Goal: Task Accomplishment & Management: Manage account settings

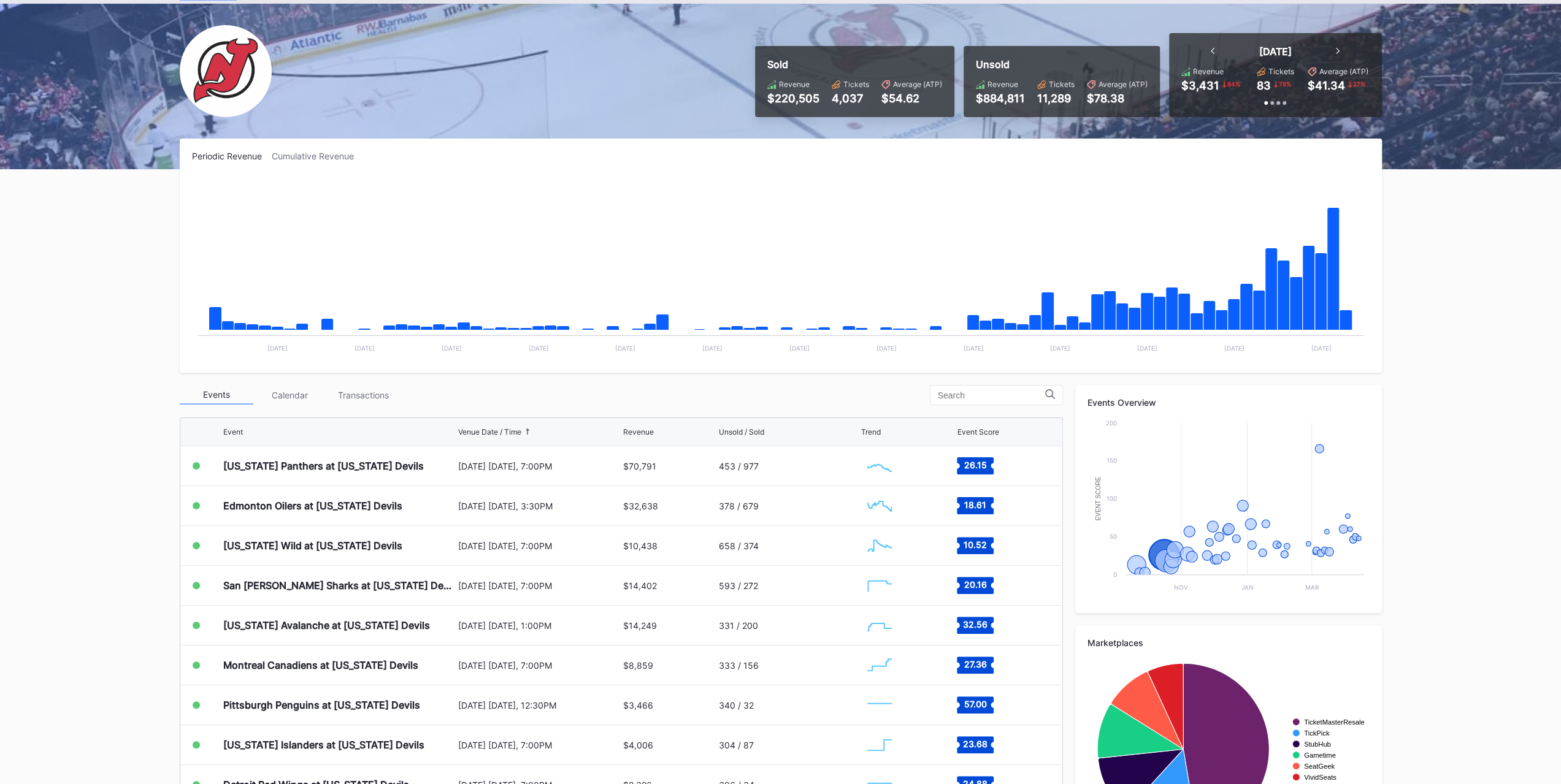
scroll to position [119, 0]
click at [328, 460] on div "[US_STATE] Panthers at [US_STATE] Devils" at bounding box center [324, 466] width 200 height 12
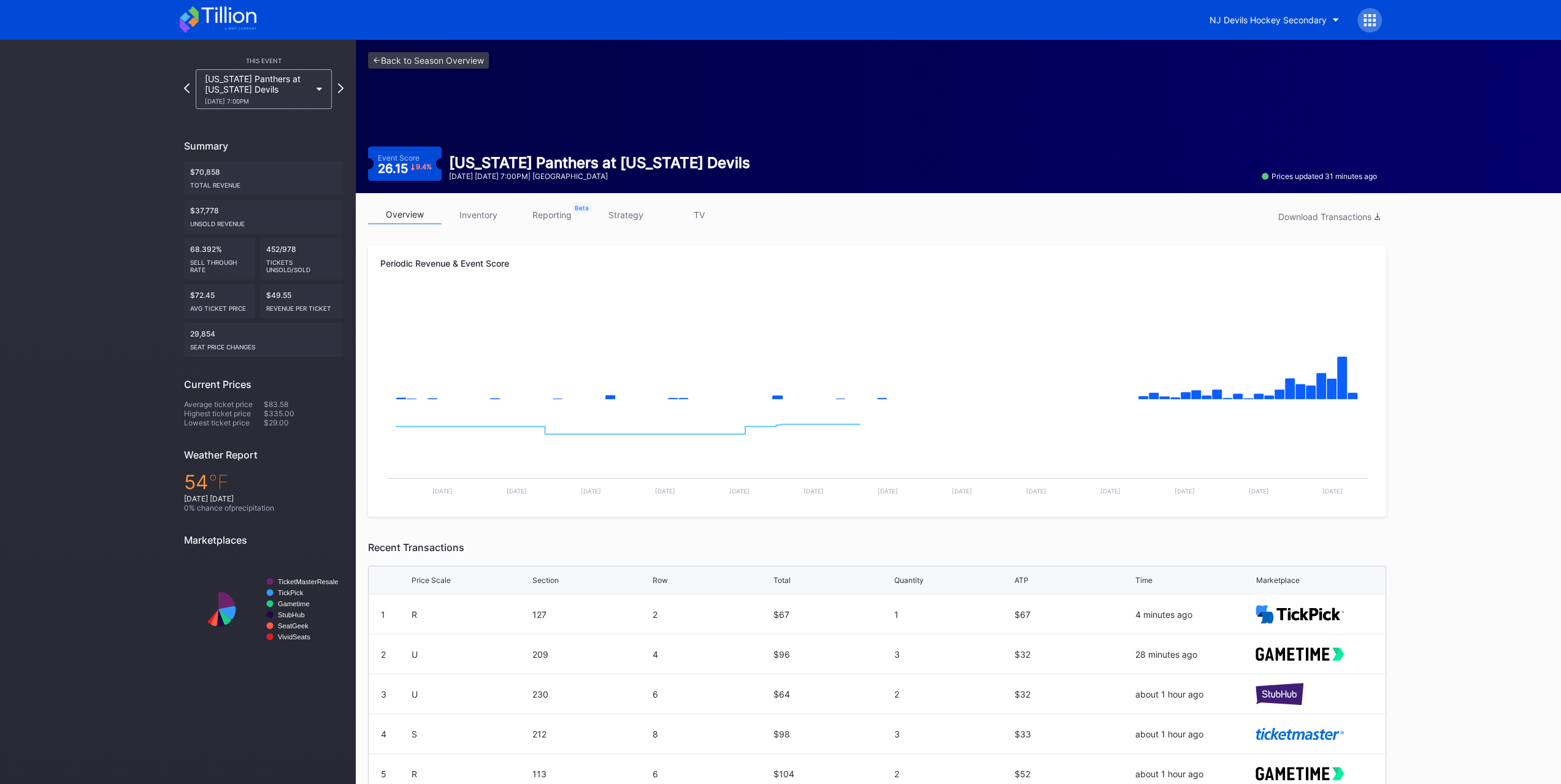
click at [475, 214] on link "inventory" at bounding box center [479, 214] width 74 height 19
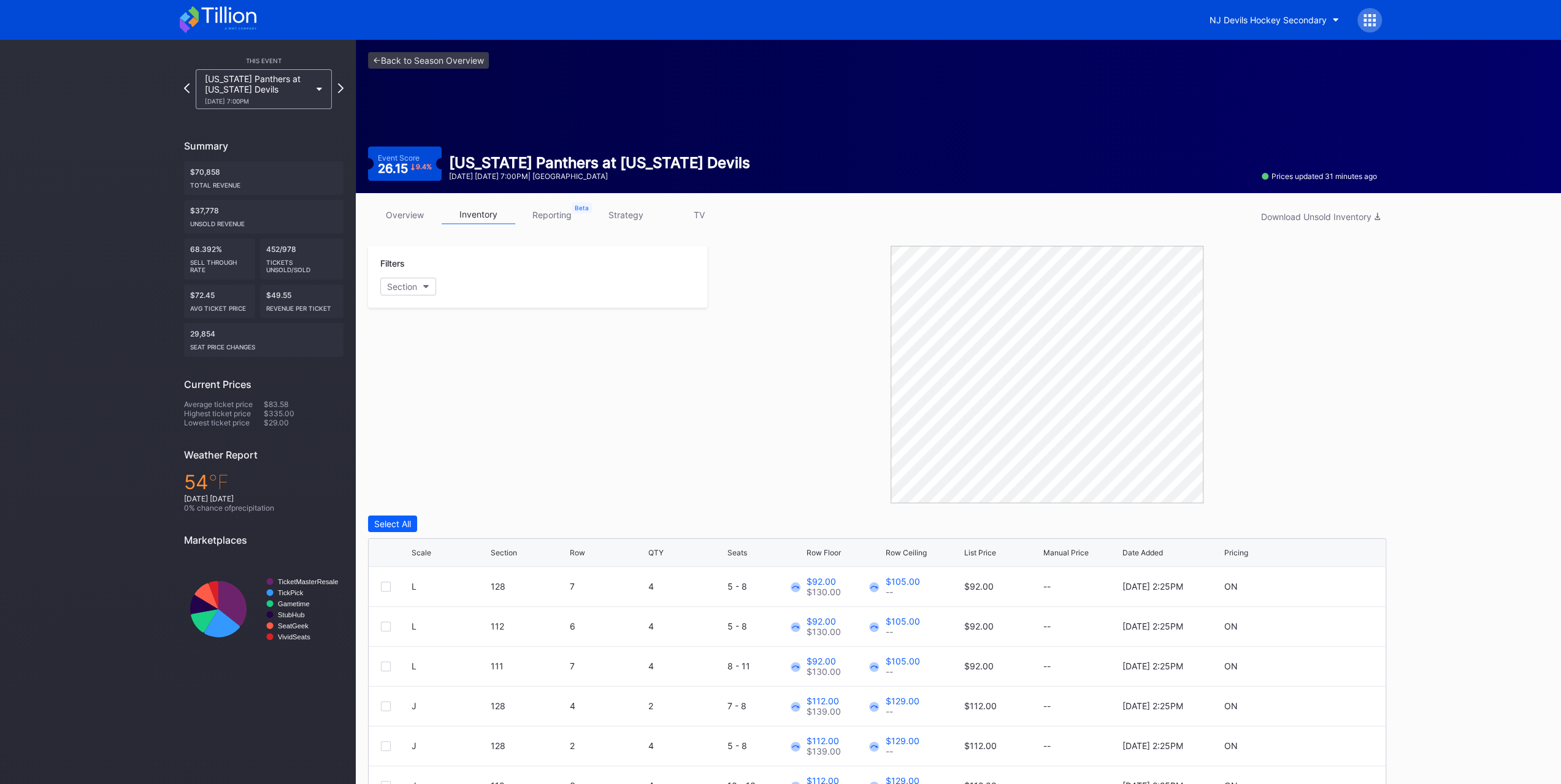
click at [404, 216] on link "overview" at bounding box center [405, 214] width 74 height 19
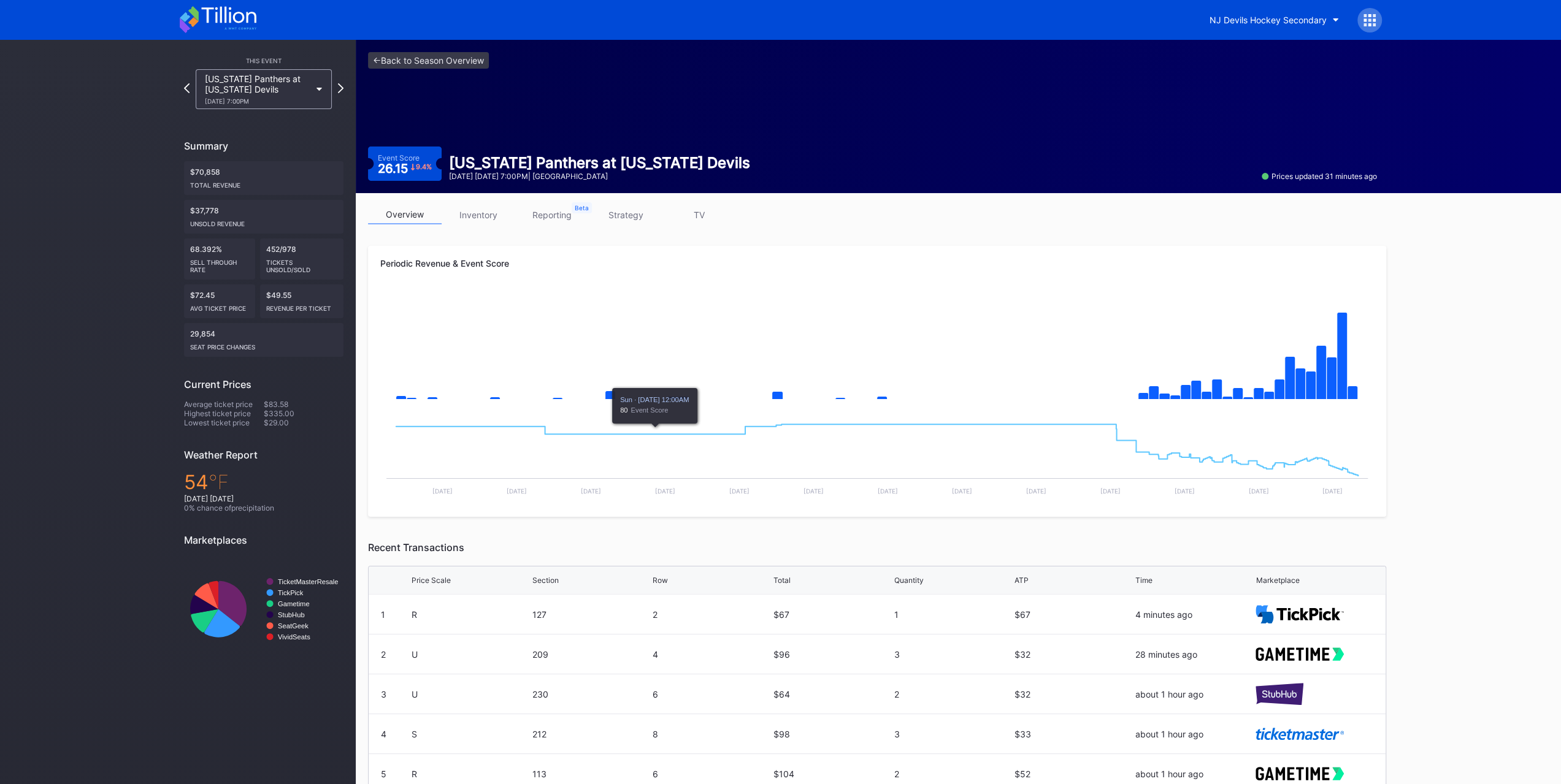
click at [497, 212] on link "inventory" at bounding box center [479, 214] width 74 height 19
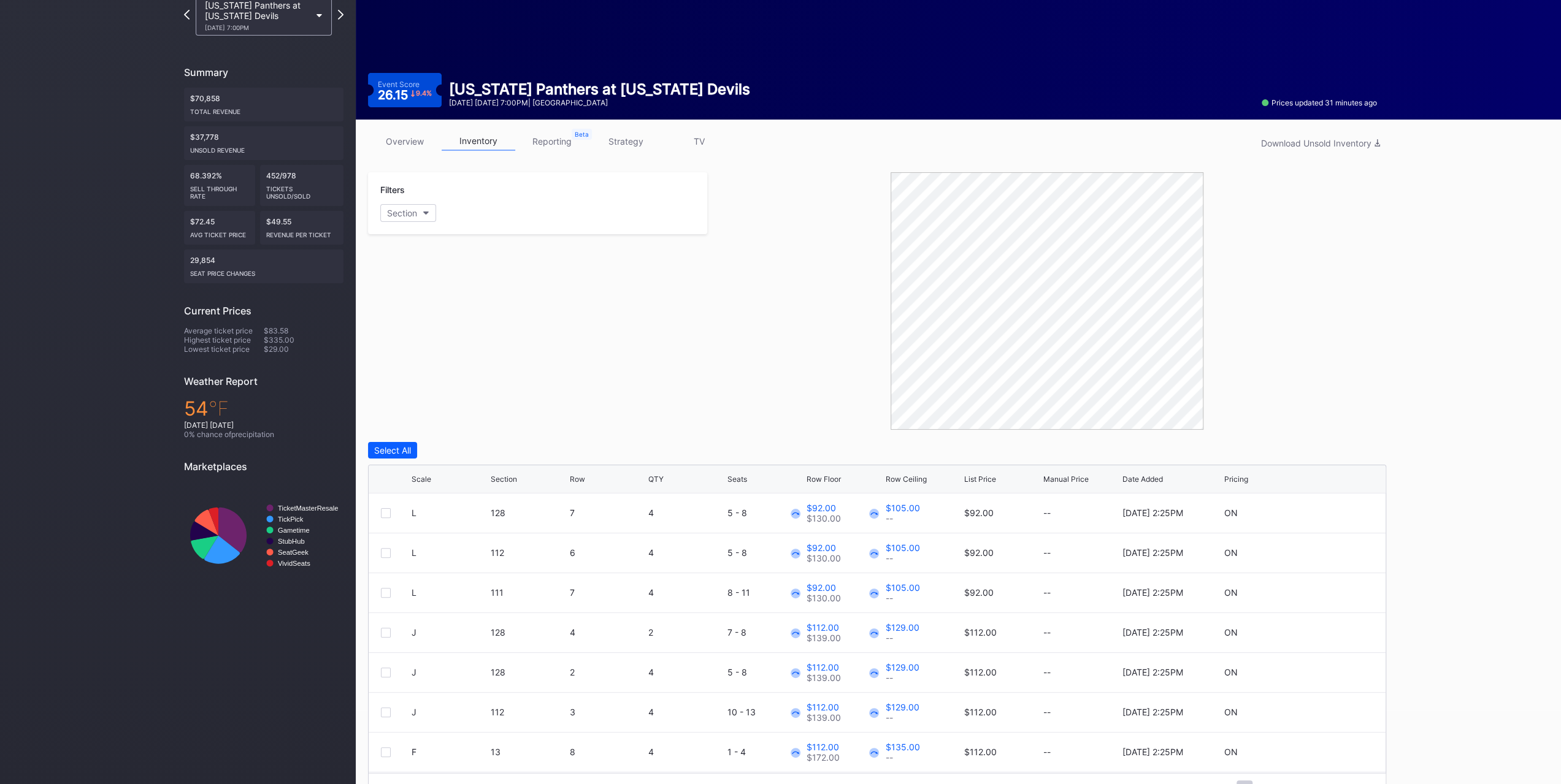
scroll to position [103, 0]
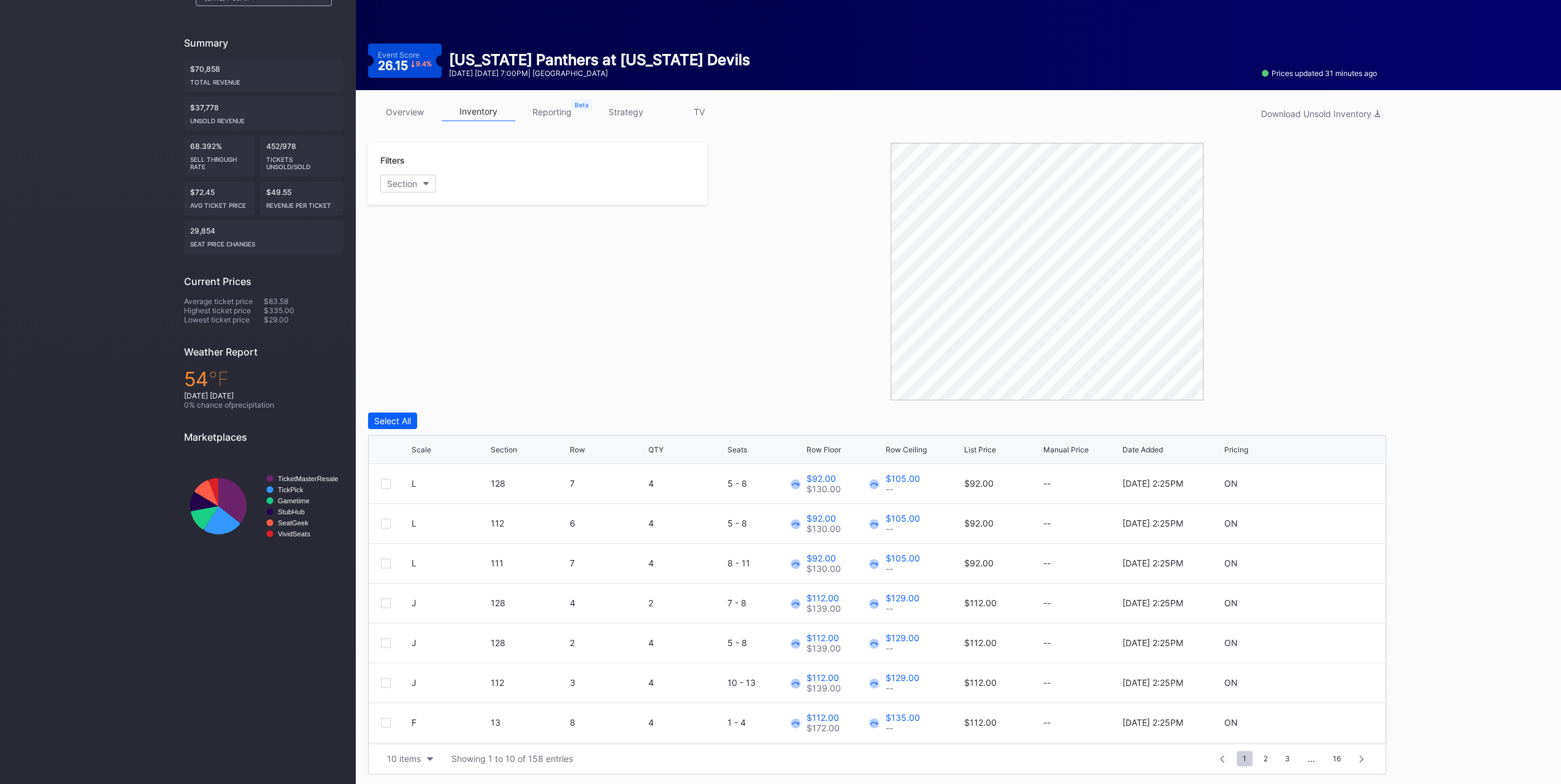
click at [817, 442] on div "Scale Section Row QTY Seats Row Floor Row Ceiling List Price Manual Price Date …" at bounding box center [877, 450] width 1017 height 28
click at [818, 442] on div "Scale Section Row QTY Seats Row Floor Row Ceiling List Price Manual Price Date …" at bounding box center [877, 450] width 1017 height 28
click at [818, 443] on div "Scale Section Row QTY Seats Row Floor Row Ceiling List Price Manual Price Date …" at bounding box center [877, 450] width 1017 height 28
click at [816, 449] on div "Row Floor" at bounding box center [823, 449] width 34 height 9
click at [400, 757] on div "10 items" at bounding box center [404, 759] width 34 height 10
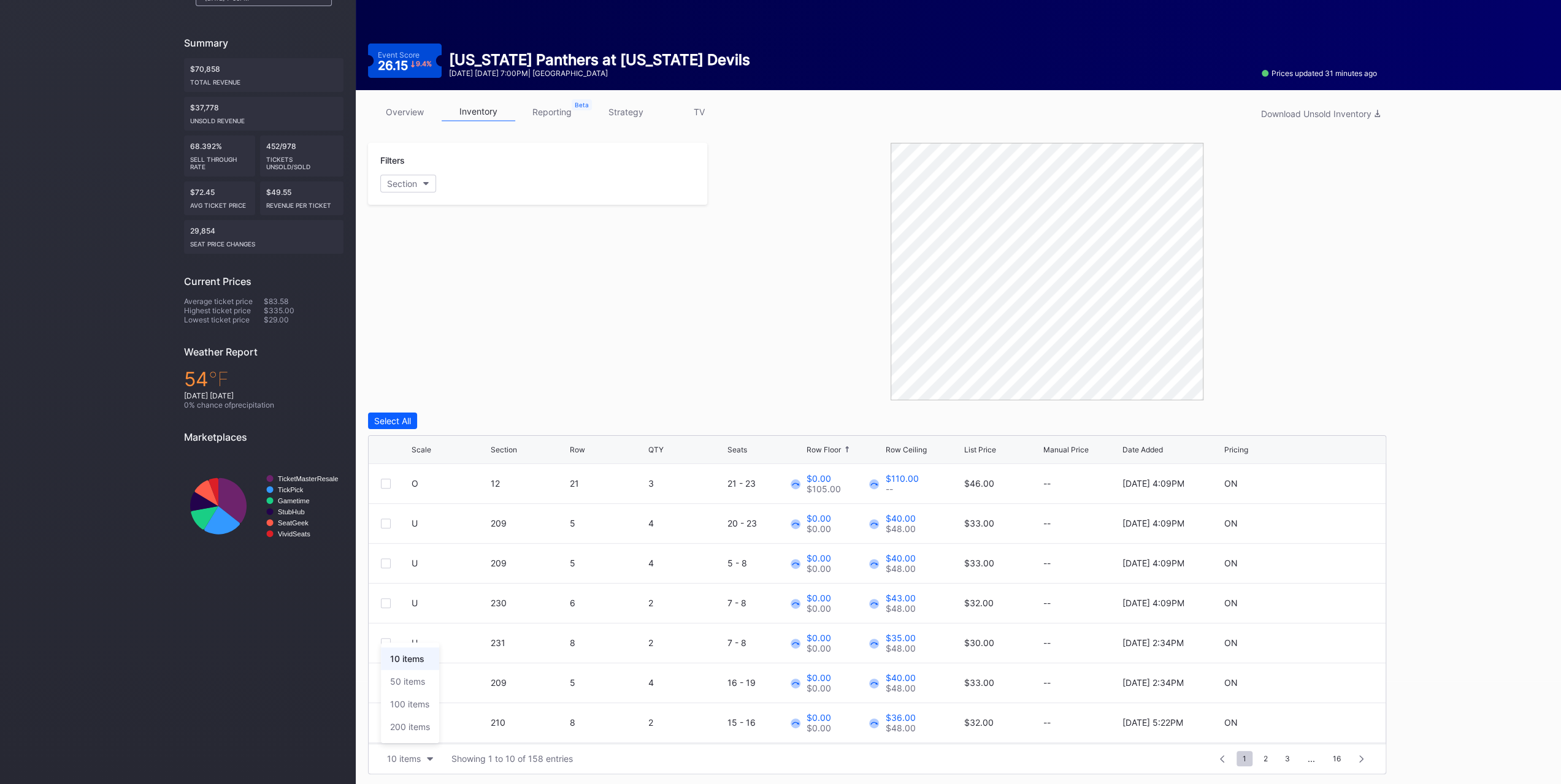
click at [401, 729] on div "200 items" at bounding box center [410, 727] width 40 height 10
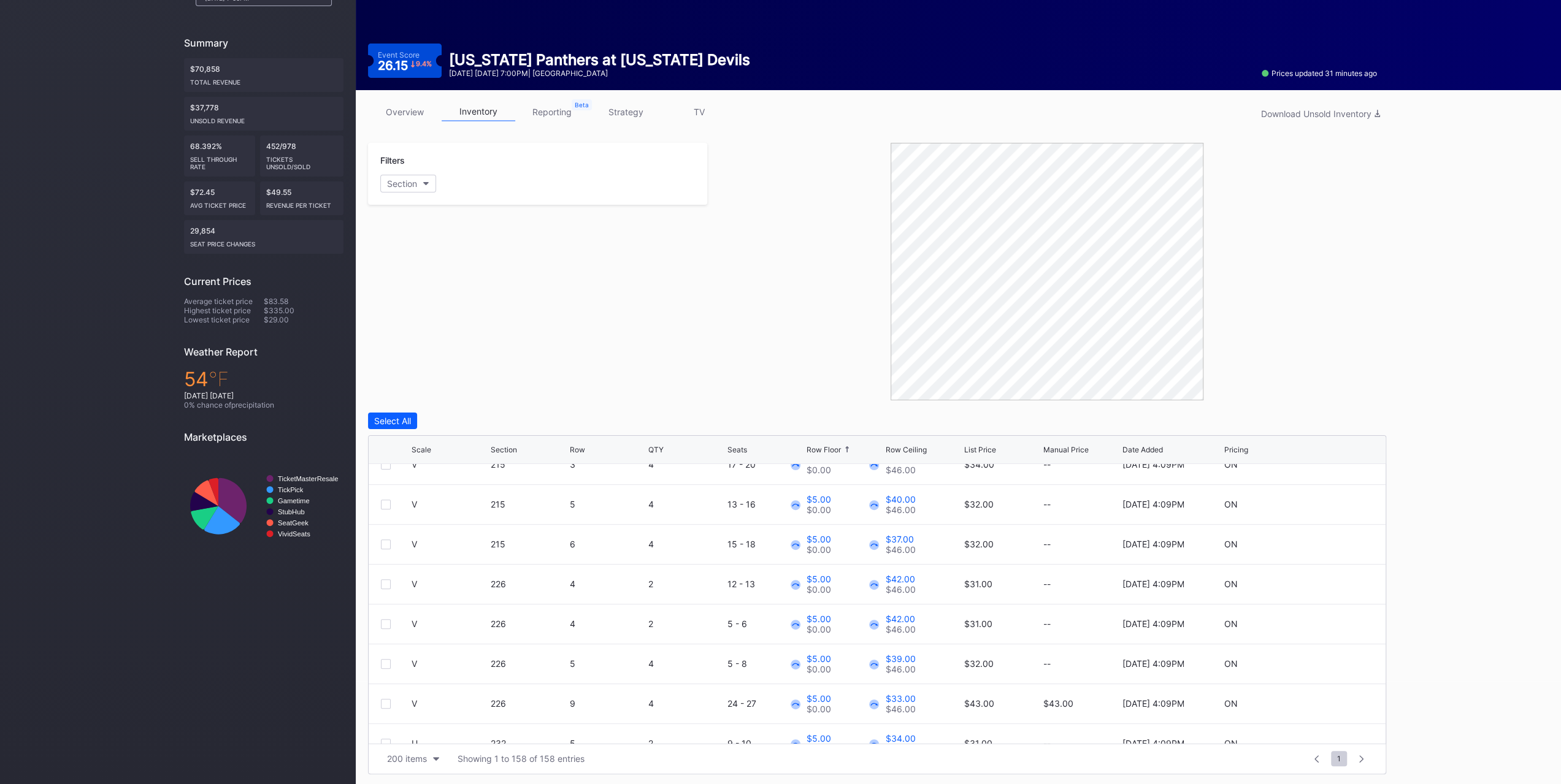
scroll to position [1226, 0]
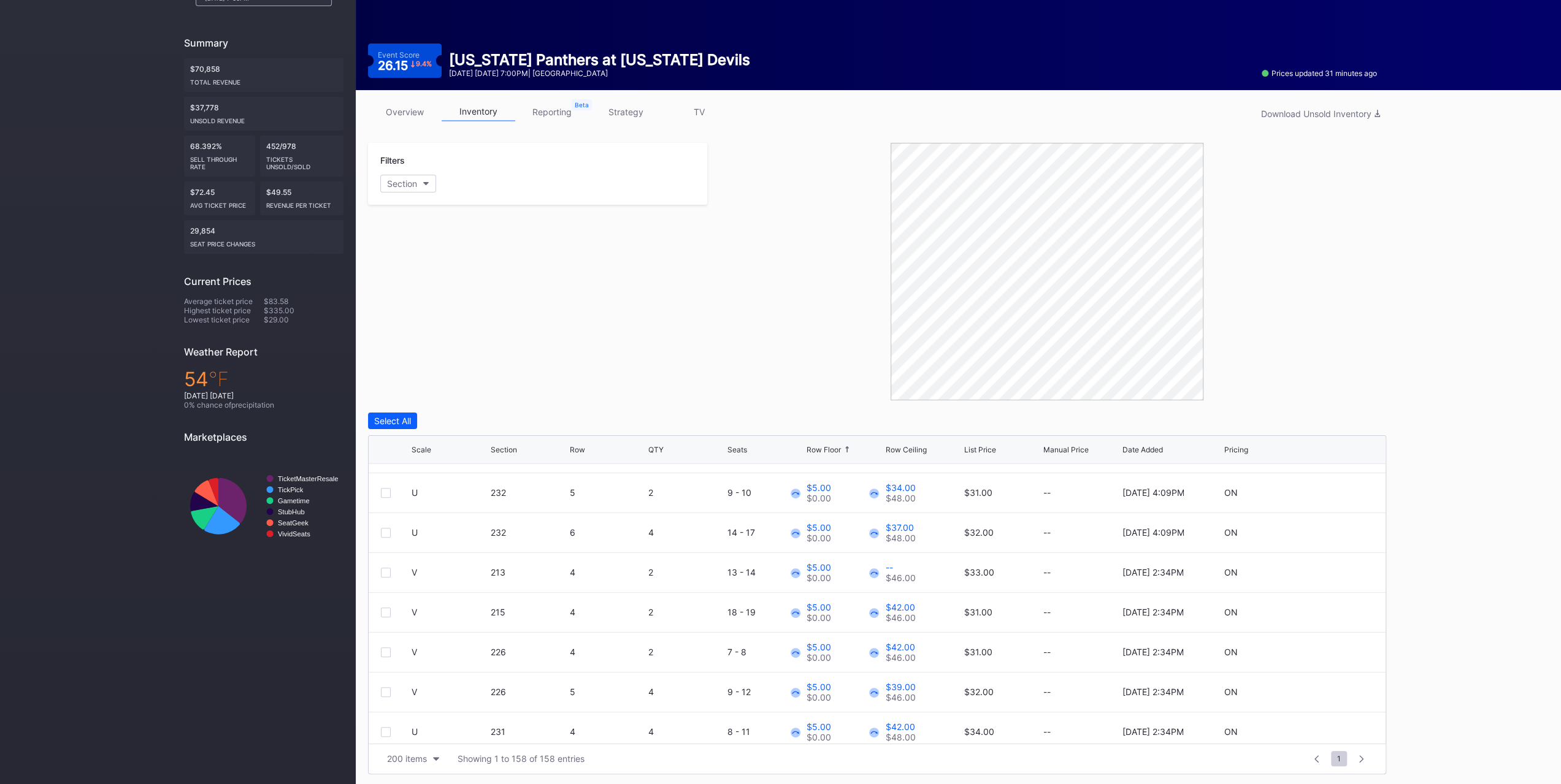
click at [437, 449] on icon at bounding box center [437, 449] width 6 height 6
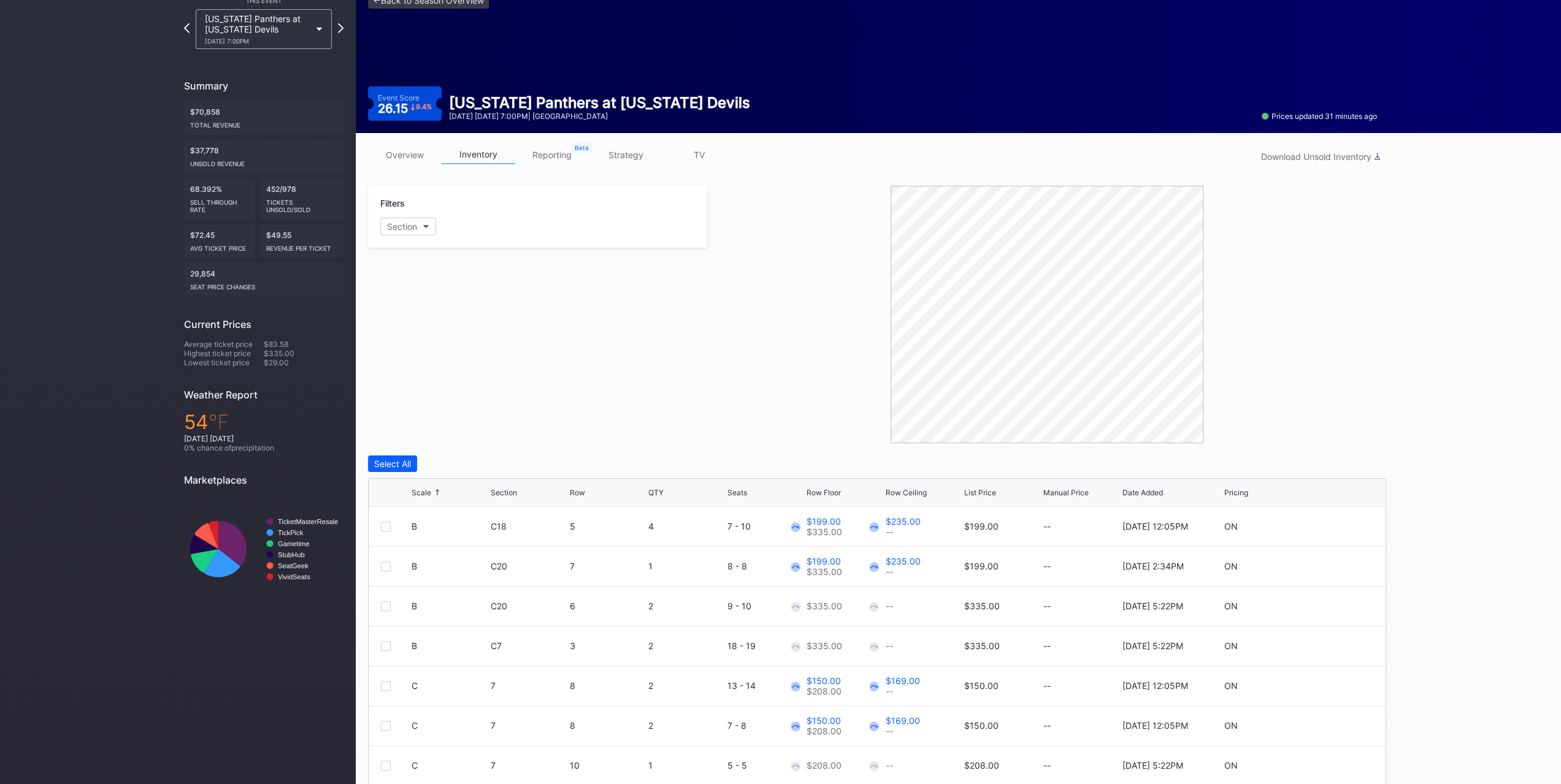
scroll to position [103, 0]
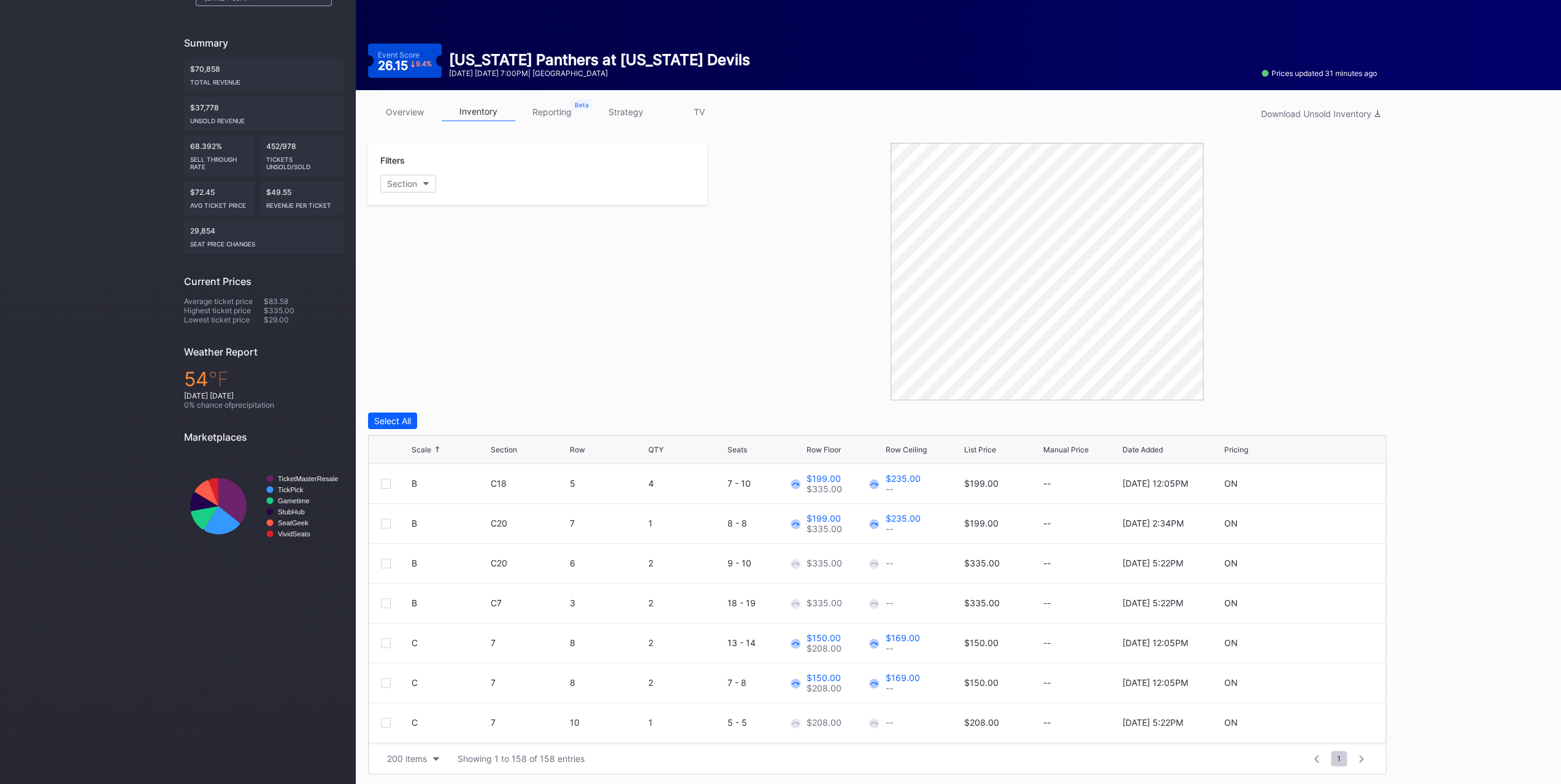
click at [388, 559] on div at bounding box center [386, 563] width 10 height 10
click at [382, 603] on div at bounding box center [386, 603] width 10 height 10
click at [456, 413] on button "Edit 2 Rows" at bounding box center [456, 421] width 59 height 17
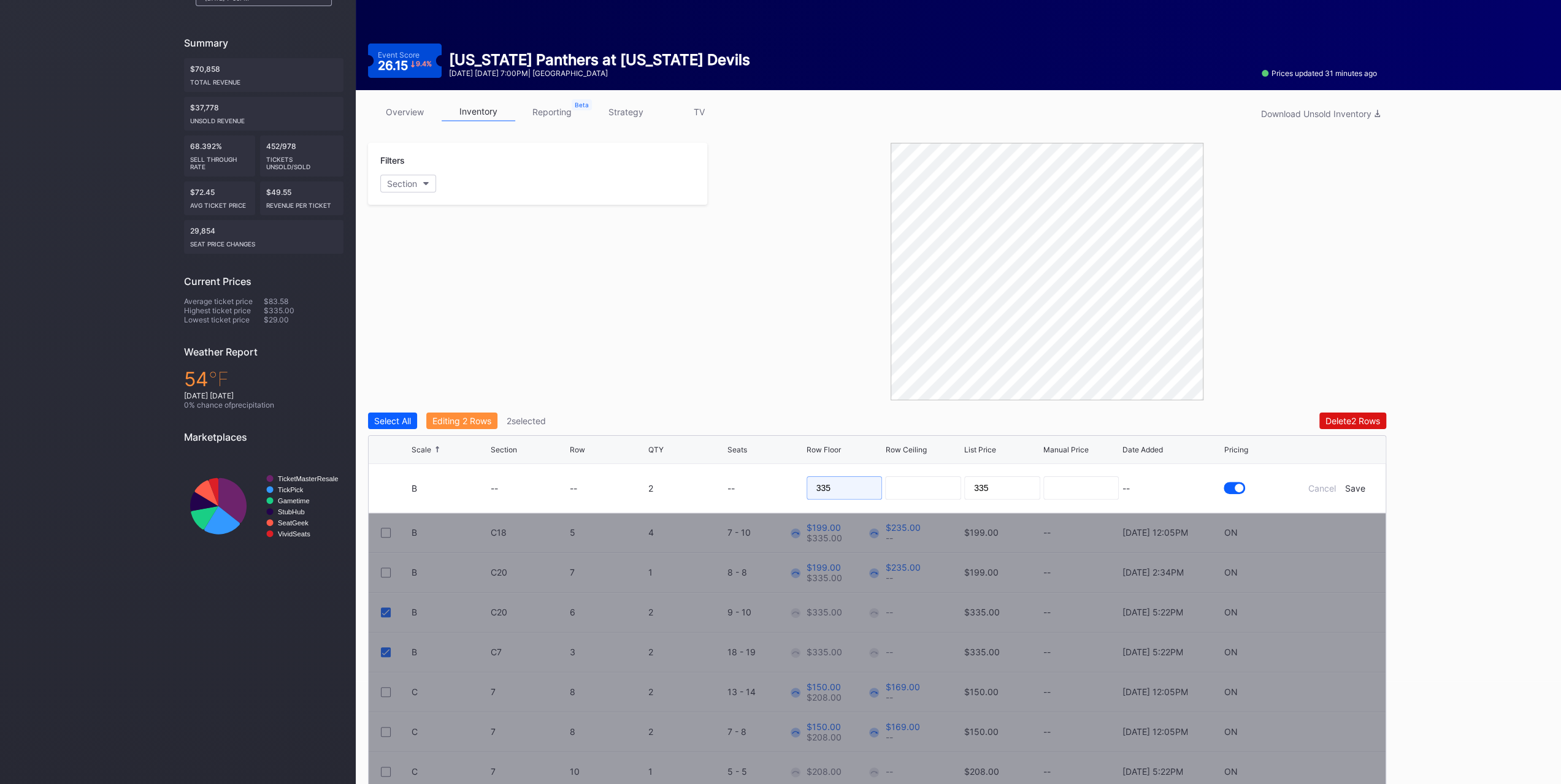
click at [856, 490] on input "335" at bounding box center [844, 488] width 76 height 23
type input "195"
click at [1348, 485] on div "Save" at bounding box center [1355, 488] width 20 height 10
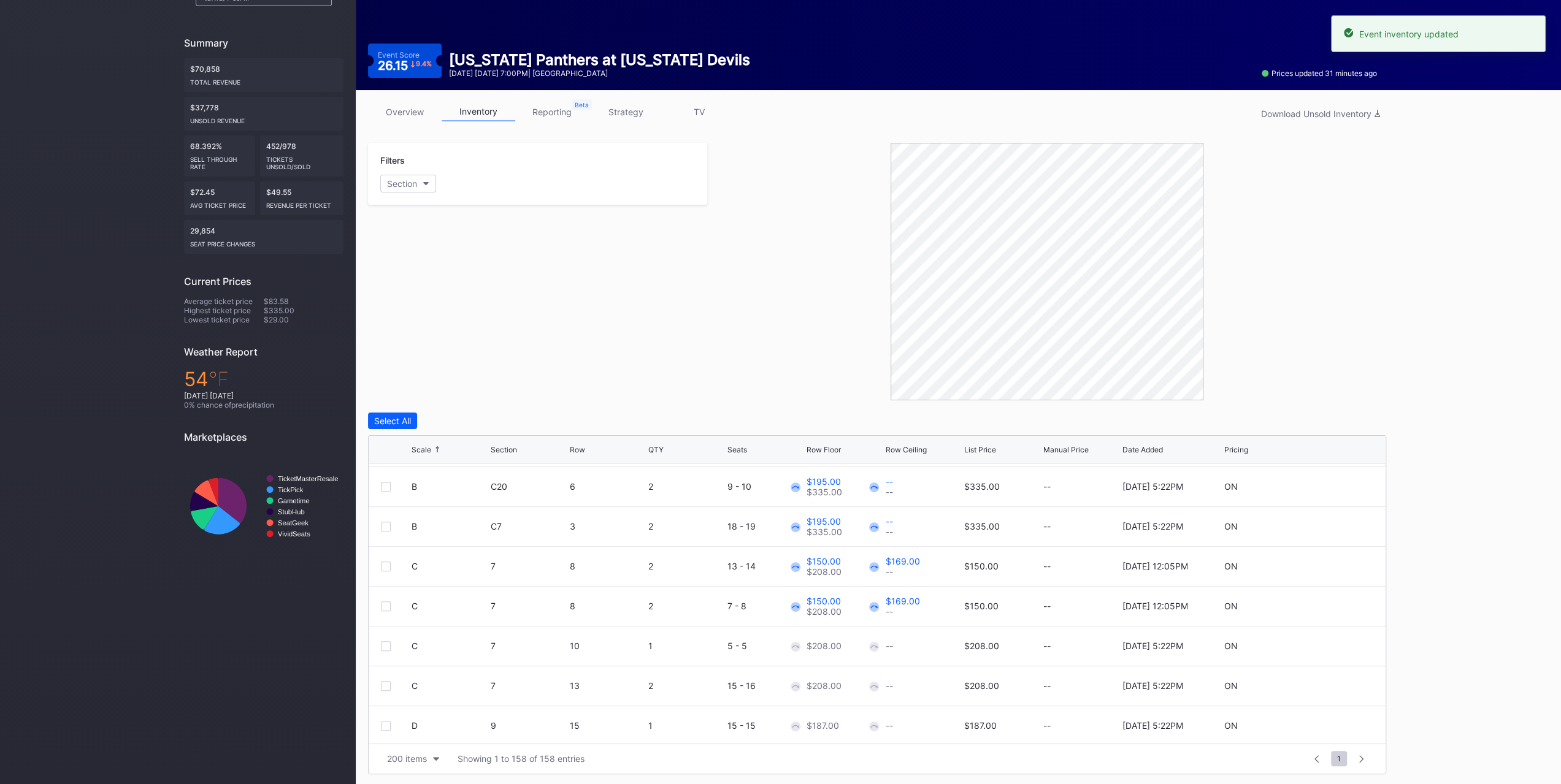
scroll to position [123, 0]
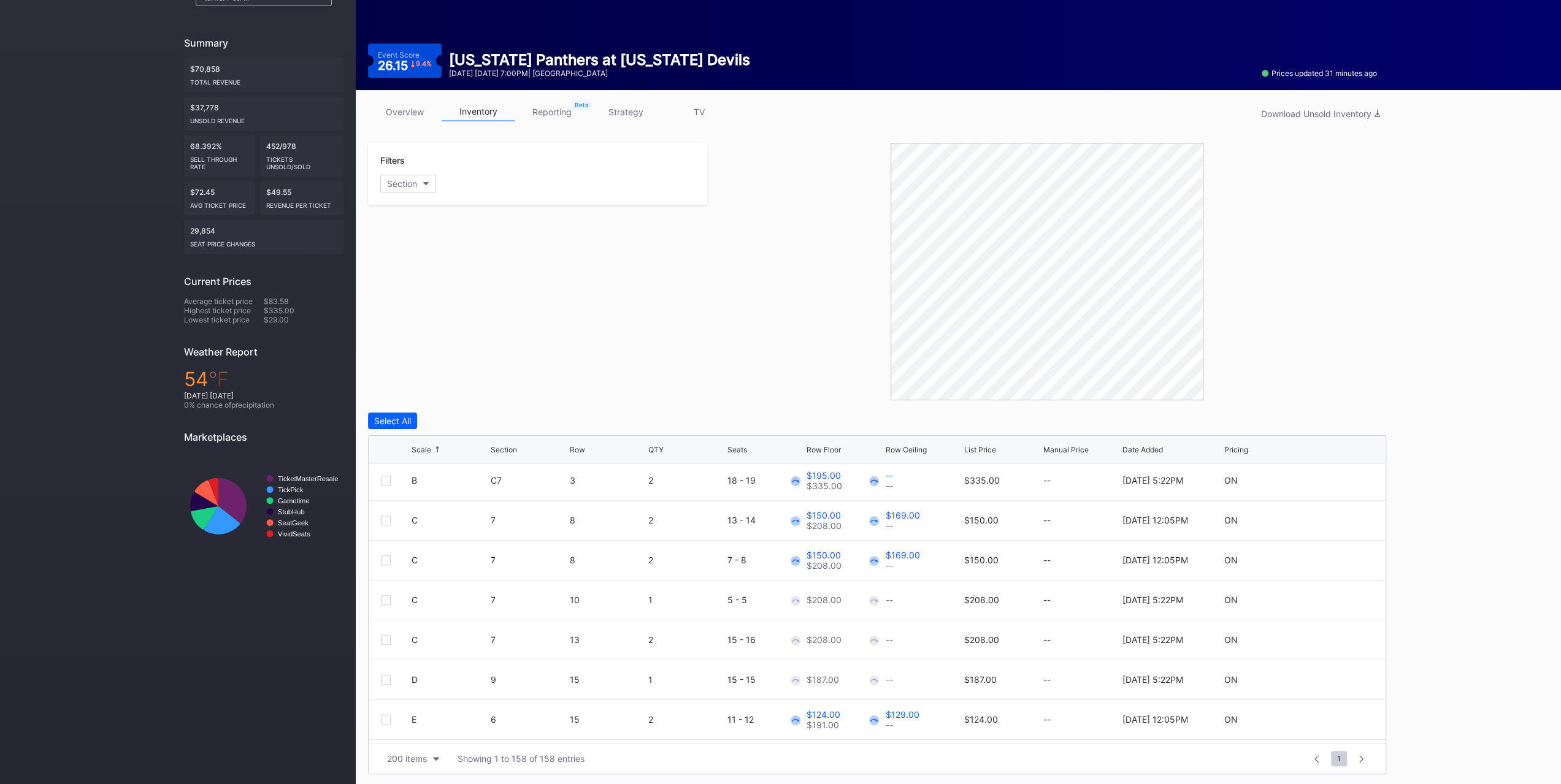
drag, startPoint x: 389, startPoint y: 597, endPoint x: 388, endPoint y: 604, distance: 7.1
click at [389, 597] on div at bounding box center [386, 600] width 10 height 10
click at [384, 639] on div at bounding box center [386, 640] width 10 height 10
click at [446, 418] on div "Edit 2 Rows" at bounding box center [456, 421] width 47 height 10
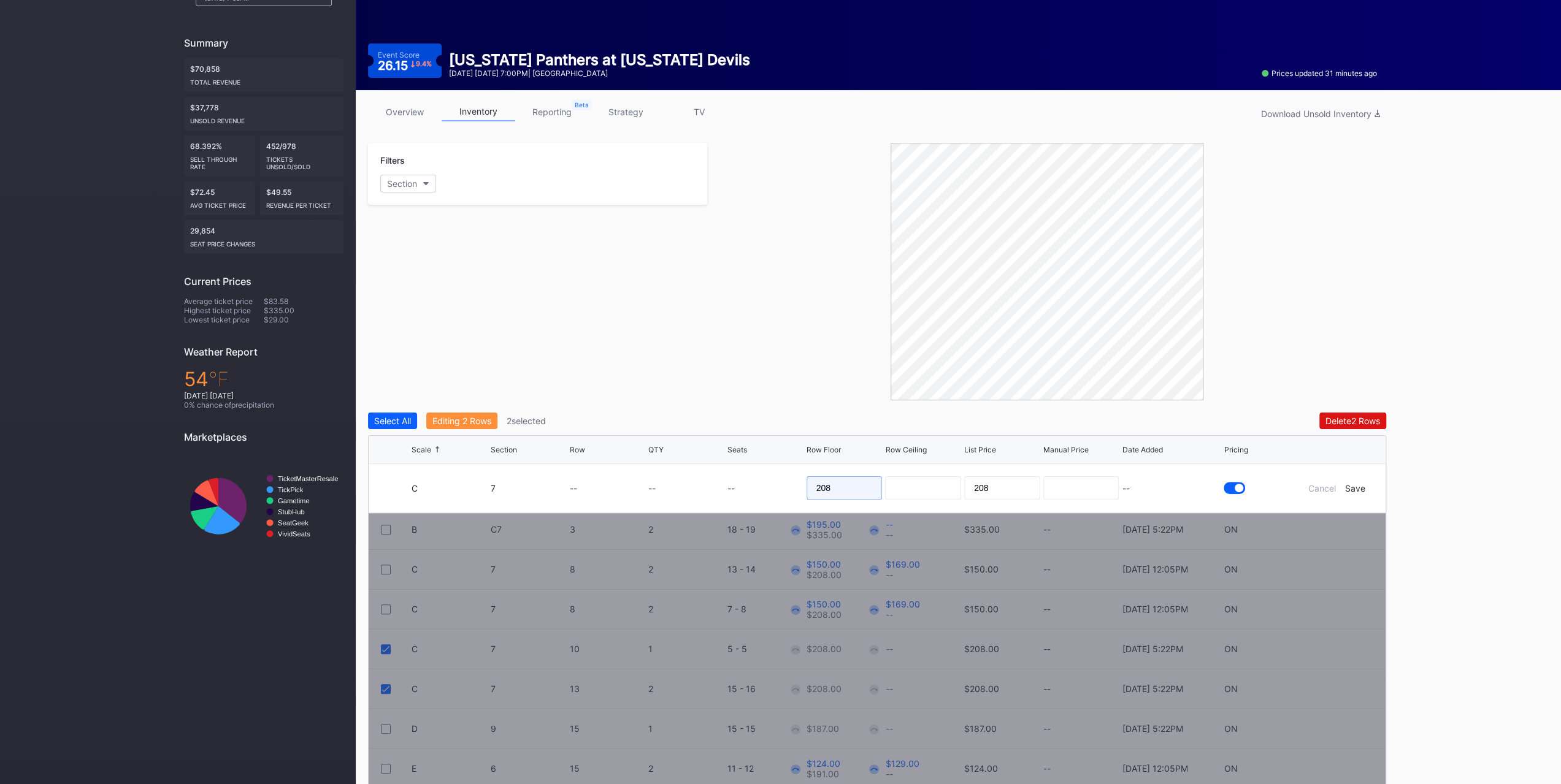
click at [853, 484] on input "208" at bounding box center [844, 488] width 76 height 23
click at [862, 482] on input "208" at bounding box center [844, 488] width 76 height 23
type input "145"
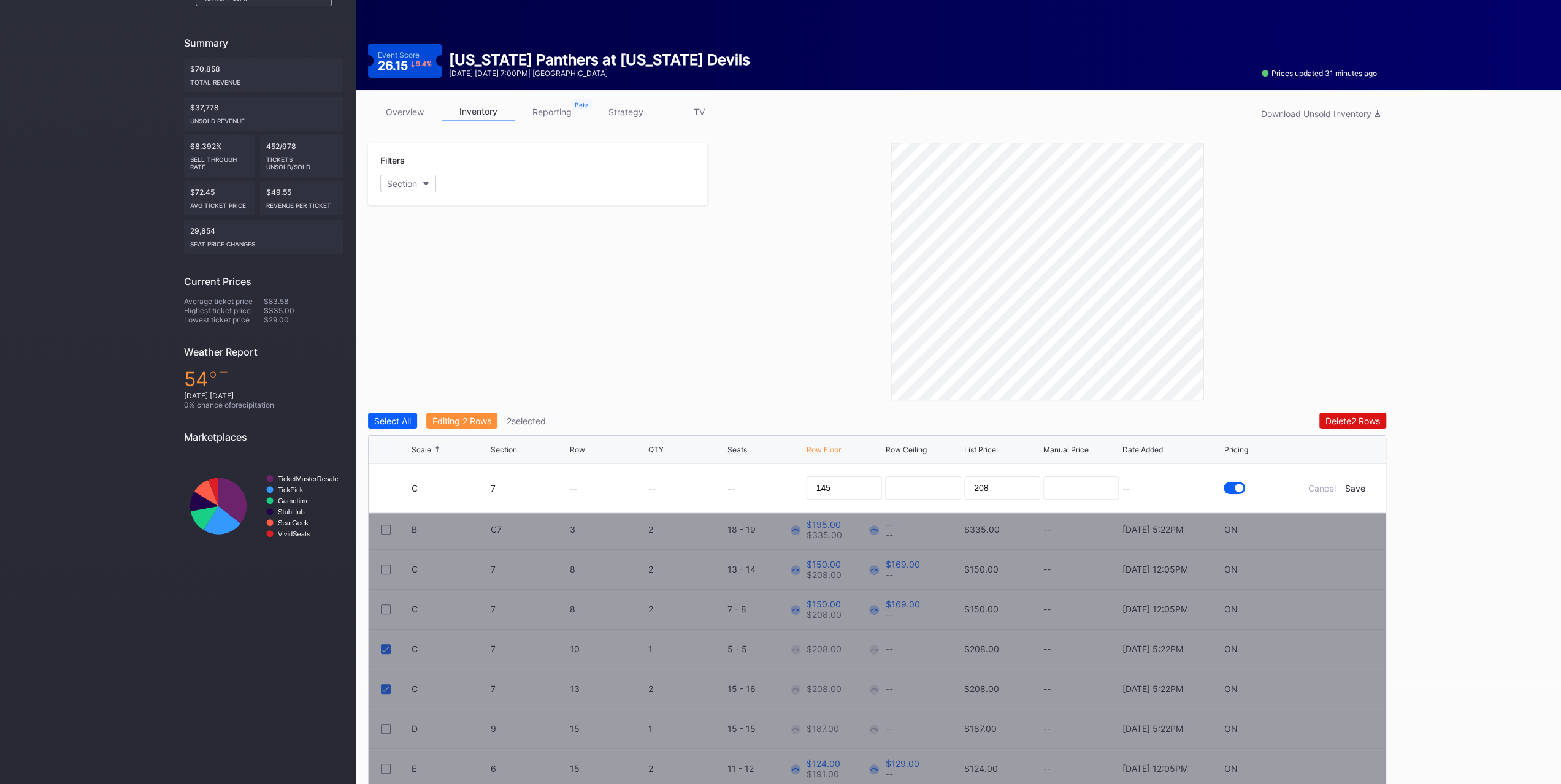
click at [1352, 486] on div "Save" at bounding box center [1355, 488] width 20 height 10
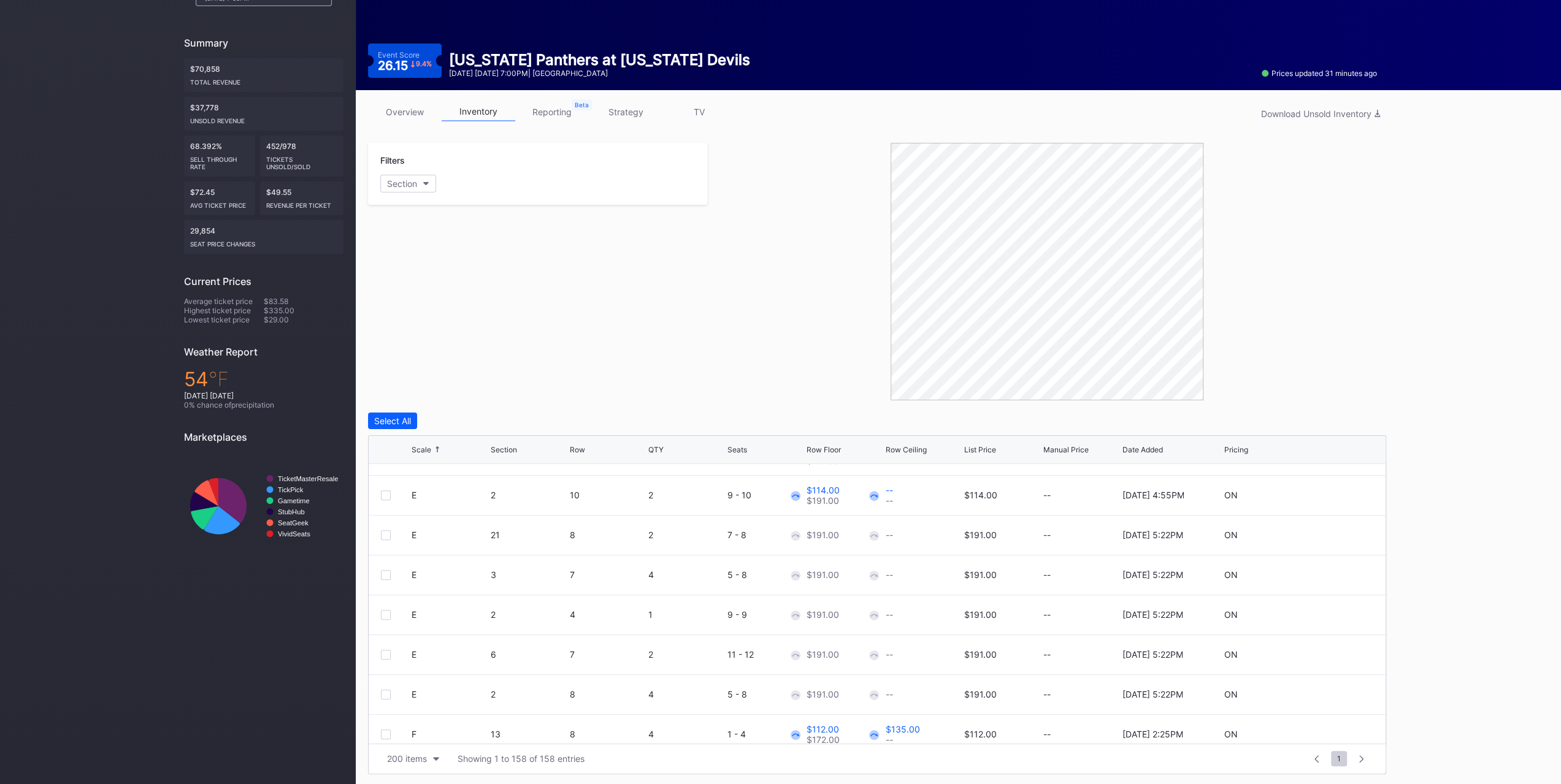
scroll to position [368, 0]
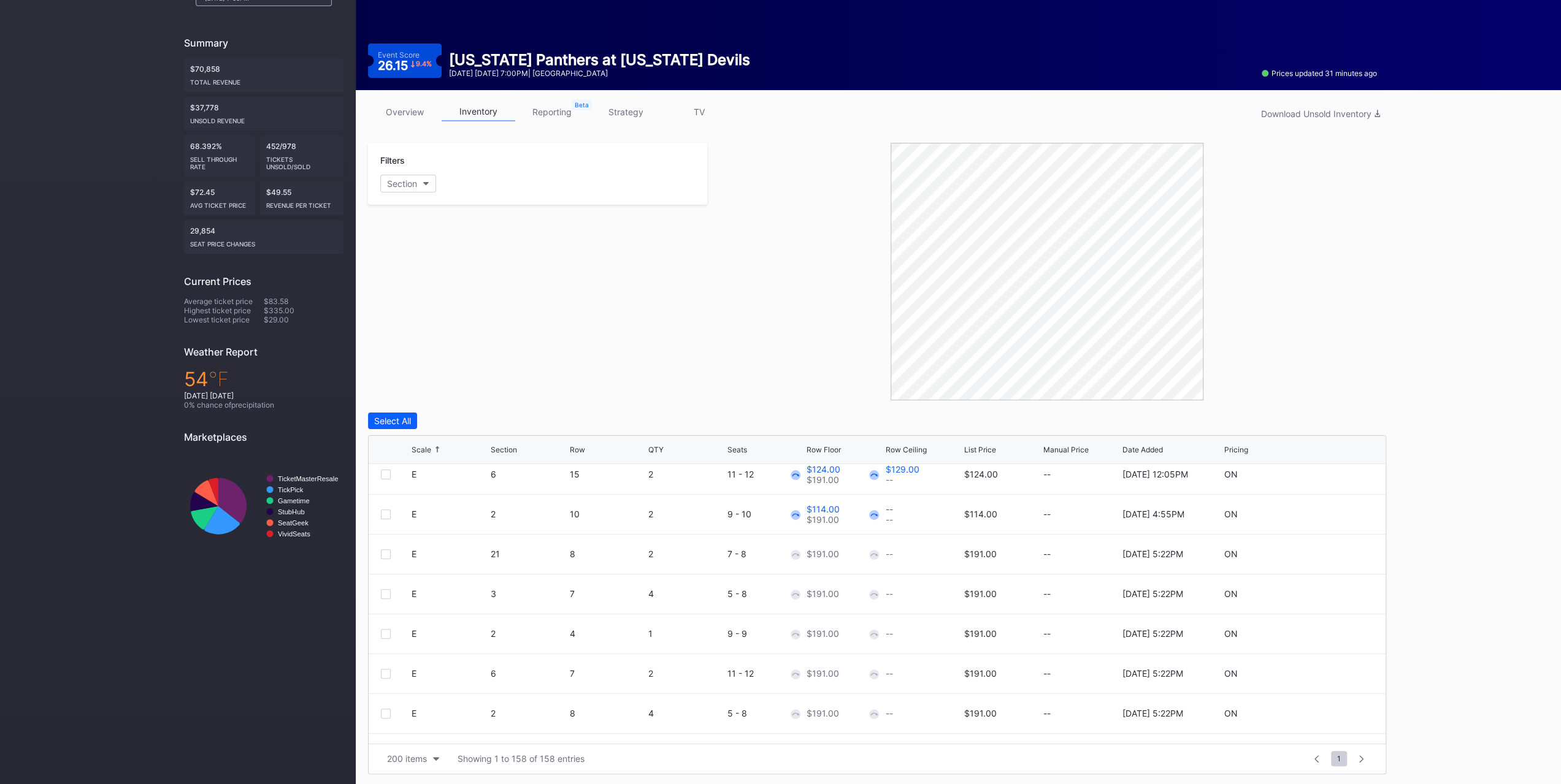
click at [388, 551] on div at bounding box center [386, 554] width 10 height 10
click at [388, 589] on div at bounding box center [386, 593] width 10 height 10
click at [384, 635] on div at bounding box center [386, 634] width 10 height 10
click at [384, 669] on div at bounding box center [386, 674] width 10 height 10
click at [385, 671] on icon at bounding box center [385, 674] width 7 height 6
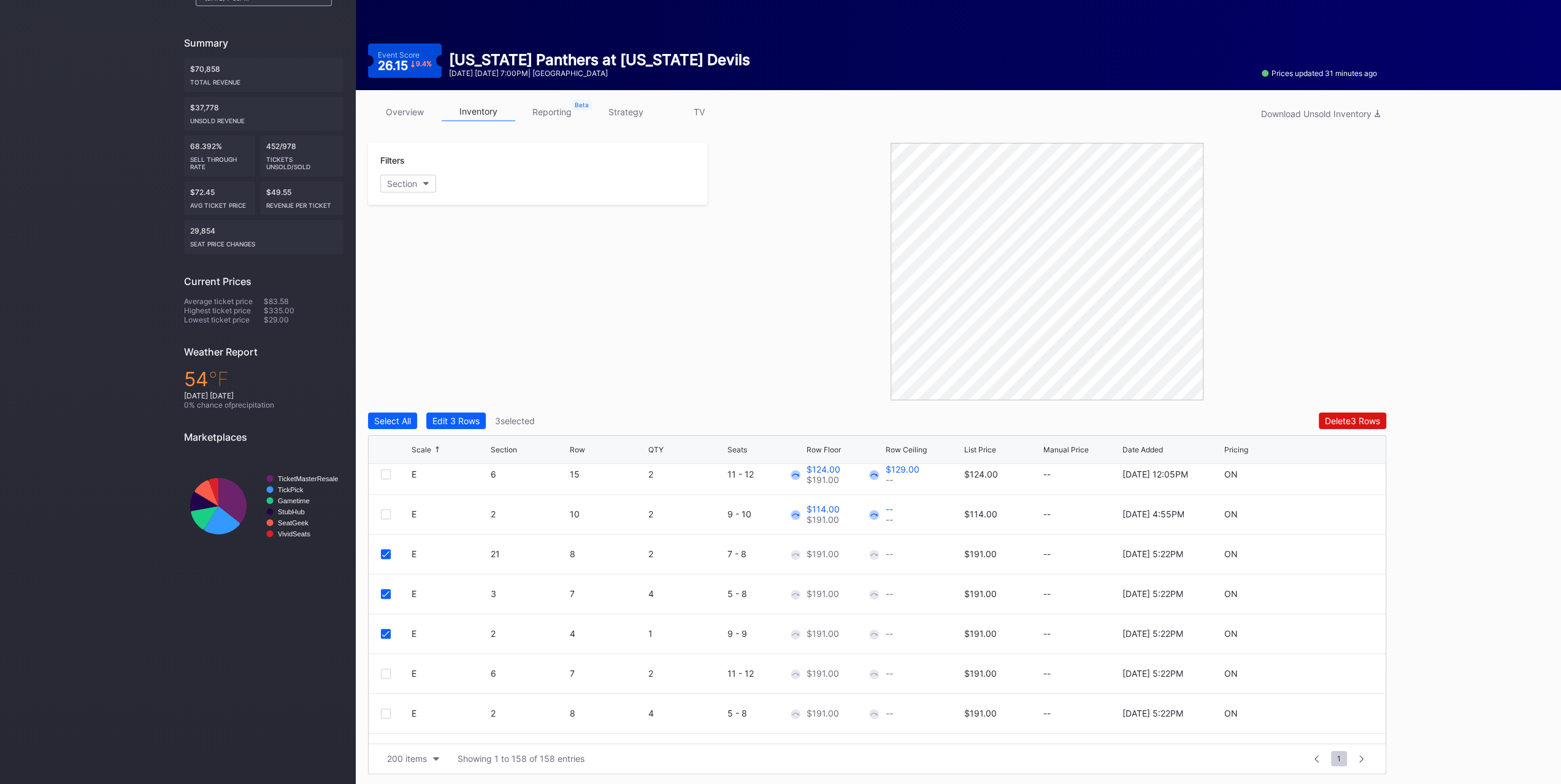
click at [386, 672] on div at bounding box center [386, 674] width 10 height 10
click at [388, 714] on div at bounding box center [386, 713] width 10 height 10
click at [383, 551] on icon at bounding box center [385, 553] width 7 height 6
click at [386, 592] on icon at bounding box center [385, 593] width 7 height 6
click at [388, 626] on div "E 2 4 1 9 - 9 $191.00 -- $191.00 -- 10/14/2025 5:22PM ON" at bounding box center [877, 634] width 1017 height 40
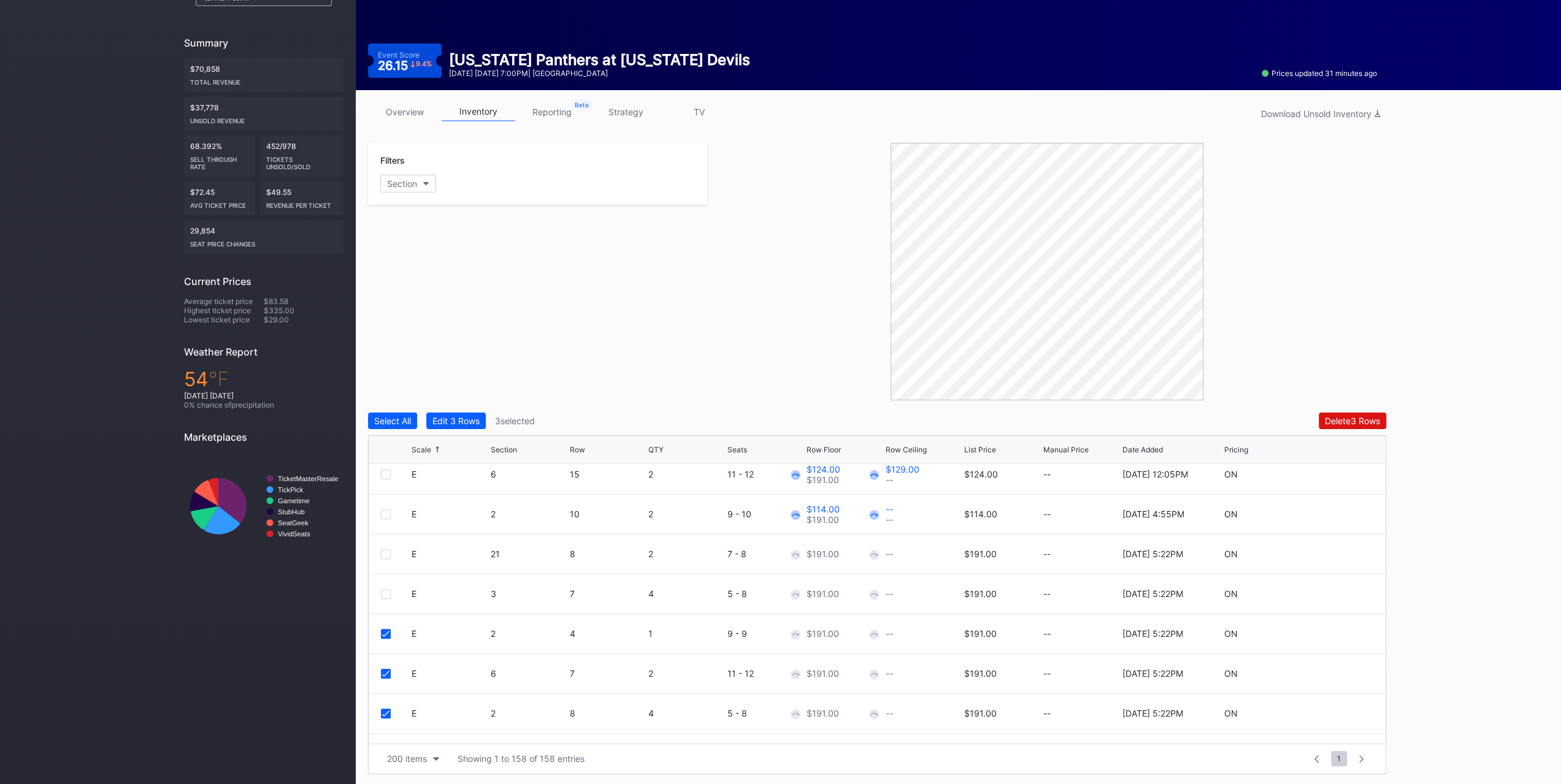
click at [388, 629] on div at bounding box center [386, 634] width 10 height 10
click at [455, 418] on div "Edit 2 Rows" at bounding box center [456, 421] width 47 height 10
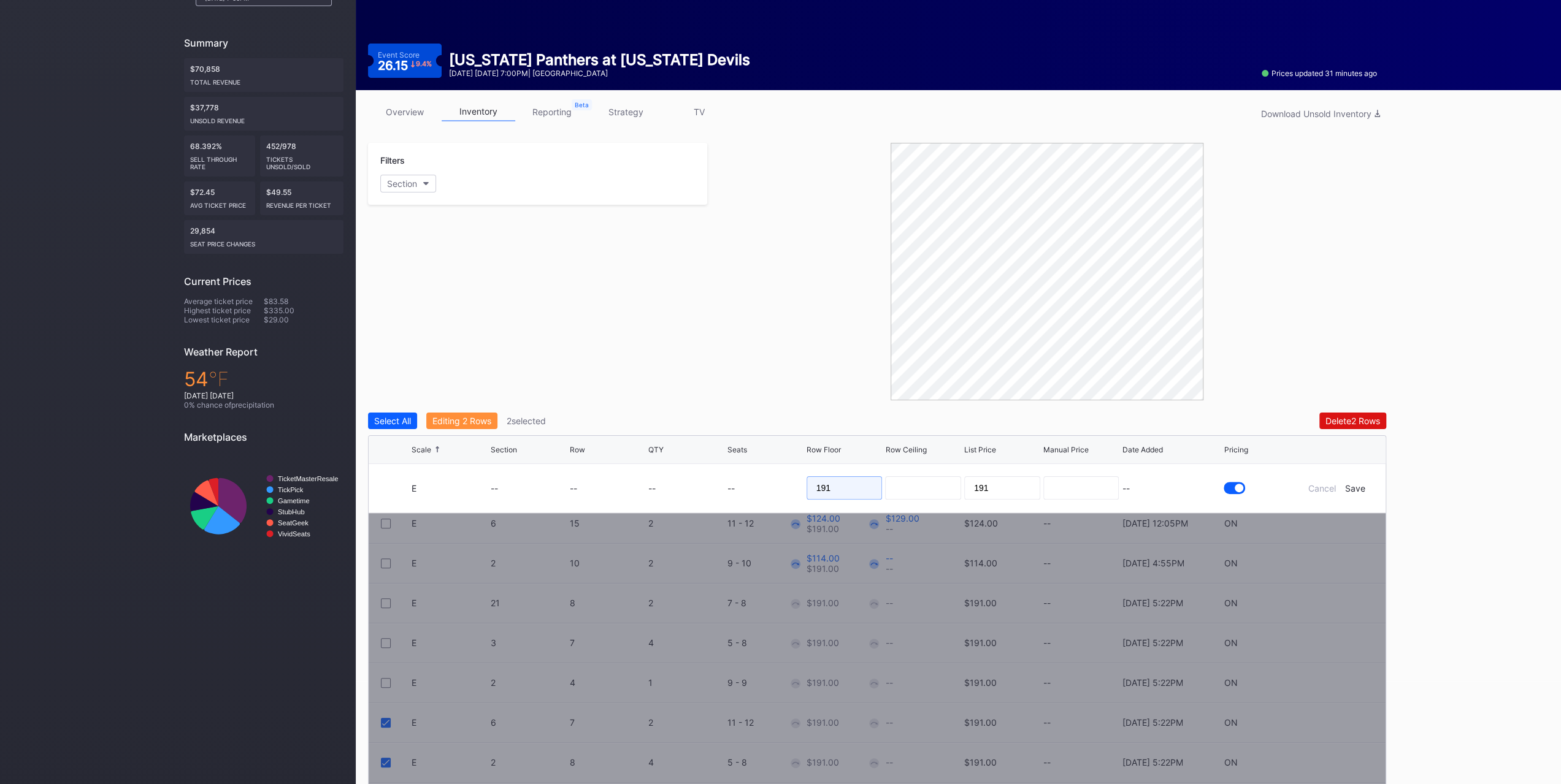
click at [847, 490] on input "191" at bounding box center [844, 488] width 76 height 23
type input "121"
click at [1355, 485] on div "Save" at bounding box center [1355, 488] width 20 height 10
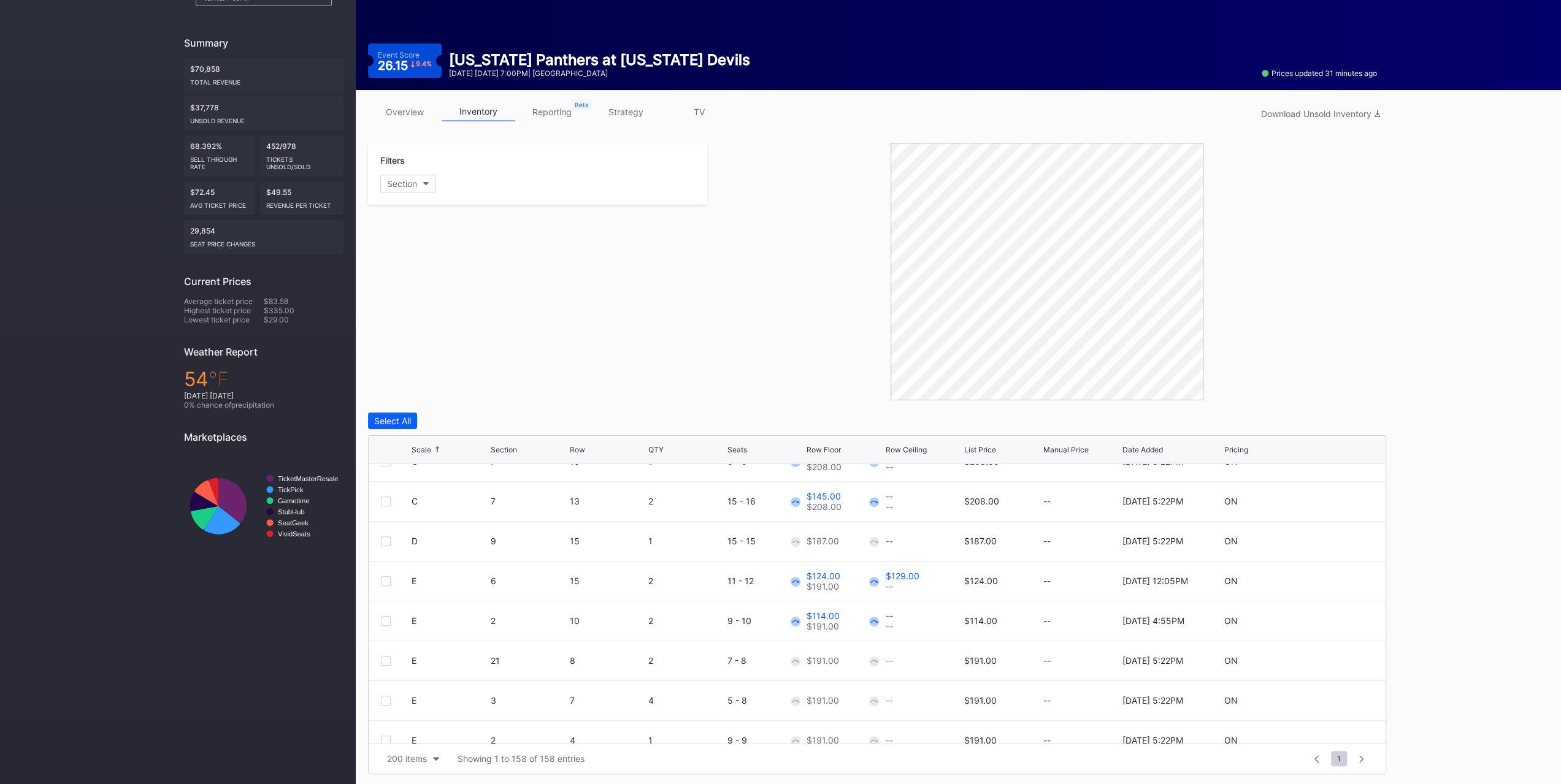
scroll to position [245, 0]
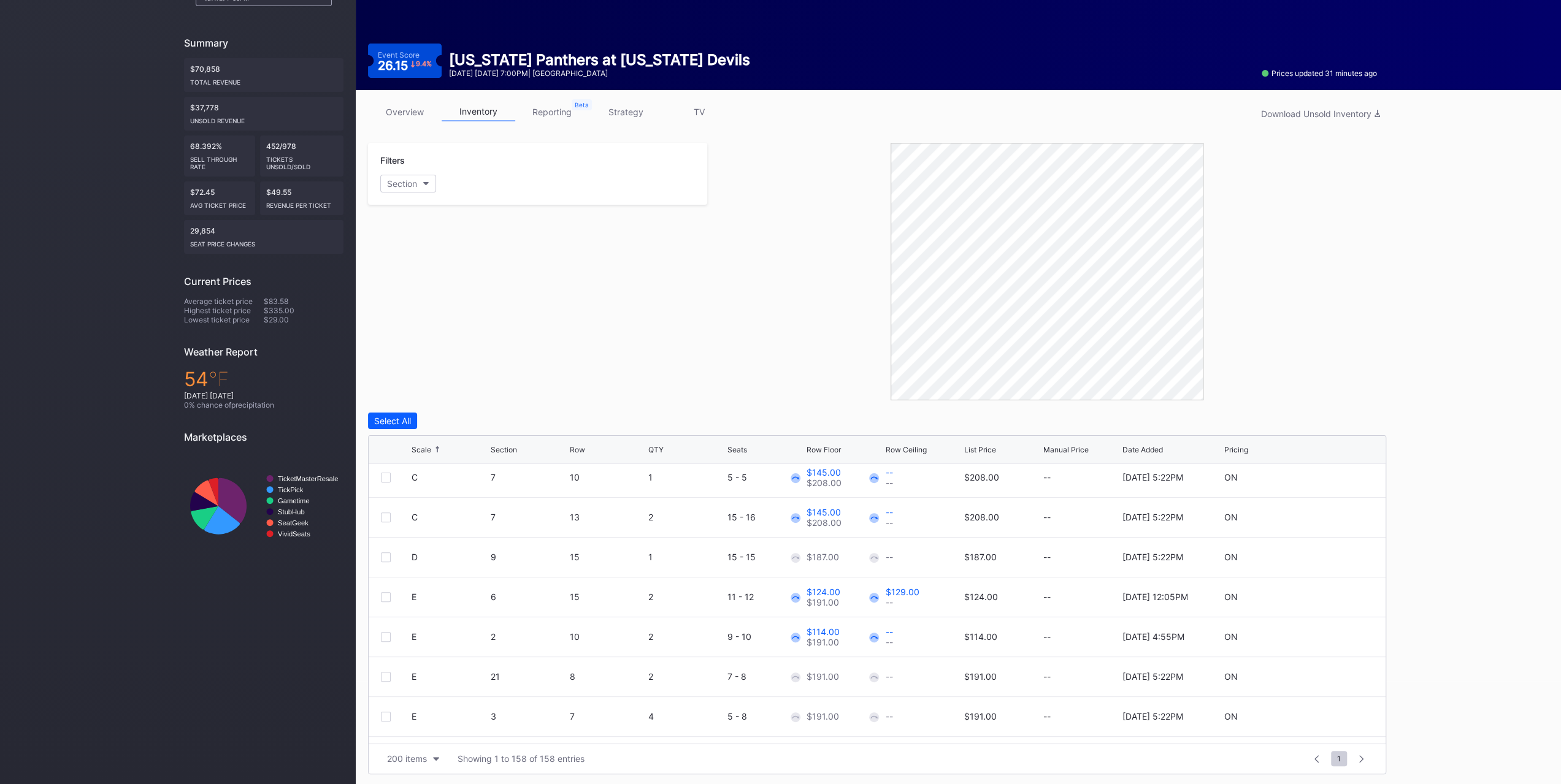
click at [1332, 552] on icon at bounding box center [1337, 557] width 9 height 9
click at [860, 560] on input "187" at bounding box center [844, 562] width 76 height 23
type input "144"
click at [1346, 561] on div "Save" at bounding box center [1355, 562] width 20 height 10
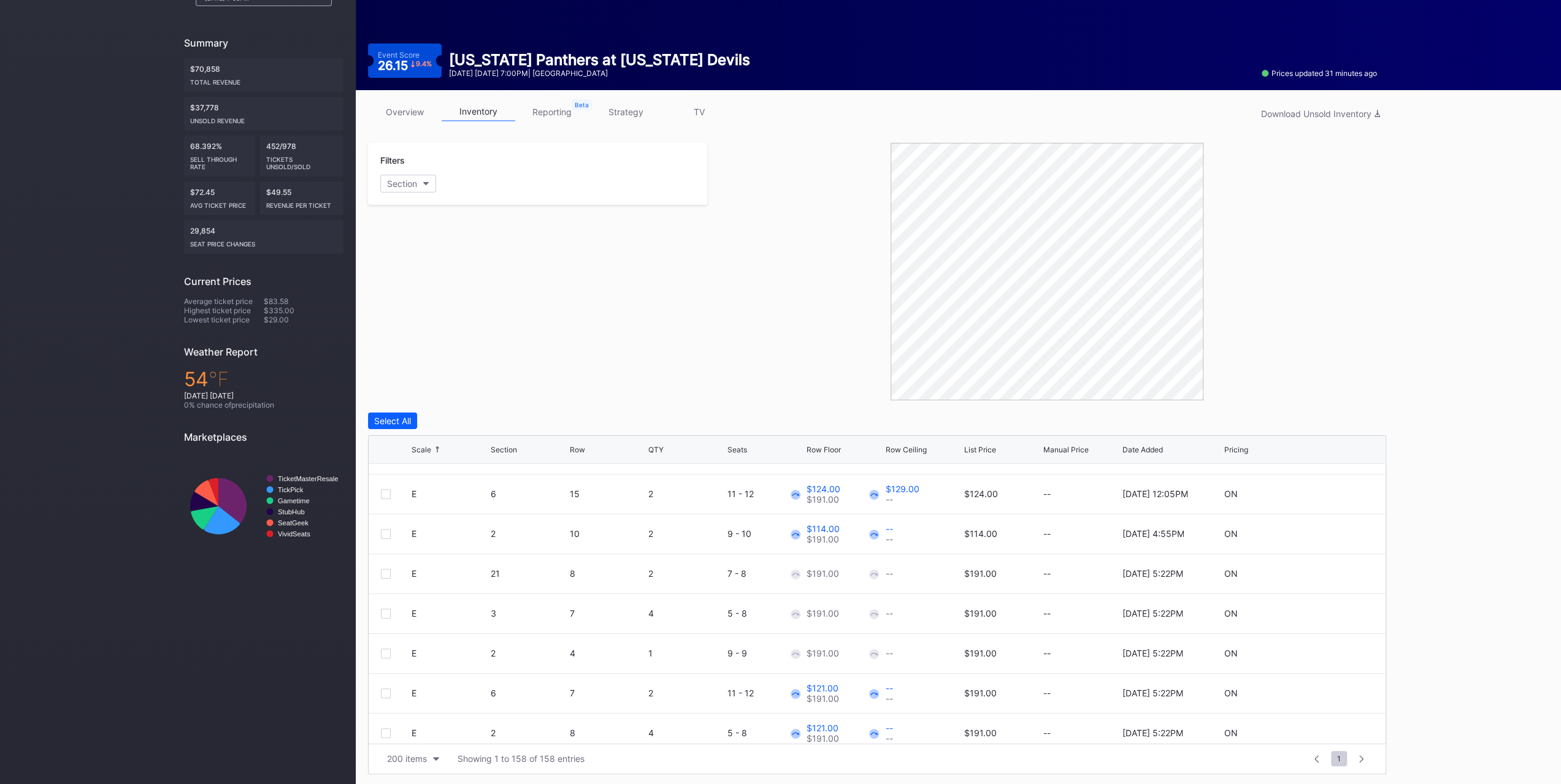
scroll to position [368, 0]
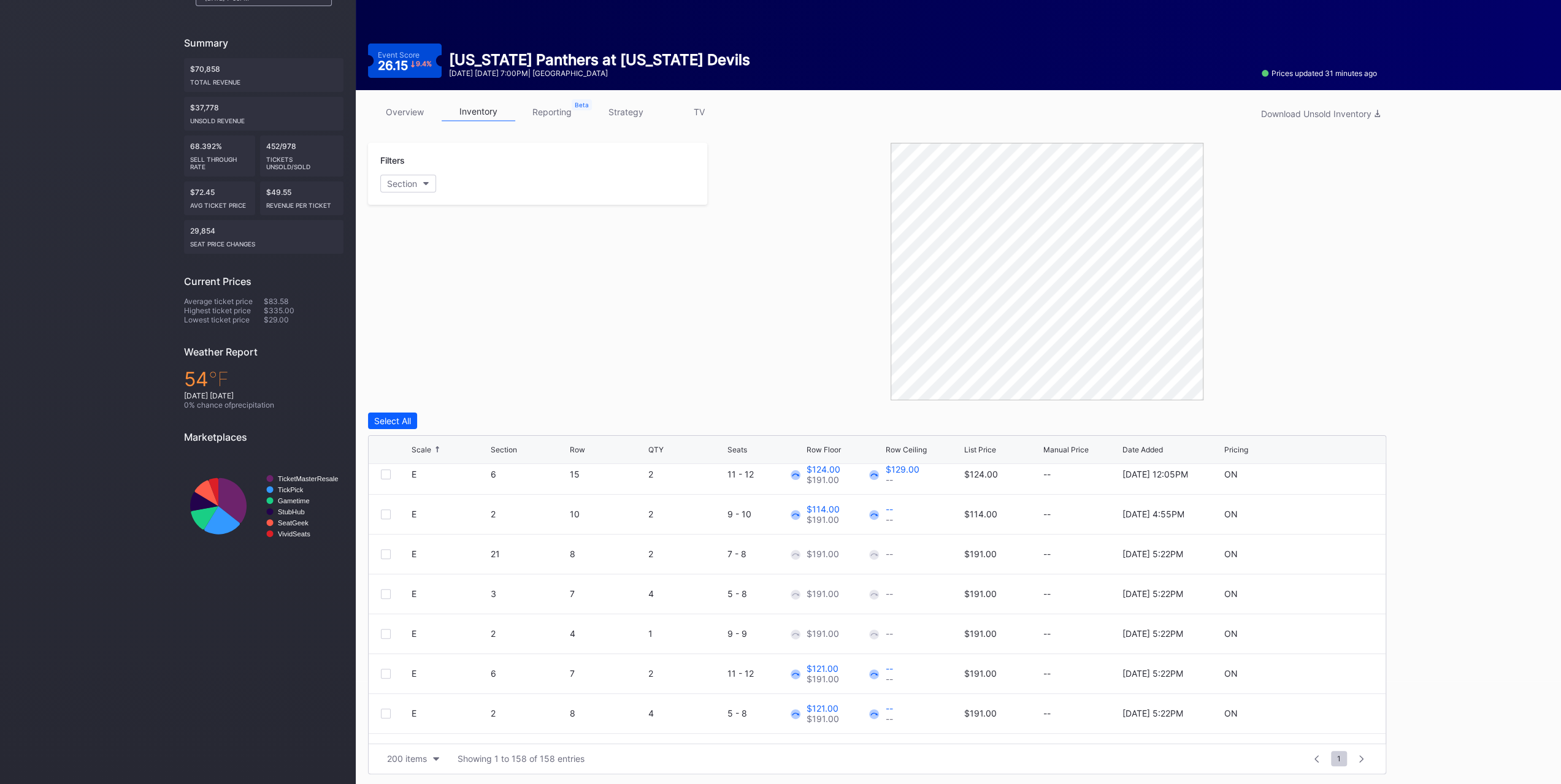
click at [384, 551] on div at bounding box center [386, 554] width 10 height 10
click at [385, 592] on div at bounding box center [386, 593] width 10 height 10
click at [450, 420] on div "Edit 2 Rows" at bounding box center [456, 421] width 47 height 10
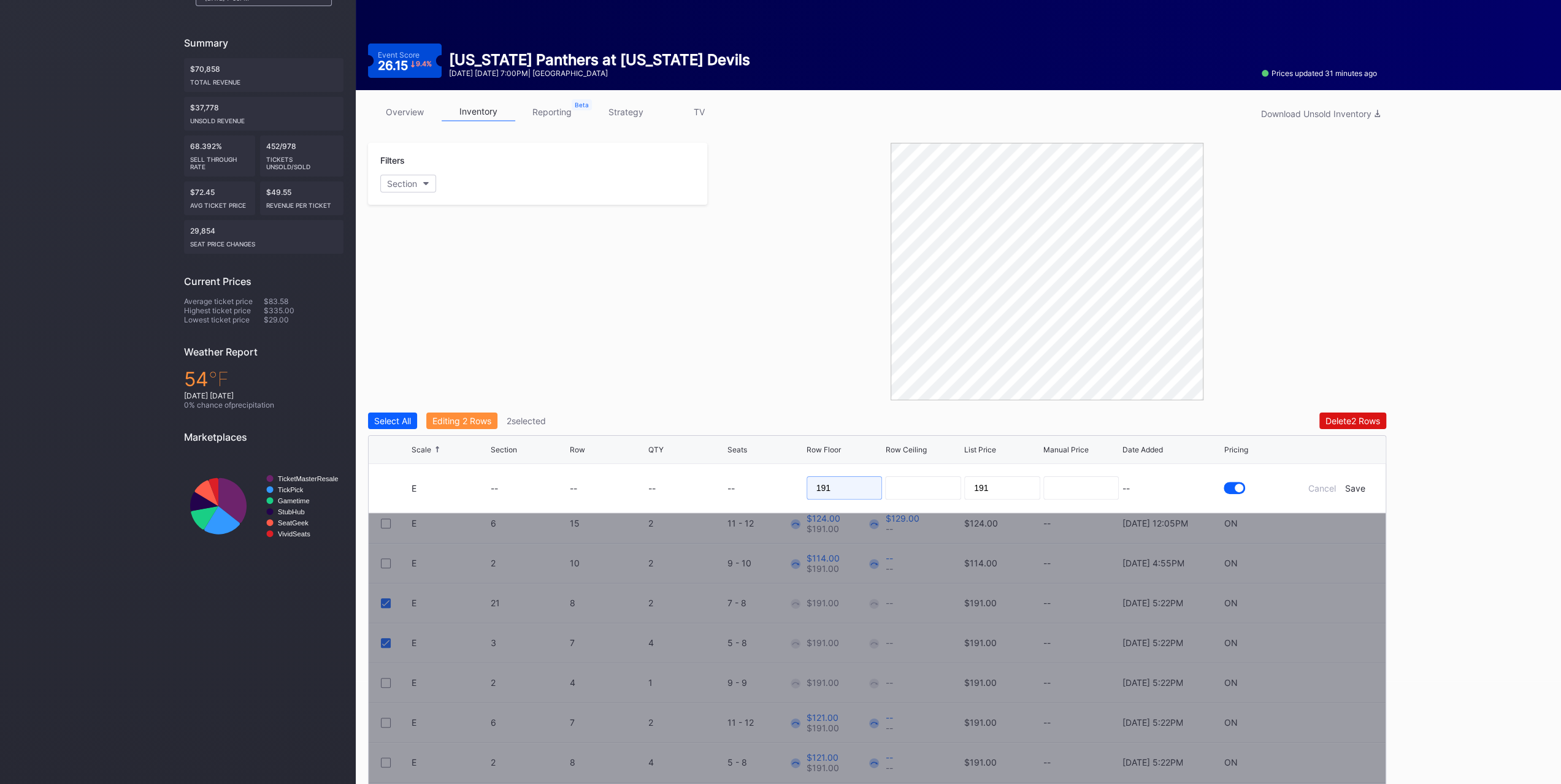
click at [860, 485] on input "191" at bounding box center [844, 488] width 76 height 23
type input "122"
click at [1357, 483] on div "Save" at bounding box center [1355, 488] width 20 height 10
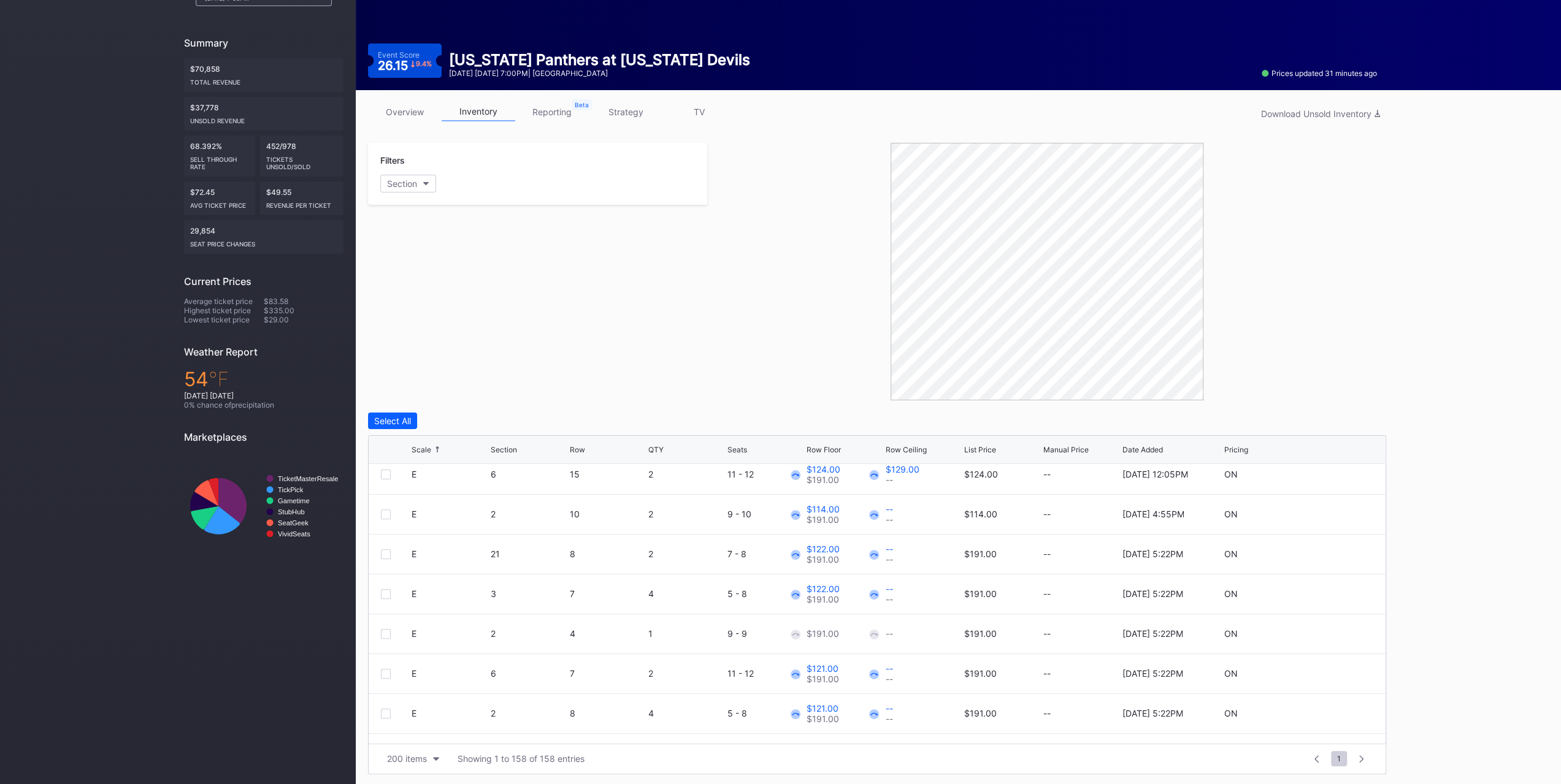
click at [1332, 635] on icon at bounding box center [1337, 634] width 9 height 9
click at [834, 628] on input "191" at bounding box center [844, 638] width 76 height 23
type input "119"
click at [1348, 635] on div "Save" at bounding box center [1355, 639] width 20 height 10
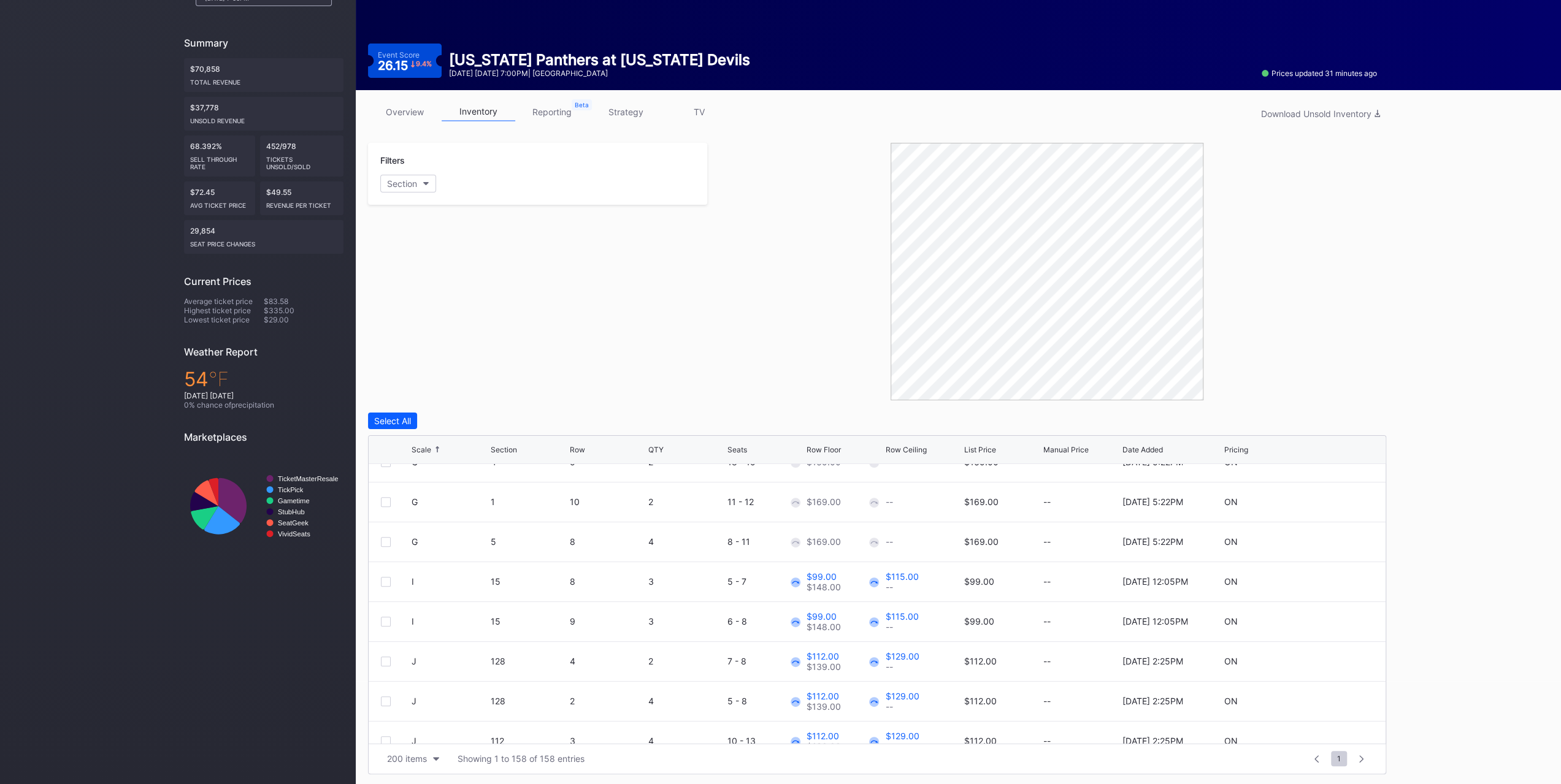
scroll to position [797, 0]
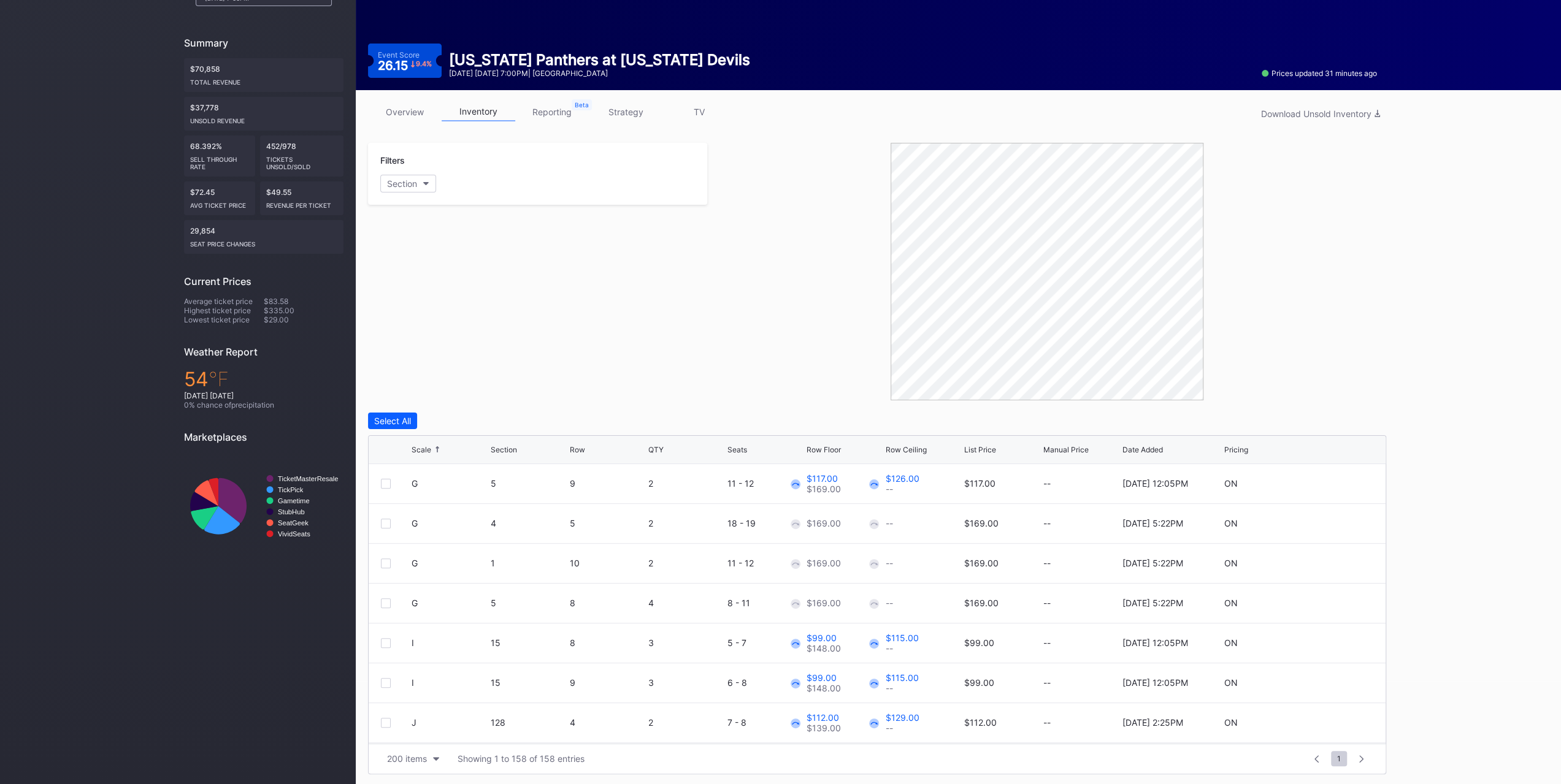
click at [385, 525] on div at bounding box center [386, 523] width 10 height 10
click at [383, 564] on div at bounding box center [386, 563] width 10 height 10
click at [393, 609] on div "G 5 8 4 8 - 11 $169.00 -- $169.00 -- 10/14/2025 5:22PM ON" at bounding box center [877, 604] width 1017 height 40
click at [389, 601] on div at bounding box center [386, 603] width 10 height 10
drag, startPoint x: 459, startPoint y: 421, endPoint x: 492, endPoint y: 392, distance: 43.9
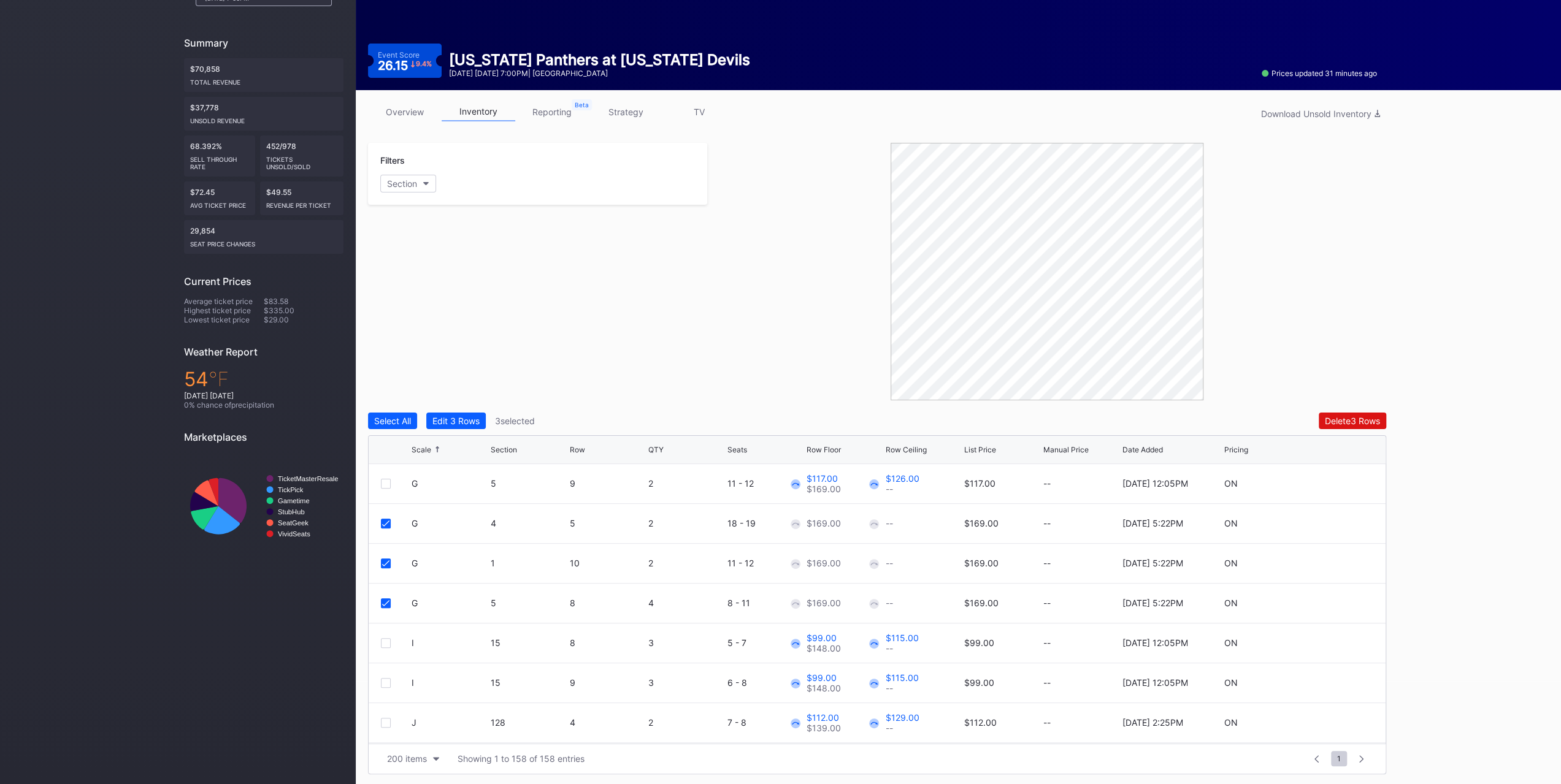
click at [492, 392] on div "Filters Section Select All Edit 3 Rows 3 selected Delete 3 Rows Scale Section R…" at bounding box center [877, 459] width 1018 height 632
click at [389, 524] on div at bounding box center [386, 523] width 10 height 10
click at [386, 563] on icon at bounding box center [385, 563] width 7 height 6
click at [389, 599] on div at bounding box center [386, 603] width 10 height 10
click at [1332, 519] on icon at bounding box center [1337, 523] width 9 height 9
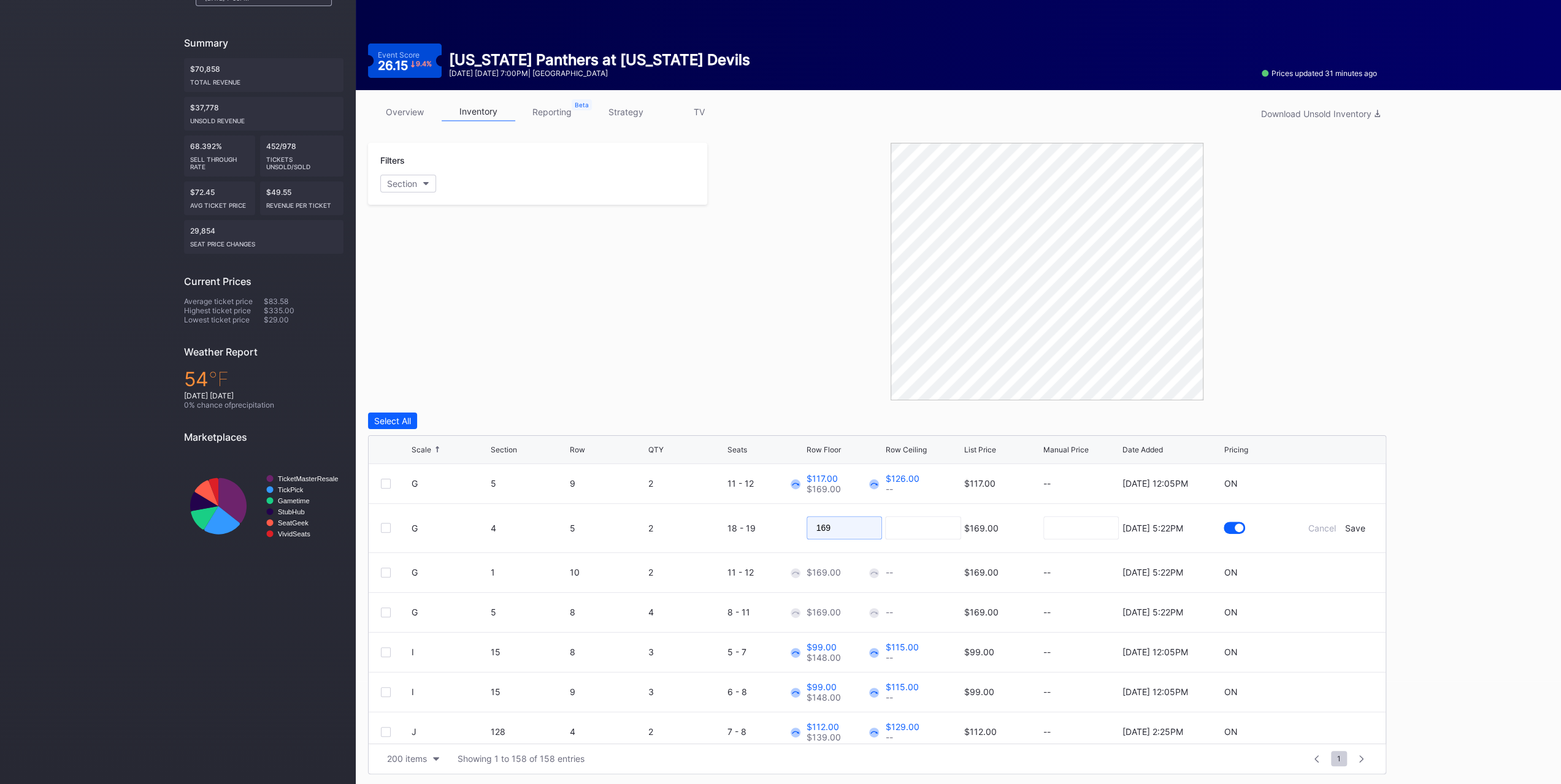
click at [841, 524] on input "169" at bounding box center [844, 528] width 76 height 23
click at [841, 524] on input "169" at bounding box center [844, 528] width 76 height 23
type input "116"
click at [1352, 524] on div "Save" at bounding box center [1355, 528] width 20 height 10
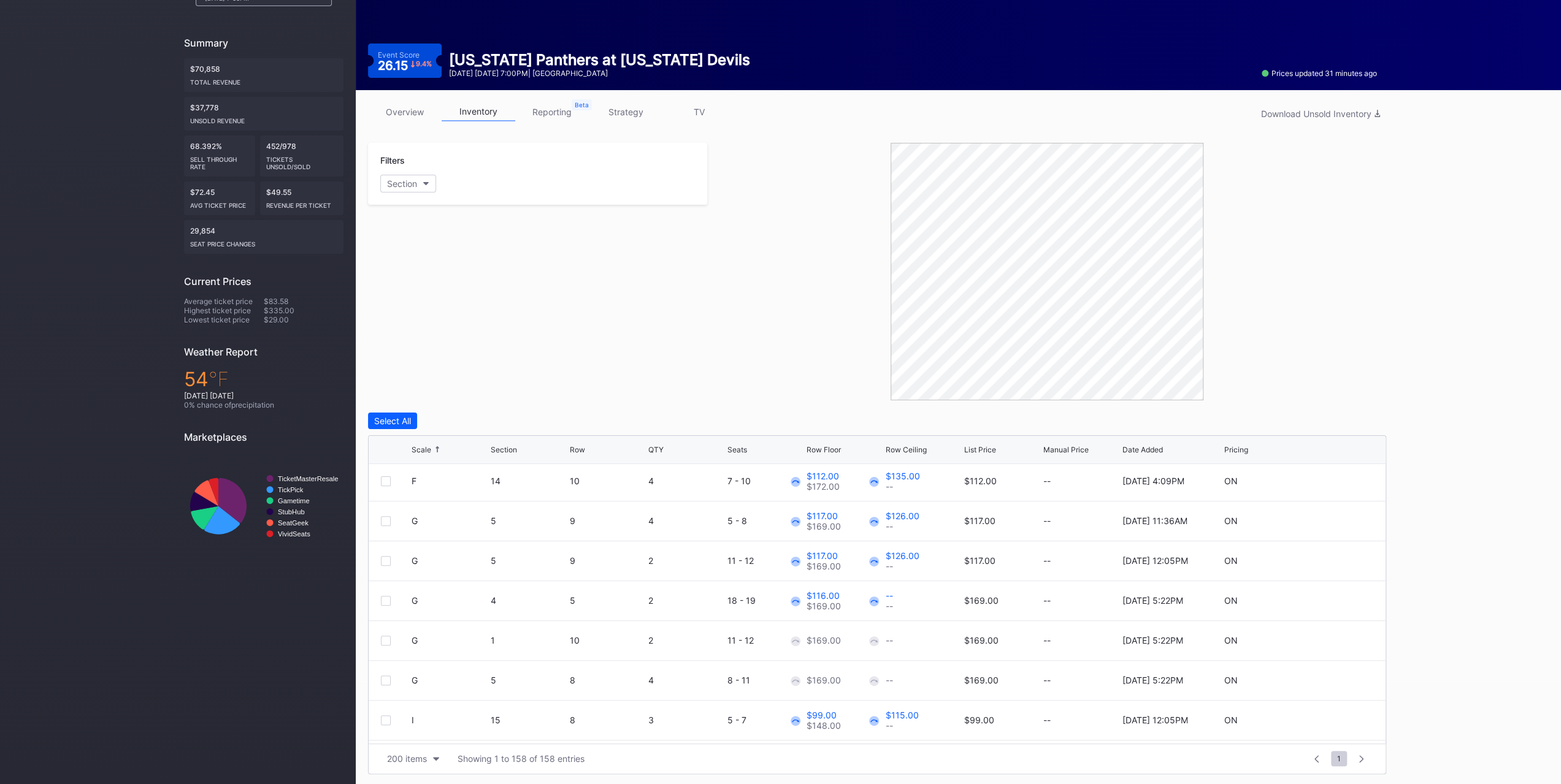
scroll to position [736, 0]
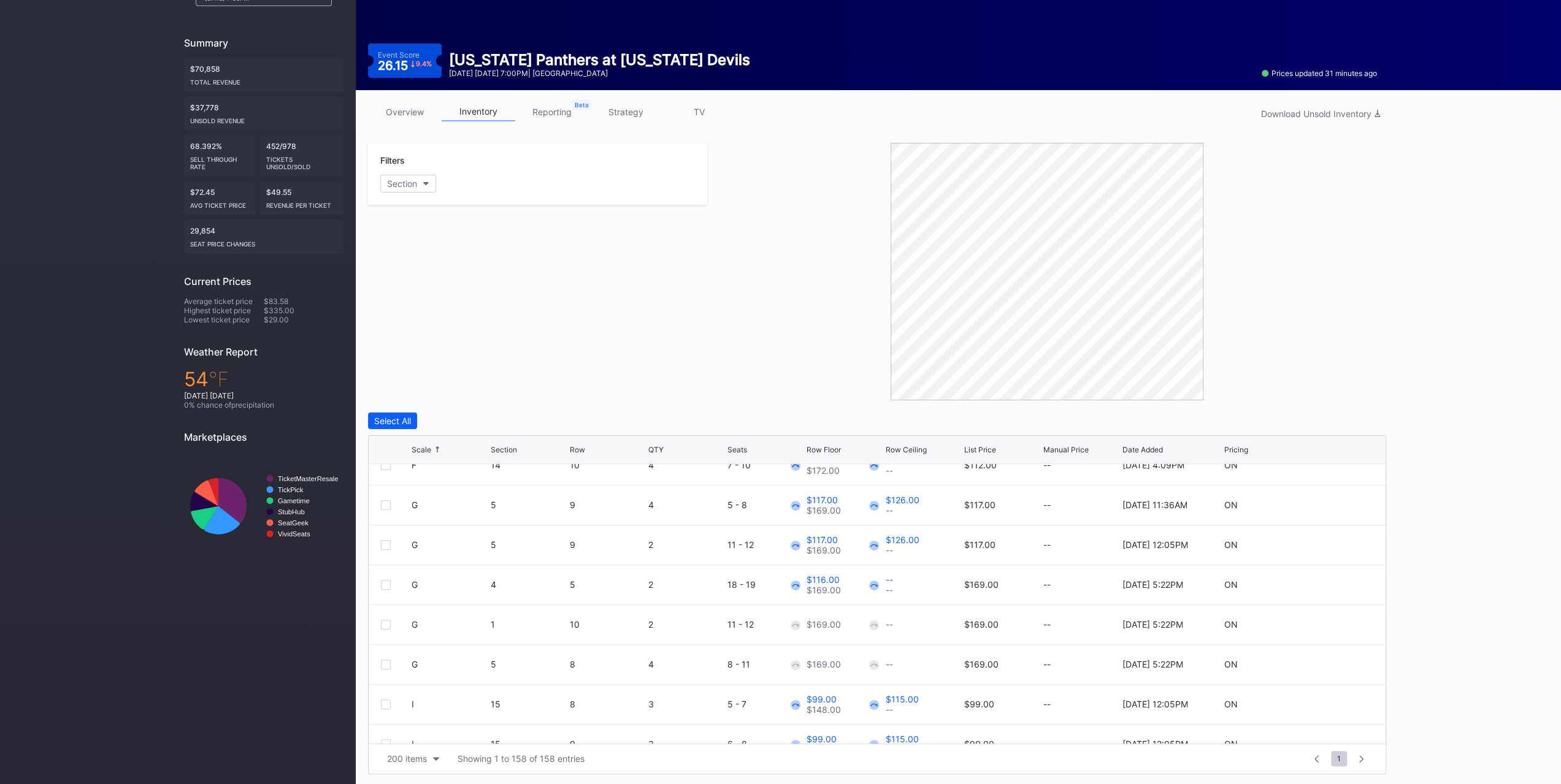
click at [1320, 620] on div at bounding box center [1337, 624] width 74 height 9
click at [1332, 621] on icon at bounding box center [1337, 624] width 9 height 9
click at [833, 617] on input "169" at bounding box center [844, 629] width 76 height 23
type input "117"
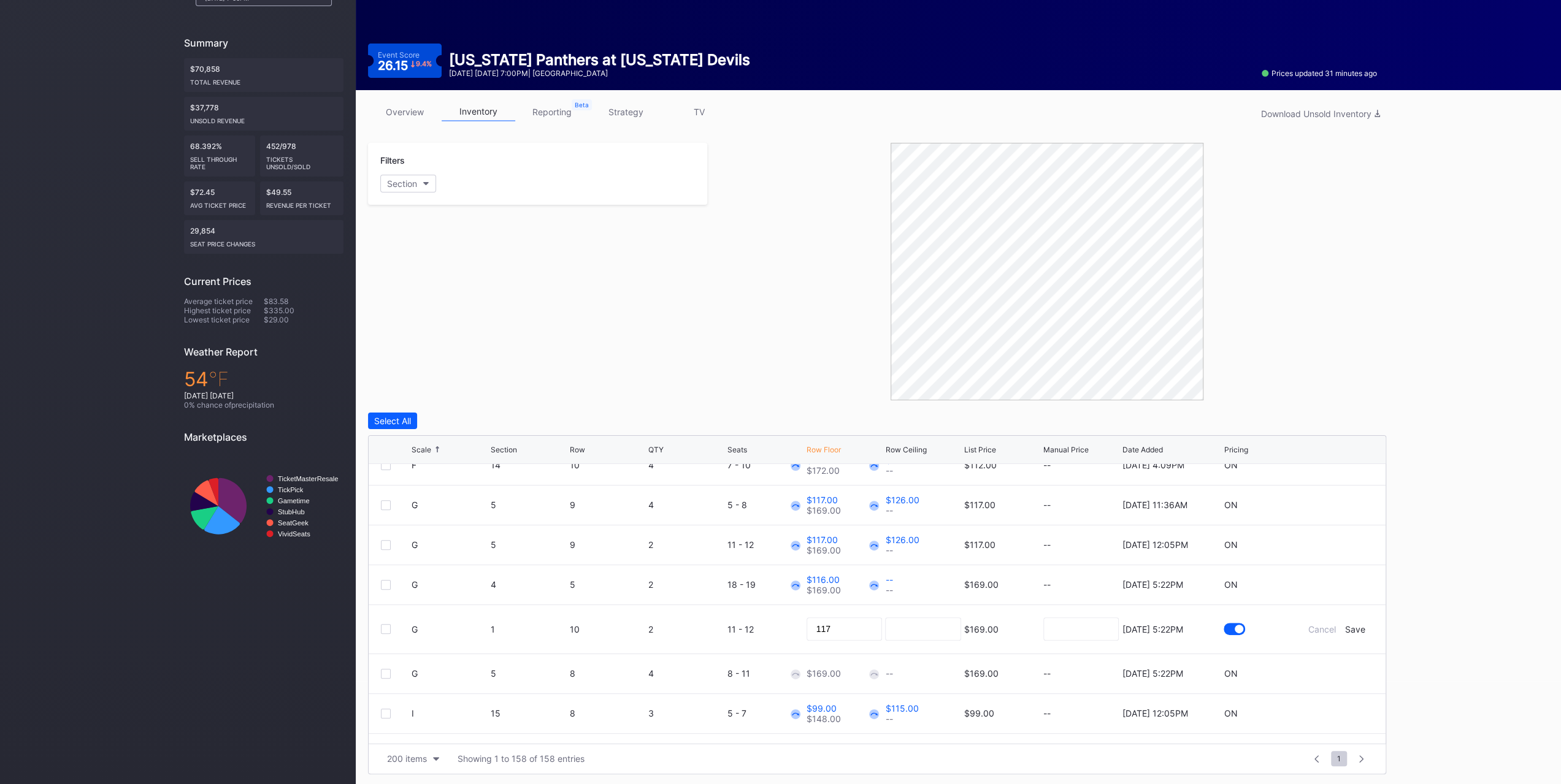
click at [1350, 624] on div "Save" at bounding box center [1355, 629] width 20 height 10
click at [1332, 660] on icon at bounding box center [1337, 665] width 9 height 9
click at [835, 662] on input "169" at bounding box center [844, 669] width 76 height 23
type input "119"
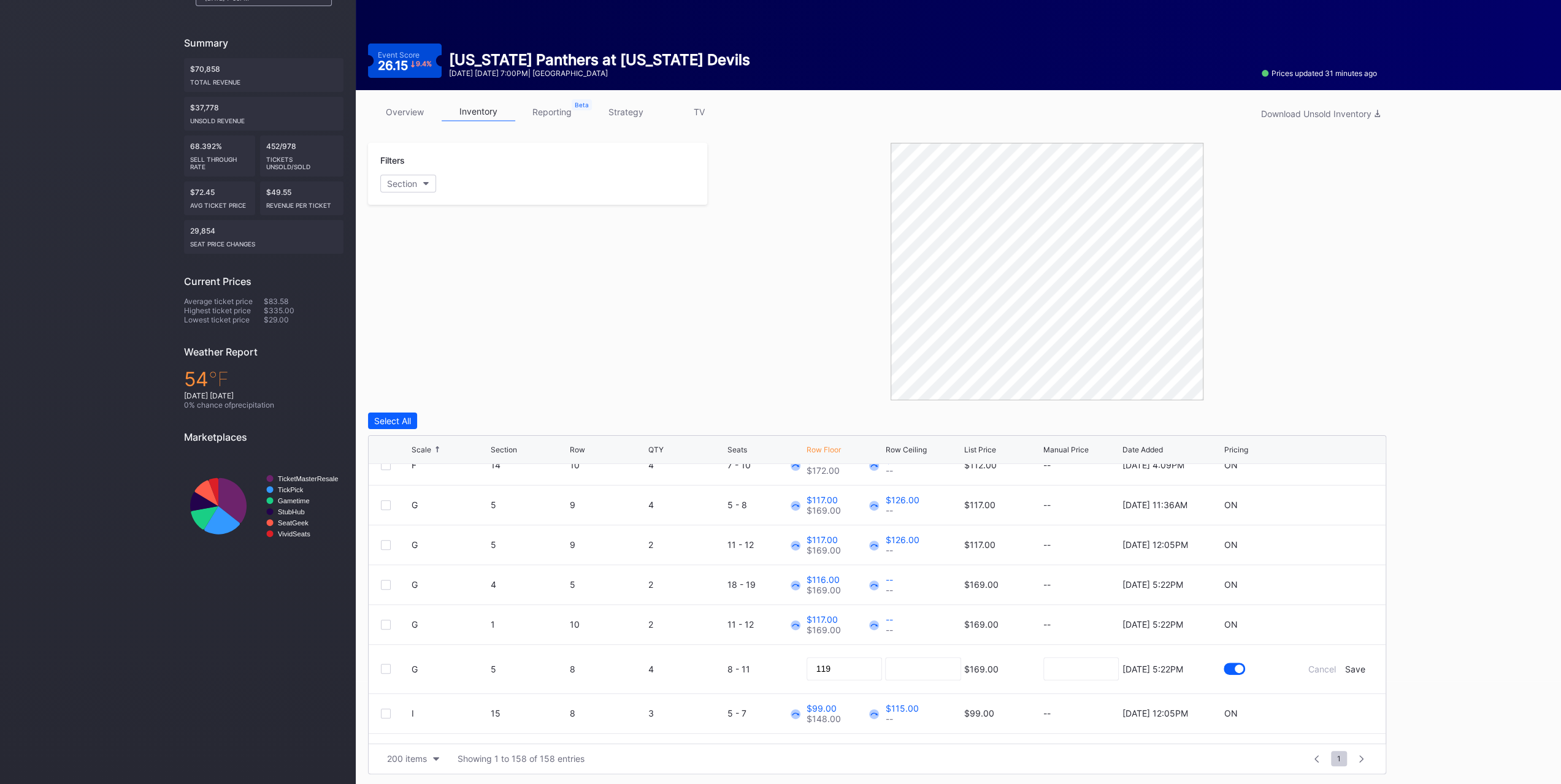
click at [1351, 665] on div "Save" at bounding box center [1355, 669] width 20 height 10
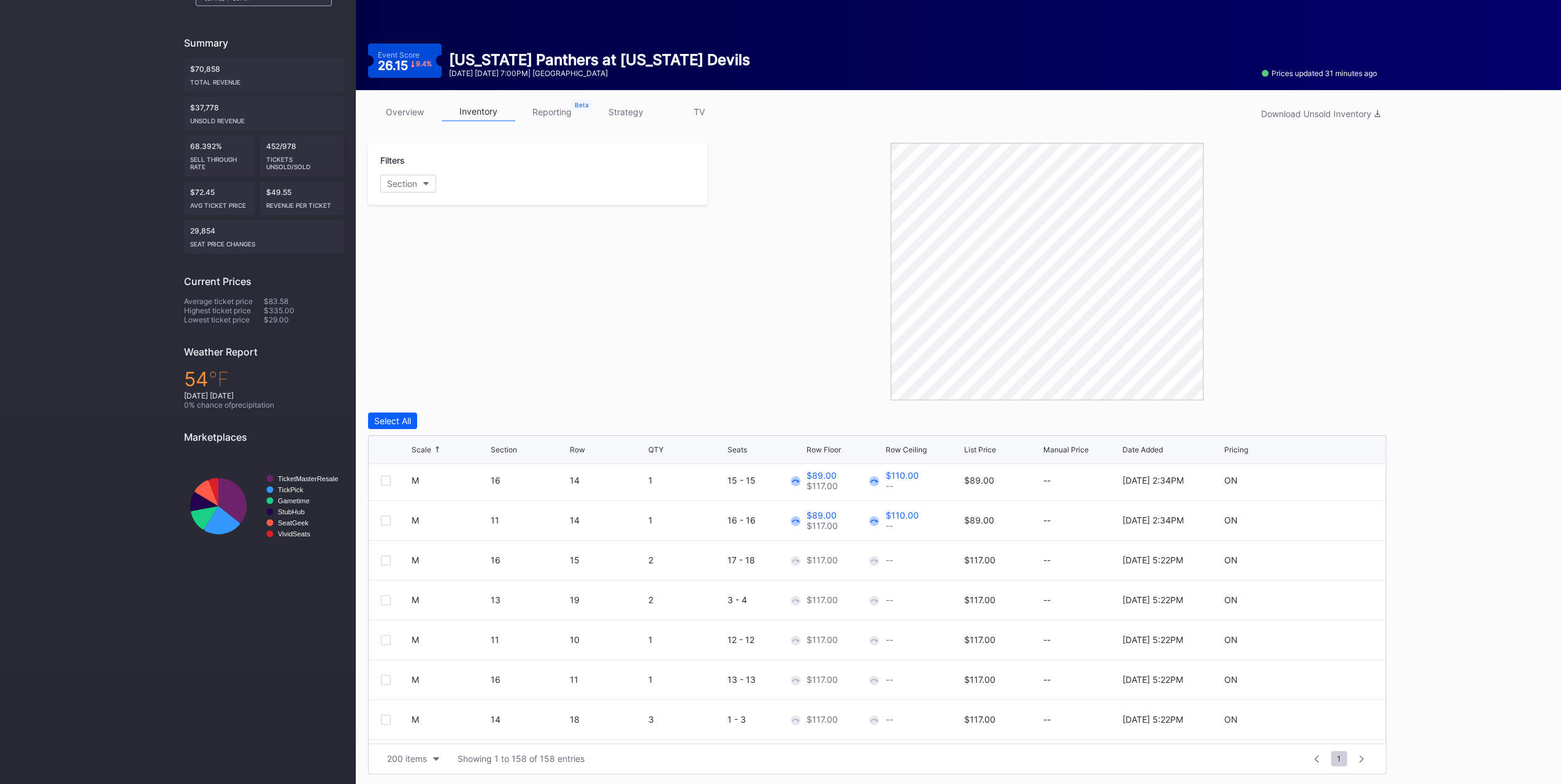
scroll to position [2575, 0]
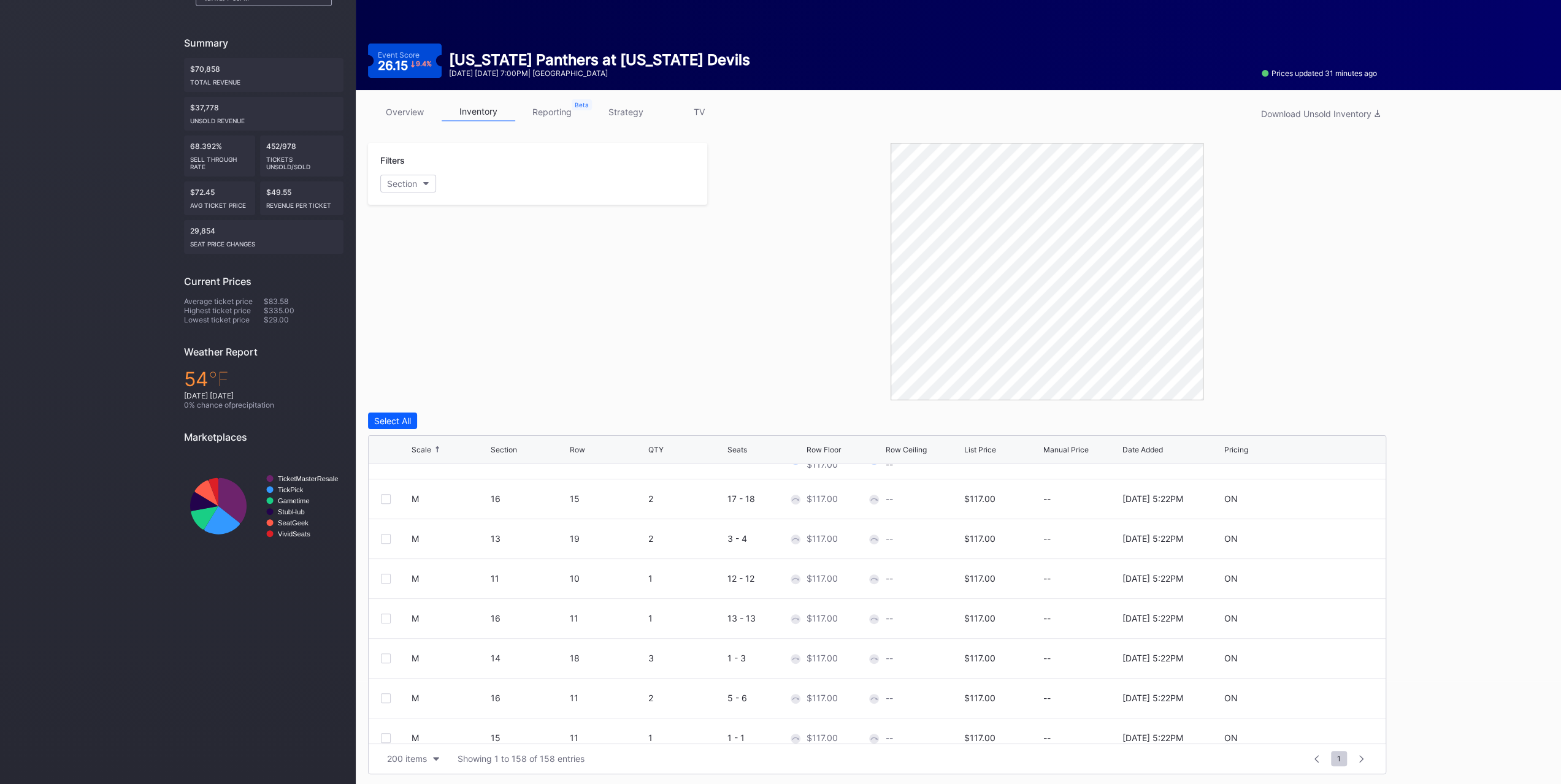
click at [1332, 497] on icon at bounding box center [1337, 499] width 9 height 9
click at [830, 507] on input "117" at bounding box center [844, 503] width 76 height 23
type input "90"
click at [1348, 499] on div "Save" at bounding box center [1355, 504] width 20 height 10
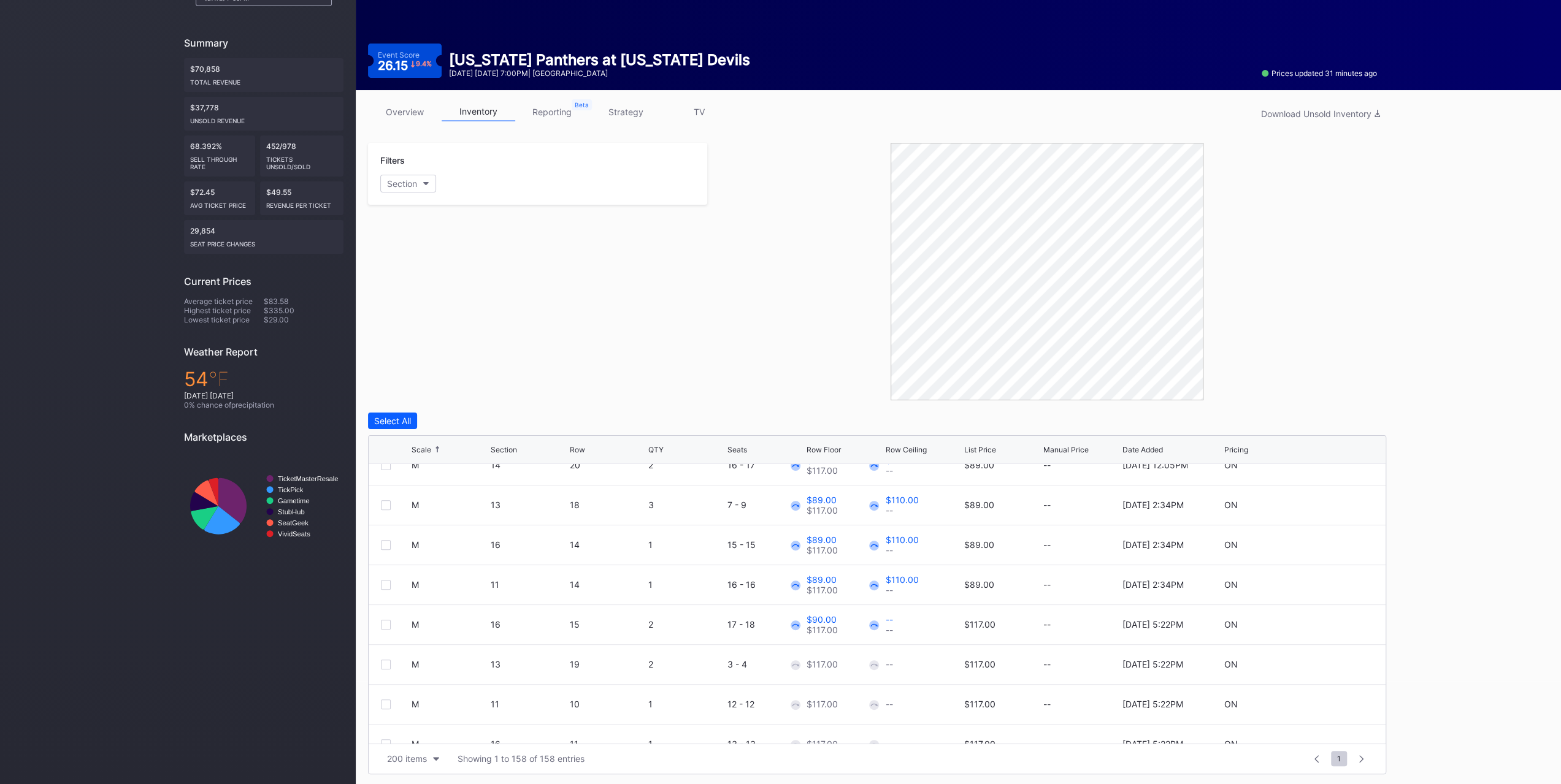
scroll to position [2452, 0]
click at [1332, 659] on icon at bounding box center [1337, 661] width 9 height 9
click at [863, 667] on input "117" at bounding box center [844, 666] width 76 height 23
type input "91"
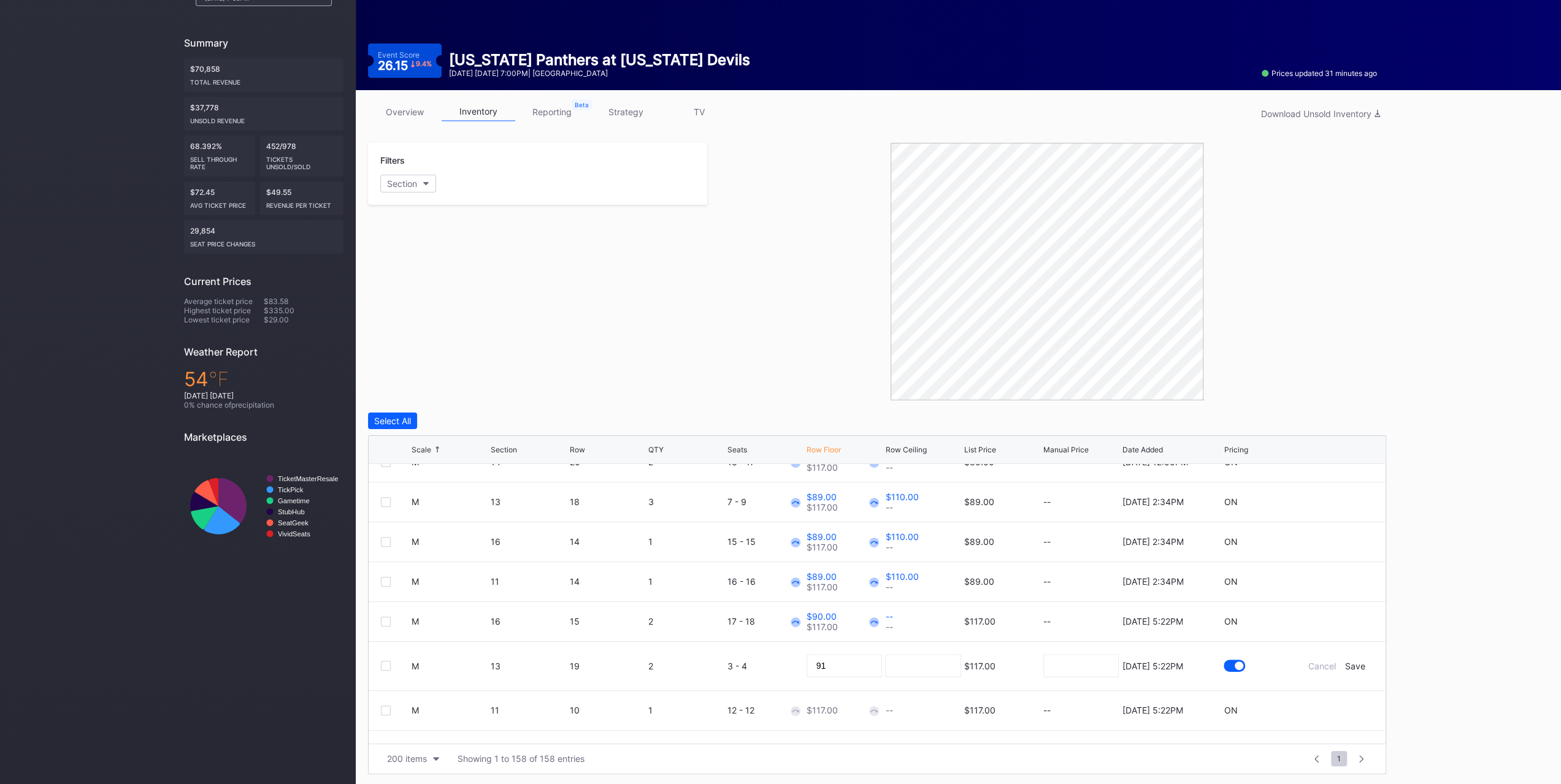
click at [1347, 661] on div "Save" at bounding box center [1355, 666] width 20 height 10
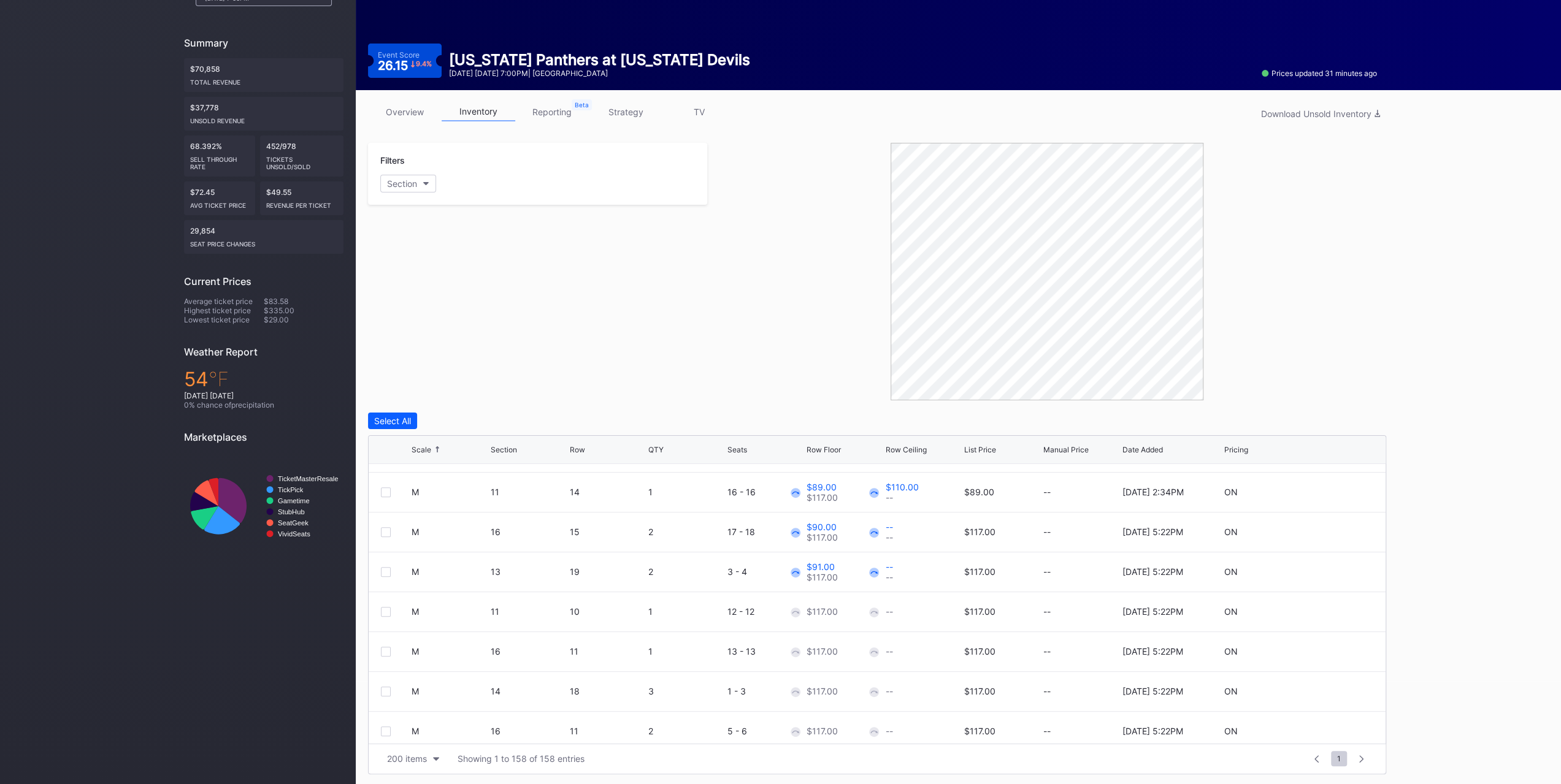
scroll to position [2636, 0]
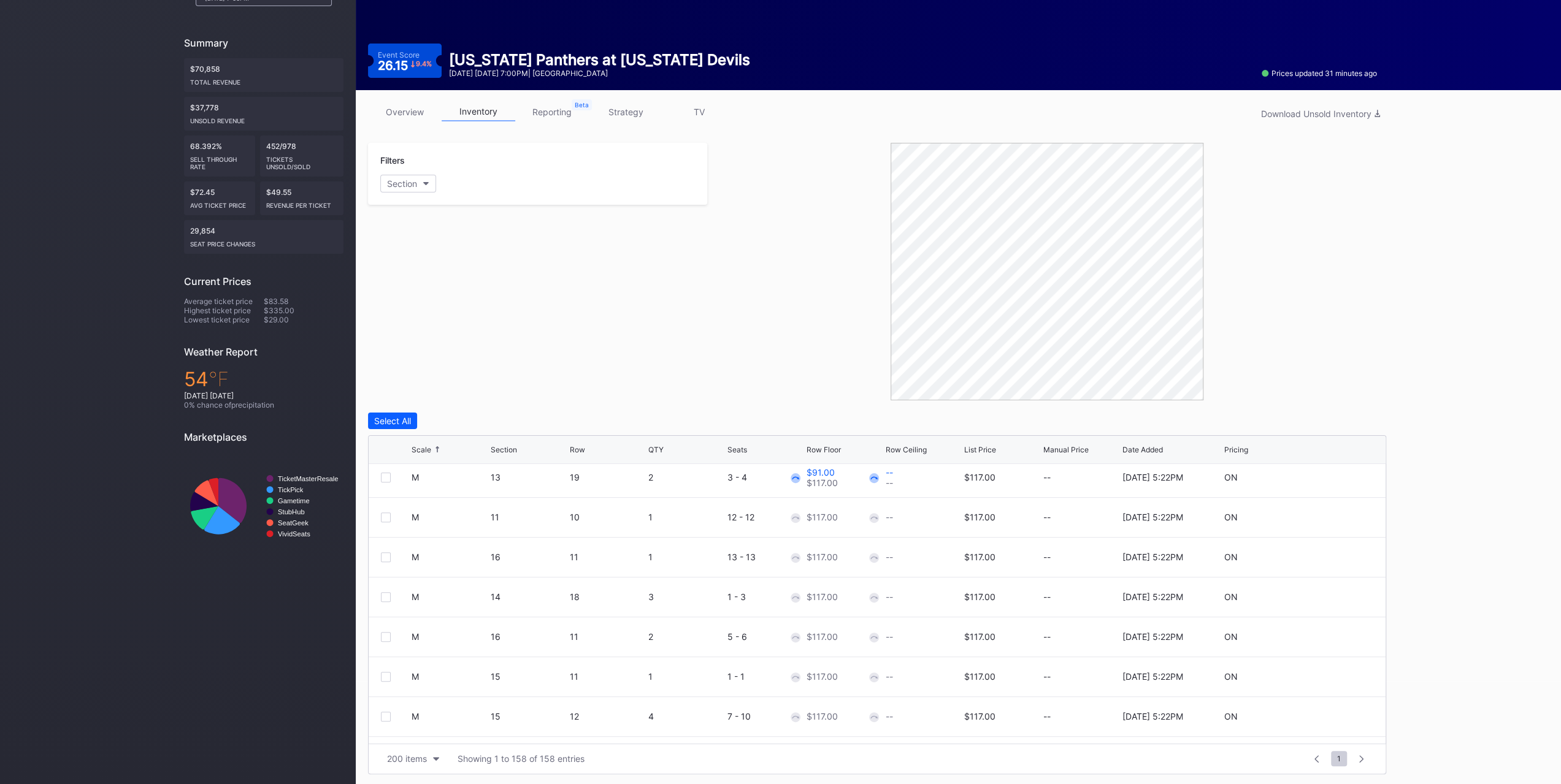
click at [1332, 515] on icon at bounding box center [1337, 517] width 9 height 9
click at [835, 519] on input "117" at bounding box center [844, 522] width 76 height 23
type input "91"
click at [1345, 522] on div "Save" at bounding box center [1355, 522] width 20 height 10
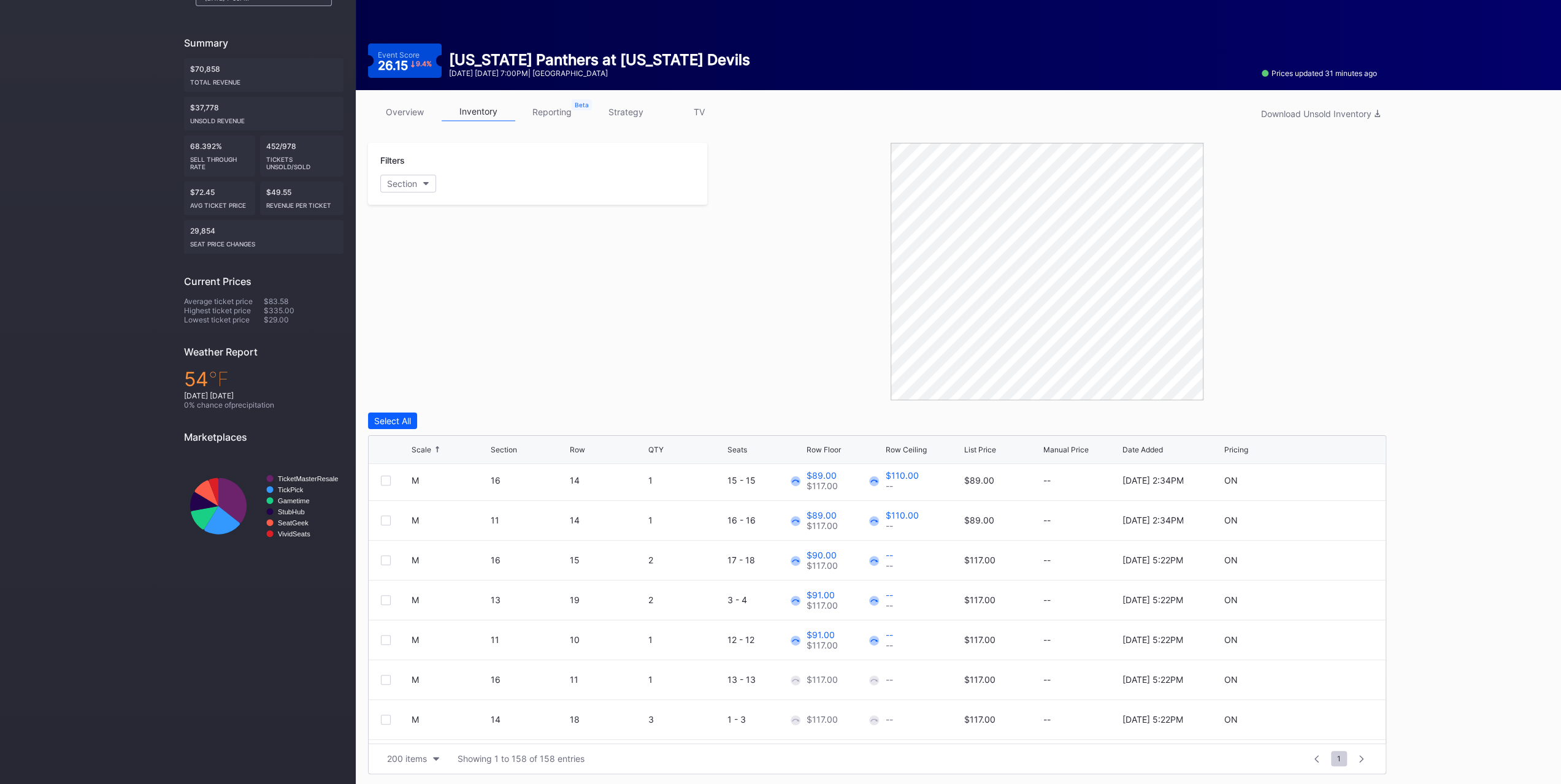
scroll to position [2575, 0]
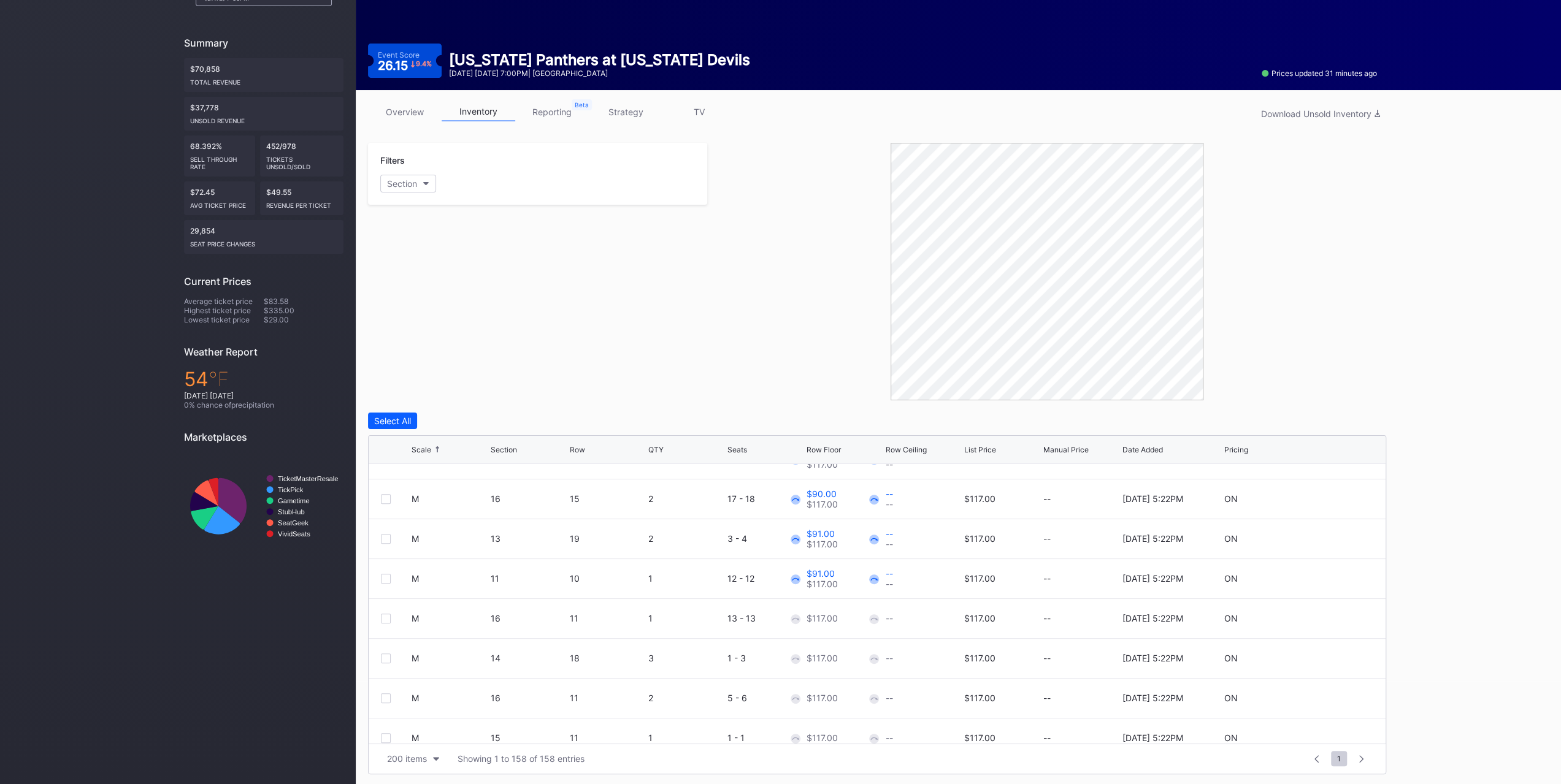
click at [392, 620] on div at bounding box center [396, 618] width 30 height 10
click at [390, 617] on div at bounding box center [396, 618] width 30 height 10
click at [386, 617] on div at bounding box center [386, 618] width 10 height 10
click at [384, 654] on div at bounding box center [386, 658] width 10 height 10
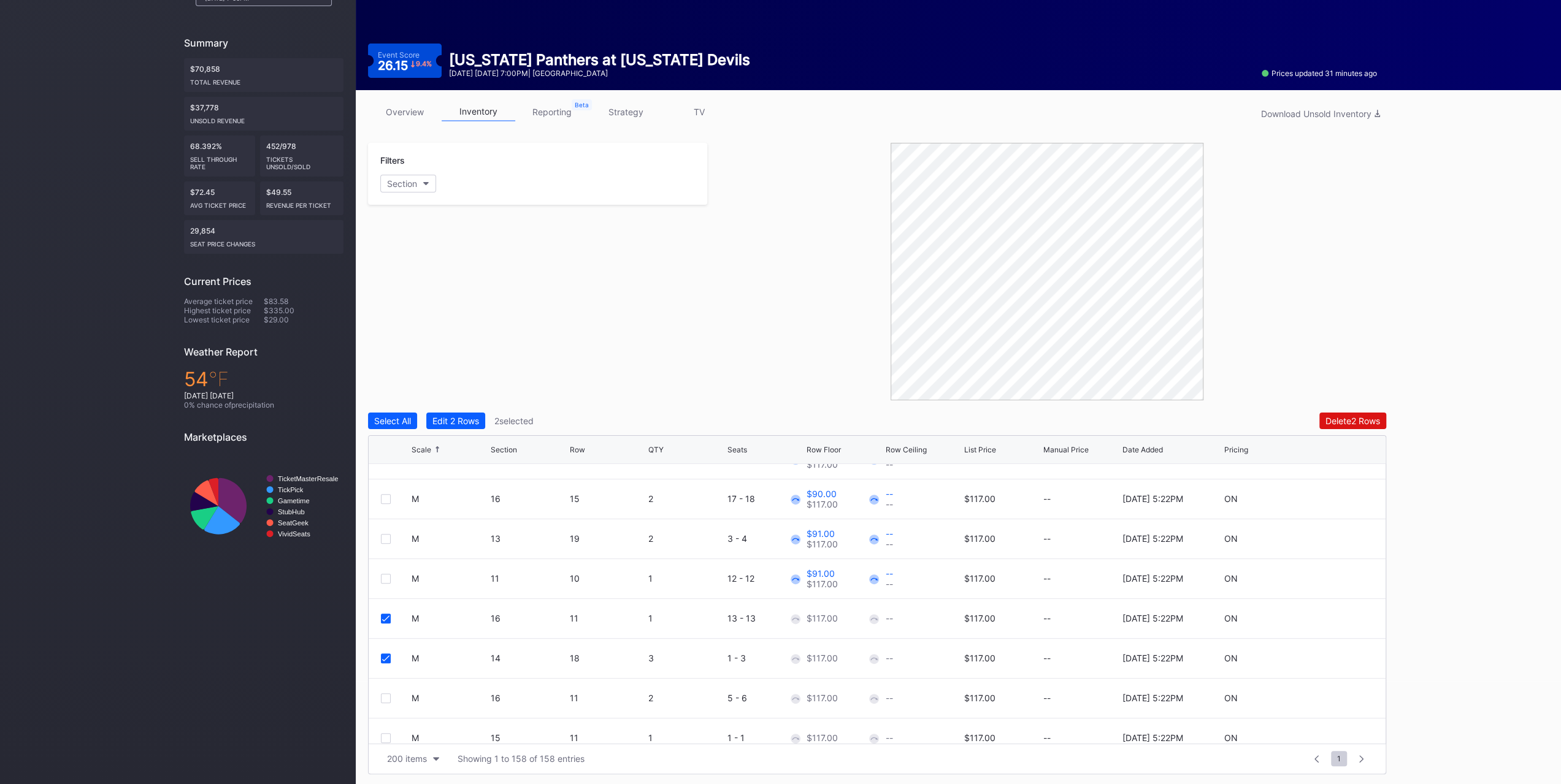
click at [476, 422] on div "Edit 2 Rows" at bounding box center [456, 421] width 47 height 10
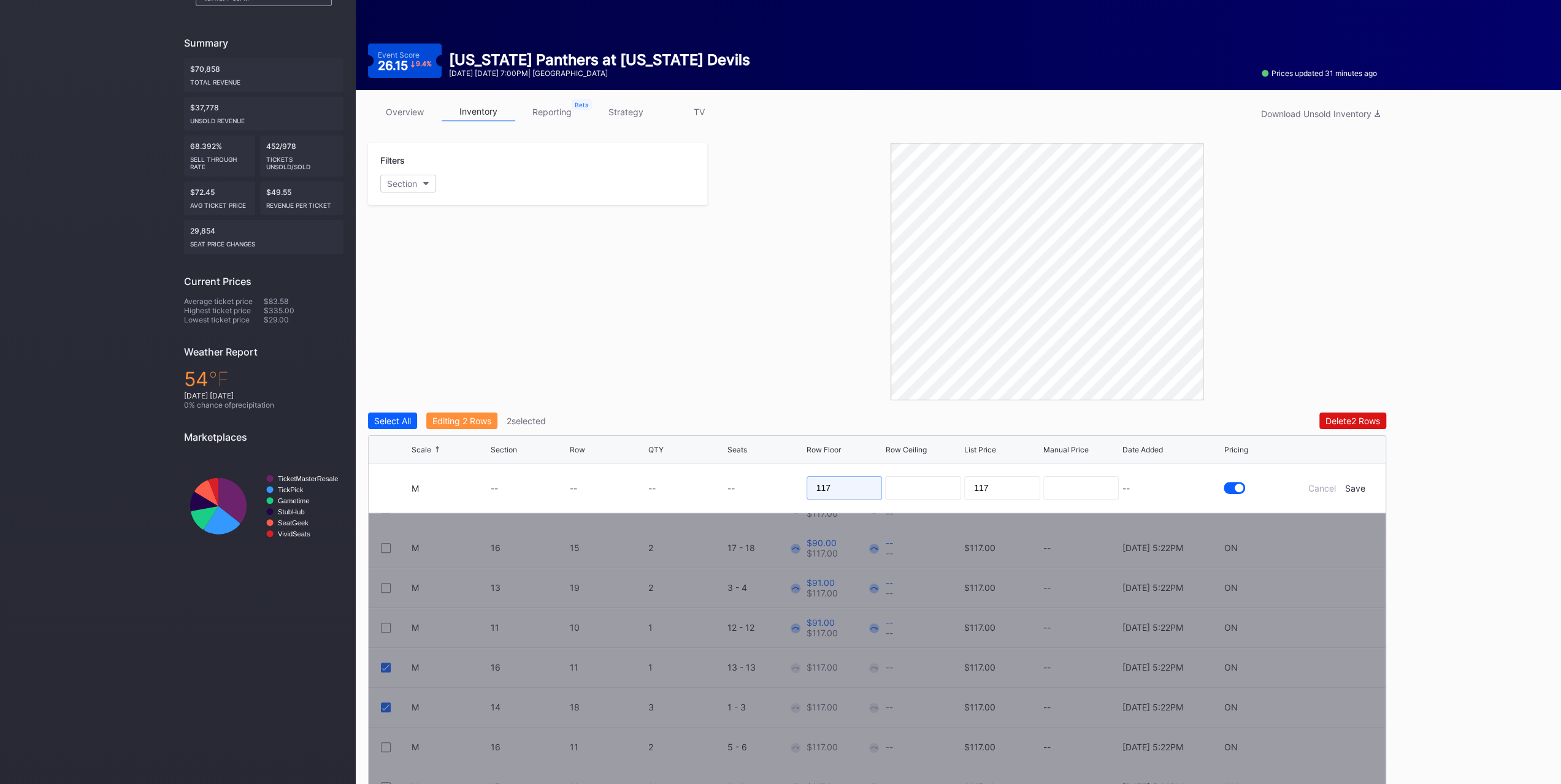
click at [830, 488] on input "117" at bounding box center [844, 488] width 76 height 23
type input "92"
click at [1359, 490] on div "Save" at bounding box center [1355, 488] width 20 height 10
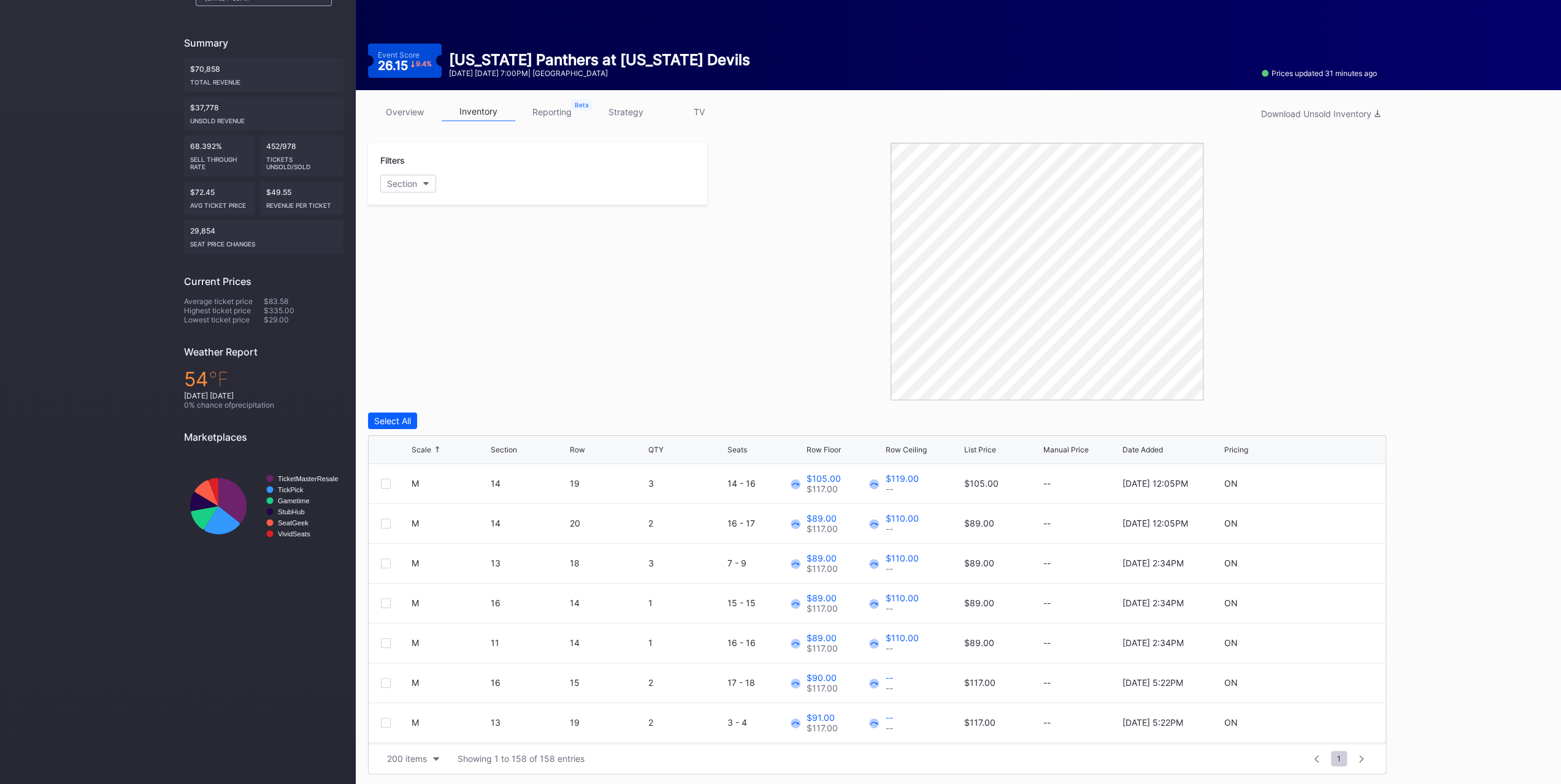
scroll to position [2636, 0]
click at [392, 633] on div at bounding box center [396, 637] width 30 height 10
click at [386, 638] on div at bounding box center [386, 637] width 10 height 10
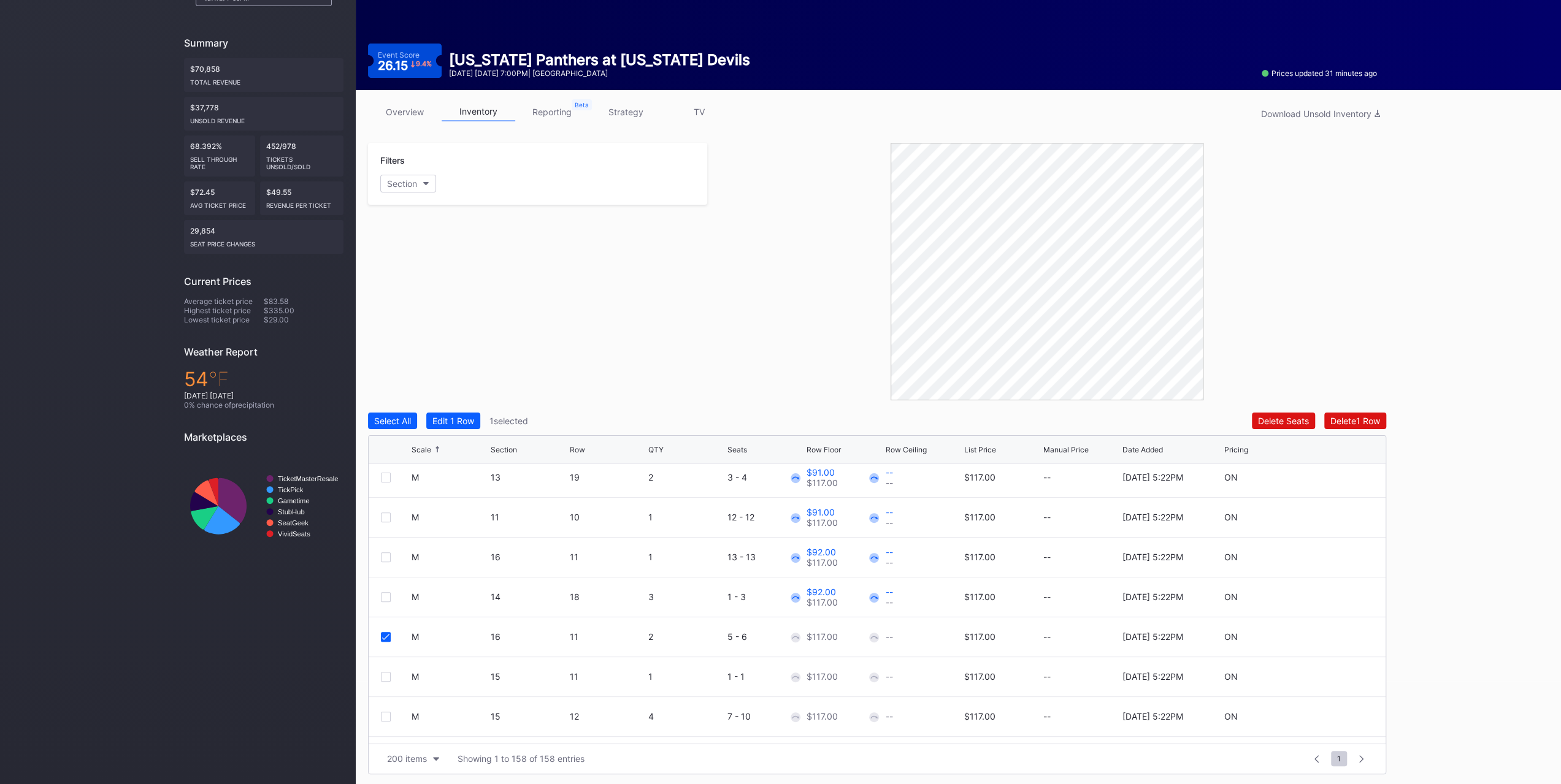
click at [390, 672] on div at bounding box center [386, 676] width 10 height 10
click at [479, 422] on div "Edit 2 Rows" at bounding box center [456, 421] width 47 height 10
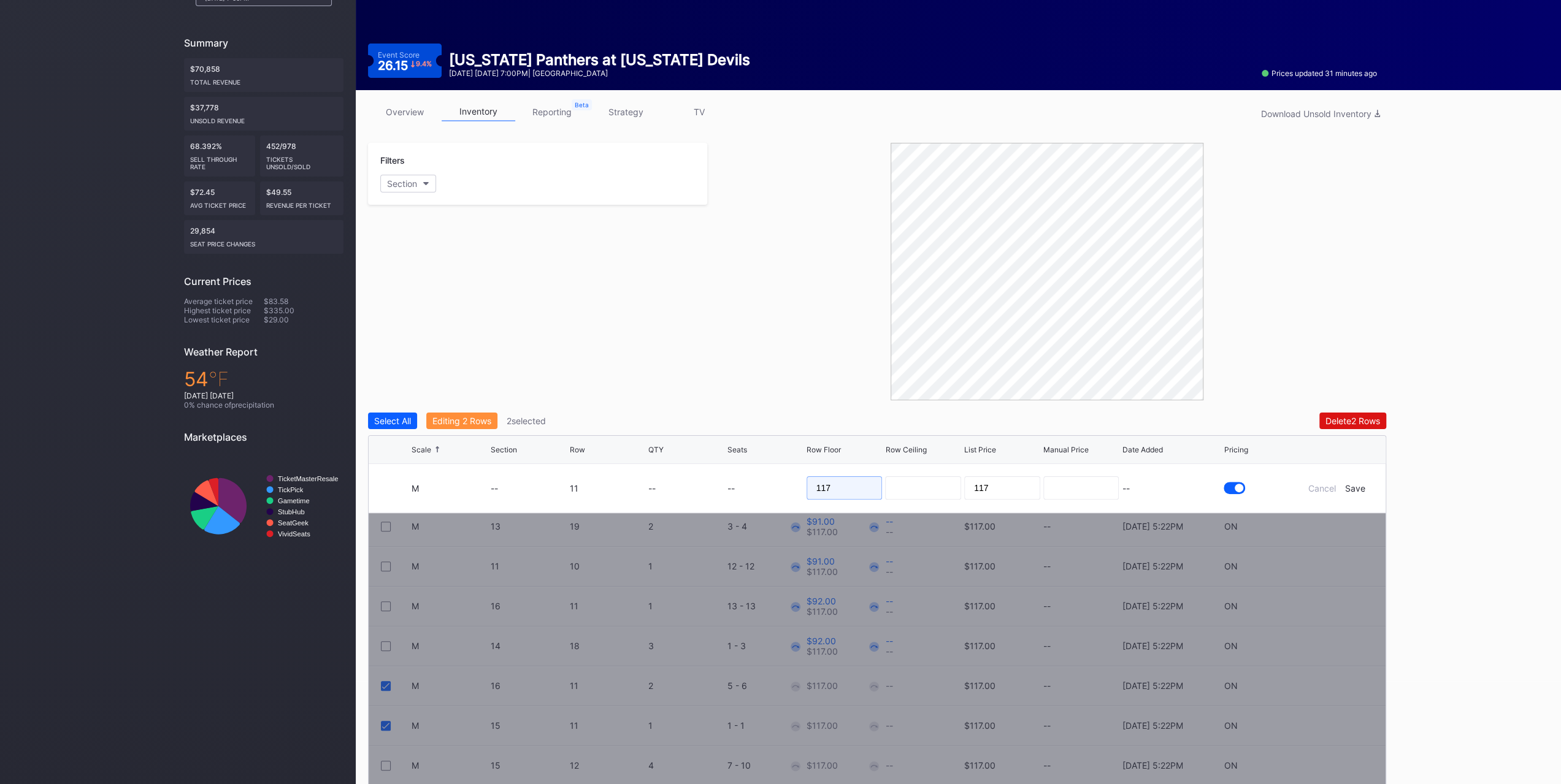
click at [865, 479] on input "117" at bounding box center [844, 488] width 76 height 23
type input "93"
click at [1357, 480] on form "M -- 11 -- -- 93 117 -- Cancel Save" at bounding box center [892, 488] width 962 height 48
click at [1357, 484] on div "Save" at bounding box center [1355, 488] width 20 height 10
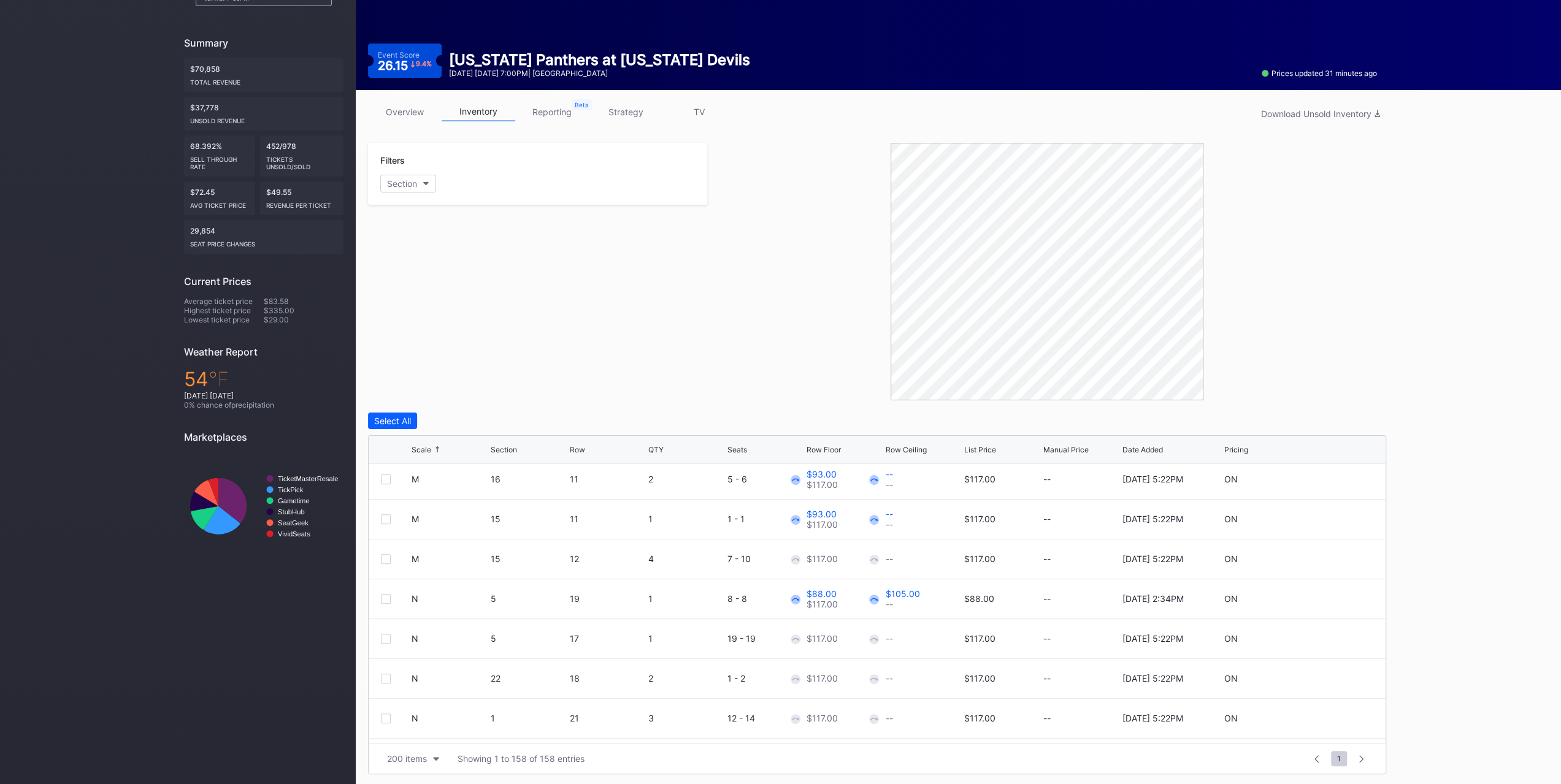
scroll to position [2820, 0]
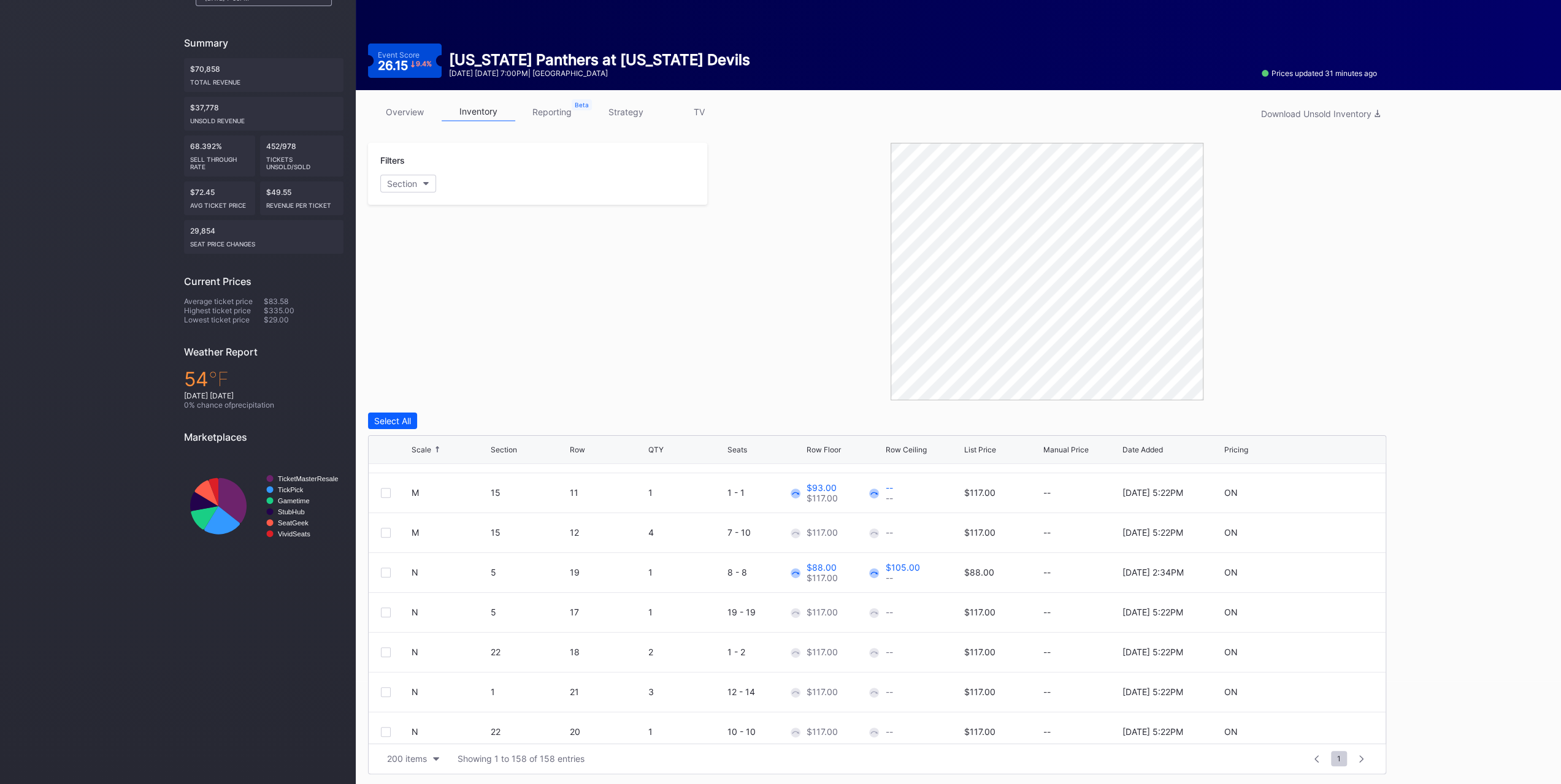
click at [1332, 530] on icon at bounding box center [1337, 532] width 9 height 9
click at [830, 522] on div "117" at bounding box center [844, 537] width 76 height 48
click at [832, 530] on input "117" at bounding box center [844, 537] width 76 height 23
click at [833, 530] on input "117" at bounding box center [844, 537] width 76 height 23
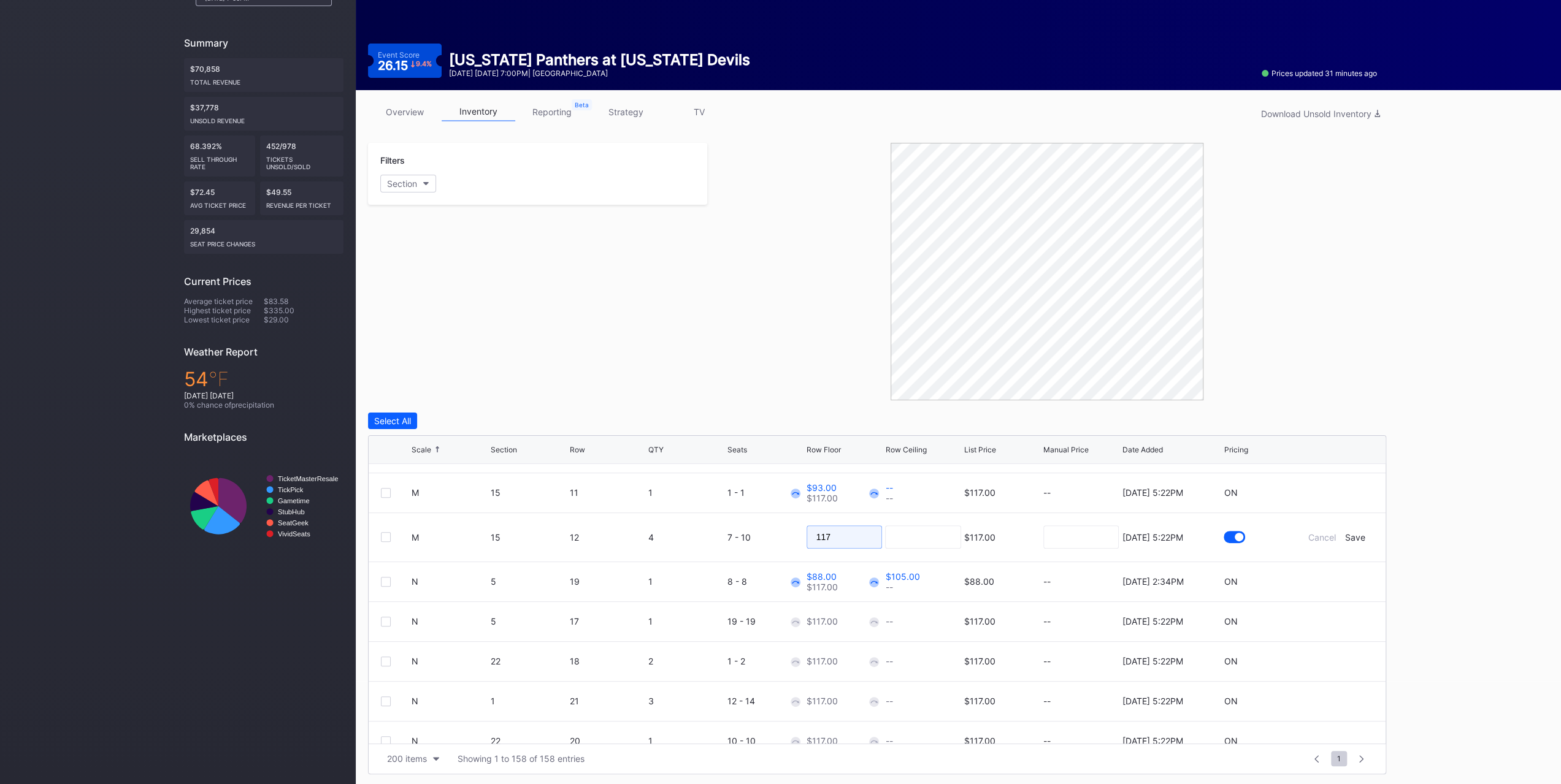
click at [833, 530] on input "117" at bounding box center [844, 537] width 76 height 23
type input "89"
click at [1345, 537] on div "Save" at bounding box center [1355, 537] width 20 height 10
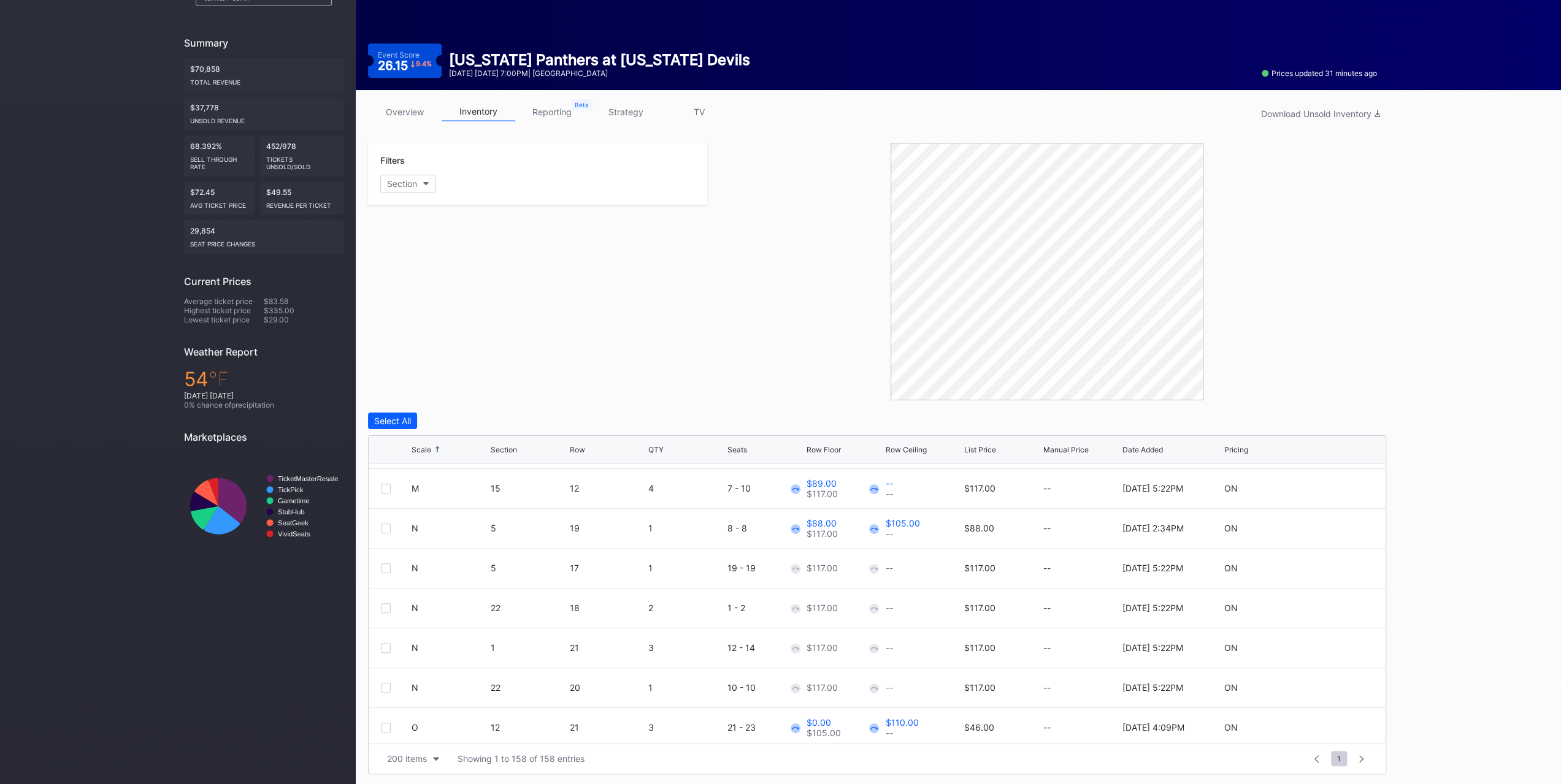
scroll to position [2882, 0]
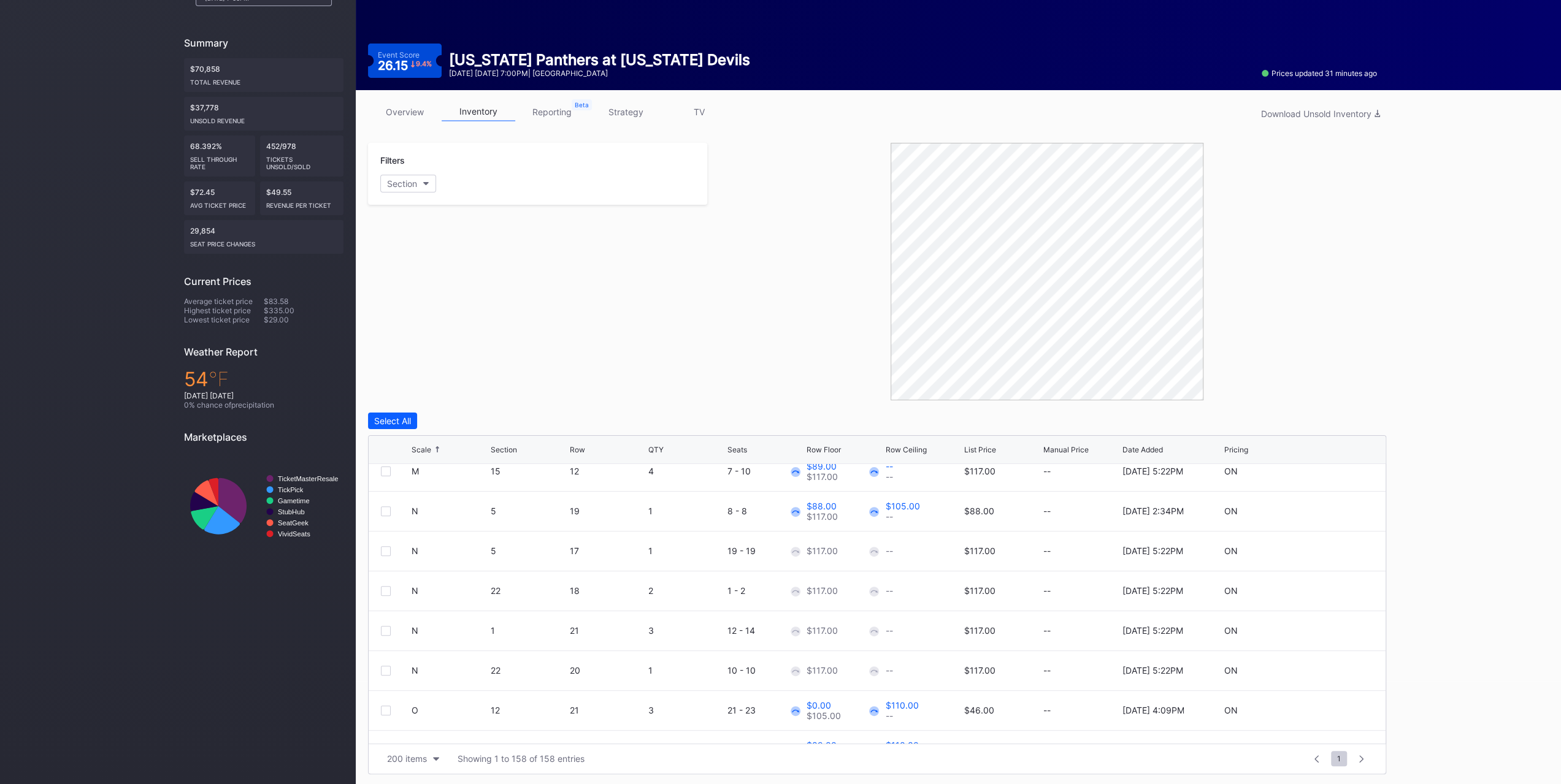
click at [382, 547] on div at bounding box center [386, 551] width 10 height 10
click at [386, 588] on div at bounding box center [386, 591] width 10 height 10
click at [475, 411] on div "Filters Section Select All Edit 2 Rows 2 selected Delete 2 Rows Scale Section R…" at bounding box center [877, 459] width 1018 height 632
click at [474, 413] on button "Edit 2 Rows" at bounding box center [456, 421] width 59 height 17
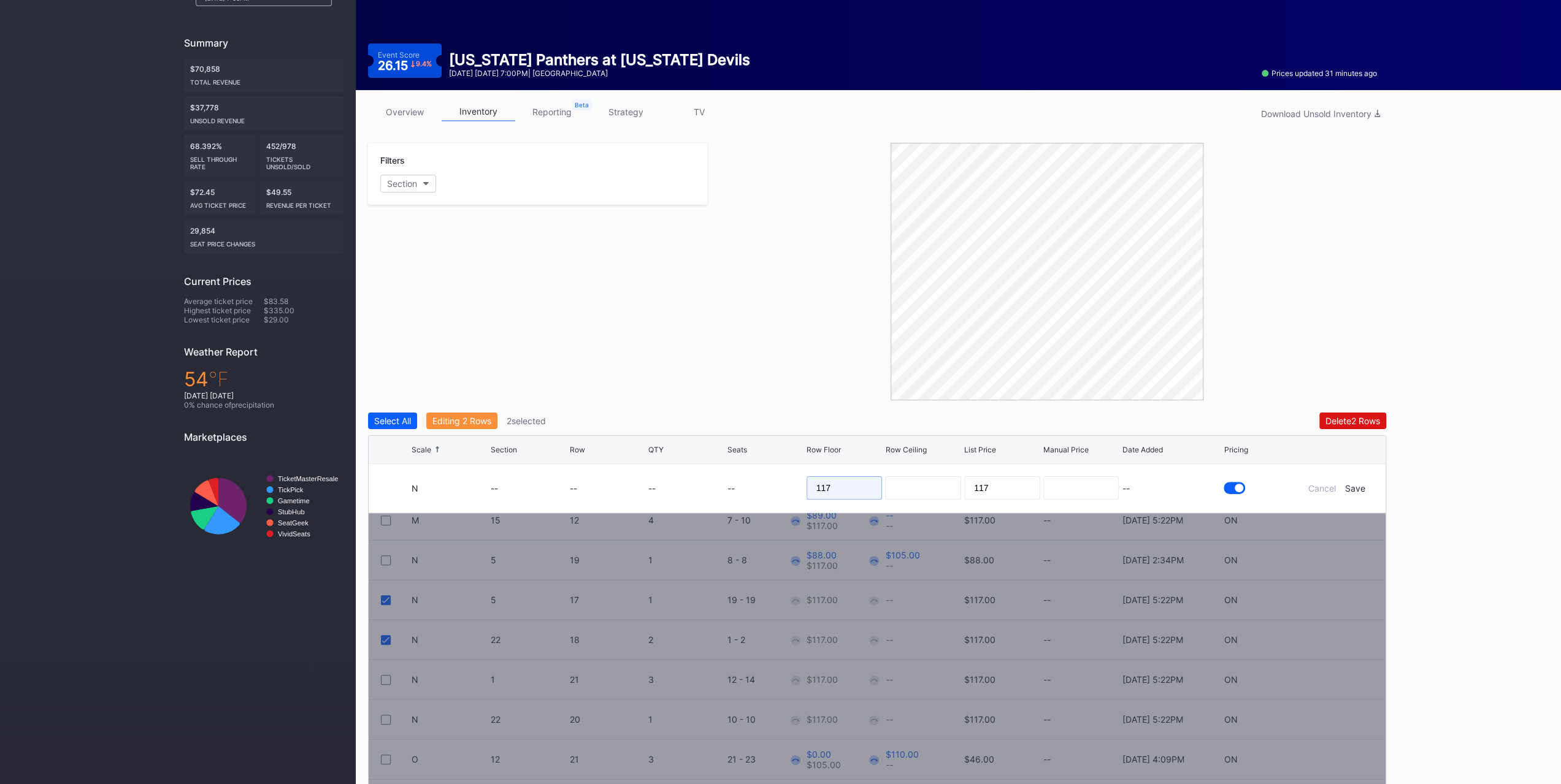
click at [833, 493] on input "117" at bounding box center [844, 488] width 76 height 23
type input "87"
click at [1346, 483] on div "Save" at bounding box center [1355, 488] width 20 height 10
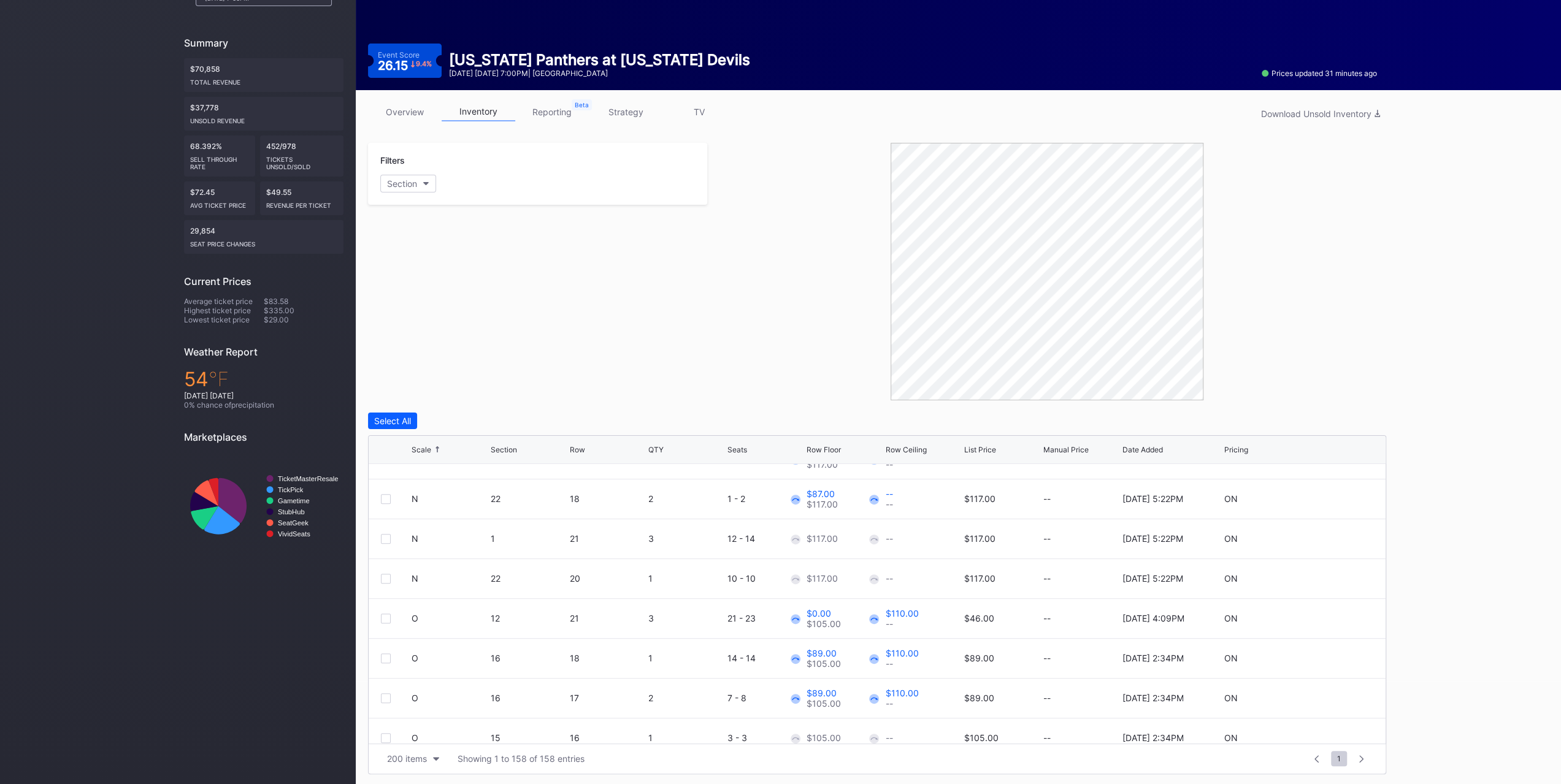
scroll to position [2883, 0]
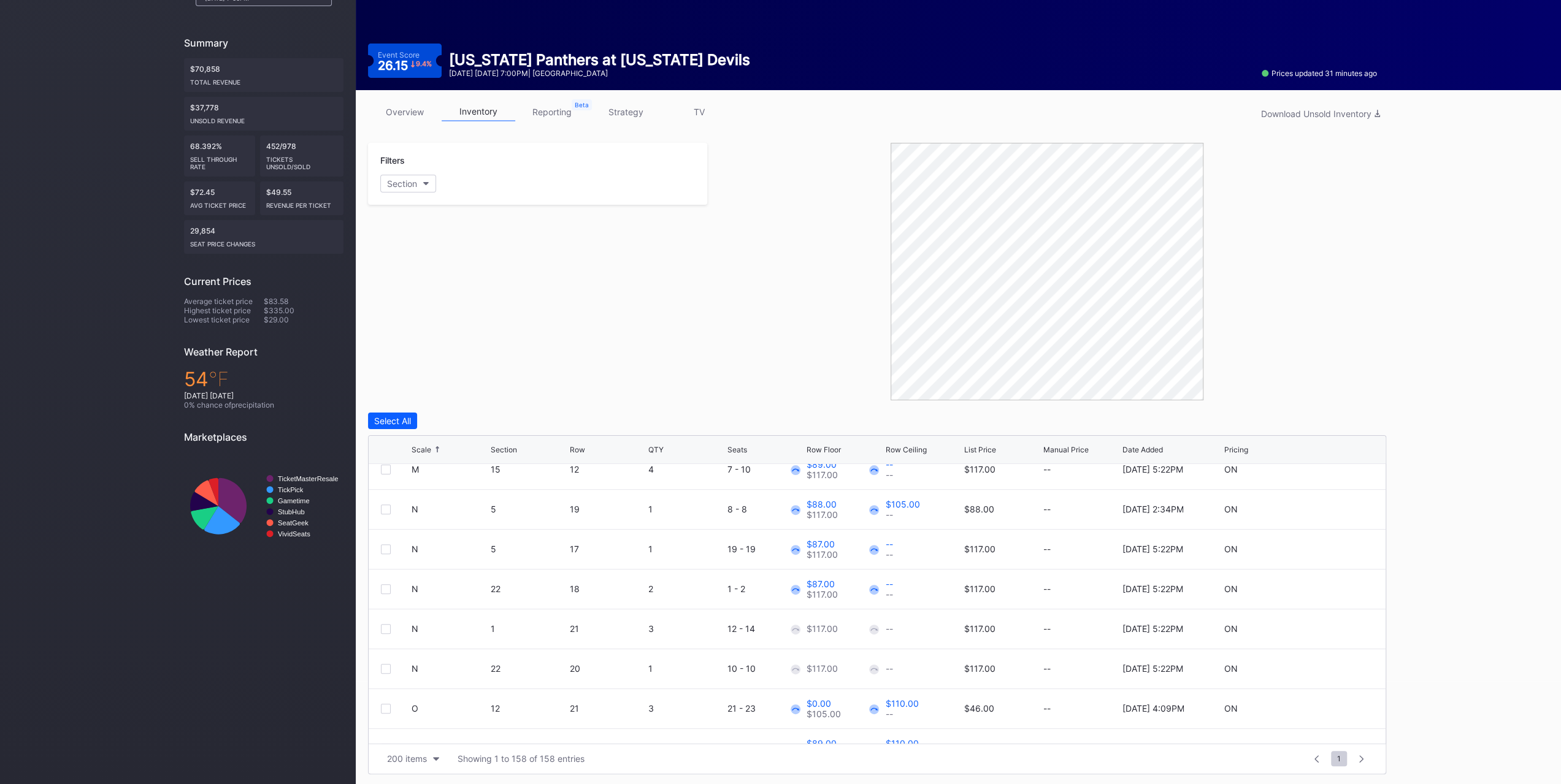
click at [386, 624] on div at bounding box center [386, 628] width 10 height 10
click at [388, 672] on div at bounding box center [386, 668] width 10 height 10
click at [446, 426] on button "Edit 2 Rows" at bounding box center [456, 421] width 59 height 17
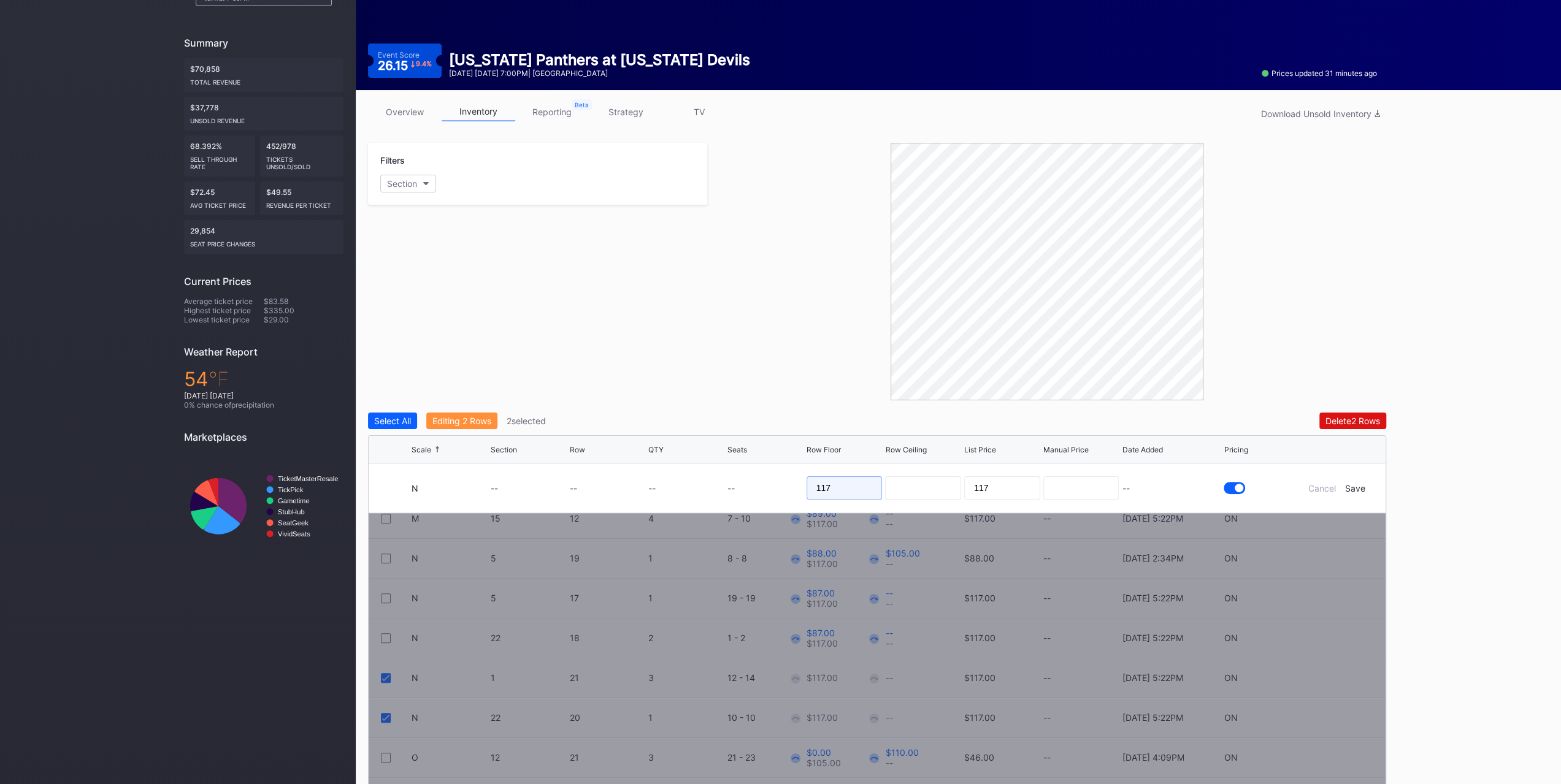
click at [826, 483] on input "117" at bounding box center [844, 488] width 76 height 23
type input "86"
click at [1354, 486] on div "Save" at bounding box center [1355, 488] width 20 height 10
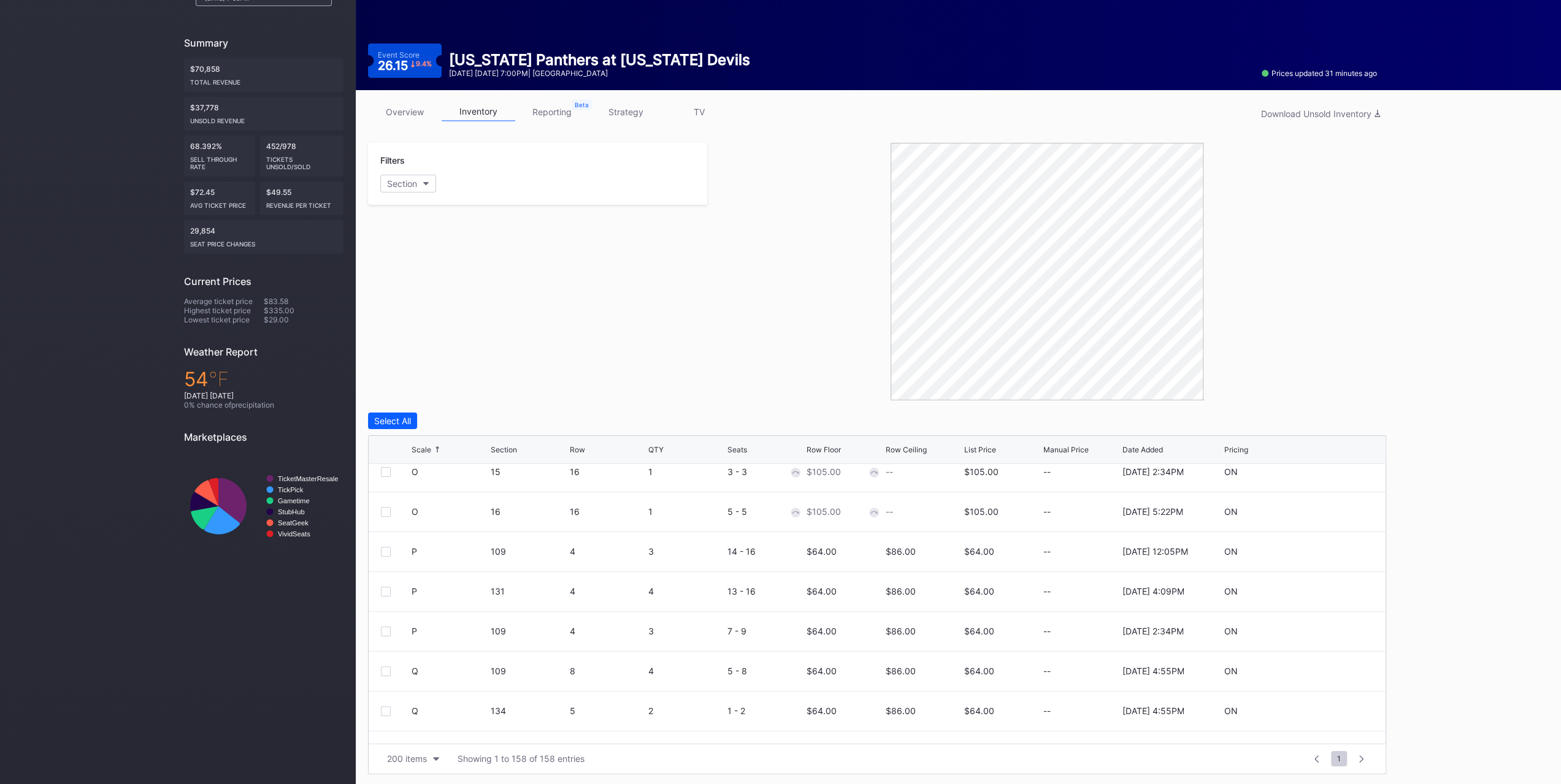
scroll to position [3222, 0]
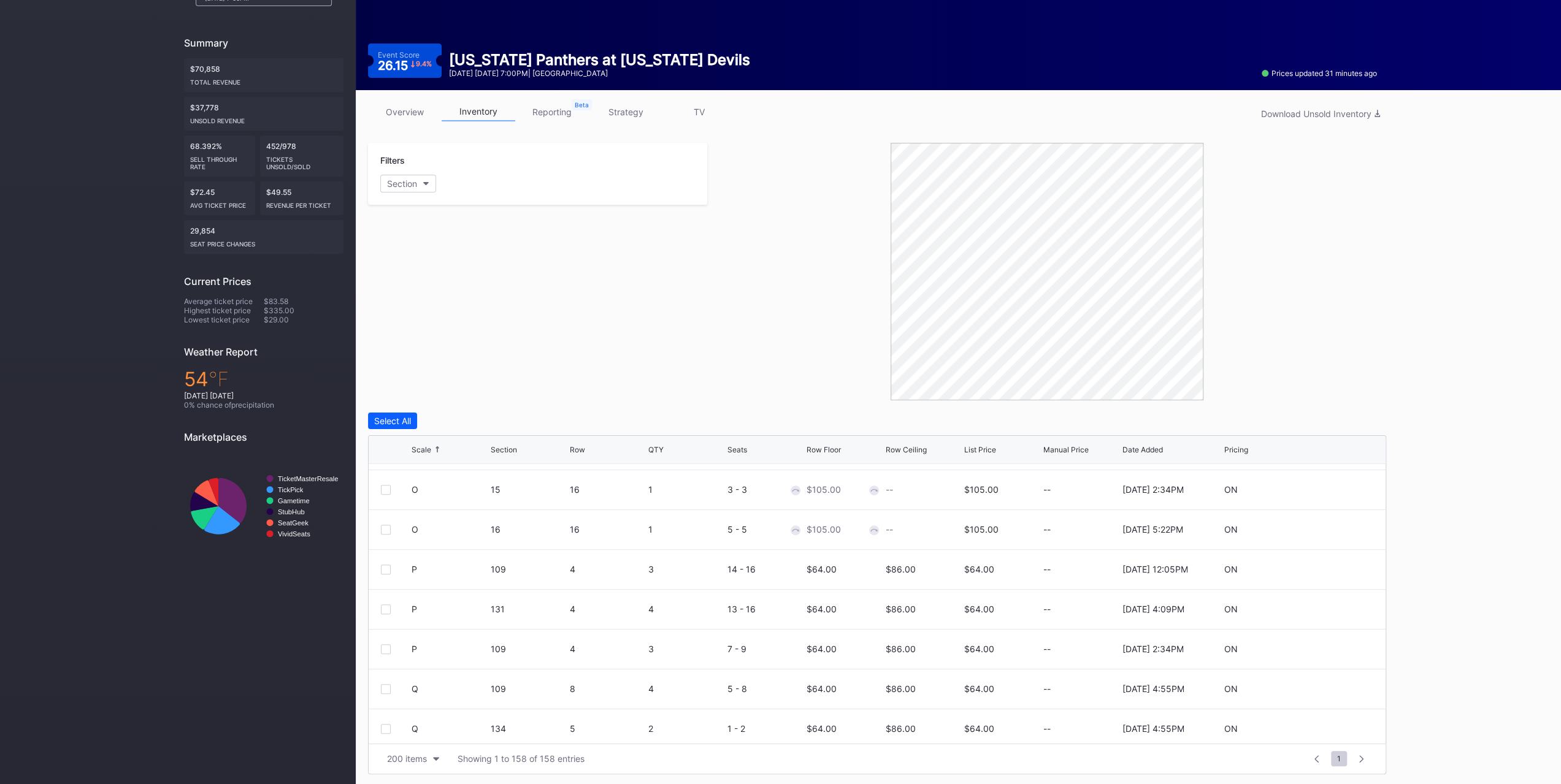
click at [390, 571] on div at bounding box center [396, 569] width 30 height 10
click at [389, 571] on div at bounding box center [386, 569] width 10 height 10
click at [379, 608] on div "P 131 4 4 13 - 16 $64.00 $86.00 $64.00 -- 10/6/2025 4:09PM ON" at bounding box center [877, 610] width 1017 height 40
click at [388, 610] on div at bounding box center [386, 609] width 10 height 10
click at [385, 648] on div at bounding box center [386, 649] width 10 height 10
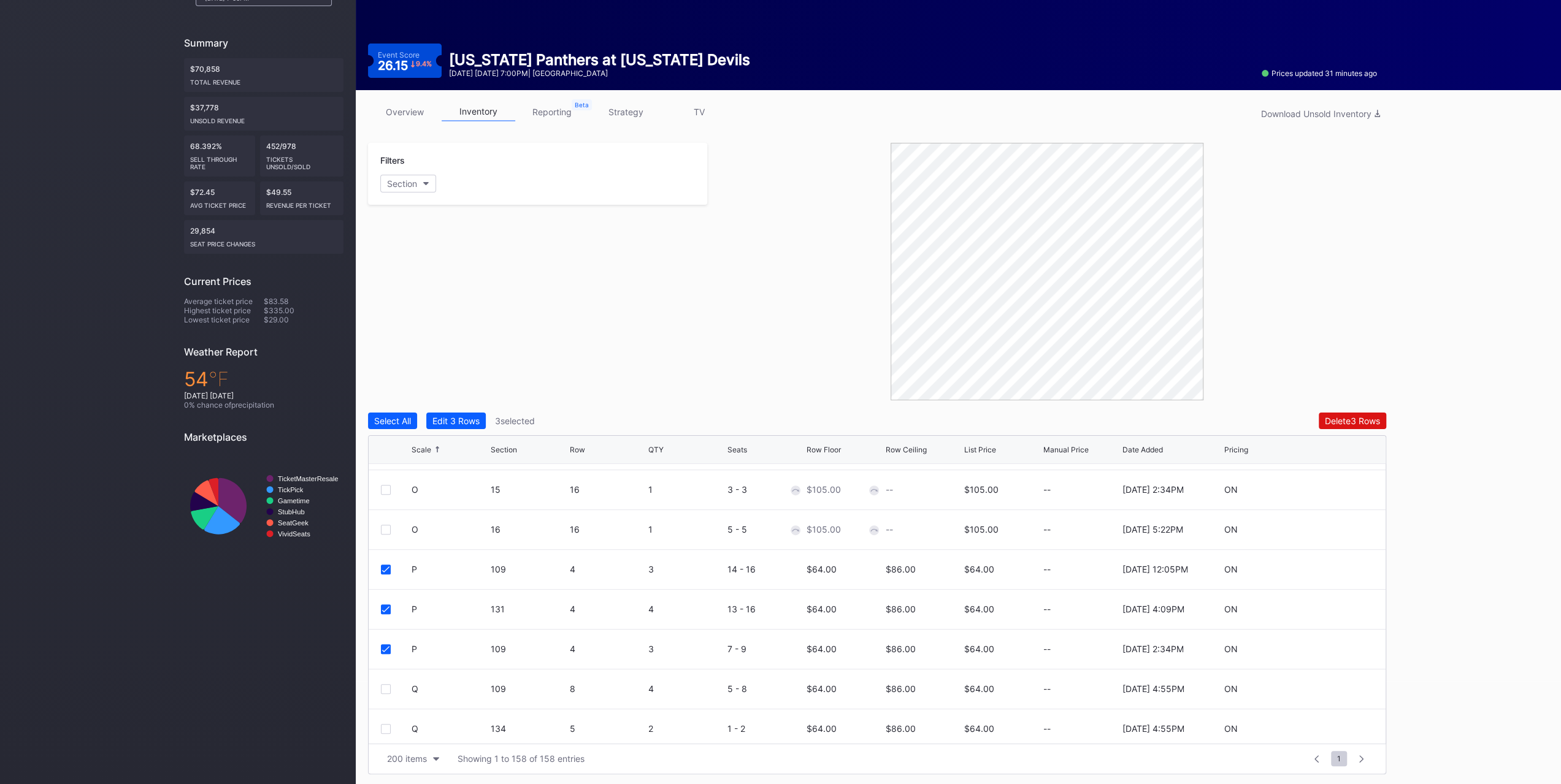
click at [477, 421] on div "Edit 3 Rows" at bounding box center [456, 421] width 47 height 10
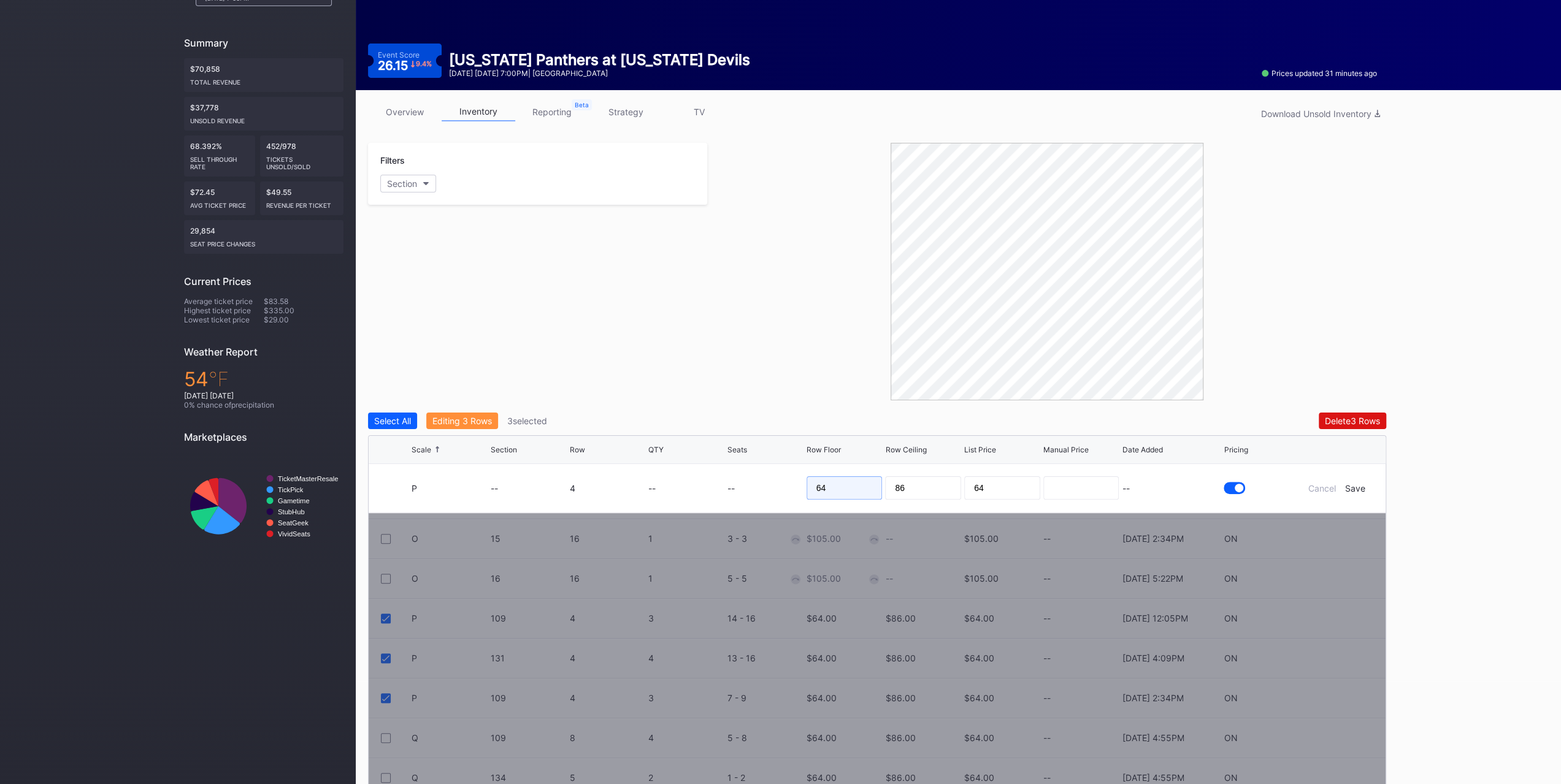
click at [872, 489] on input "64" at bounding box center [844, 488] width 76 height 23
type input "59"
click at [1356, 490] on div "Save" at bounding box center [1355, 488] width 20 height 10
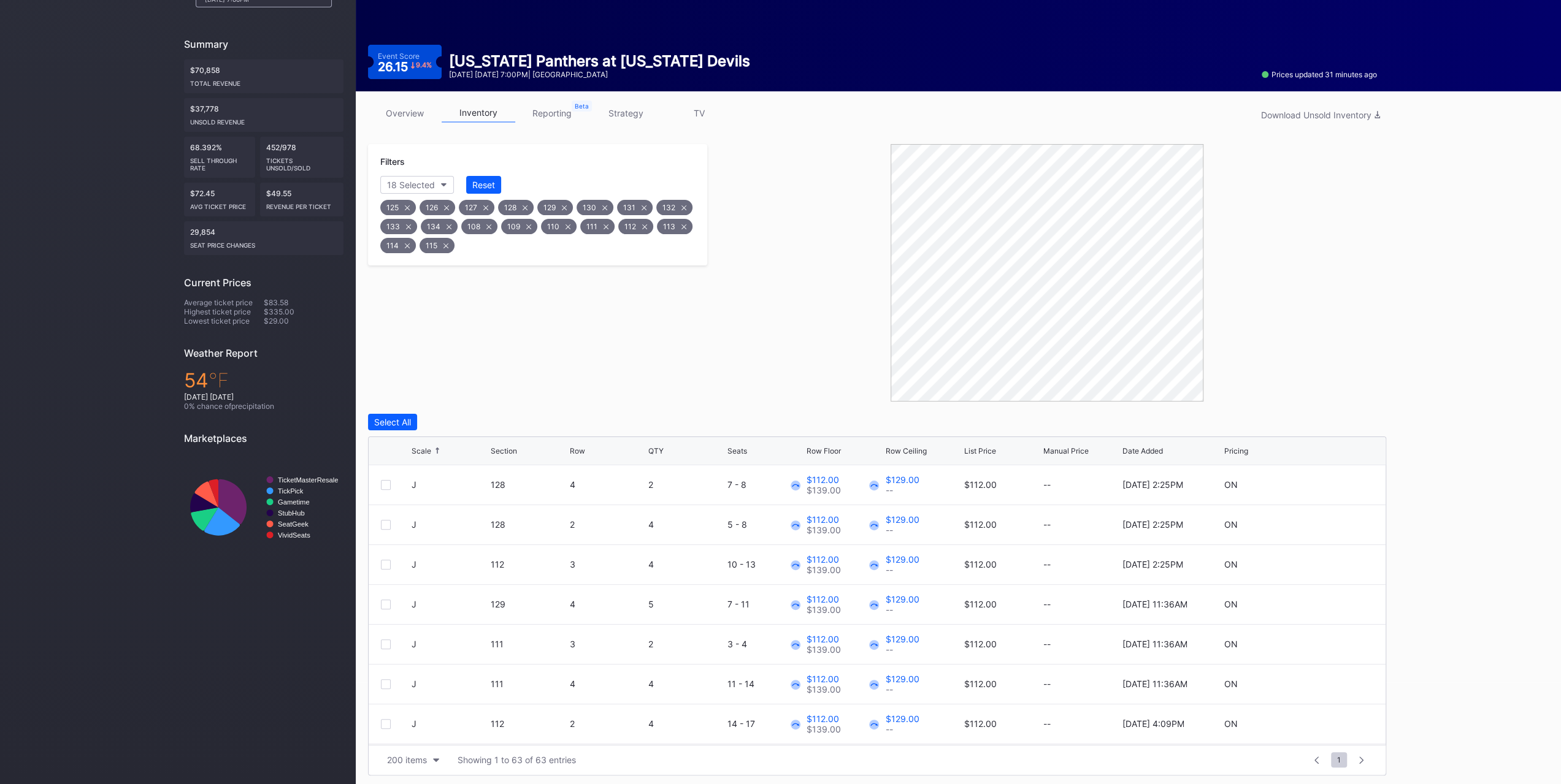
scroll to position [103, 0]
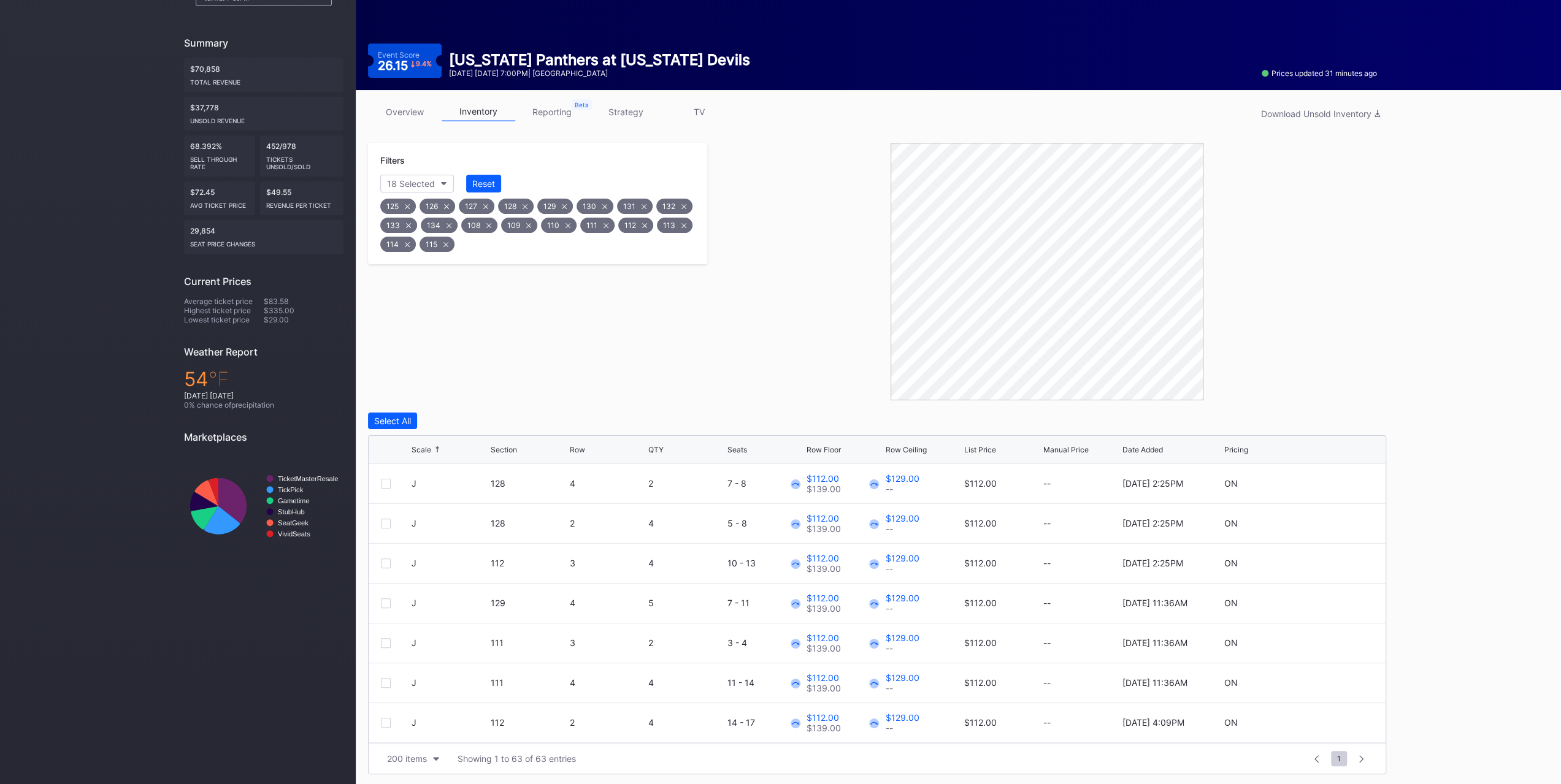
click at [430, 445] on div "Scale" at bounding box center [450, 449] width 76 height 9
click at [431, 445] on div "Scale" at bounding box center [450, 449] width 76 height 9
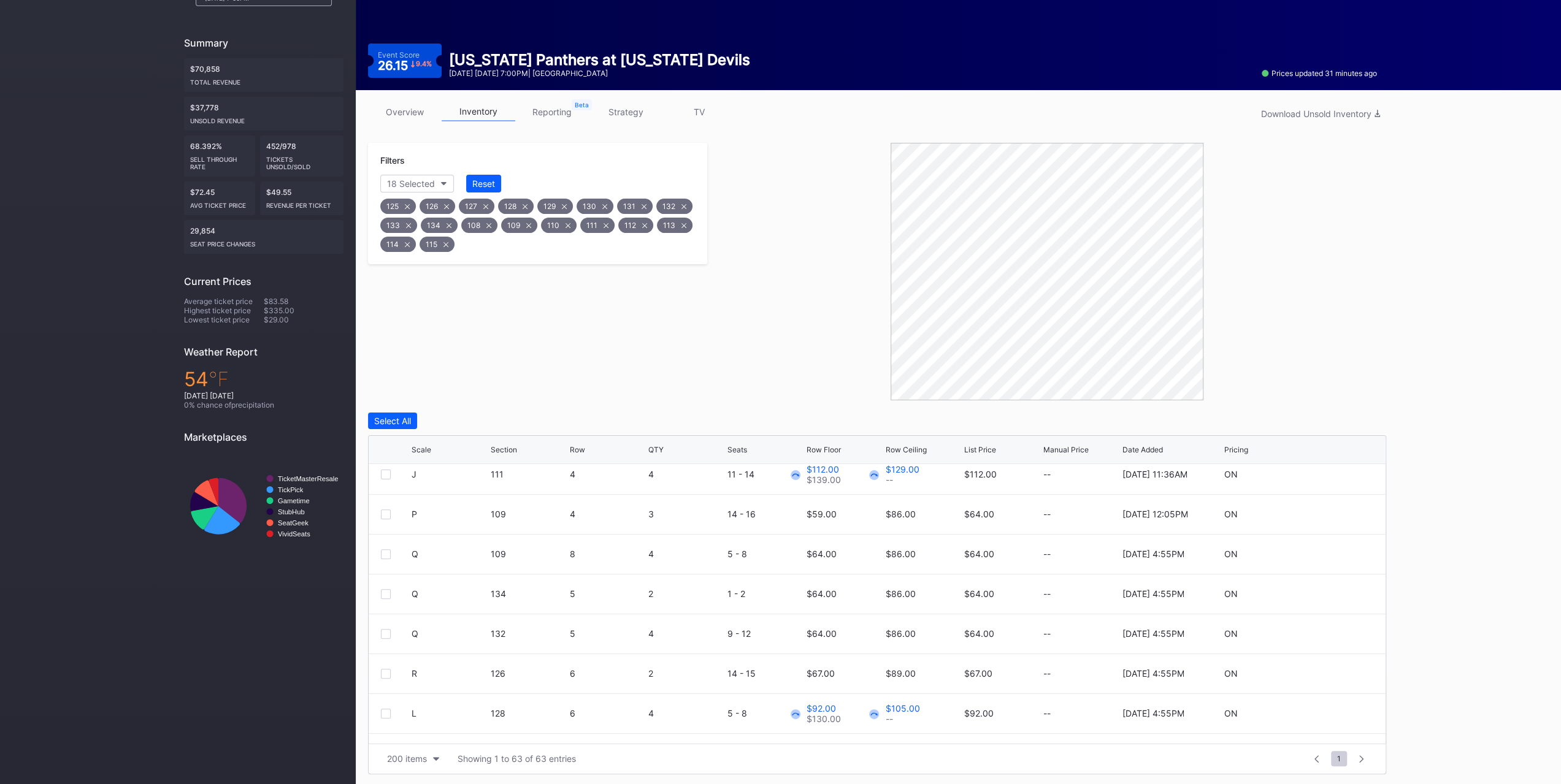
click at [386, 556] on div at bounding box center [386, 554] width 10 height 10
click at [381, 592] on div at bounding box center [386, 593] width 10 height 10
click at [382, 635] on div at bounding box center [386, 634] width 10 height 10
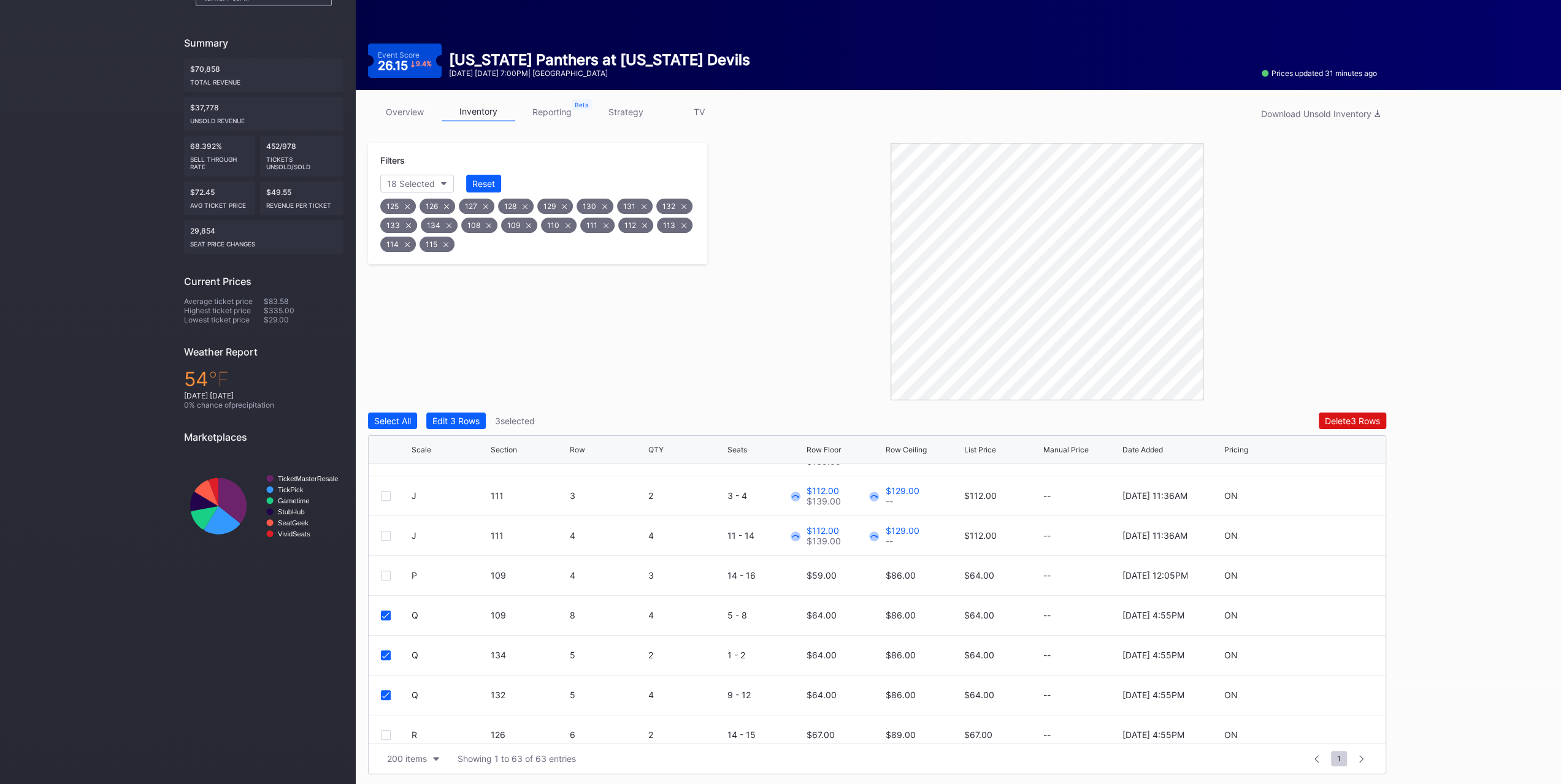
click at [424, 446] on div "Scale" at bounding box center [421, 449] width 19 height 9
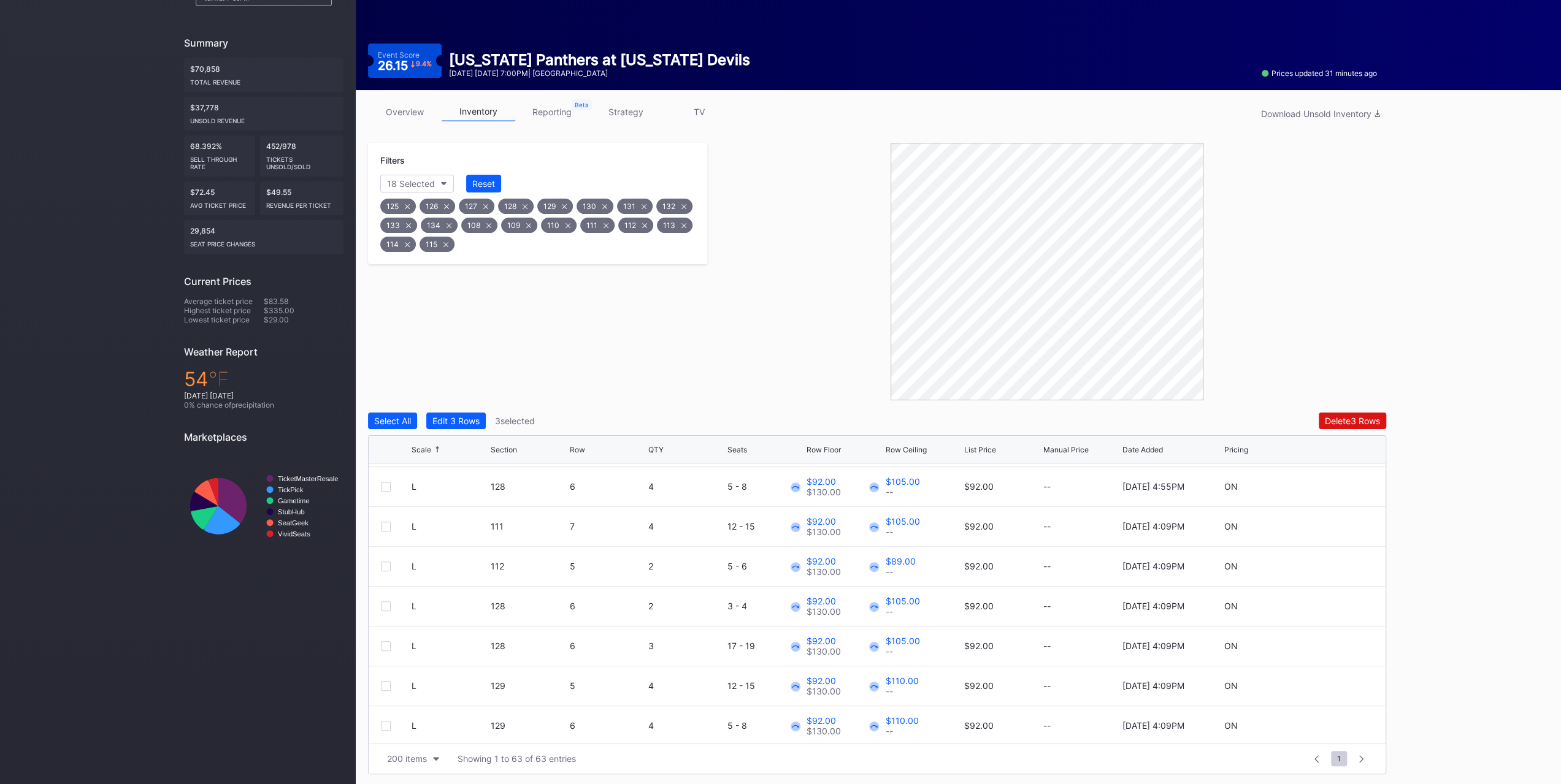
click at [446, 418] on div "Edit 3 Rows" at bounding box center [456, 421] width 47 height 10
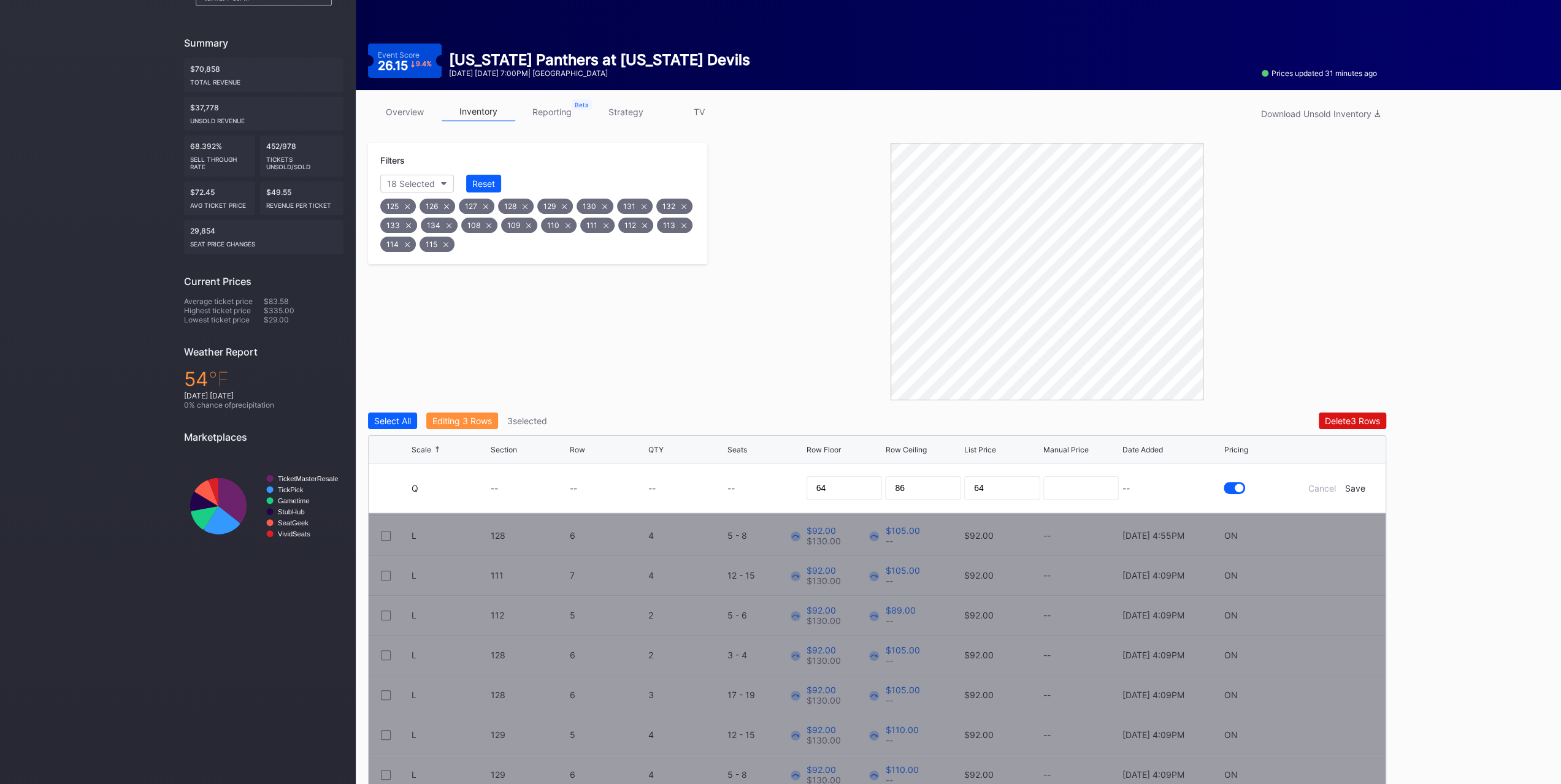
click at [446, 418] on div "Editing 3 Rows" at bounding box center [462, 421] width 59 height 10
click at [454, 420] on div "Editing 3 Rows" at bounding box center [462, 421] width 59 height 10
click at [408, 418] on div "Select All" at bounding box center [392, 421] width 37 height 10
click at [408, 418] on div "Deselect All" at bounding box center [397, 421] width 47 height 10
click at [1315, 486] on div "Cancel" at bounding box center [1322, 488] width 28 height 10
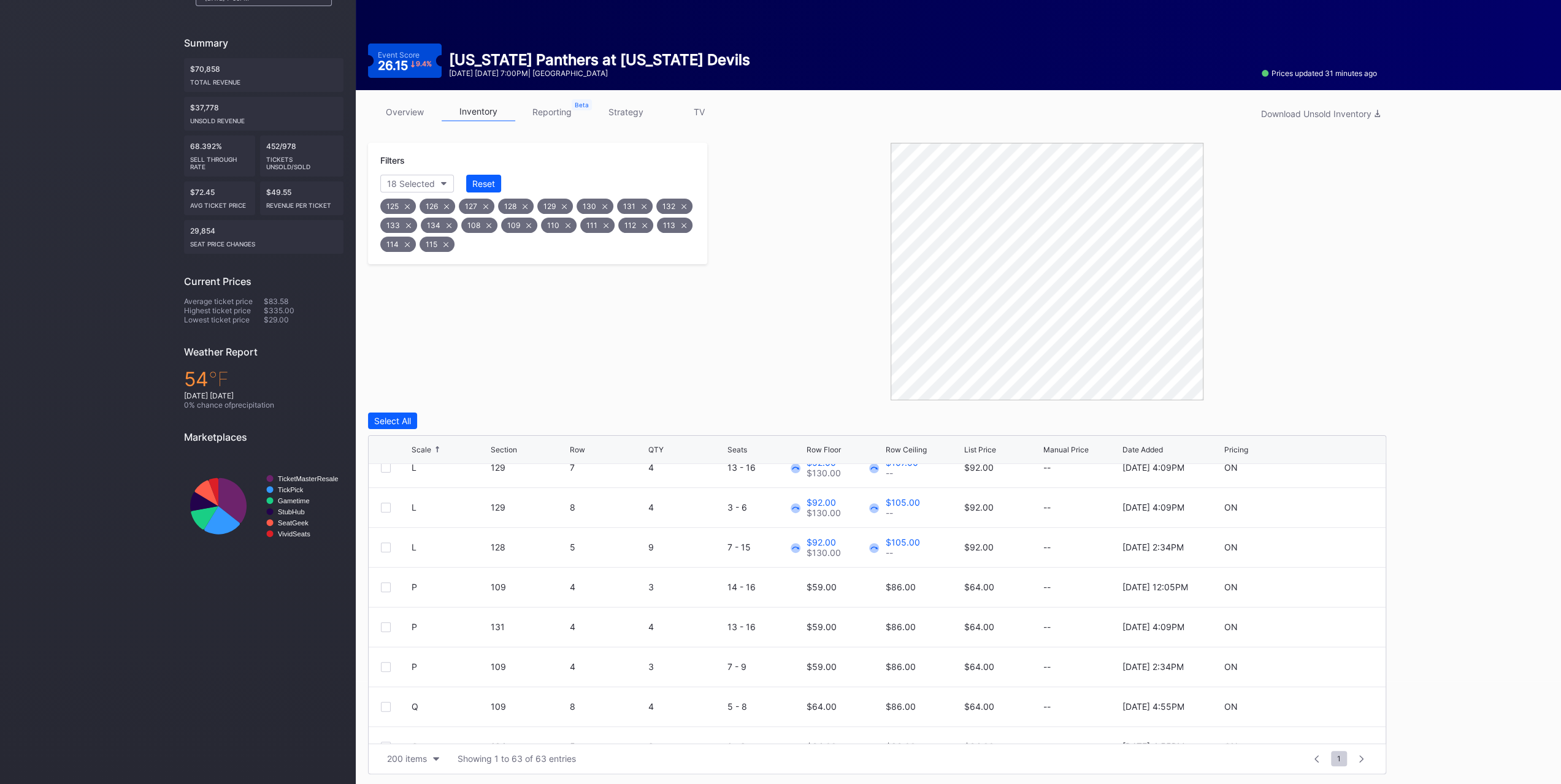
scroll to position [981, 0]
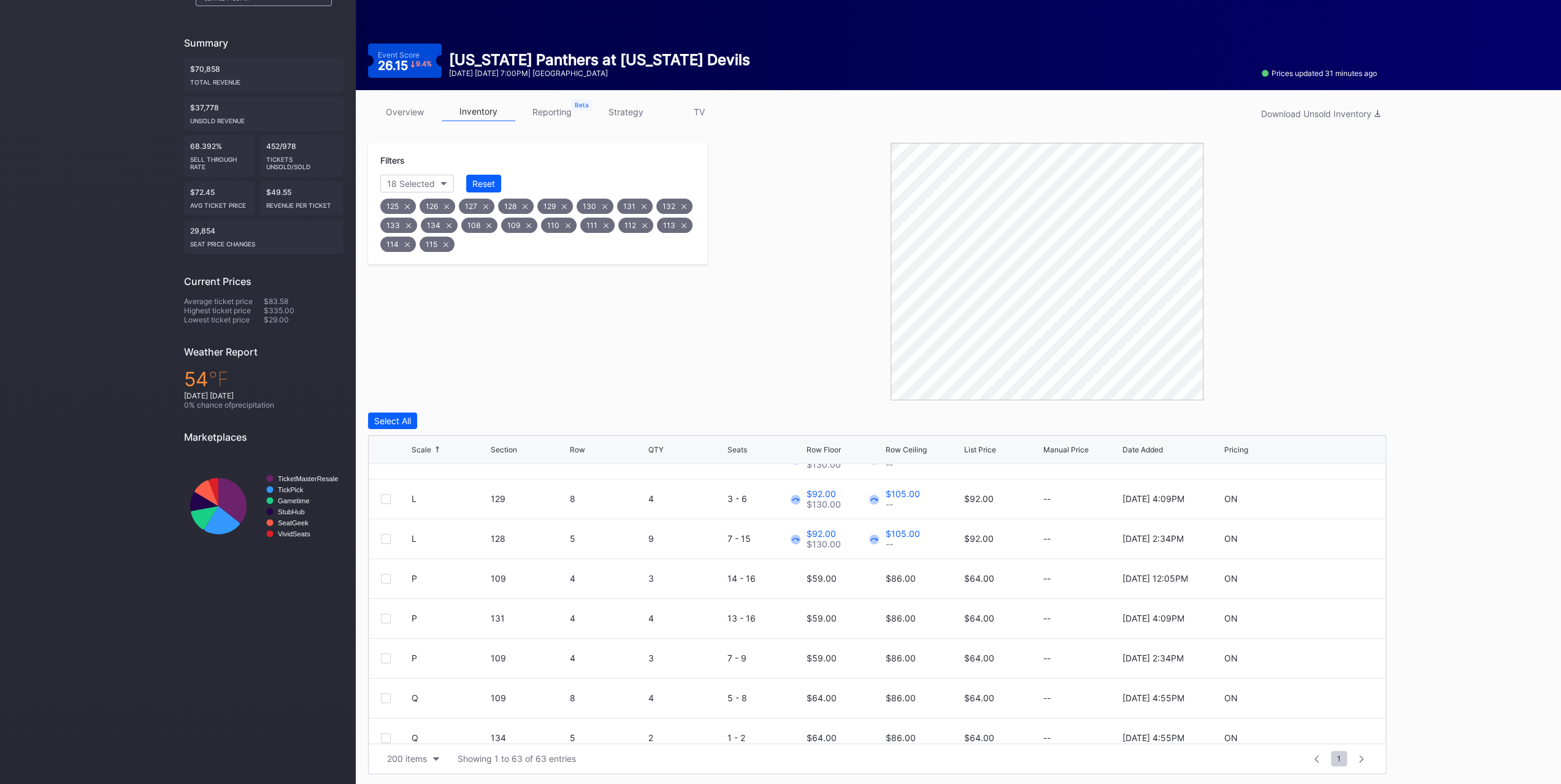
click at [386, 577] on div at bounding box center [386, 579] width 10 height 10
click at [388, 617] on div at bounding box center [386, 618] width 10 height 10
click at [388, 661] on div at bounding box center [386, 658] width 10 height 10
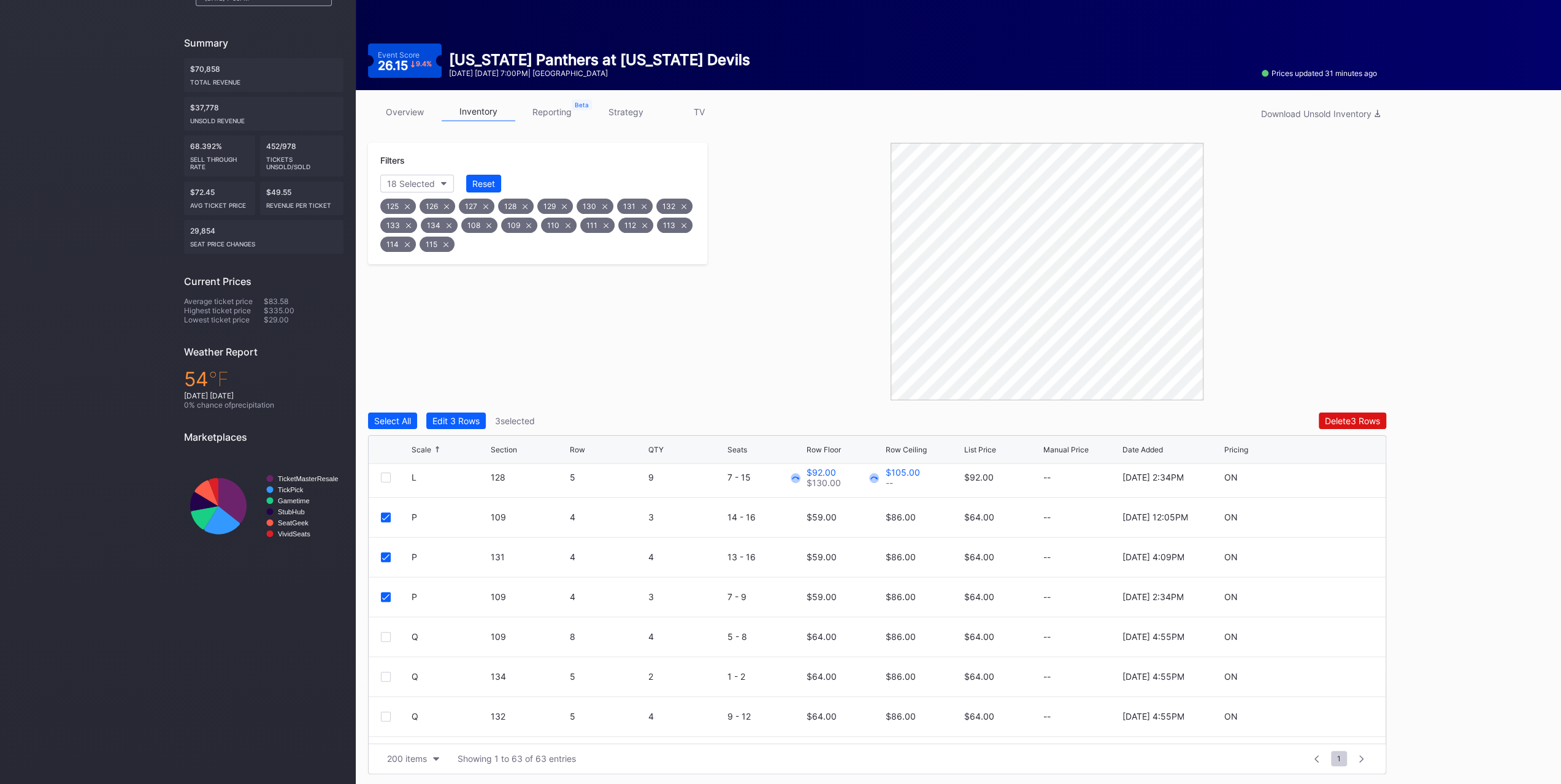
click at [388, 519] on div at bounding box center [386, 517] width 10 height 10
click at [387, 555] on icon at bounding box center [385, 557] width 7 height 6
click at [388, 595] on icon at bounding box center [385, 597] width 7 height 6
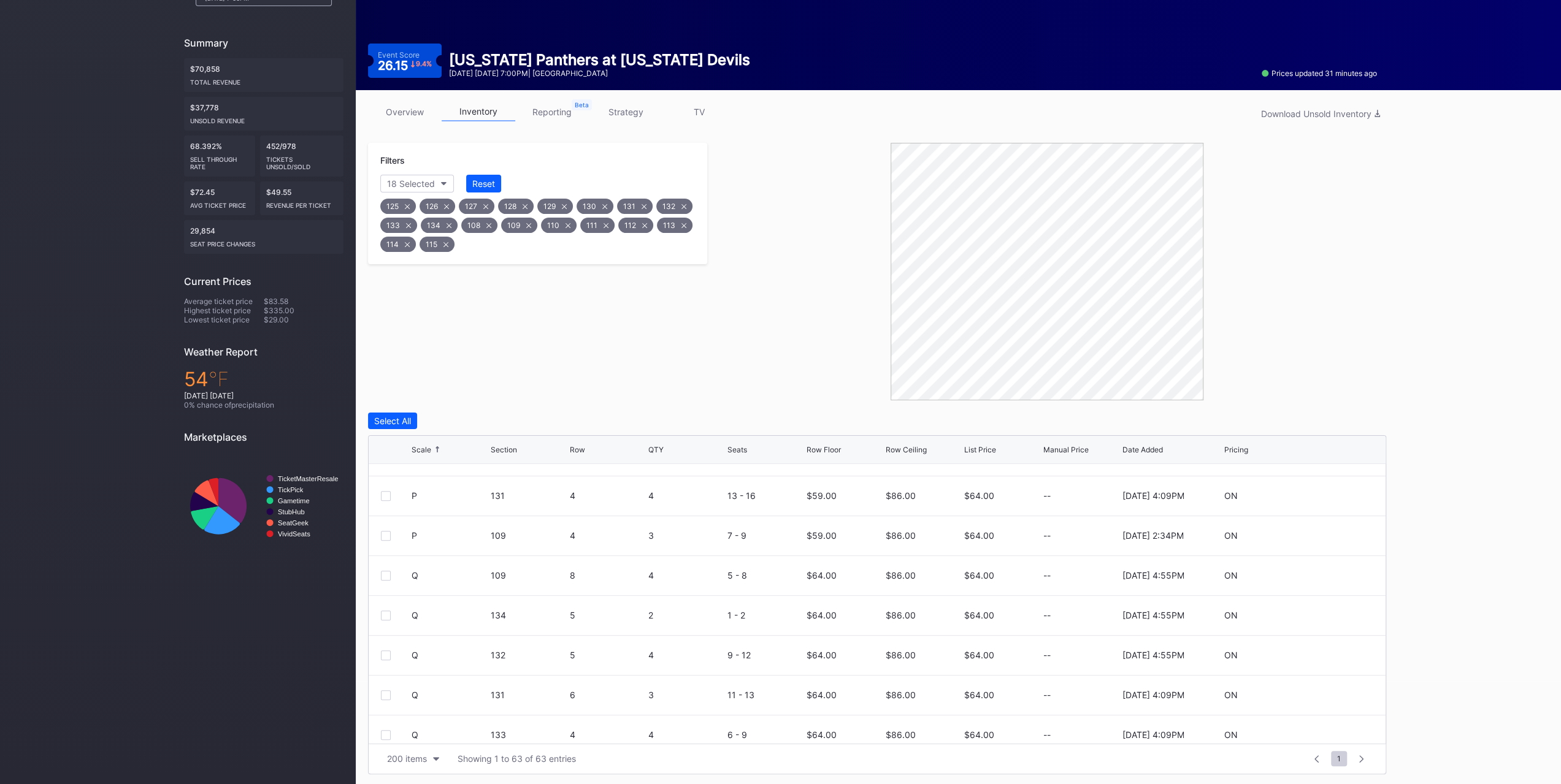
click at [386, 573] on div at bounding box center [386, 575] width 10 height 10
click at [384, 614] on div at bounding box center [386, 615] width 10 height 10
click at [388, 654] on div at bounding box center [386, 655] width 10 height 10
click at [387, 692] on div at bounding box center [386, 695] width 10 height 10
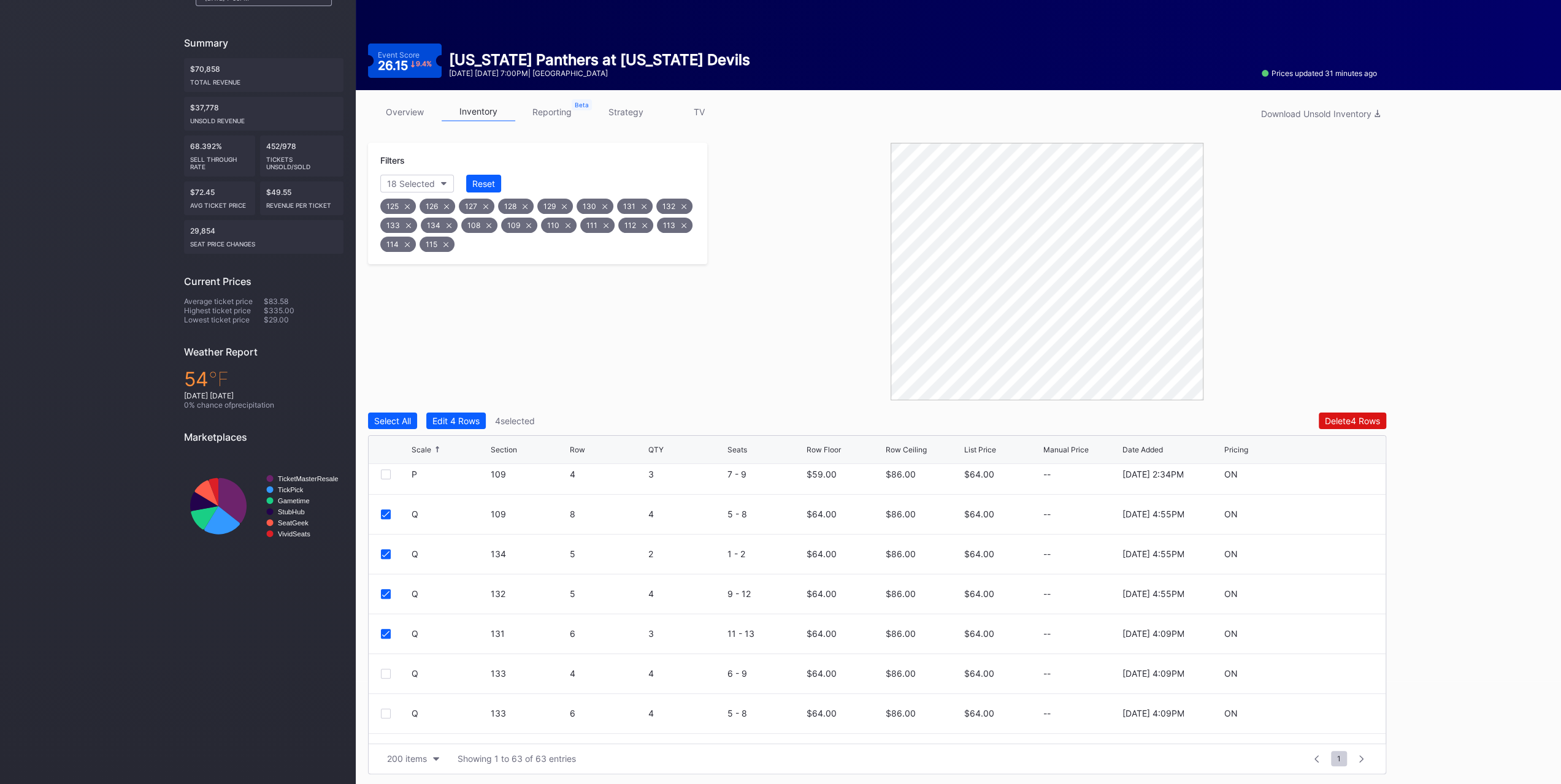
click at [389, 671] on div at bounding box center [386, 674] width 10 height 10
click at [389, 671] on icon at bounding box center [385, 674] width 7 height 6
click at [384, 635] on icon at bounding box center [385, 634] width 7 height 6
click at [444, 428] on button "Edit 3 Rows" at bounding box center [456, 421] width 59 height 17
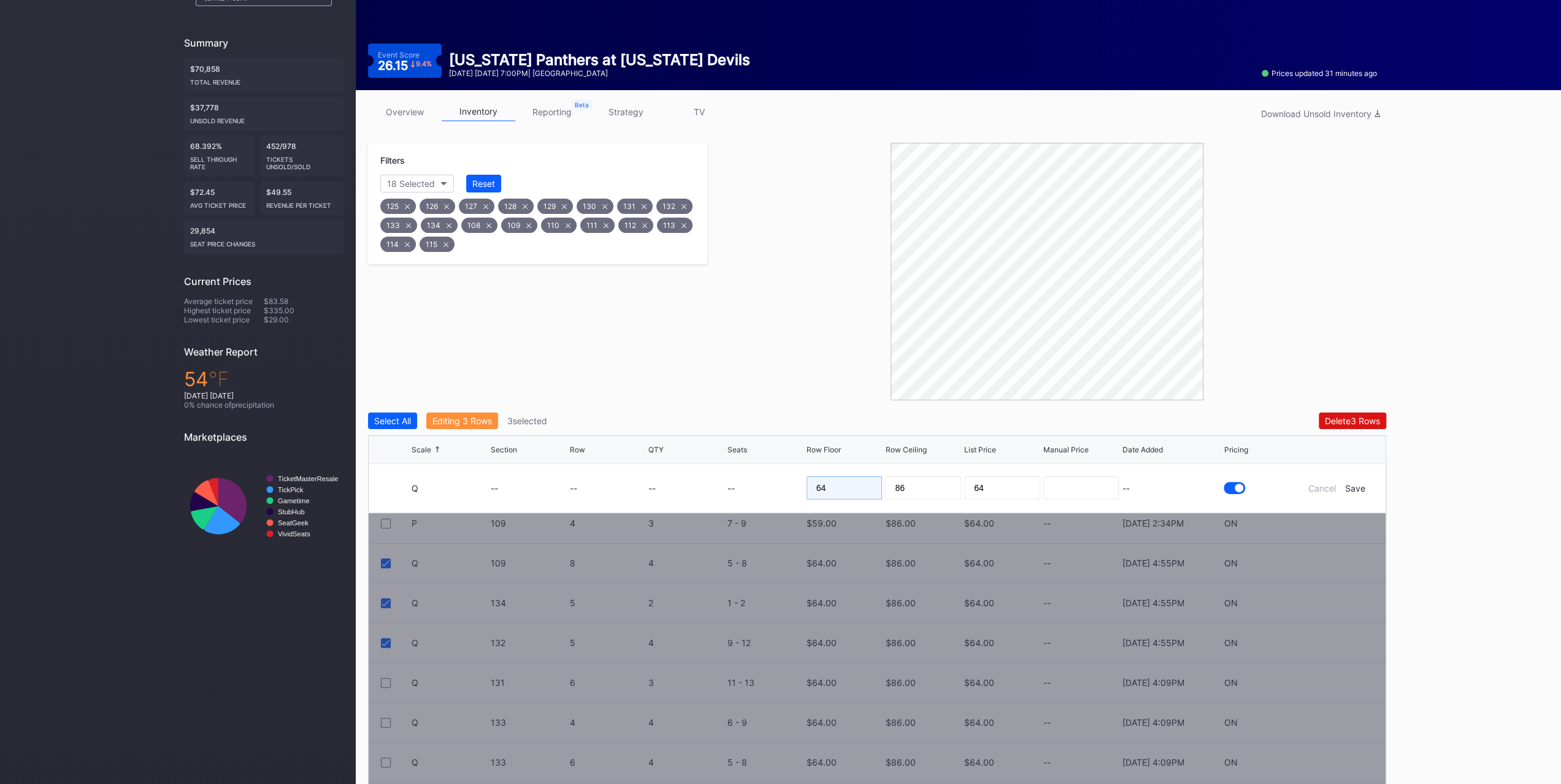
drag, startPoint x: 855, startPoint y: 488, endPoint x: 719, endPoint y: 463, distance: 138.3
click at [719, 464] on form "Q -- -- -- -- 64 86 64 -- Cancel Save" at bounding box center [892, 488] width 962 height 48
type input "58"
click at [1356, 491] on div "Save" at bounding box center [1355, 488] width 20 height 10
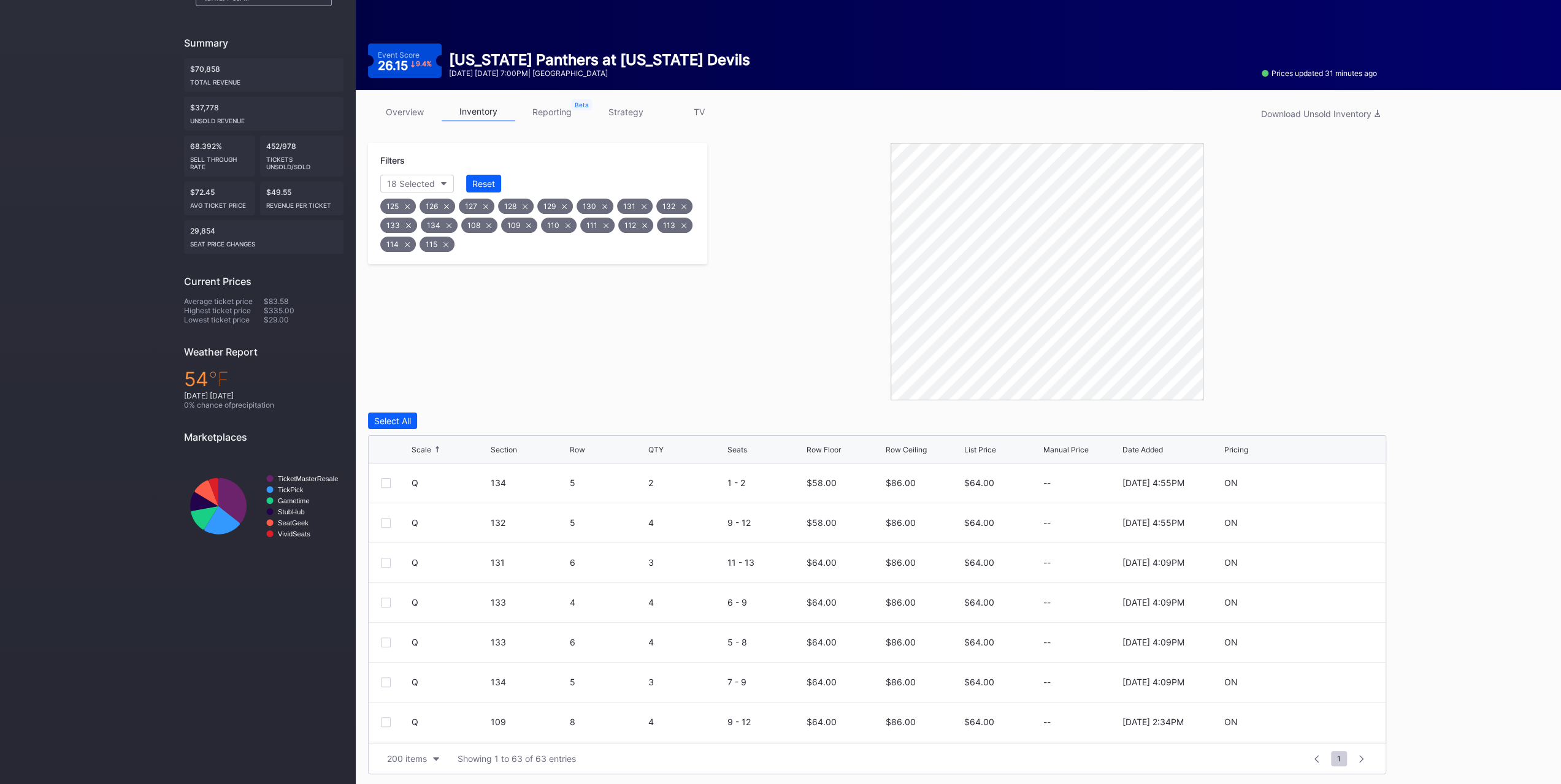
scroll to position [1226, 0]
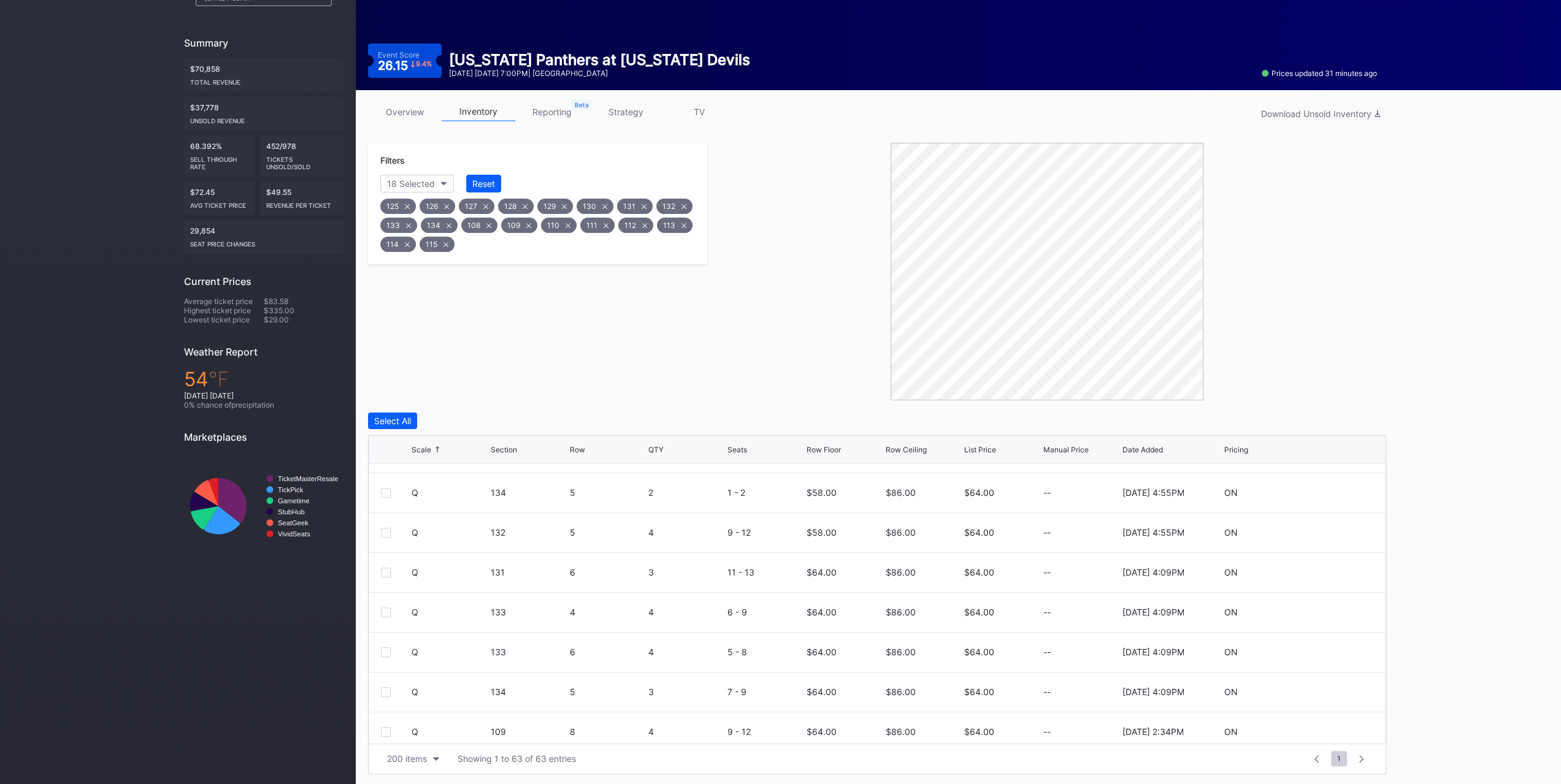
click at [384, 575] on div at bounding box center [386, 572] width 10 height 10
click at [385, 612] on div at bounding box center [386, 612] width 10 height 10
click at [385, 650] on div at bounding box center [386, 652] width 10 height 10
click at [478, 423] on div "Edit 3 Rows" at bounding box center [456, 421] width 47 height 10
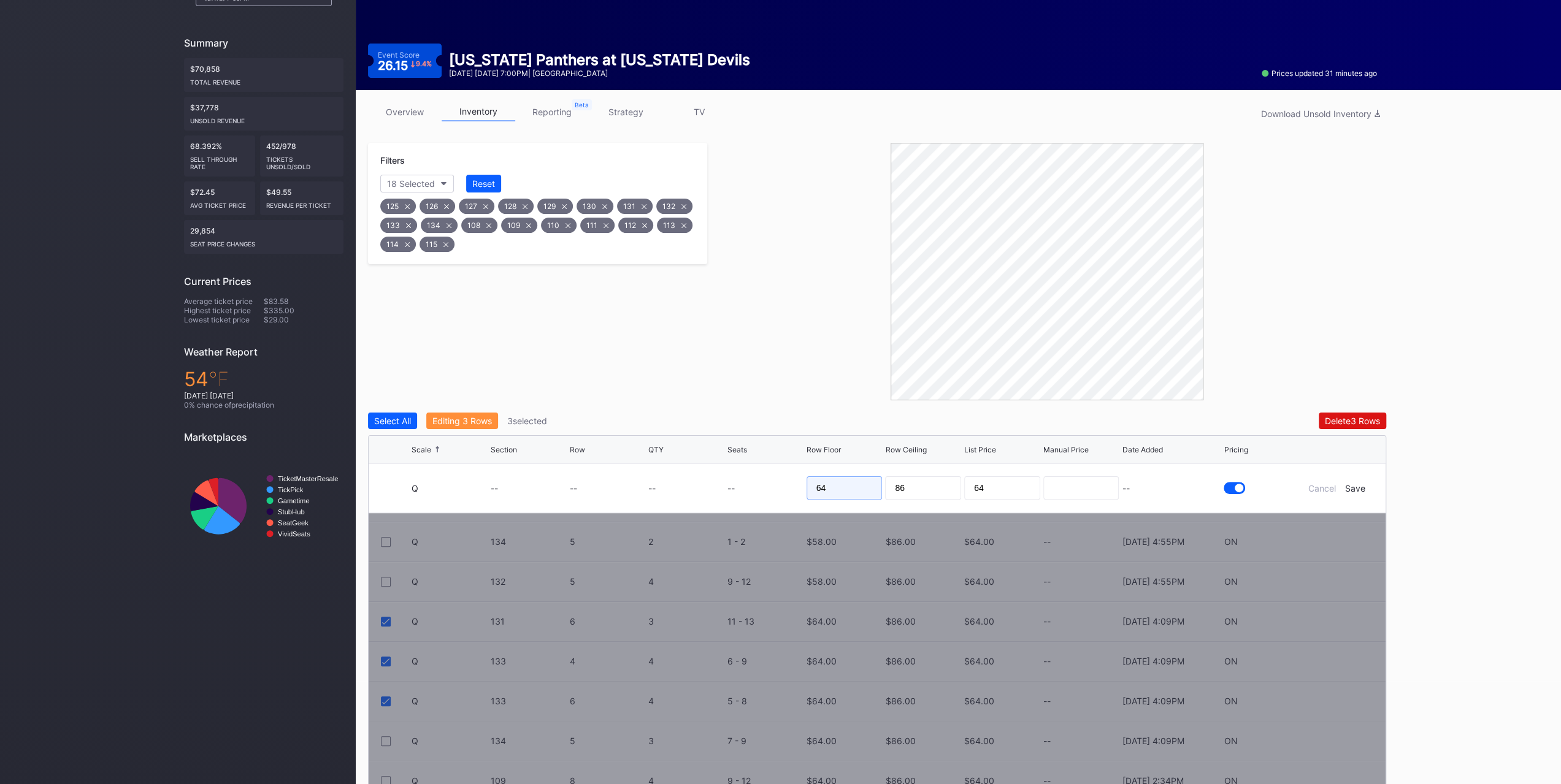
click at [835, 483] on input "64" at bounding box center [844, 488] width 76 height 23
type input "59"
click at [1355, 483] on div "Save" at bounding box center [1355, 488] width 20 height 10
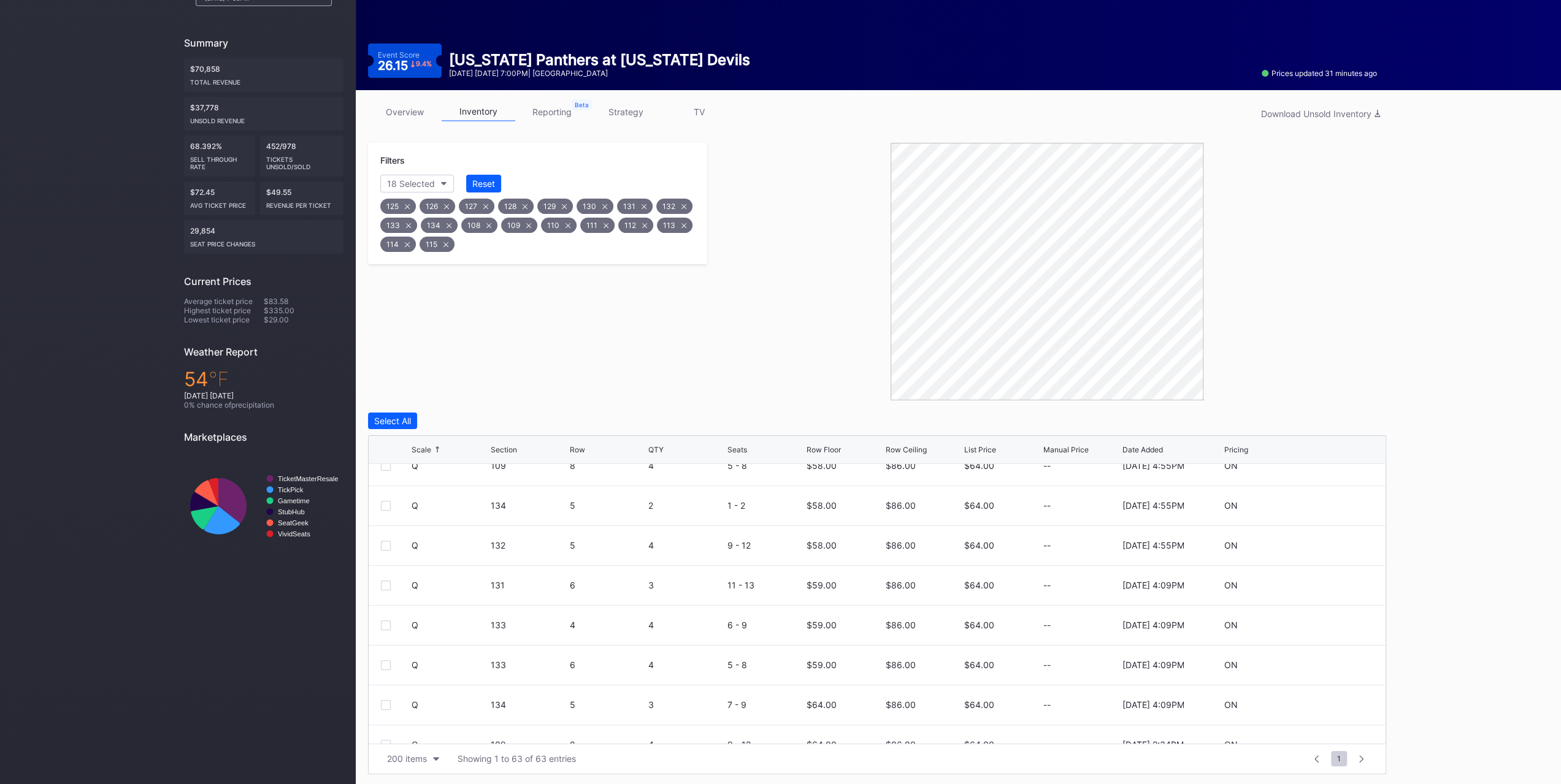
scroll to position [1349, 0]
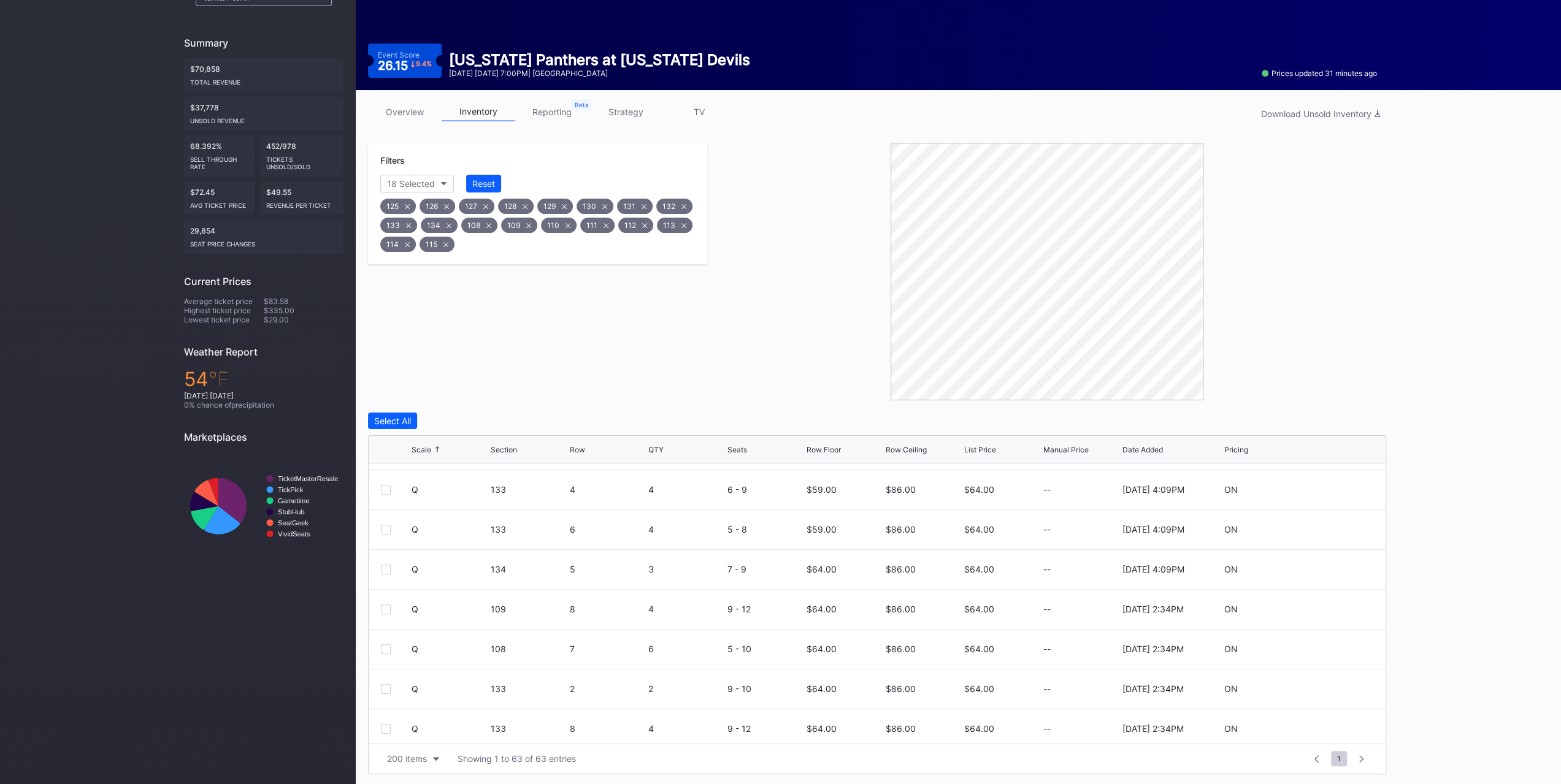
click at [390, 559] on div "Q 134 5 3 7 - 9 $64.00 $86.00 $64.00 -- 10/6/2025 4:09PM ON" at bounding box center [877, 570] width 1017 height 40
click at [388, 566] on div at bounding box center [386, 569] width 10 height 10
click at [386, 610] on div at bounding box center [386, 609] width 10 height 10
click at [390, 645] on div at bounding box center [386, 649] width 10 height 10
click at [464, 416] on div "Edit 3 Rows" at bounding box center [456, 421] width 47 height 10
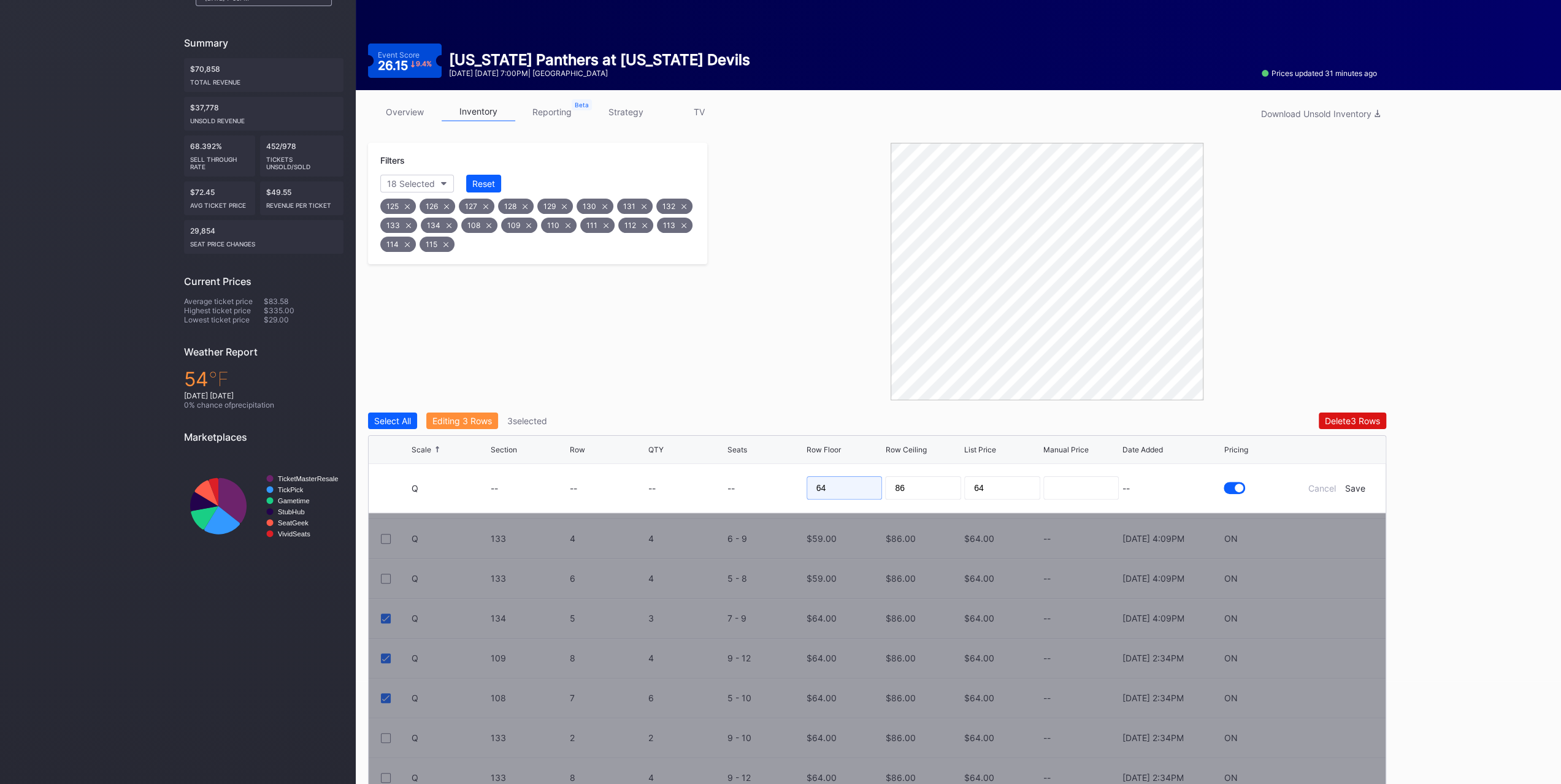
click at [846, 482] on input "64" at bounding box center [844, 488] width 76 height 23
type input "60"
click at [1353, 485] on div "Save" at bounding box center [1355, 488] width 20 height 10
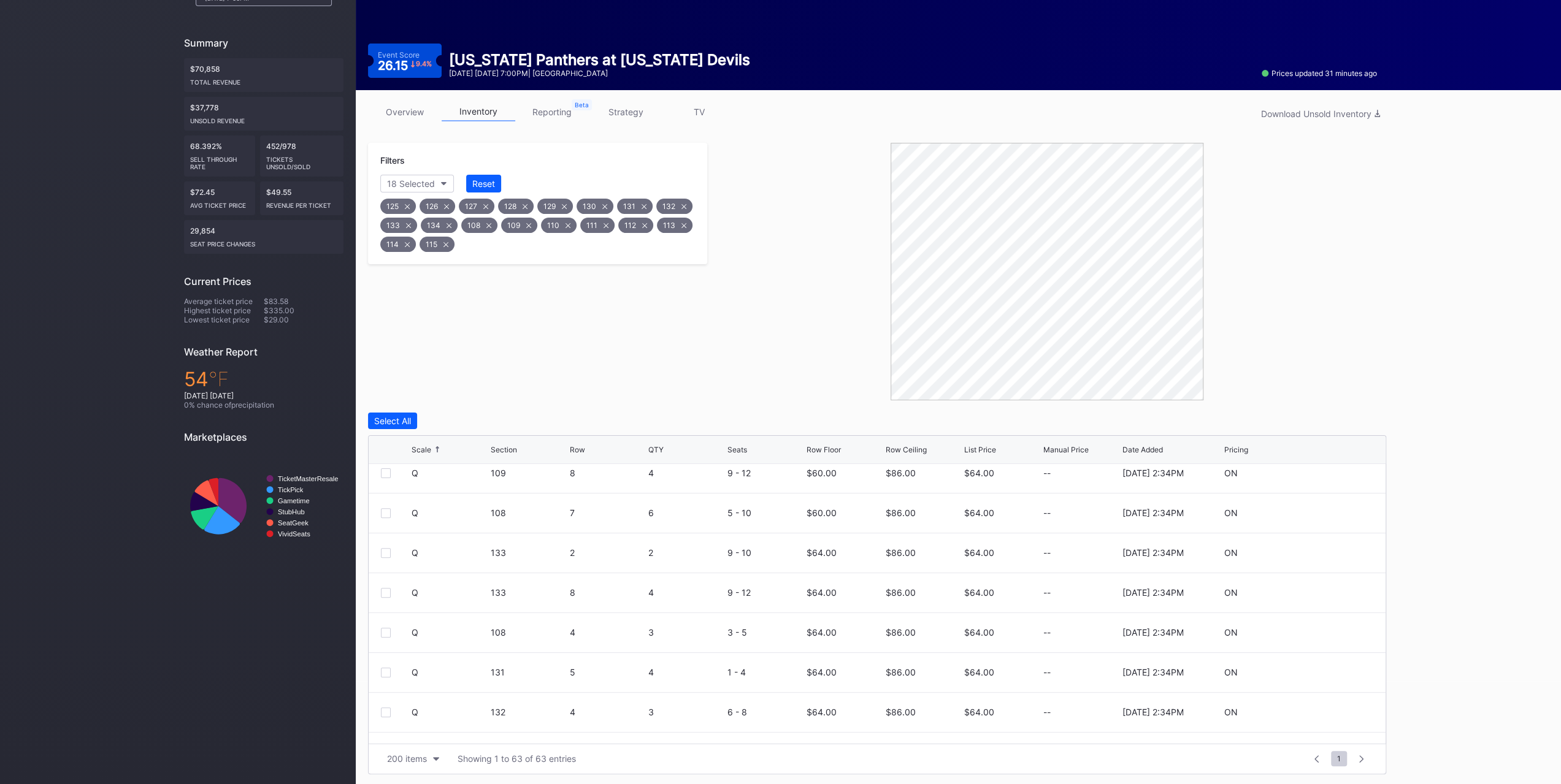
scroll to position [1410, 0]
click at [383, 623] on div at bounding box center [386, 628] width 10 height 10
click at [382, 663] on div at bounding box center [386, 667] width 10 height 10
click at [390, 710] on div at bounding box center [386, 707] width 10 height 10
click at [477, 413] on button "Edit 3 Rows" at bounding box center [456, 421] width 59 height 17
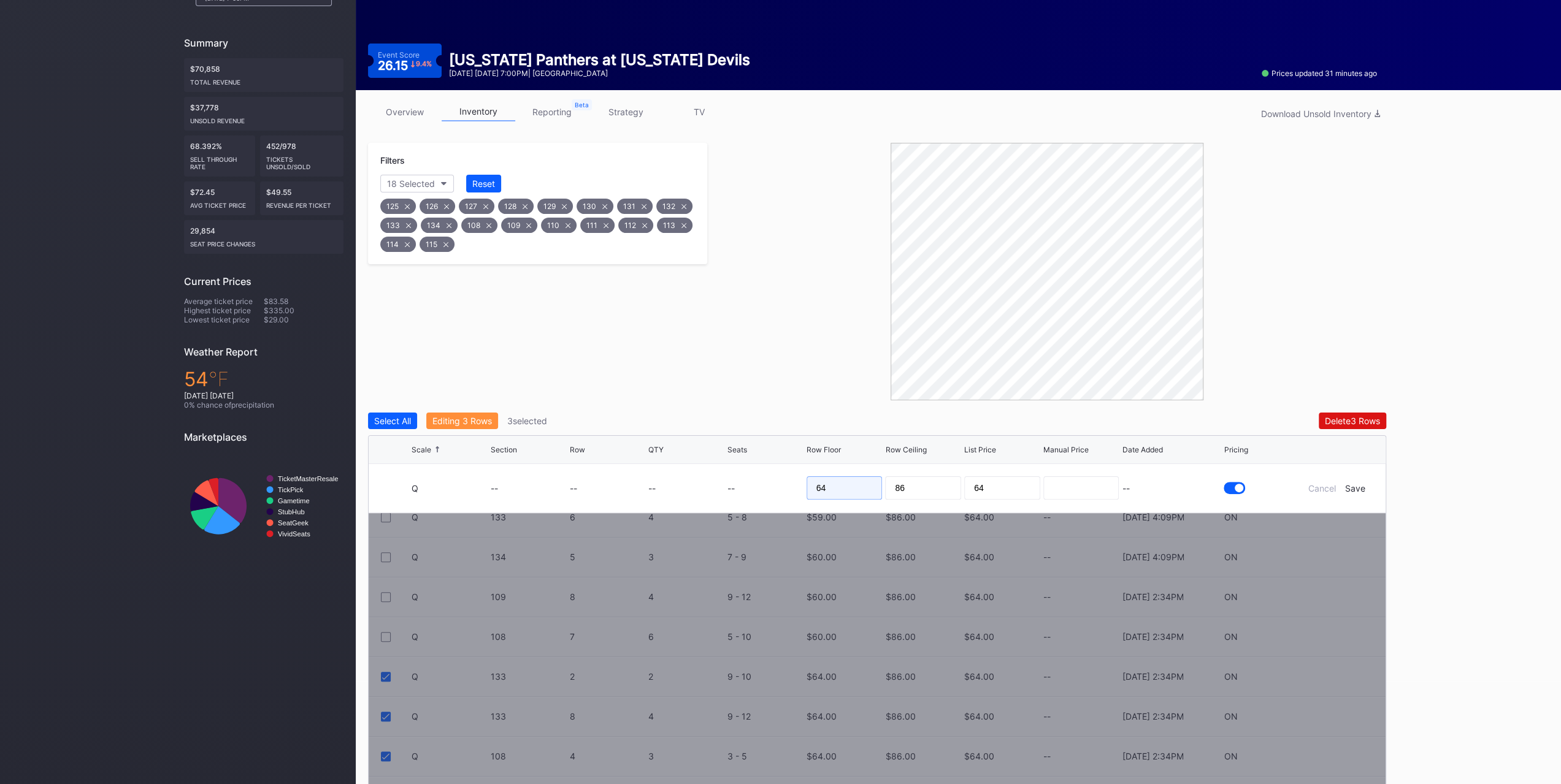
drag, startPoint x: 848, startPoint y: 495, endPoint x: 704, endPoint y: 493, distance: 144.0
click at [717, 502] on form "Q -- -- -- -- 64 86 64 -- Cancel Save" at bounding box center [892, 488] width 962 height 48
type input "61"
click at [1353, 491] on form "Q -- -- -- -- 61 86 64 -- Cancel Save" at bounding box center [892, 488] width 962 height 48
click at [1355, 488] on div "Save" at bounding box center [1355, 488] width 20 height 10
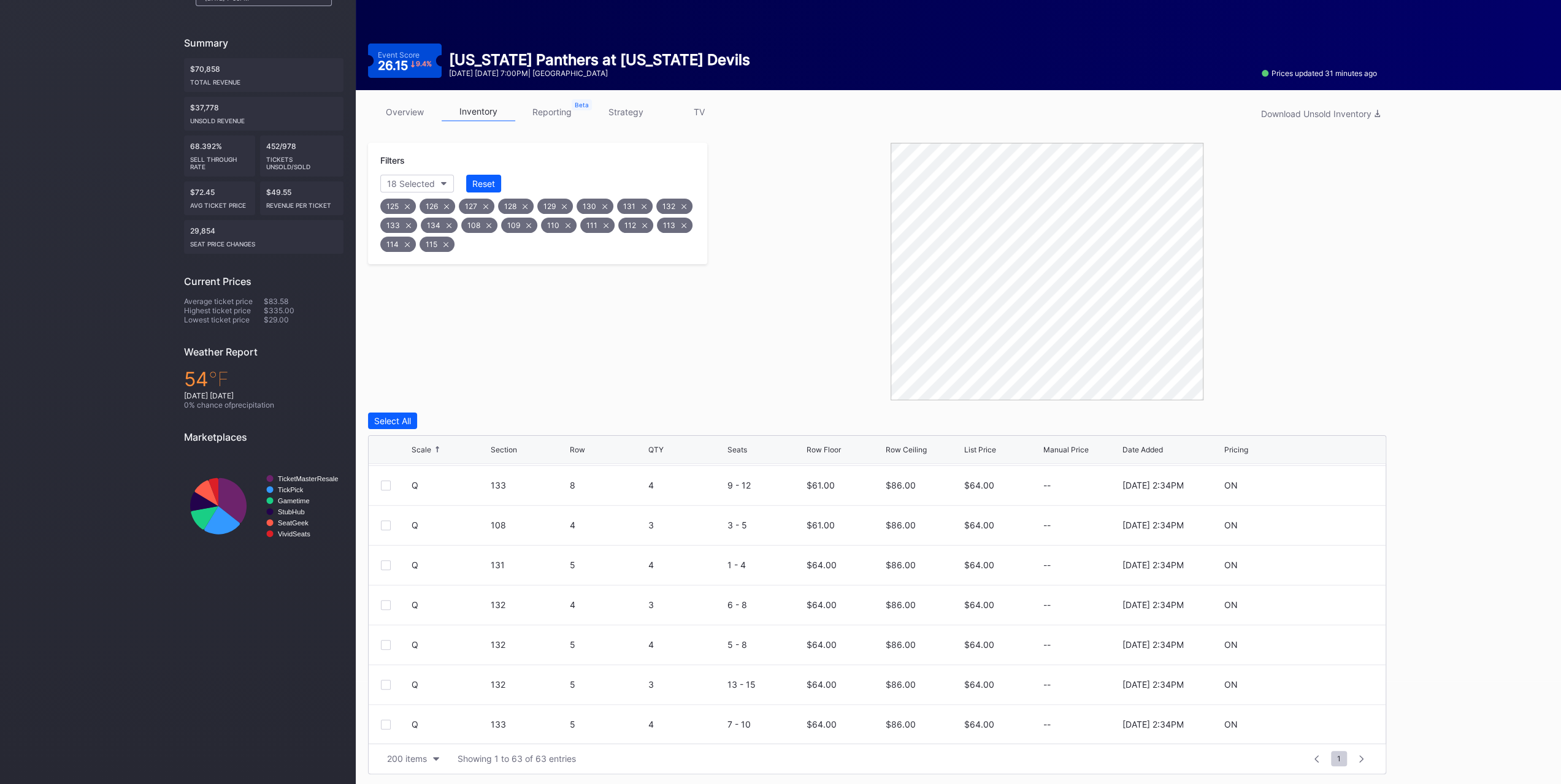
scroll to position [1594, 0]
click at [382, 563] on div at bounding box center [386, 563] width 10 height 10
click at [386, 601] on div at bounding box center [386, 603] width 10 height 10
click at [382, 638] on div at bounding box center [386, 643] width 10 height 10
click at [466, 416] on div "Edit 3 Rows" at bounding box center [456, 421] width 47 height 10
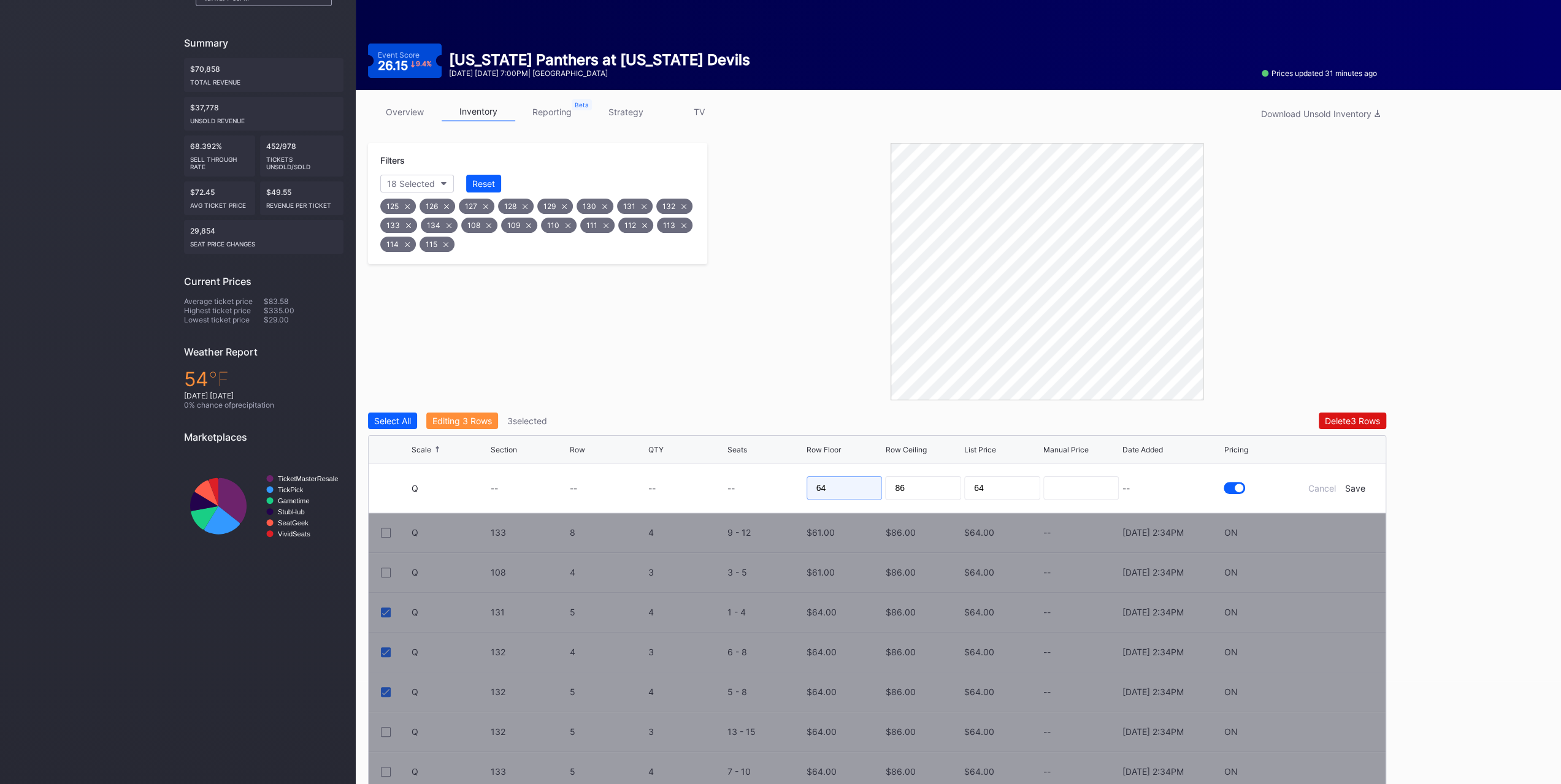
click at [852, 481] on input "64" at bounding box center [844, 488] width 76 height 23
type input "62"
click at [1354, 484] on div "Save" at bounding box center [1355, 488] width 20 height 10
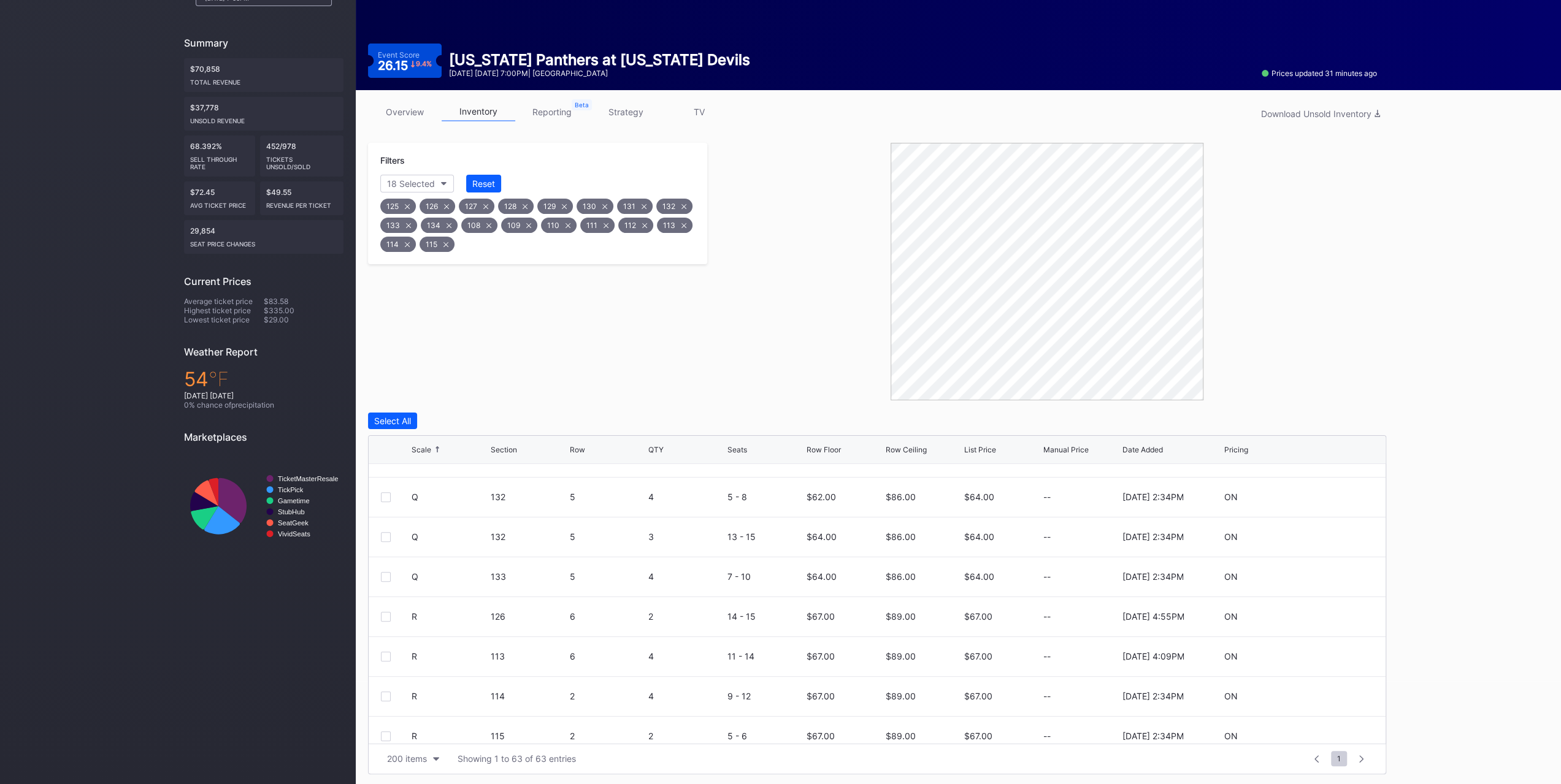
scroll to position [1801, 0]
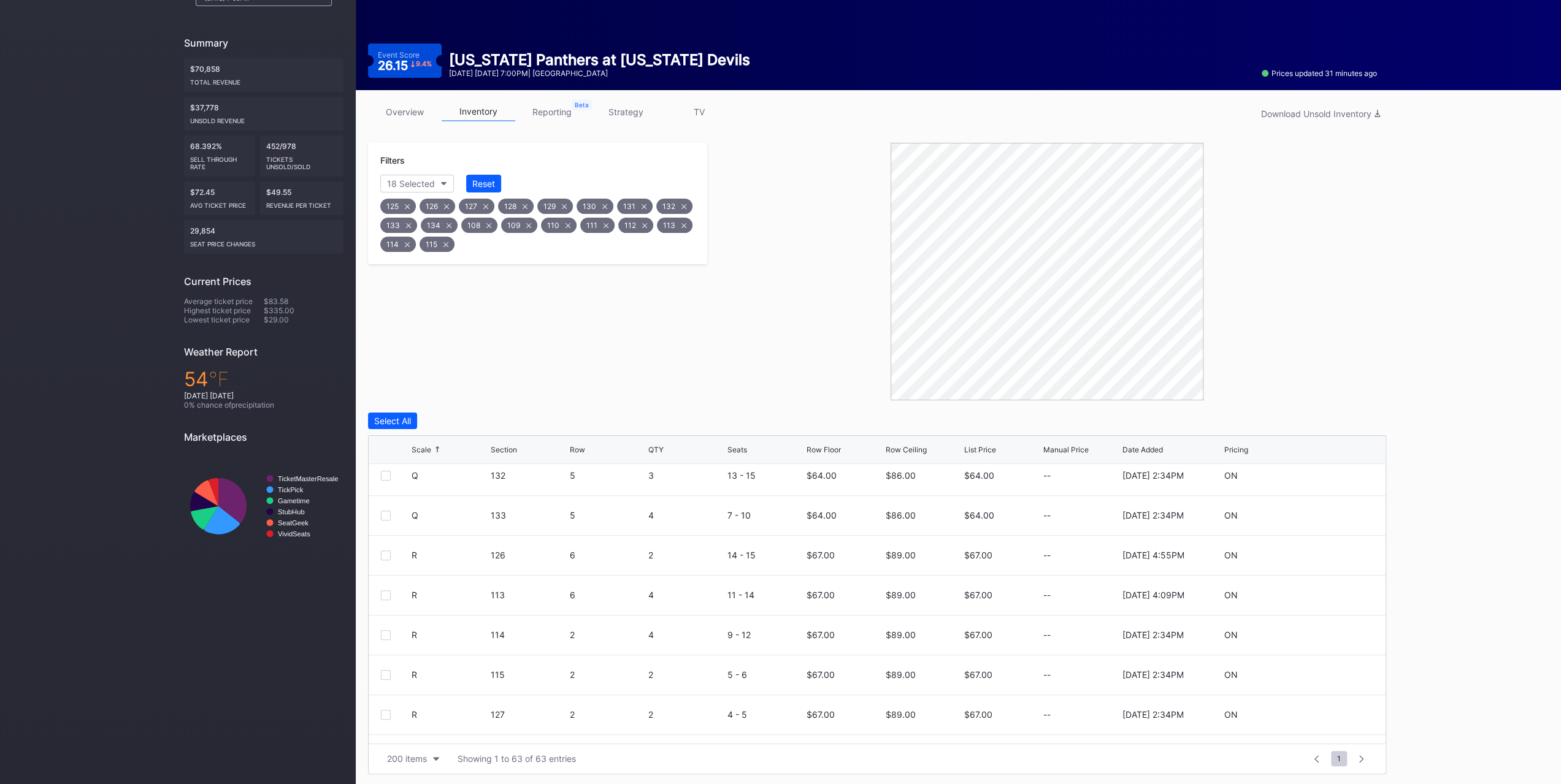
click at [386, 551] on div at bounding box center [386, 555] width 10 height 10
click at [386, 591] on div at bounding box center [386, 595] width 10 height 10
click at [383, 630] on div at bounding box center [386, 635] width 10 height 10
click at [470, 426] on button "Edit 3 Rows" at bounding box center [456, 421] width 59 height 17
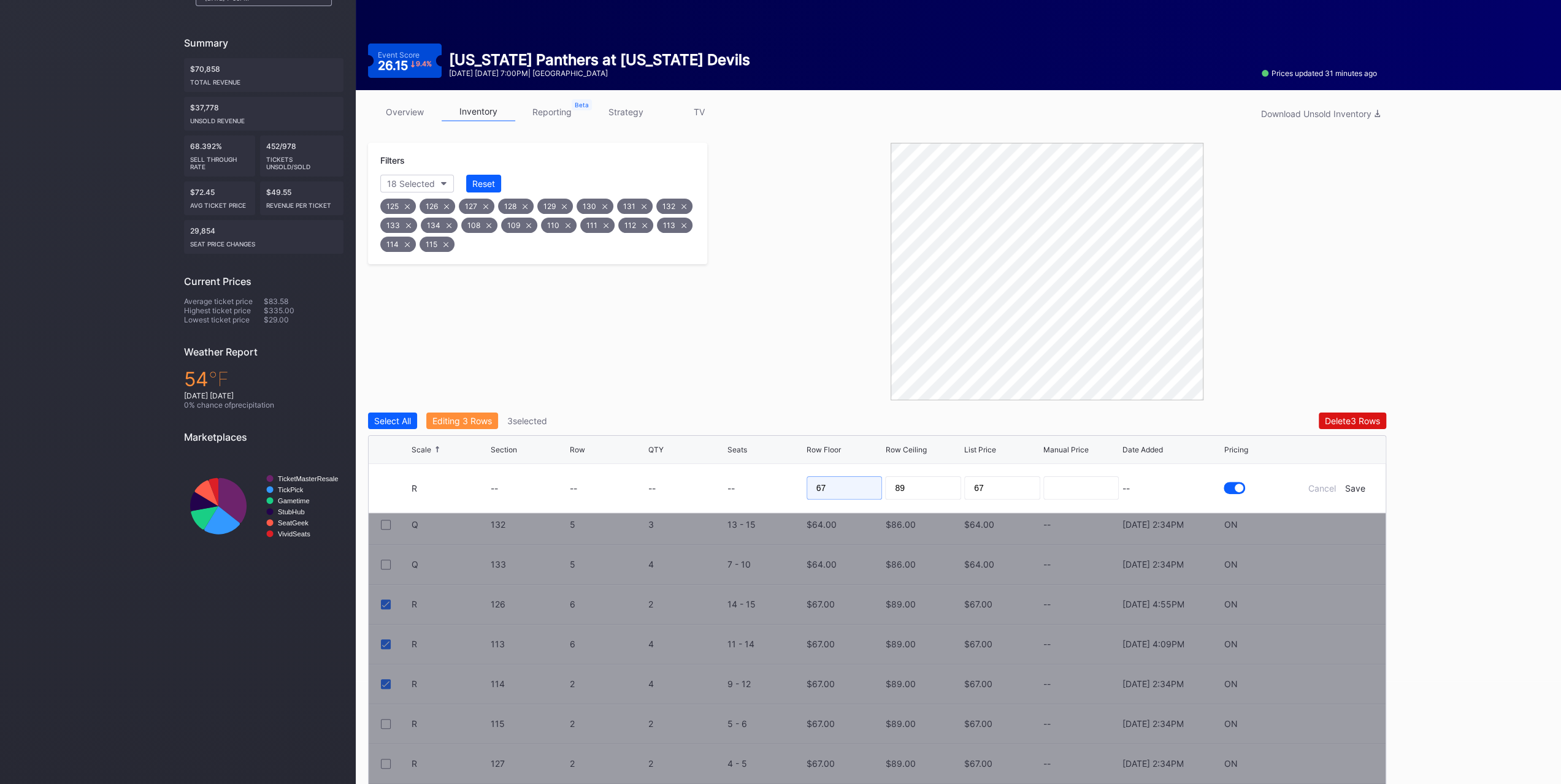
click at [819, 496] on input "67" at bounding box center [844, 488] width 76 height 23
type input "59"
click at [1363, 483] on div "Save" at bounding box center [1355, 488] width 20 height 10
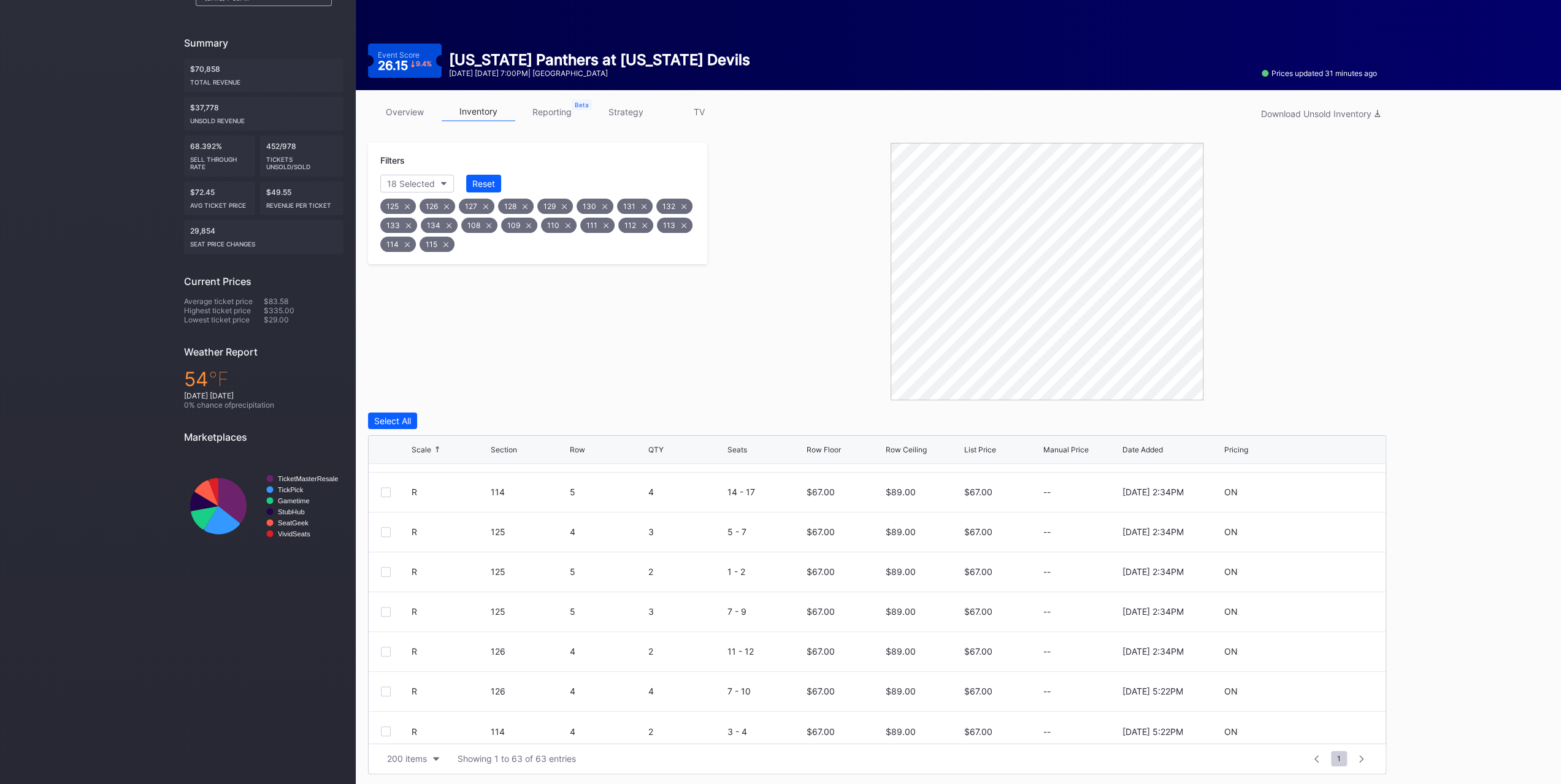
scroll to position [2231, 0]
click at [384, 724] on div at bounding box center [386, 724] width 10 height 10
click at [385, 690] on div "R 126 4 4 7 - 10 $67.00 $89.00 $67.00 -- 10/14/2025 5:22PM ON" at bounding box center [877, 685] width 1017 height 40
click at [385, 688] on div "R 126 4 4 7 - 10 $67.00 $89.00 $67.00 -- 10/14/2025 5:22PM ON" at bounding box center [877, 685] width 1017 height 40
click at [386, 685] on div at bounding box center [386, 684] width 10 height 10
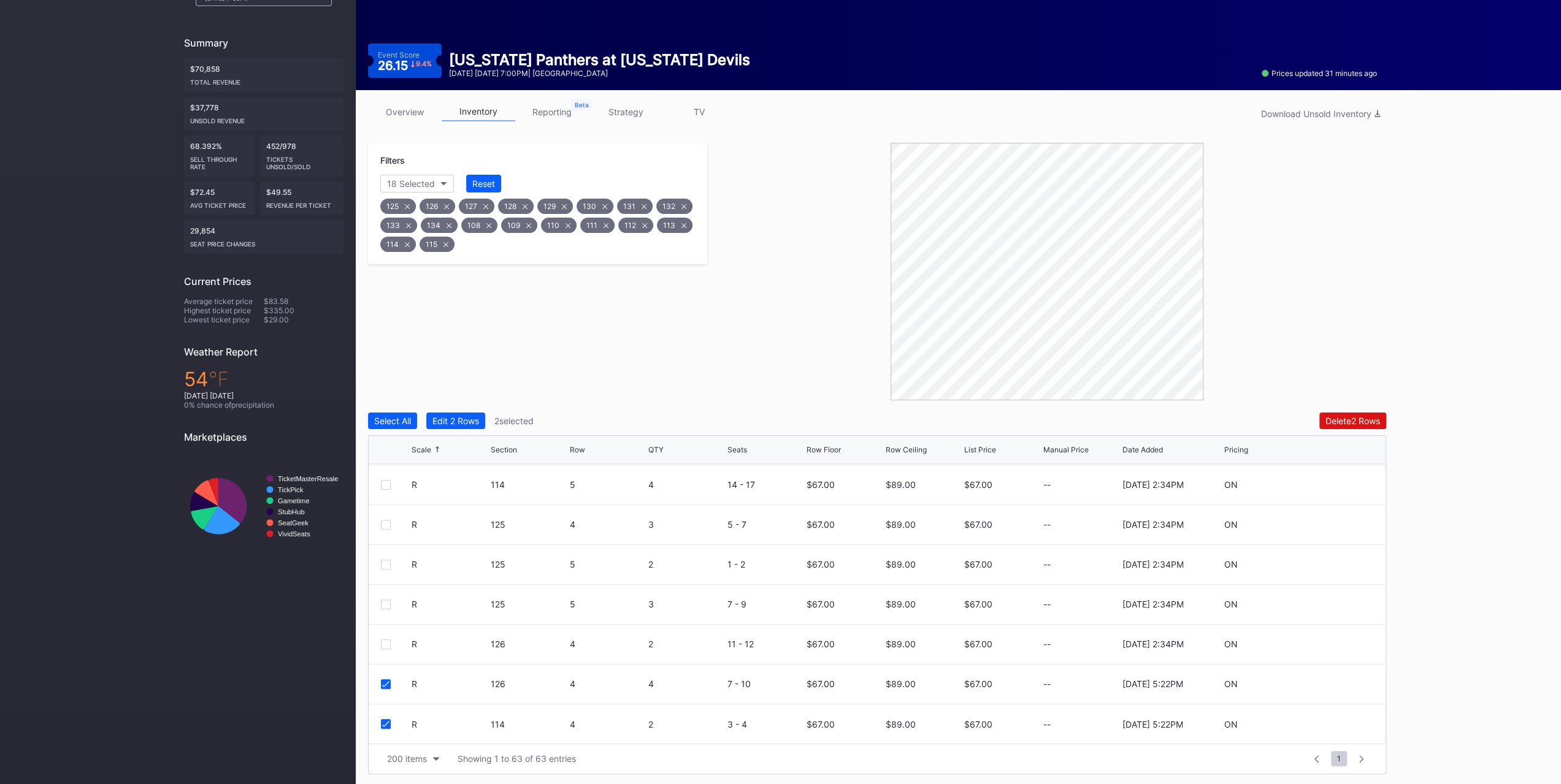
click at [388, 639] on div at bounding box center [386, 644] width 10 height 10
click at [471, 424] on div "Edit 3 Rows" at bounding box center [456, 421] width 47 height 10
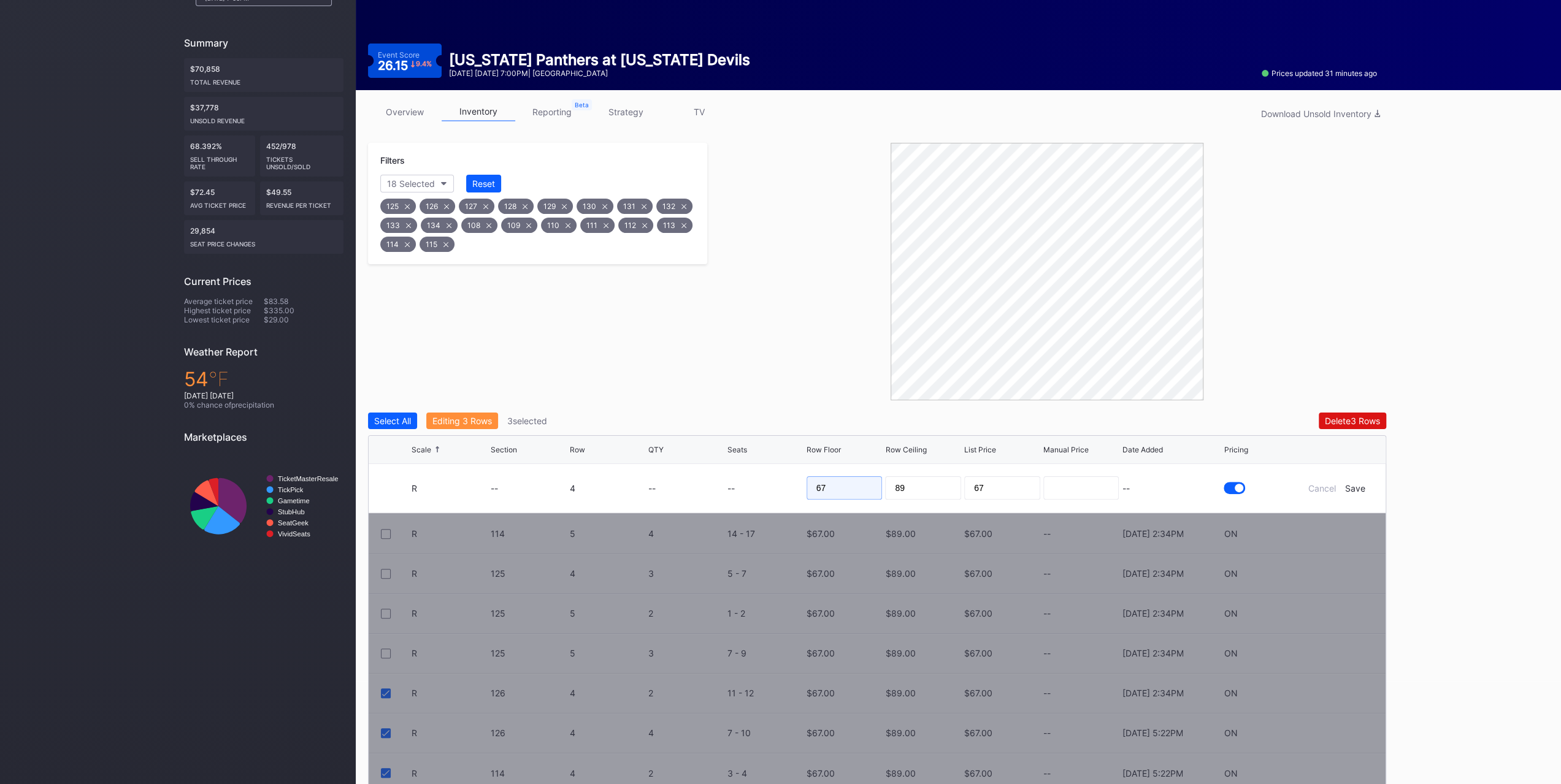
click at [830, 493] on input "67" at bounding box center [844, 488] width 76 height 23
click at [830, 493] on input "67" at bounding box center [844, 488] width 76 height 23
type input "66"
click at [1354, 490] on div "Save" at bounding box center [1355, 488] width 20 height 10
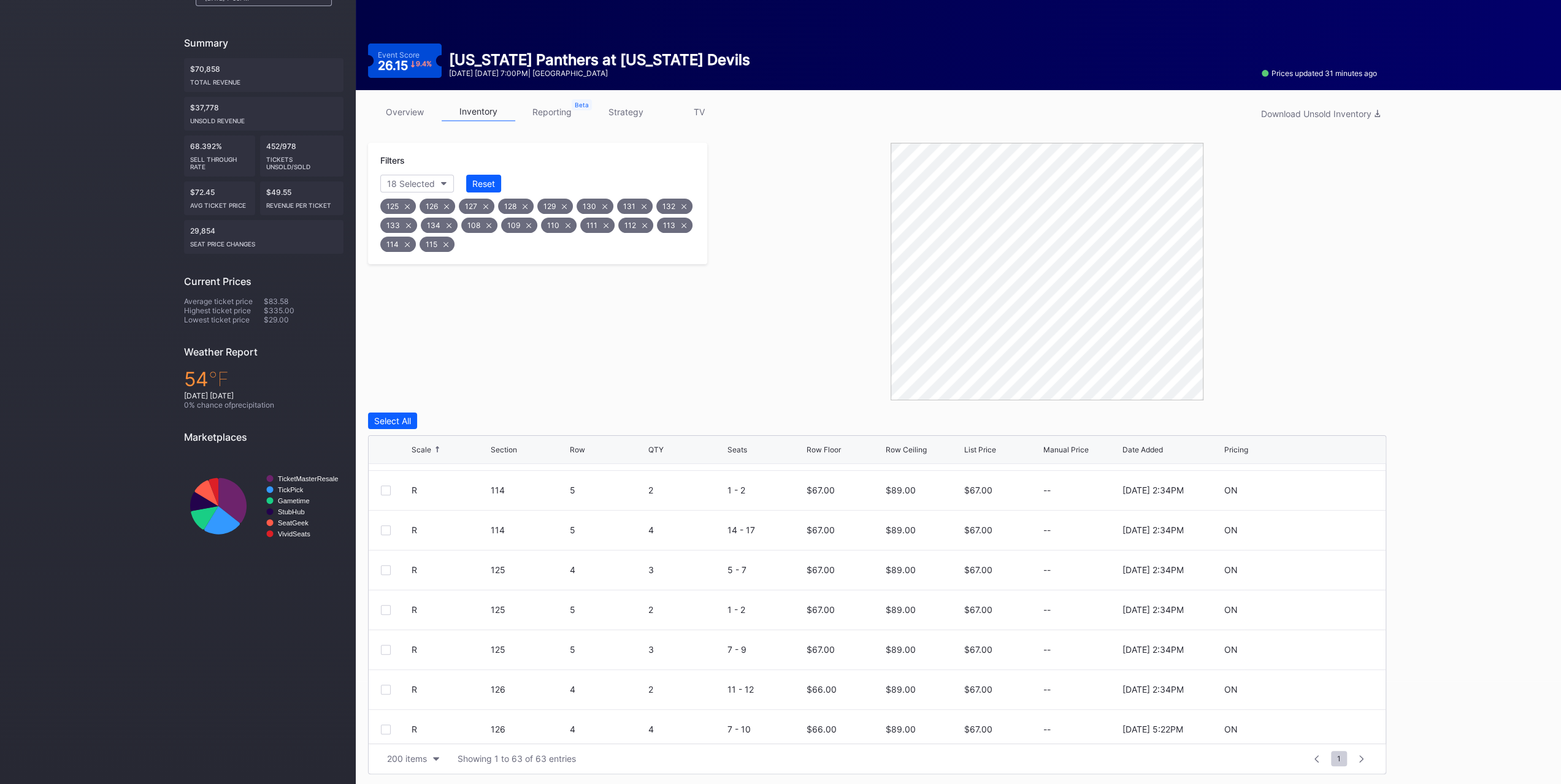
scroll to position [2169, 0]
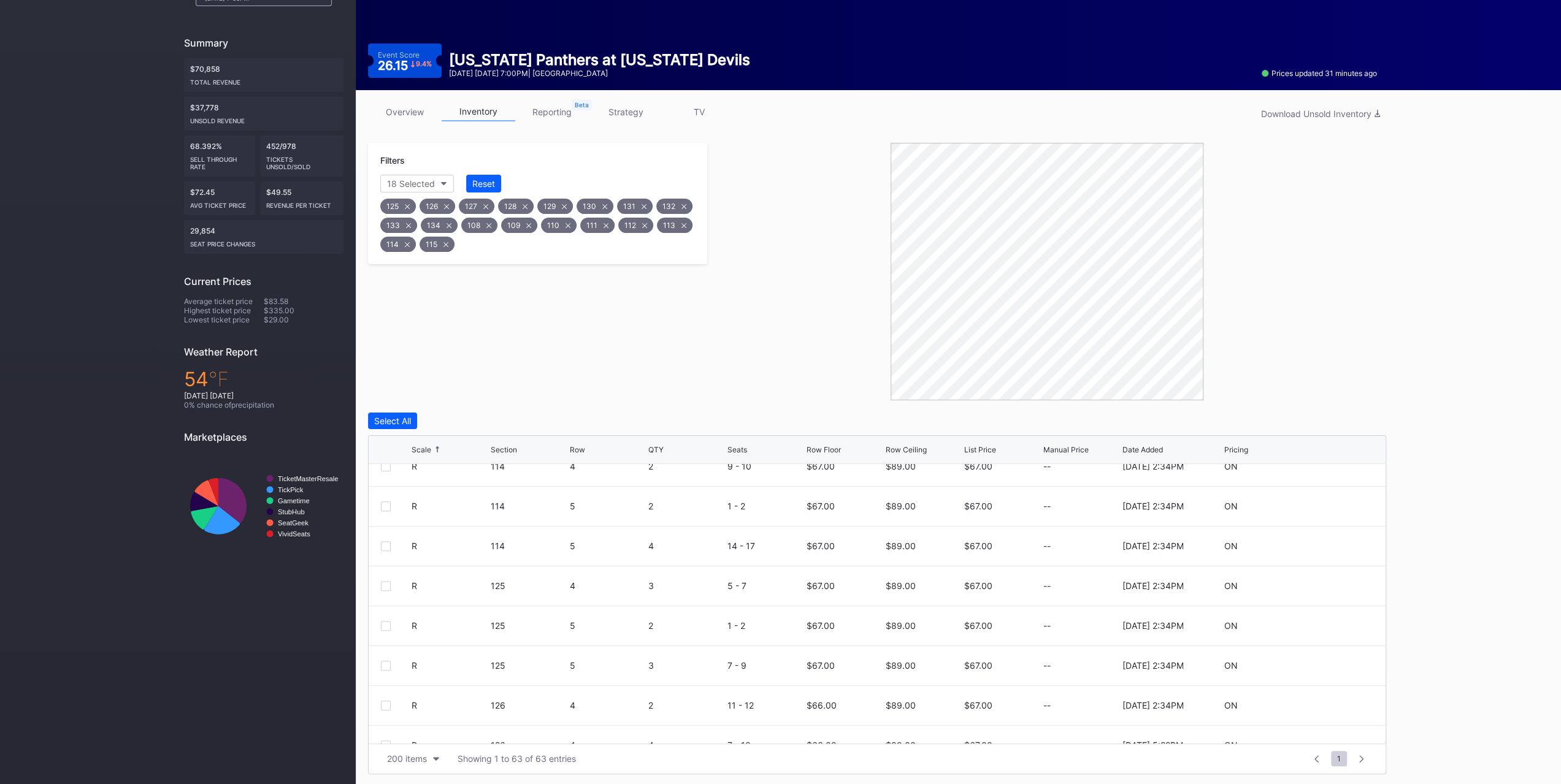
click at [387, 541] on div at bounding box center [386, 546] width 10 height 10
click at [385, 508] on div at bounding box center [386, 506] width 10 height 10
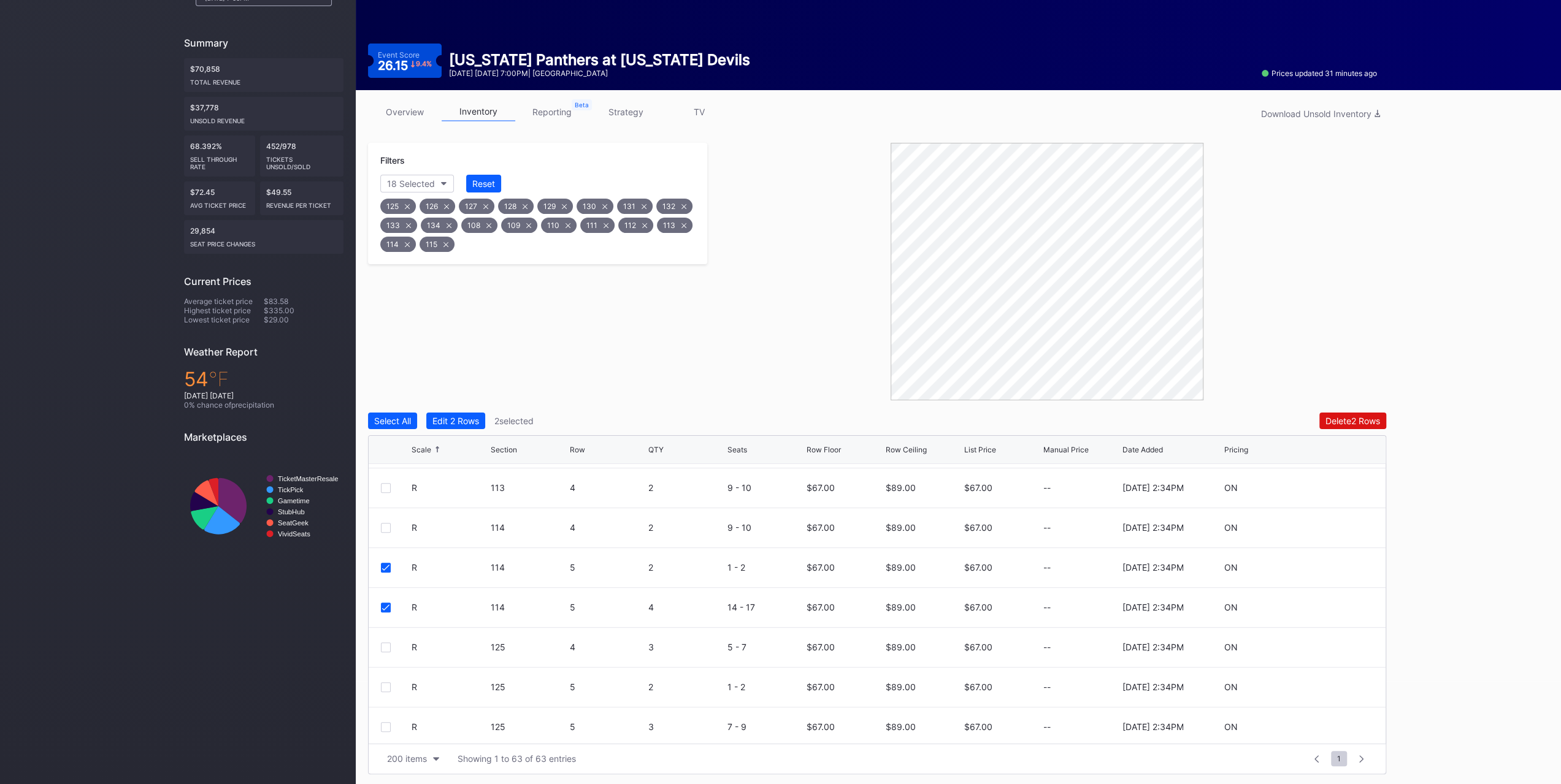
click at [389, 526] on div at bounding box center [386, 528] width 10 height 10
click at [474, 417] on div "Edit 3 Rows" at bounding box center [456, 421] width 47 height 10
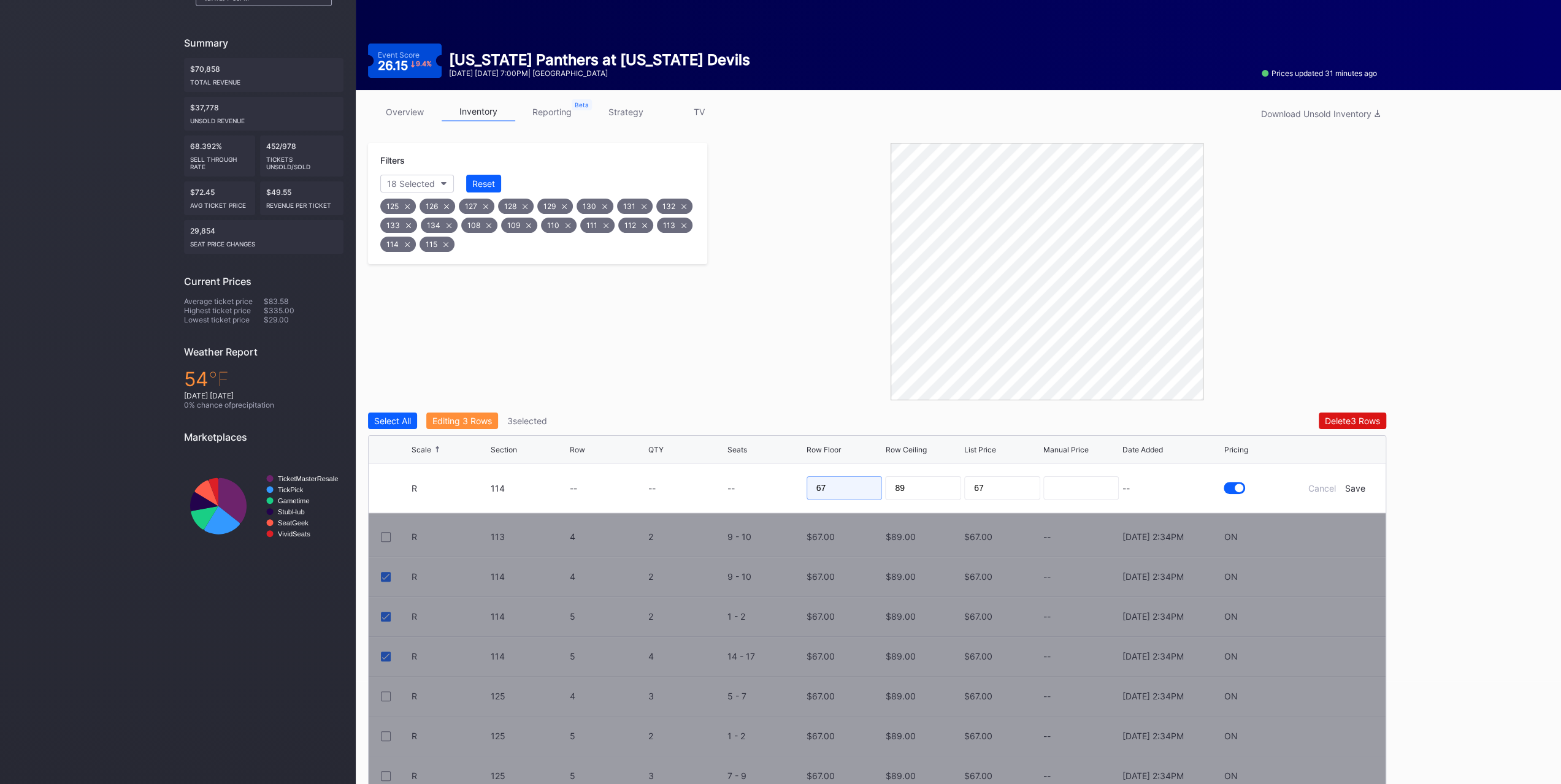
click at [830, 484] on input "67" at bounding box center [844, 488] width 76 height 23
type input "65"
click at [1346, 486] on div "Save" at bounding box center [1355, 488] width 20 height 10
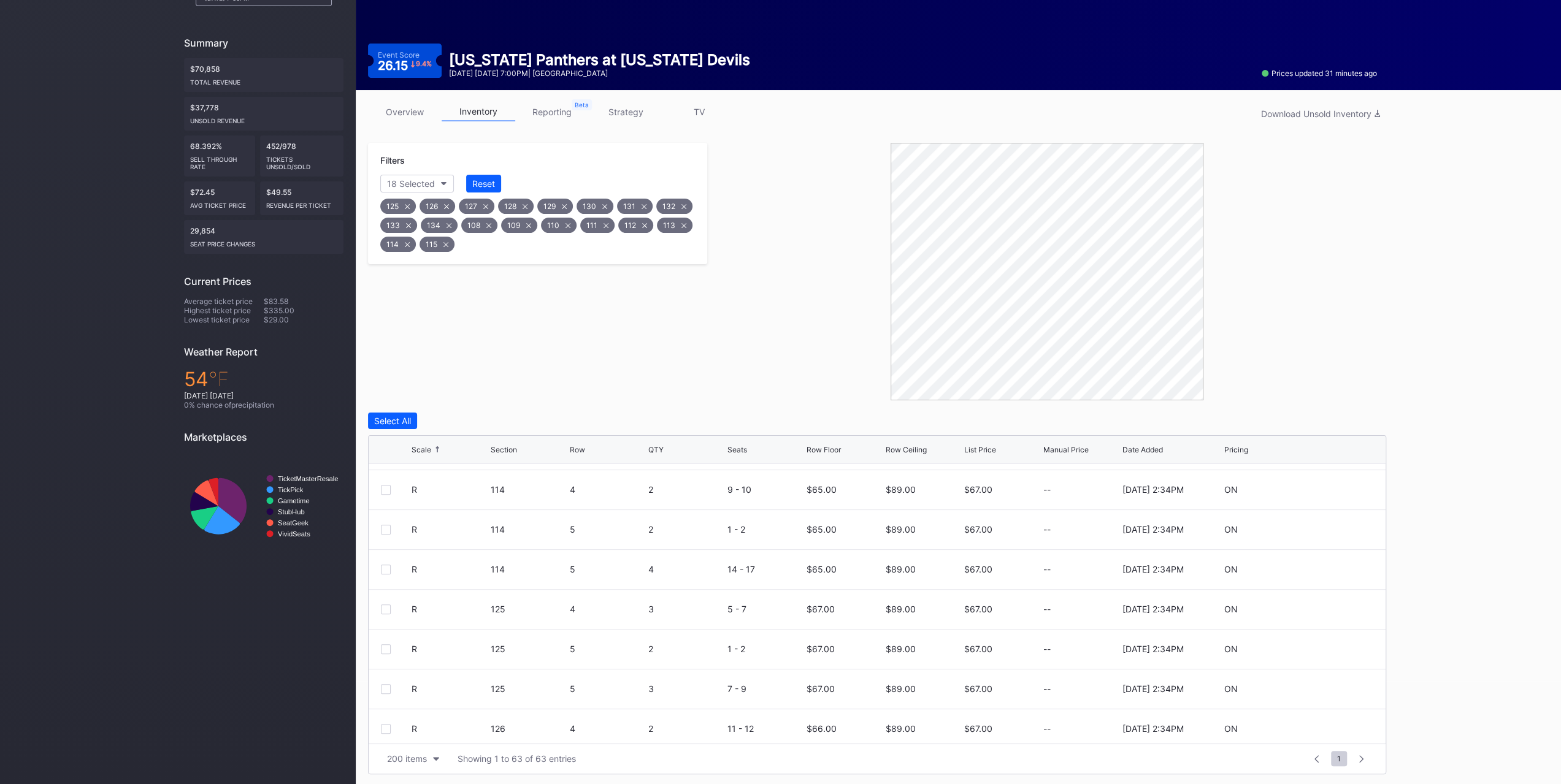
scroll to position [2023, 0]
click at [385, 568] on div at bounding box center [386, 572] width 10 height 10
click at [387, 529] on div at bounding box center [386, 532] width 10 height 10
click at [386, 486] on div "R 127 2 2 4 - 5 $67.00 $89.00 $67.00 -- 10/10/2025 2:34PM ON" at bounding box center [877, 493] width 1017 height 40
click at [388, 489] on div at bounding box center [386, 493] width 10 height 10
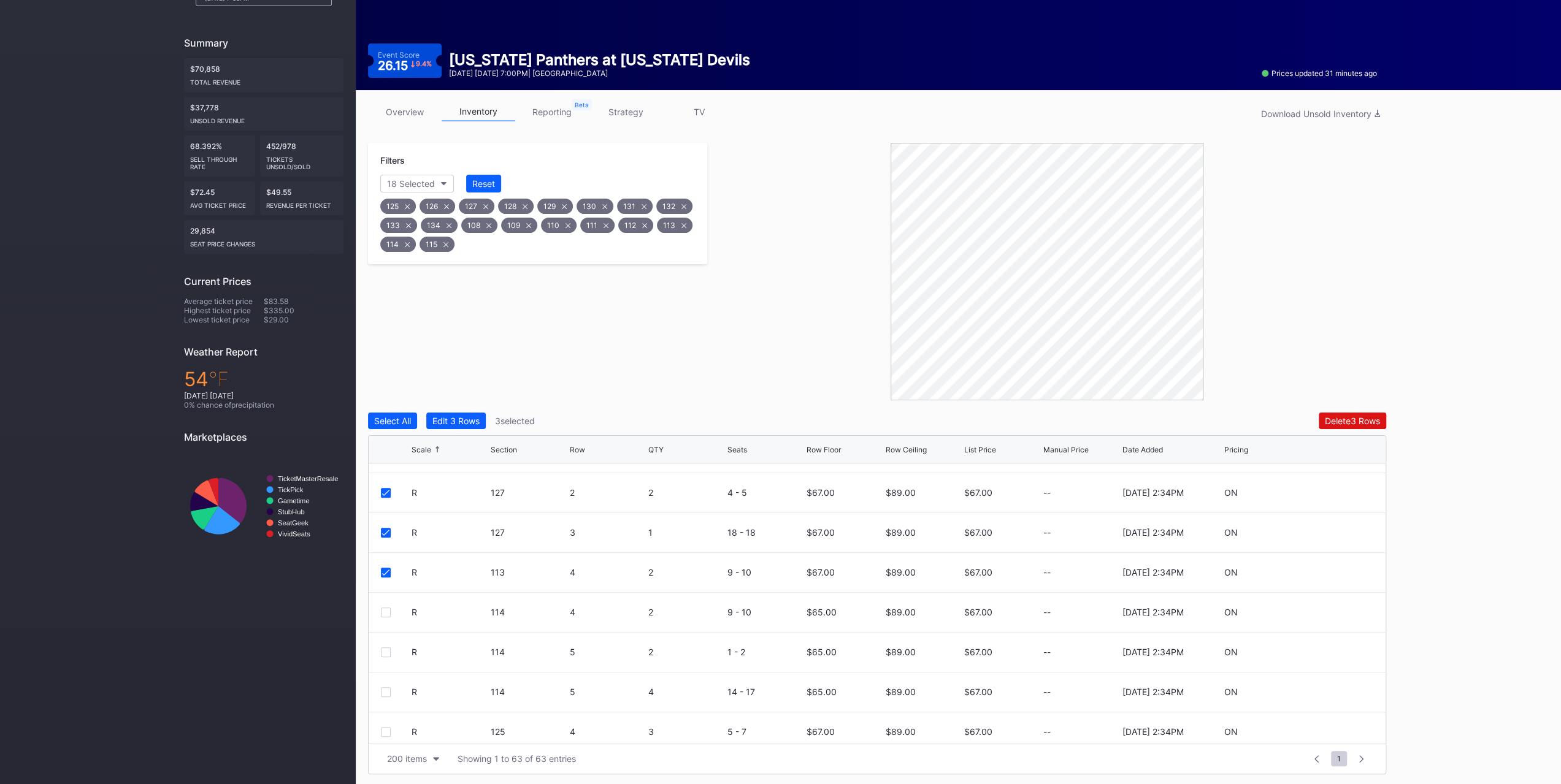
click at [473, 420] on div "Edit 3 Rows" at bounding box center [456, 421] width 47 height 10
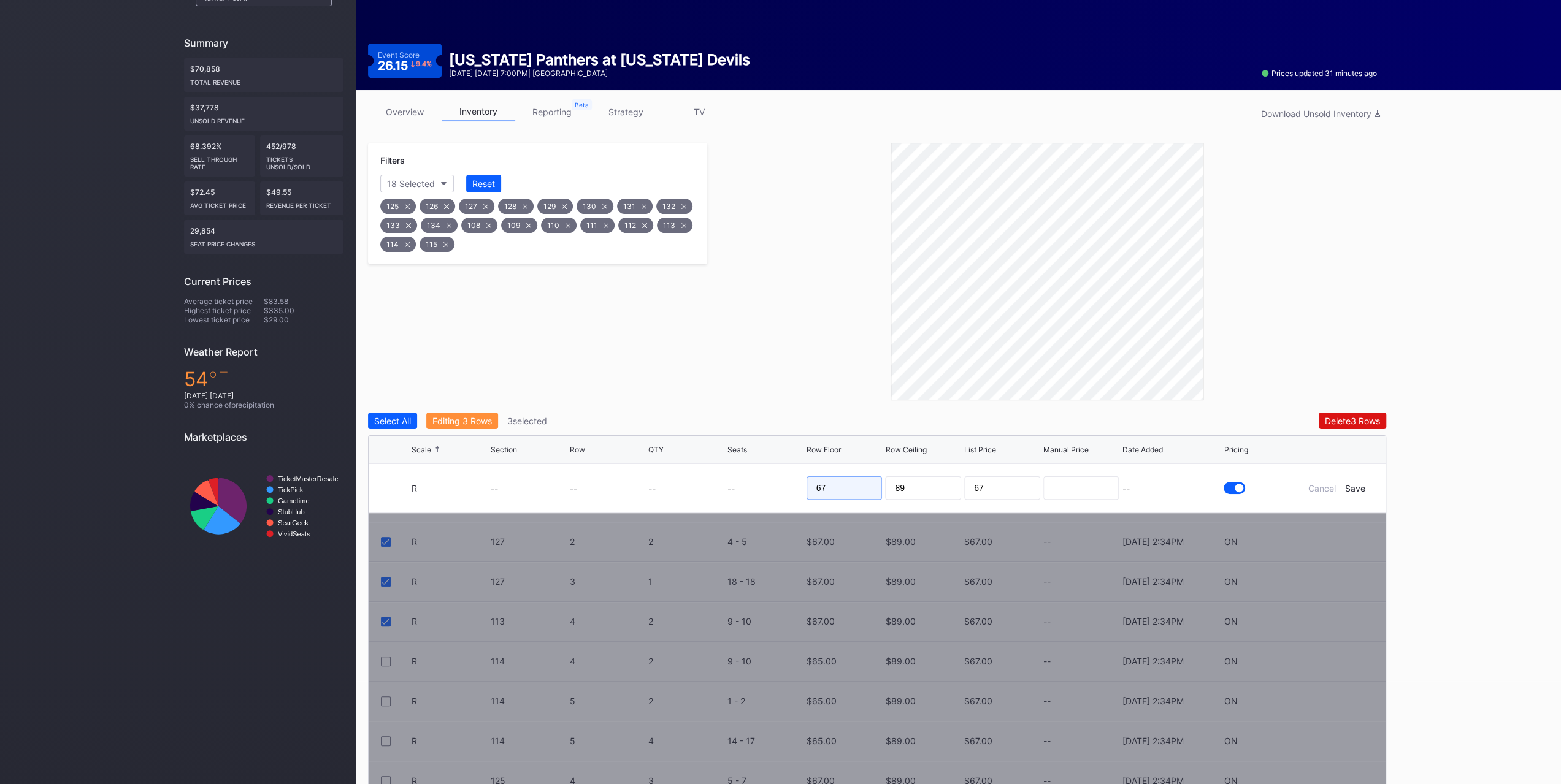
click at [848, 486] on input "67" at bounding box center [844, 488] width 76 height 23
type input "64"
click at [1367, 486] on div "Cancel Save" at bounding box center [1337, 488] width 74 height 10
click at [1363, 484] on div "Save" at bounding box center [1355, 488] width 20 height 10
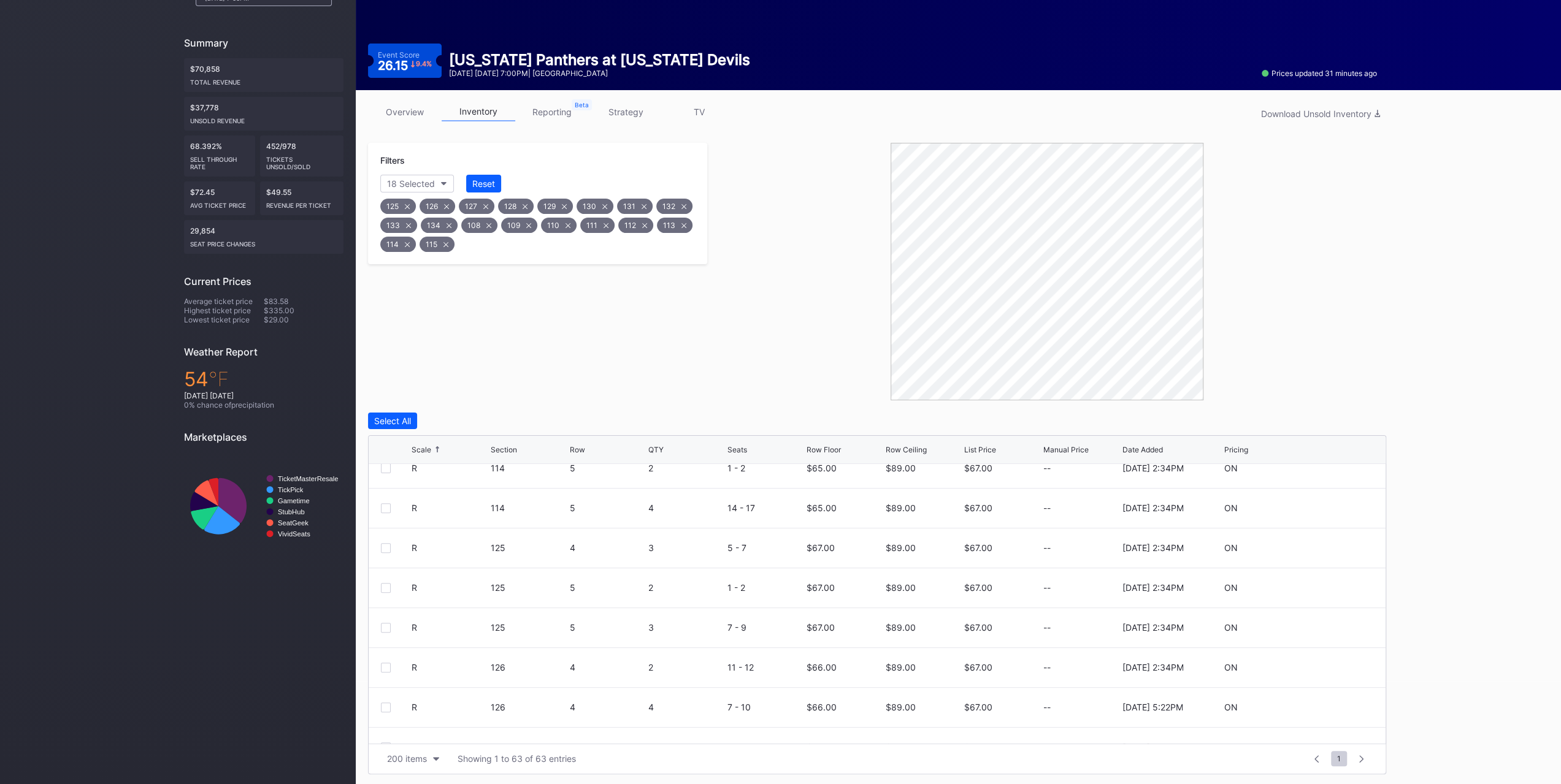
scroll to position [2231, 0]
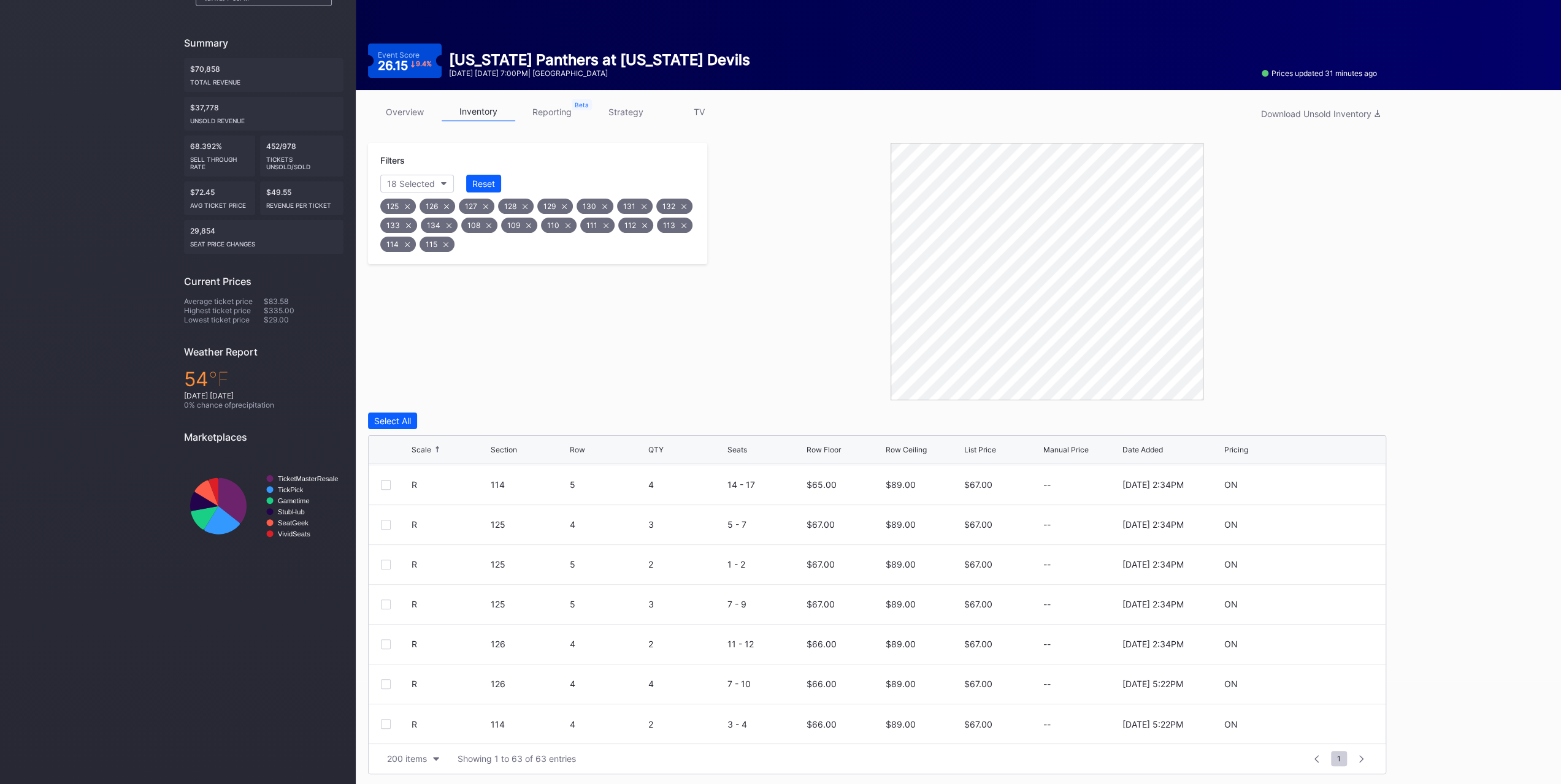
click at [486, 191] on div "125 126 127 128 129 130 131 132 133 134 108 109 110 111 112 113 114 115" at bounding box center [538, 222] width 319 height 63
click at [486, 184] on div "Reset" at bounding box center [483, 183] width 23 height 10
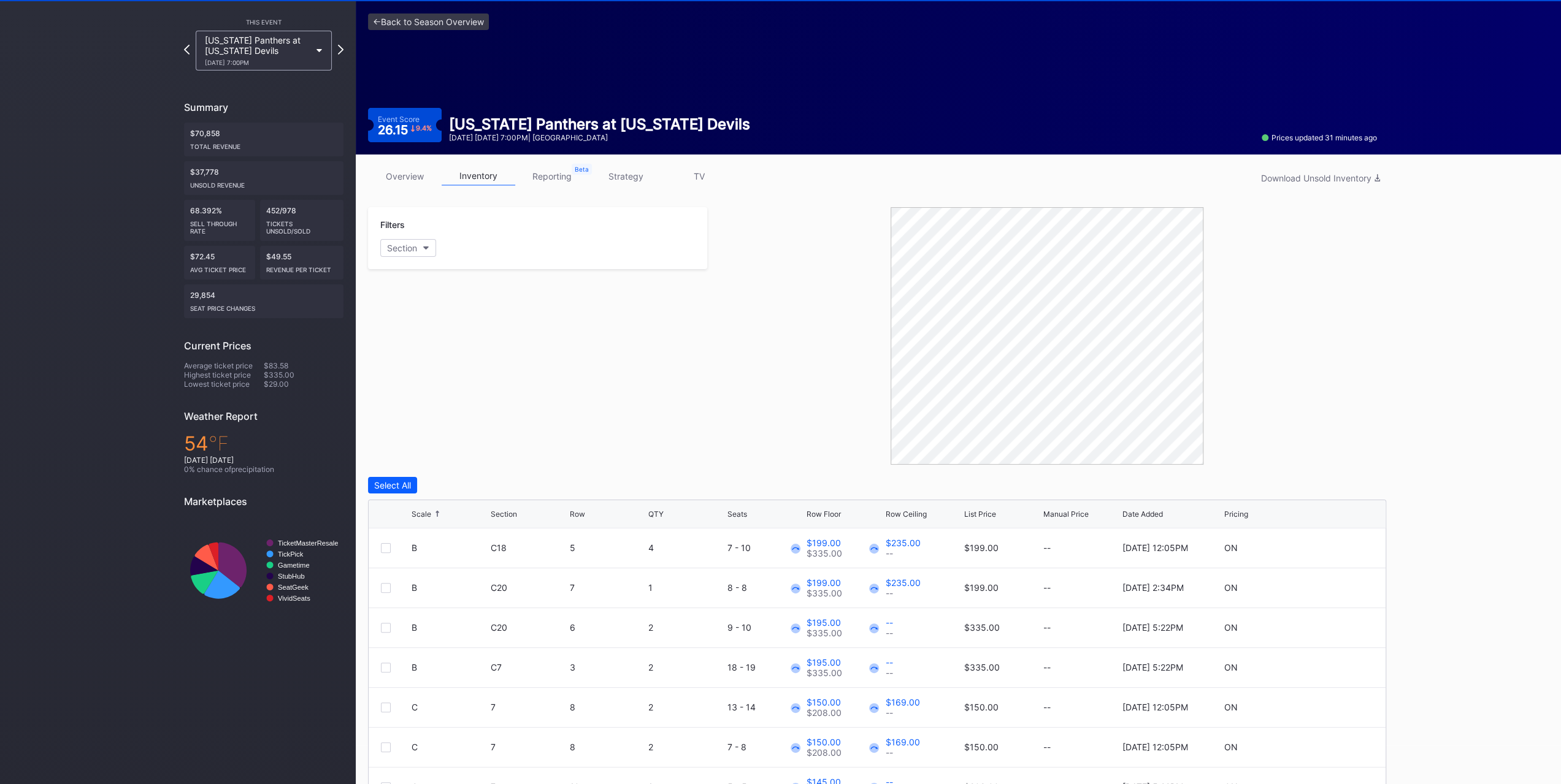
scroll to position [0, 0]
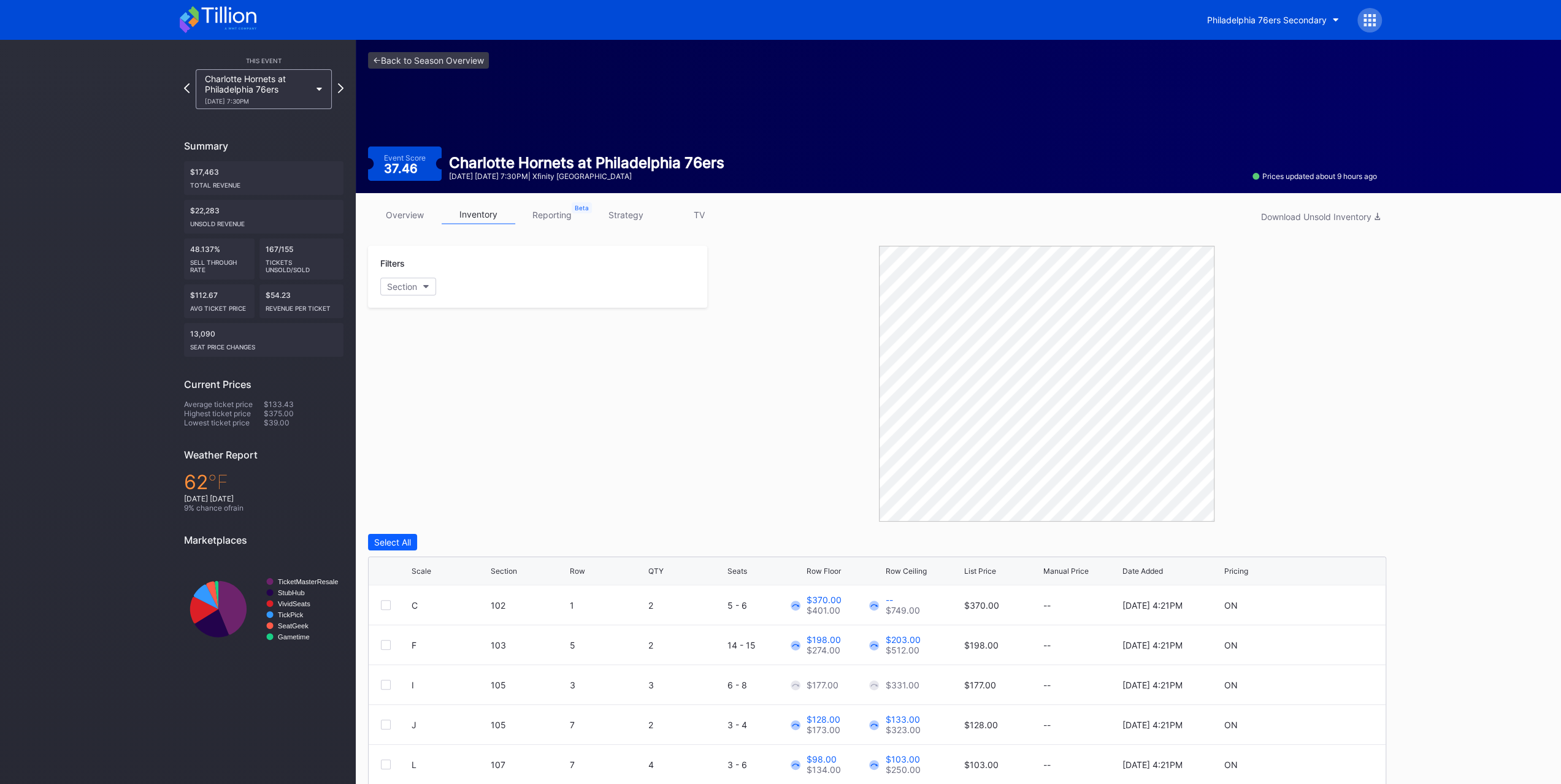
click at [1248, 20] on div "Philadelphia 76ers Secondary" at bounding box center [1266, 20] width 120 height 10
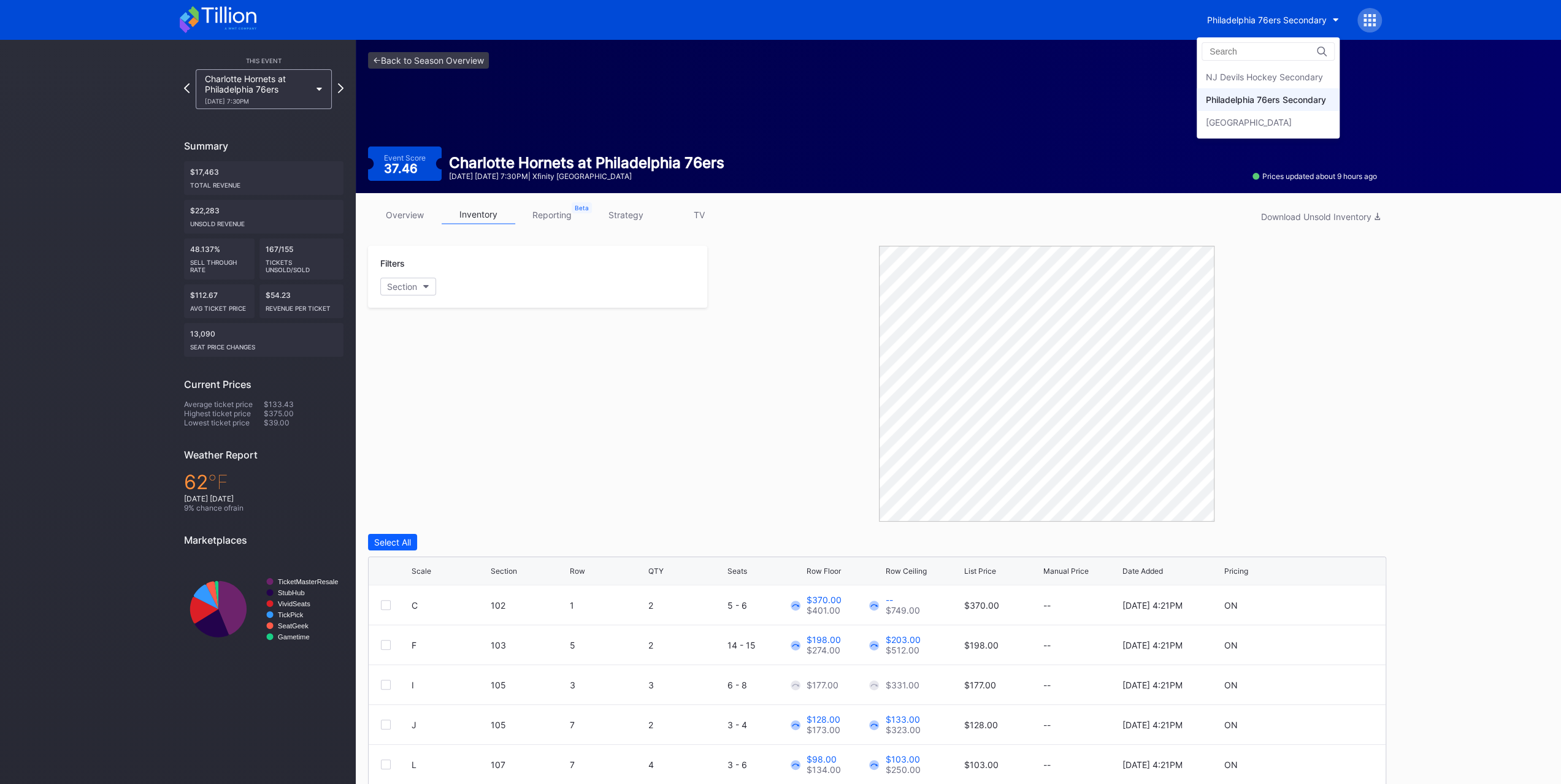
click at [1253, 72] on div "NJ Devils Hockey Secondary" at bounding box center [1264, 77] width 117 height 10
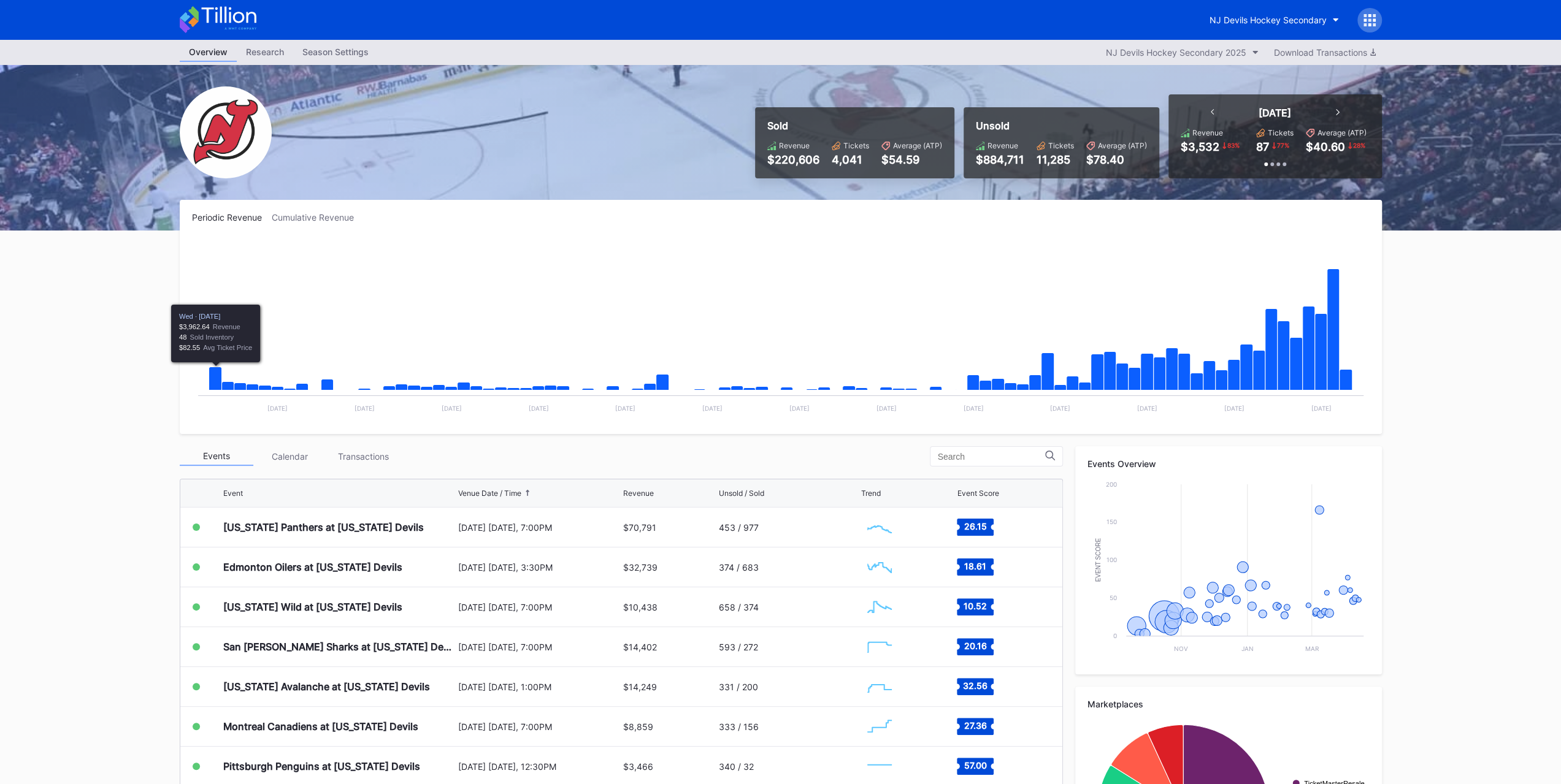
scroll to position [119, 0]
click at [315, 532] on div "[US_STATE] Panthers at [US_STATE] Devils" at bounding box center [339, 528] width 232 height 39
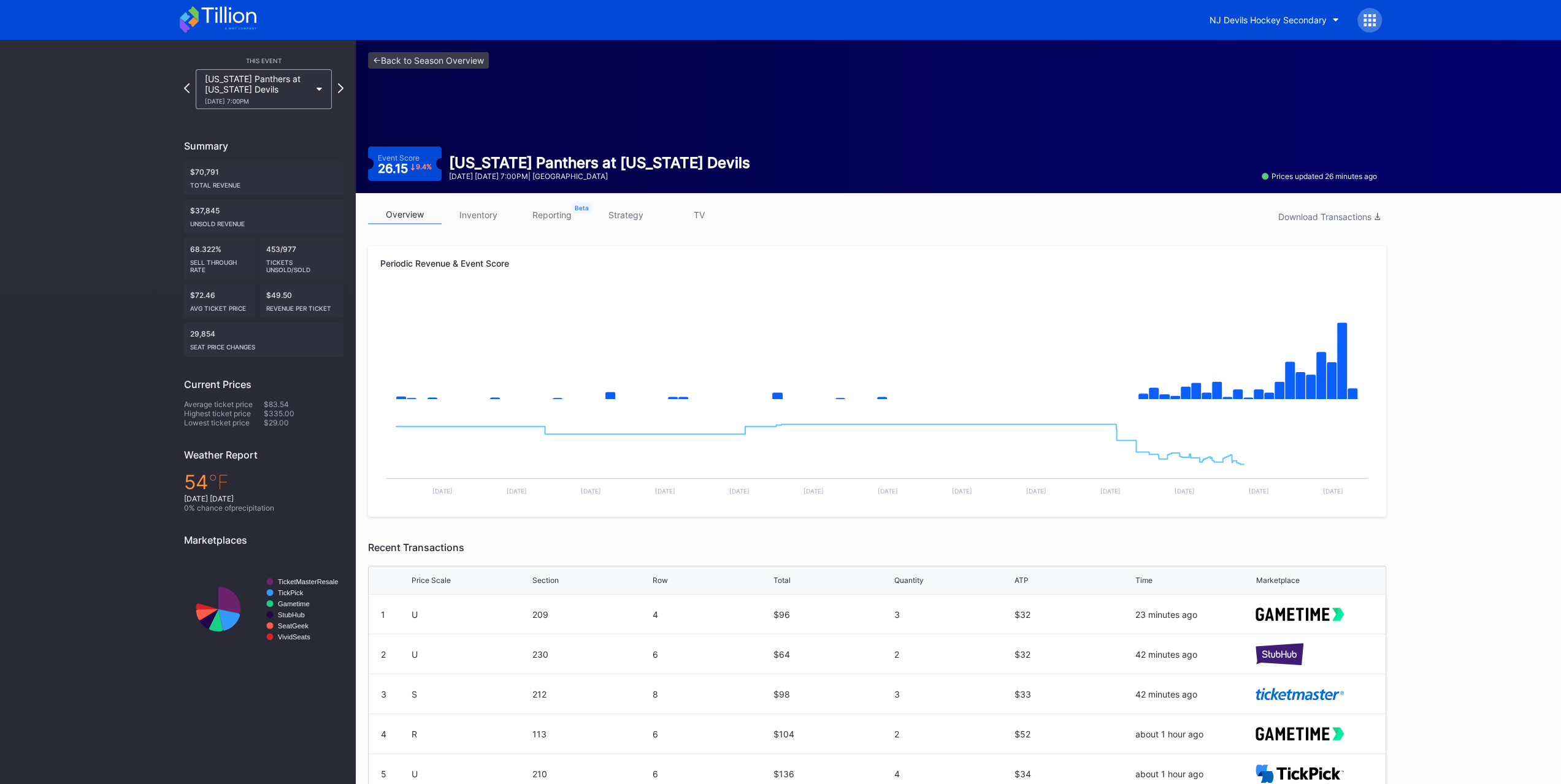
click at [484, 216] on link "inventory" at bounding box center [479, 214] width 74 height 19
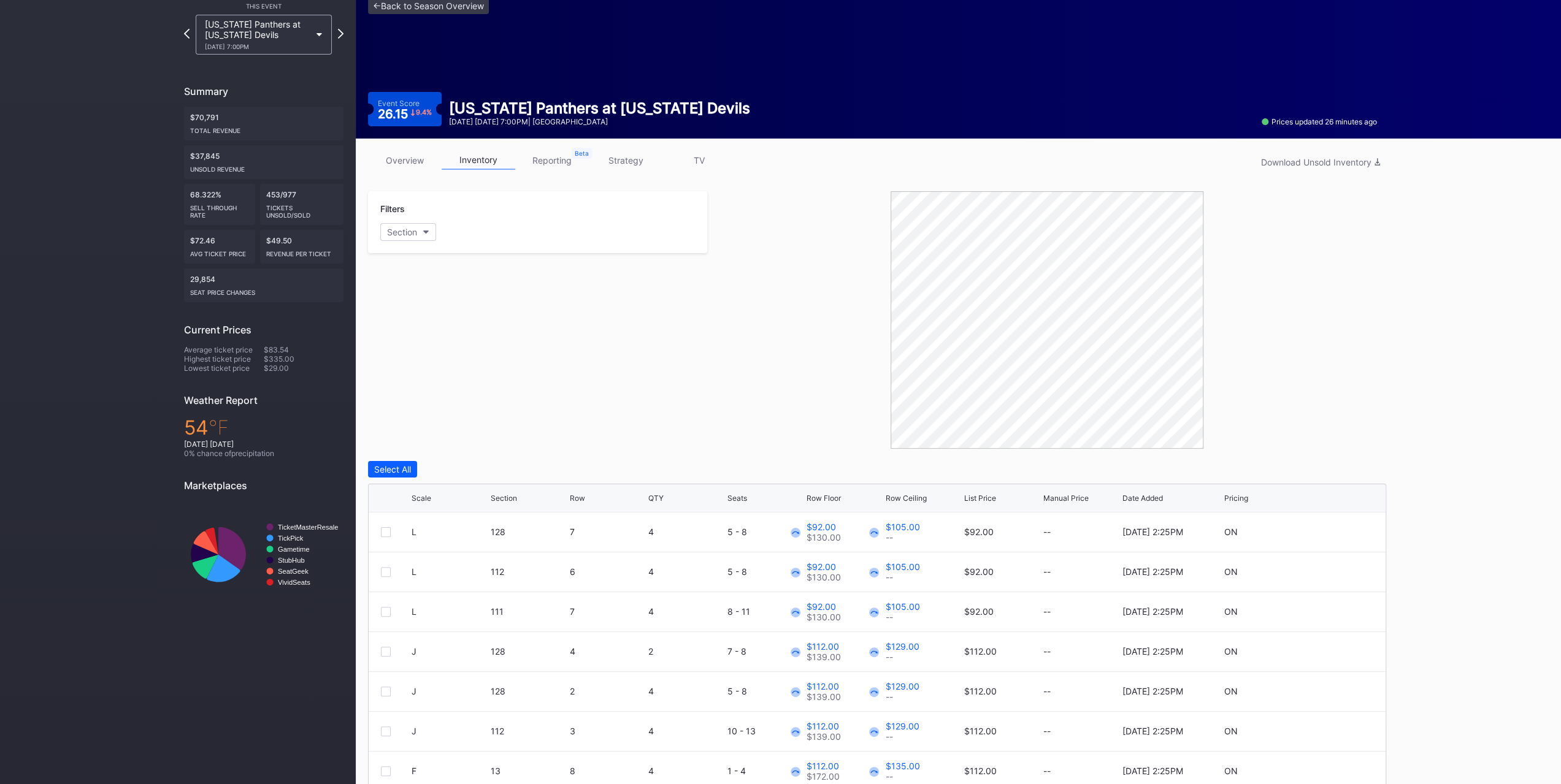
scroll to position [103, 0]
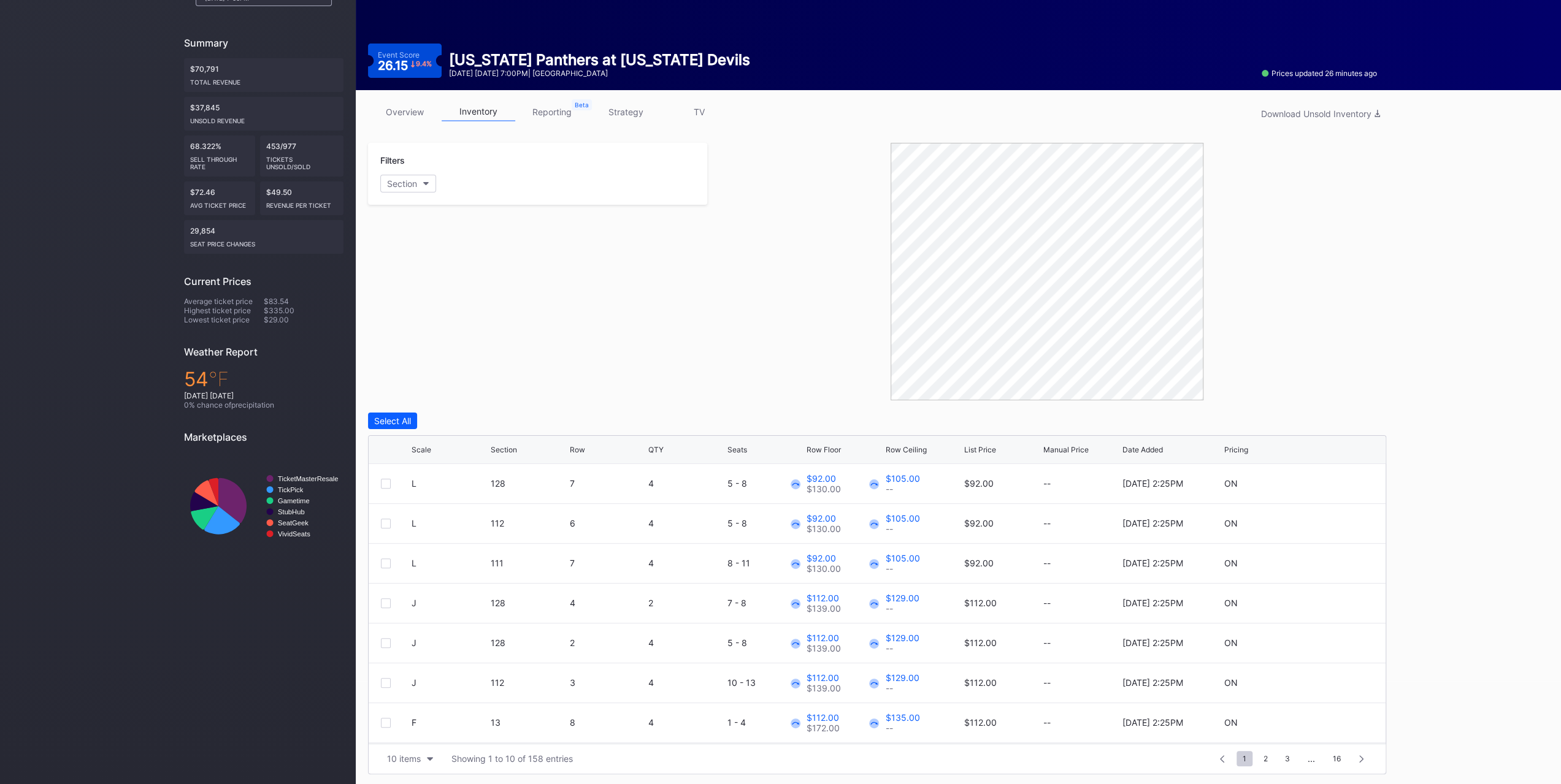
click at [977, 454] on div "Scale Section Row QTY Seats Row Floor Row Ceiling List Price Manual Price Date …" at bounding box center [877, 450] width 1017 height 28
click at [983, 449] on div "List Price" at bounding box center [980, 449] width 32 height 9
click at [425, 448] on div "Scale" at bounding box center [421, 449] width 19 height 9
click at [404, 759] on div "10 items" at bounding box center [404, 759] width 34 height 10
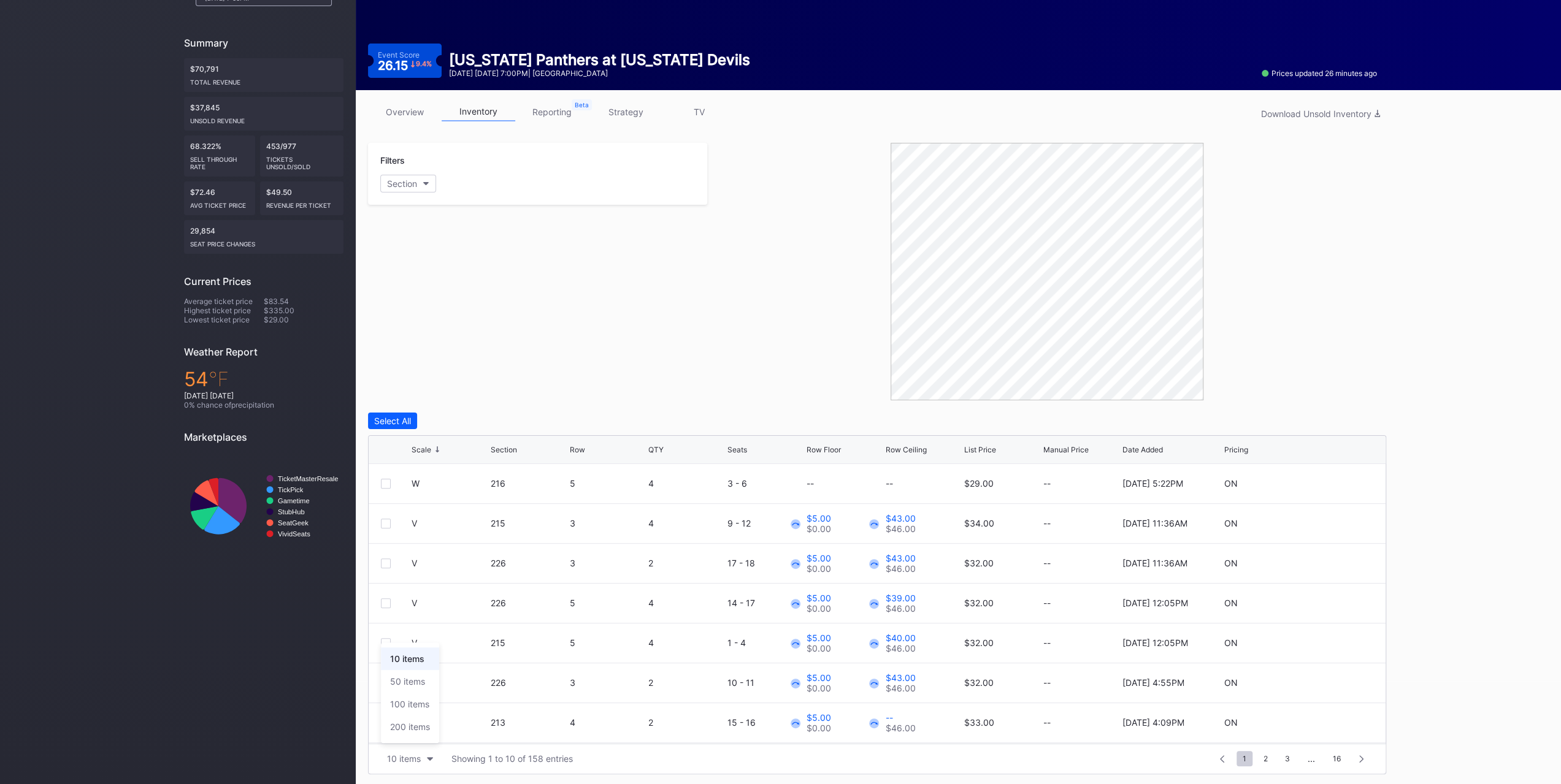
click at [404, 731] on div "200 items" at bounding box center [410, 727] width 40 height 10
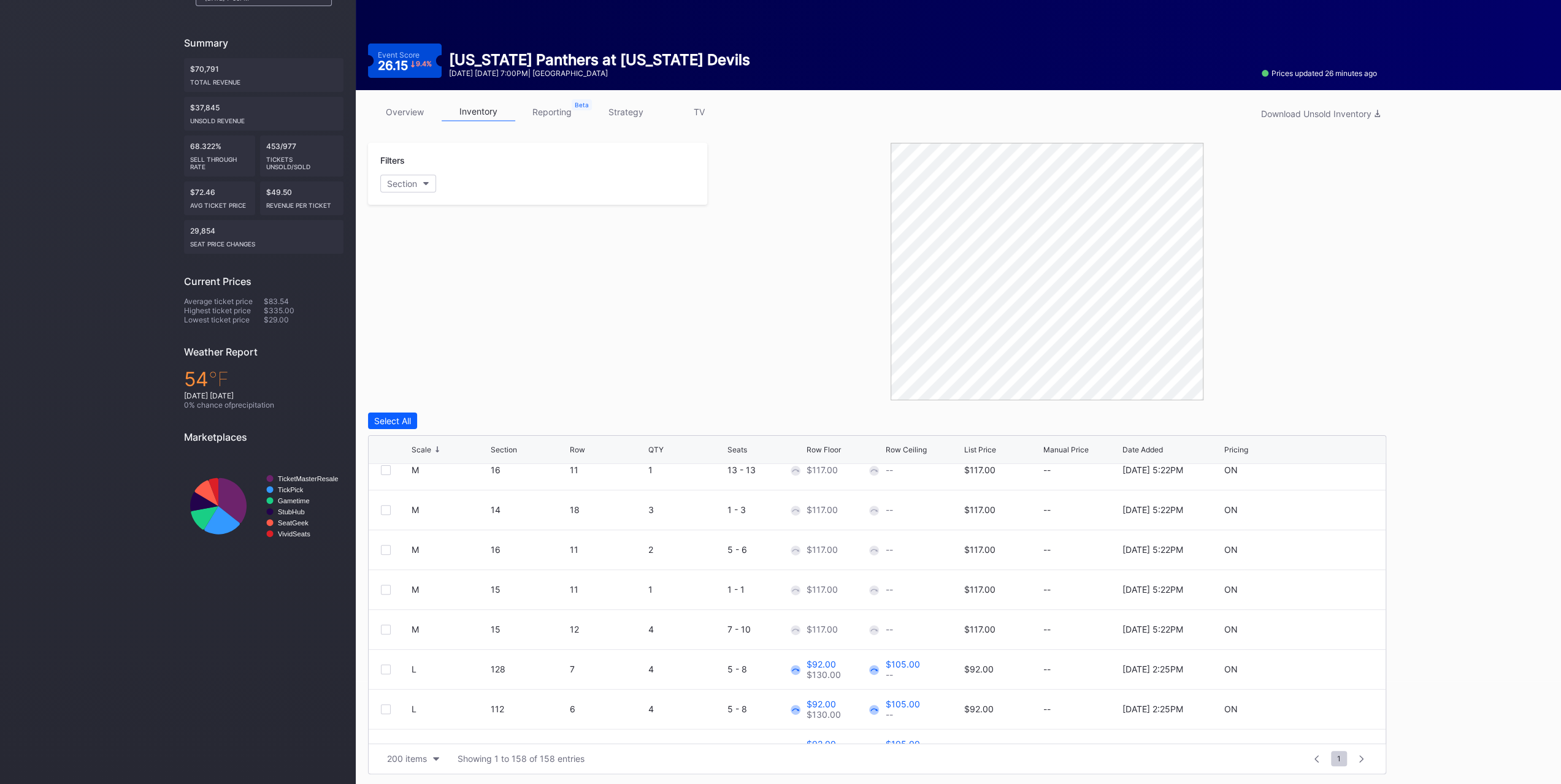
scroll to position [3839, 0]
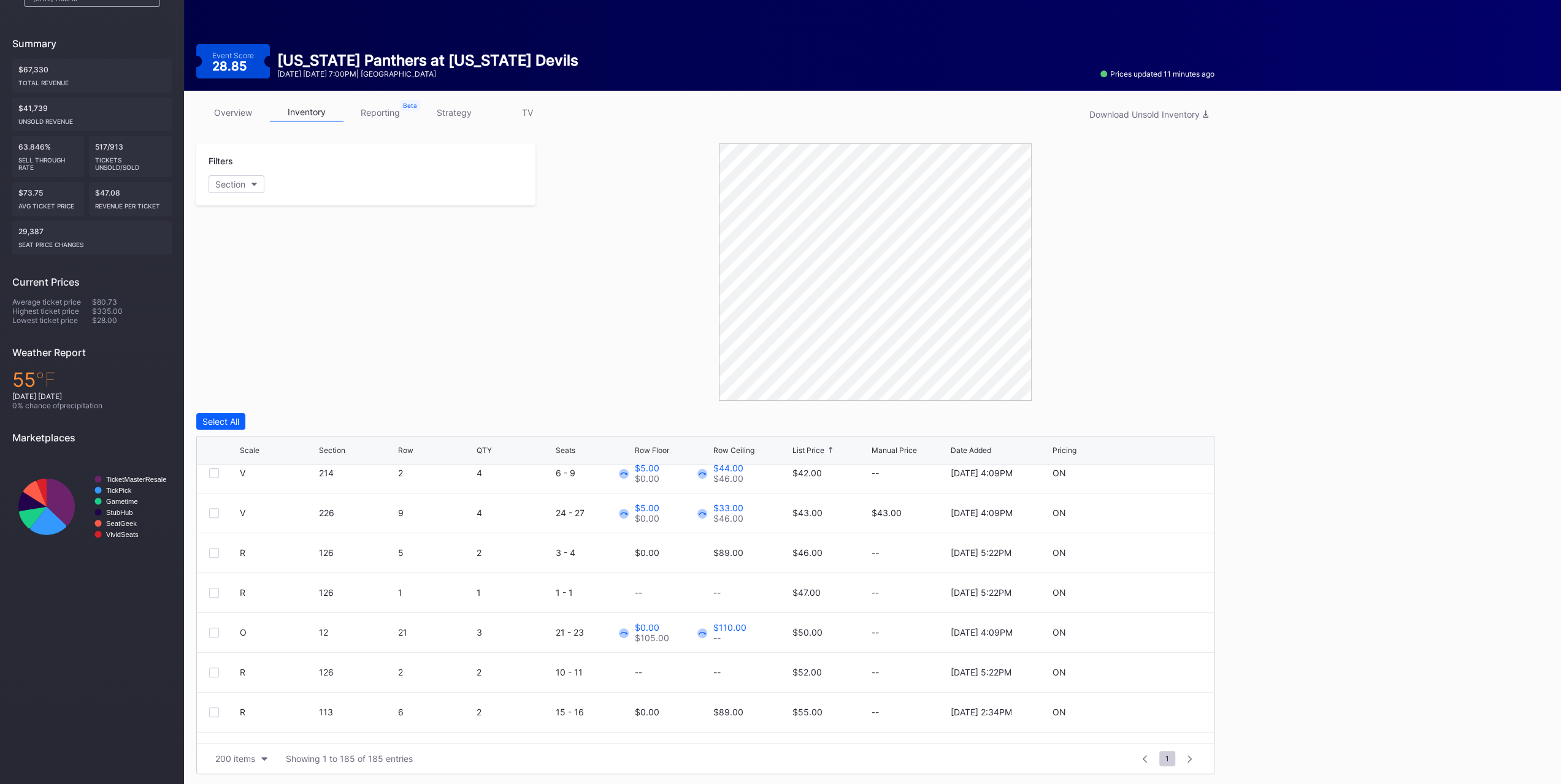
scroll to position [2187, 0]
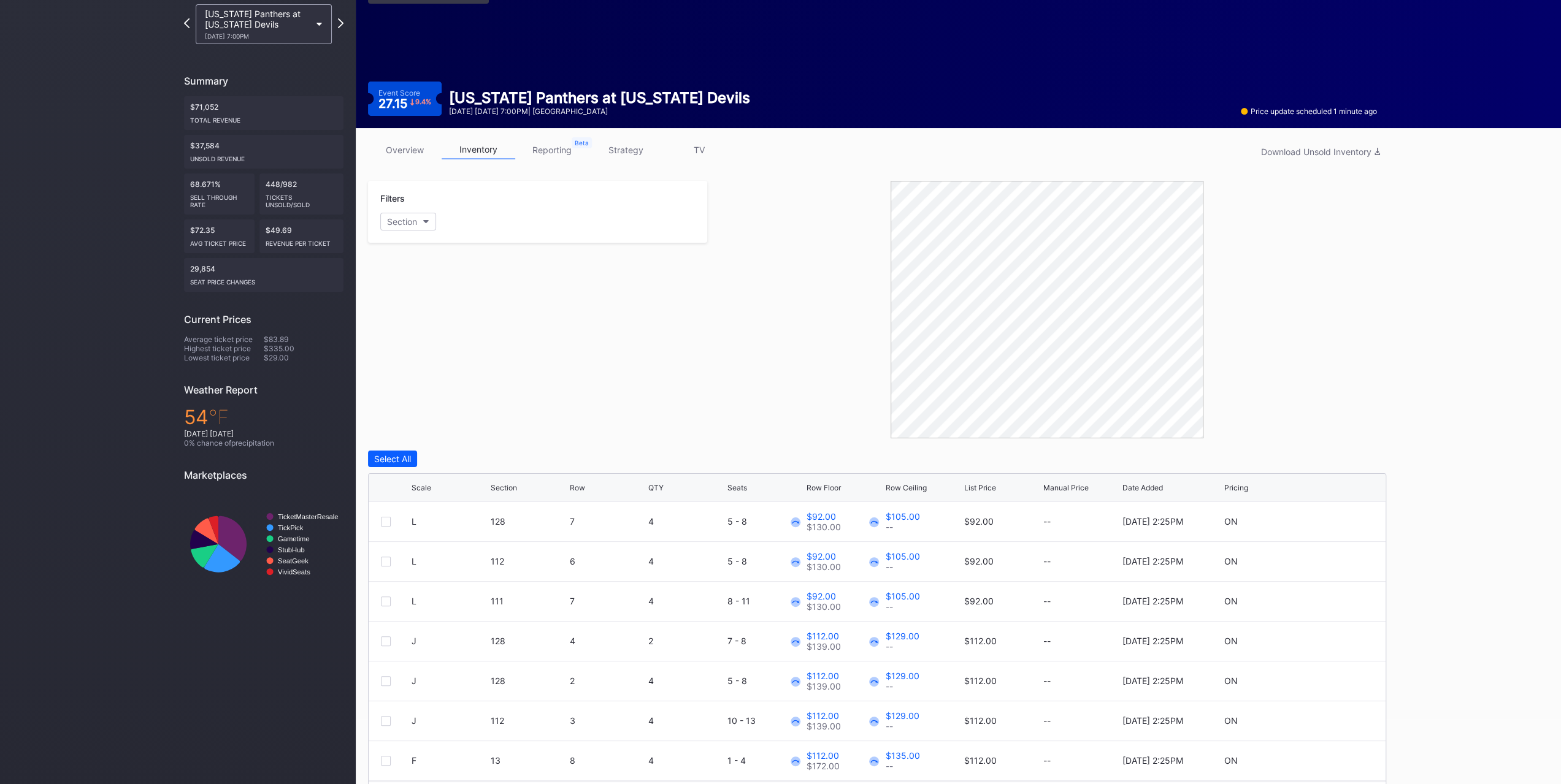
scroll to position [103, 0]
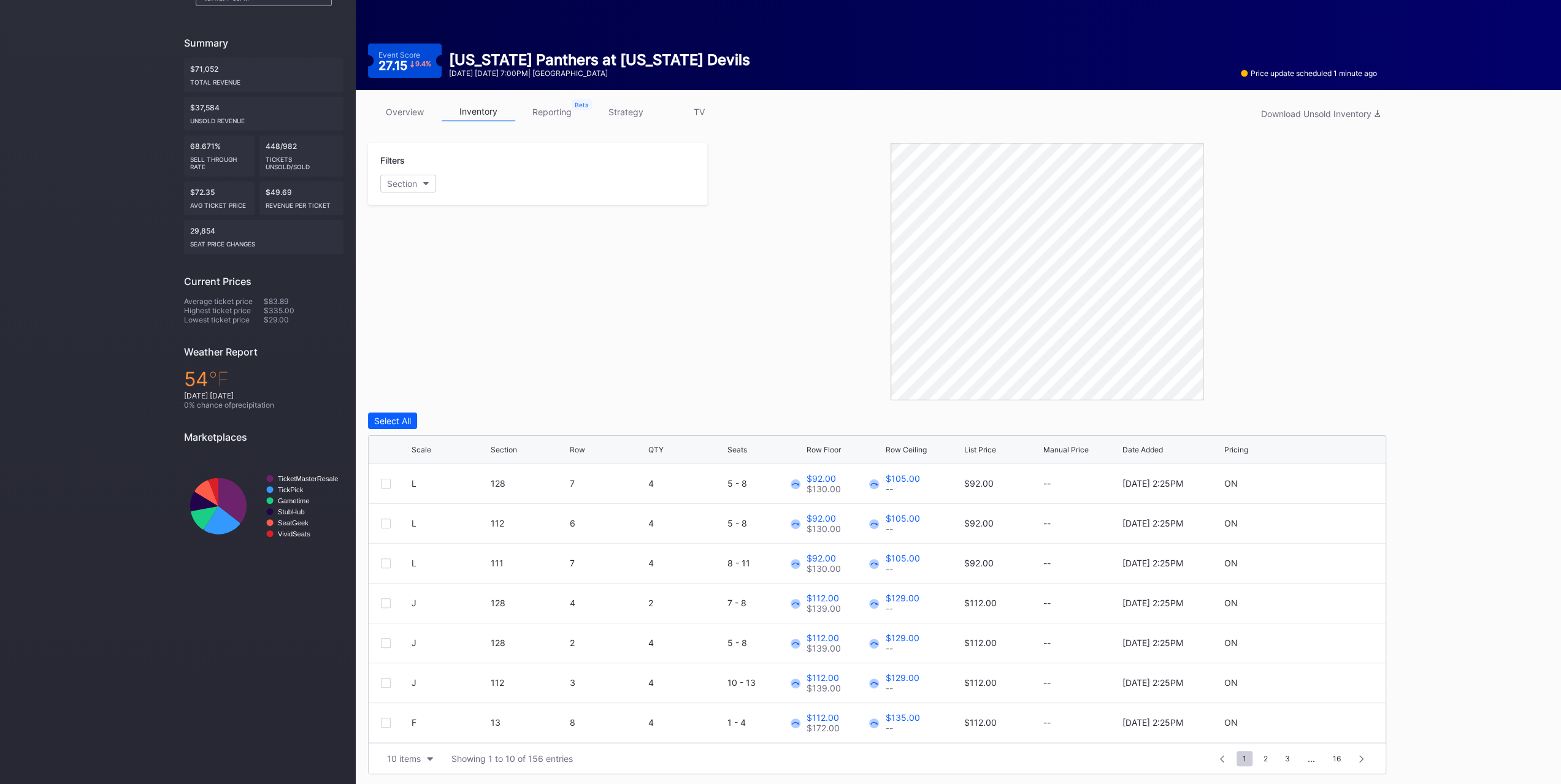
click at [390, 760] on div "10 items" at bounding box center [404, 759] width 34 height 10
click at [389, 732] on div "200 items" at bounding box center [410, 727] width 58 height 23
click at [415, 452] on div "Scale" at bounding box center [421, 449] width 19 height 9
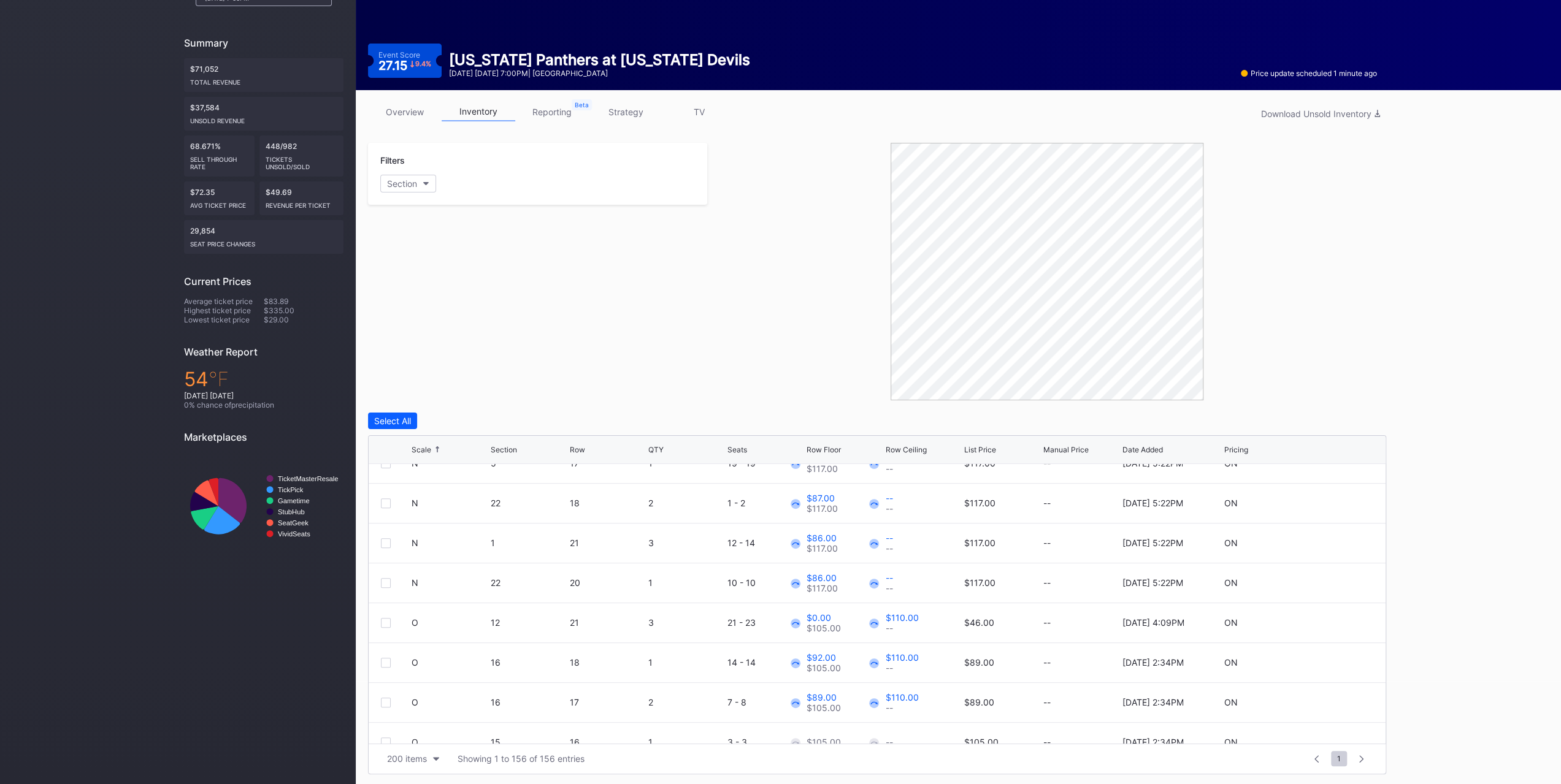
scroll to position [2993, 0]
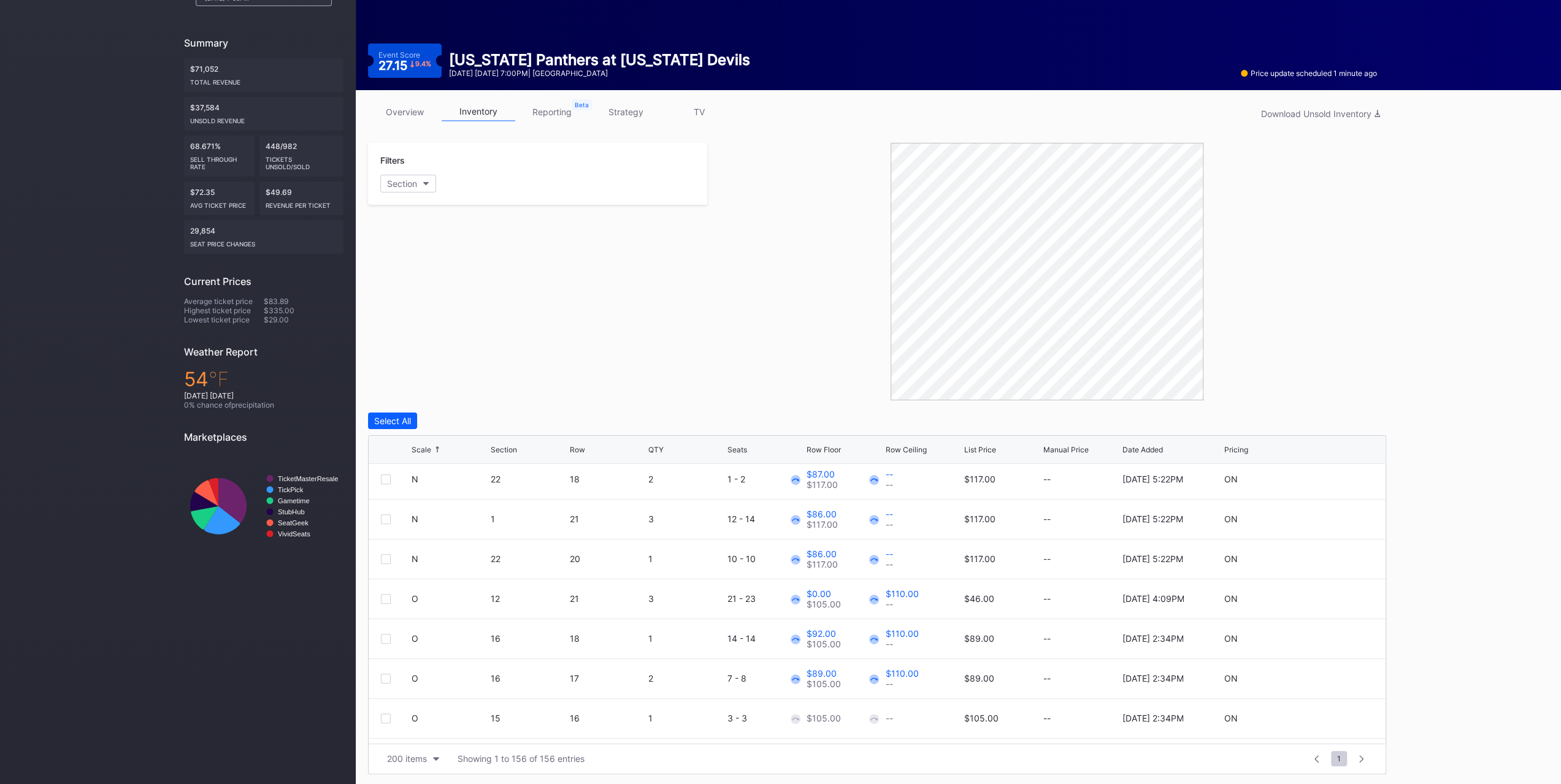
click at [1332, 597] on icon at bounding box center [1337, 599] width 9 height 9
click at [842, 603] on input "0" at bounding box center [844, 603] width 76 height 23
type input "78"
click at [1352, 601] on div "Save" at bounding box center [1355, 604] width 20 height 10
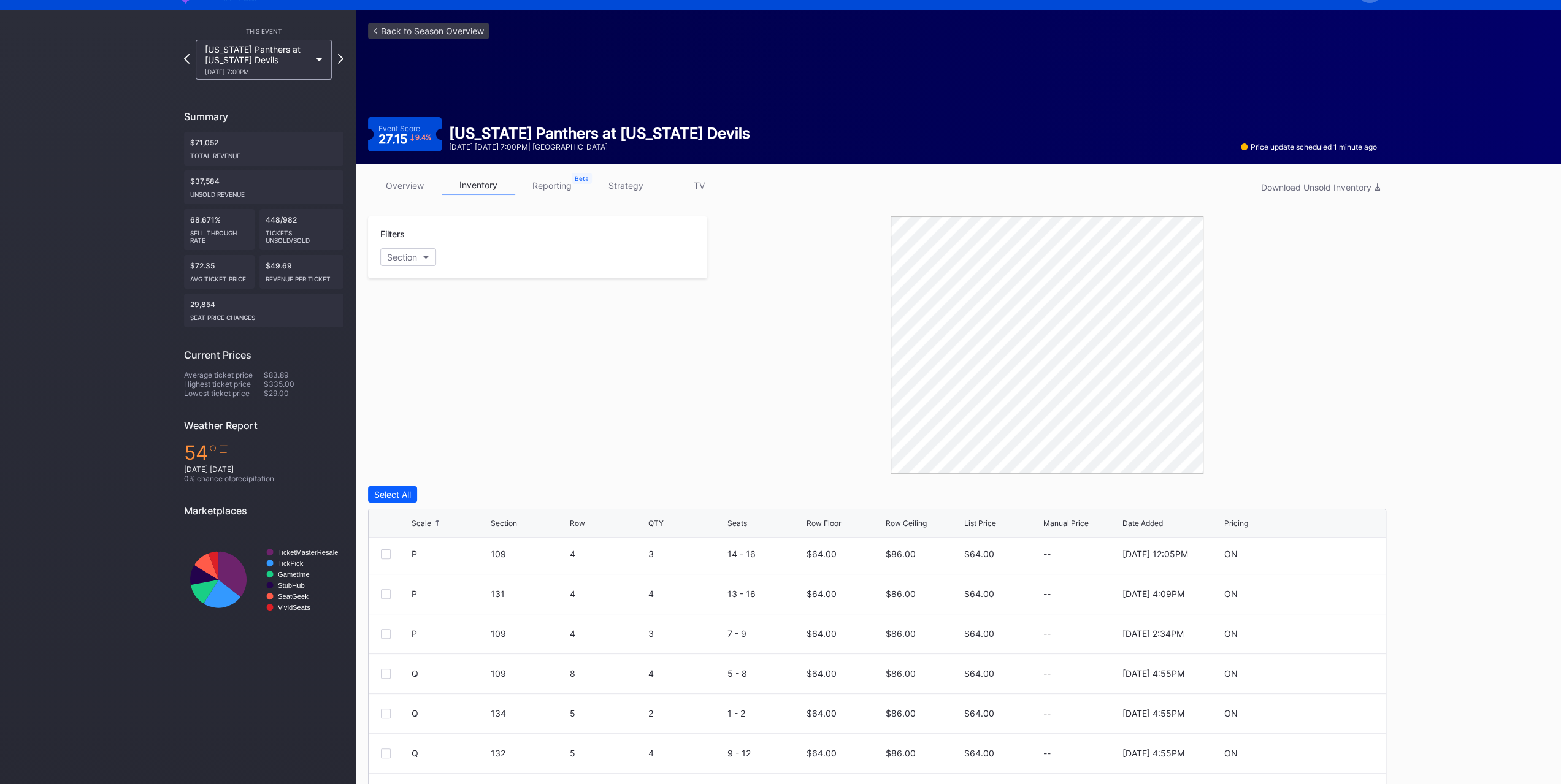
scroll to position [0, 0]
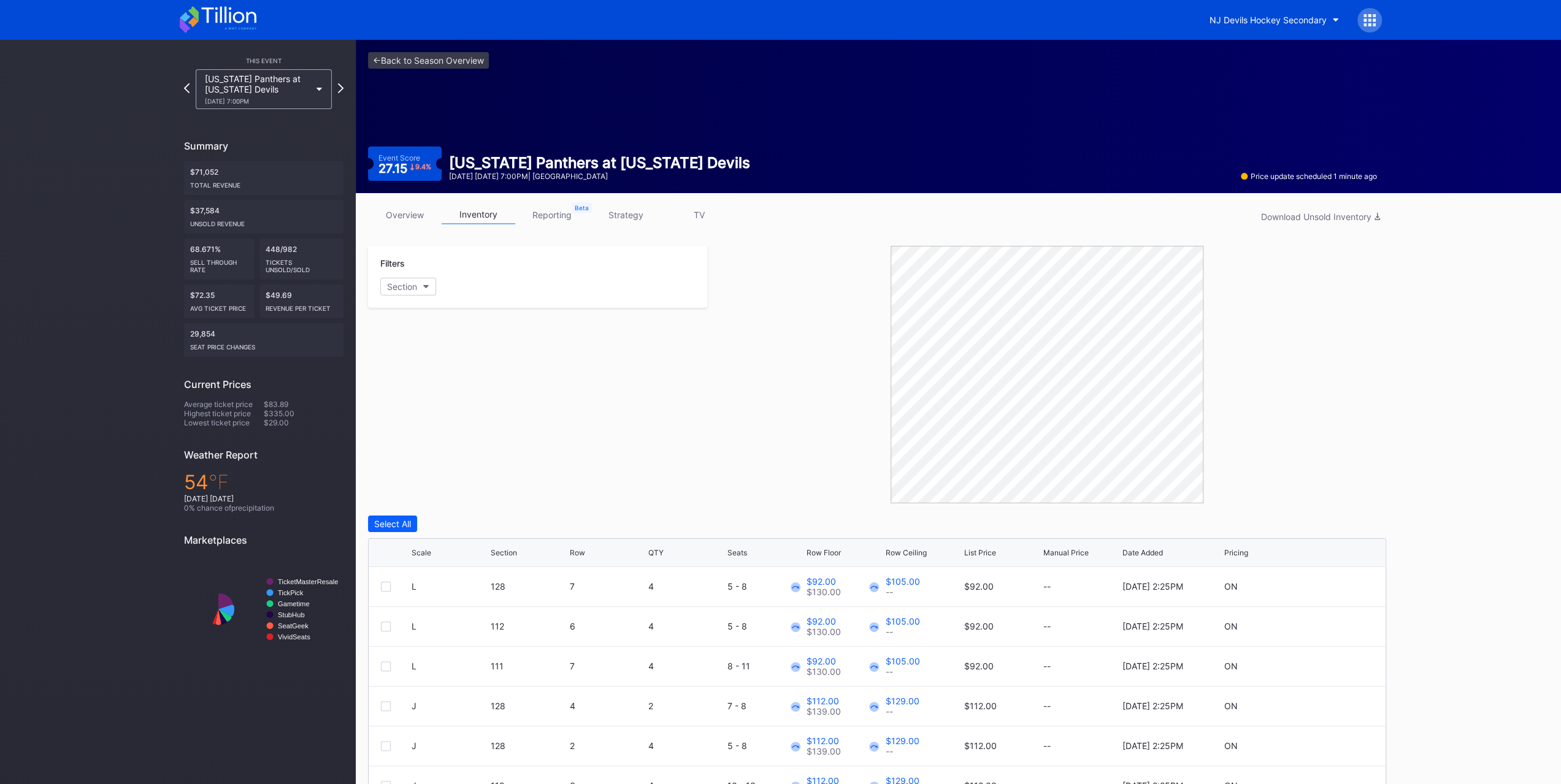
click at [401, 223] on link "overview" at bounding box center [405, 214] width 74 height 19
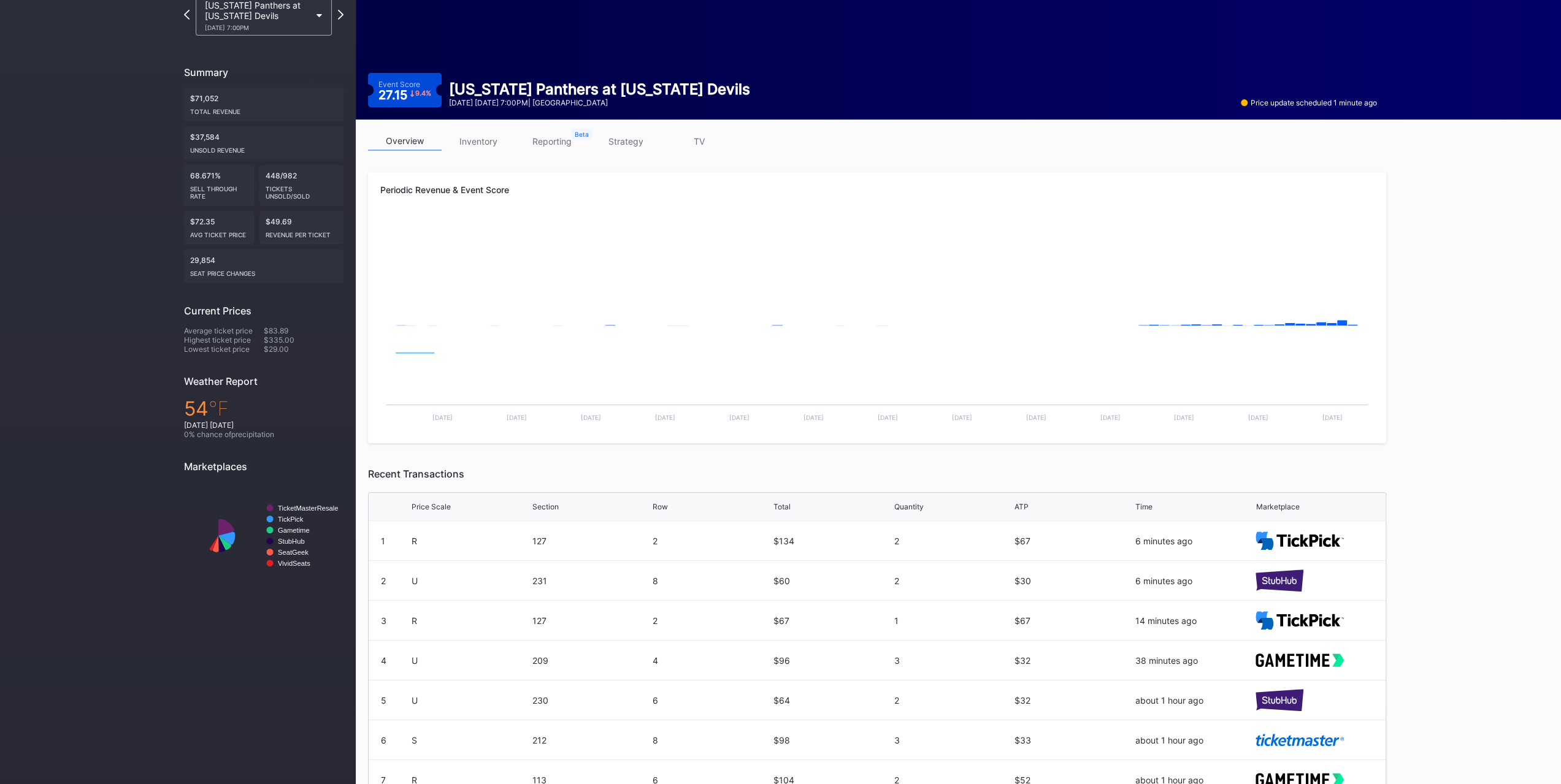
scroll to position [130, 0]
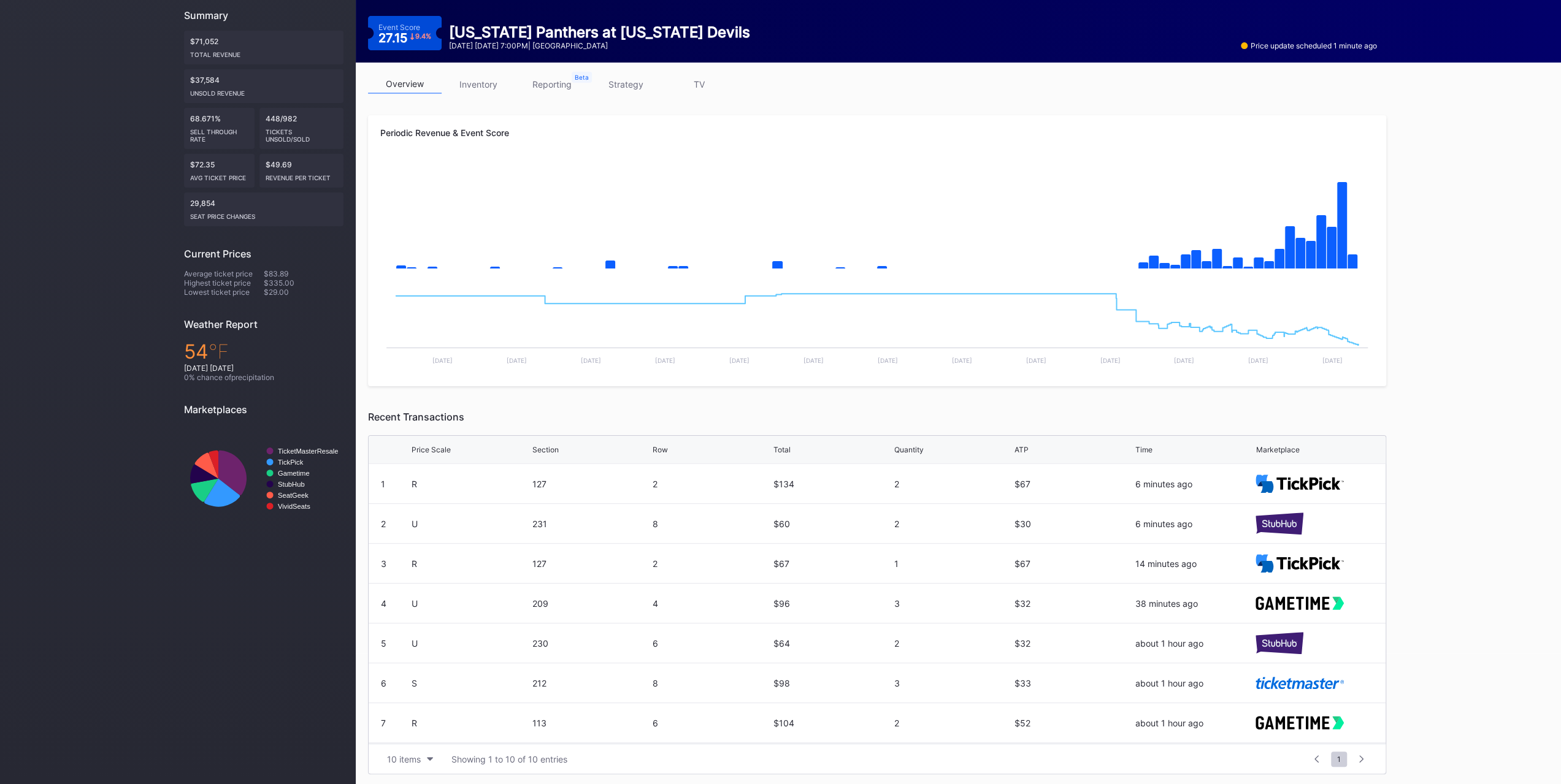
click at [496, 94] on div "overview inventory reporting strategy TV" at bounding box center [877, 87] width 1018 height 25
click at [494, 92] on link "inventory" at bounding box center [479, 84] width 74 height 19
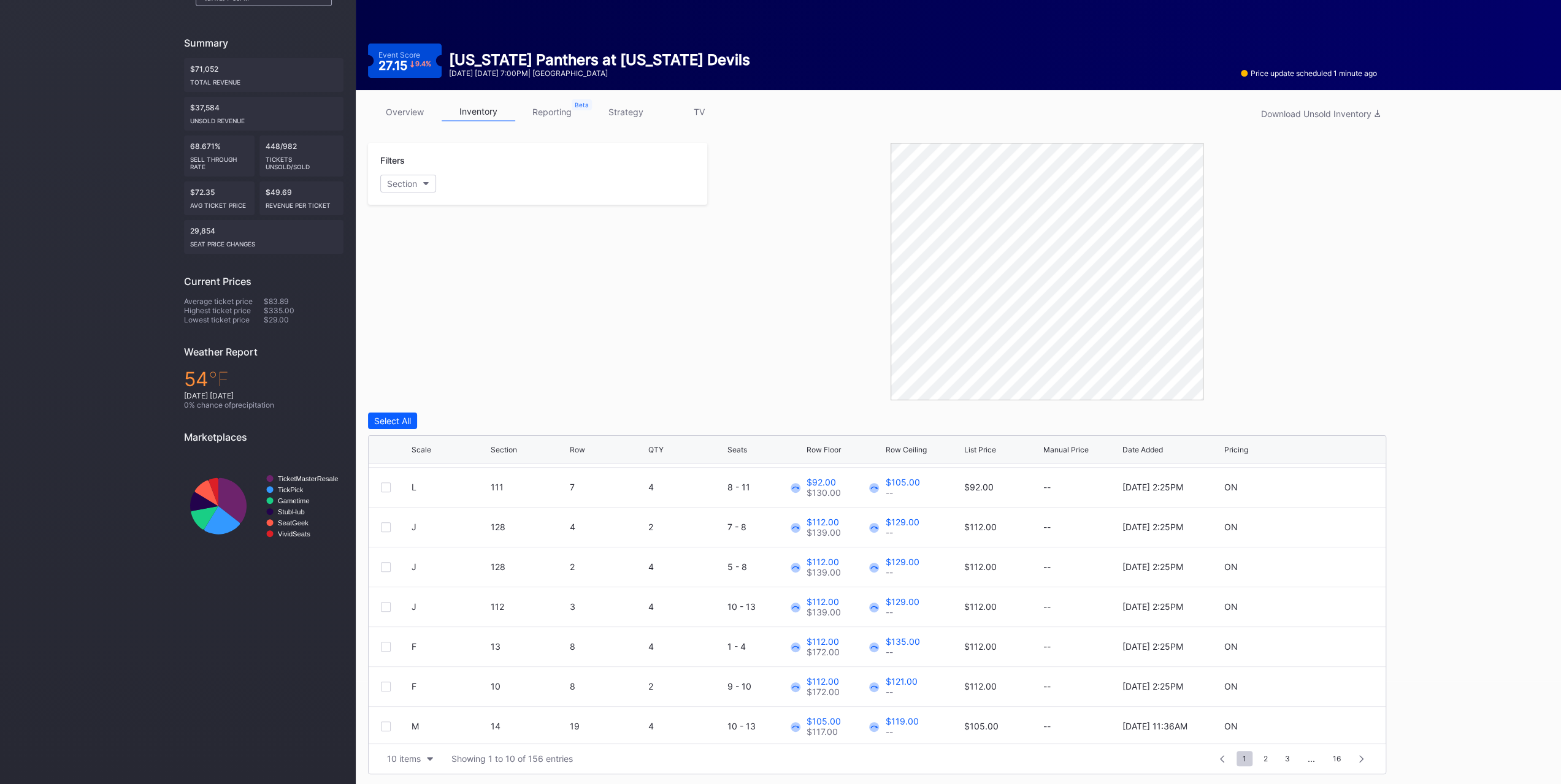
scroll to position [119, 0]
click at [408, 763] on button "10 items" at bounding box center [410, 759] width 58 height 17
click at [410, 727] on div "200 items" at bounding box center [410, 727] width 40 height 10
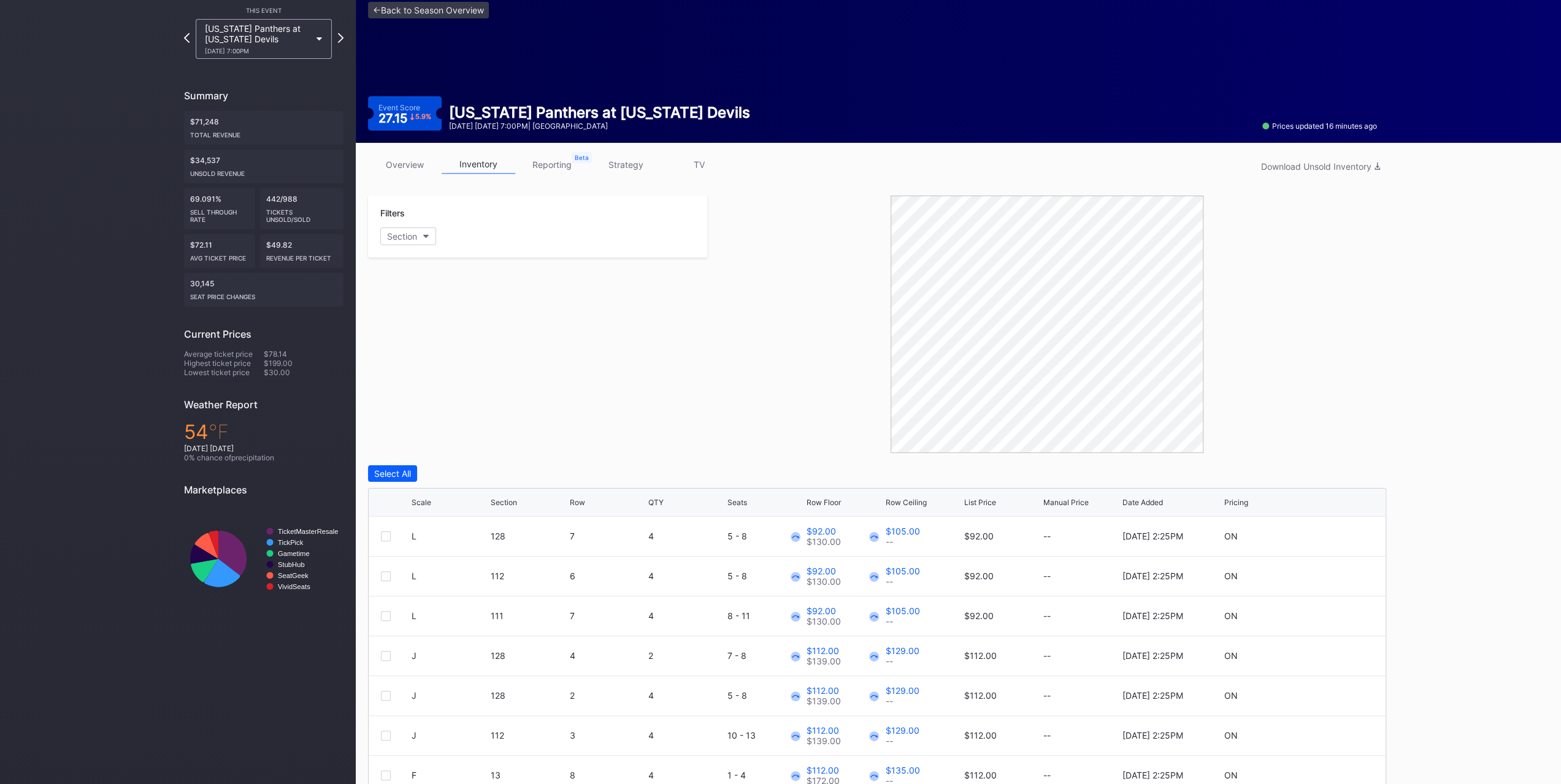
scroll to position [103, 0]
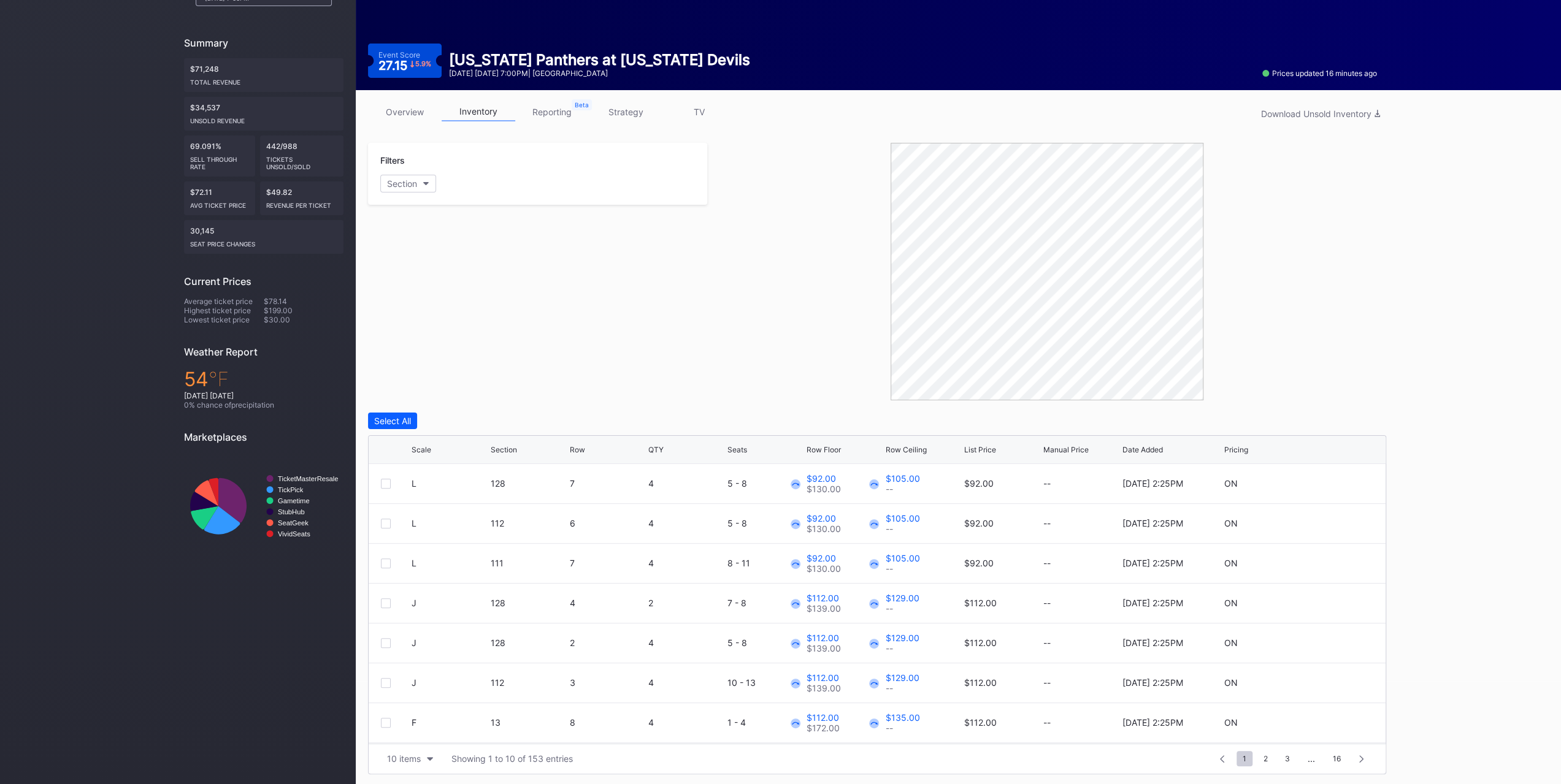
click at [419, 754] on div "10 items" at bounding box center [404, 759] width 34 height 10
click at [413, 723] on div "200 items" at bounding box center [410, 727] width 40 height 10
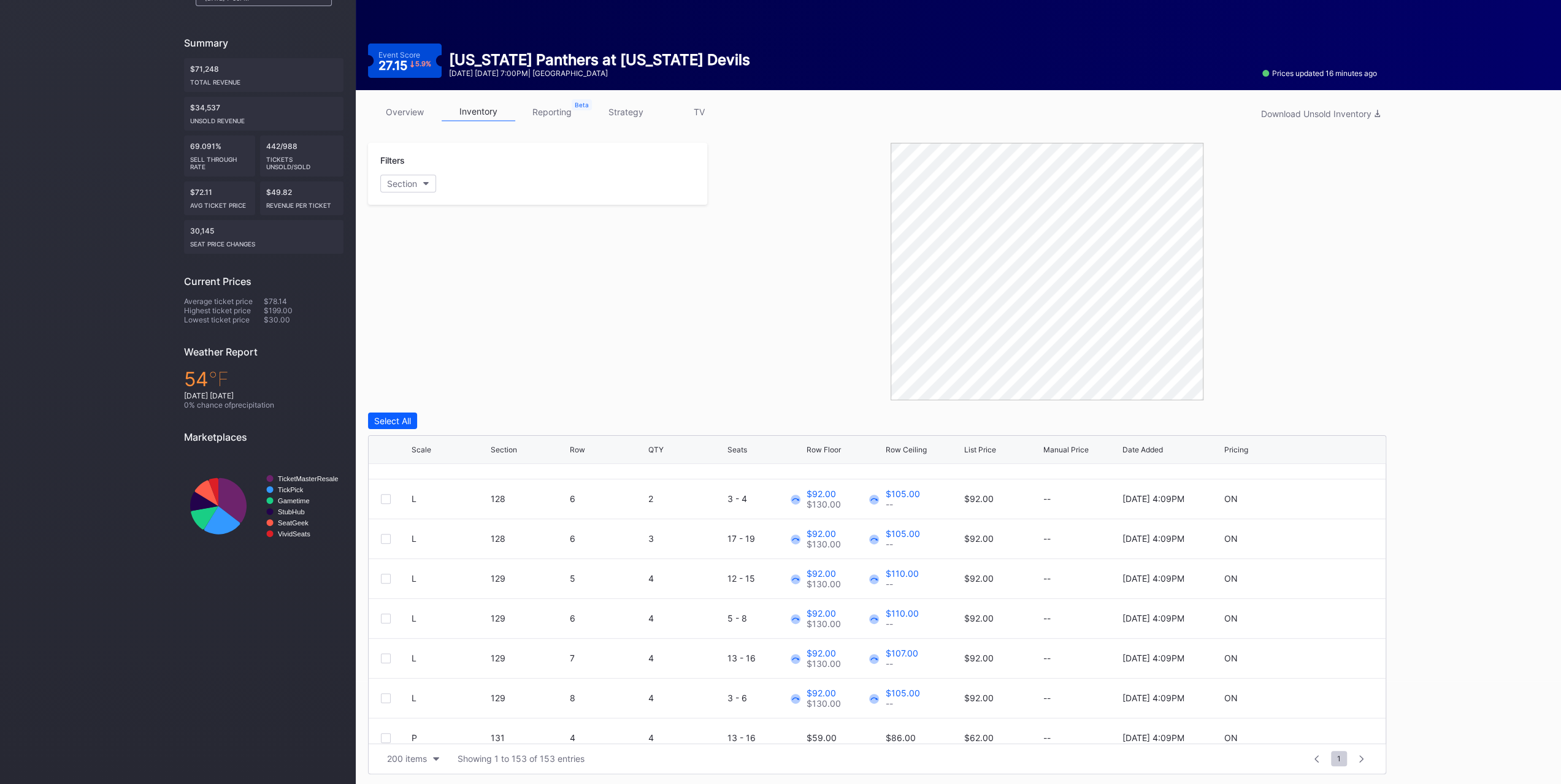
click at [989, 446] on div "List Price" at bounding box center [980, 449] width 32 height 9
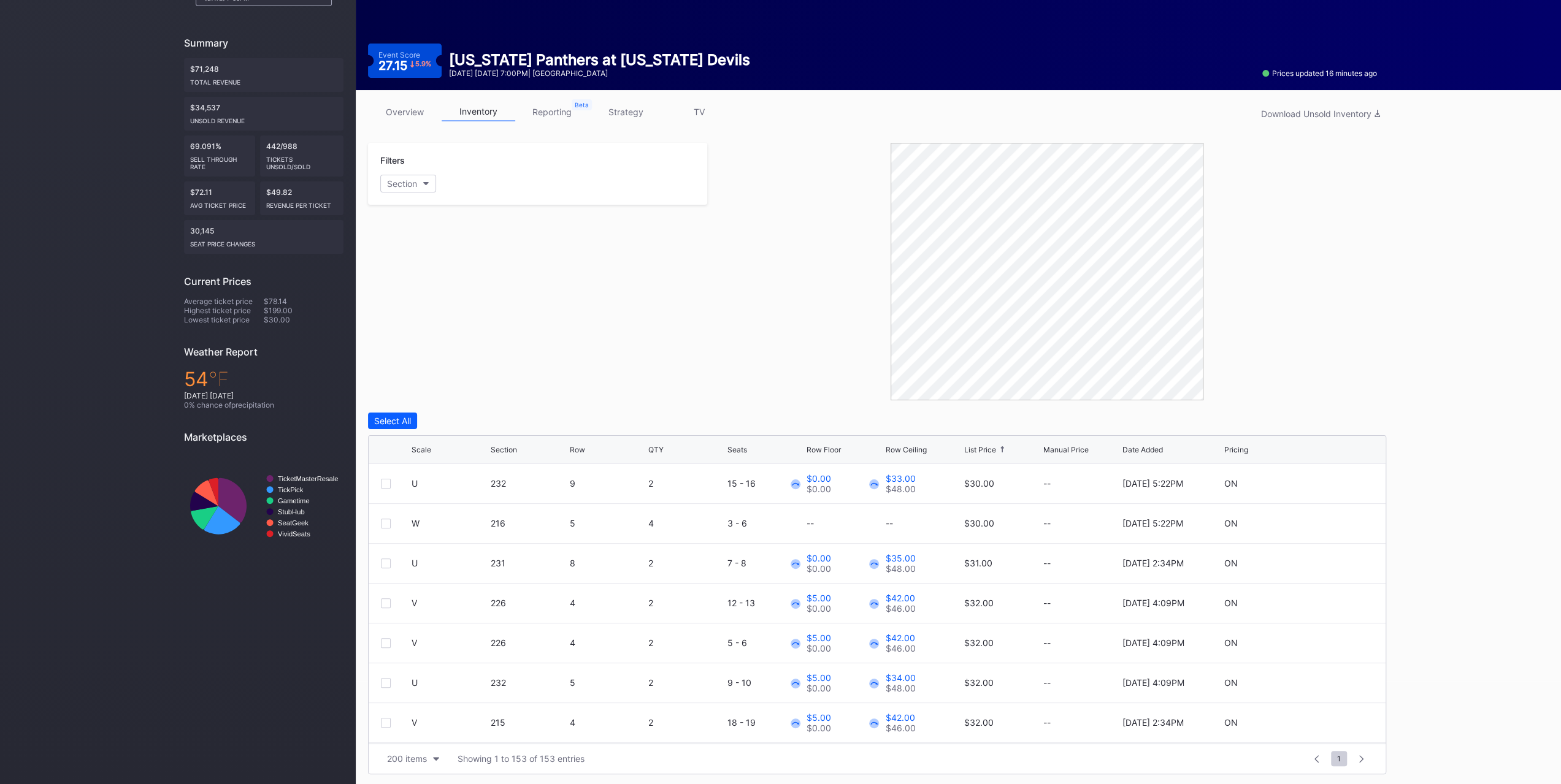
click at [989, 446] on div "List Price" at bounding box center [980, 449] width 32 height 9
click at [990, 446] on div "List Price" at bounding box center [980, 449] width 32 height 9
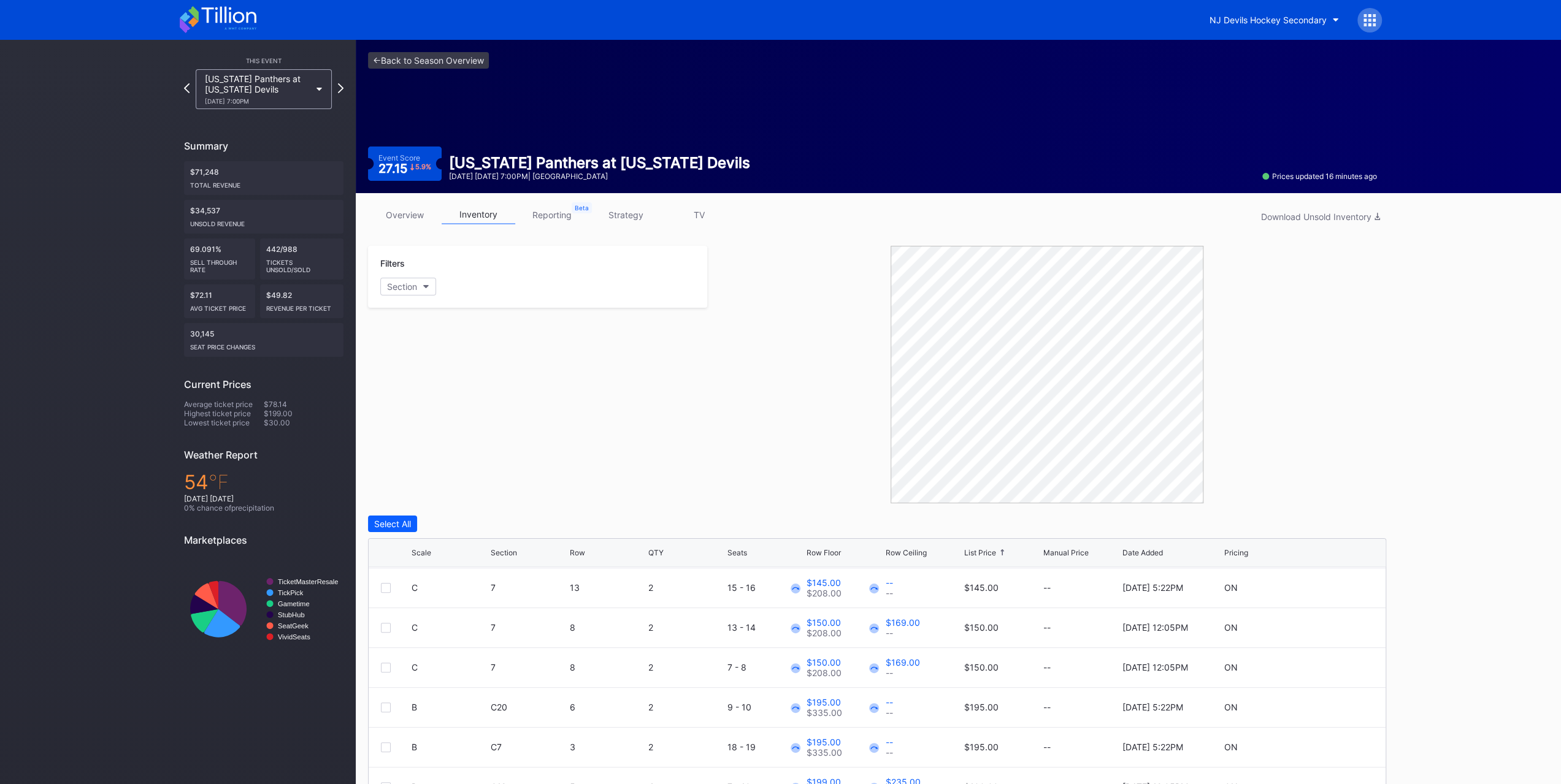
click at [392, 214] on link "overview" at bounding box center [405, 214] width 74 height 19
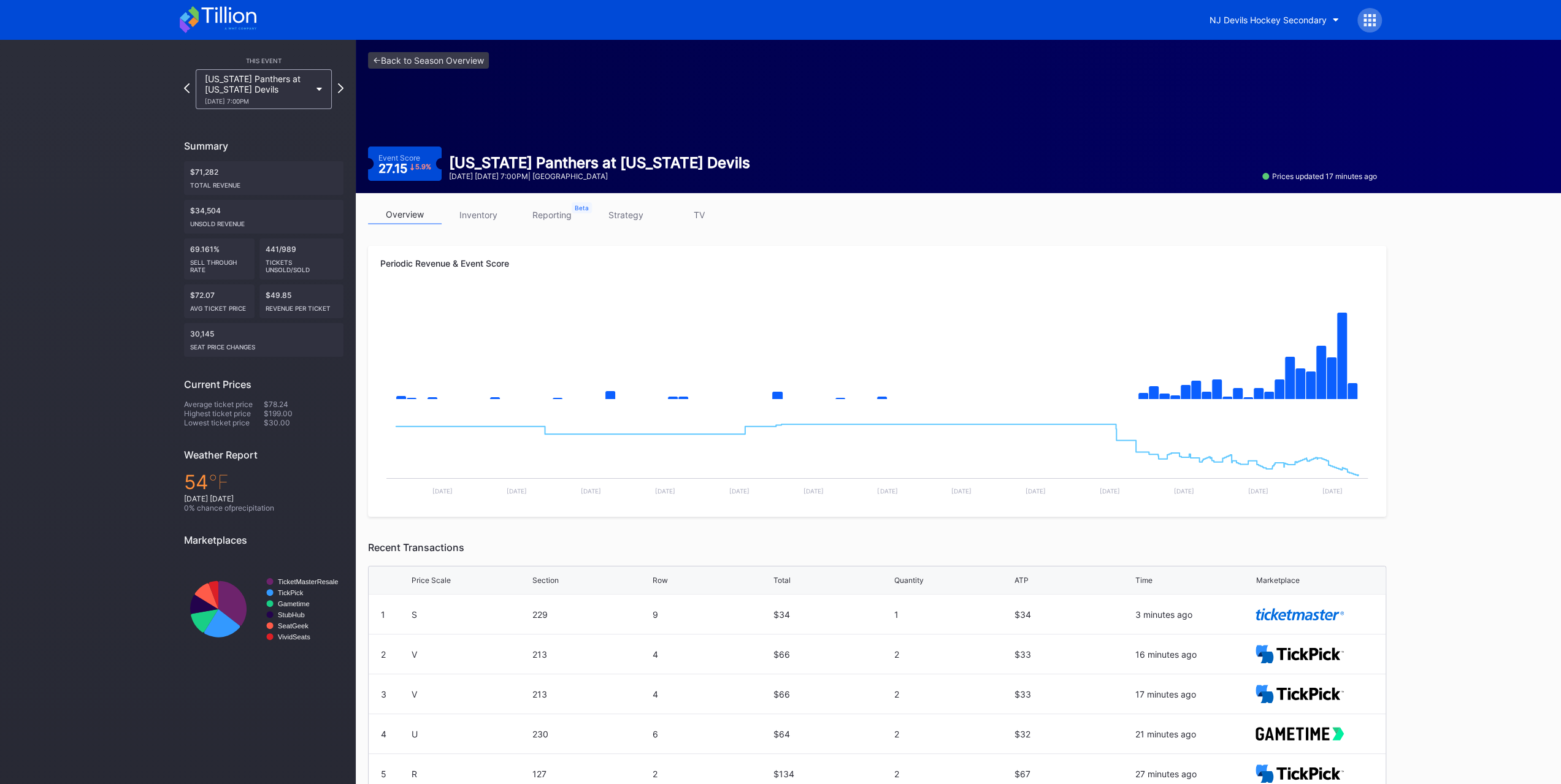
click at [257, 25] on div "NJ Devils Hockey Secondary" at bounding box center [780, 20] width 1227 height 40
click at [257, 20] on div "NJ Devils Hockey Secondary" at bounding box center [780, 20] width 1227 height 40
click at [247, 19] on icon at bounding box center [228, 15] width 54 height 17
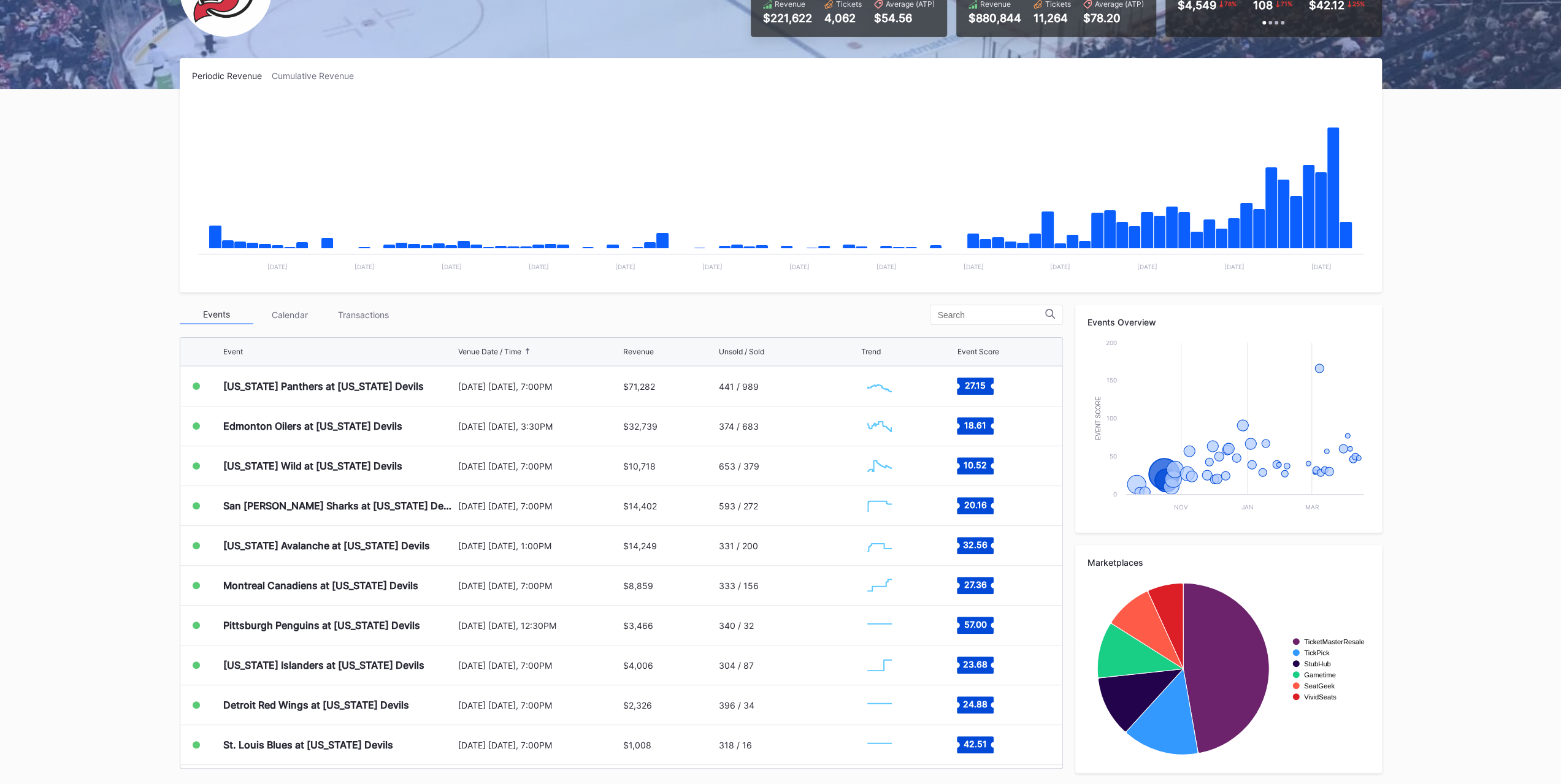
scroll to position [119, 0]
click at [366, 433] on div "Edmonton Oilers at [US_STATE] Devils" at bounding box center [339, 425] width 232 height 39
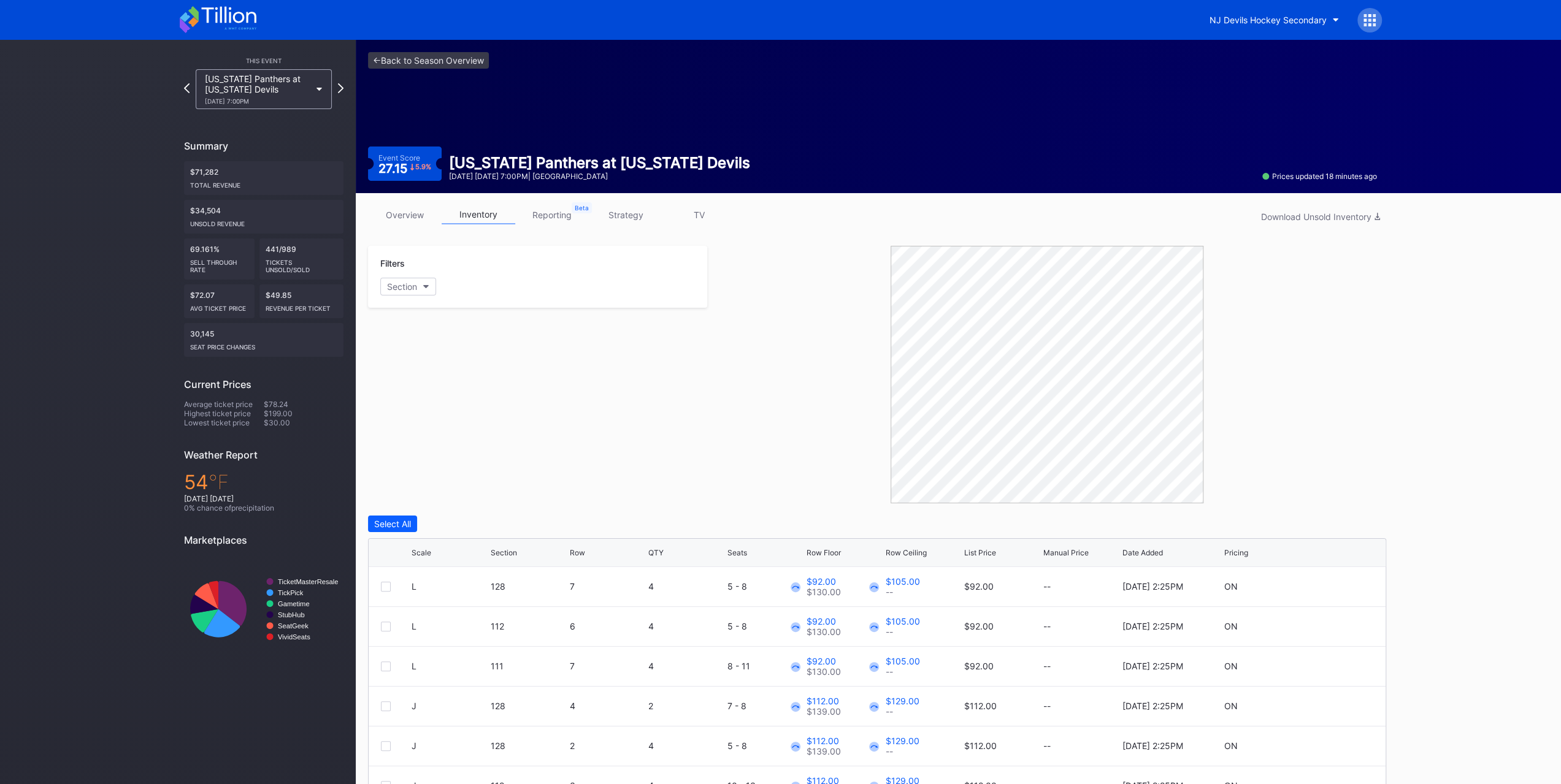
click at [403, 213] on link "overview" at bounding box center [405, 214] width 74 height 19
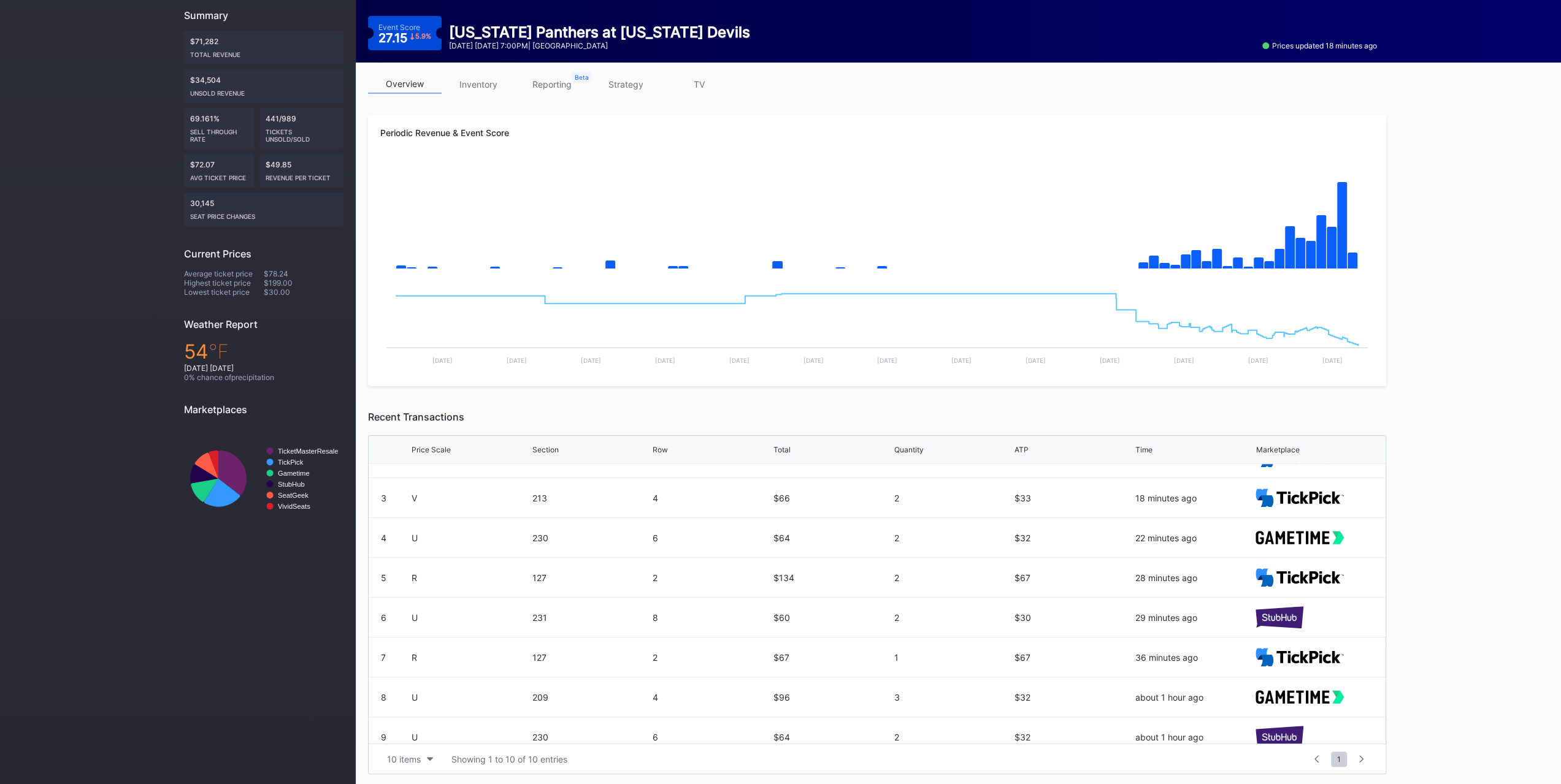
scroll to position [119, 0]
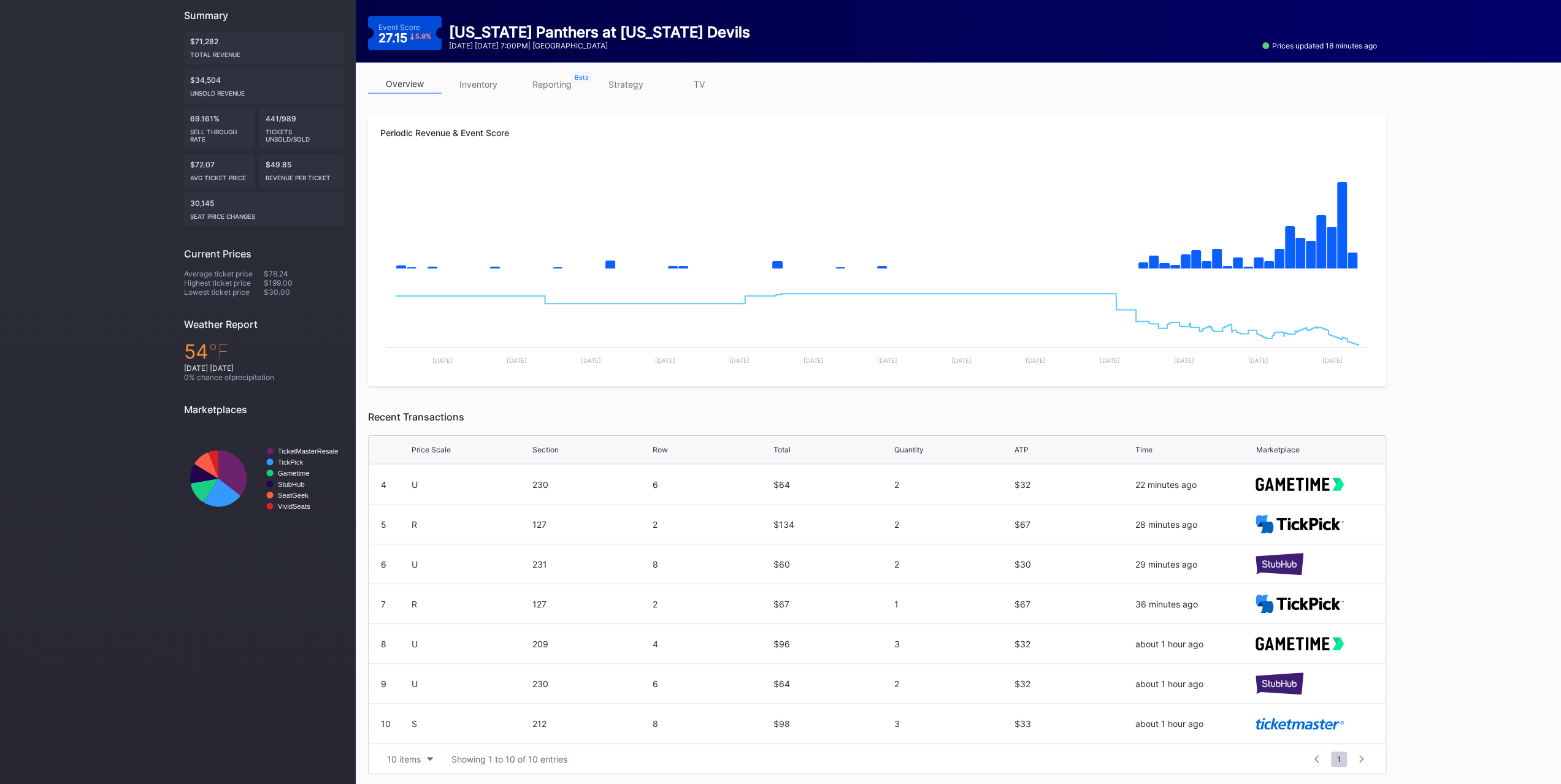
click at [412, 762] on button "10 items" at bounding box center [410, 759] width 58 height 17
click at [410, 727] on div "200 items" at bounding box center [410, 726] width 40 height 10
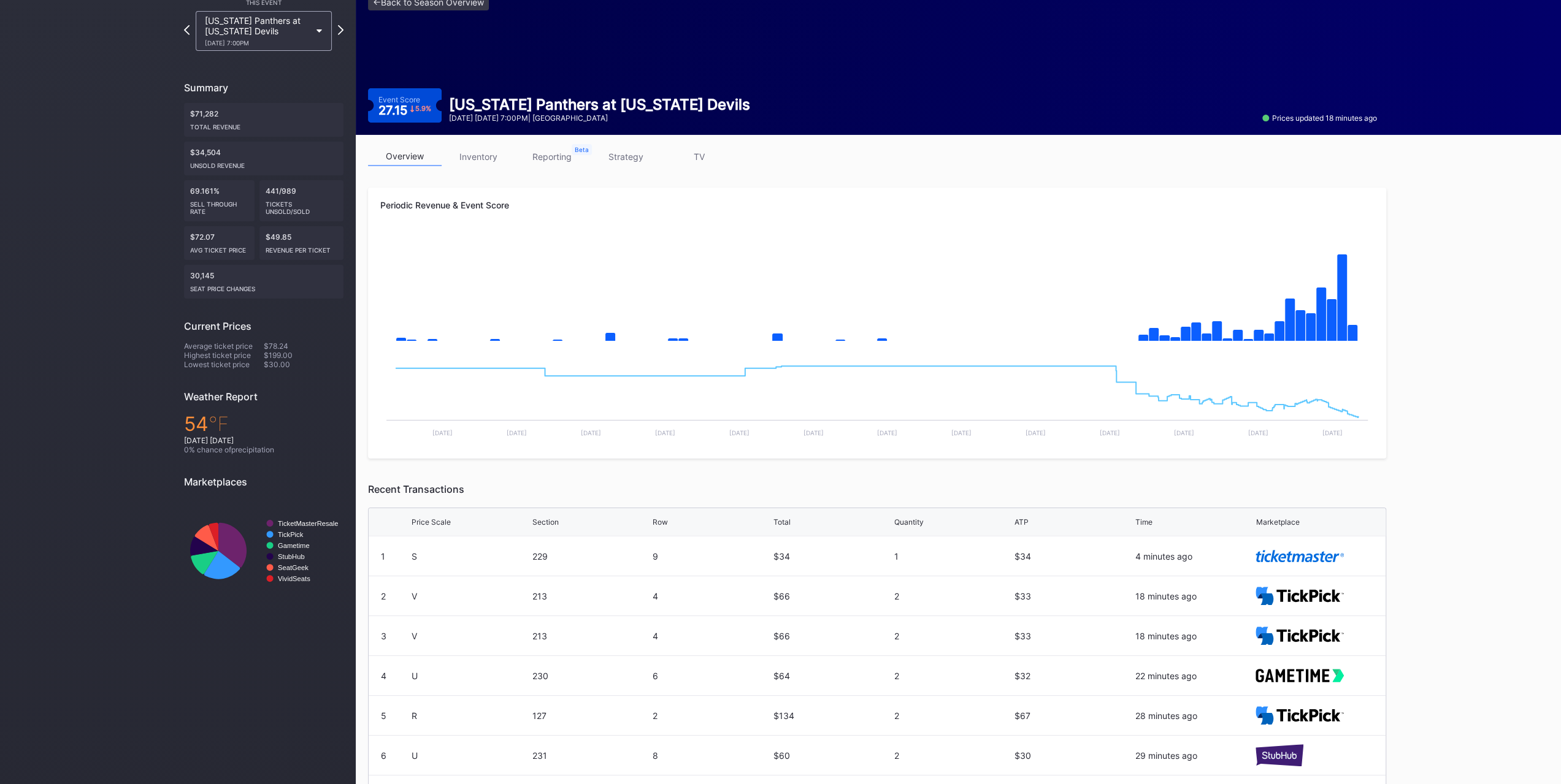
scroll to position [0, 0]
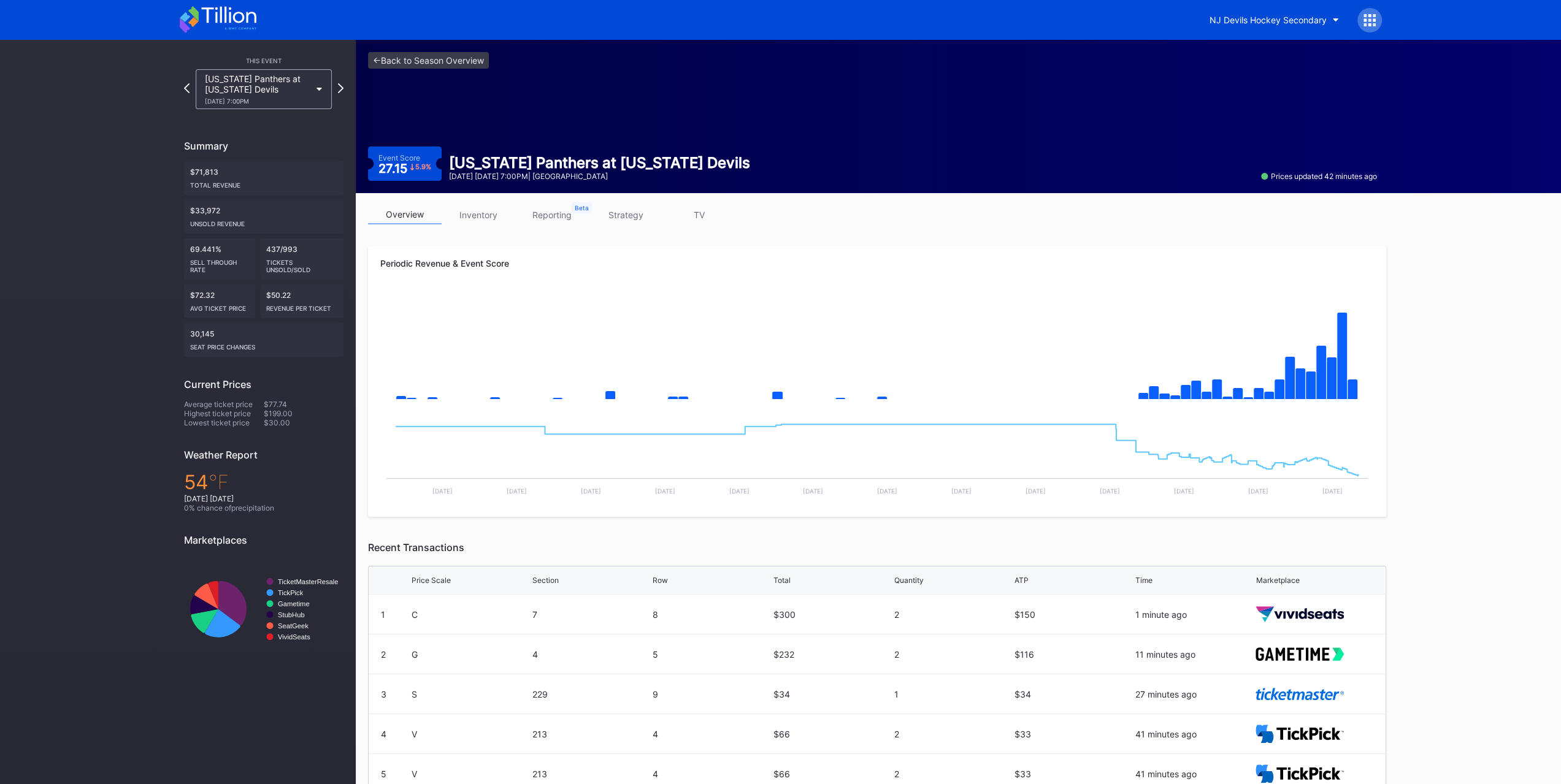
click at [575, 160] on div "[US_STATE] Panthers at [US_STATE] Devils" at bounding box center [600, 163] width 301 height 18
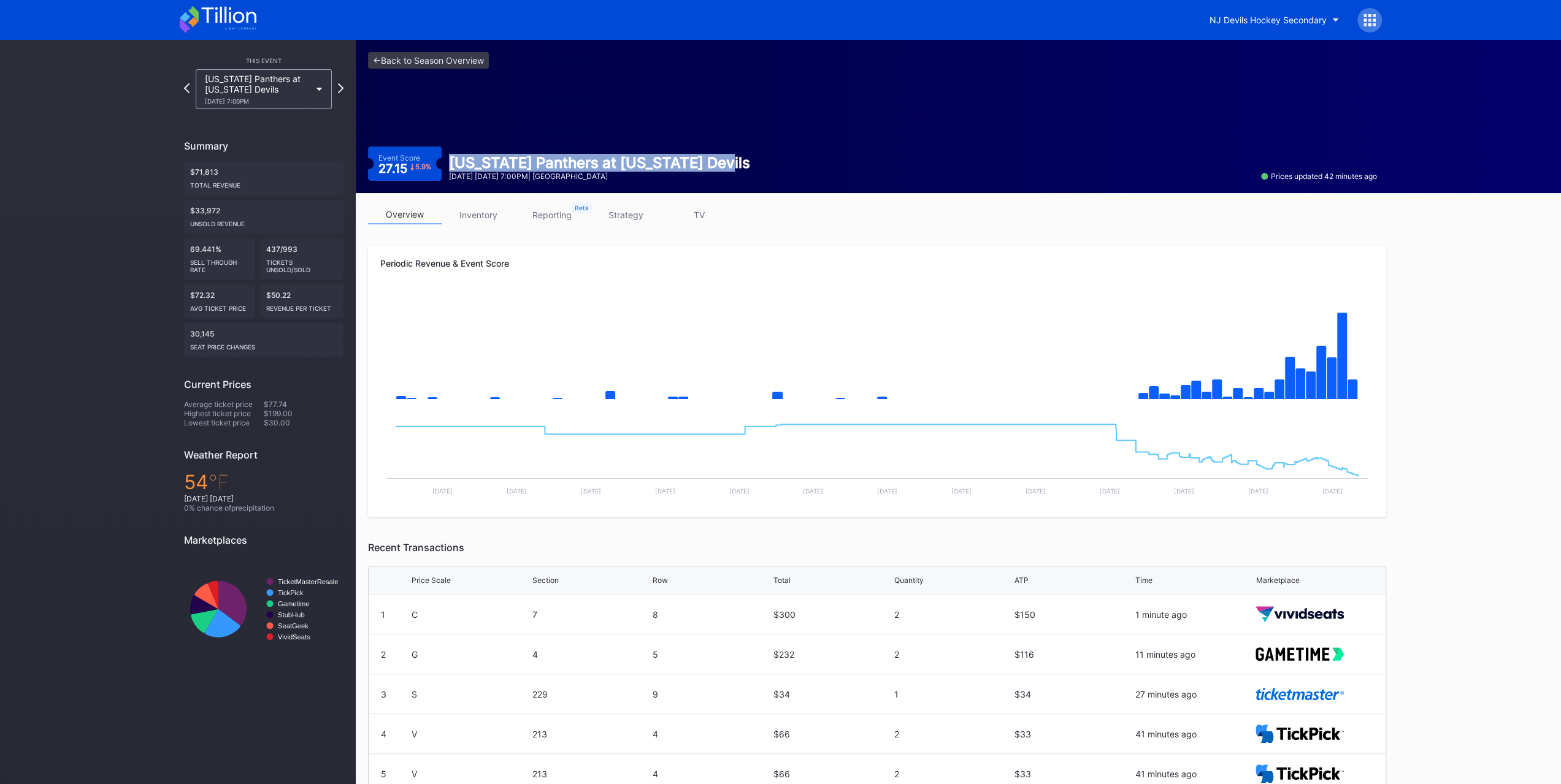
drag, startPoint x: 726, startPoint y: 164, endPoint x: 452, endPoint y: 163, distance: 274.0
click at [452, 163] on div "Event Score 27.15 5.9 % [US_STATE] Panthers at [US_STATE] Devils [DATE] [DATE] …" at bounding box center [873, 163] width 1009 height 34
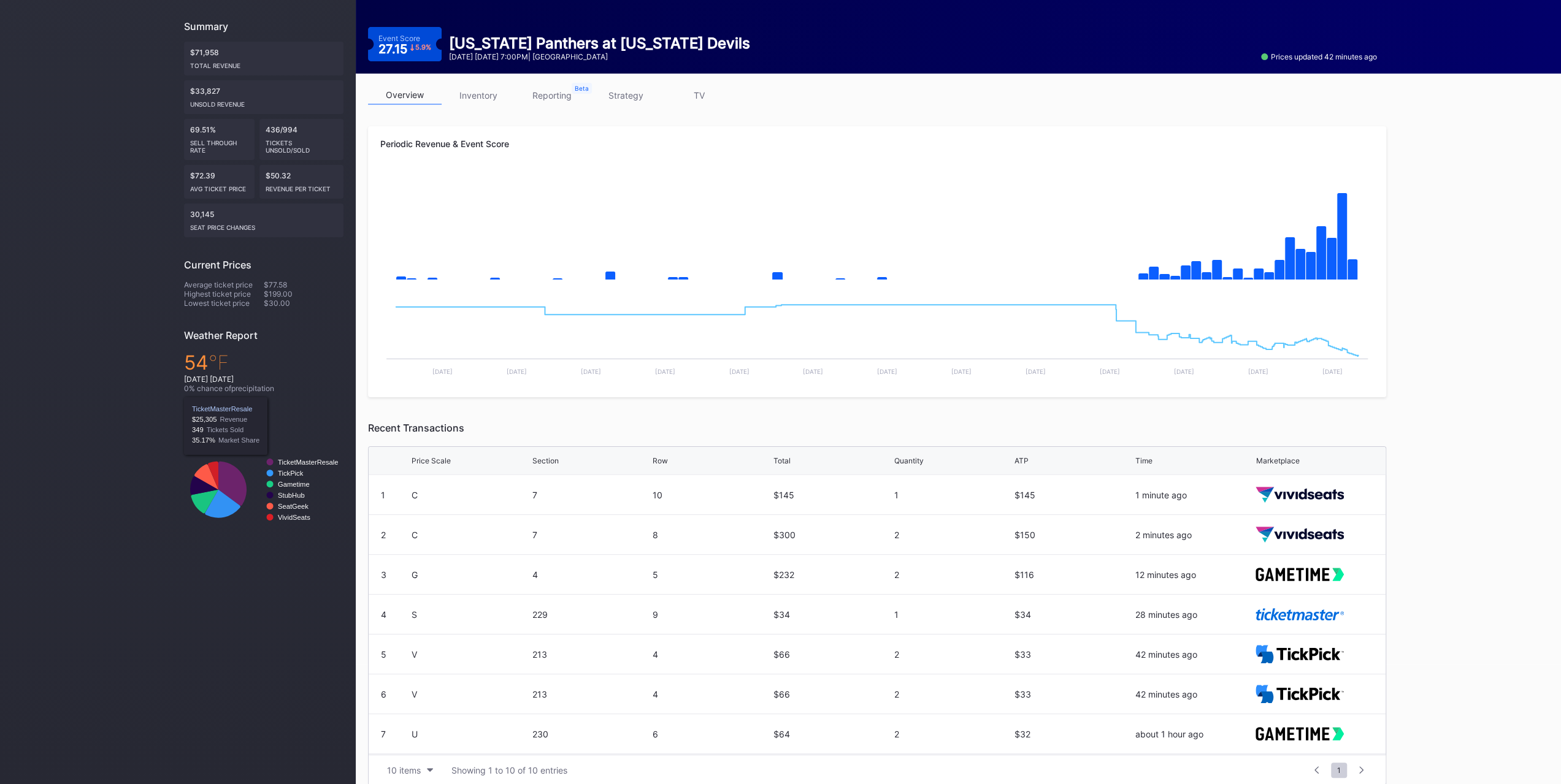
scroll to position [123, 0]
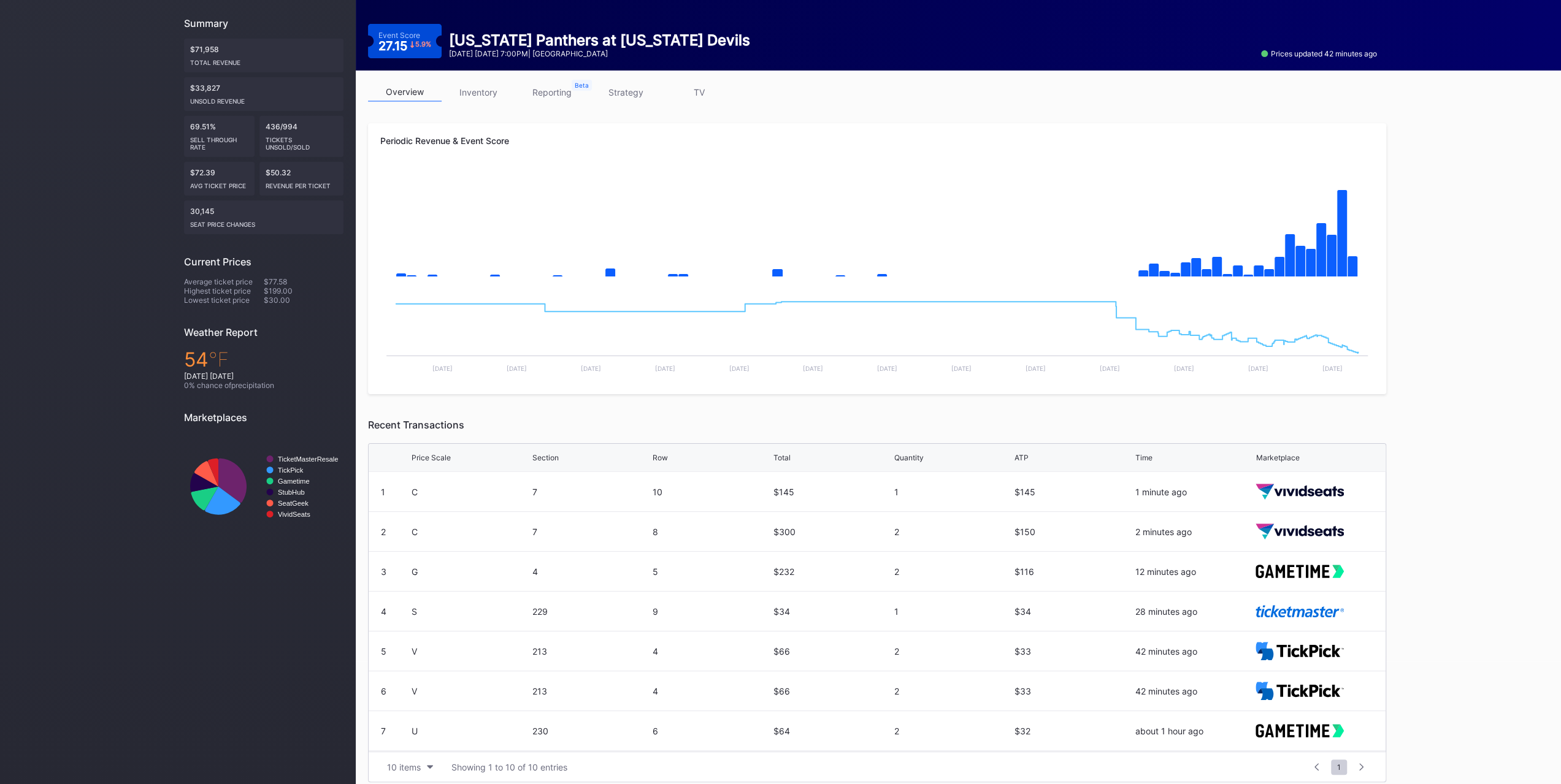
click at [478, 96] on link "inventory" at bounding box center [479, 92] width 74 height 19
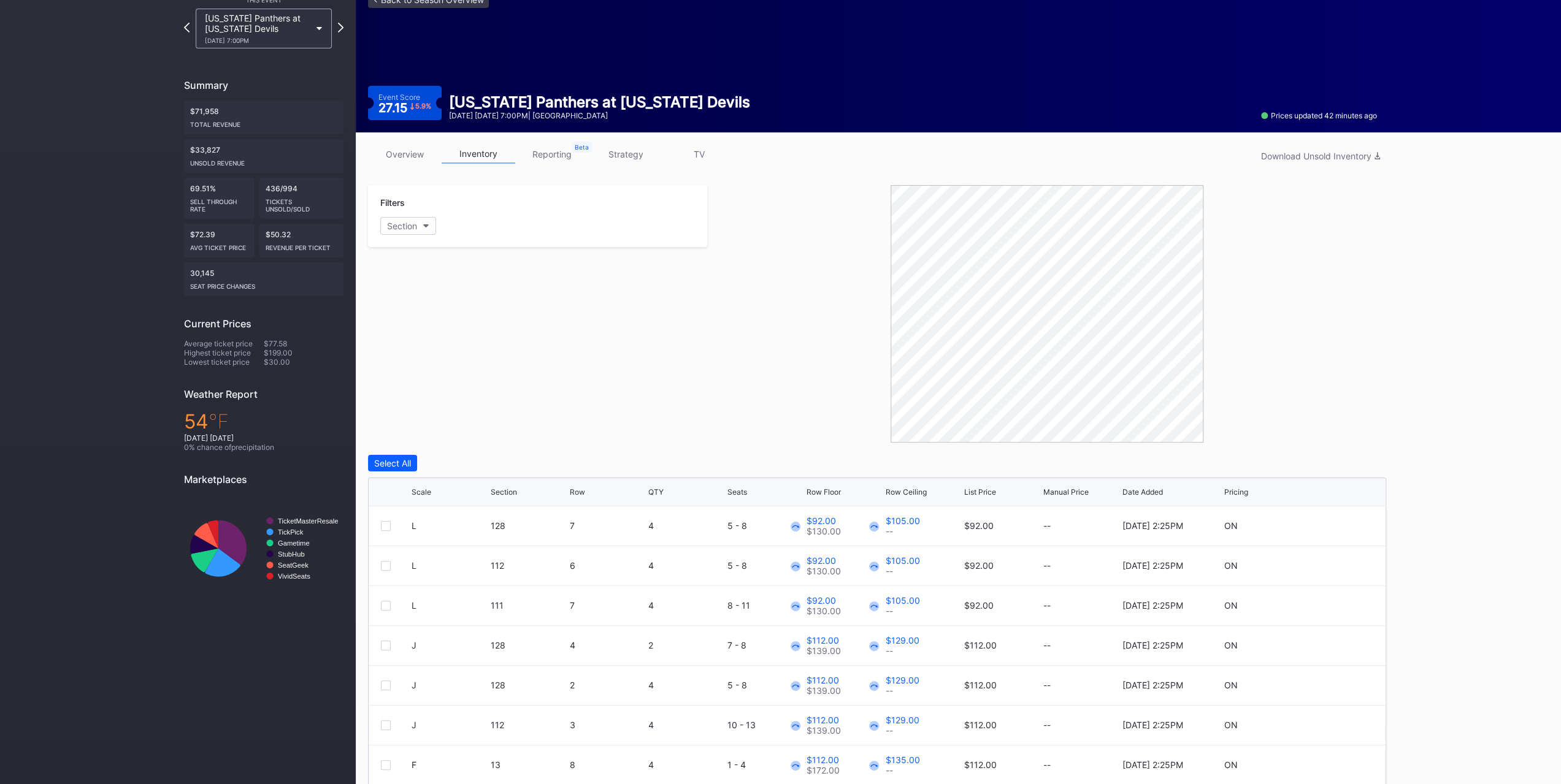
scroll to position [103, 0]
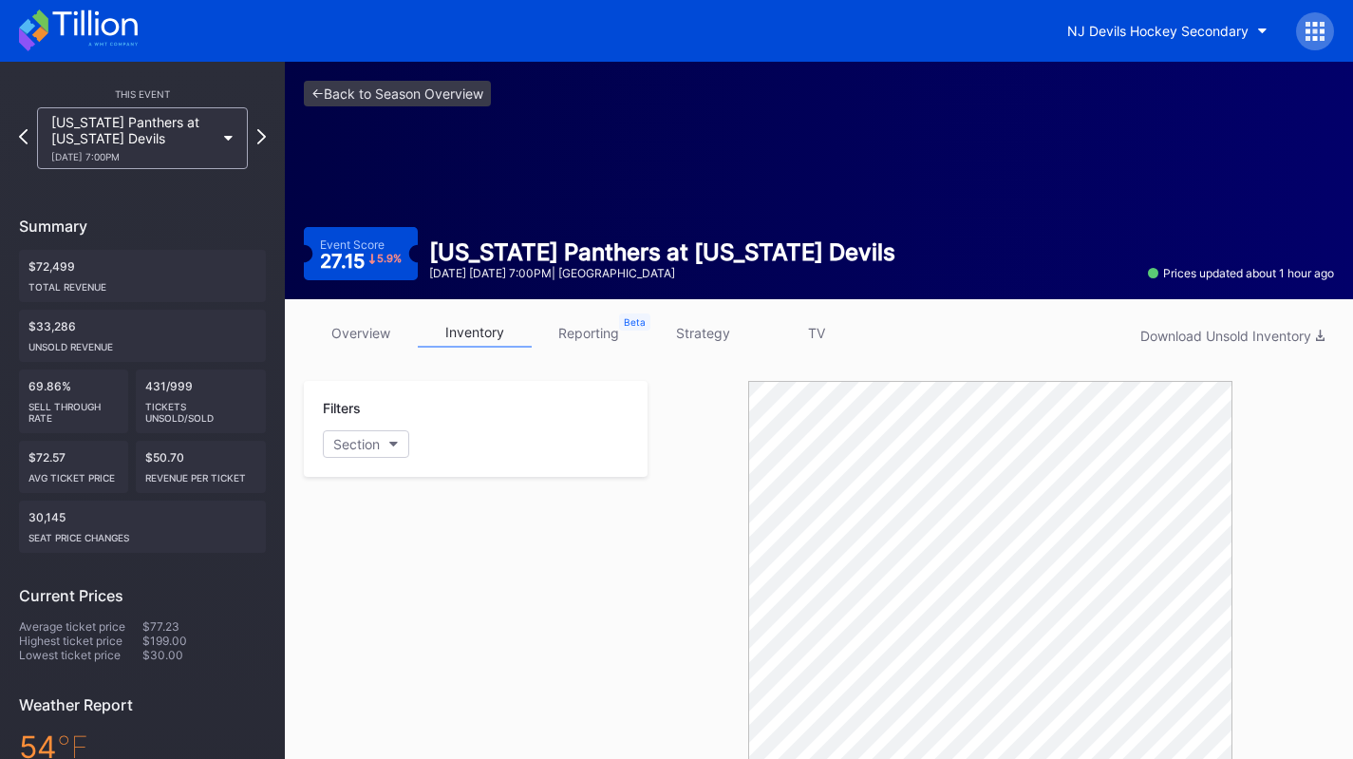
click at [364, 333] on link "overview" at bounding box center [361, 332] width 114 height 29
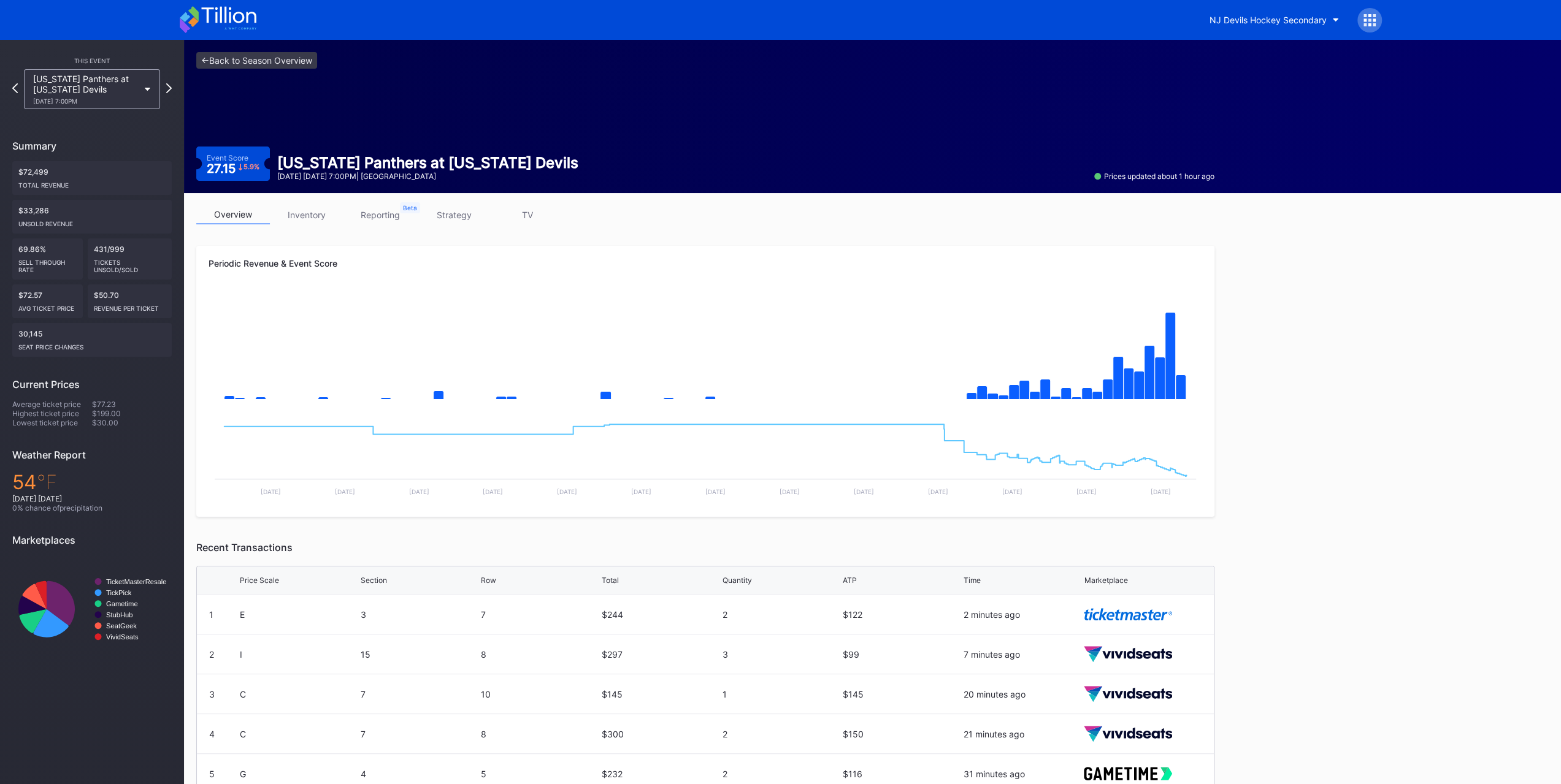
click at [302, 220] on link "inventory" at bounding box center [307, 214] width 74 height 19
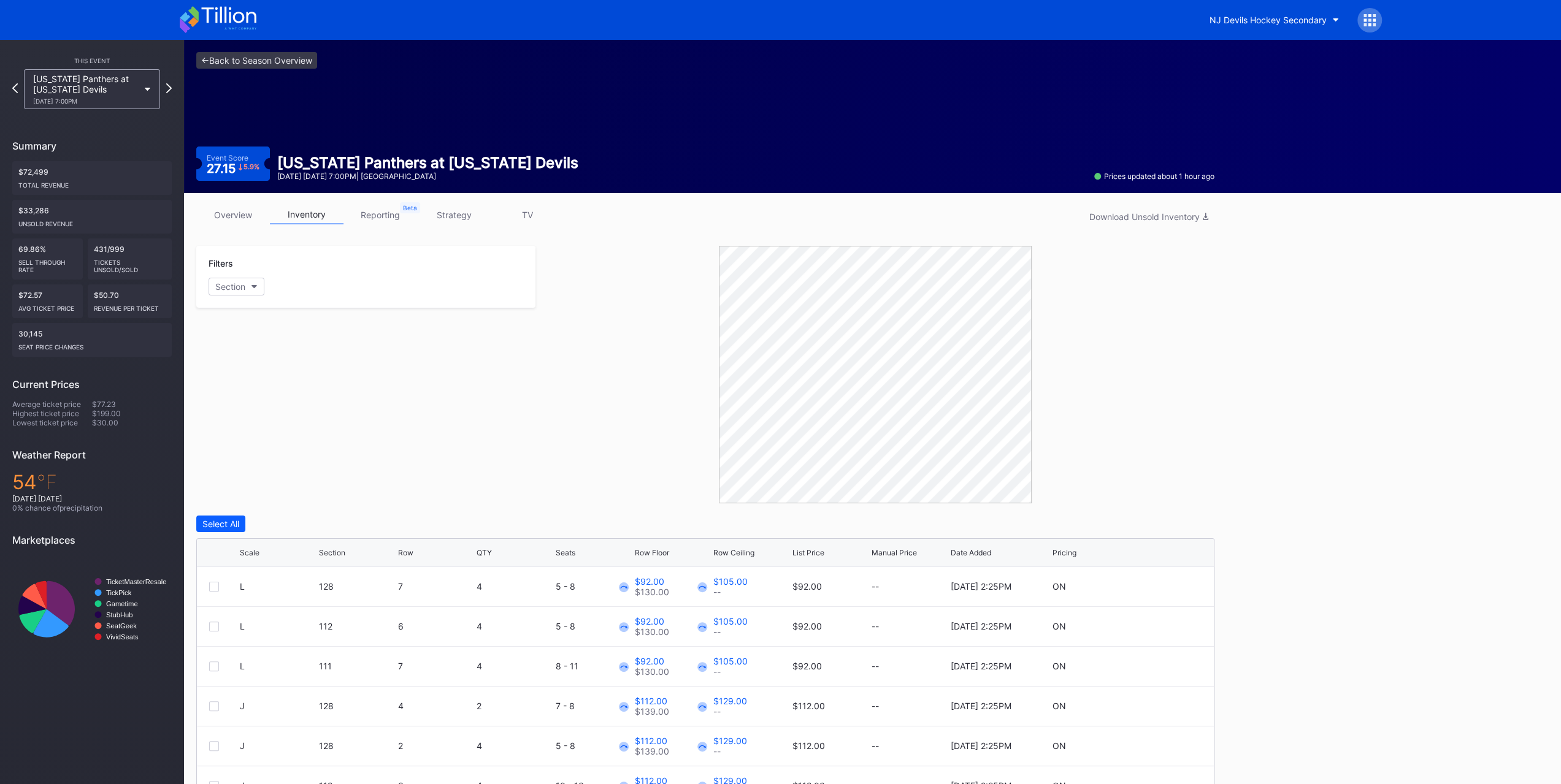
click at [56, 73] on div "Florida Panthers at New Jersey Devils 10/16 Thursday 7:00PM" at bounding box center [92, 89] width 136 height 40
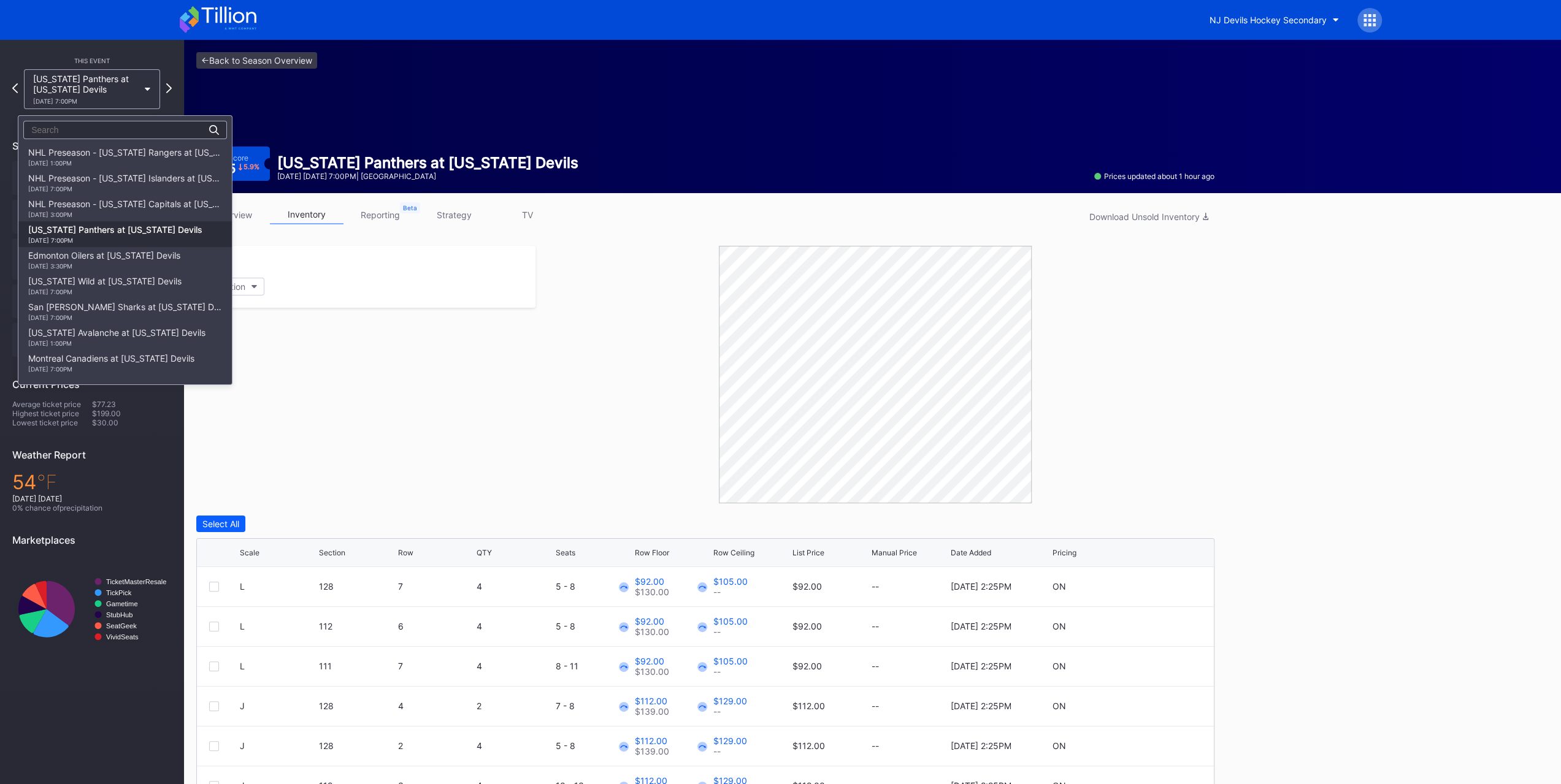
scroll to position [78, 0]
click at [107, 182] on div "Edmonton Oilers at [US_STATE] Devils [DATE] 3:30PM" at bounding box center [104, 182] width 152 height 19
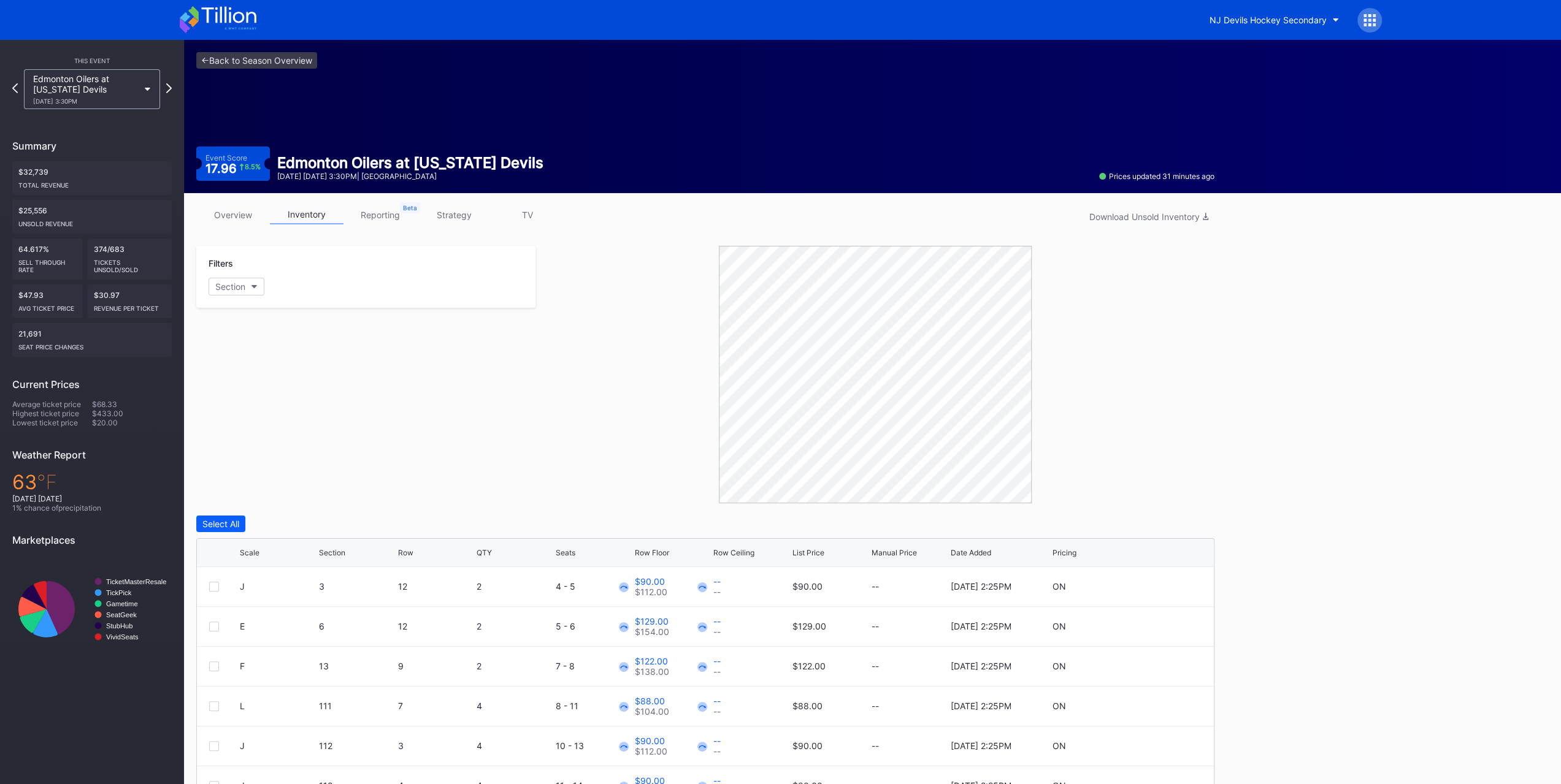
click at [237, 212] on link "overview" at bounding box center [233, 214] width 74 height 19
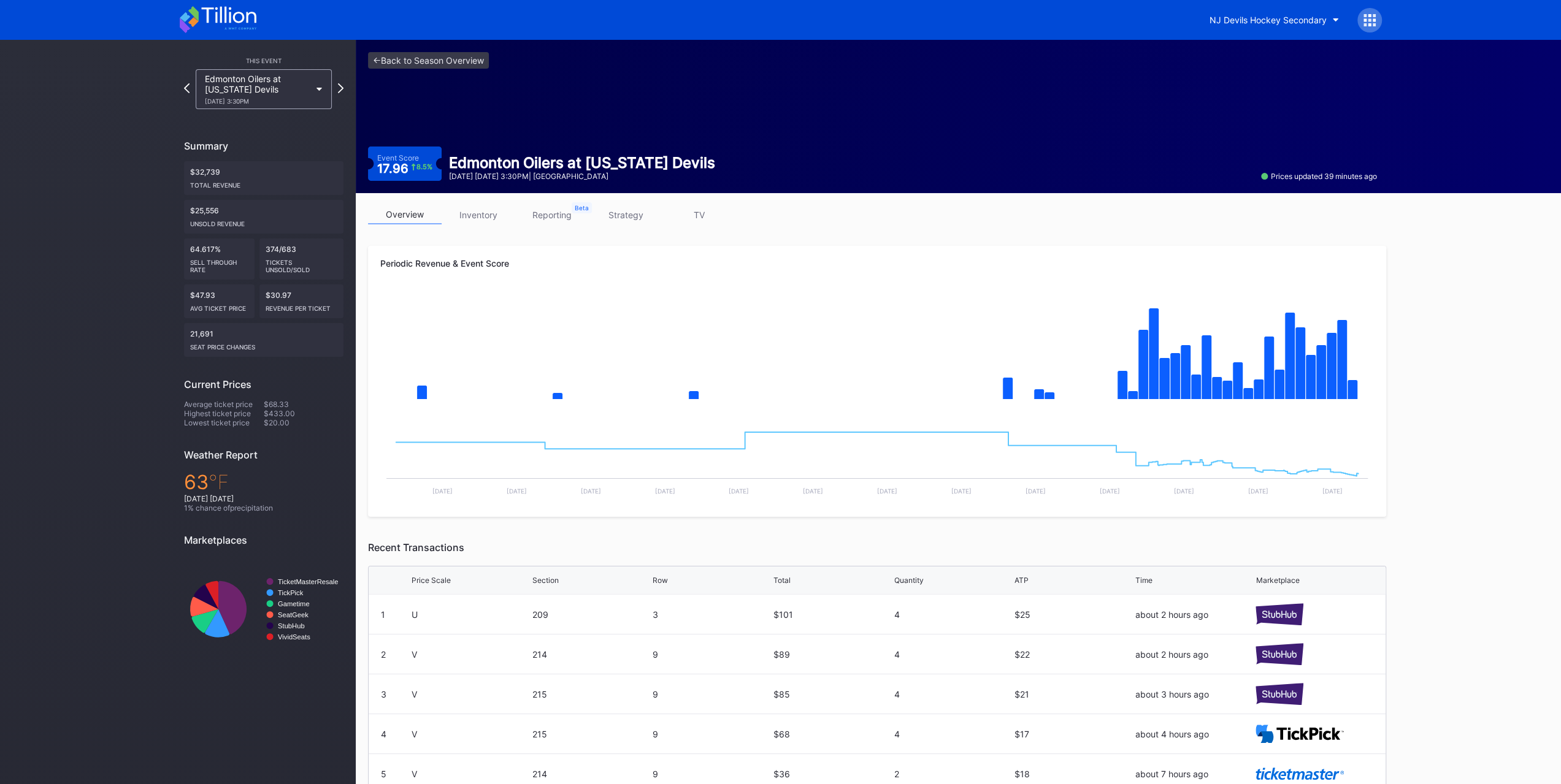
click at [472, 207] on link "inventory" at bounding box center [479, 214] width 74 height 19
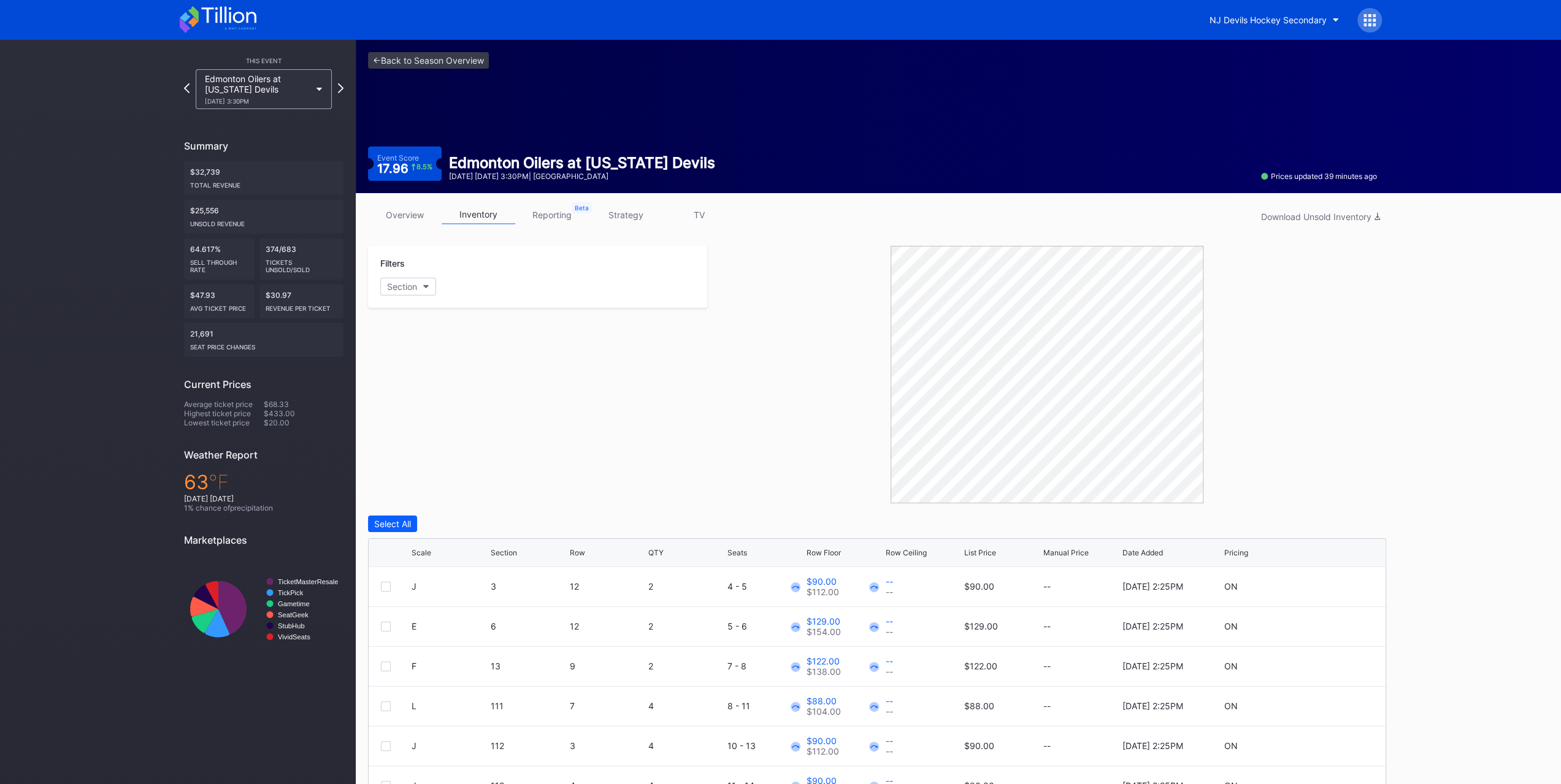
click at [418, 223] on link "overview" at bounding box center [405, 214] width 74 height 19
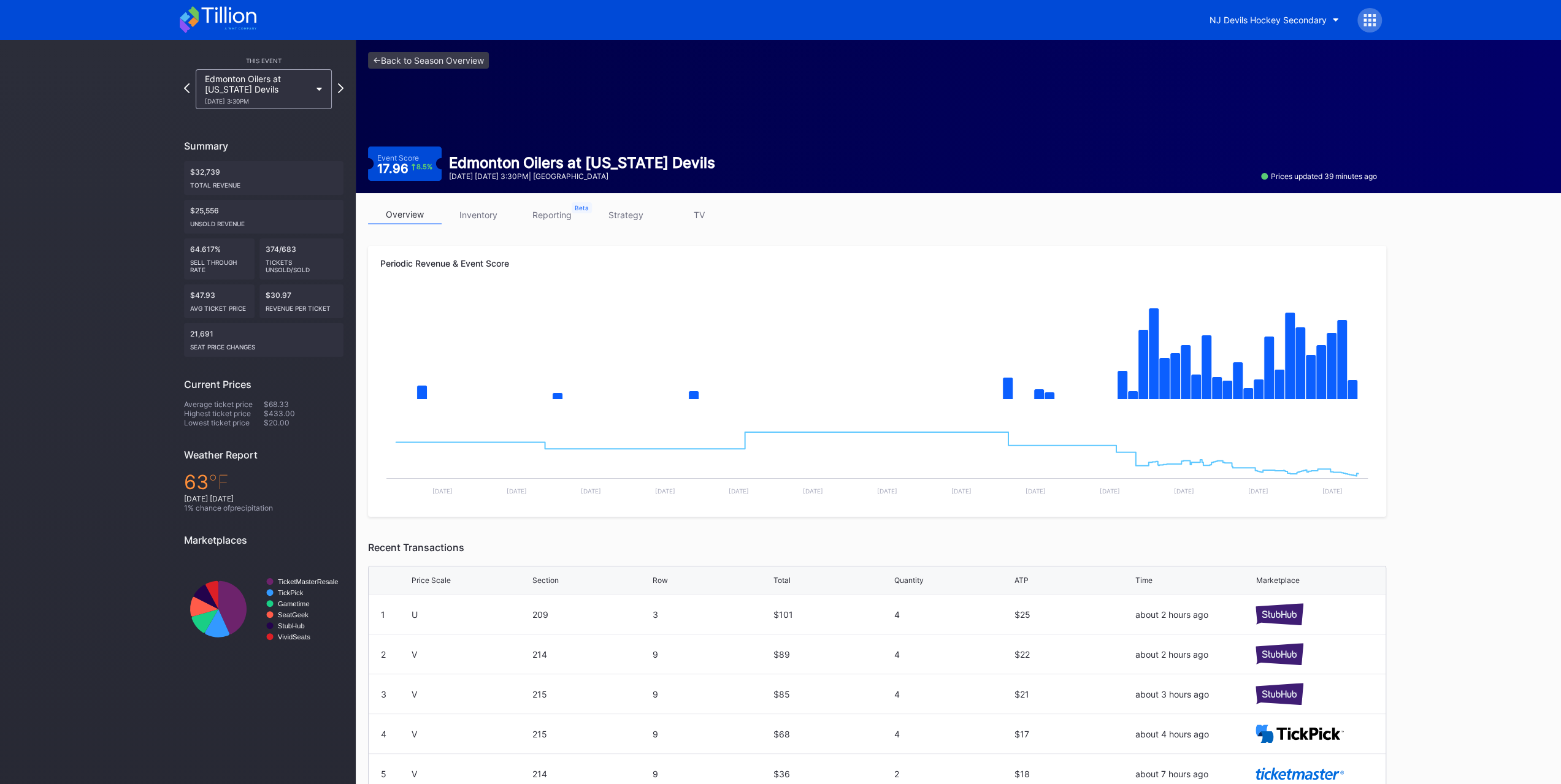
click at [285, 88] on div "Edmonton Oilers at [US_STATE] Devils [DATE] 3:30PM" at bounding box center [257, 89] width 105 height 31
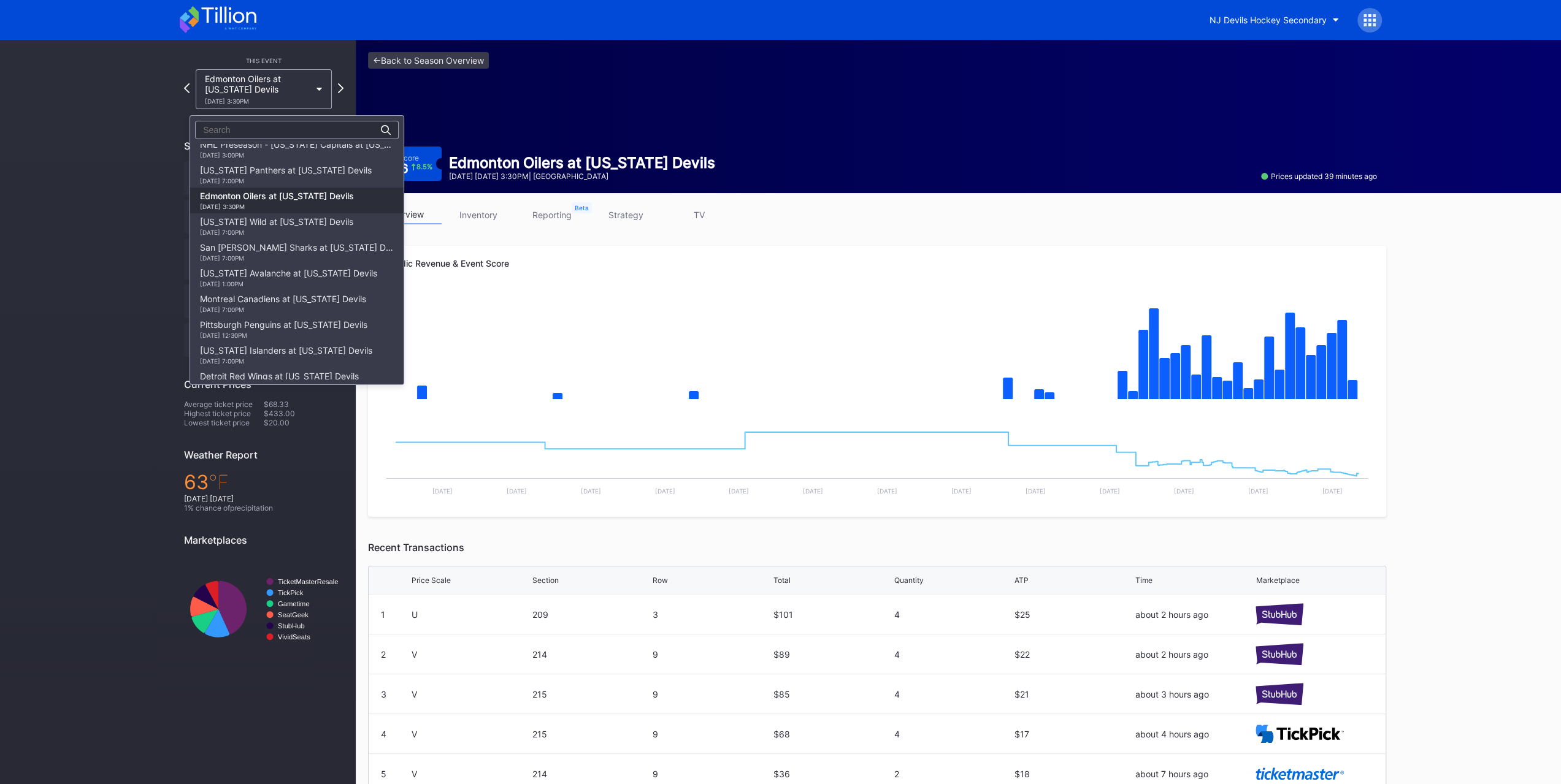
scroll to position [43, 0]
click at [308, 194] on div "[DATE] 7:00PM" at bounding box center [286, 197] width 172 height 7
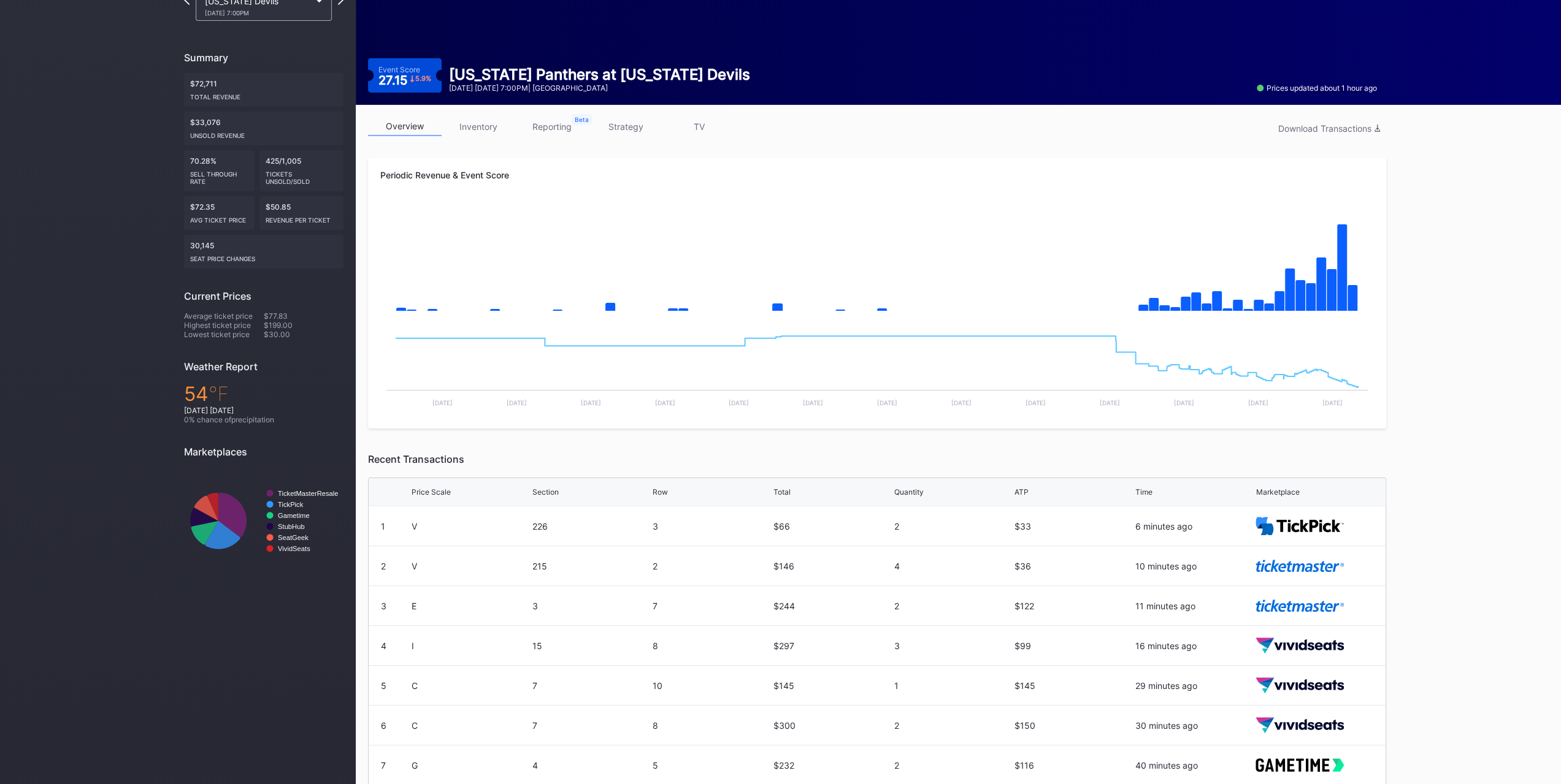
scroll to position [69, 0]
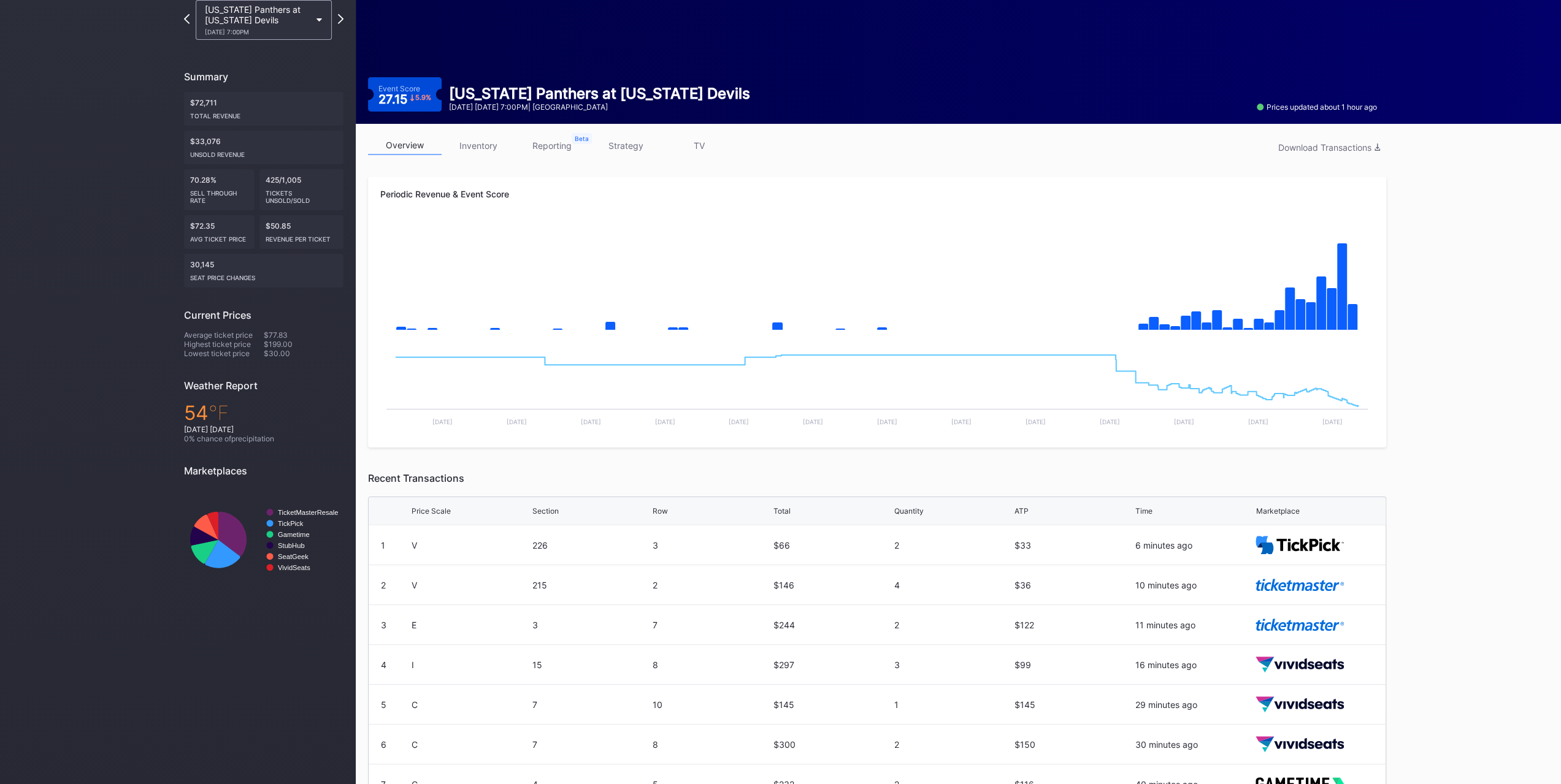
click at [466, 145] on link "inventory" at bounding box center [479, 145] width 74 height 19
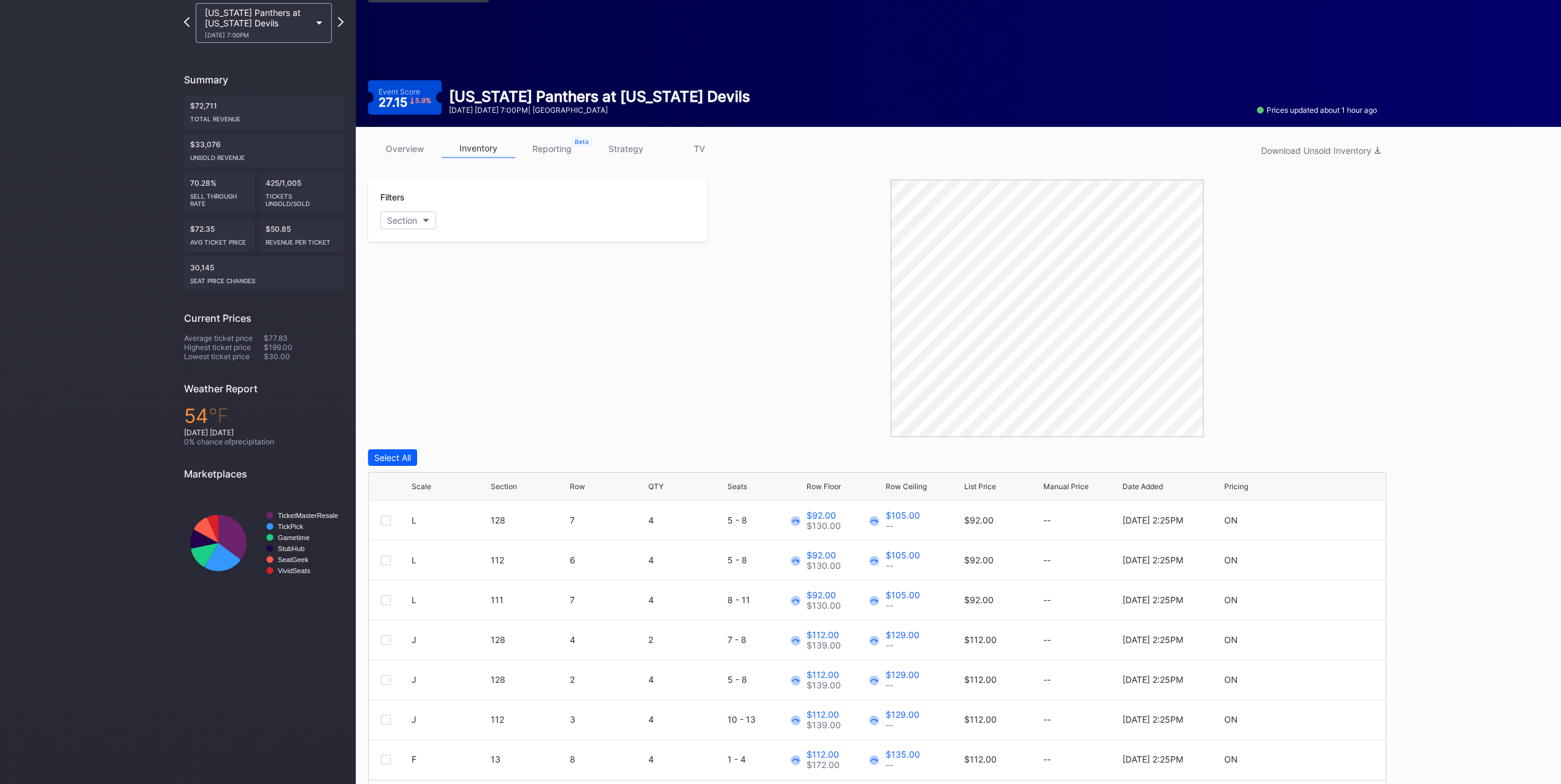
scroll to position [103, 0]
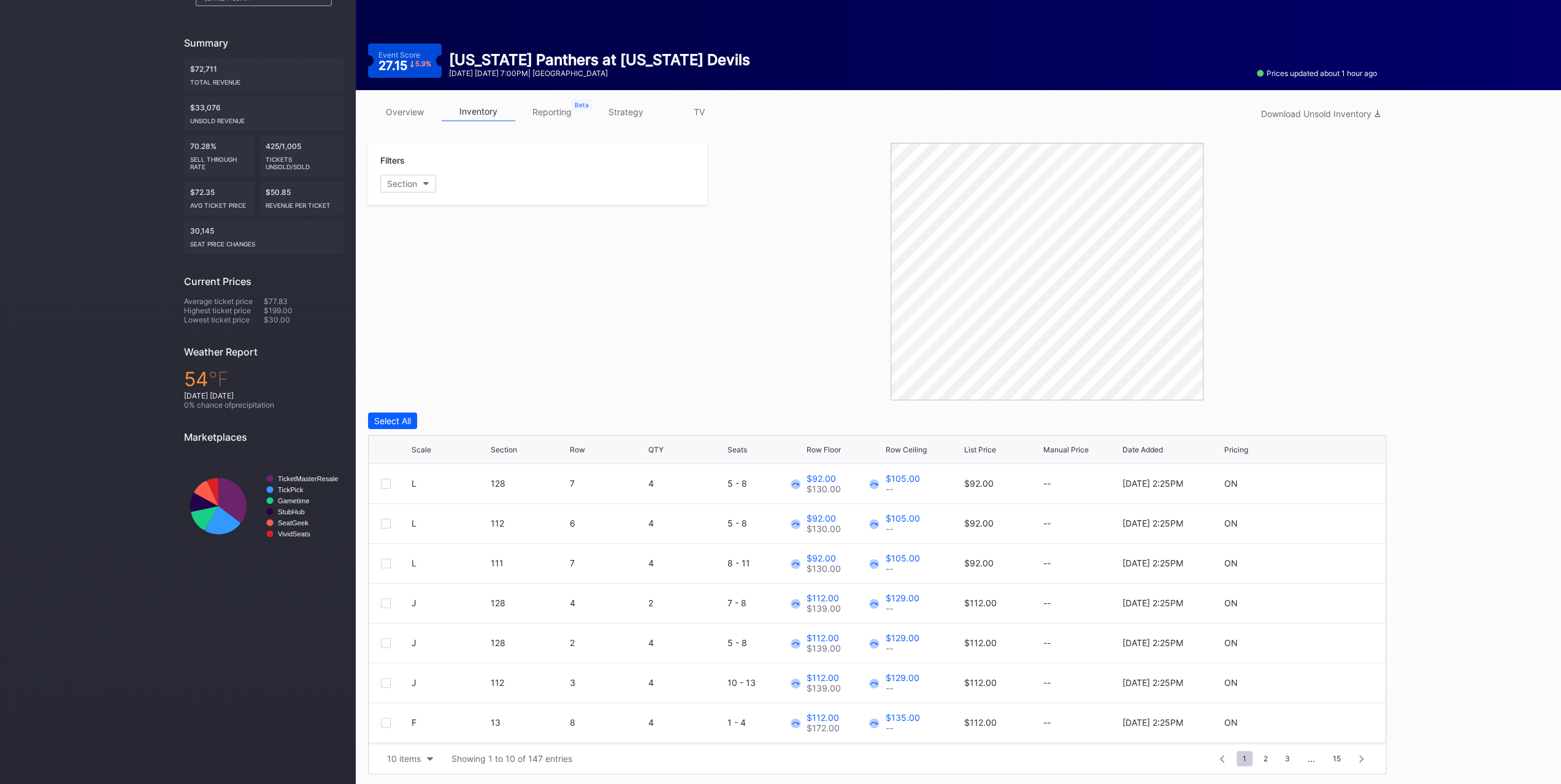
click at [418, 756] on div "10 items" at bounding box center [404, 759] width 34 height 10
click at [419, 728] on div "200 items" at bounding box center [410, 727] width 40 height 10
click at [821, 442] on div "Scale Section Row QTY Seats Row Floor Row Ceiling List Price Manual Price Date …" at bounding box center [877, 450] width 1017 height 28
click at [819, 445] on div "Row Floor" at bounding box center [823, 449] width 34 height 9
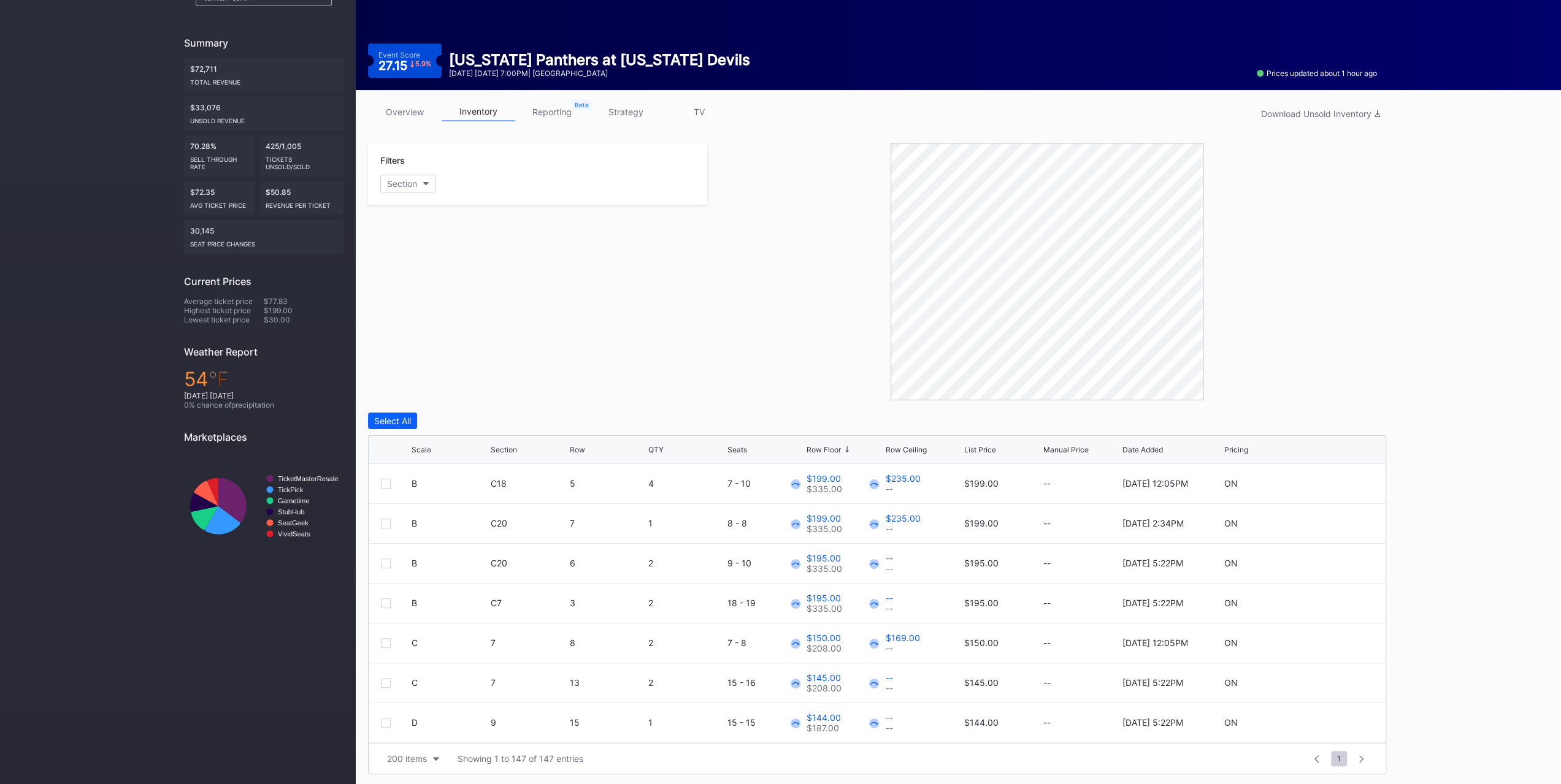
click at [819, 445] on div "Row Floor" at bounding box center [823, 449] width 34 height 9
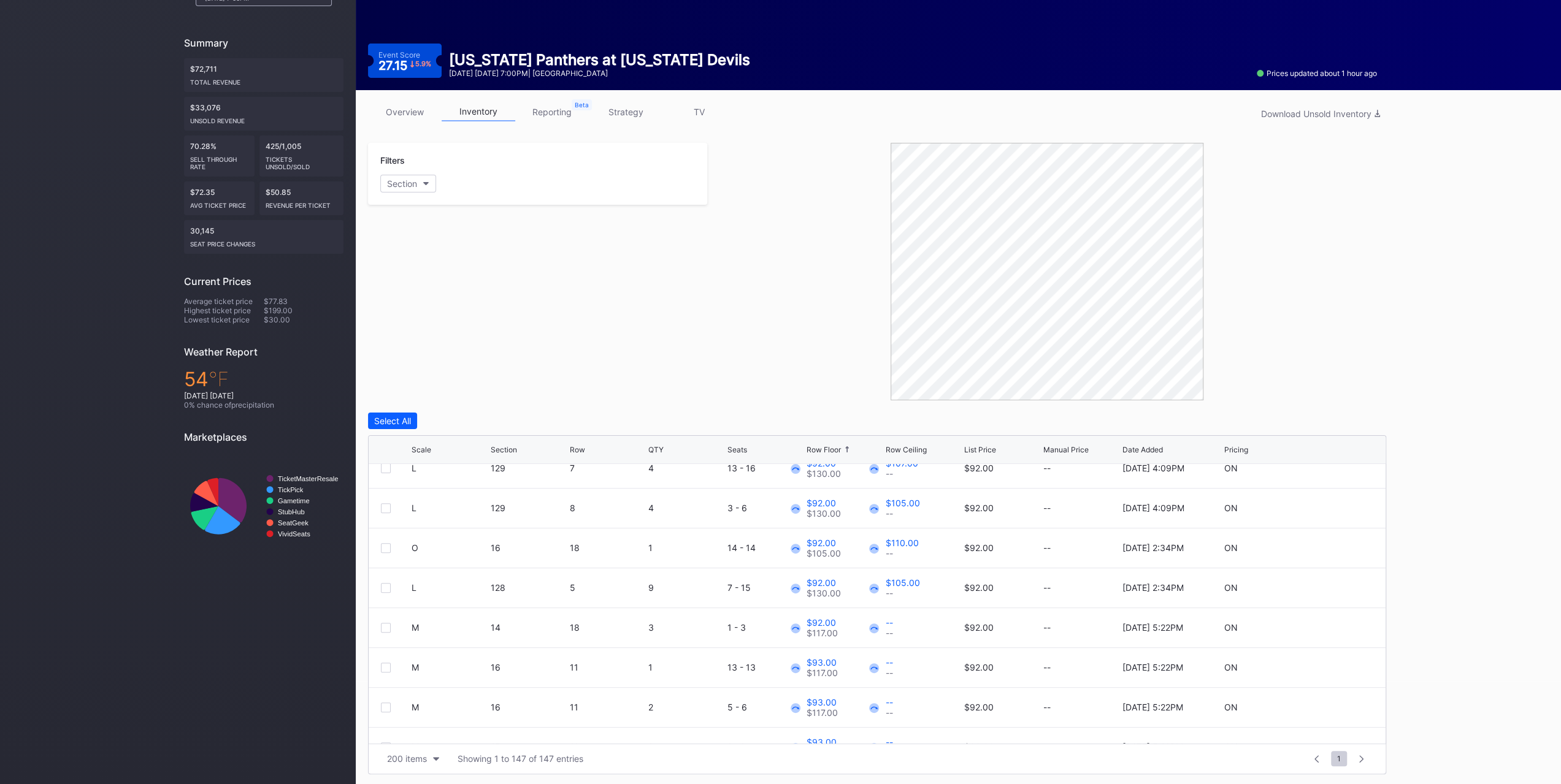
scroll to position [4231, 0]
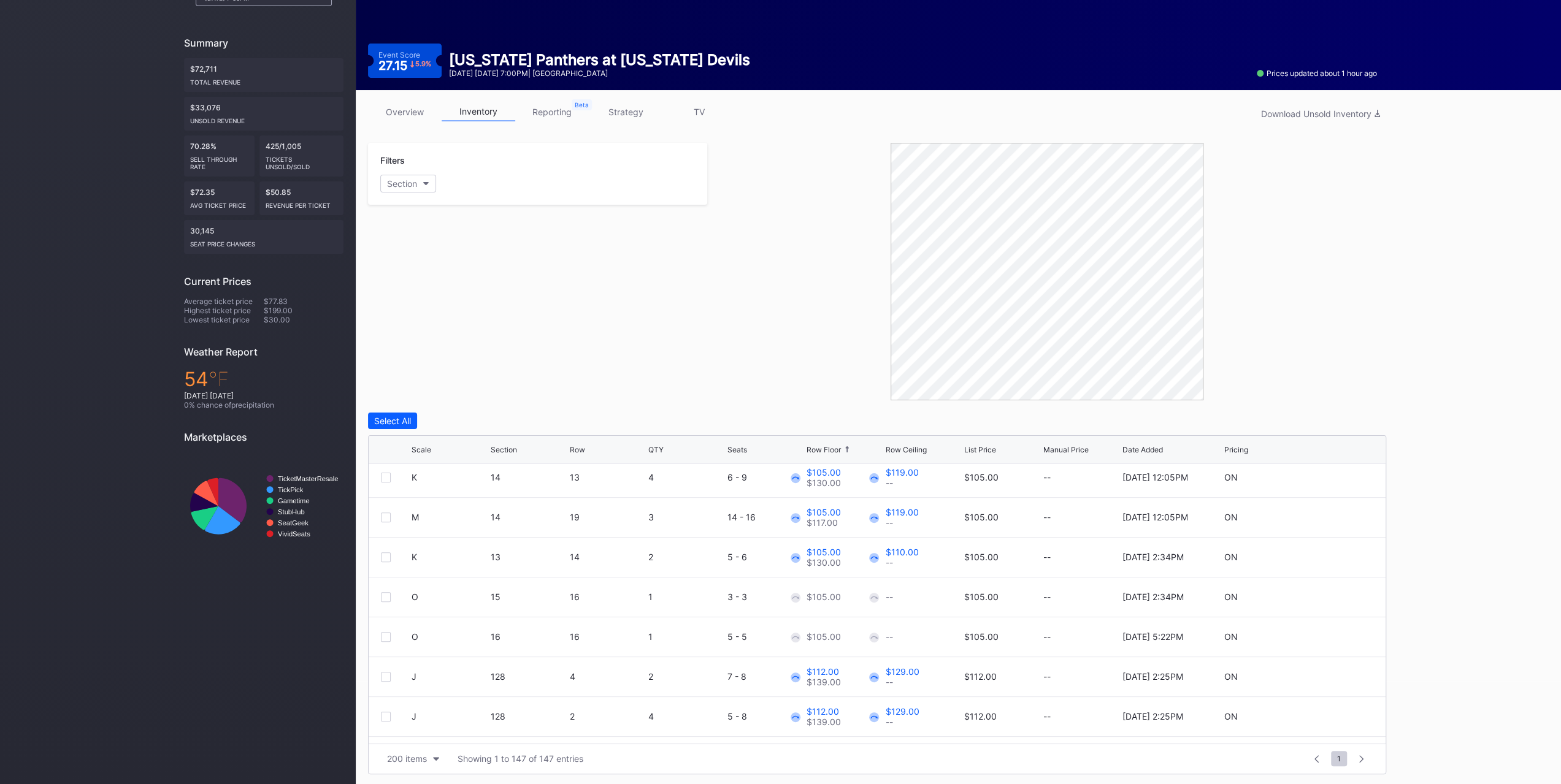
click at [382, 596] on div at bounding box center [386, 597] width 10 height 10
click at [382, 637] on div at bounding box center [386, 637] width 10 height 10
click at [476, 420] on div "Edit 2 Rows" at bounding box center [456, 421] width 47 height 10
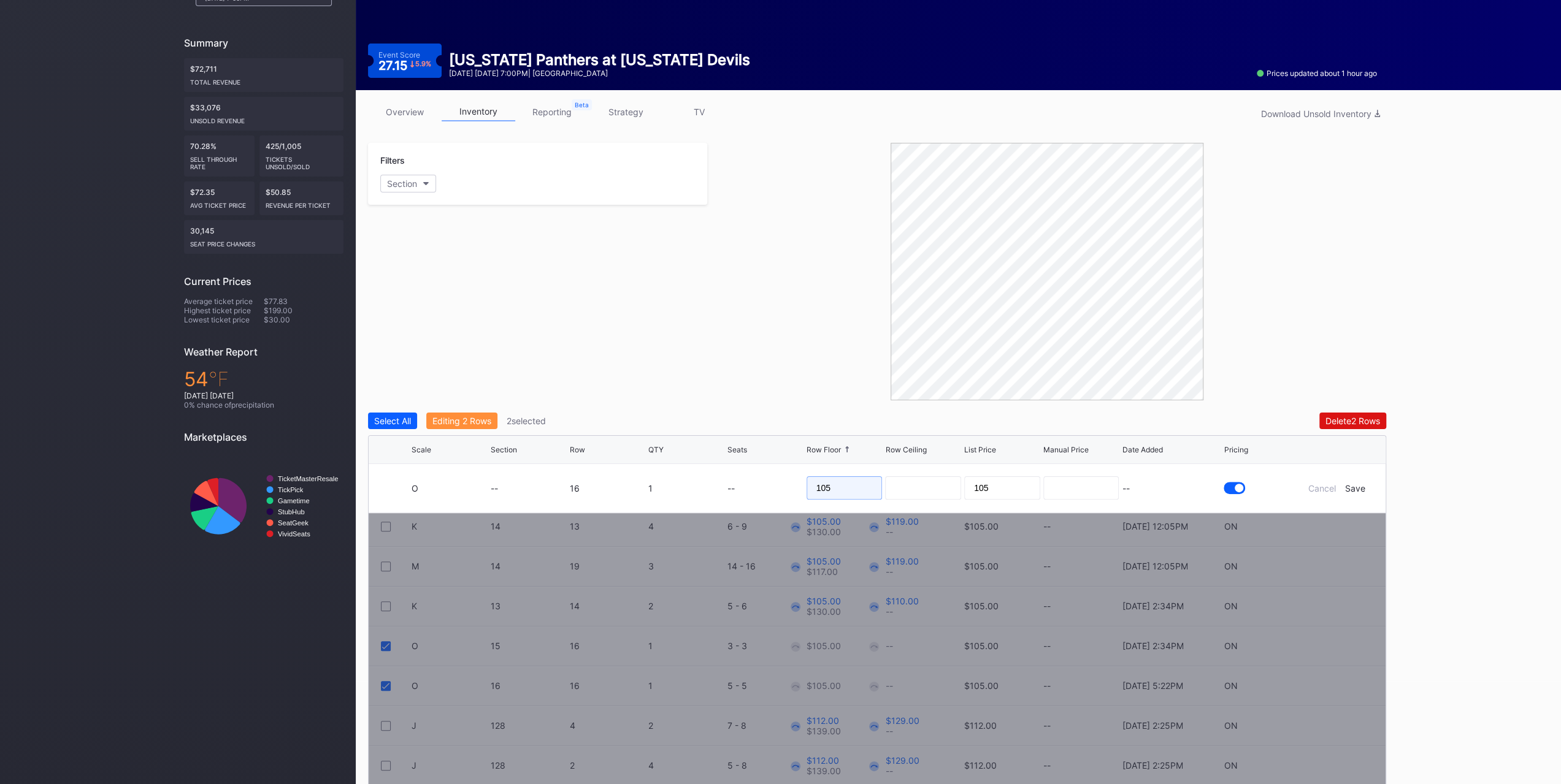
click at [850, 479] on input "105" at bounding box center [844, 488] width 76 height 23
click at [853, 477] on input "105" at bounding box center [844, 488] width 76 height 23
type input "98"
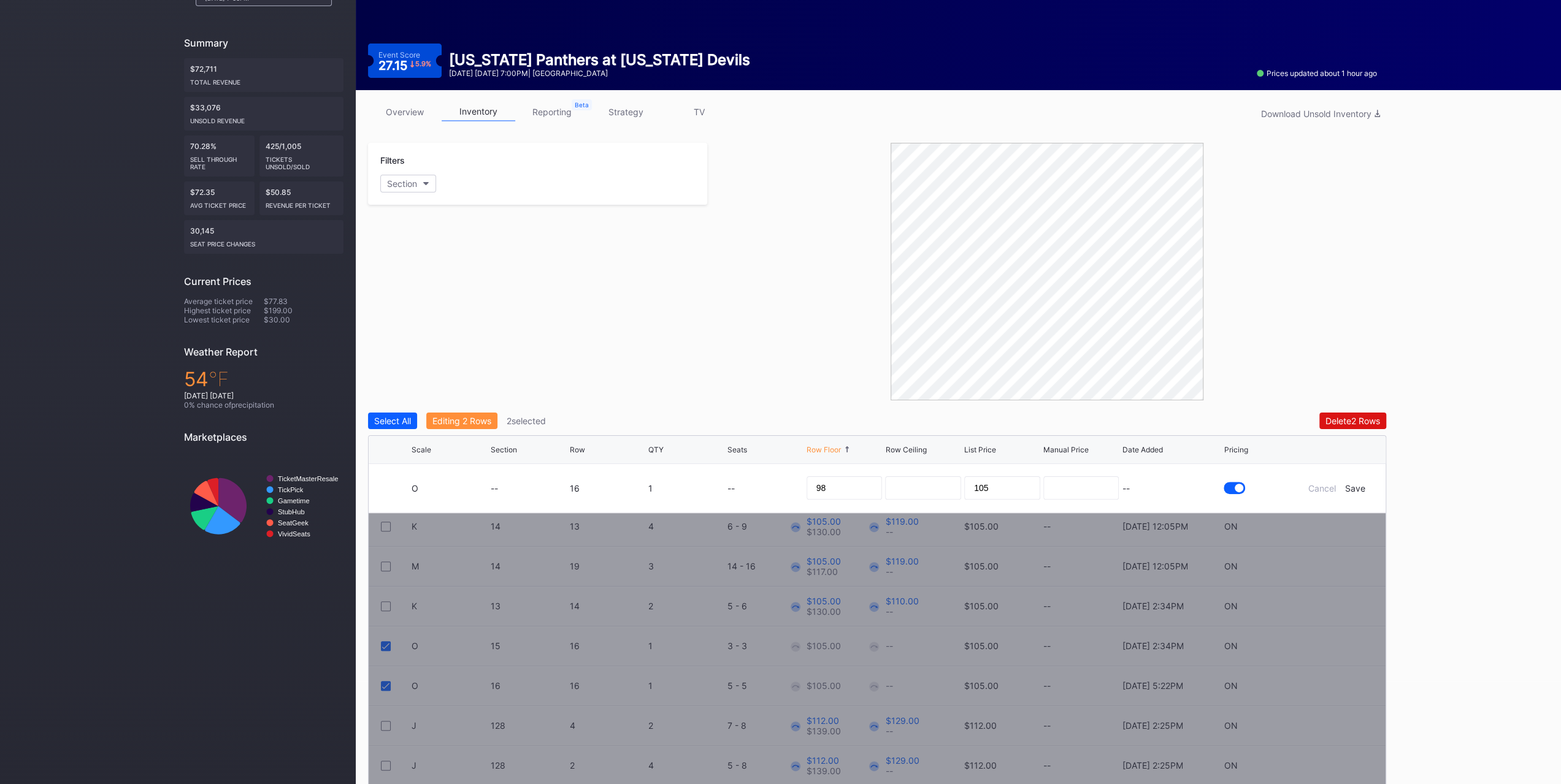
click at [1358, 483] on div "Save" at bounding box center [1355, 488] width 20 height 10
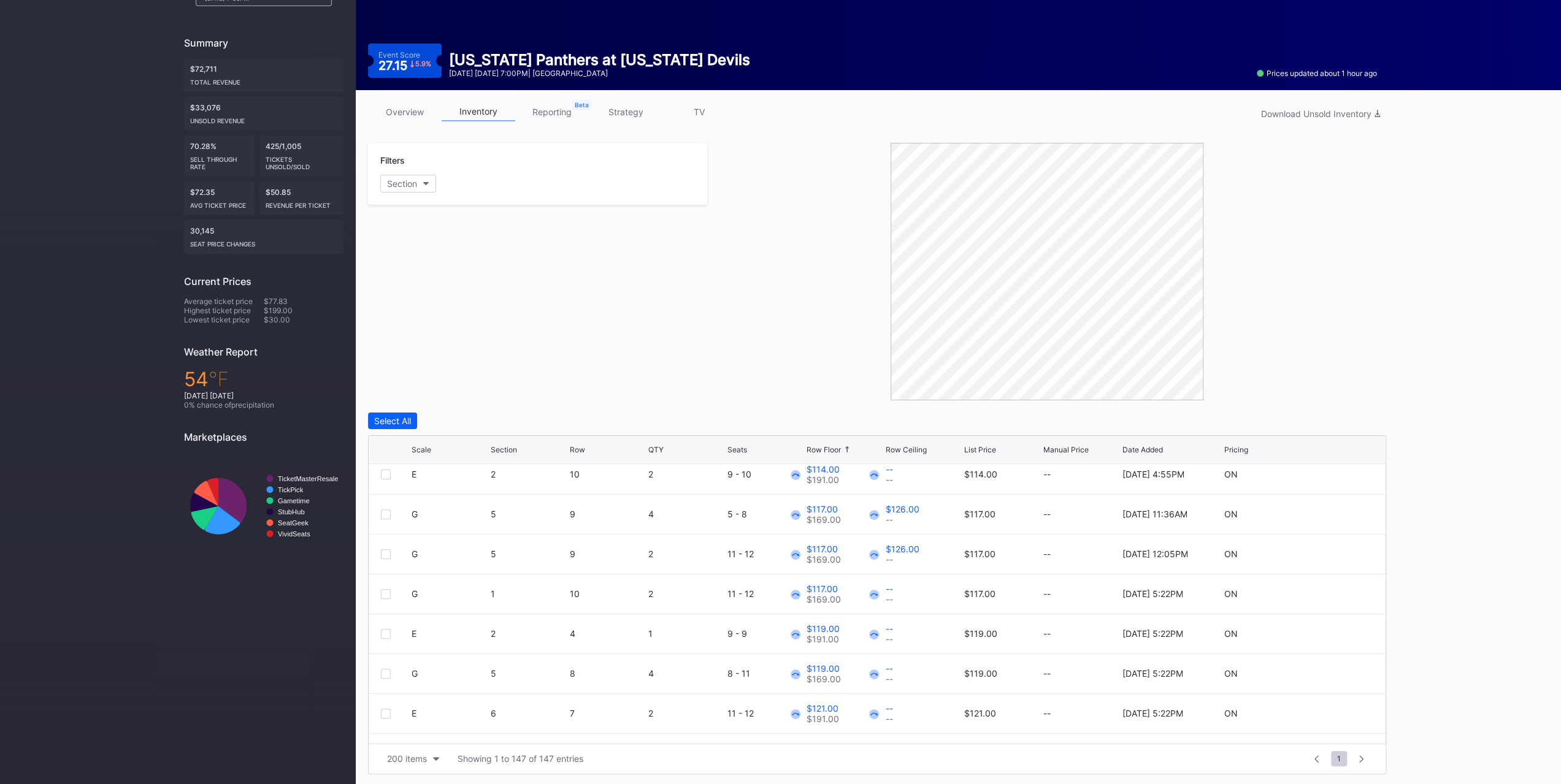
scroll to position [5578, 0]
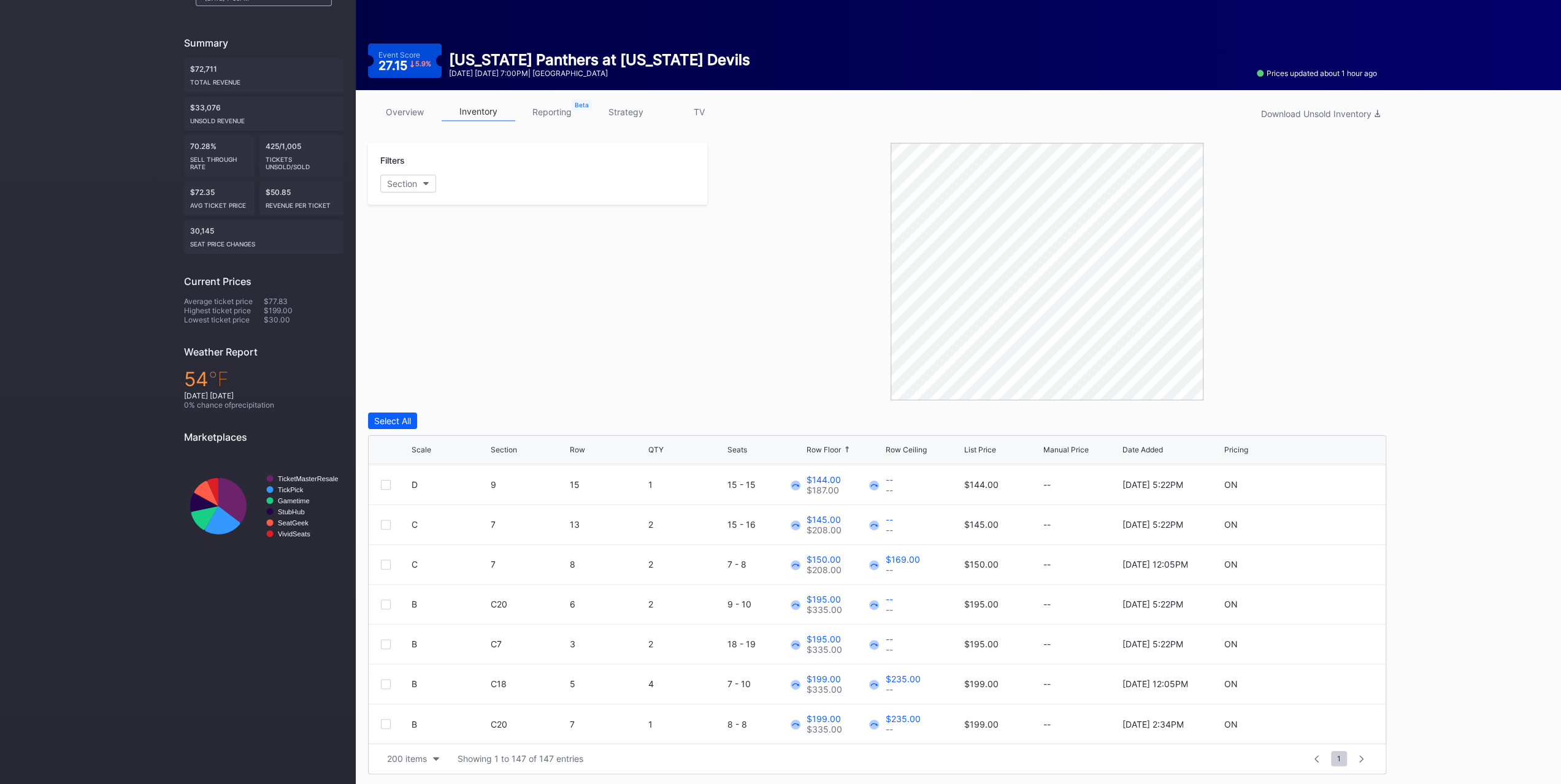
click at [428, 115] on link "overview" at bounding box center [405, 112] width 74 height 19
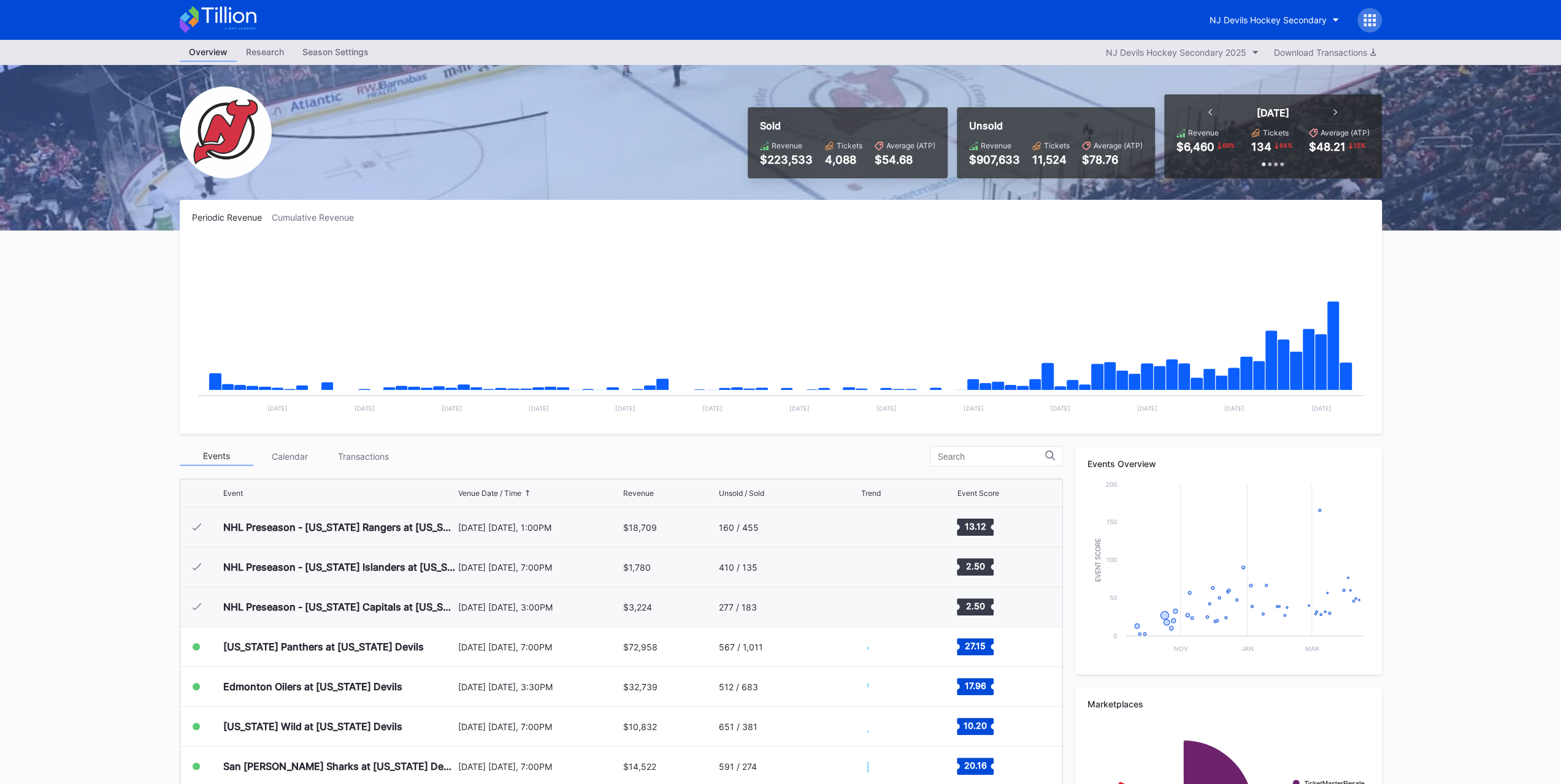
scroll to position [119, 0]
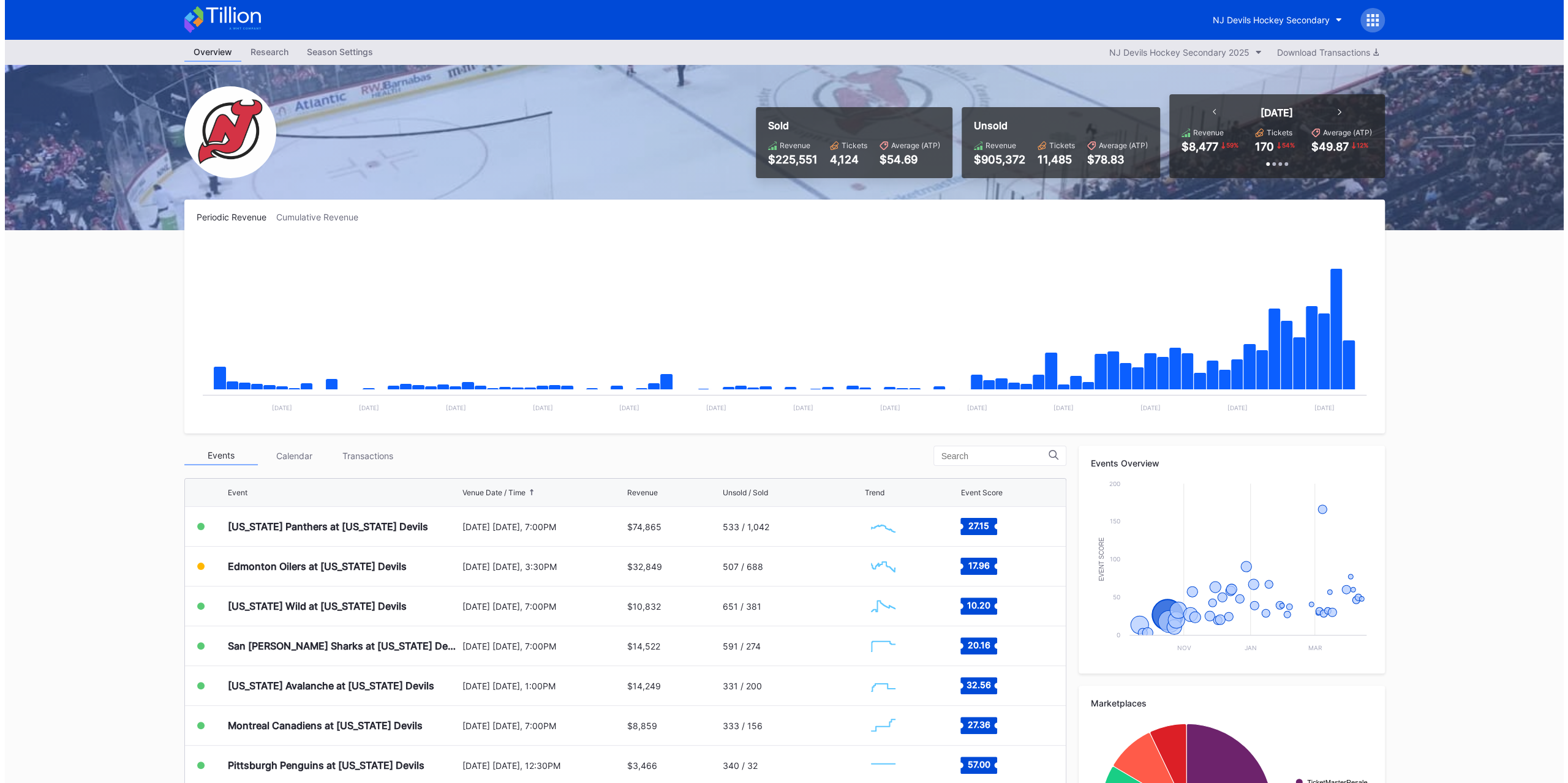
scroll to position [119, 0]
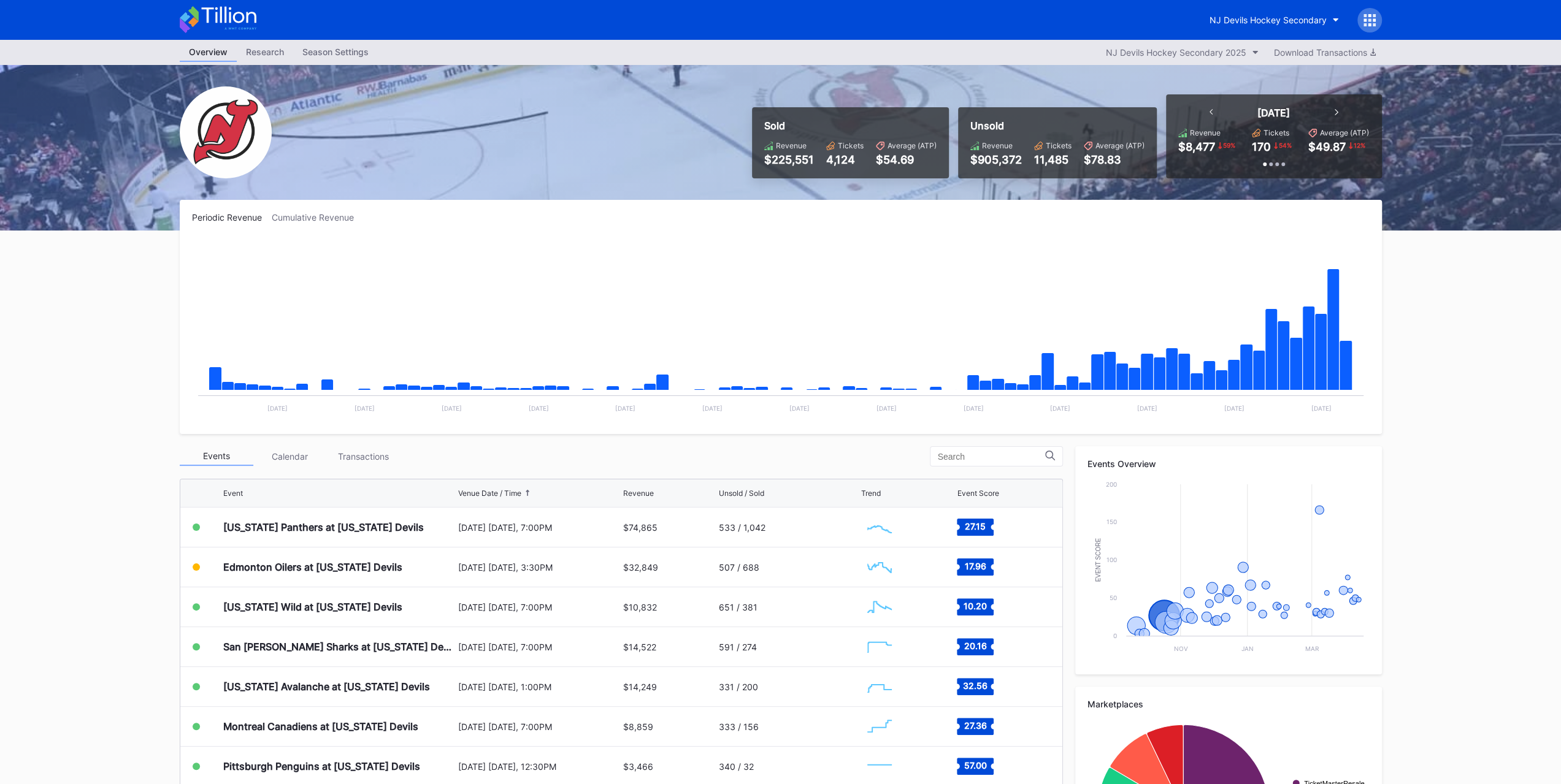
click at [368, 435] on div "Periodic Revenue Cumulative Revenue Created with Highcharts 11.2.0 Chart title …" at bounding box center [780, 563] width 1227 height 727
click at [368, 457] on div "Transactions" at bounding box center [364, 456] width 74 height 19
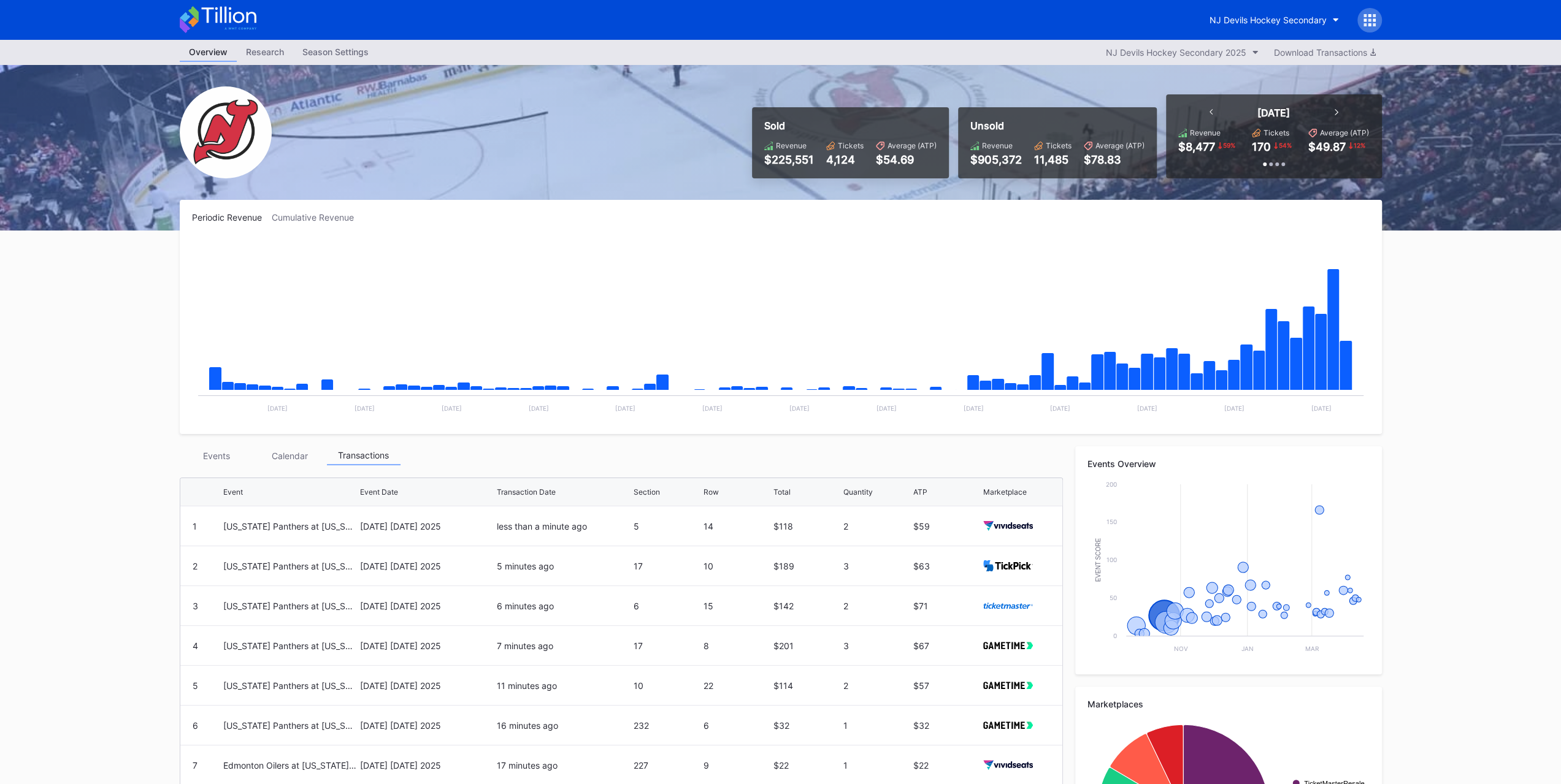
click at [377, 524] on div "[DATE] [DATE] 2025" at bounding box center [426, 526] width 134 height 10
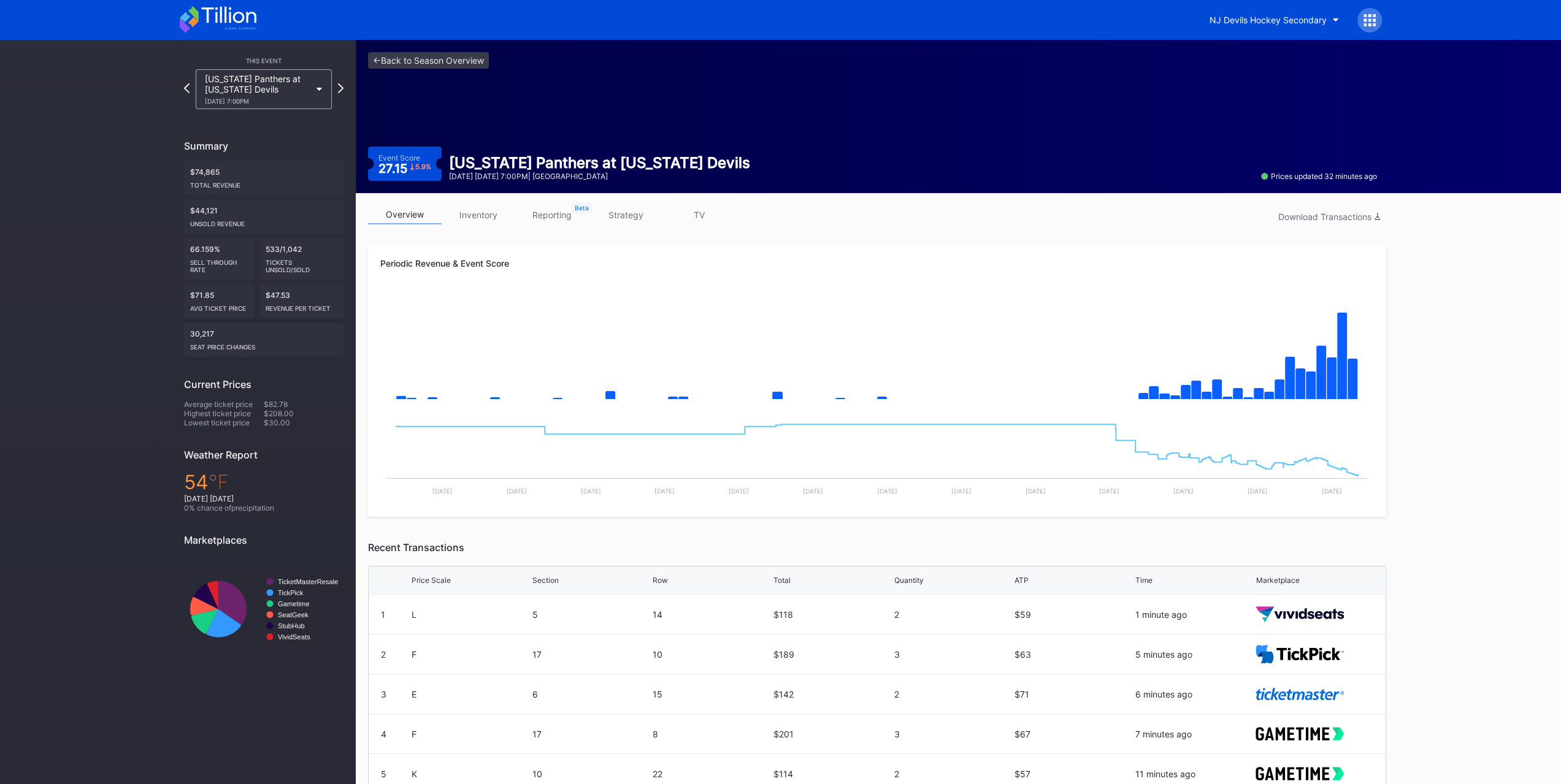
click at [635, 210] on link "strategy" at bounding box center [625, 214] width 74 height 19
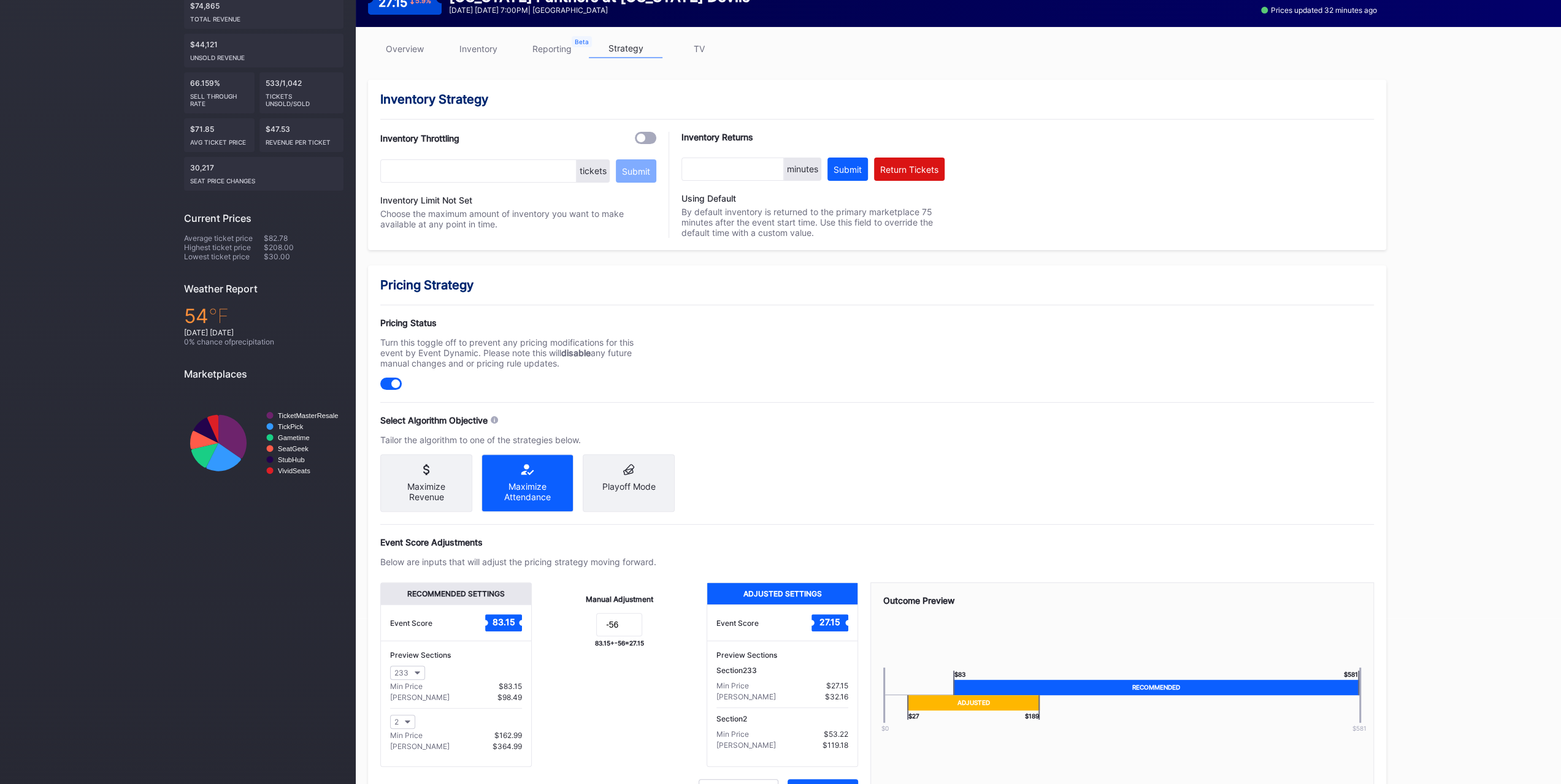
scroll to position [227, 0]
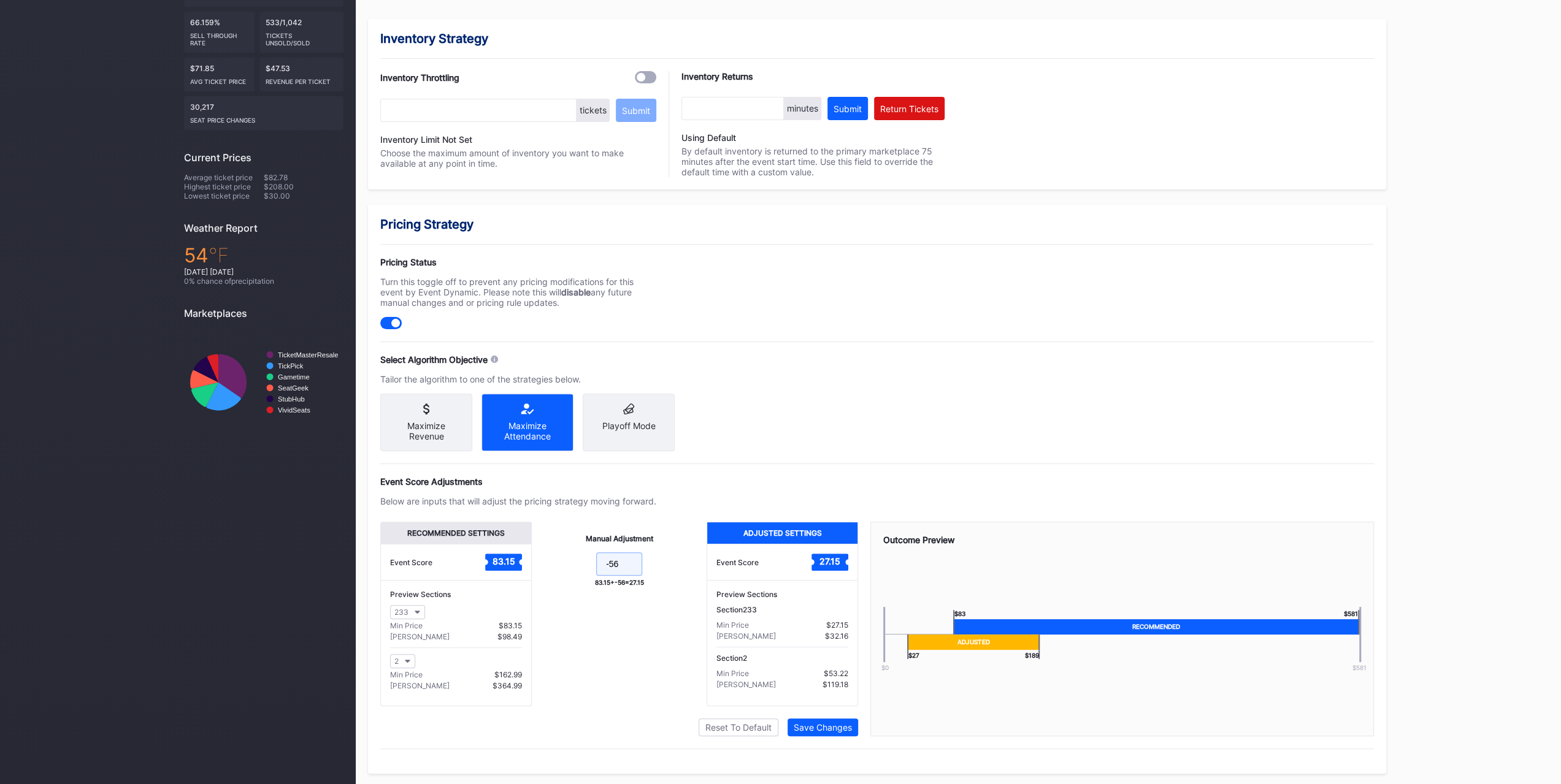
click at [616, 563] on input "-56" at bounding box center [619, 564] width 46 height 23
type input "-55"
click at [801, 736] on div "Pricing Strategy Pricing Status Turn this toggle off to prevent any pricing mod…" at bounding box center [877, 489] width 1018 height 569
click at [803, 728] on div "Save Changes" at bounding box center [822, 727] width 58 height 10
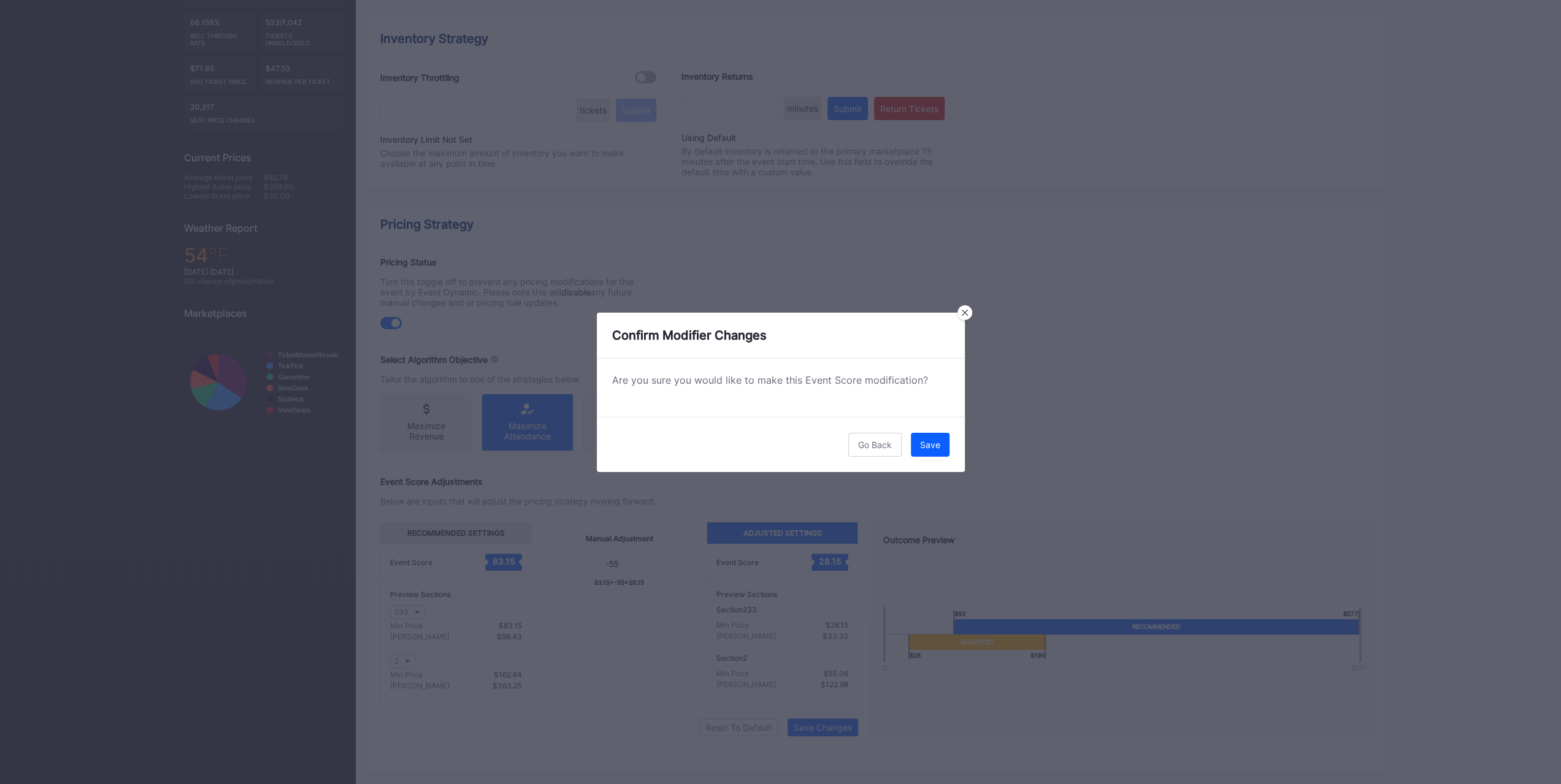
click at [931, 444] on div "Save" at bounding box center [930, 445] width 20 height 10
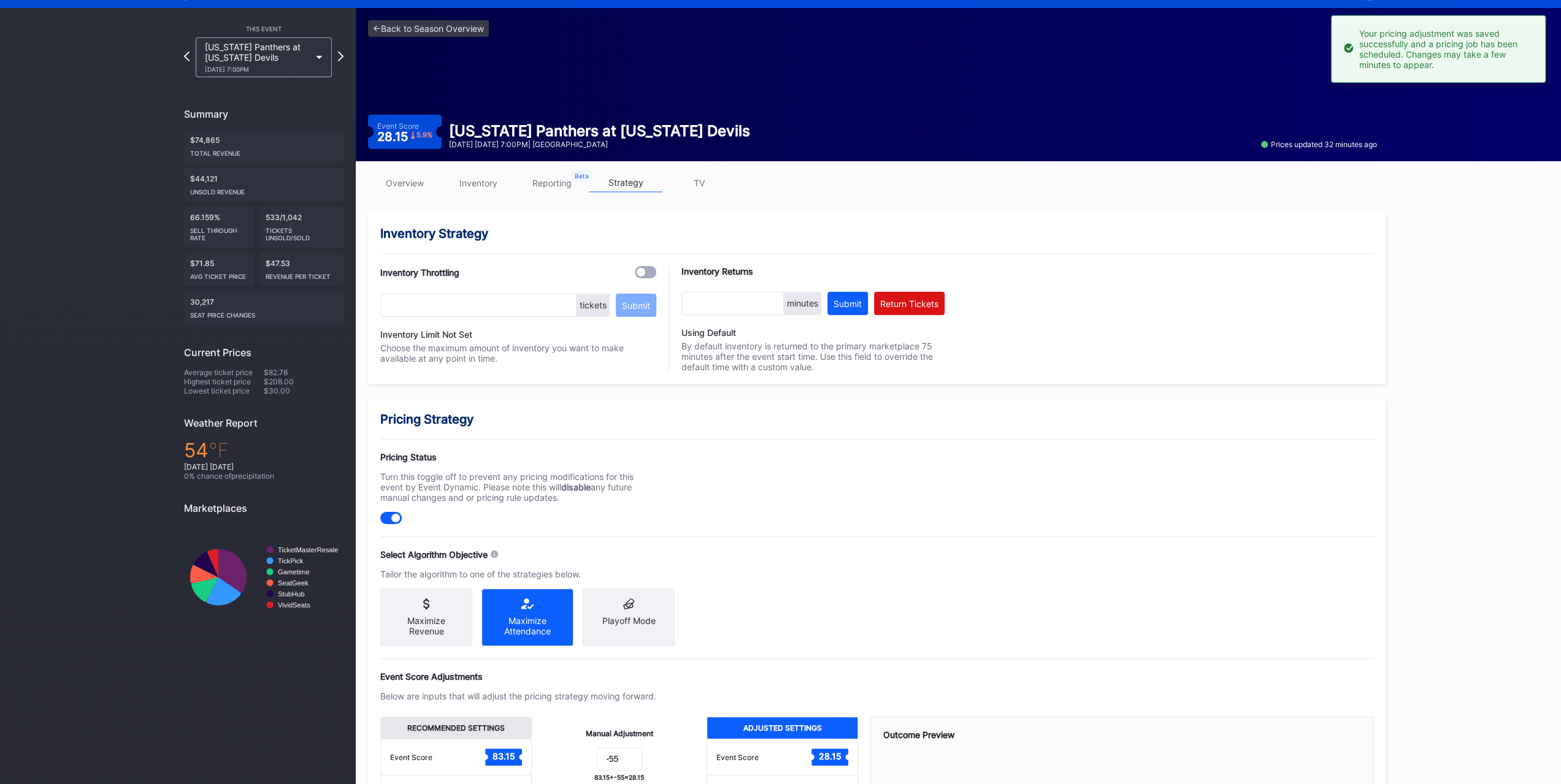
scroll to position [0, 0]
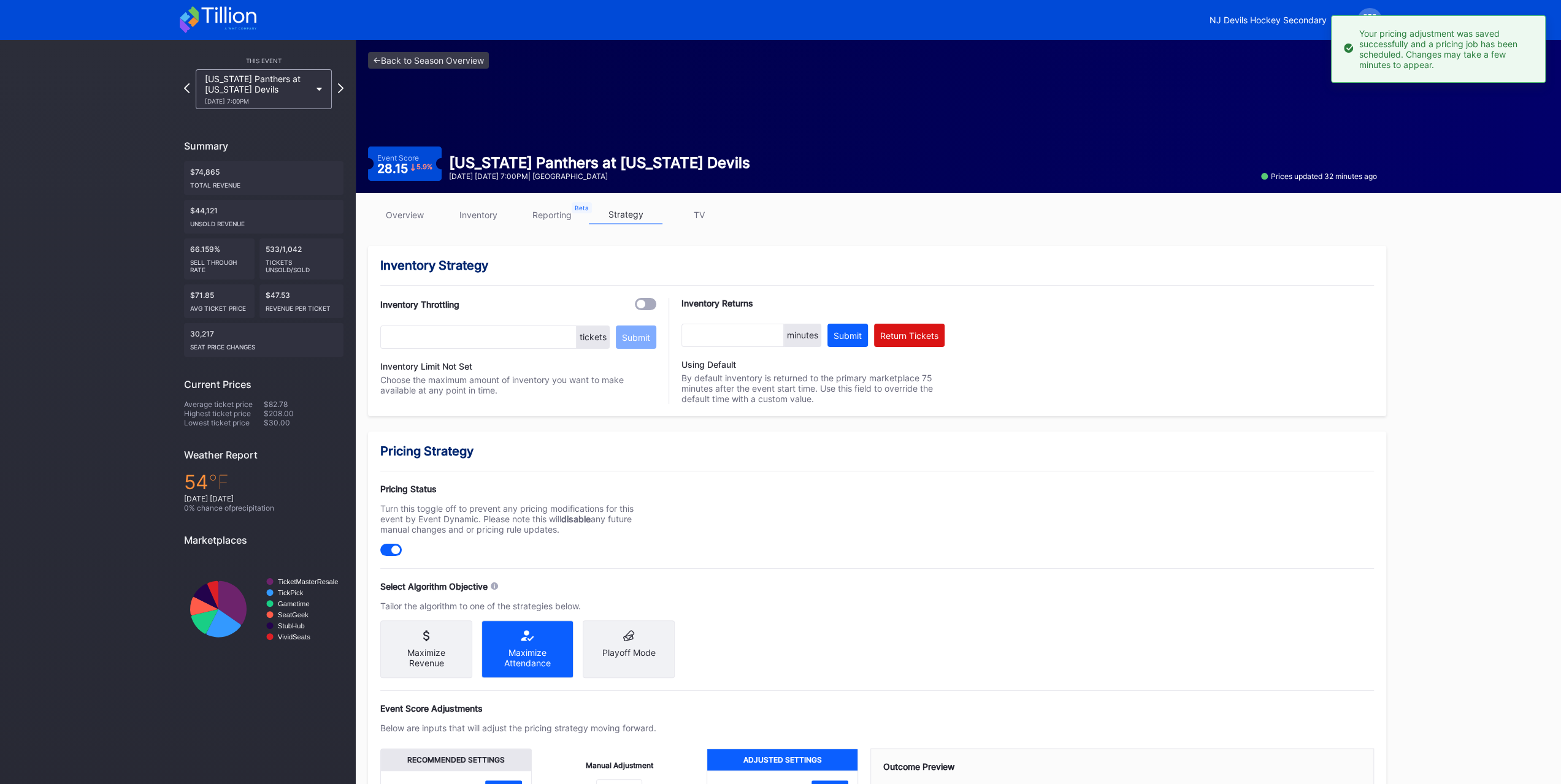
click at [227, 10] on icon at bounding box center [218, 19] width 77 height 27
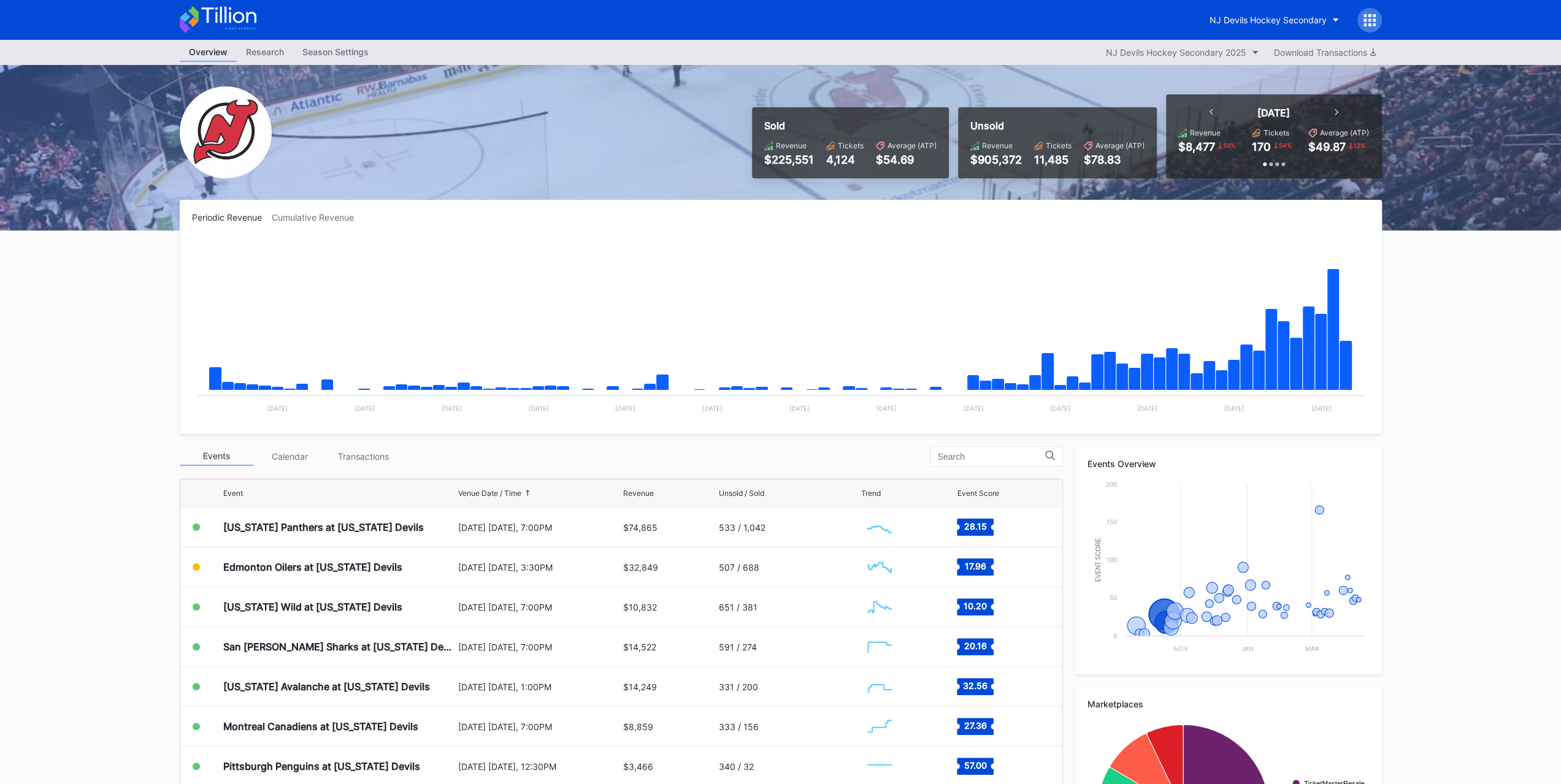
scroll to position [119, 0]
click at [253, 531] on div "[US_STATE] Panthers at [US_STATE] Devils" at bounding box center [324, 528] width 200 height 12
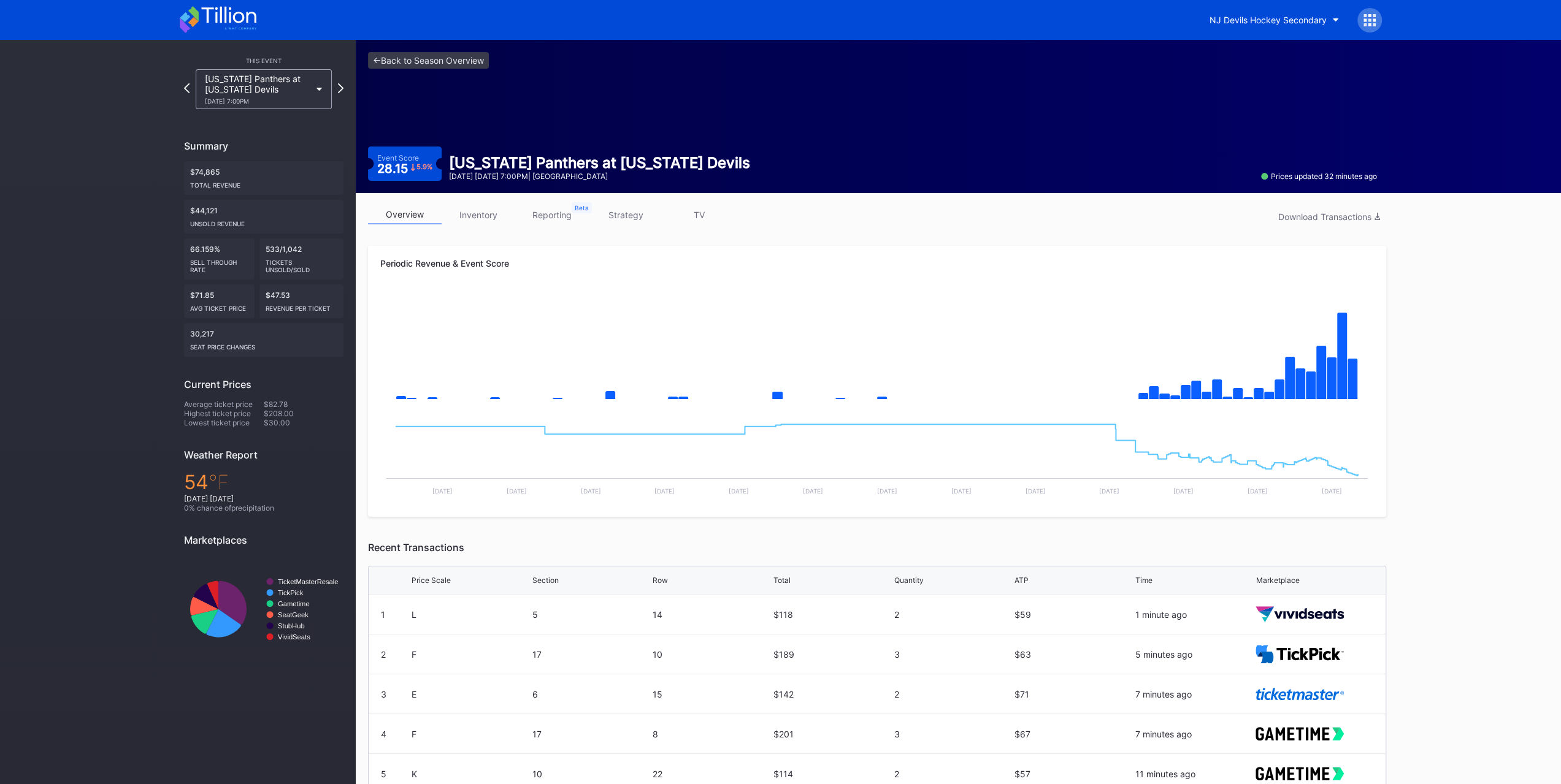
click at [243, 21] on icon at bounding box center [218, 19] width 77 height 27
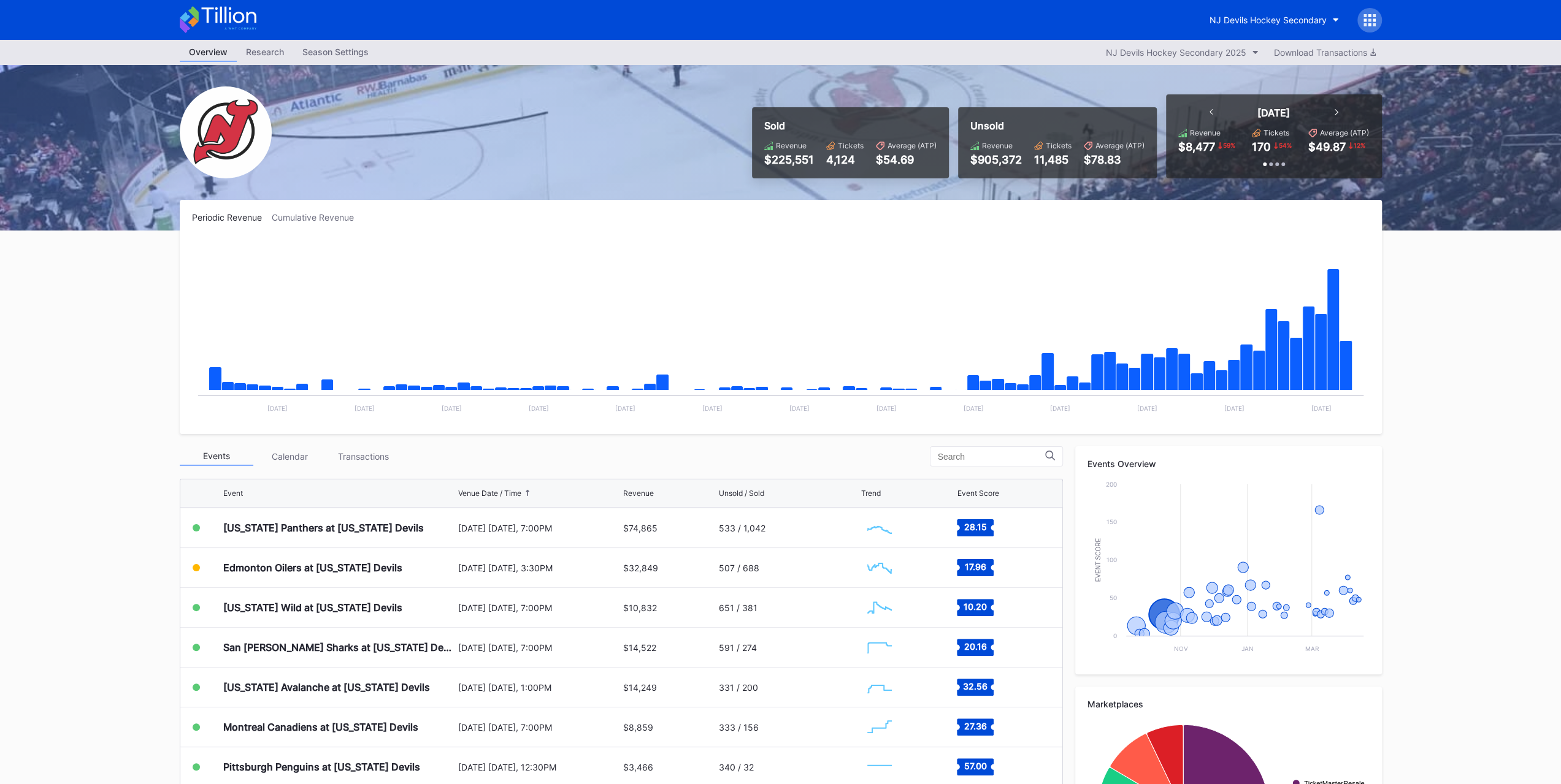
scroll to position [119, 0]
click at [1295, 18] on button "NJ Devils Hockey Secondary" at bounding box center [1274, 19] width 148 height 23
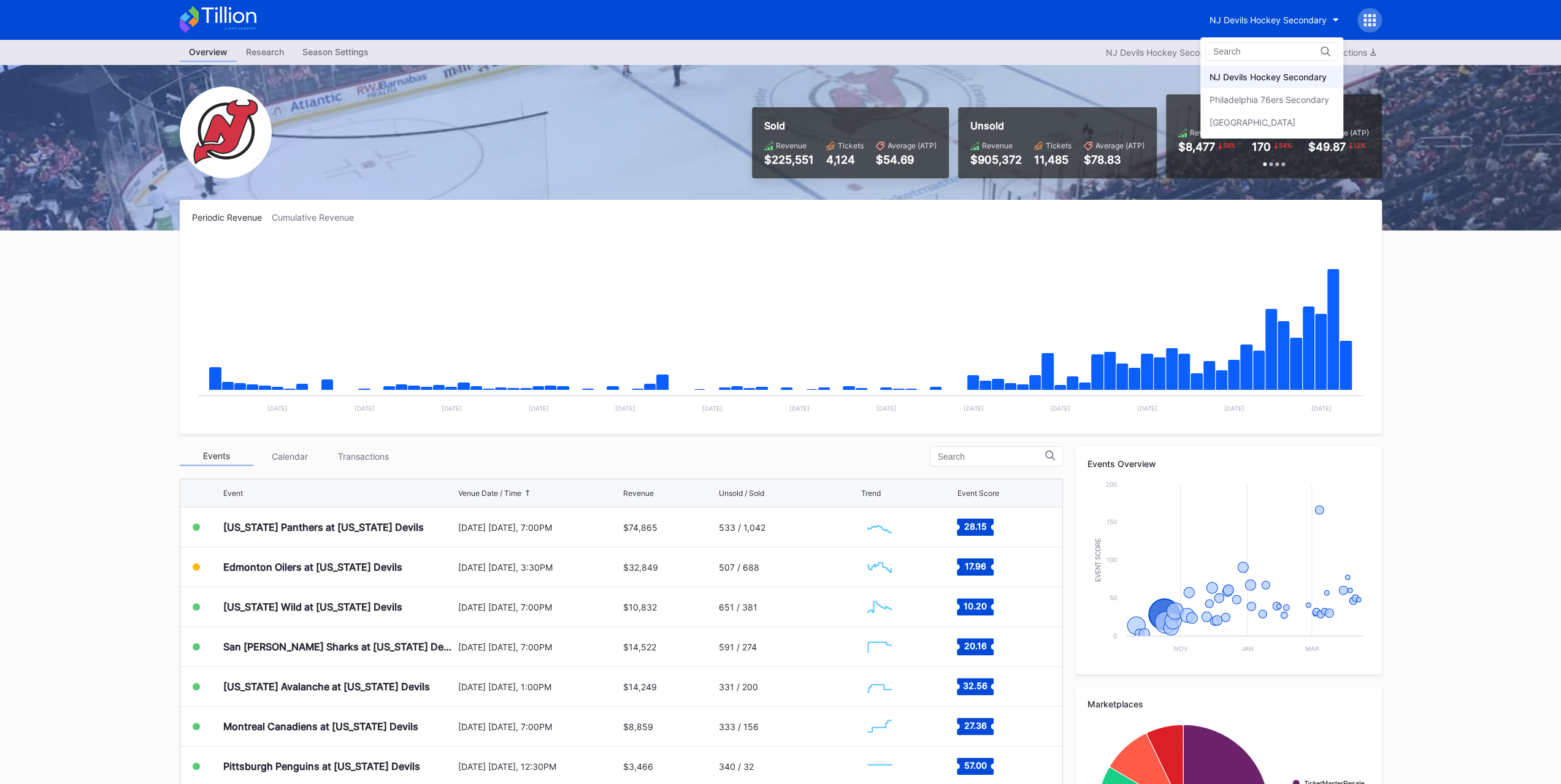
click at [1297, 100] on div "Philadelphia 76ers Secondary" at bounding box center [1269, 99] width 120 height 10
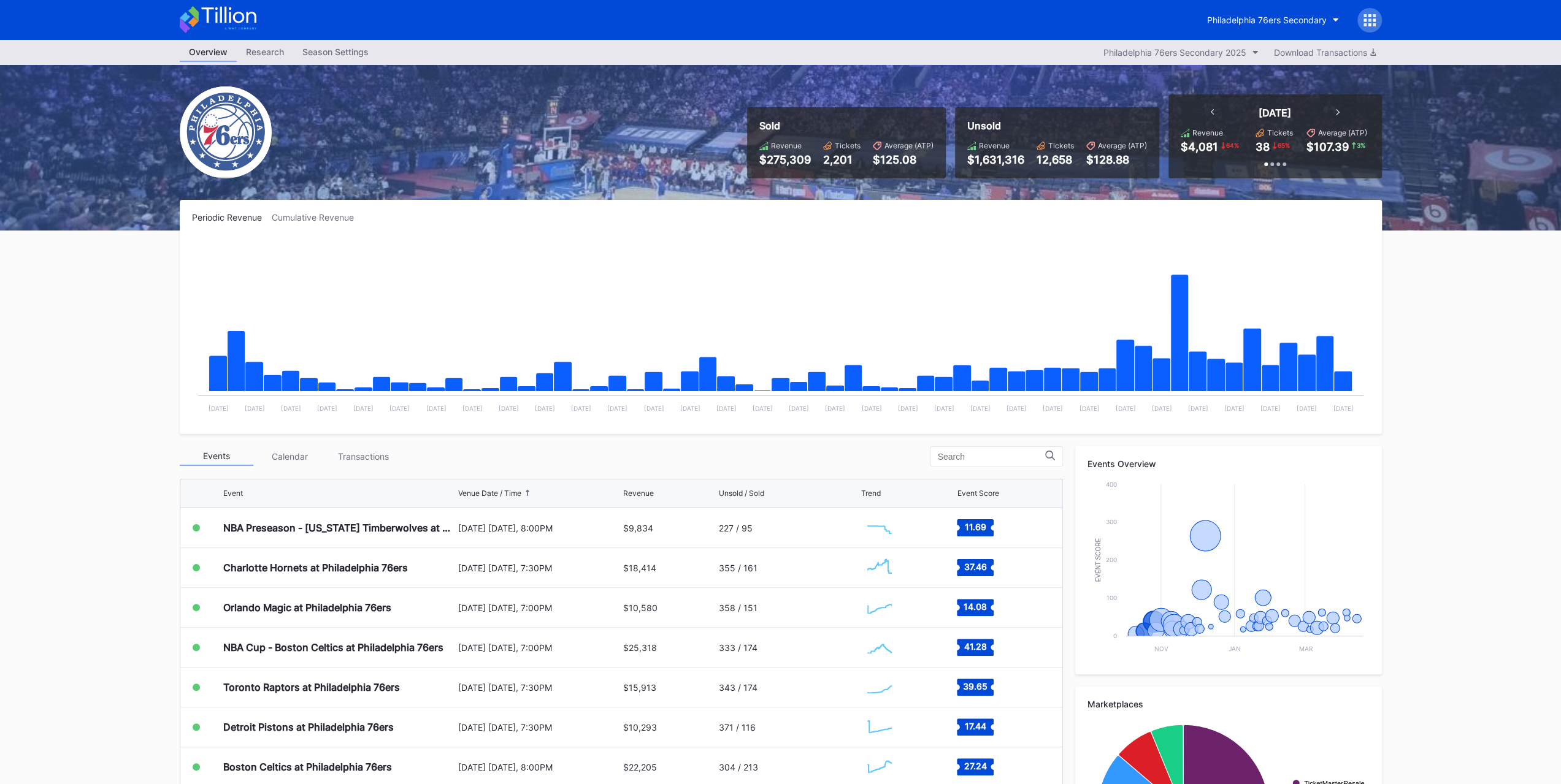
scroll to position [40, 0]
click at [285, 548] on div "Charlotte Hornets at Philadelphia 76ers" at bounding box center [339, 567] width 232 height 39
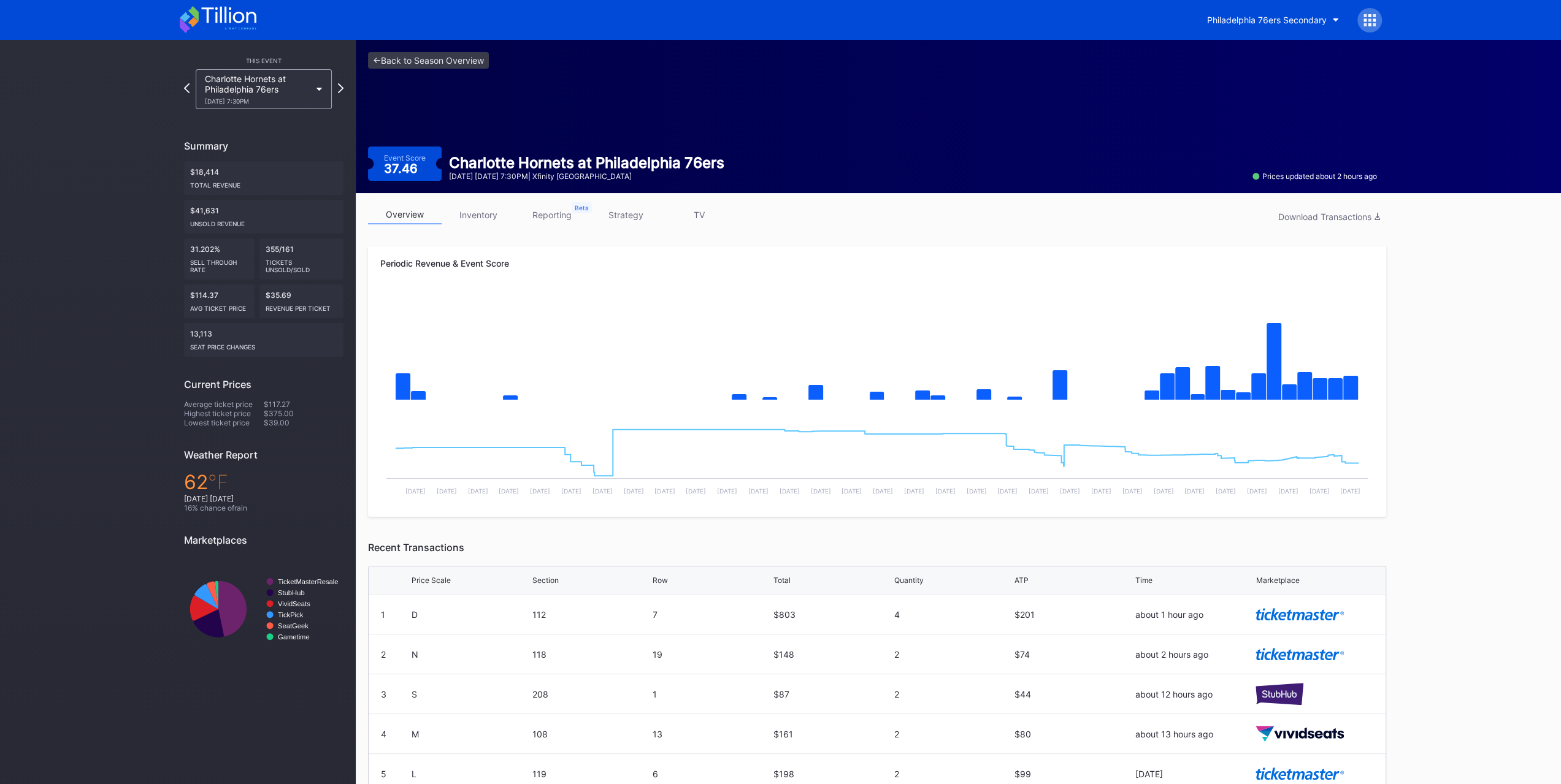
click at [292, 97] on div "Charlotte Hornets at Philadelphia 76ers [DATE] 7:30PM" at bounding box center [257, 89] width 105 height 31
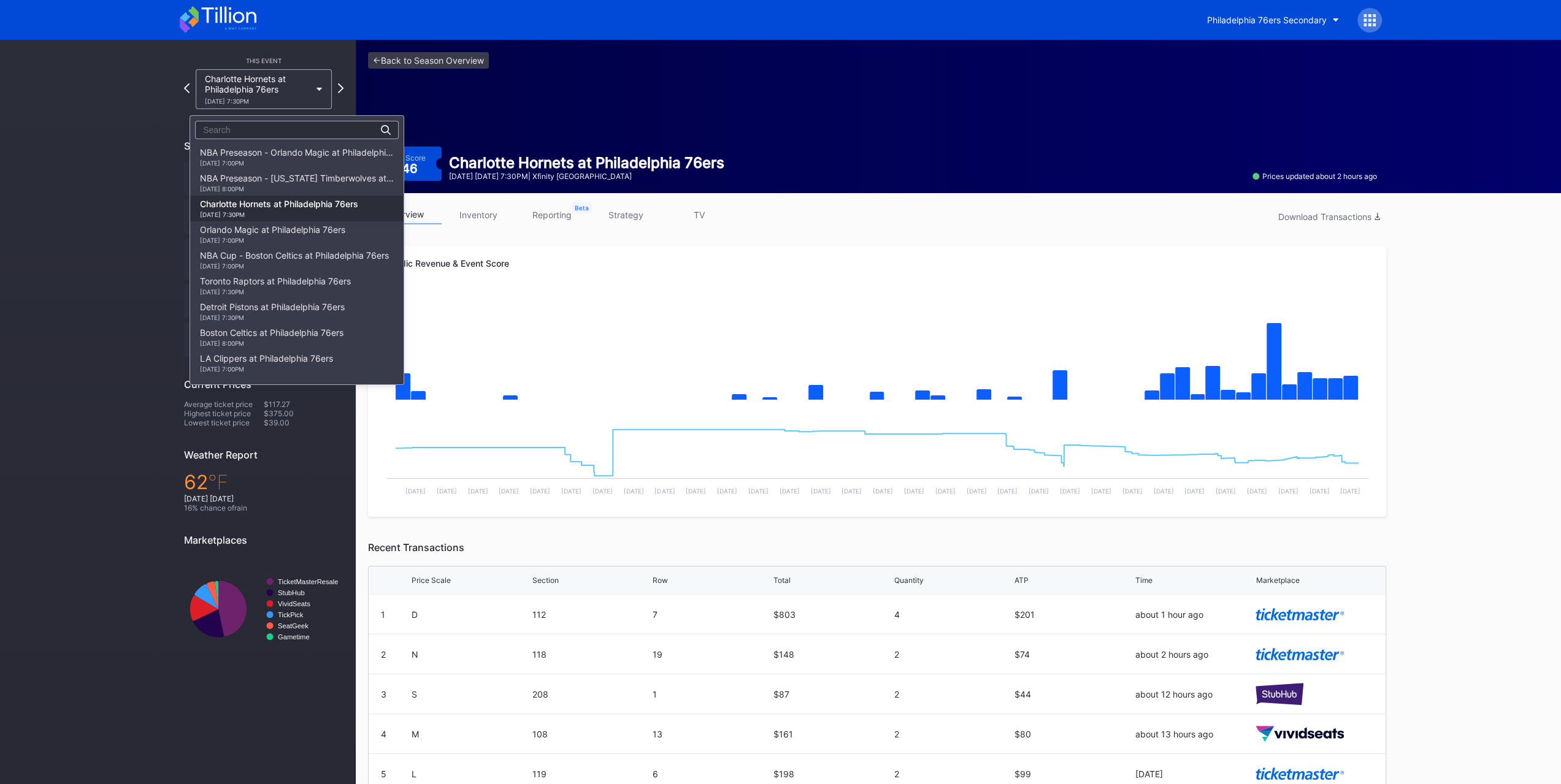
scroll to position [52, 0]
click at [292, 170] on div "Orlando Magic at Philadelphia 76ers [DATE] 7:00PM" at bounding box center [297, 182] width 213 height 26
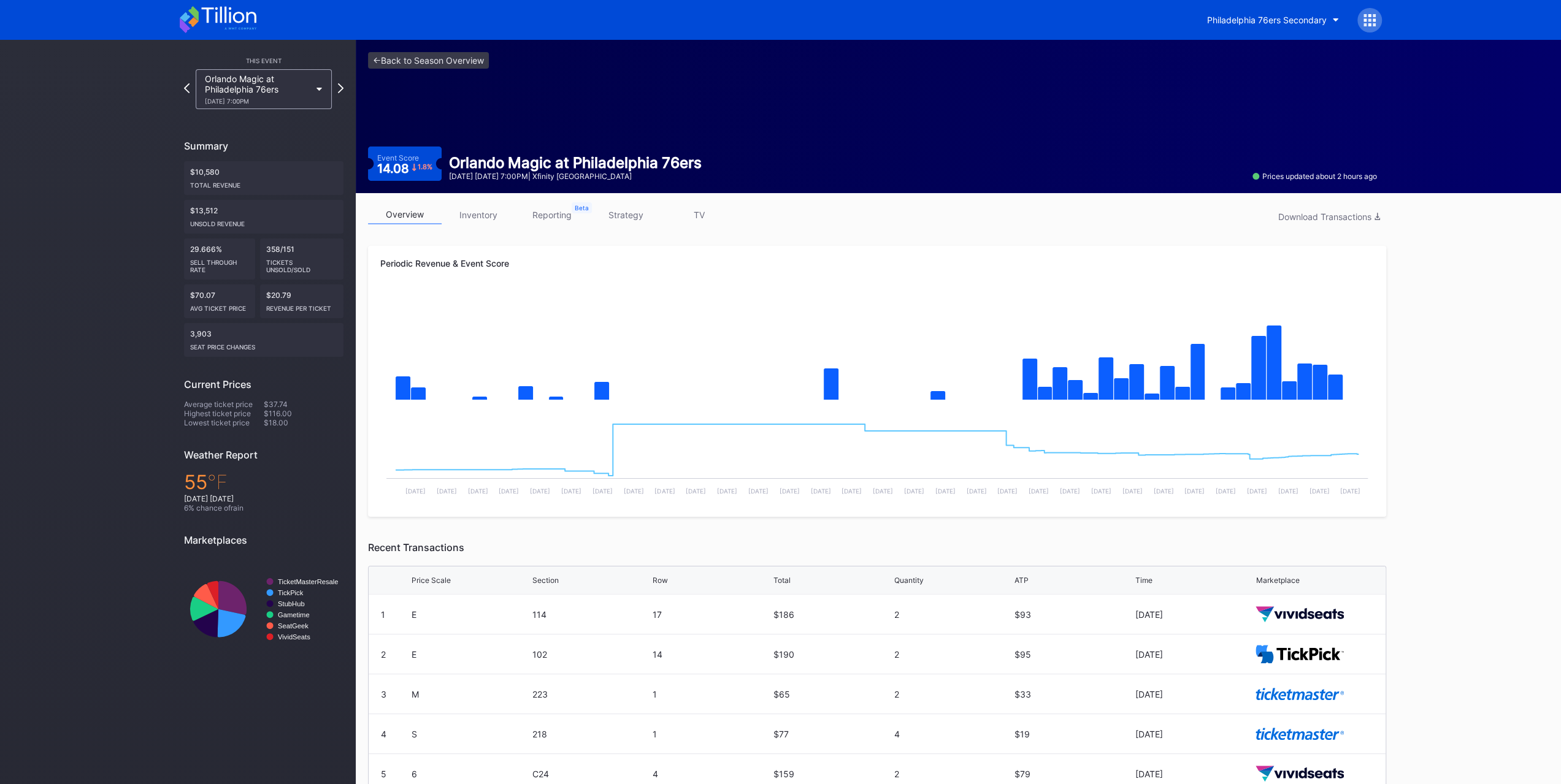
click at [457, 212] on link "inventory" at bounding box center [479, 214] width 74 height 19
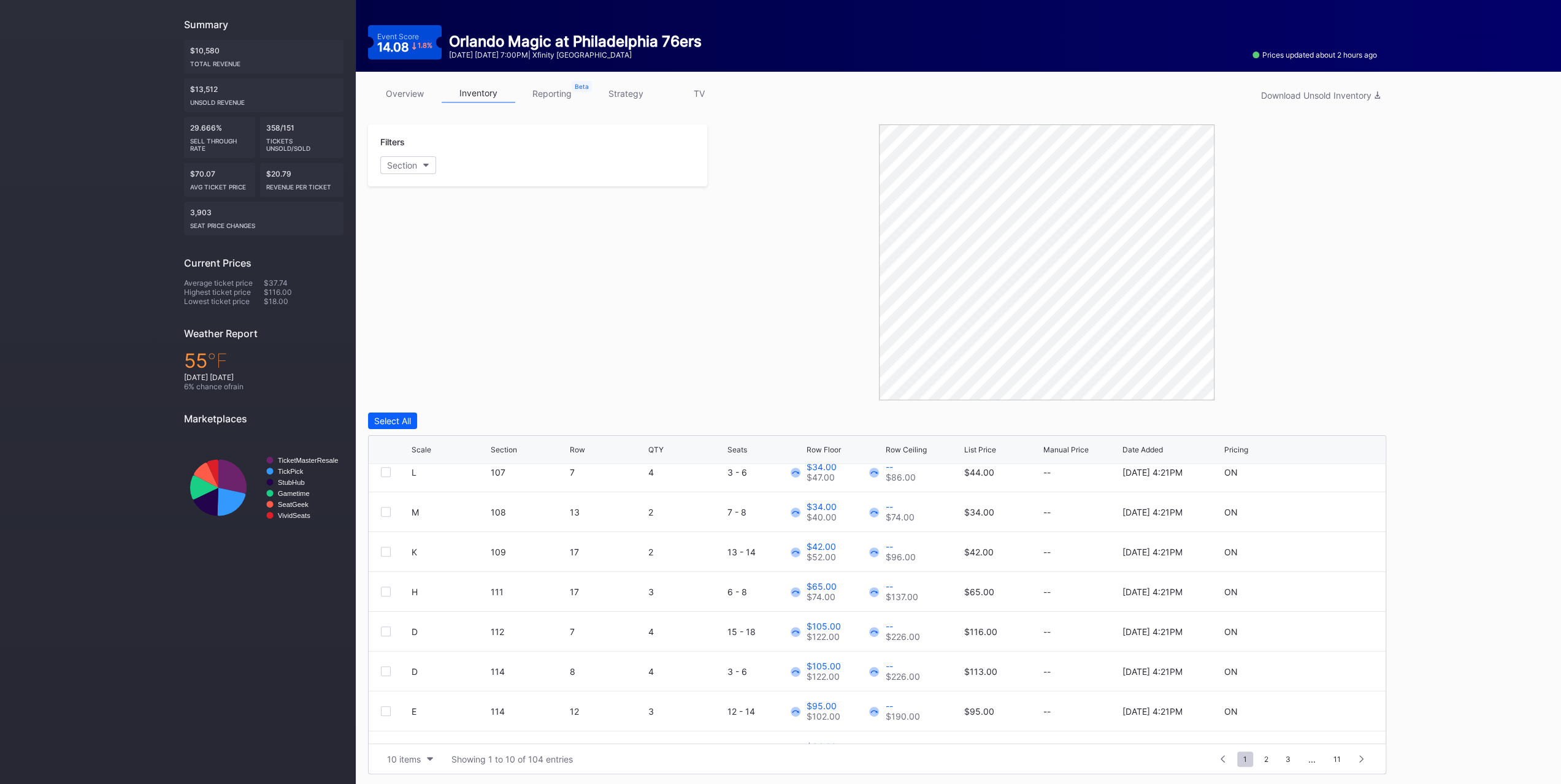
scroll to position [119, 0]
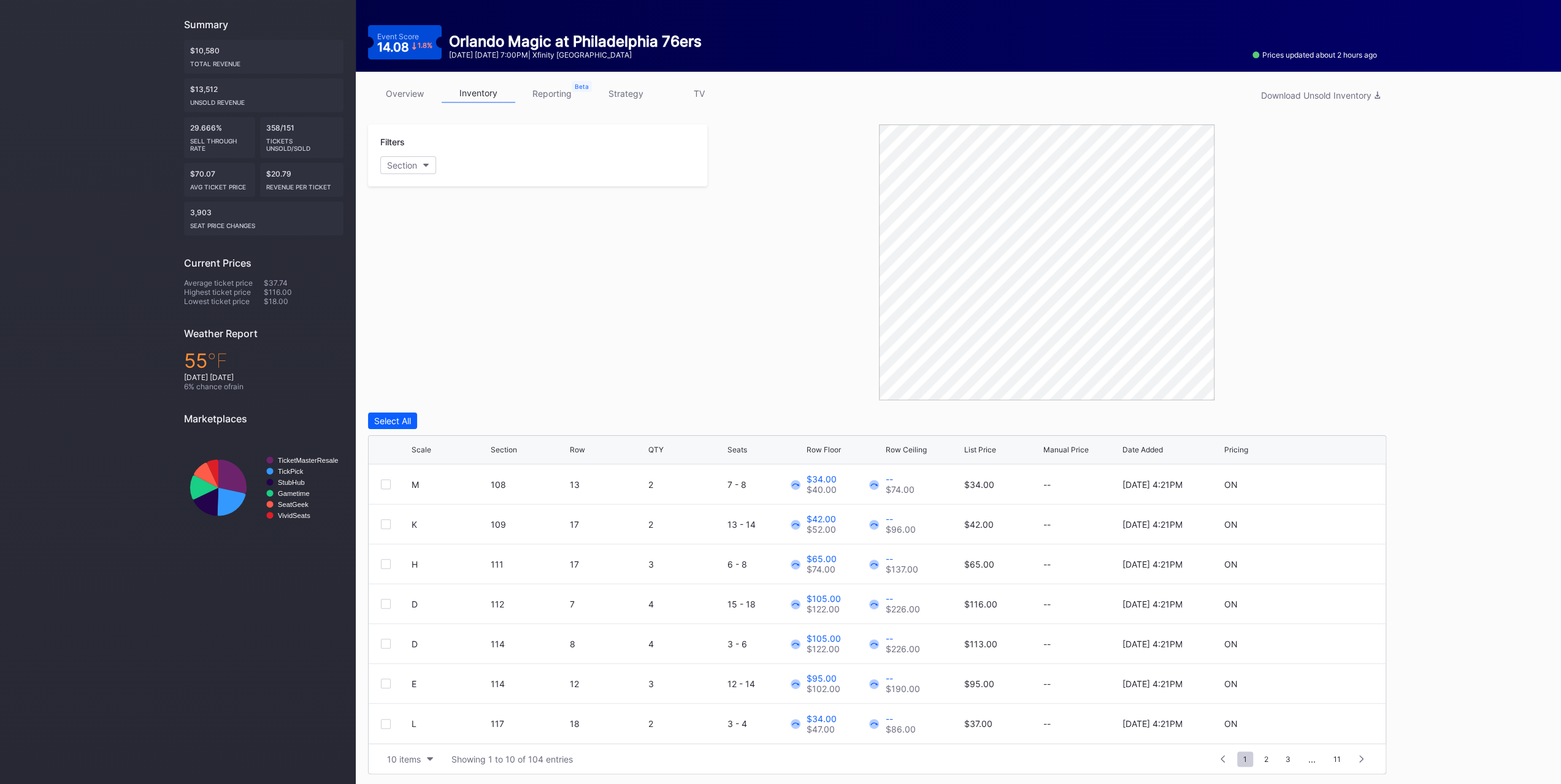
click at [417, 751] on button "10 items" at bounding box center [410, 759] width 58 height 17
click at [416, 727] on div "200 items" at bounding box center [410, 727] width 40 height 10
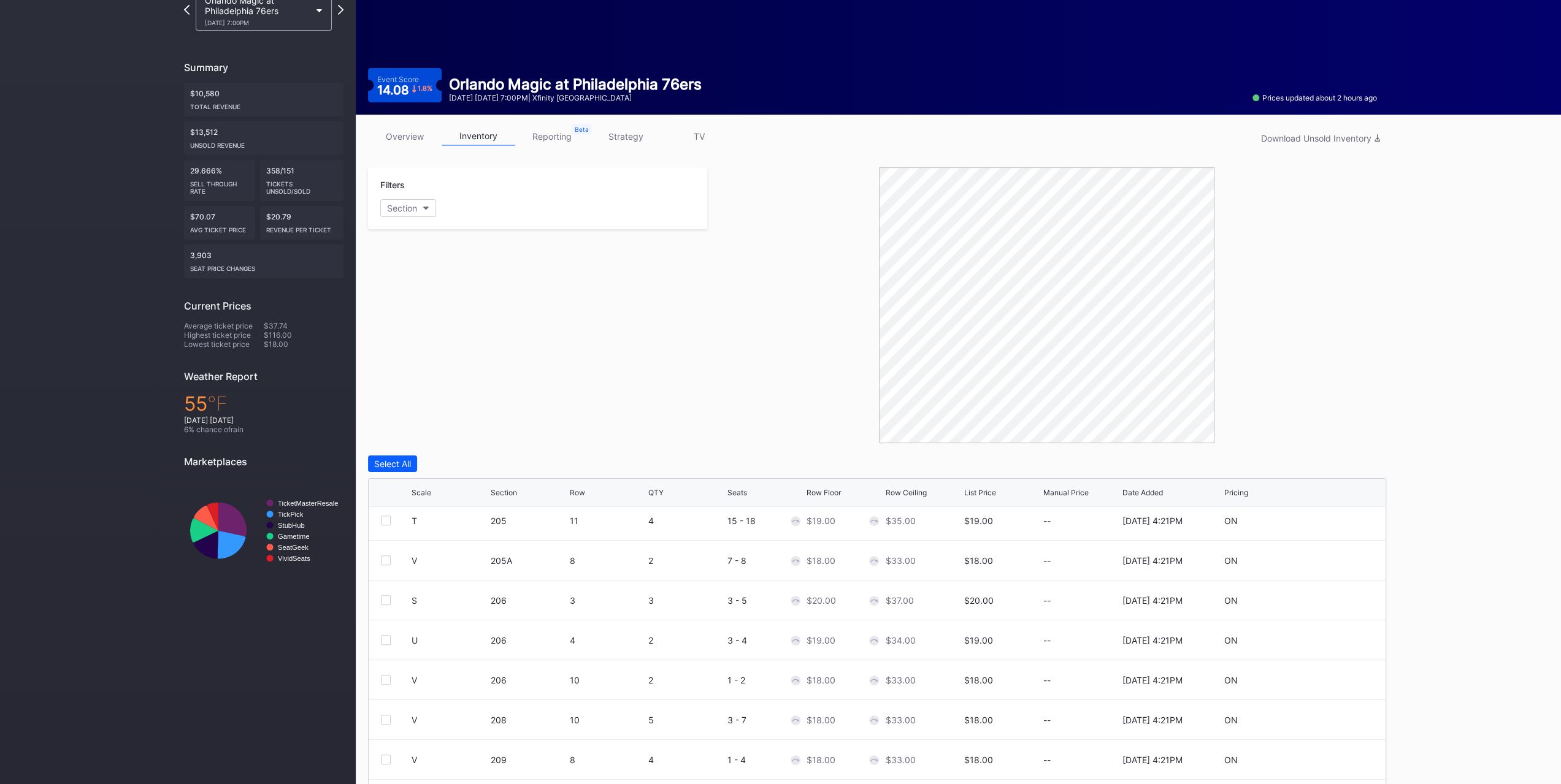
scroll to position [121, 0]
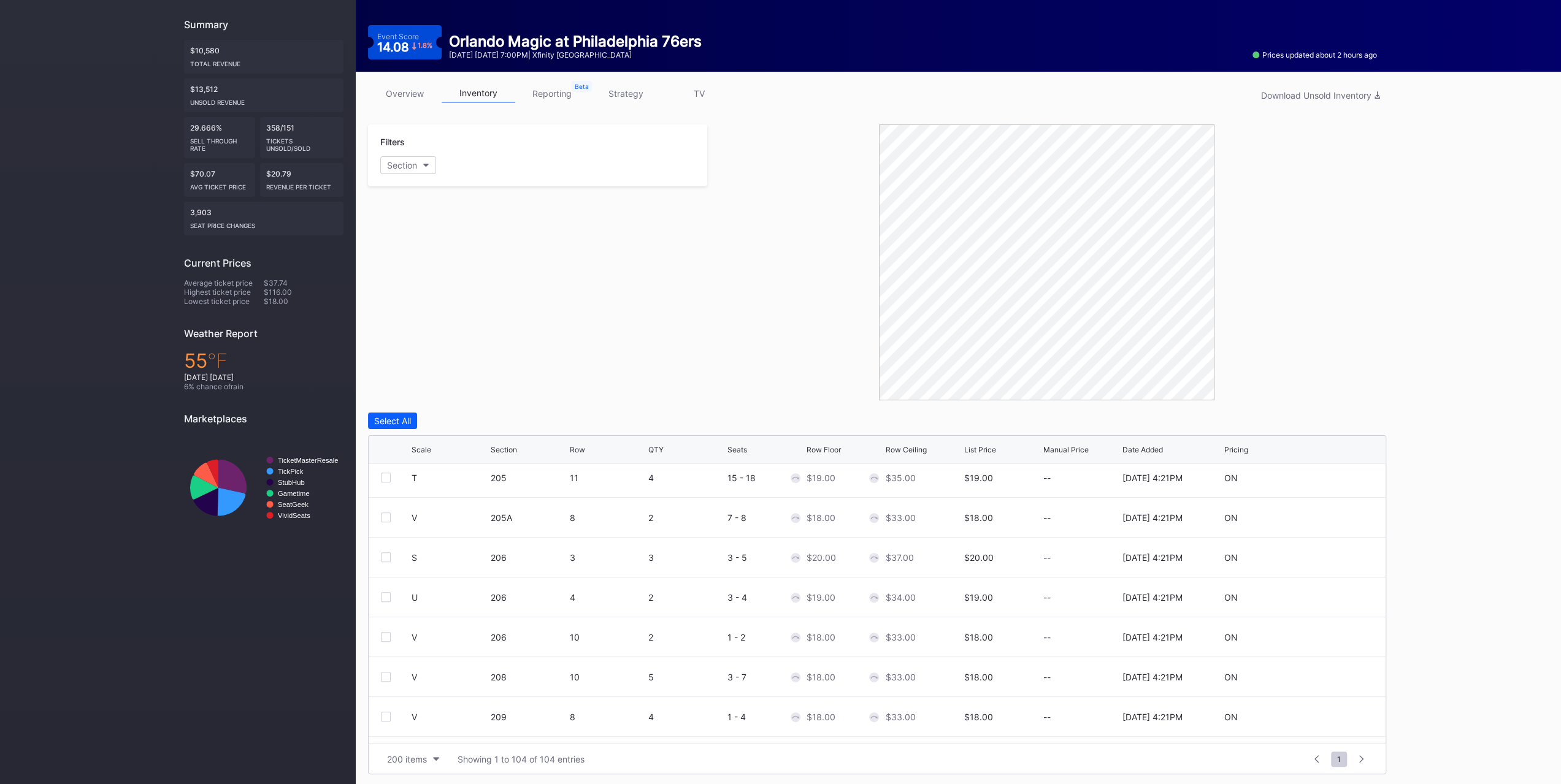
click at [432, 439] on div "Scale Section Row QTY Seats Row Floor Row Ceiling List Price Manual Price Date …" at bounding box center [877, 450] width 1017 height 28
click at [430, 447] on div "Scale" at bounding box center [421, 449] width 19 height 9
drag, startPoint x: 385, startPoint y: 483, endPoint x: 389, endPoint y: 495, distance: 12.6
click at [385, 484] on div at bounding box center [386, 483] width 10 height 10
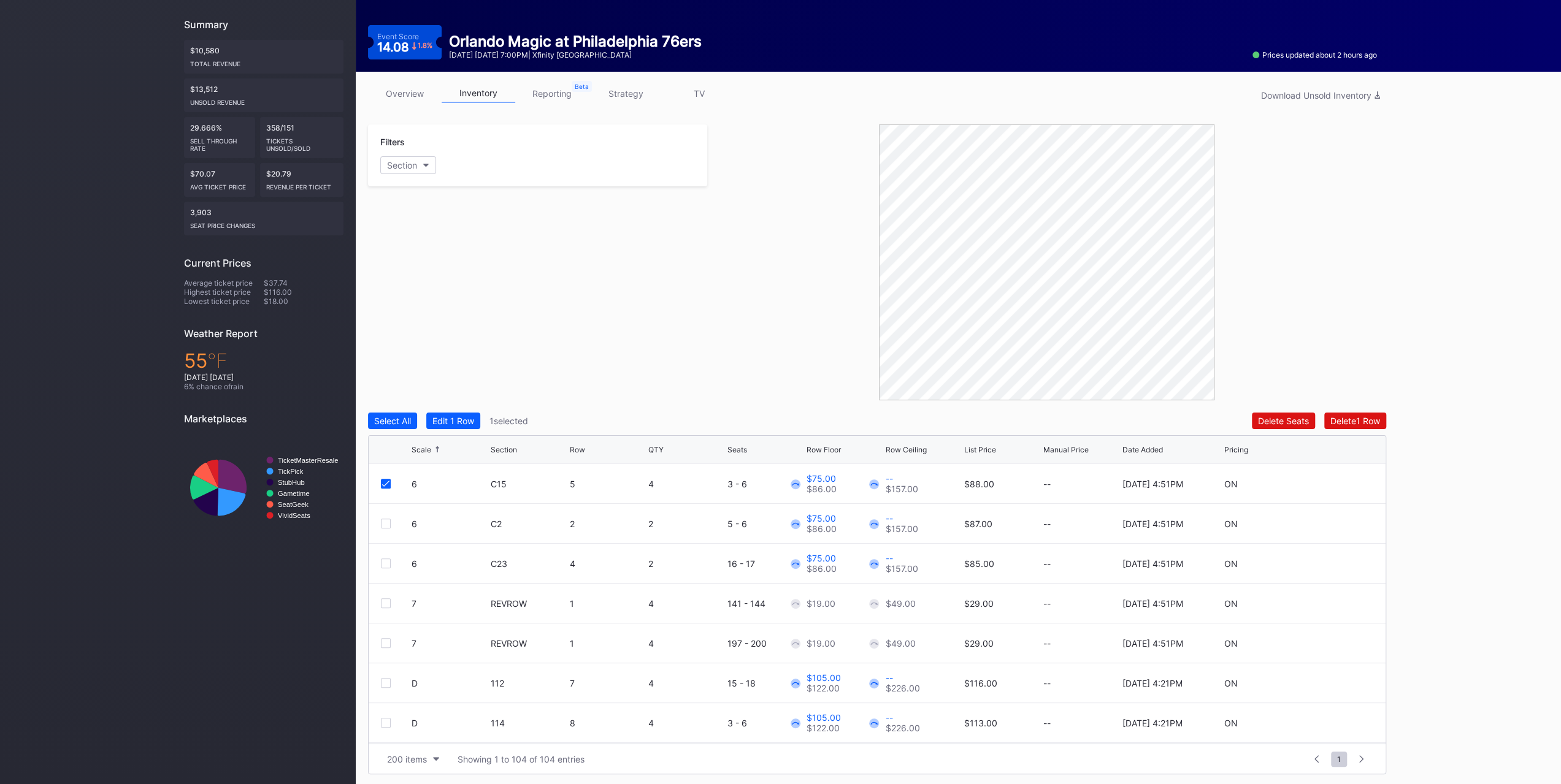
click at [389, 521] on div at bounding box center [386, 523] width 10 height 10
click at [388, 566] on div at bounding box center [386, 563] width 10 height 10
click at [398, 424] on div "Select All" at bounding box center [392, 421] width 37 height 10
click at [398, 424] on div "Deselect All" at bounding box center [397, 421] width 47 height 10
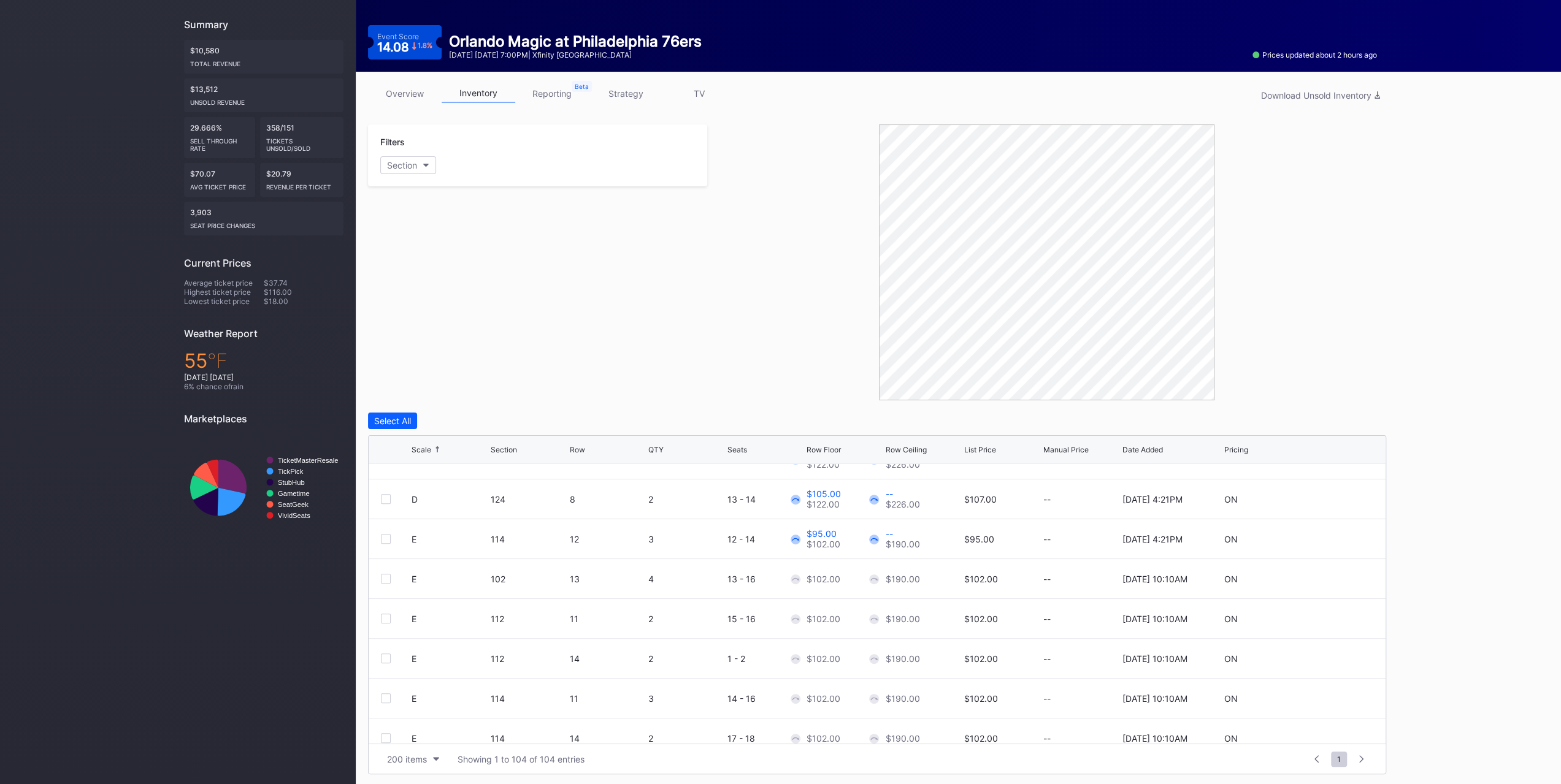
scroll to position [245, 0]
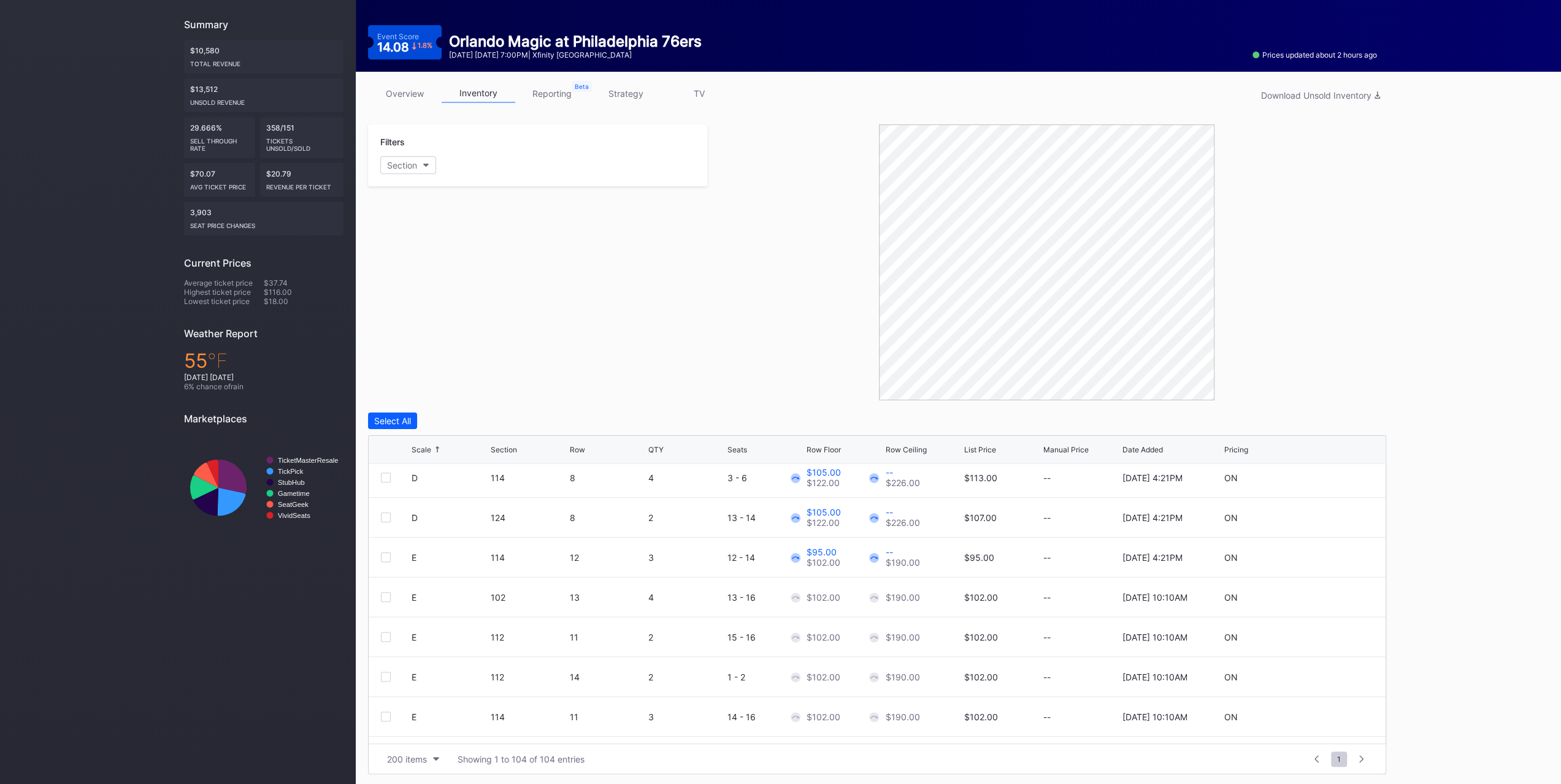
click at [390, 561] on div "E 114 12 3 12 - 14 $95.00 $102.00 -- $190.00 $95.00 -- 8/14/2025 4:21PM ON" at bounding box center [877, 558] width 1017 height 40
click at [390, 558] on div at bounding box center [396, 557] width 30 height 10
click at [389, 558] on div at bounding box center [386, 557] width 10 height 10
click at [387, 595] on div at bounding box center [386, 597] width 10 height 10
click at [386, 641] on div "E 112 11 2 15 - 16 $102.00 $190.00 $102.00 -- 10/15/2025 10:10AM ON" at bounding box center [877, 637] width 1017 height 40
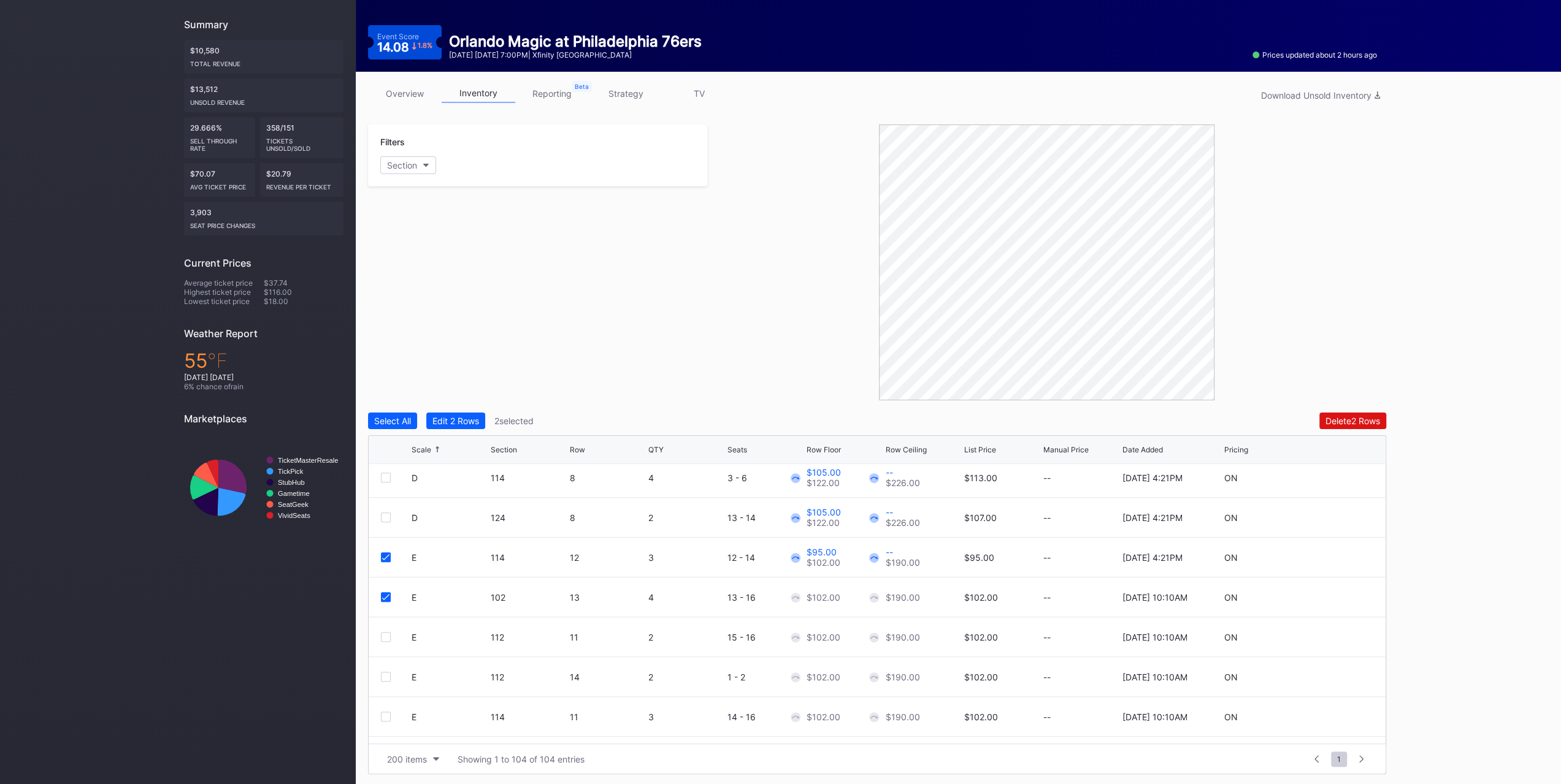
click at [385, 635] on div at bounding box center [386, 637] width 10 height 10
click at [386, 553] on div at bounding box center [386, 554] width 10 height 10
click at [385, 589] on div at bounding box center [386, 593] width 10 height 10
click at [388, 629] on div at bounding box center [386, 634] width 10 height 10
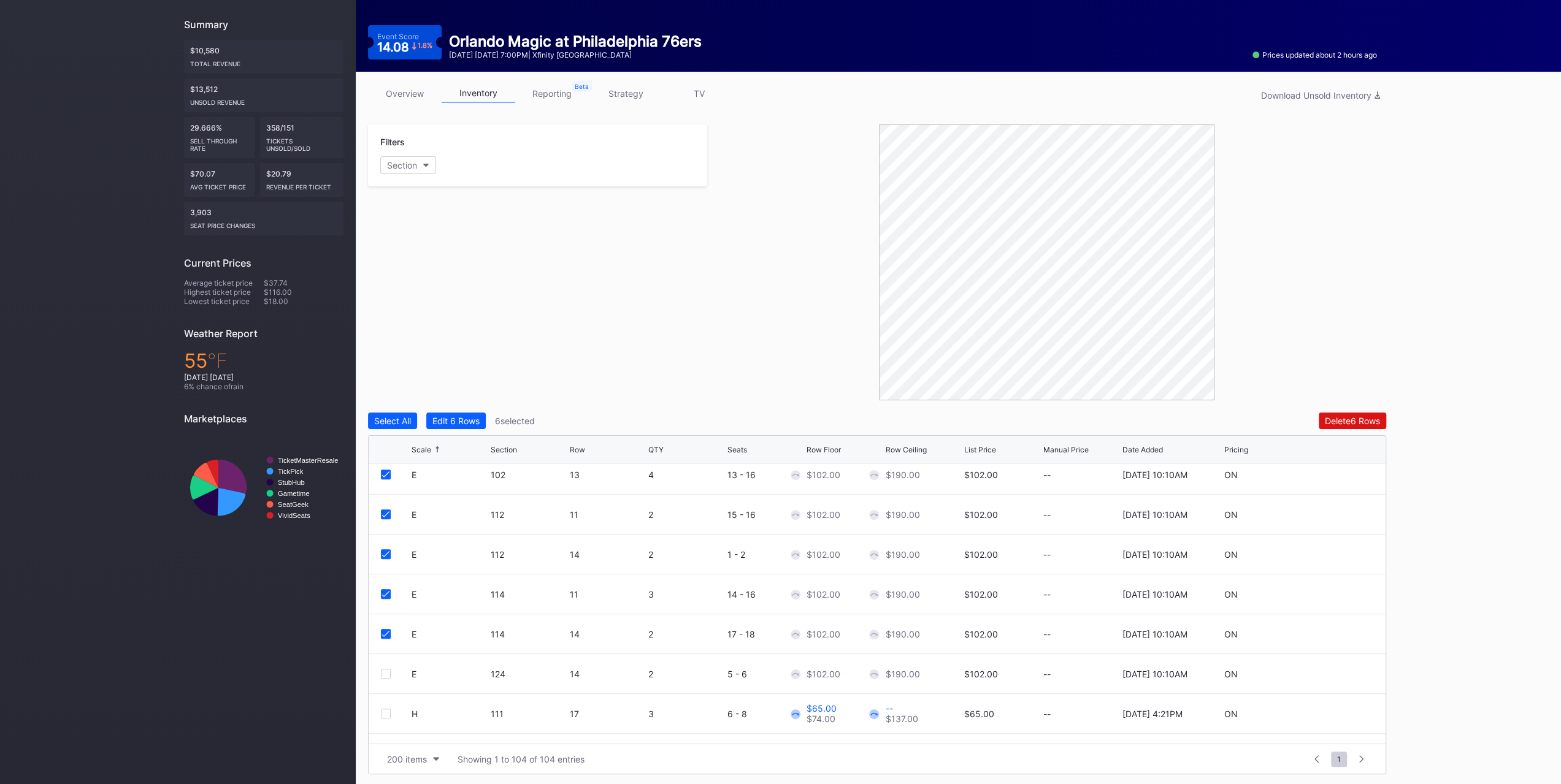
click at [385, 672] on div at bounding box center [386, 674] width 10 height 10
click at [455, 420] on div "Edit 7 Rows" at bounding box center [456, 421] width 47 height 10
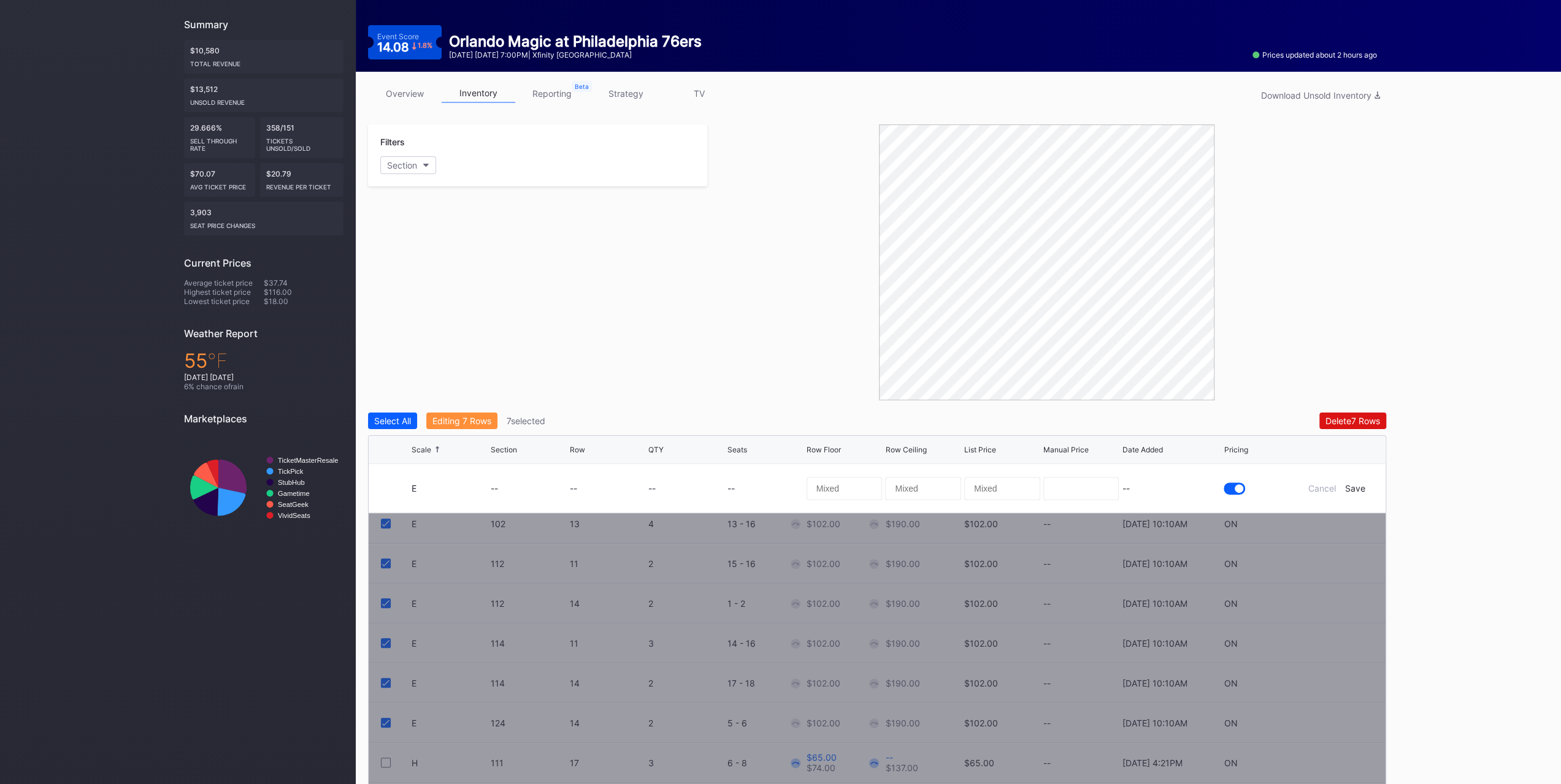
drag, startPoint x: 824, startPoint y: 470, endPoint x: 834, endPoint y: 484, distance: 17.2
click at [825, 473] on div at bounding box center [844, 488] width 76 height 48
drag, startPoint x: 839, startPoint y: 486, endPoint x: 830, endPoint y: 475, distance: 14.2
click at [839, 486] on input at bounding box center [844, 489] width 76 height 23
type input "89"
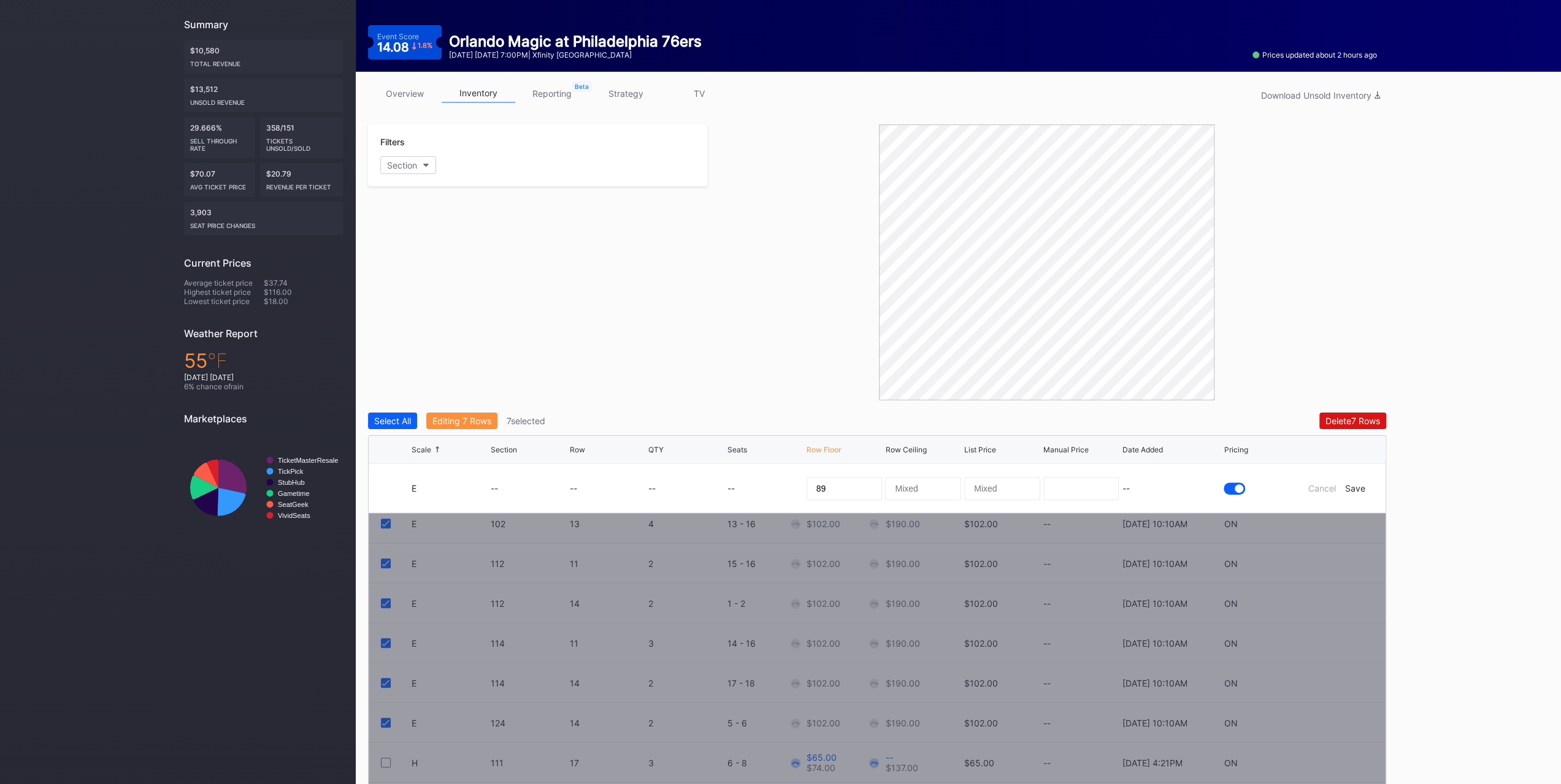
click at [1359, 491] on div "Save" at bounding box center [1355, 488] width 20 height 10
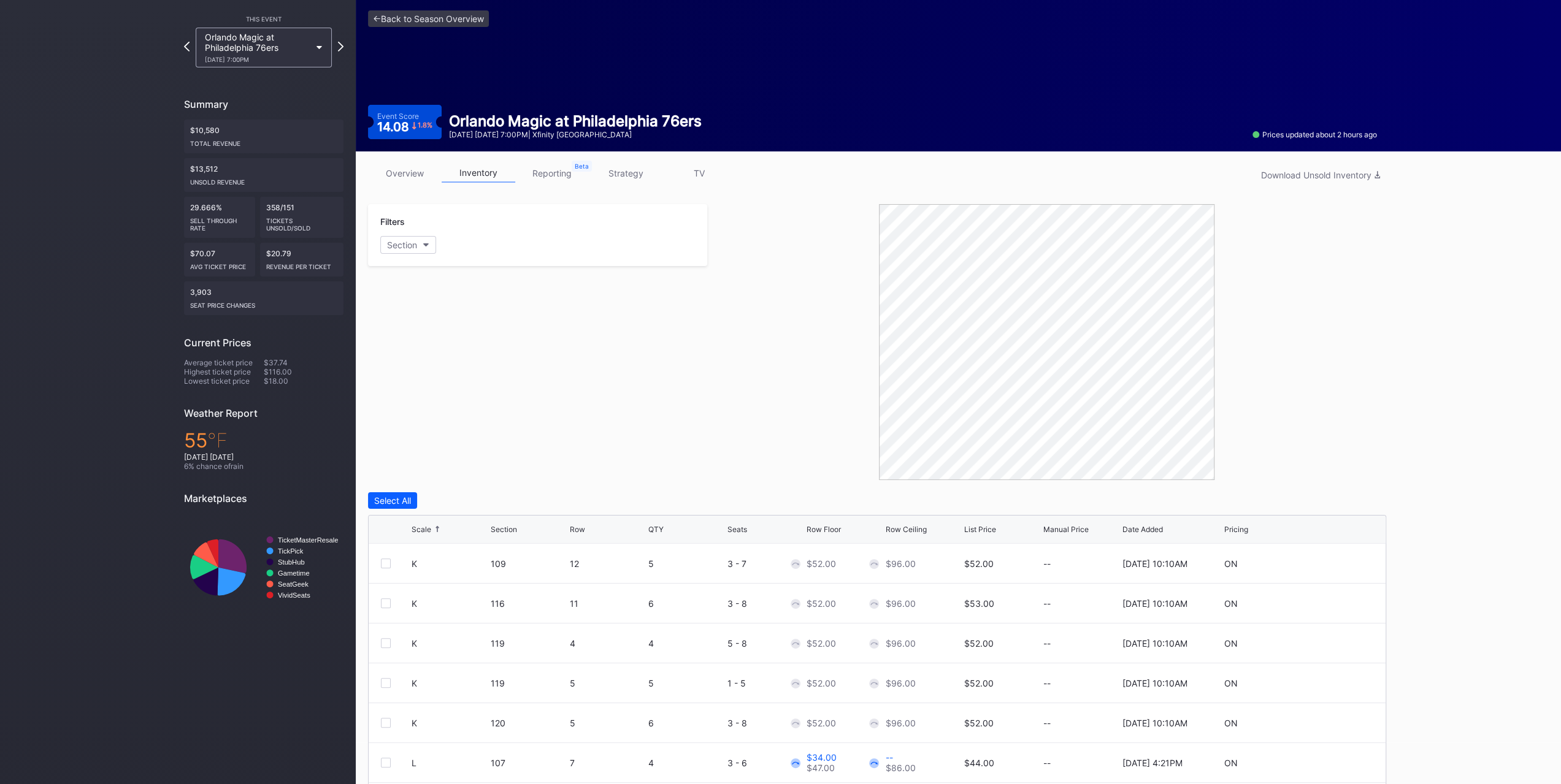
scroll to position [0, 0]
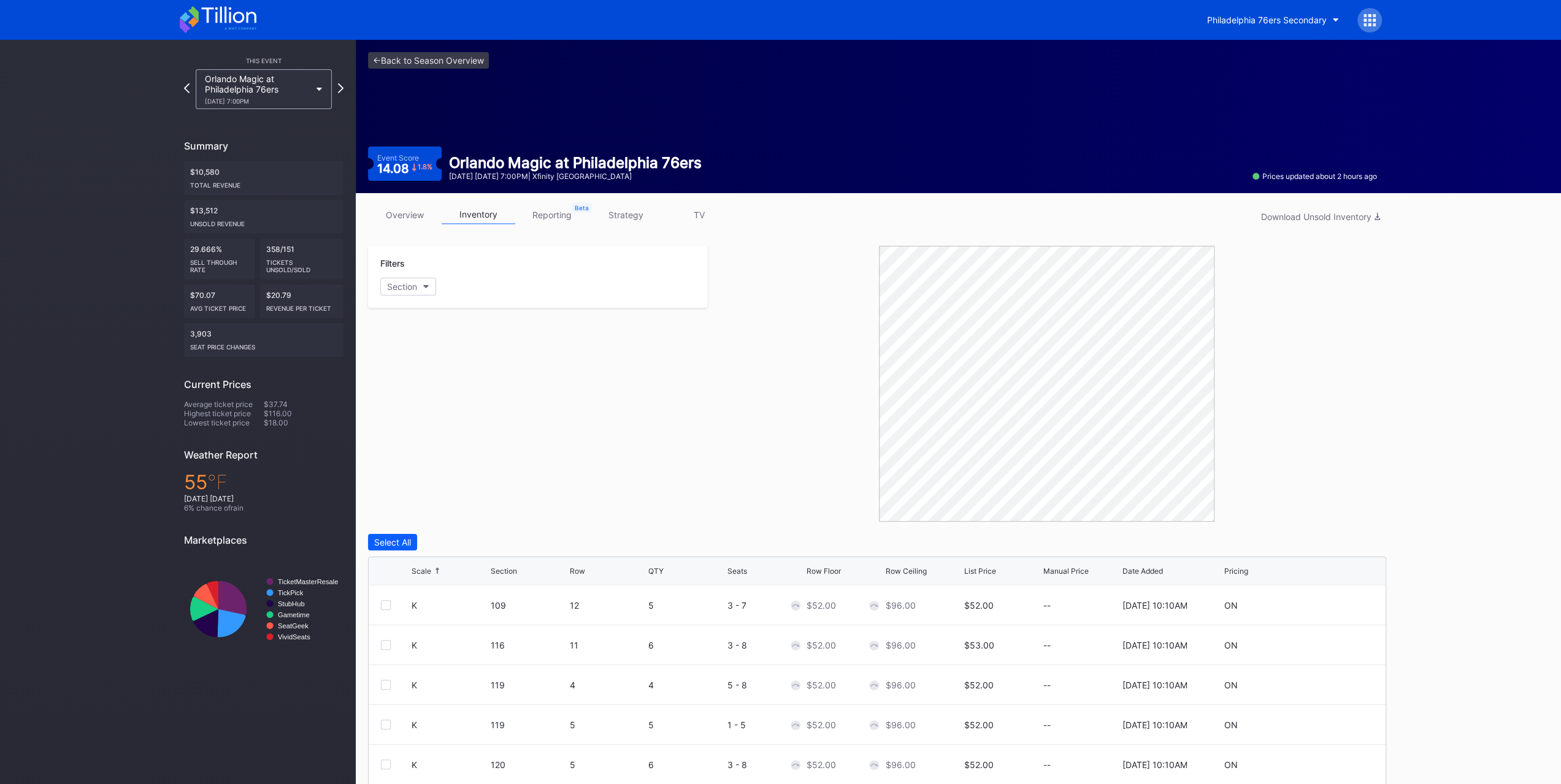
click at [283, 79] on div "Orlando Magic at Philadelphia 76ers 10/27 Monday 7:00PM" at bounding box center [257, 89] width 105 height 31
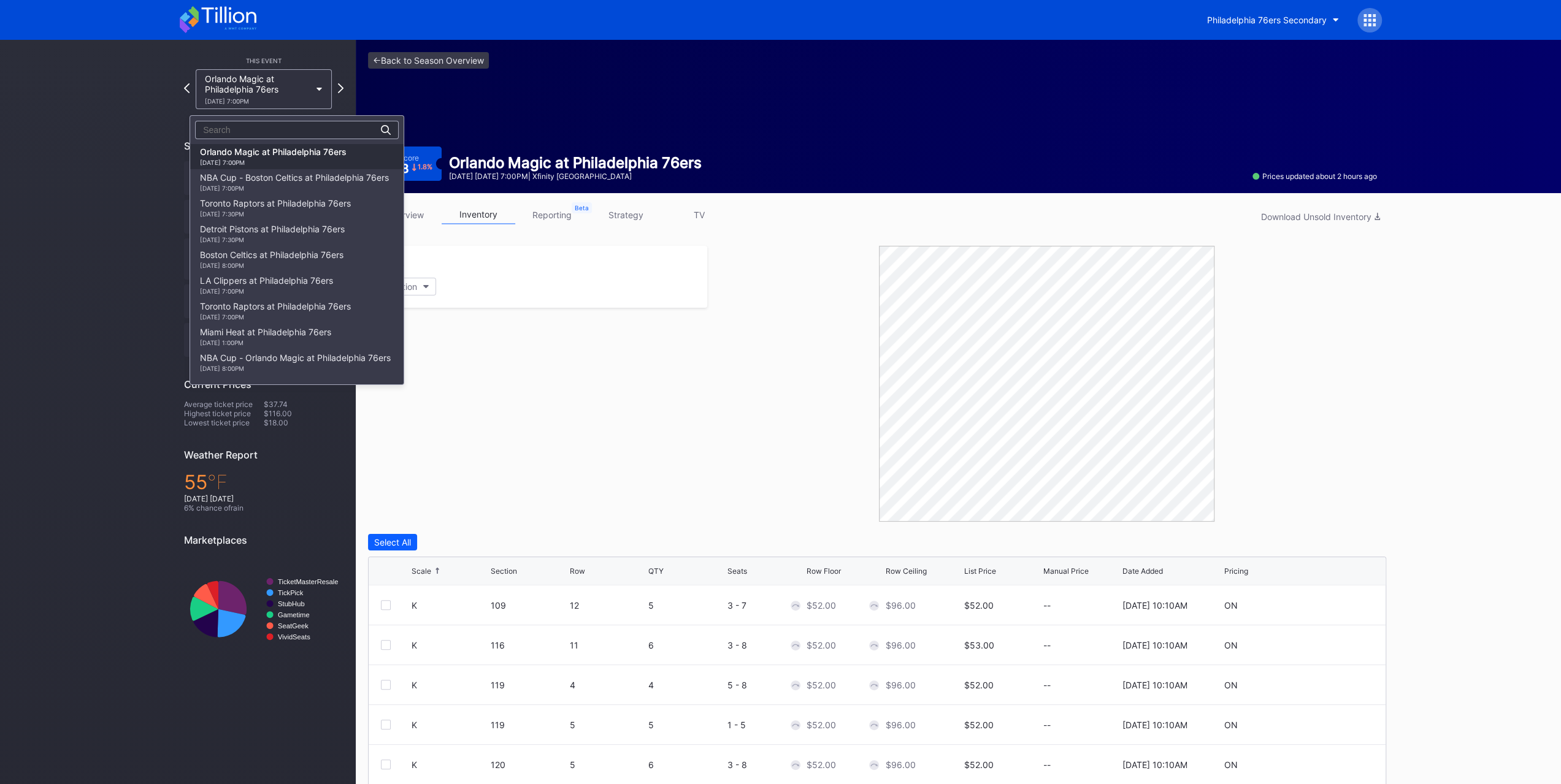
scroll to position [17, 0]
click at [289, 195] on div "10/25 Saturday 7:30PM" at bounding box center [278, 198] width 157 height 7
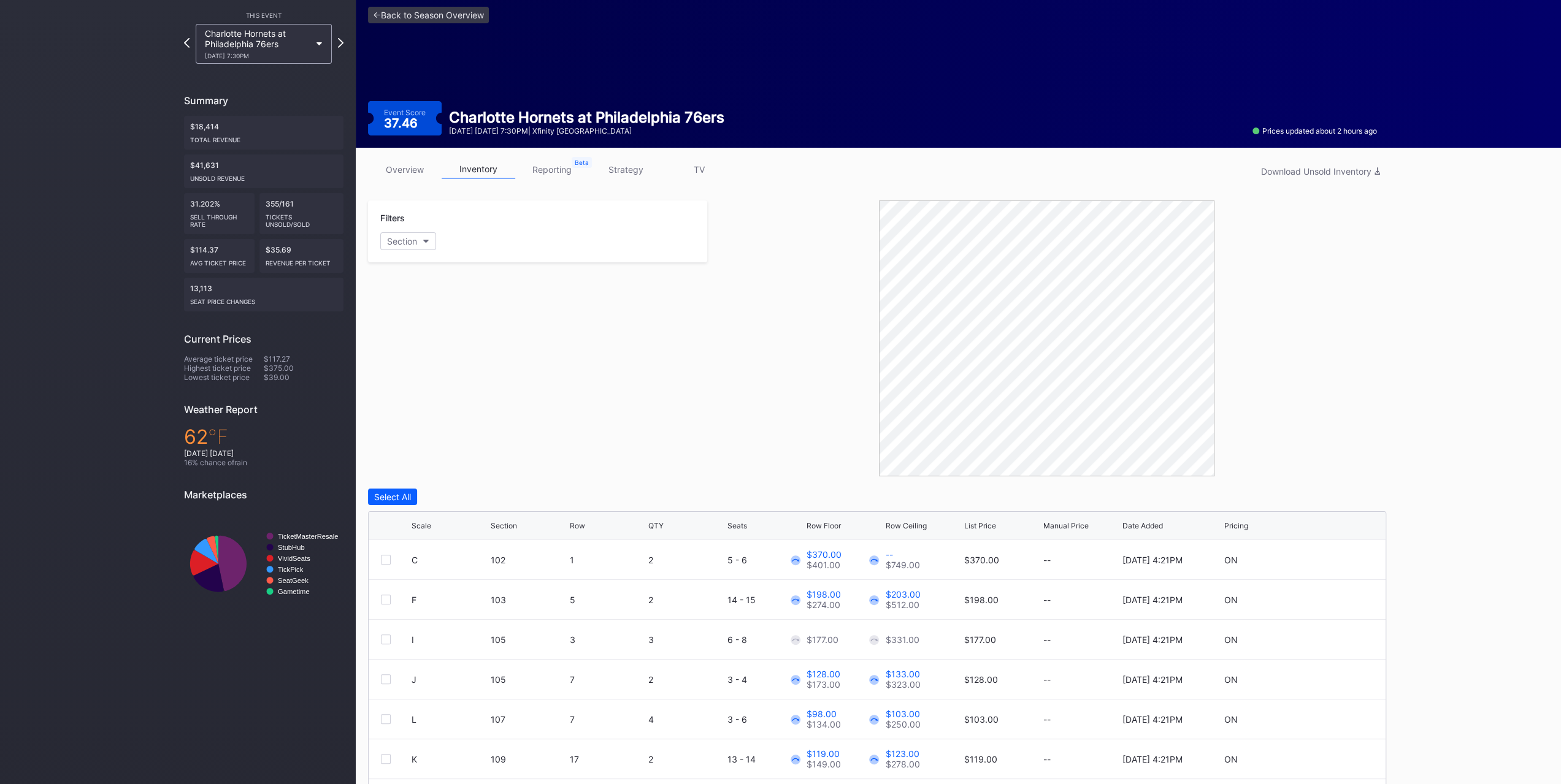
scroll to position [121, 0]
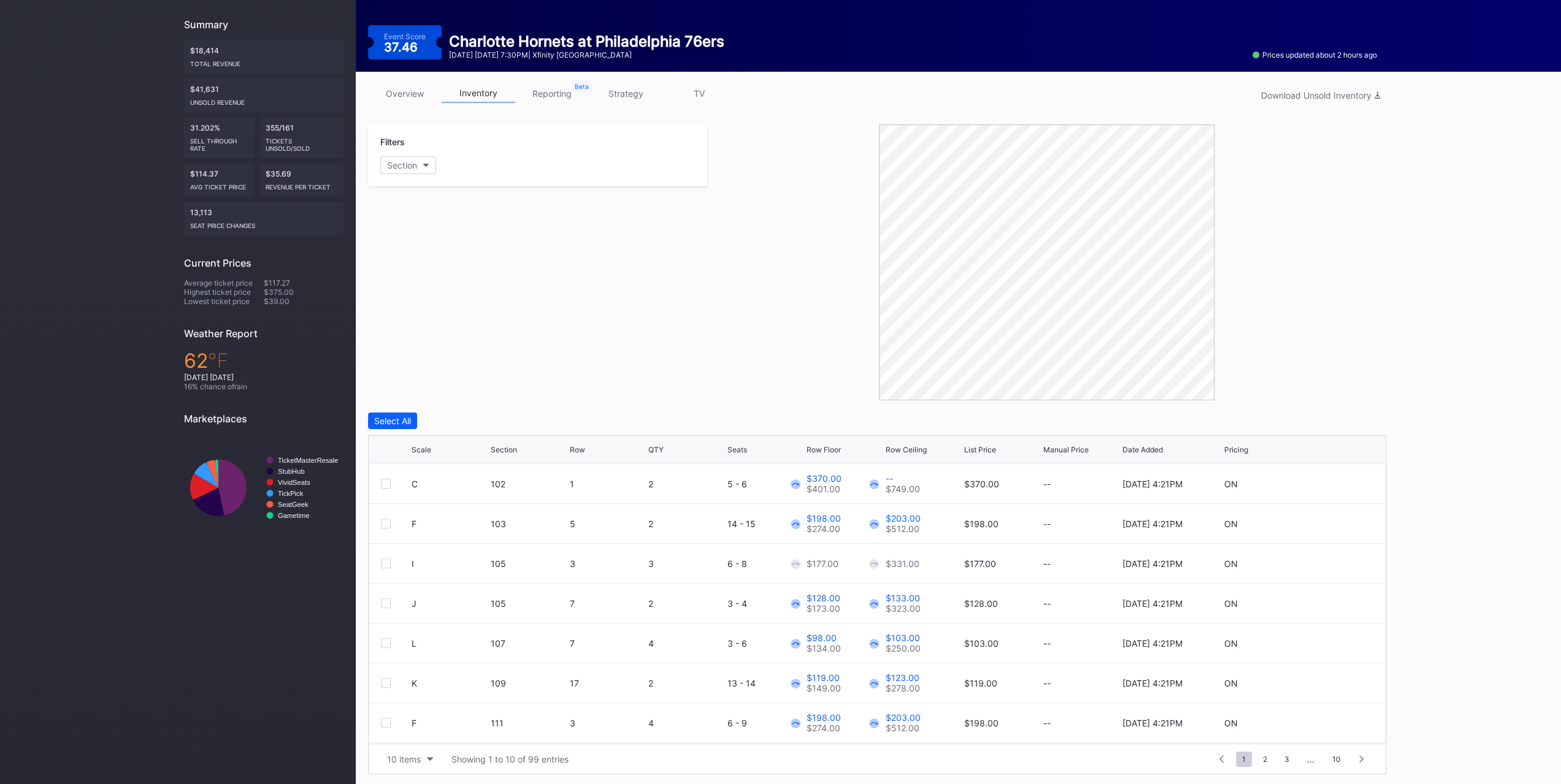
click at [415, 88] on link "overview" at bounding box center [405, 93] width 74 height 19
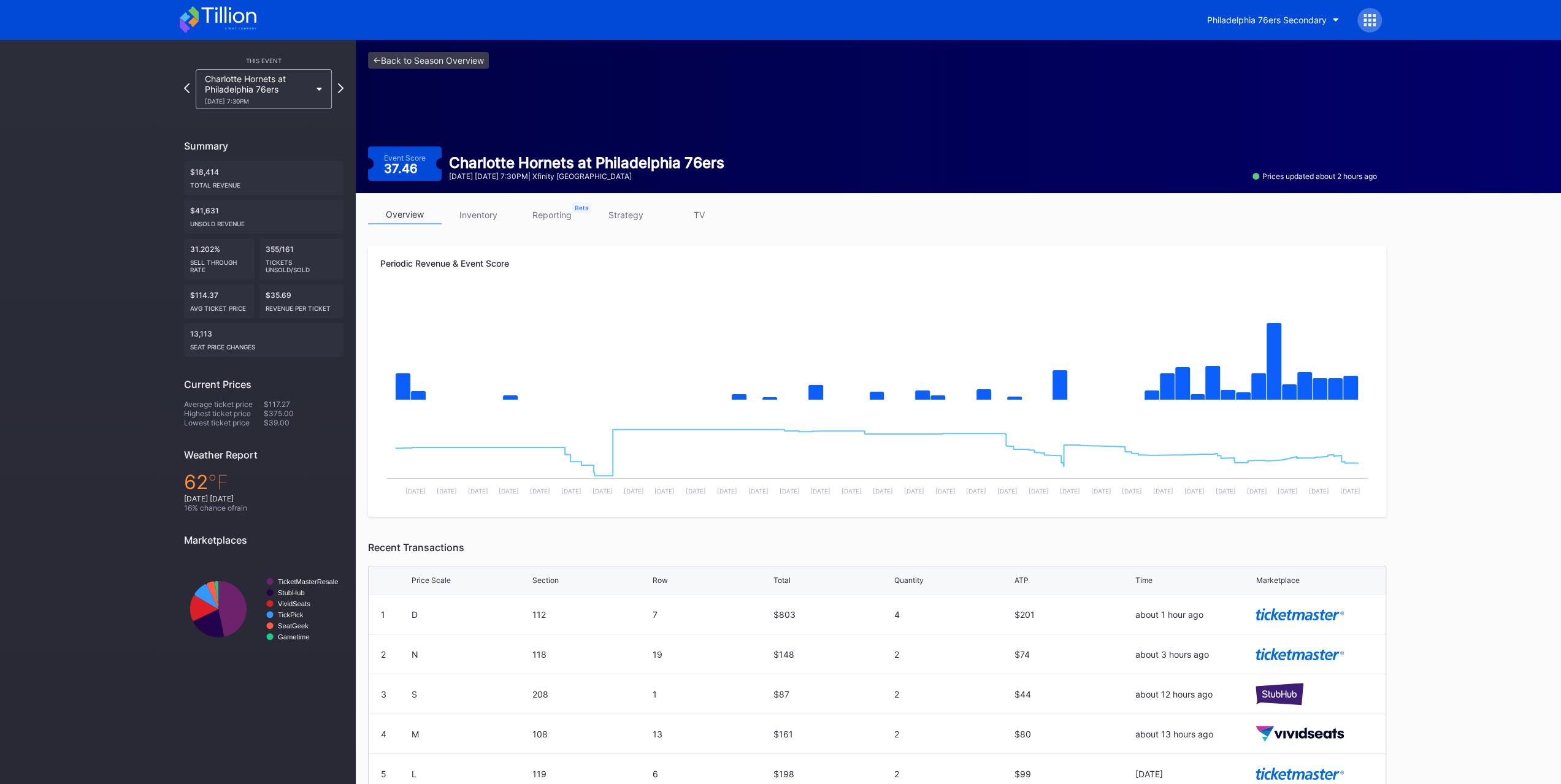
click at [497, 218] on link "inventory" at bounding box center [479, 214] width 74 height 19
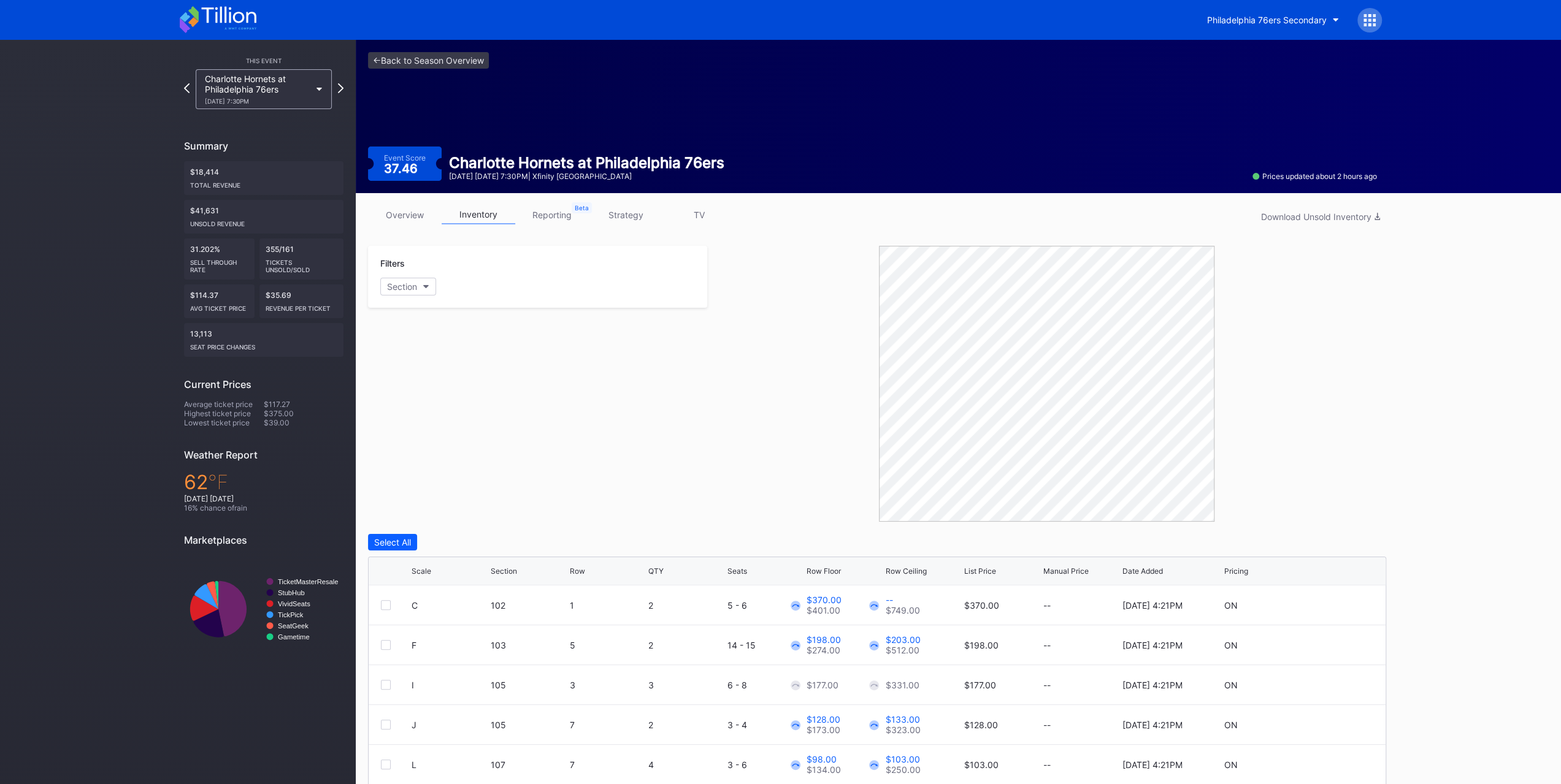
click at [399, 218] on link "overview" at bounding box center [405, 214] width 74 height 19
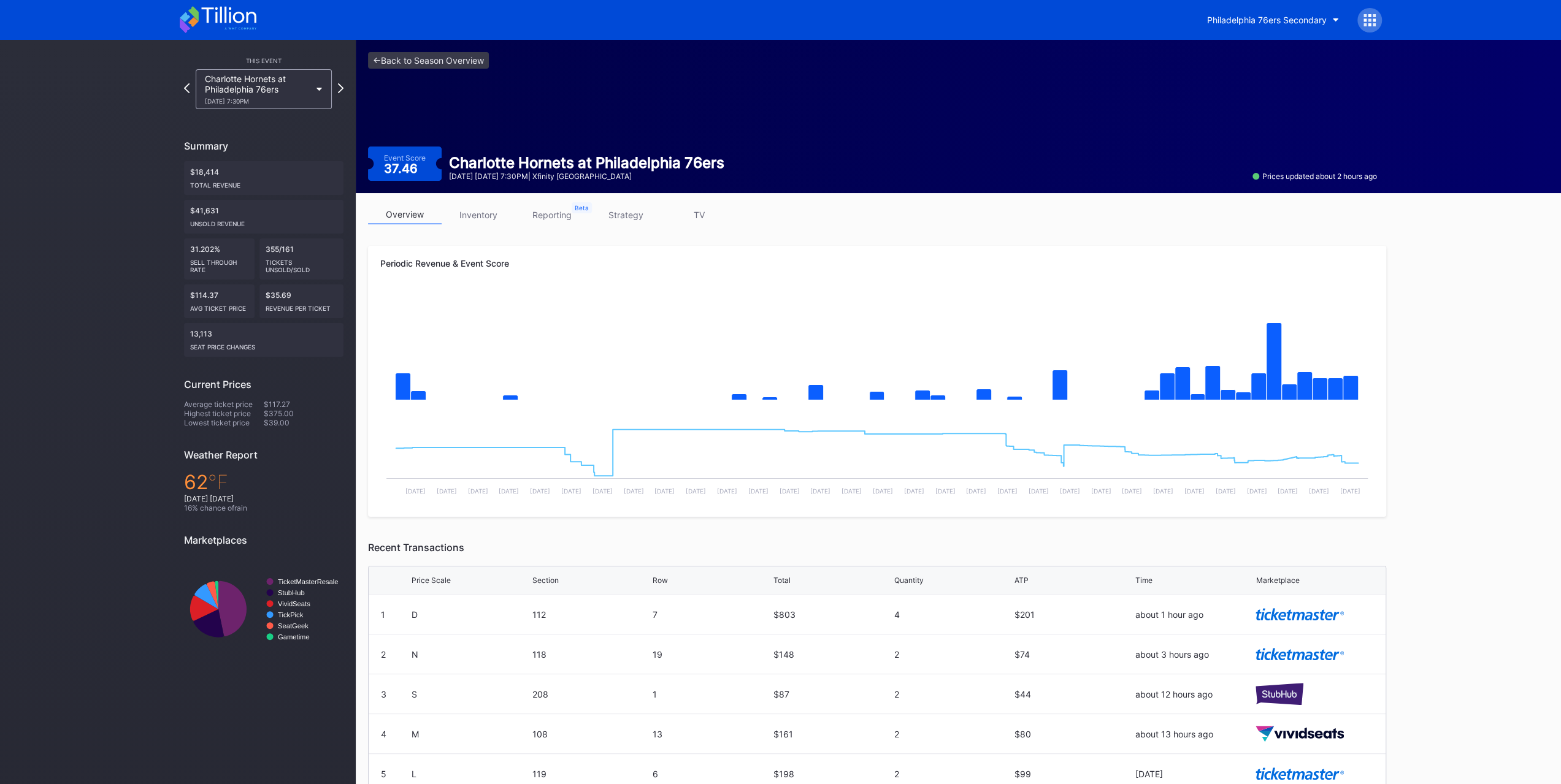
click at [627, 219] on link "strategy" at bounding box center [625, 214] width 74 height 19
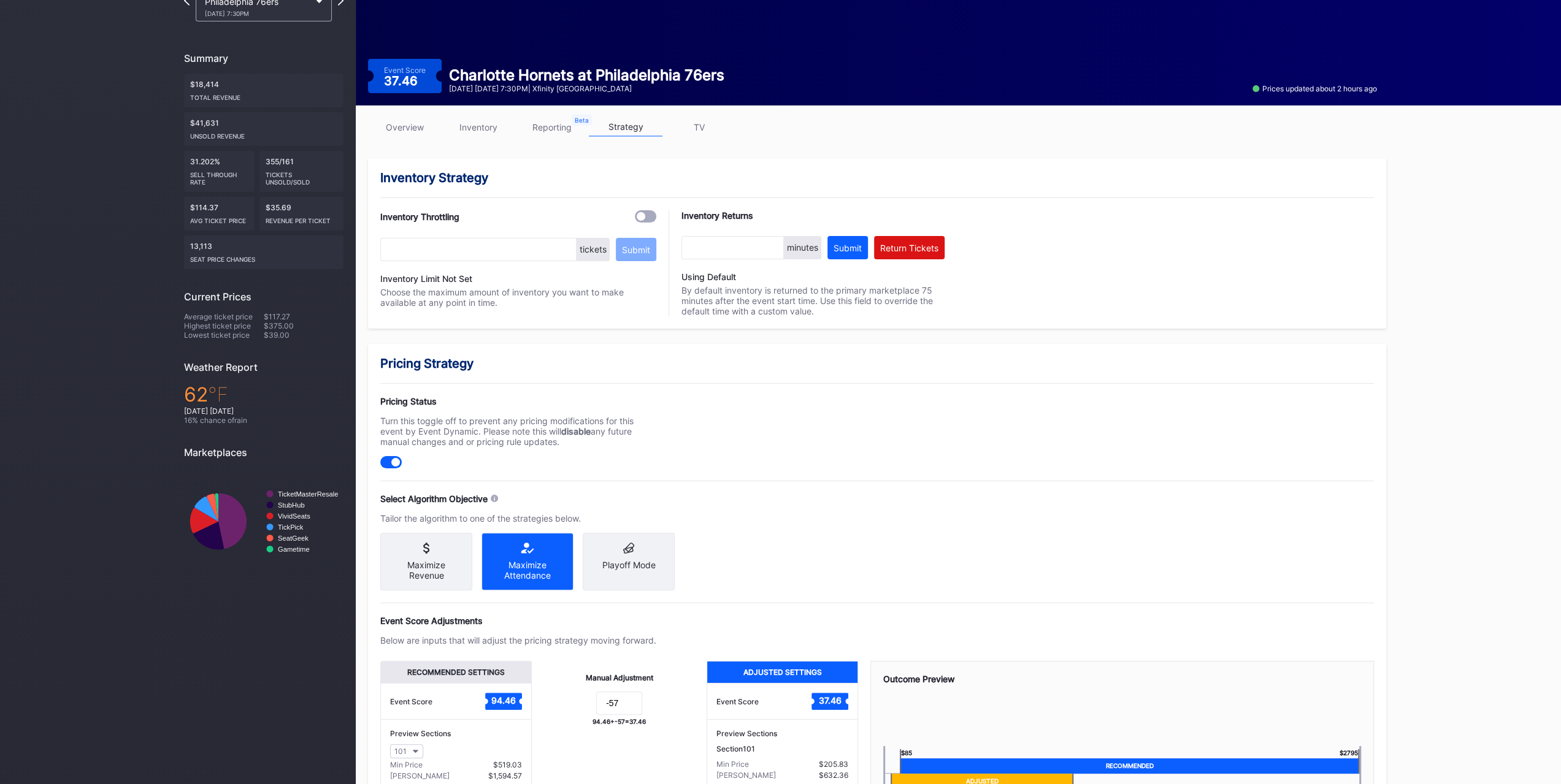
scroll to position [227, 0]
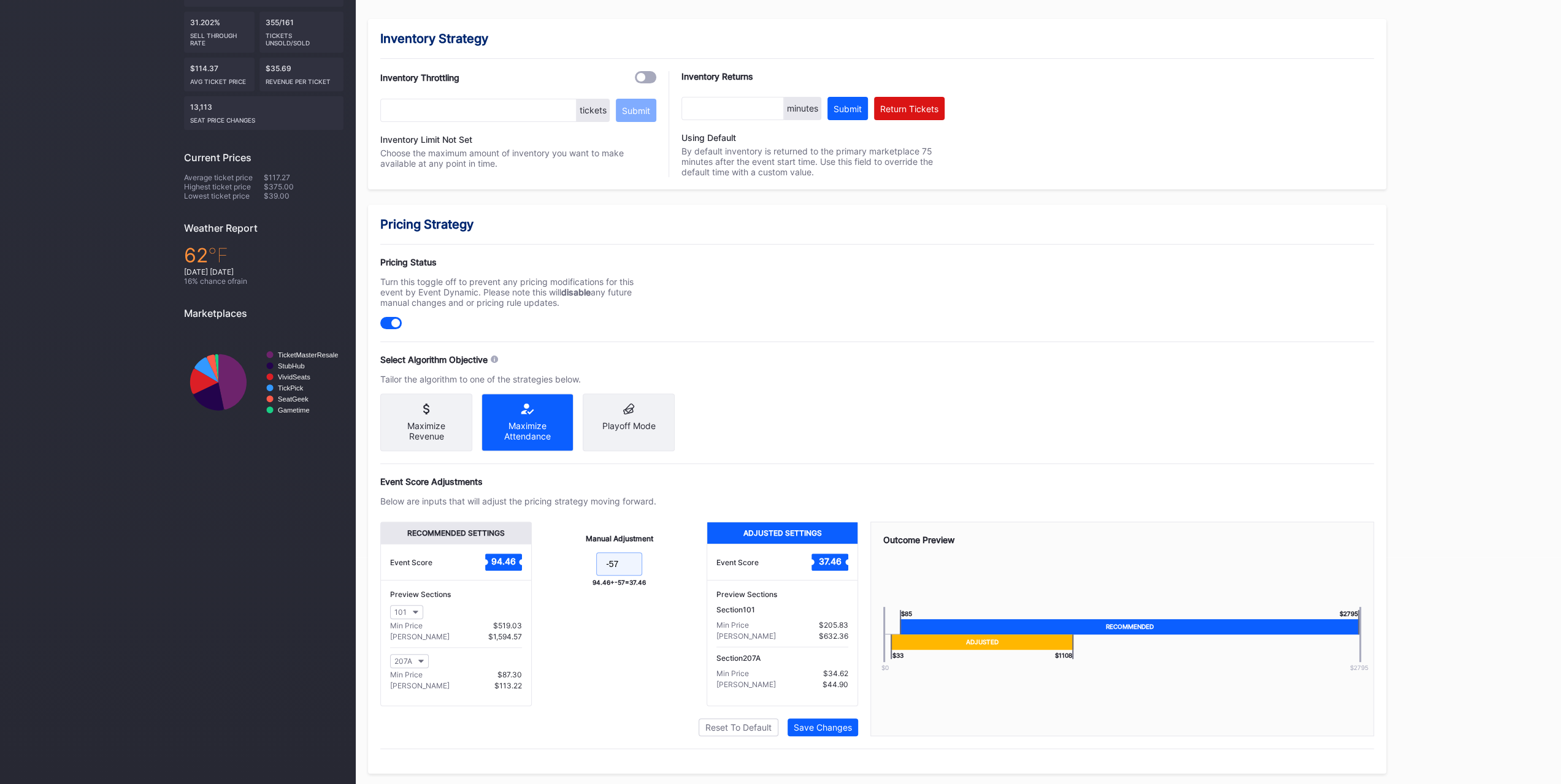
drag, startPoint x: 625, startPoint y: 575, endPoint x: 612, endPoint y: 574, distance: 13.0
click at [612, 574] on input "-57" at bounding box center [619, 564] width 46 height 23
type input "-59"
click at [804, 720] on button "Save Changes" at bounding box center [822, 728] width 70 height 18
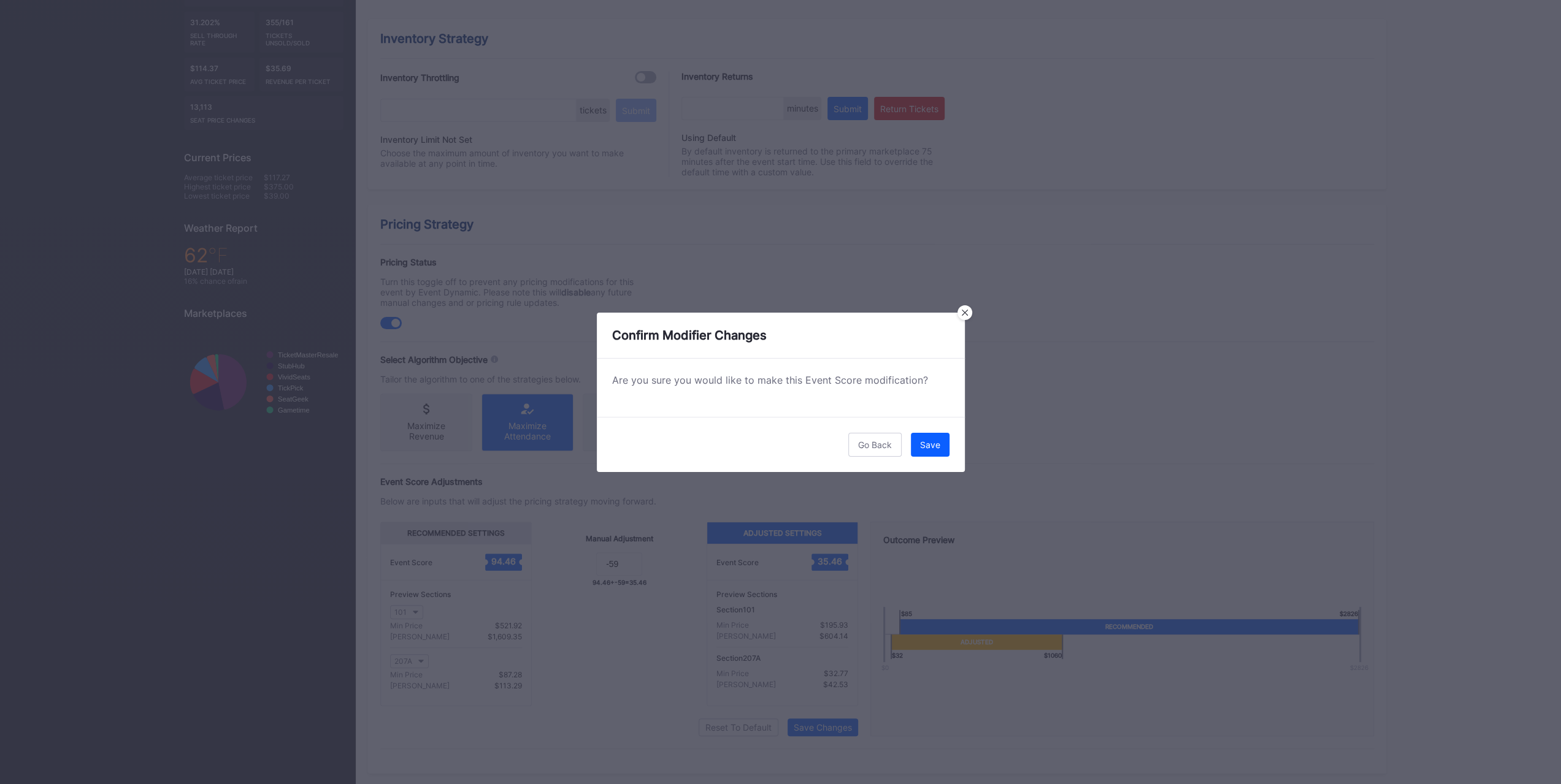
click at [923, 449] on button "Save" at bounding box center [930, 444] width 39 height 24
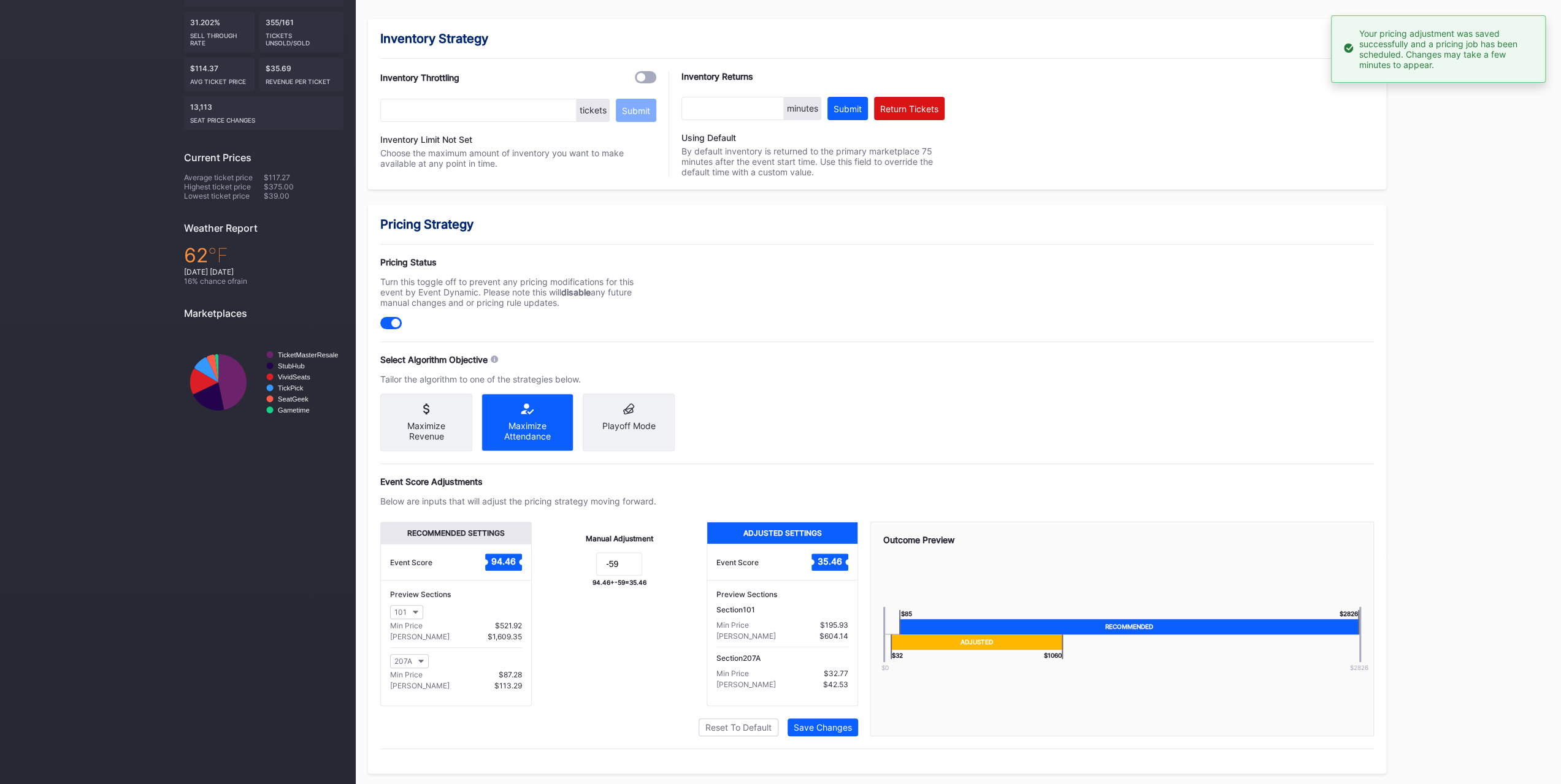
scroll to position [0, 0]
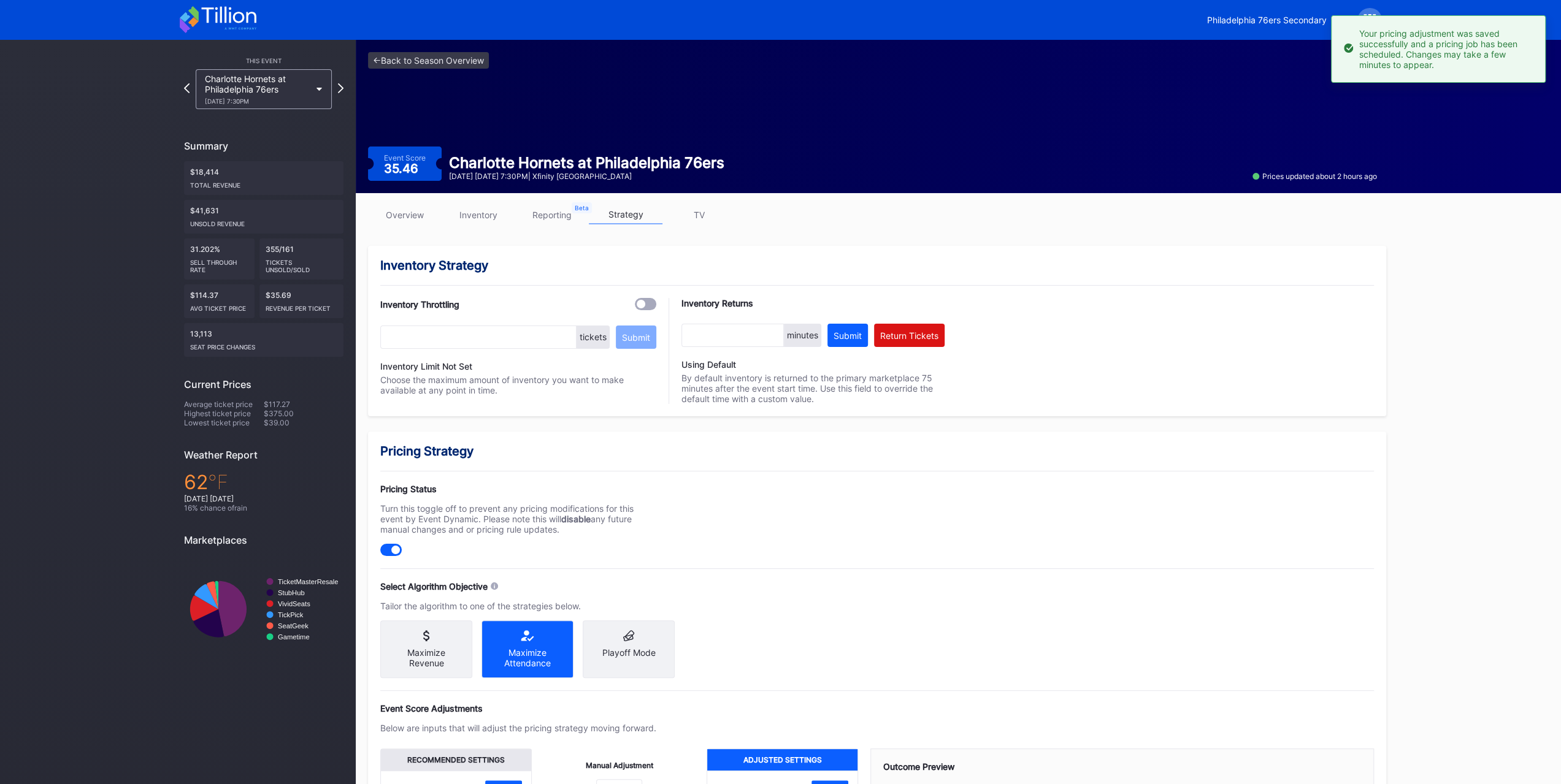
click at [1282, 19] on div "Philadelphia 76ers Secondary" at bounding box center [1266, 20] width 120 height 10
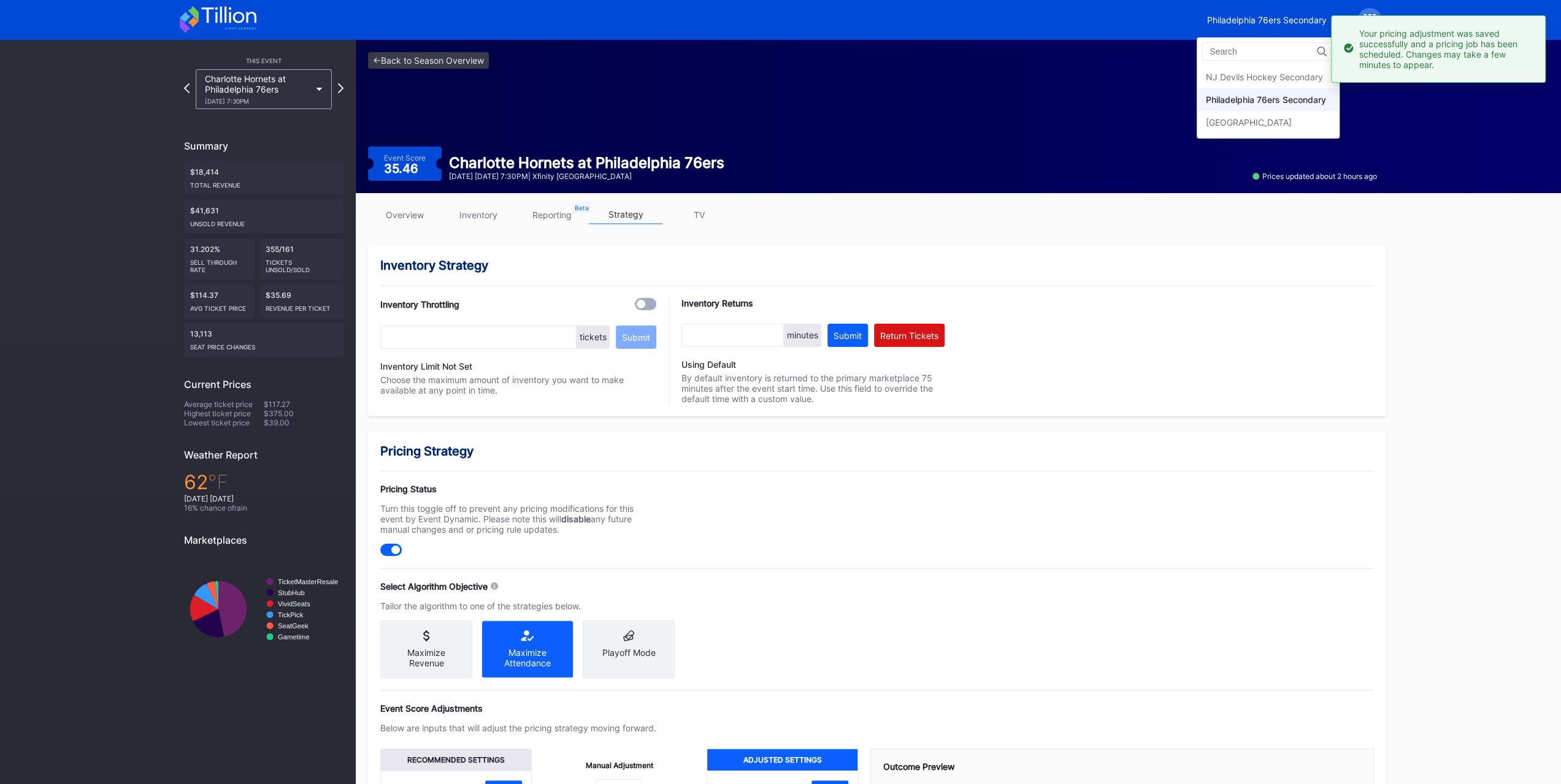
click at [1275, 73] on div "NJ Devils Hockey Secondary" at bounding box center [1264, 77] width 117 height 10
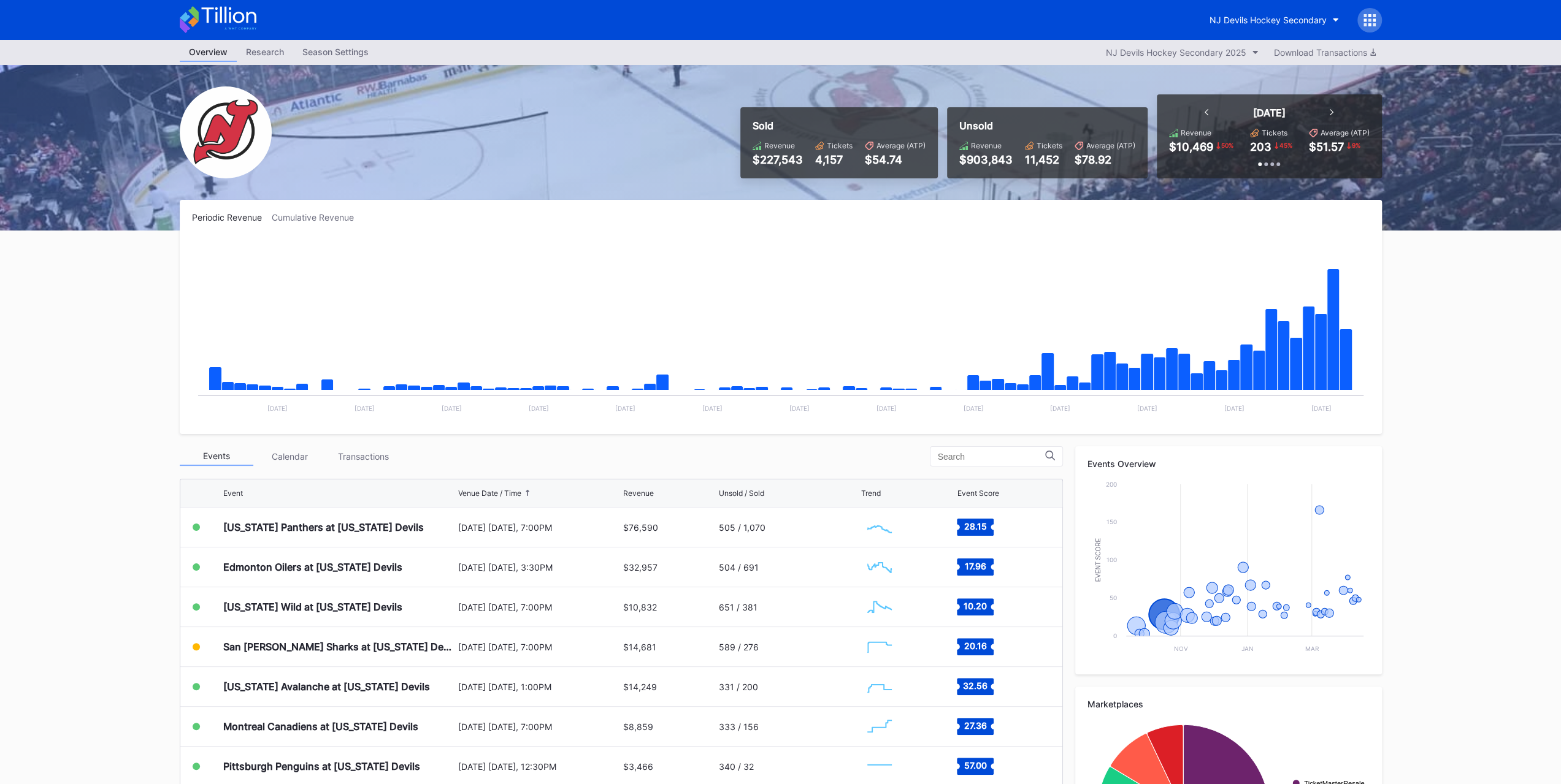
scroll to position [119, 0]
click at [389, 525] on div "[US_STATE] Panthers at [US_STATE] Devils" at bounding box center [324, 528] width 200 height 12
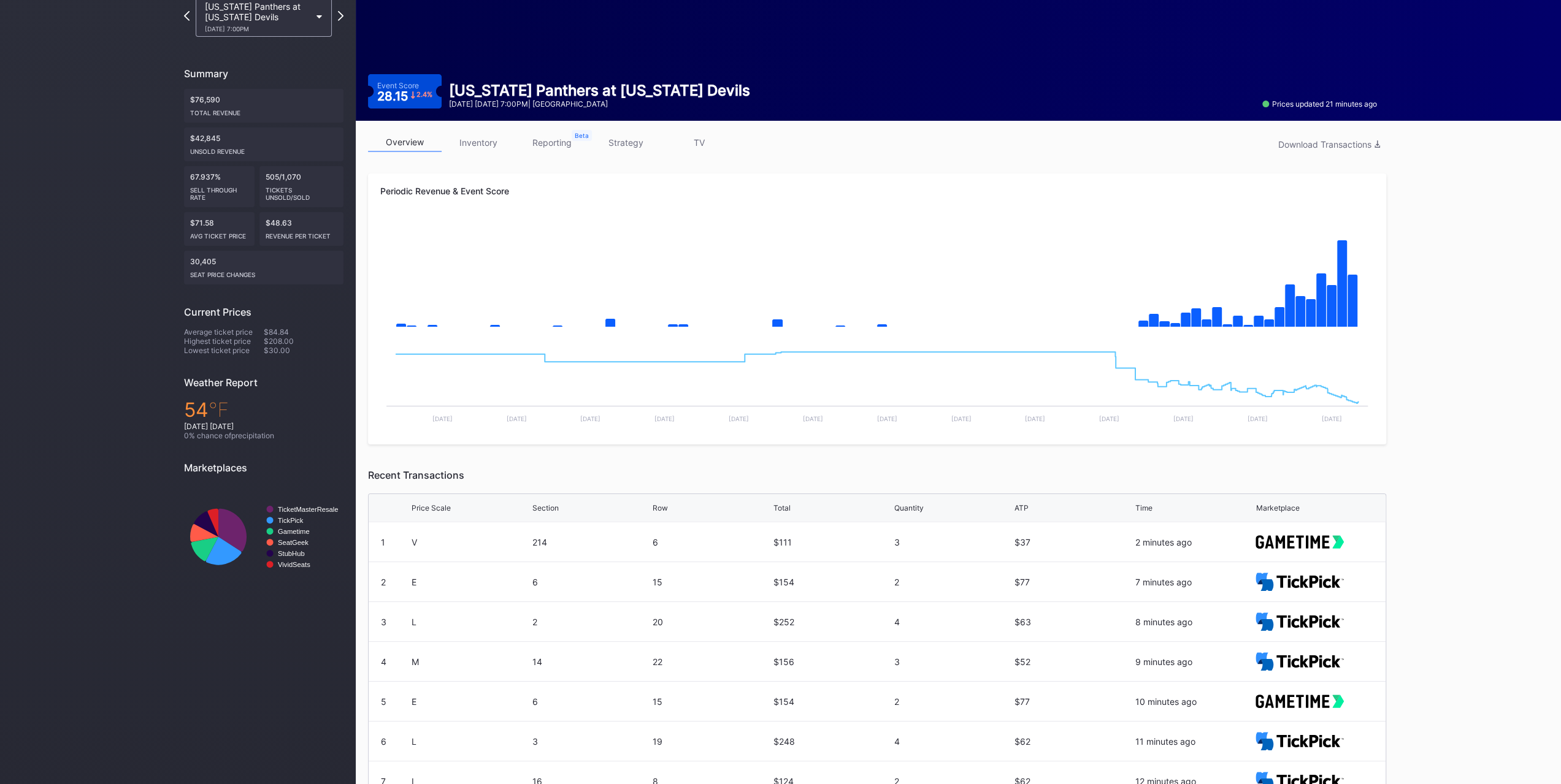
scroll to position [130, 0]
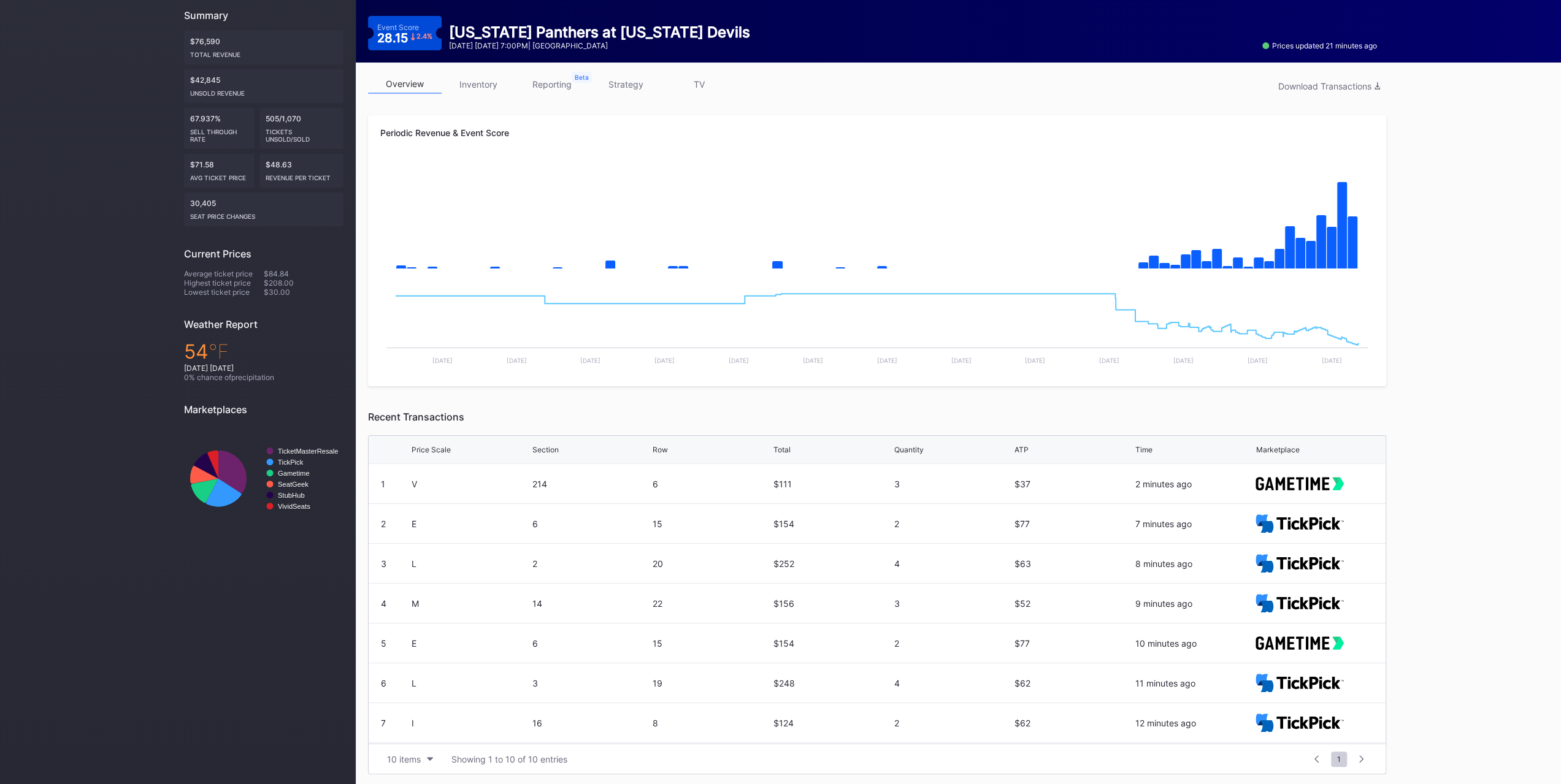
click at [503, 69] on div "overview inventory reporting strategy TV Download Transactions Periodic Revenue…" at bounding box center [877, 424] width 1043 height 724
click at [490, 81] on link "inventory" at bounding box center [479, 84] width 74 height 19
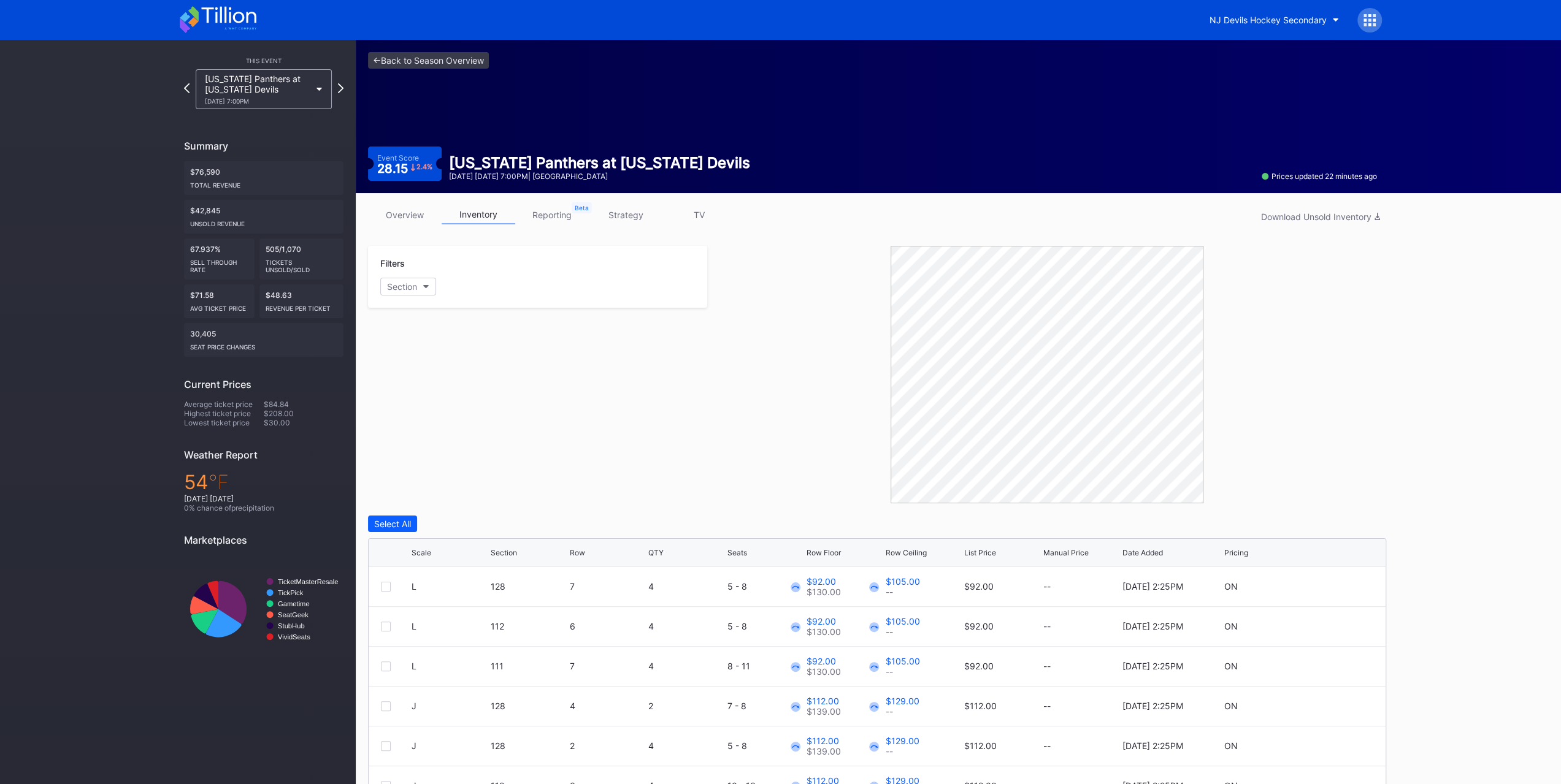
scroll to position [103, 0]
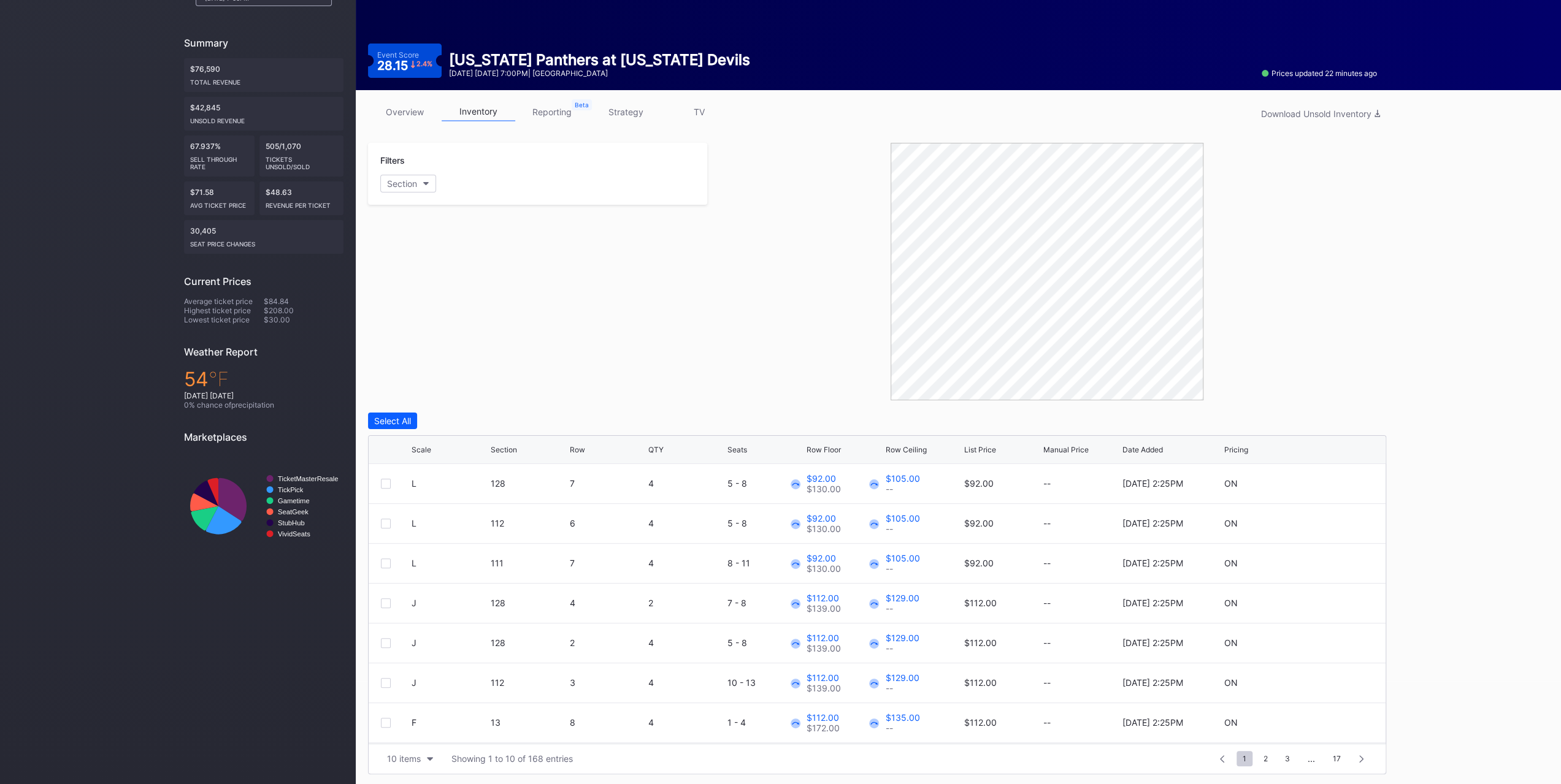
click at [826, 439] on div "Scale Section Row QTY Seats Row Floor Row Ceiling List Price Manual Price Date …" at bounding box center [877, 450] width 1017 height 28
click at [826, 440] on div "Scale Section Row QTY Seats Row Floor Row Ceiling List Price Manual Price Date …" at bounding box center [877, 450] width 1017 height 28
click at [828, 449] on div "Row Floor" at bounding box center [823, 449] width 34 height 9
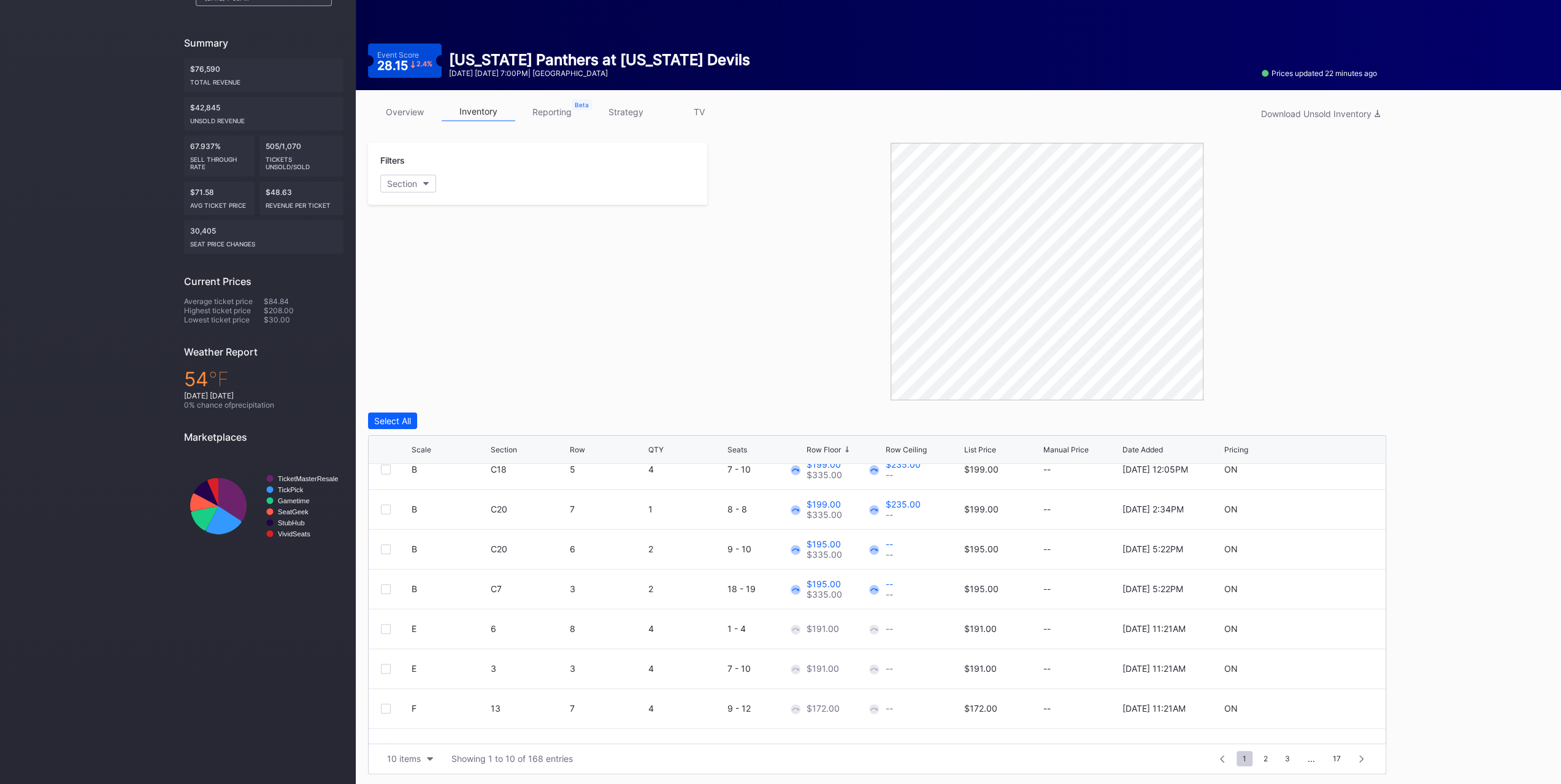
scroll to position [119, 0]
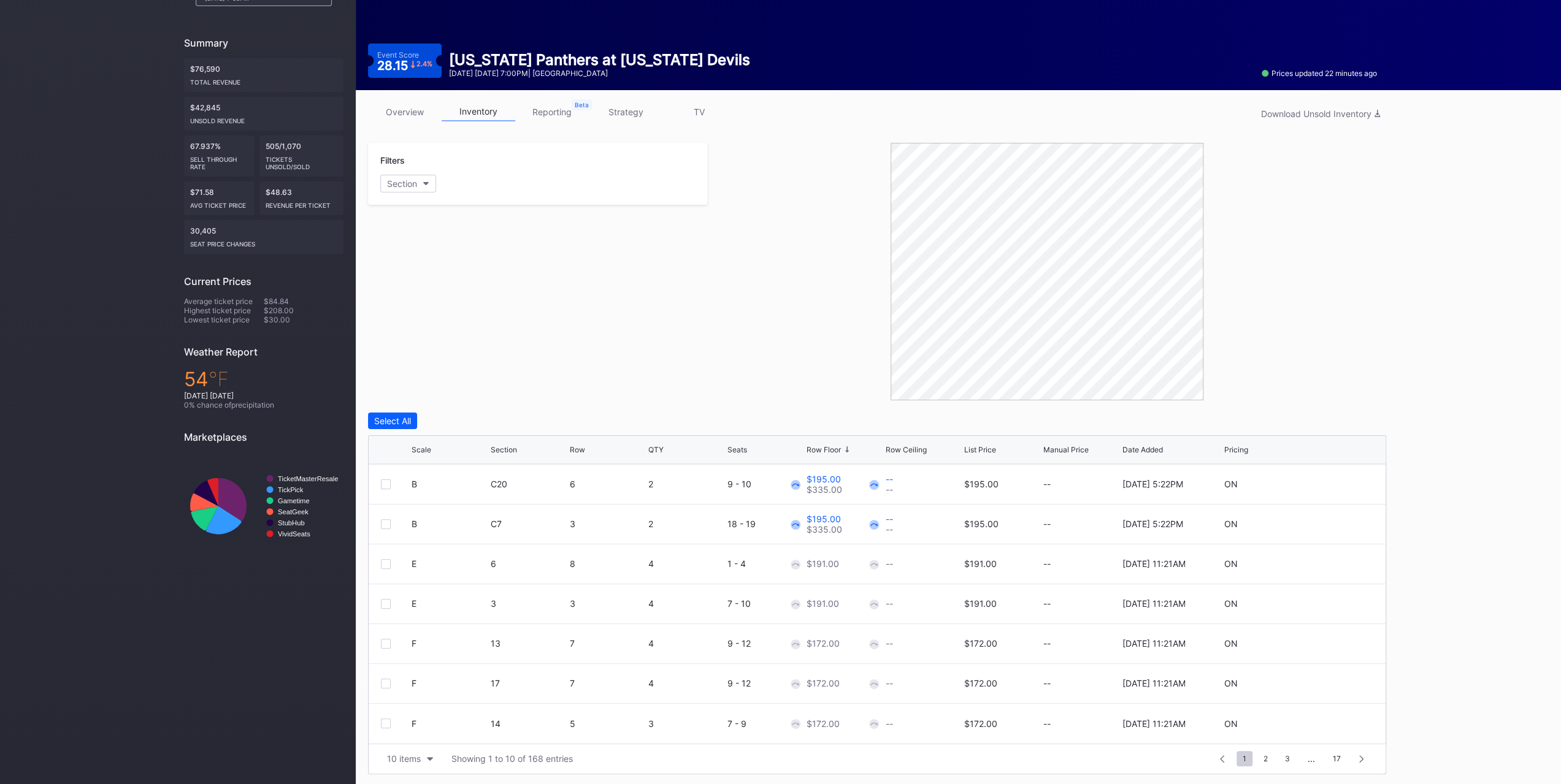
click at [417, 759] on div "10 items" at bounding box center [404, 759] width 34 height 10
click at [419, 723] on div "200 items" at bounding box center [410, 727] width 40 height 10
click at [842, 445] on div "Row Floor" at bounding box center [844, 449] width 76 height 9
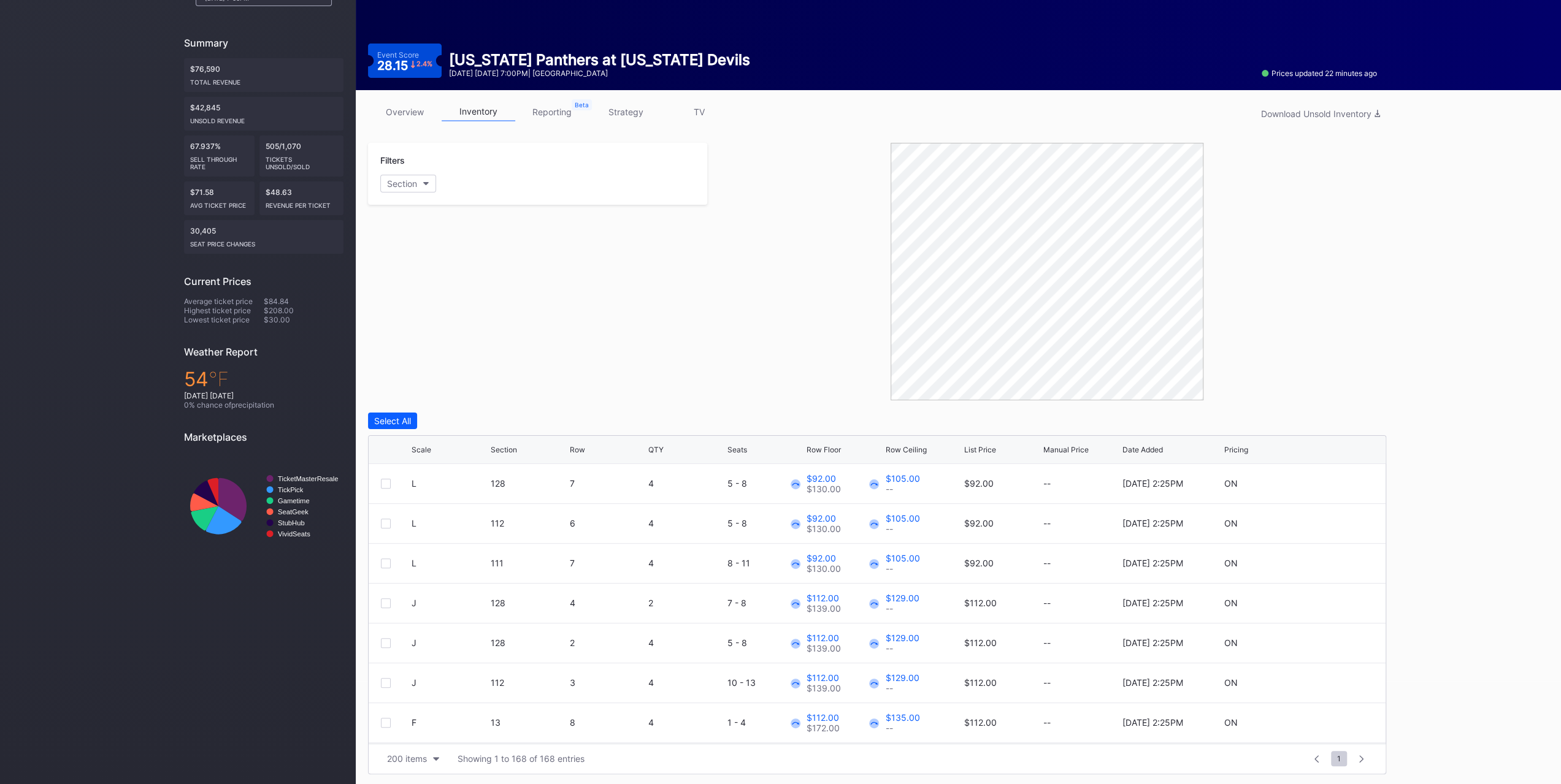
click at [842, 445] on div "Row Floor" at bounding box center [844, 449] width 76 height 9
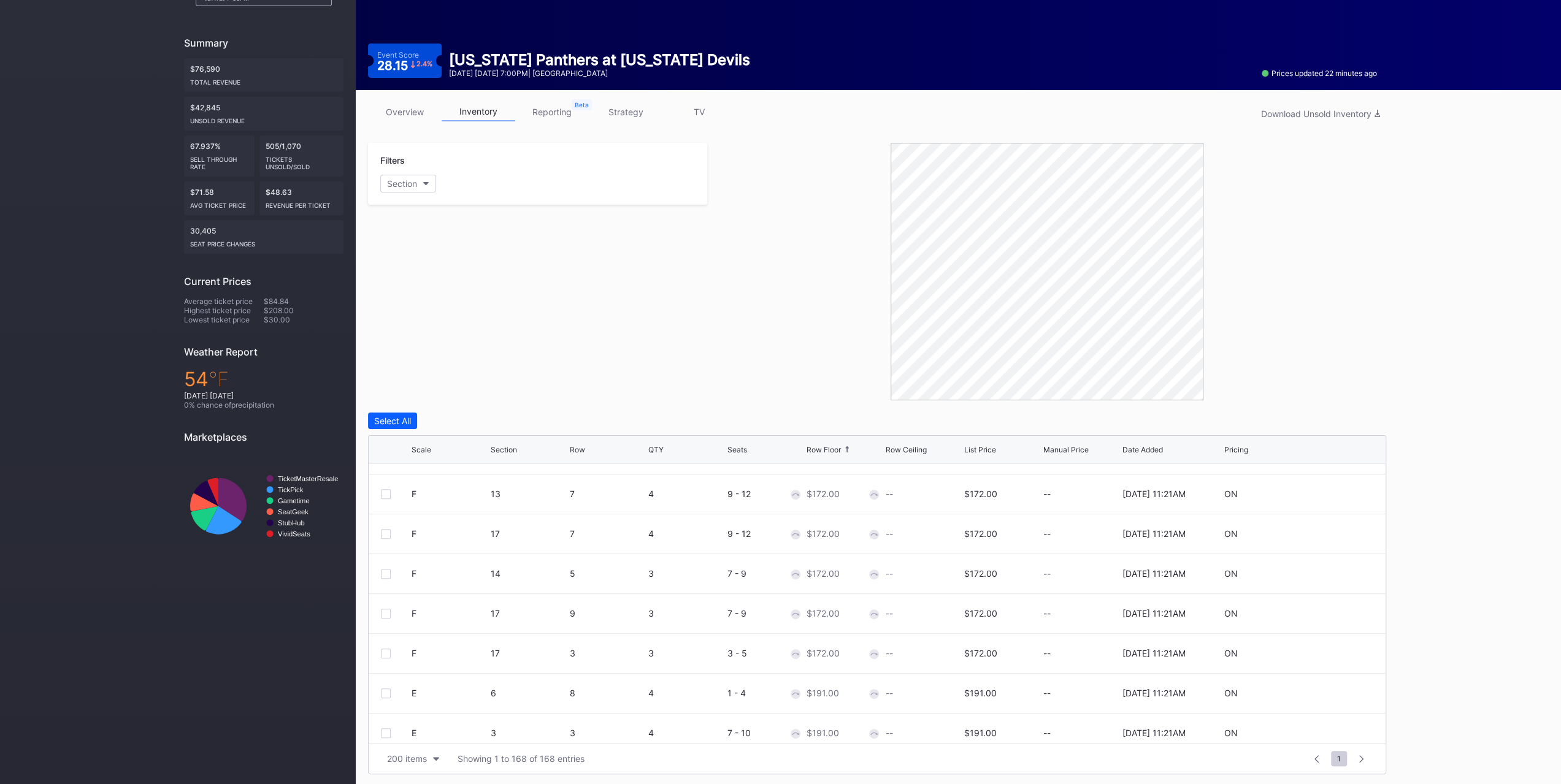
scroll to position [6376, 0]
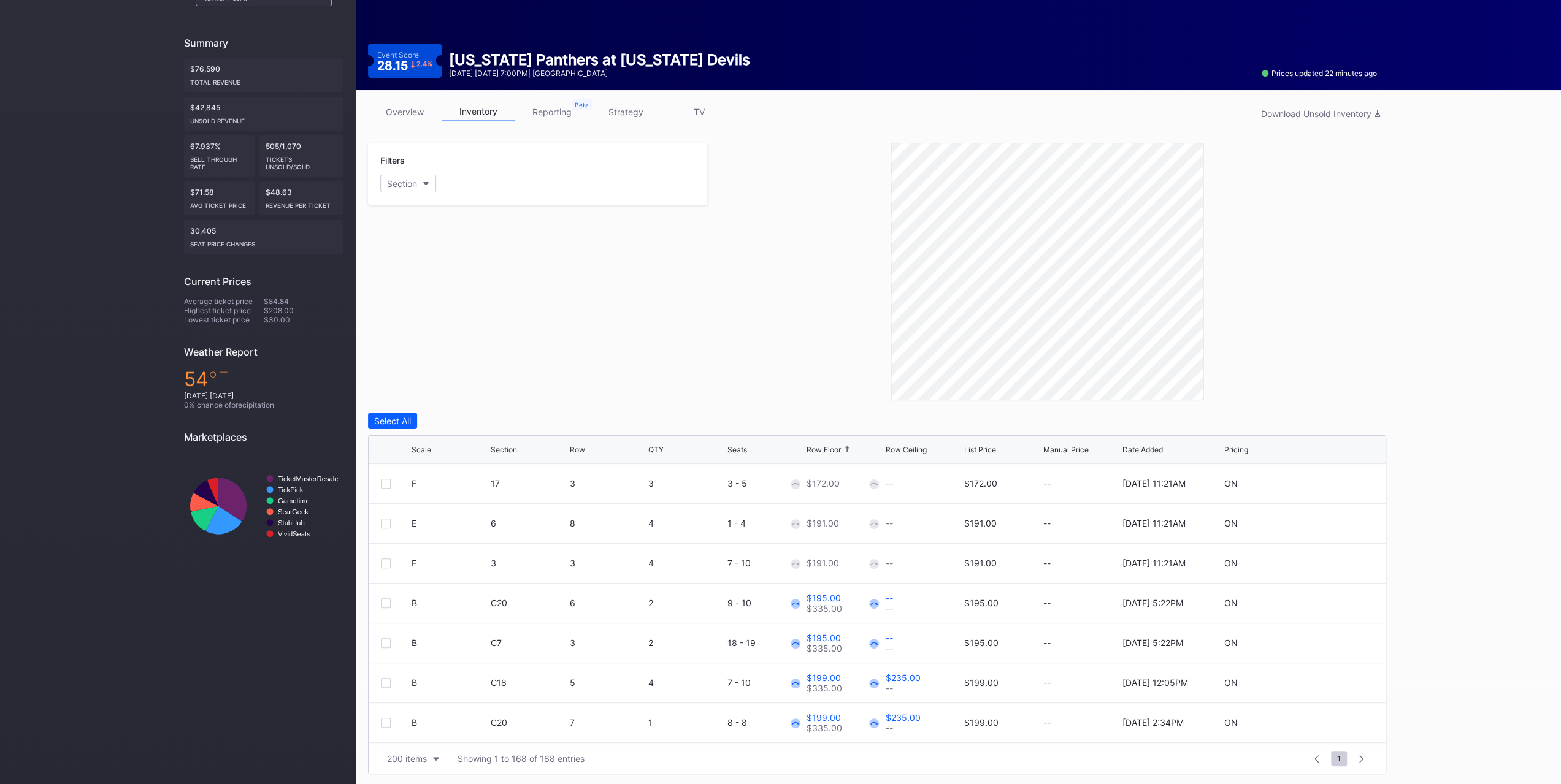
click at [396, 112] on link "overview" at bounding box center [405, 112] width 74 height 19
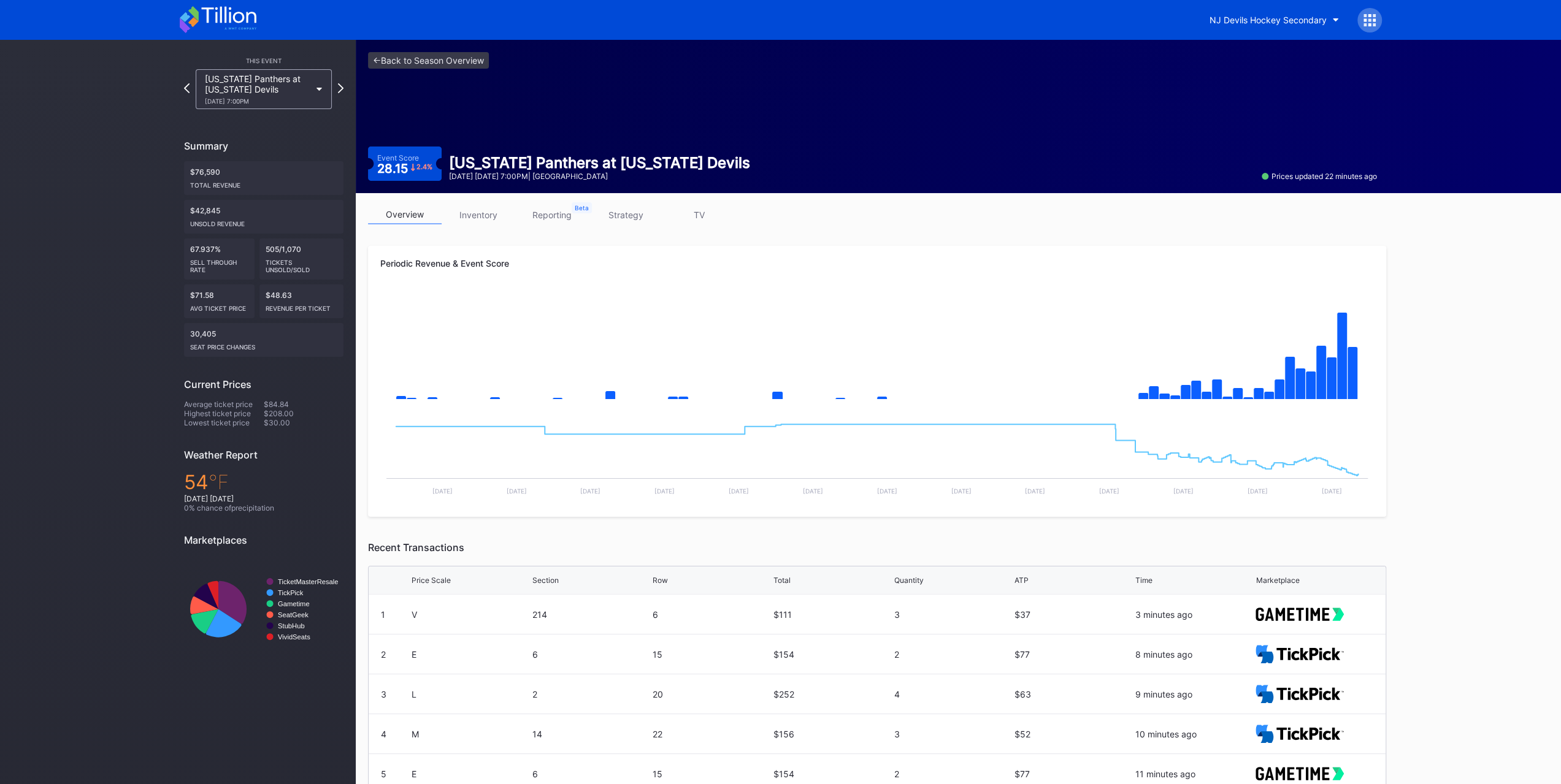
click at [445, 578] on div "Price Scale" at bounding box center [431, 580] width 39 height 9
click at [442, 580] on div "Price Scale" at bounding box center [431, 580] width 39 height 9
click at [483, 205] on div "overview inventory reporting strategy TV Periodic Revenue & Event Score Created…" at bounding box center [877, 555] width 1043 height 724
click at [482, 218] on link "inventory" at bounding box center [479, 214] width 74 height 19
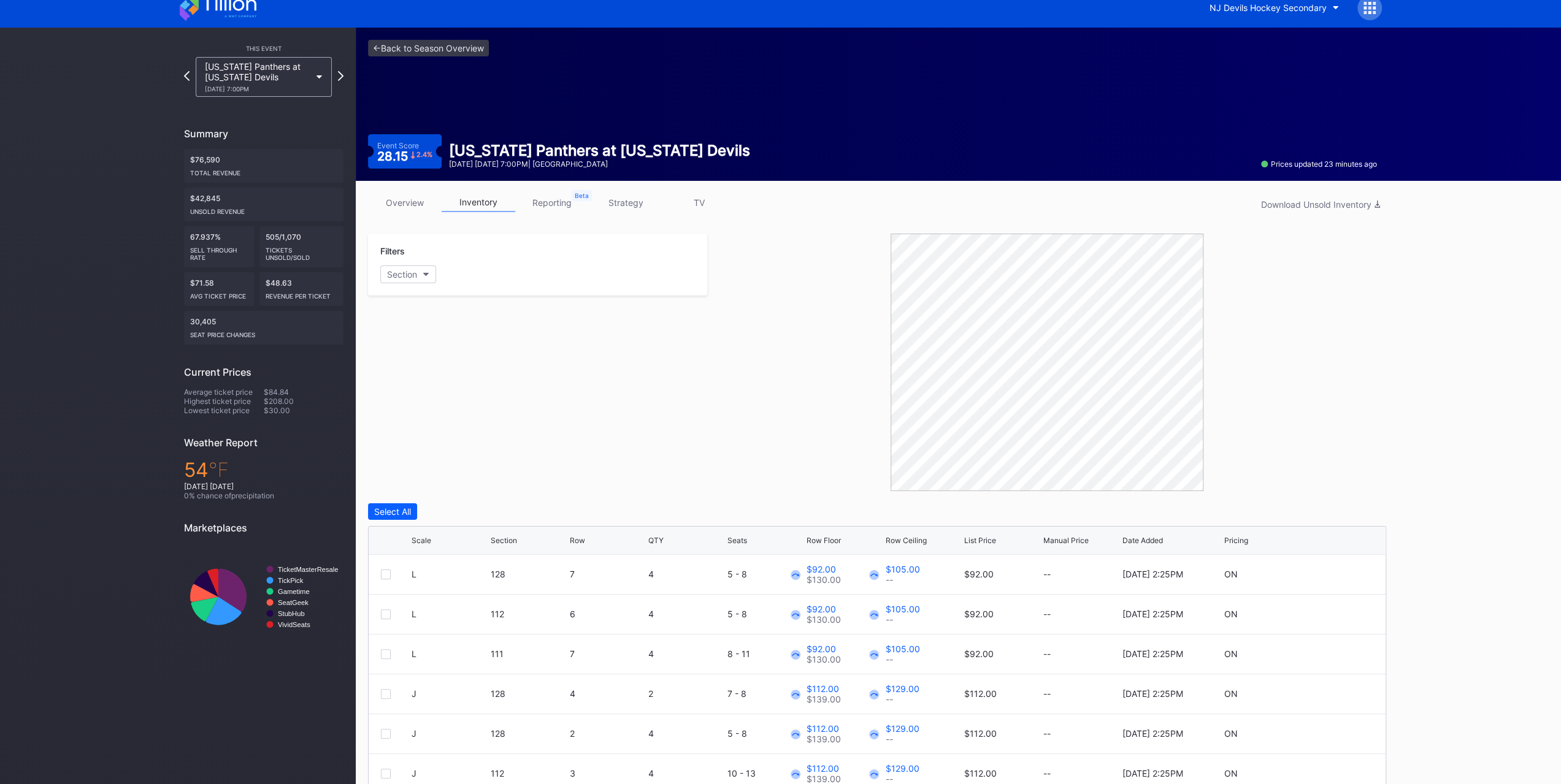
scroll to position [103, 0]
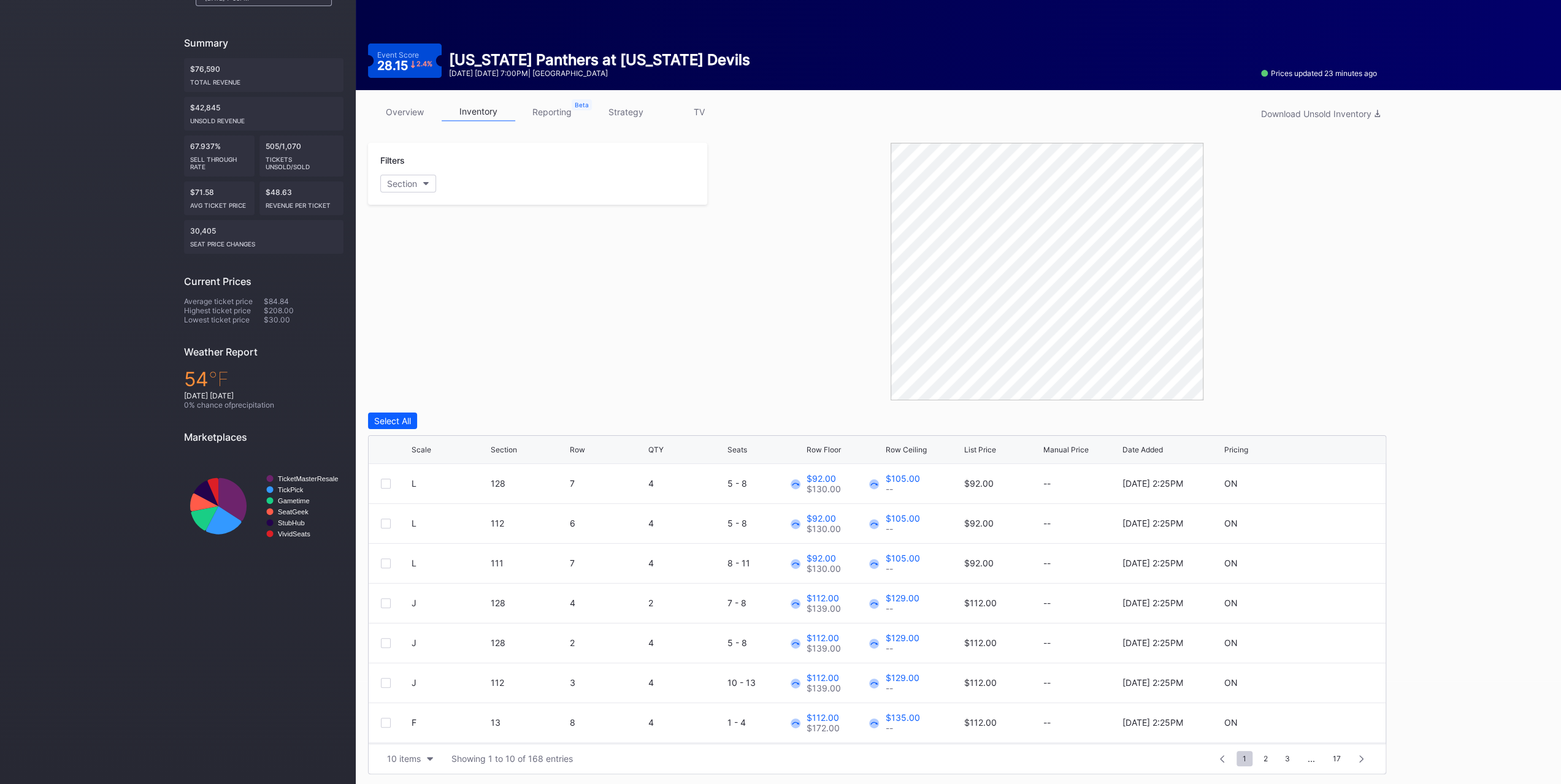
click at [432, 455] on div "Scale Section Row QTY Seats Row Floor Row Ceiling List Price Manual Price Date …" at bounding box center [877, 450] width 1017 height 28
click at [430, 453] on div "Scale Section Row QTY Seats Row Floor Row Ceiling List Price Manual Price Date …" at bounding box center [877, 450] width 1017 height 28
click at [430, 445] on div "Scale" at bounding box center [421, 449] width 19 height 9
click at [414, 763] on button "10 items" at bounding box center [410, 759] width 58 height 17
click at [415, 726] on div "200 items" at bounding box center [410, 727] width 40 height 10
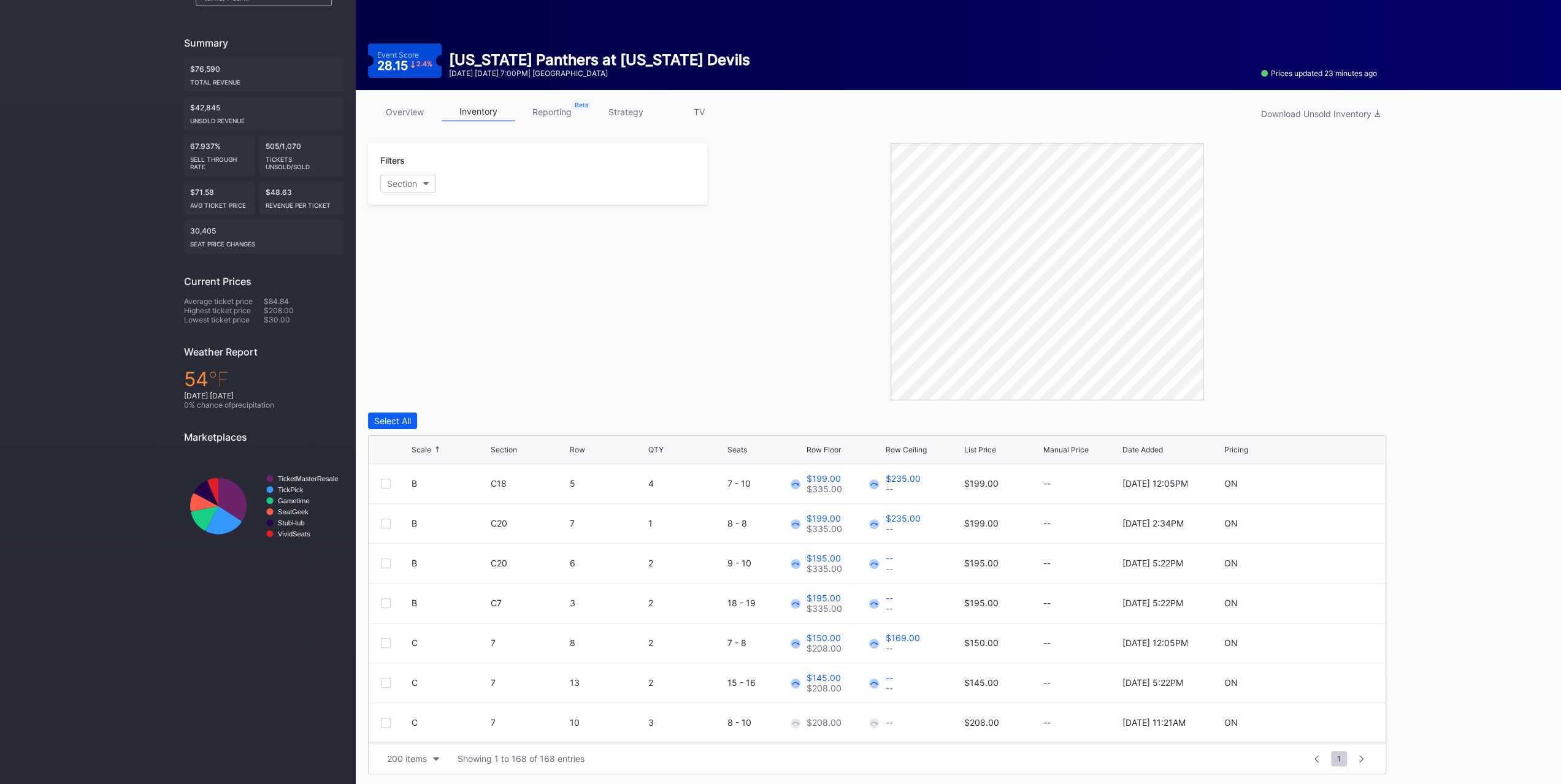
click at [441, 452] on div "Scale" at bounding box center [450, 449] width 76 height 9
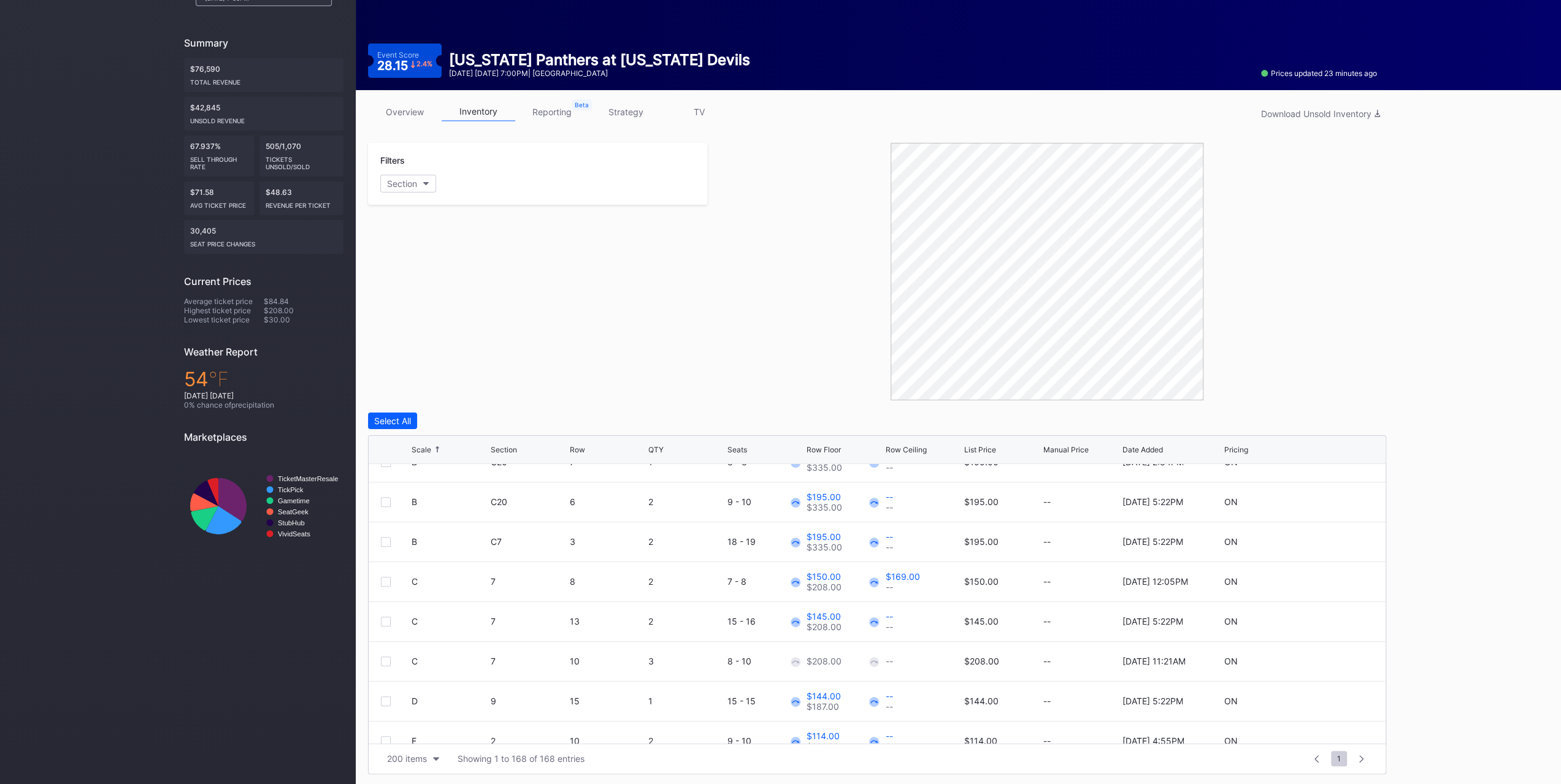
click at [1327, 665] on div "C 7 10 3 8 - 10 $208.00 -- $208.00 -- [DATE] 11:21AM ON" at bounding box center [877, 662] width 1017 height 40
click at [1332, 663] on icon at bounding box center [1337, 661] width 9 height 9
click at [843, 669] on input "208" at bounding box center [844, 666] width 76 height 23
type input "146"
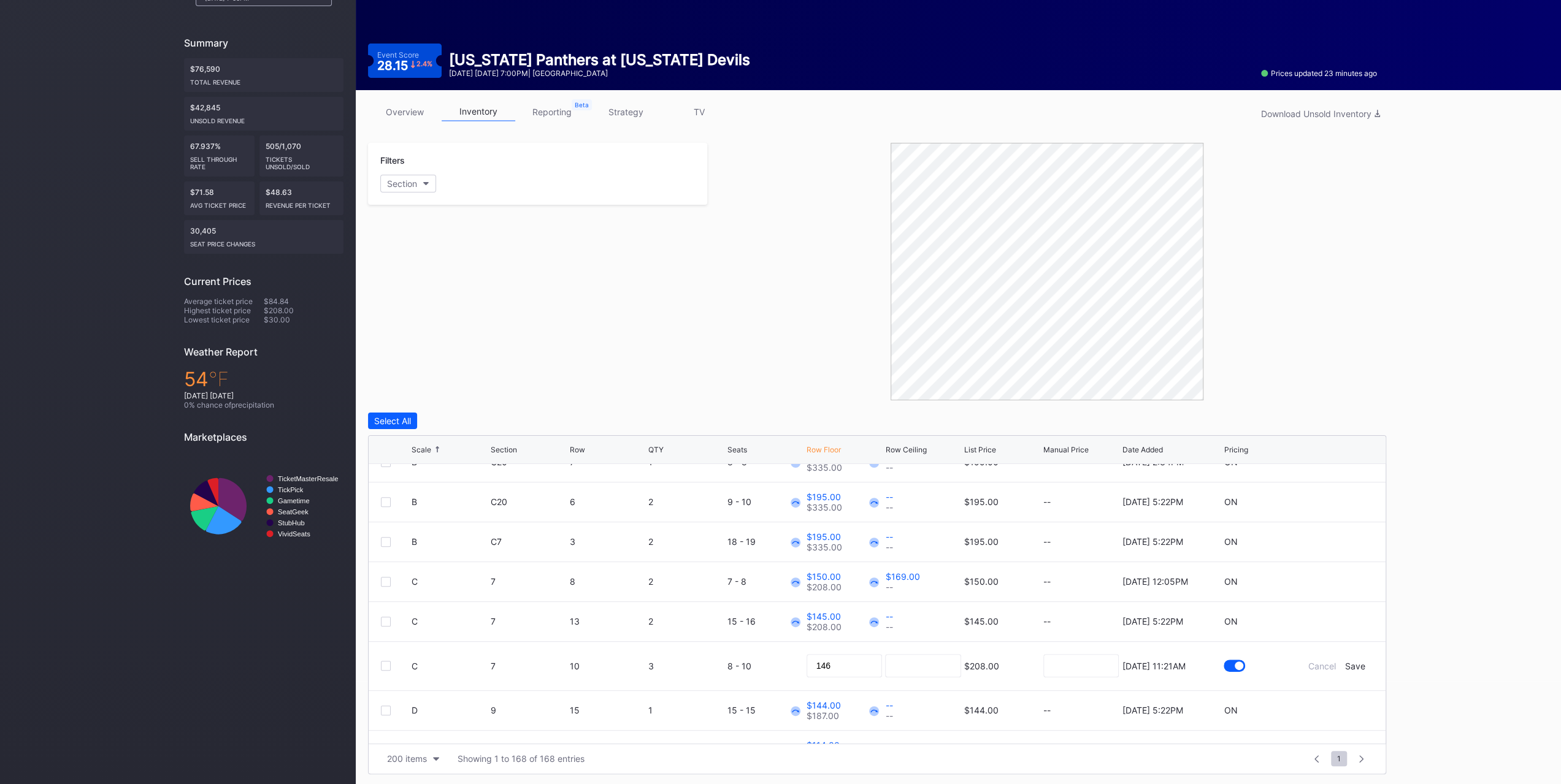
click at [1345, 661] on div "Save" at bounding box center [1355, 666] width 20 height 10
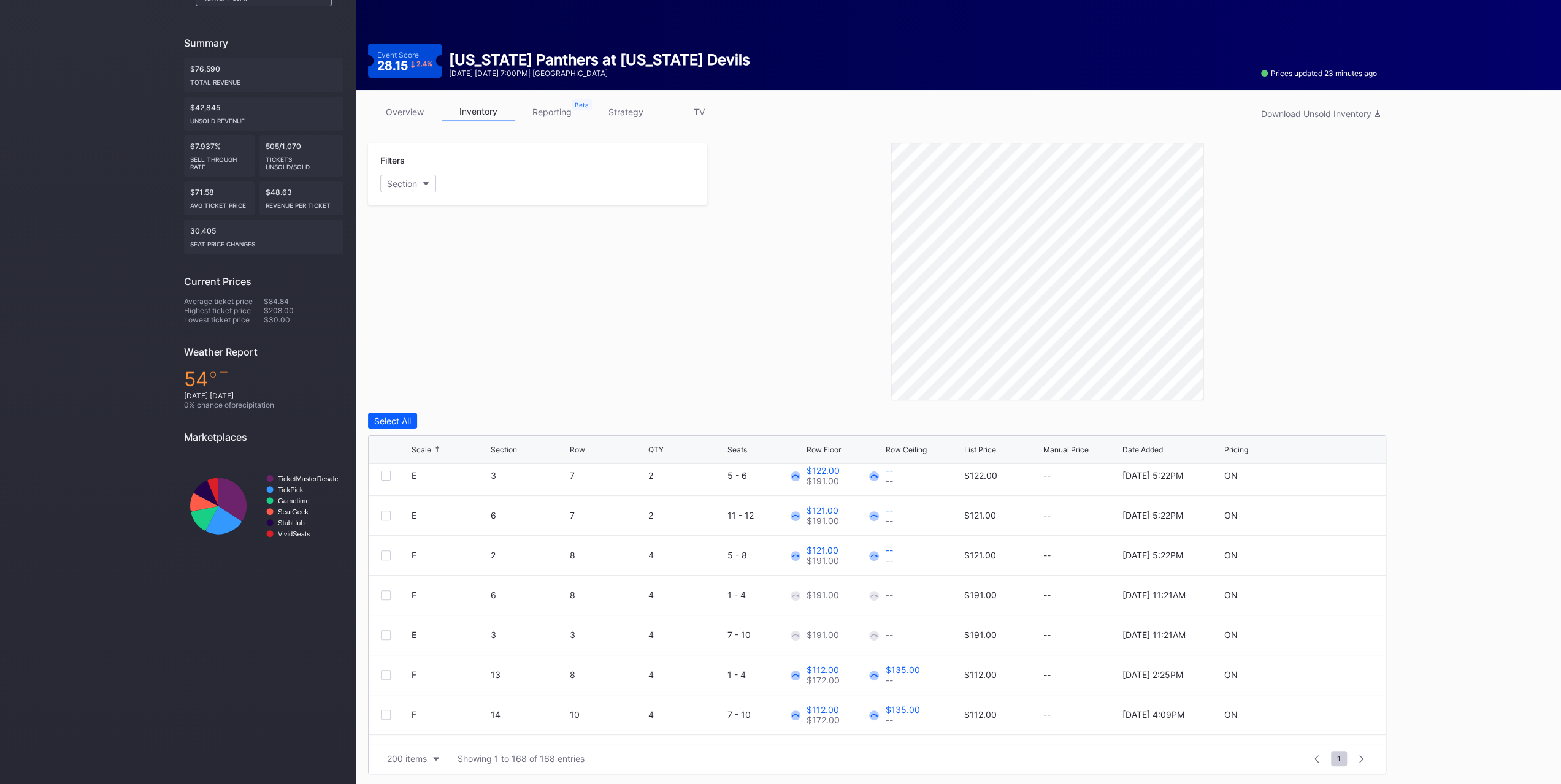
scroll to position [429, 0]
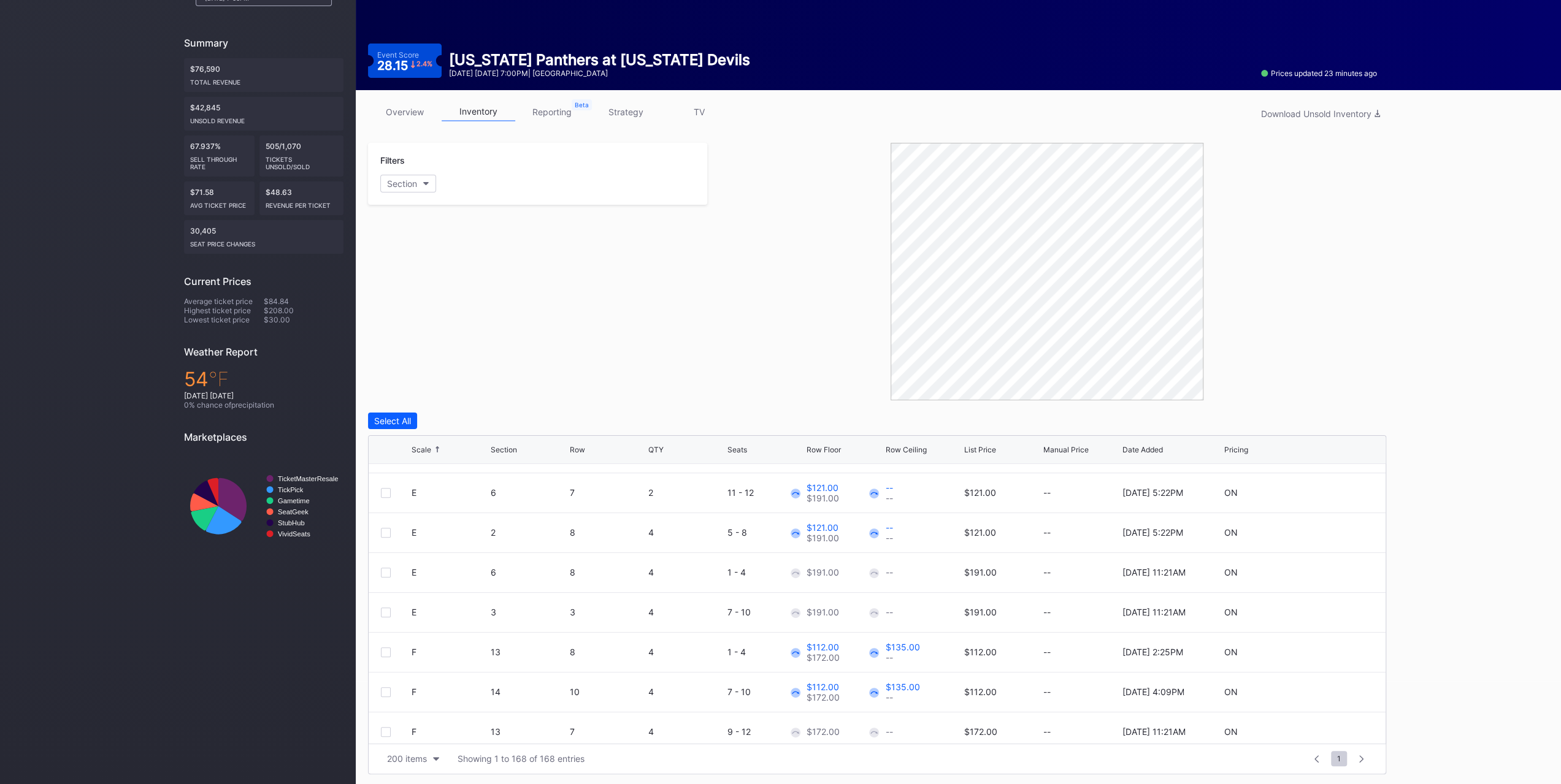
click at [388, 572] on div at bounding box center [386, 572] width 10 height 10
click at [386, 612] on div at bounding box center [386, 612] width 10 height 10
click at [453, 418] on div "Edit 2 Rows" at bounding box center [456, 421] width 47 height 10
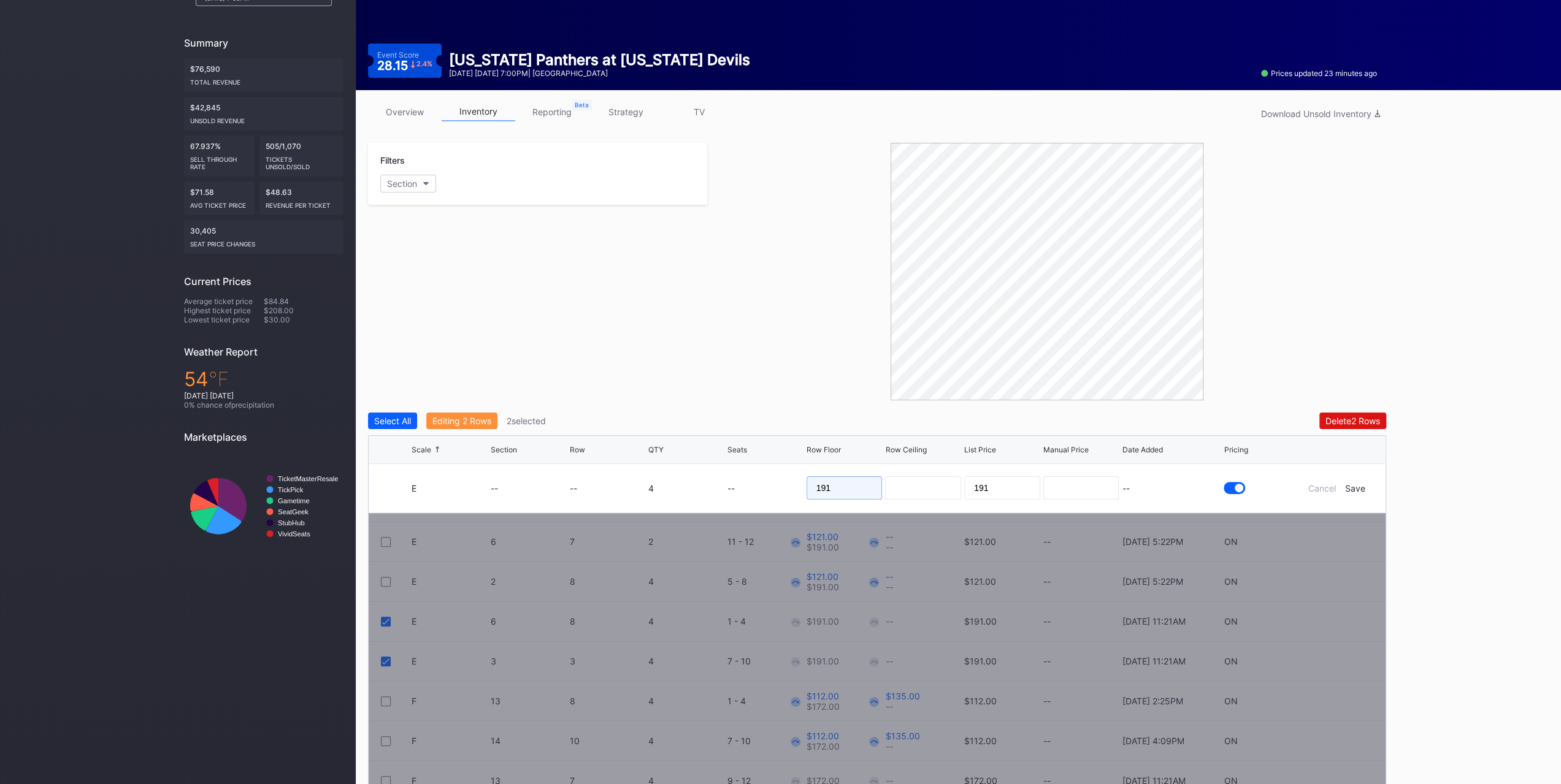
click at [875, 480] on input "191" at bounding box center [844, 488] width 76 height 23
type input "122"
click at [1361, 488] on div "Save" at bounding box center [1355, 488] width 20 height 10
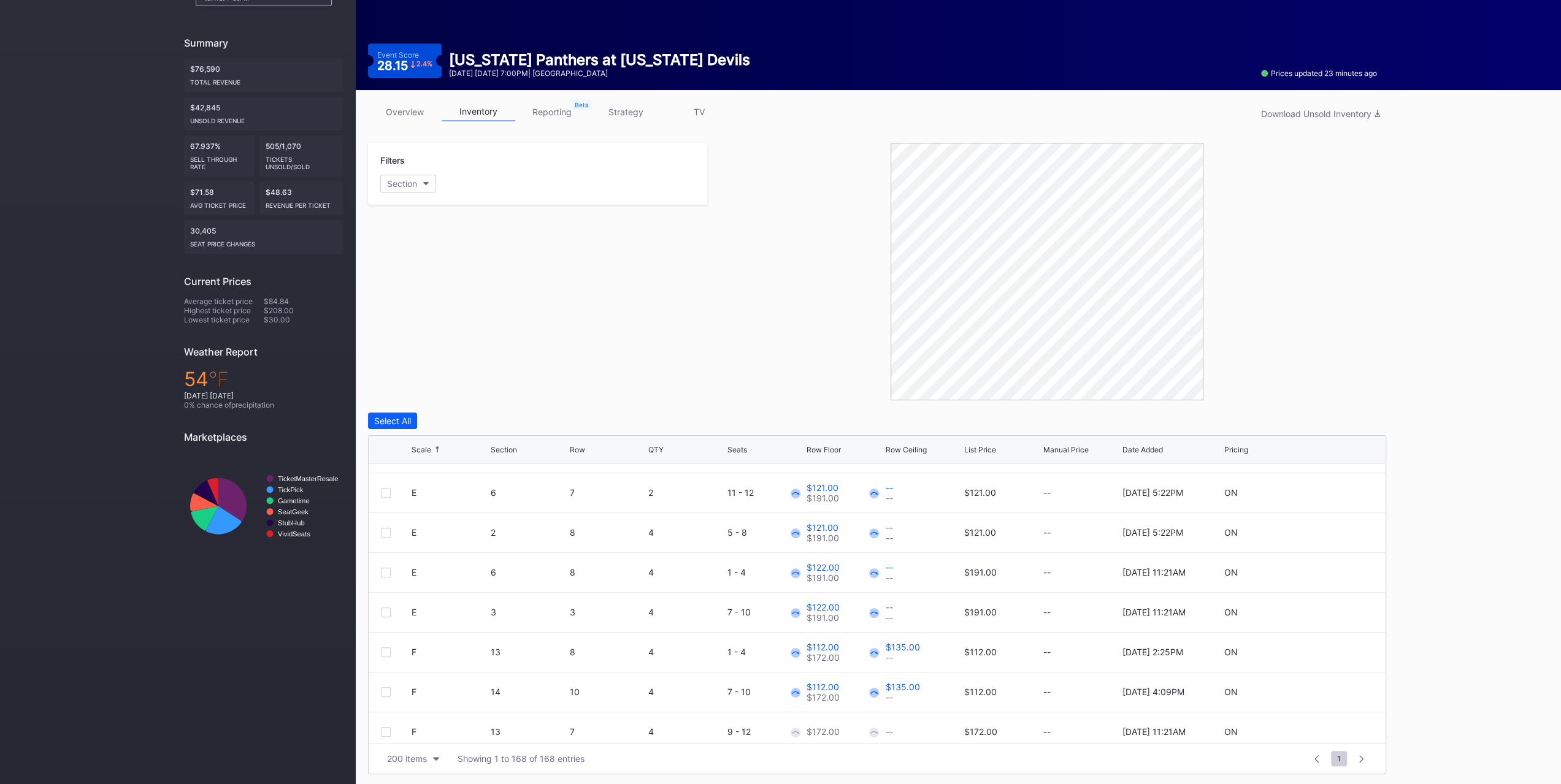
scroll to position [0, 0]
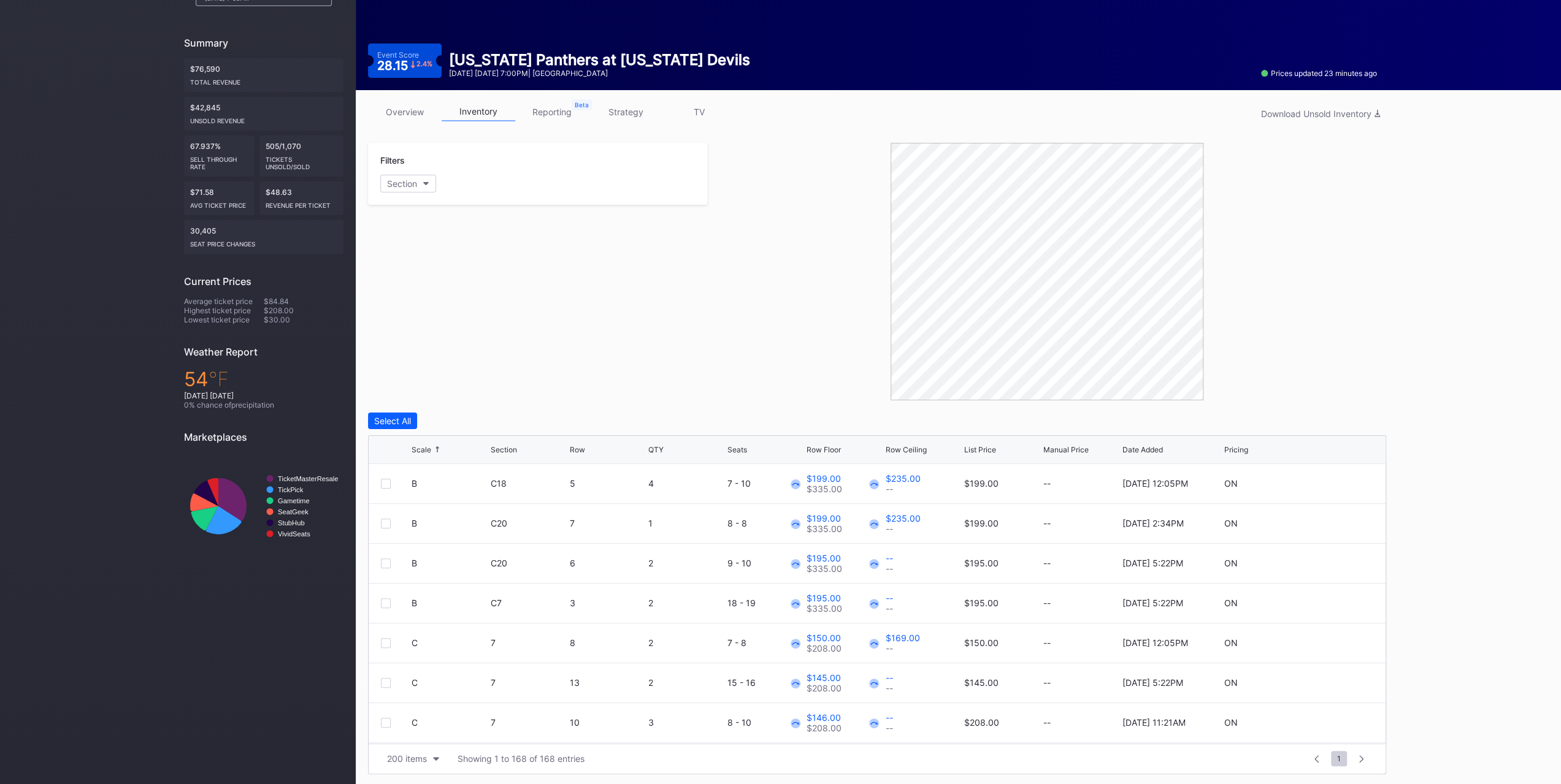
click at [1383, 302] on div at bounding box center [1047, 271] width 679 height 258
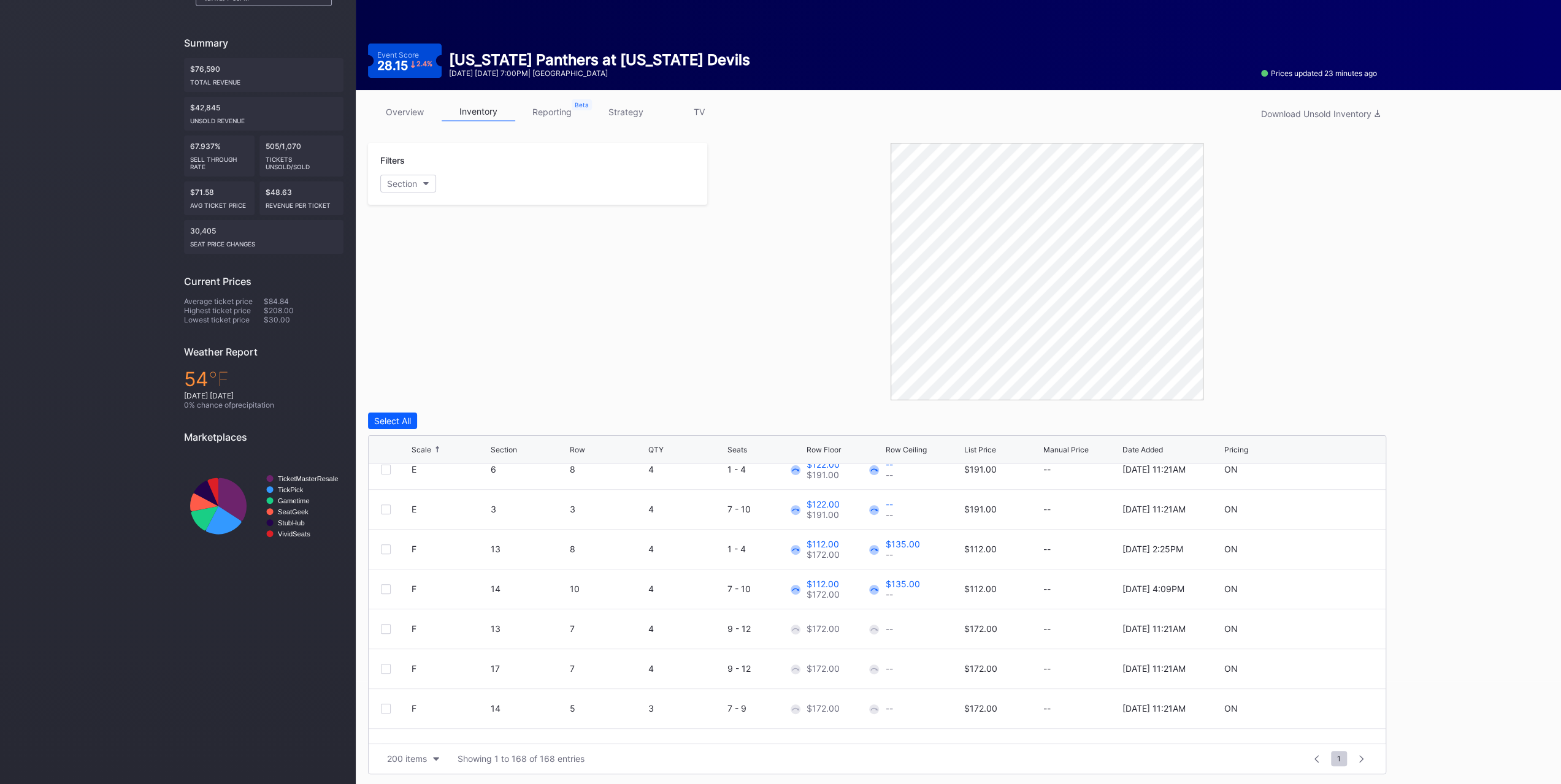
scroll to position [552, 0]
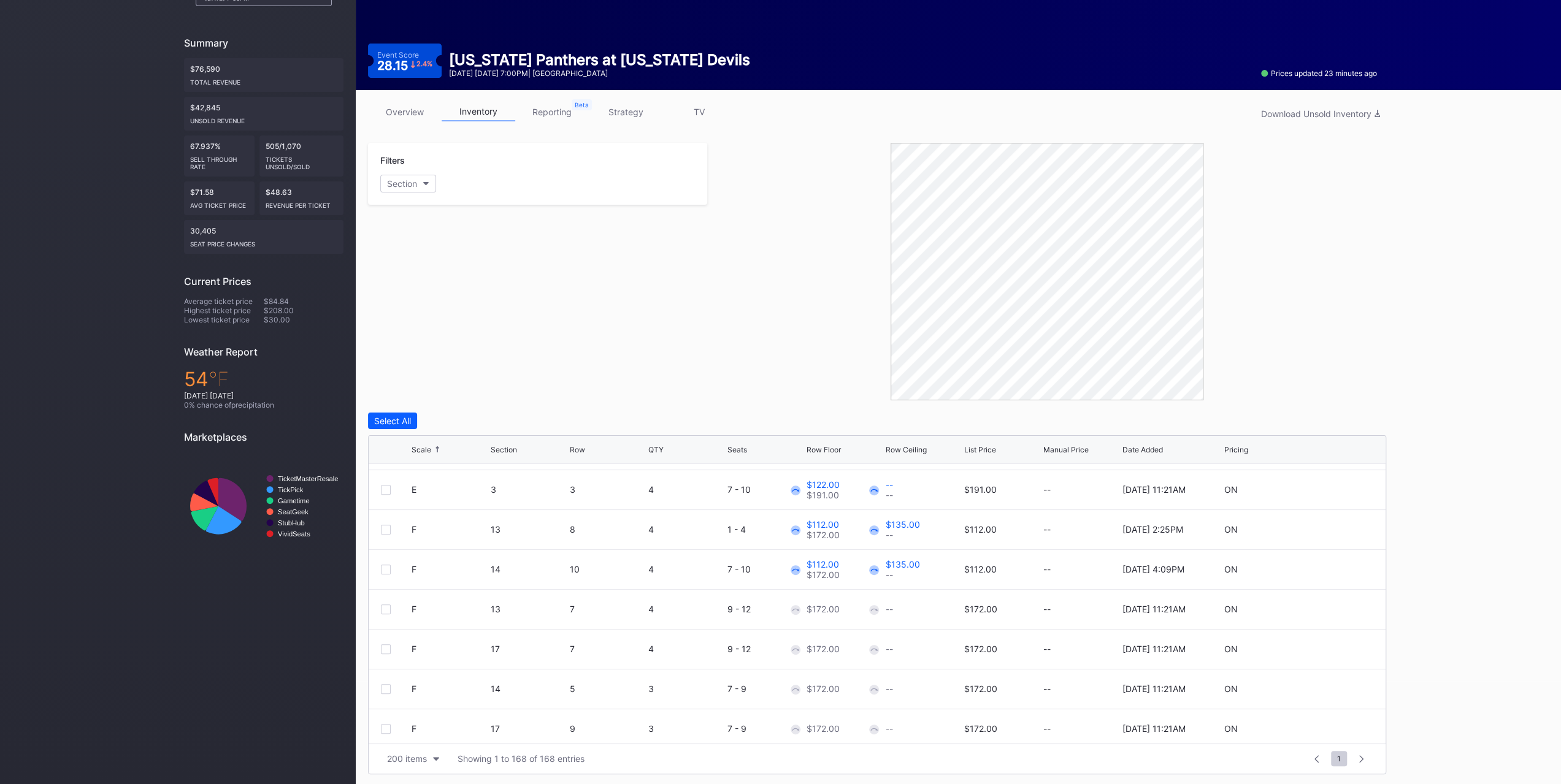
click at [381, 606] on div at bounding box center [386, 609] width 10 height 10
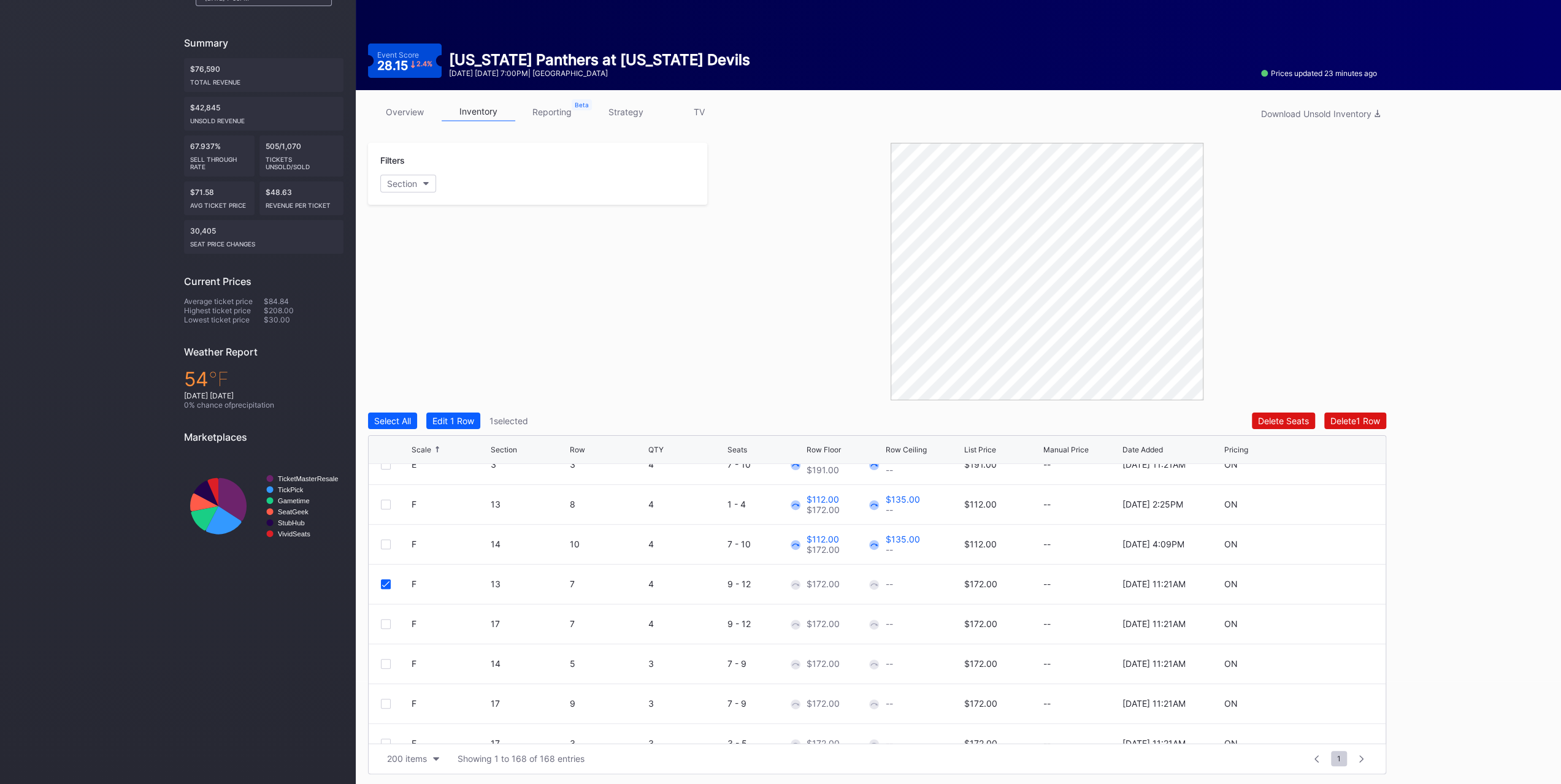
scroll to position [613, 0]
click at [385, 578] on div "F 17 7 4 9 - 12 $172.00 -- $172.00 -- 10/15/2025 11:21AM ON" at bounding box center [877, 588] width 1017 height 40
click at [385, 583] on div at bounding box center [386, 588] width 10 height 10
click at [390, 632] on div "F 14 5 3 7 - 9 $172.00 -- $172.00 -- 10/15/2025 11:21AM ON" at bounding box center [877, 628] width 1017 height 40
click at [388, 625] on div at bounding box center [386, 628] width 10 height 10
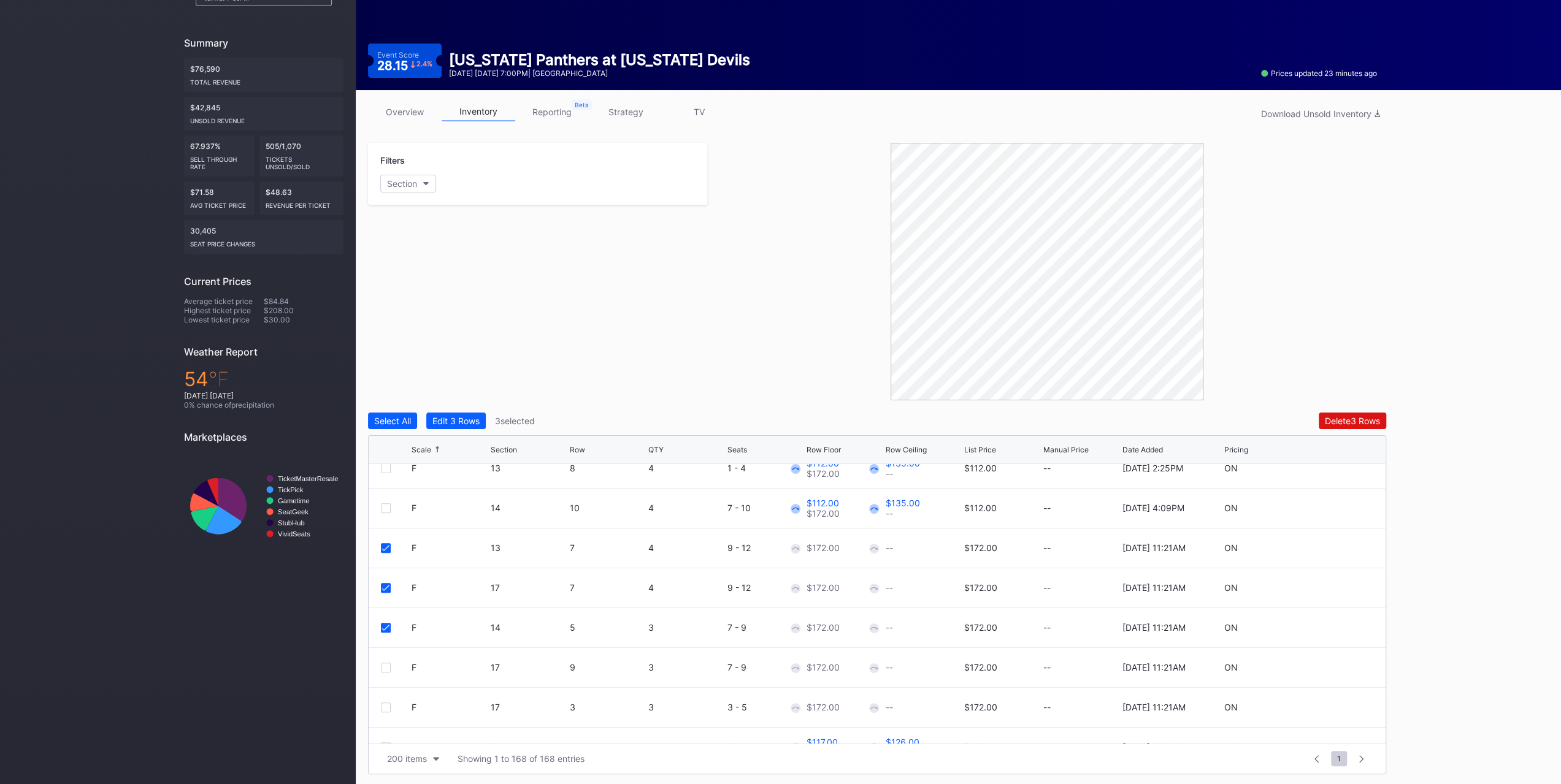
click at [479, 418] on div "Edit 3 Rows" at bounding box center [456, 421] width 47 height 10
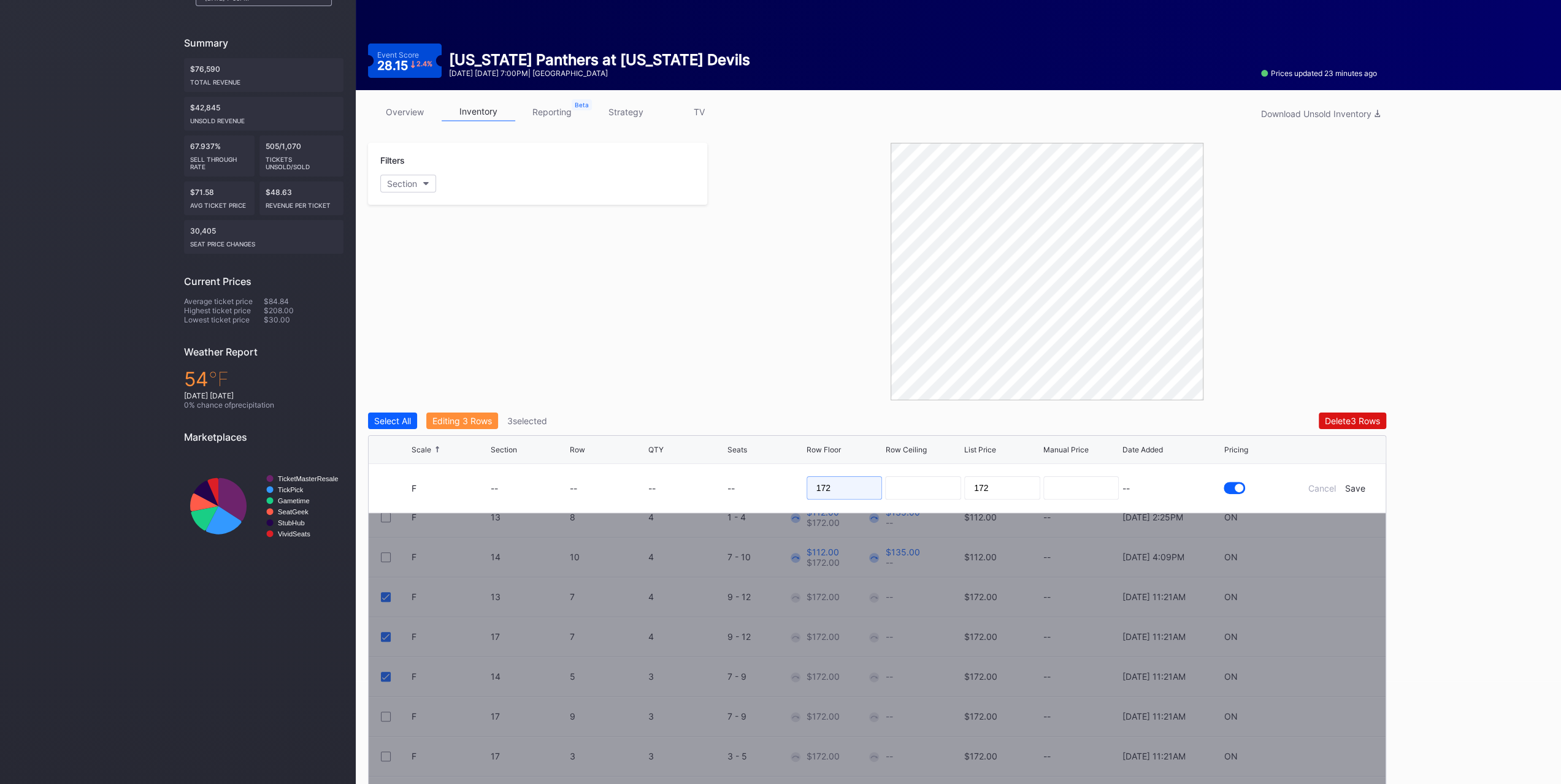
click at [865, 484] on input "172" at bounding box center [844, 488] width 76 height 23
type input "113"
click at [1335, 492] on form "F -- -- -- -- 113 172 -- Cancel Save" at bounding box center [892, 488] width 962 height 48
click at [1348, 488] on div "Save" at bounding box center [1355, 488] width 20 height 10
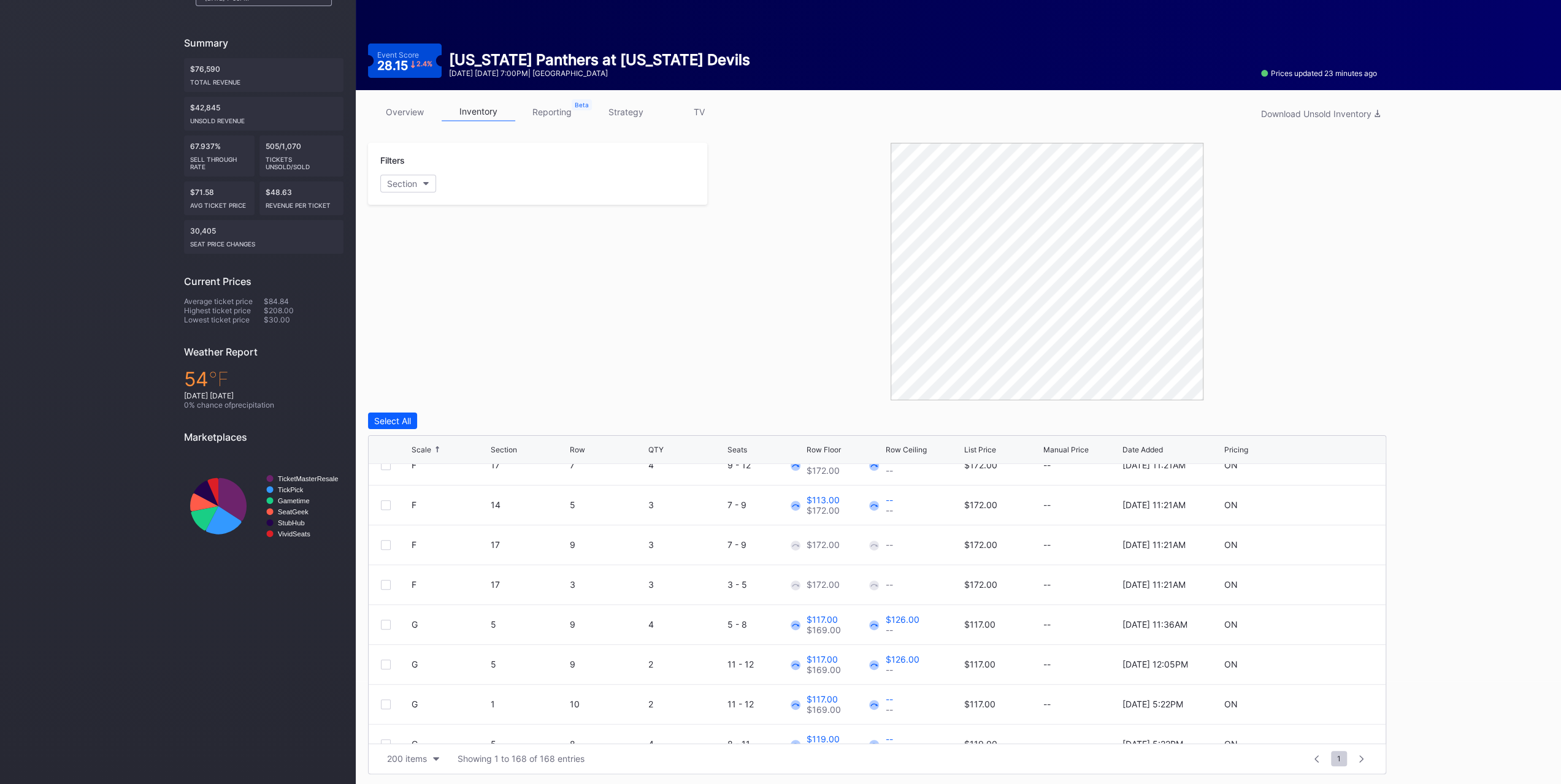
scroll to position [674, 0]
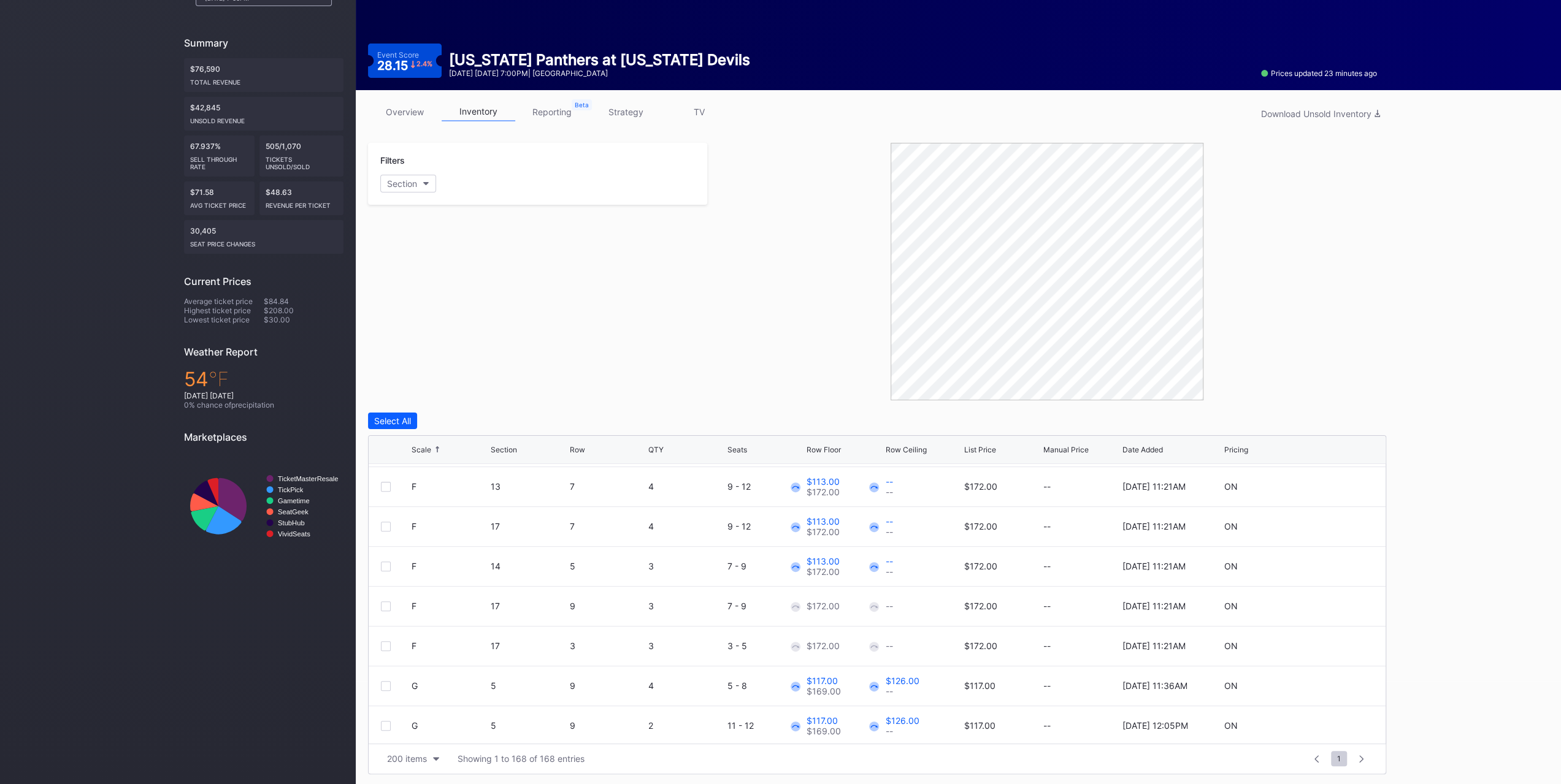
click at [382, 603] on div at bounding box center [386, 606] width 10 height 10
click at [386, 643] on div at bounding box center [386, 646] width 10 height 10
click at [459, 424] on div "Edit 2 Rows" at bounding box center [456, 421] width 47 height 10
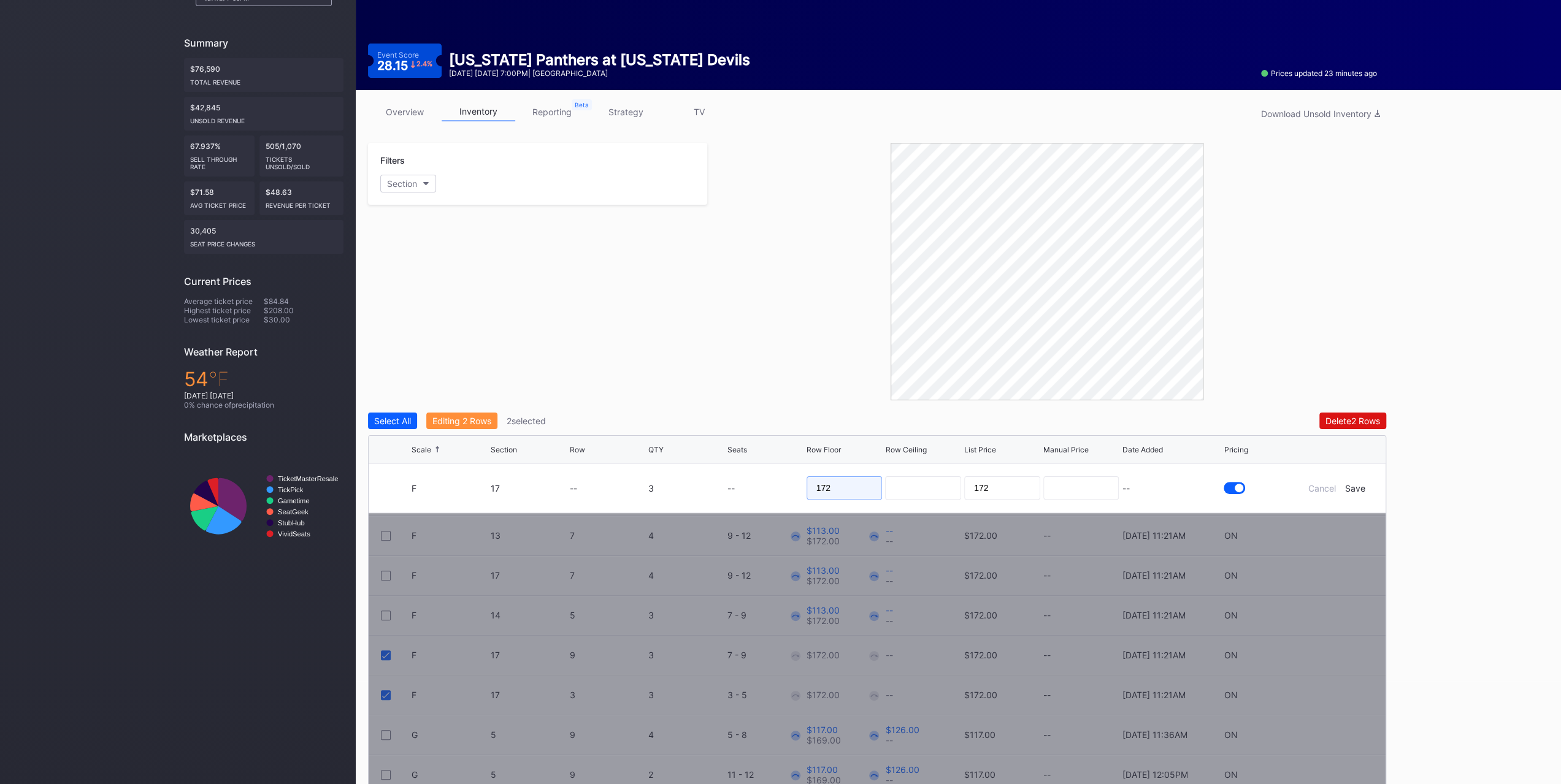
click at [852, 489] on input "172" at bounding box center [844, 488] width 76 height 23
type input "115"
click at [1363, 489] on div "Save" at bounding box center [1355, 488] width 20 height 10
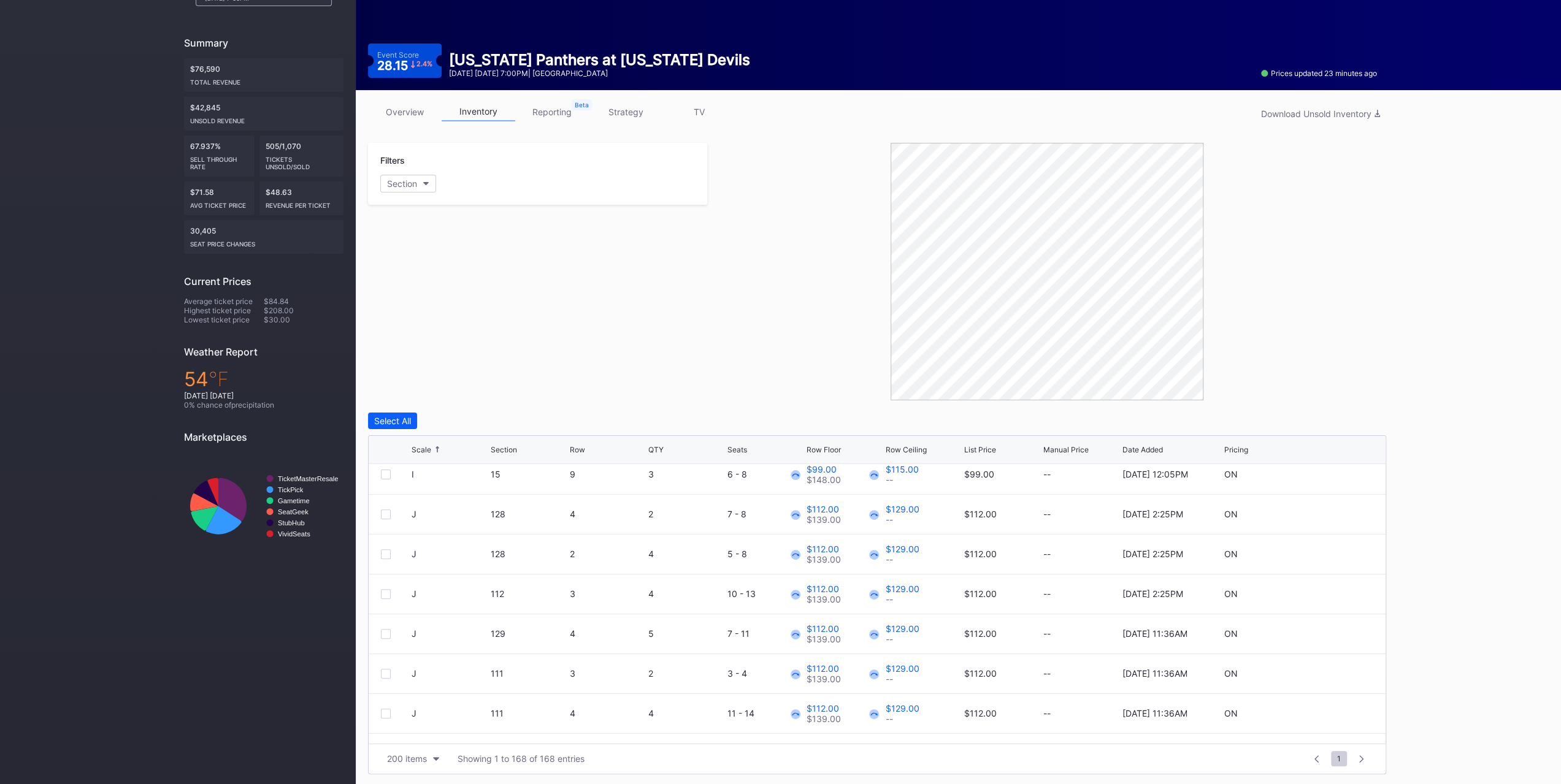
scroll to position [981, 0]
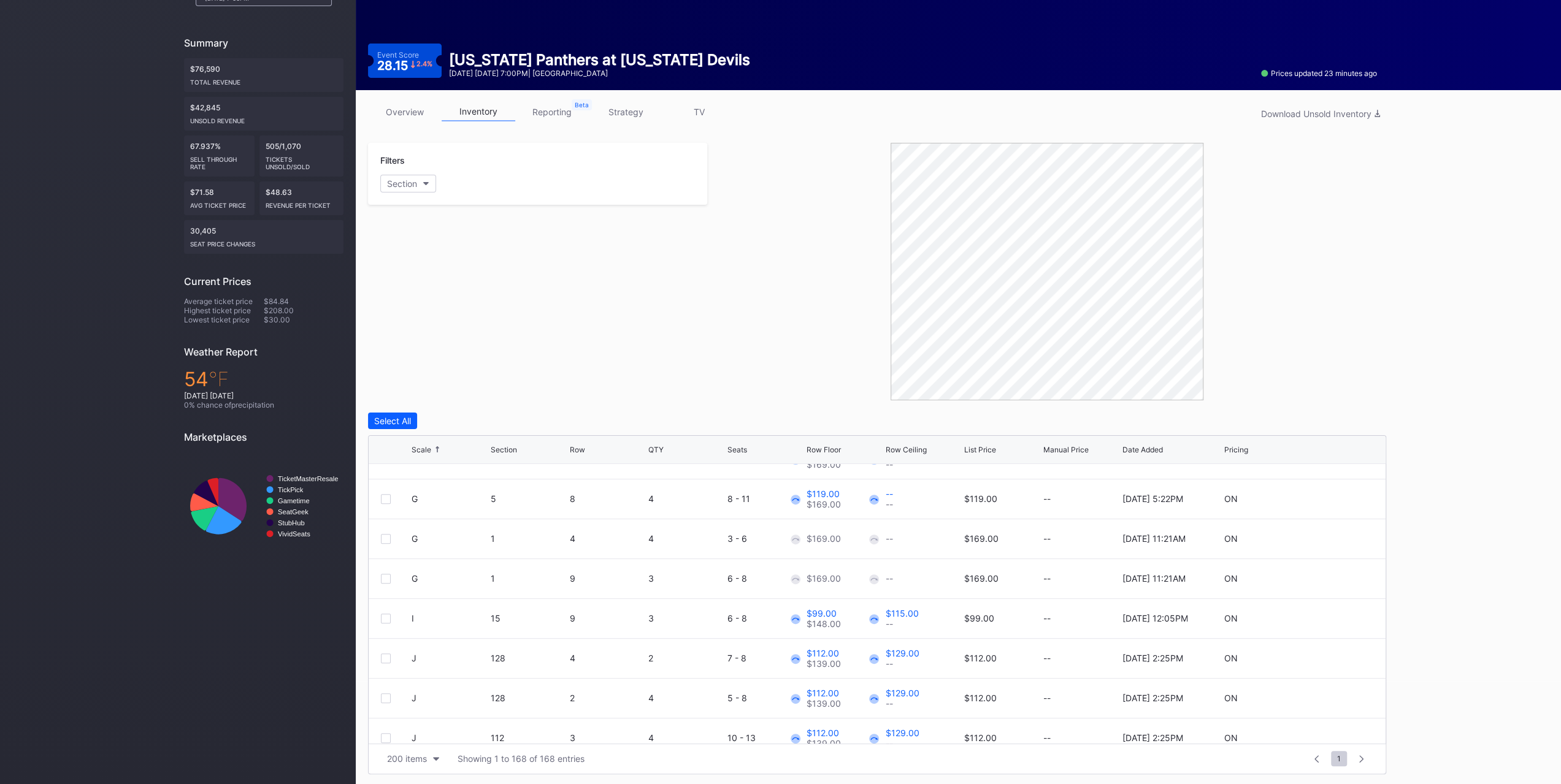
click at [389, 539] on div at bounding box center [386, 539] width 10 height 10
click at [384, 581] on div at bounding box center [386, 579] width 10 height 10
click at [468, 422] on div "Edit 2 Rows" at bounding box center [456, 421] width 47 height 10
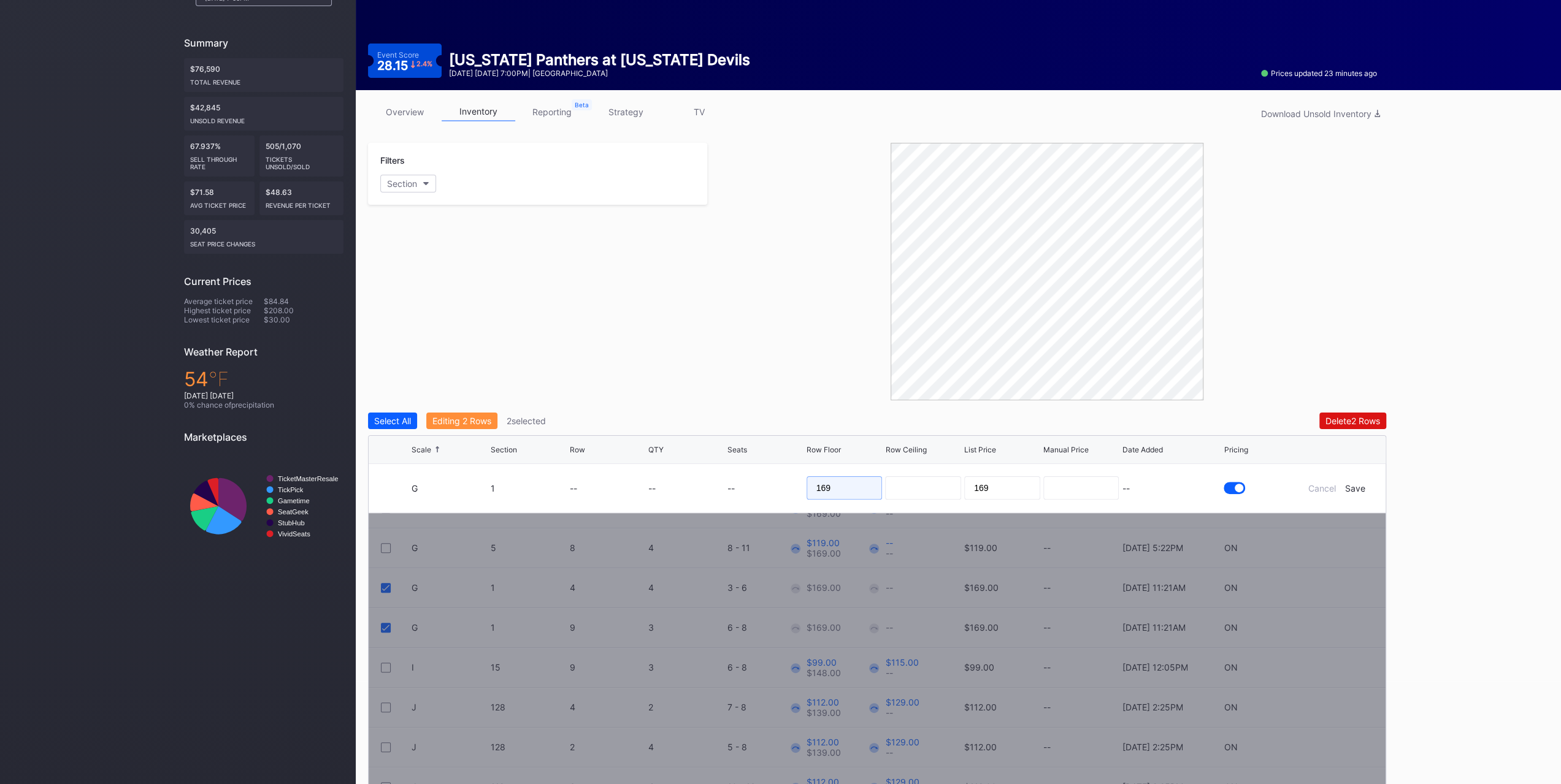
click at [842, 488] on input "169" at bounding box center [844, 488] width 76 height 23
type input "122"
click at [1356, 484] on div "Save" at bounding box center [1355, 488] width 20 height 10
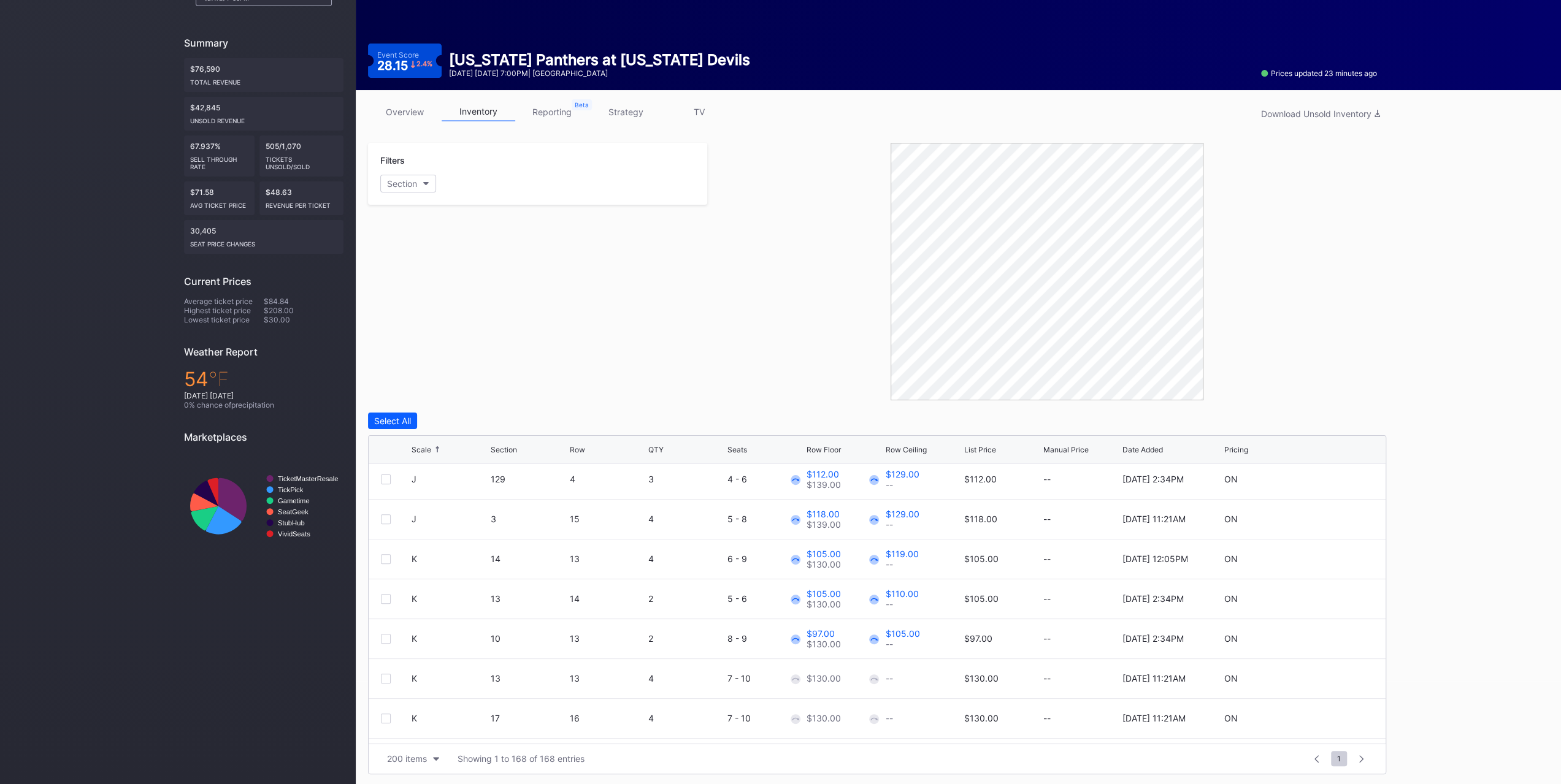
scroll to position [1778, 0]
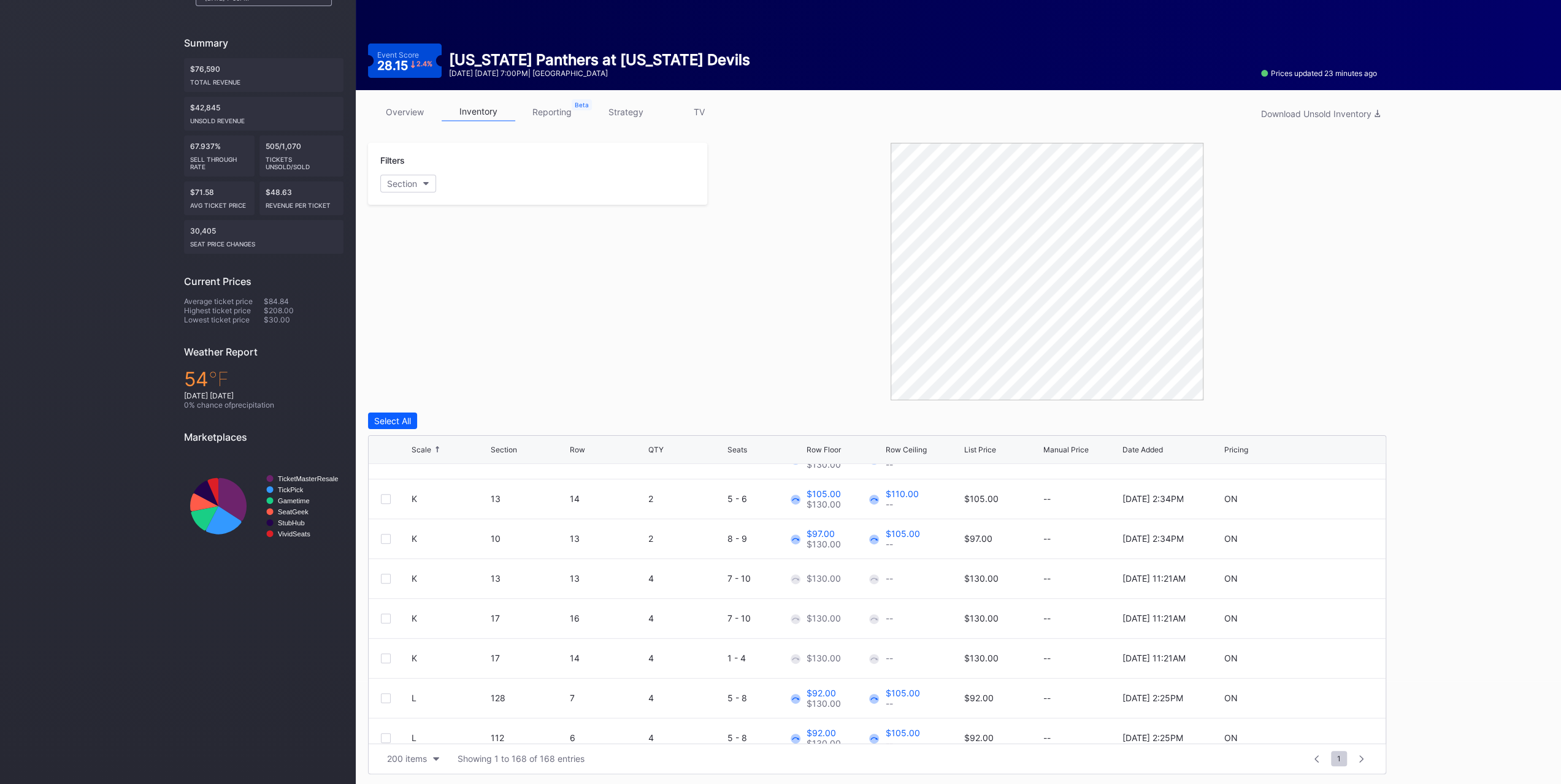
click at [391, 574] on div at bounding box center [396, 579] width 30 height 10
click at [391, 575] on div at bounding box center [396, 579] width 30 height 10
click at [389, 577] on div at bounding box center [386, 579] width 10 height 10
click at [388, 615] on div at bounding box center [386, 618] width 10 height 10
click at [388, 655] on div at bounding box center [386, 658] width 10 height 10
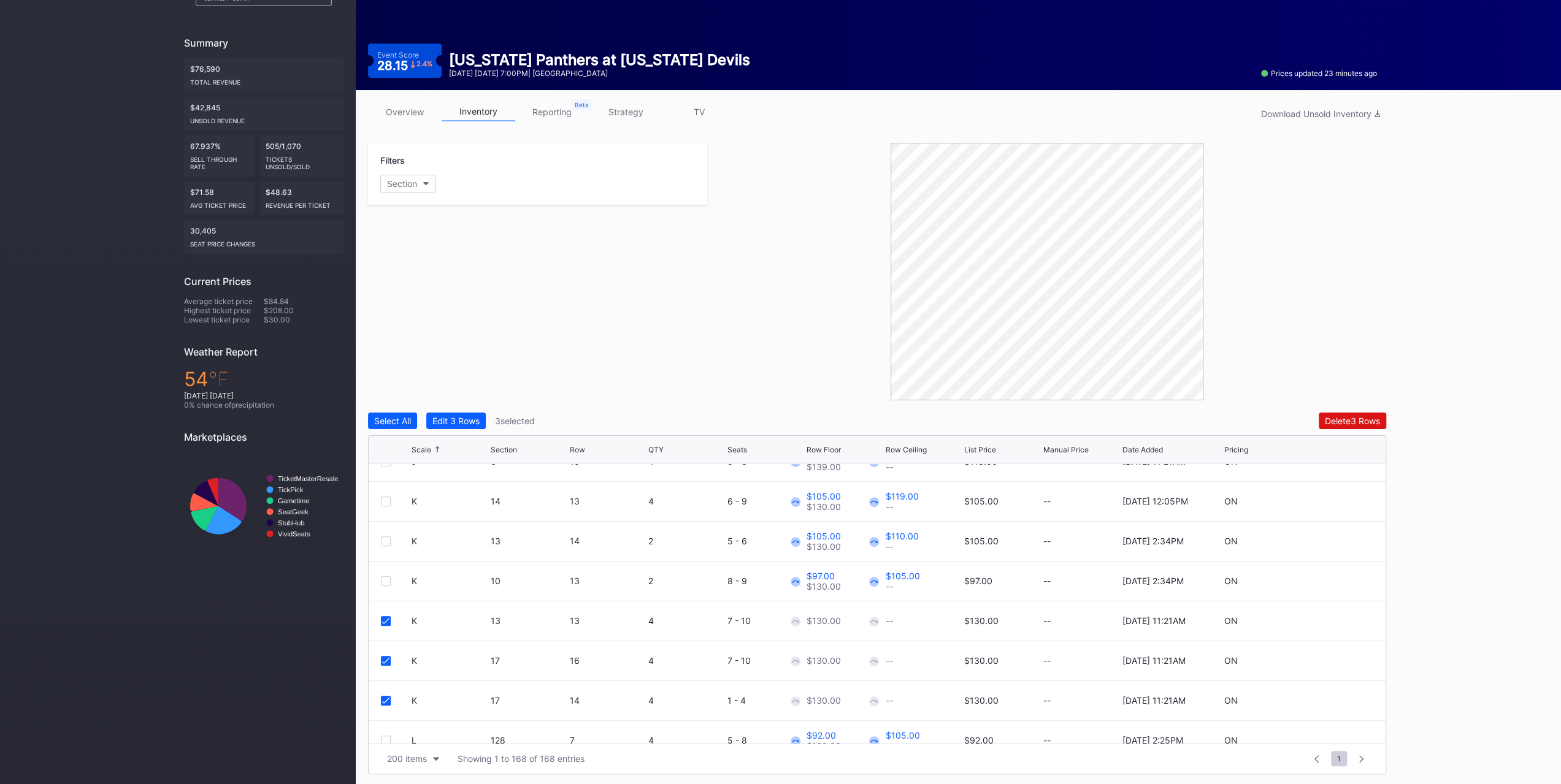
scroll to position [1717, 0]
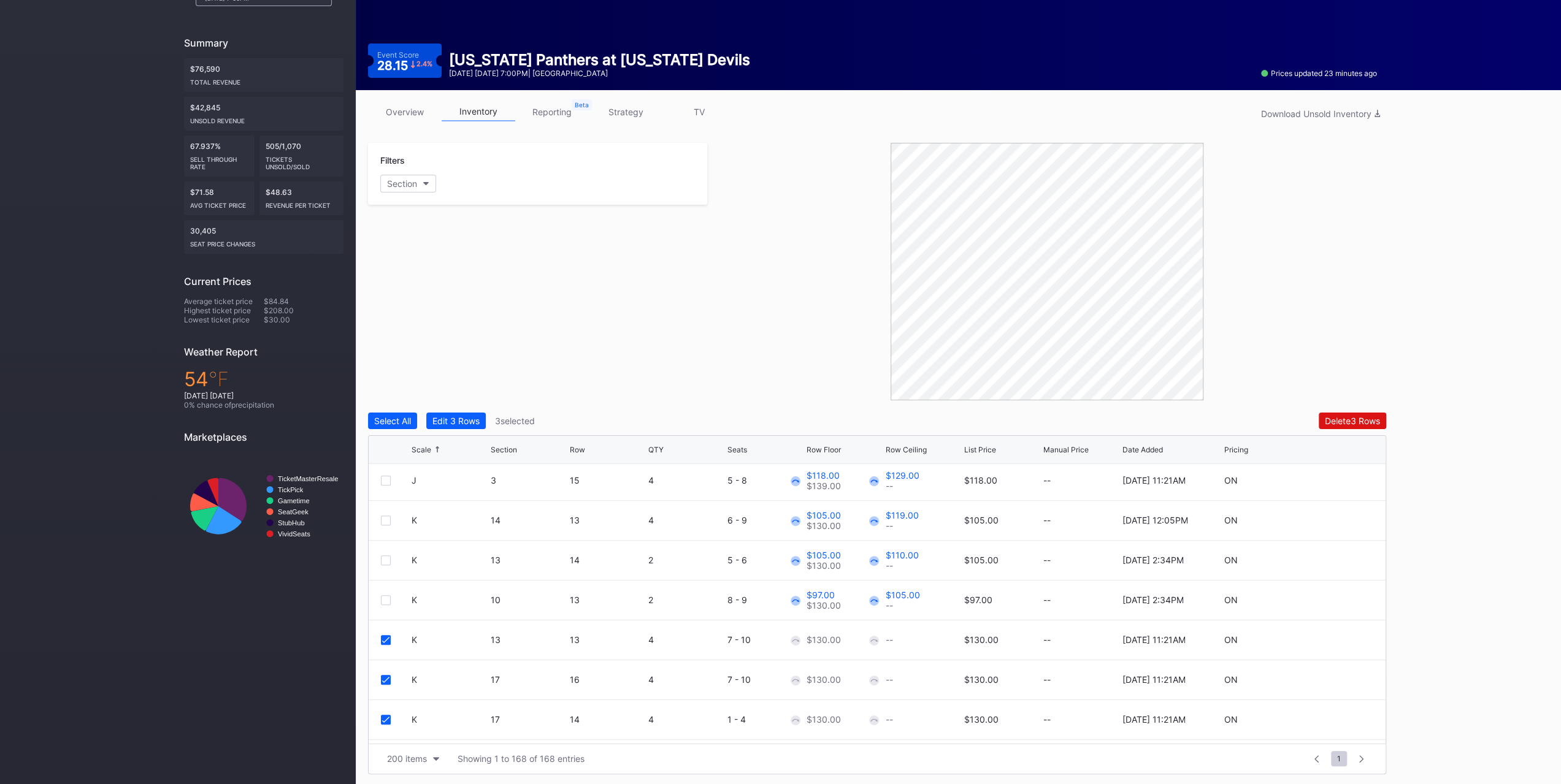
click at [474, 422] on div "Edit 3 Rows" at bounding box center [456, 421] width 47 height 10
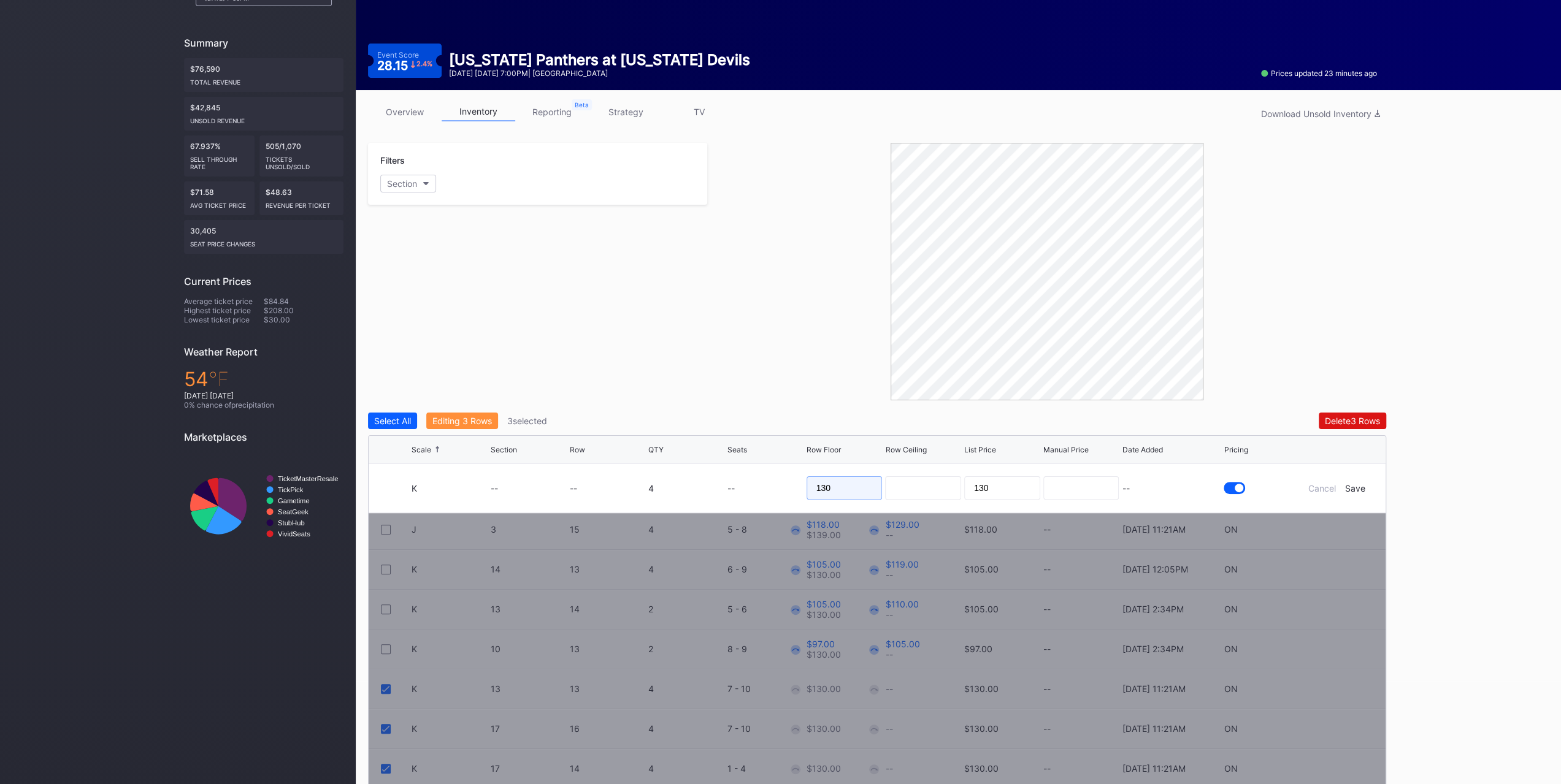
click at [843, 479] on input "130" at bounding box center [844, 488] width 76 height 23
click at [843, 478] on input "130" at bounding box center [844, 488] width 76 height 23
type input "106"
click at [1357, 486] on div "Save" at bounding box center [1355, 488] width 20 height 10
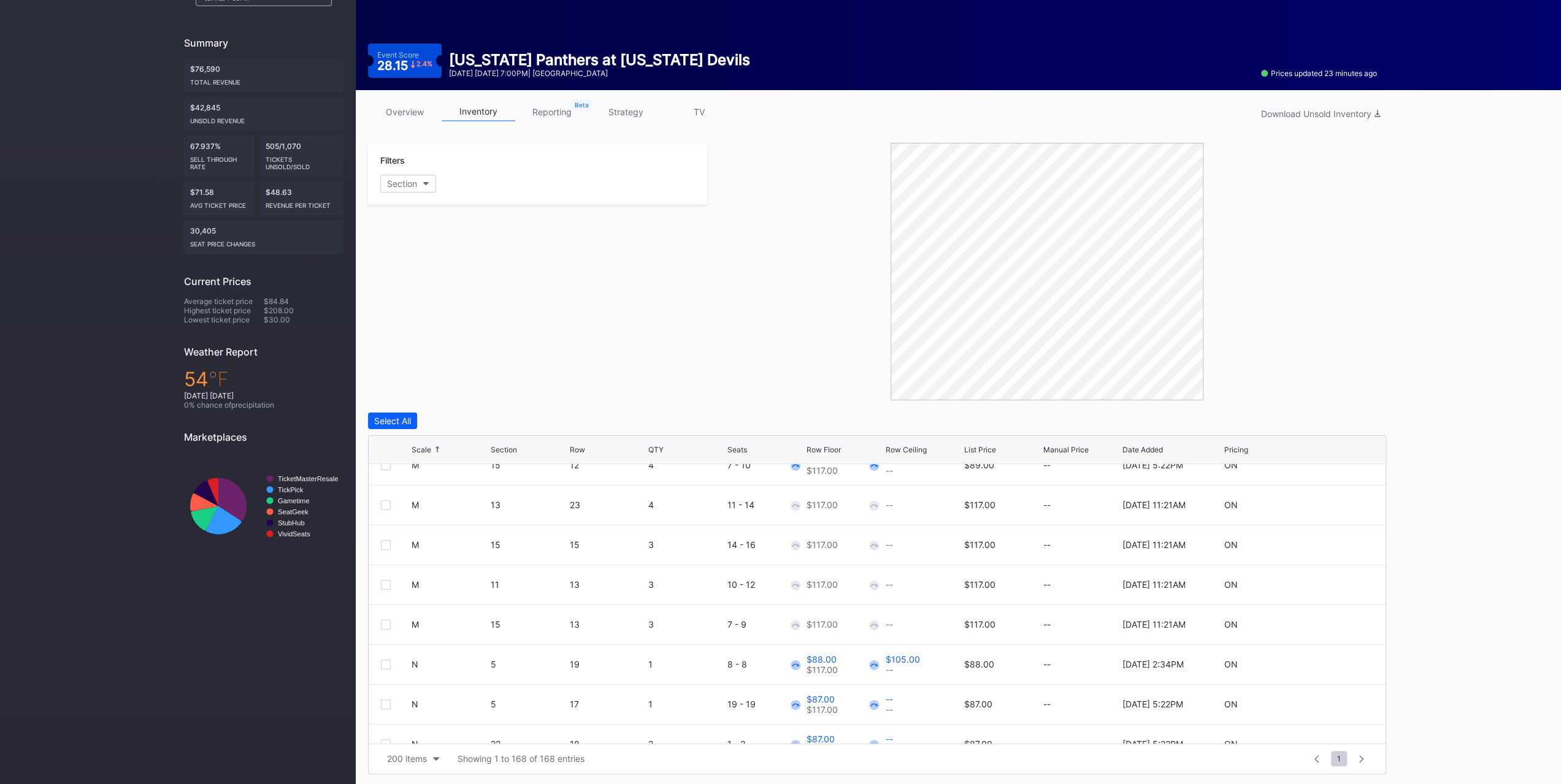
scroll to position [3066, 0]
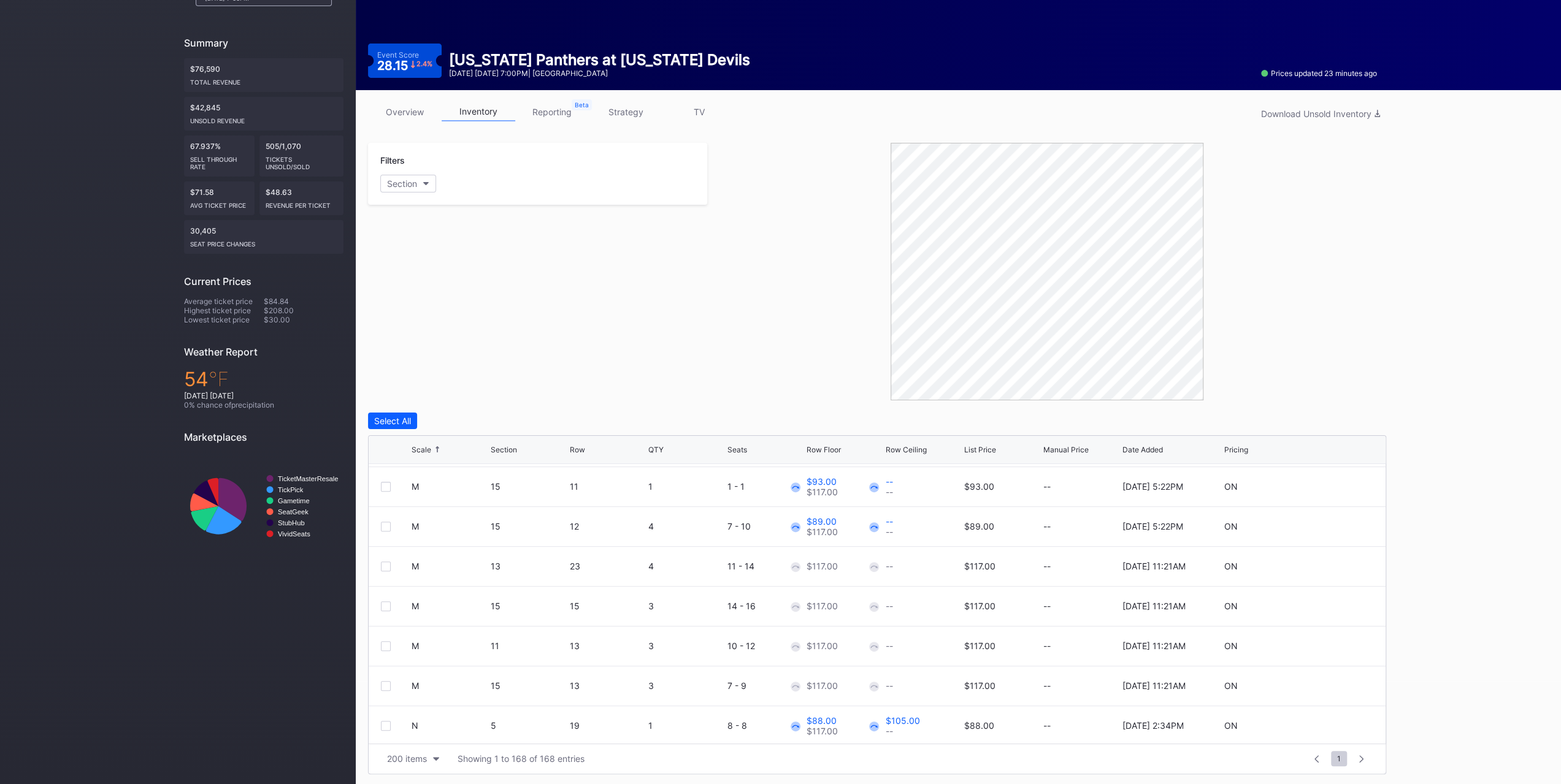
click at [386, 568] on div at bounding box center [386, 566] width 10 height 10
click at [386, 605] on div at bounding box center [386, 606] width 10 height 10
click at [385, 645] on div at bounding box center [386, 646] width 10 height 10
drag, startPoint x: 468, startPoint y: 424, endPoint x: 476, endPoint y: 438, distance: 16.1
click at [468, 424] on div "Edit 3 Rows" at bounding box center [456, 421] width 47 height 10
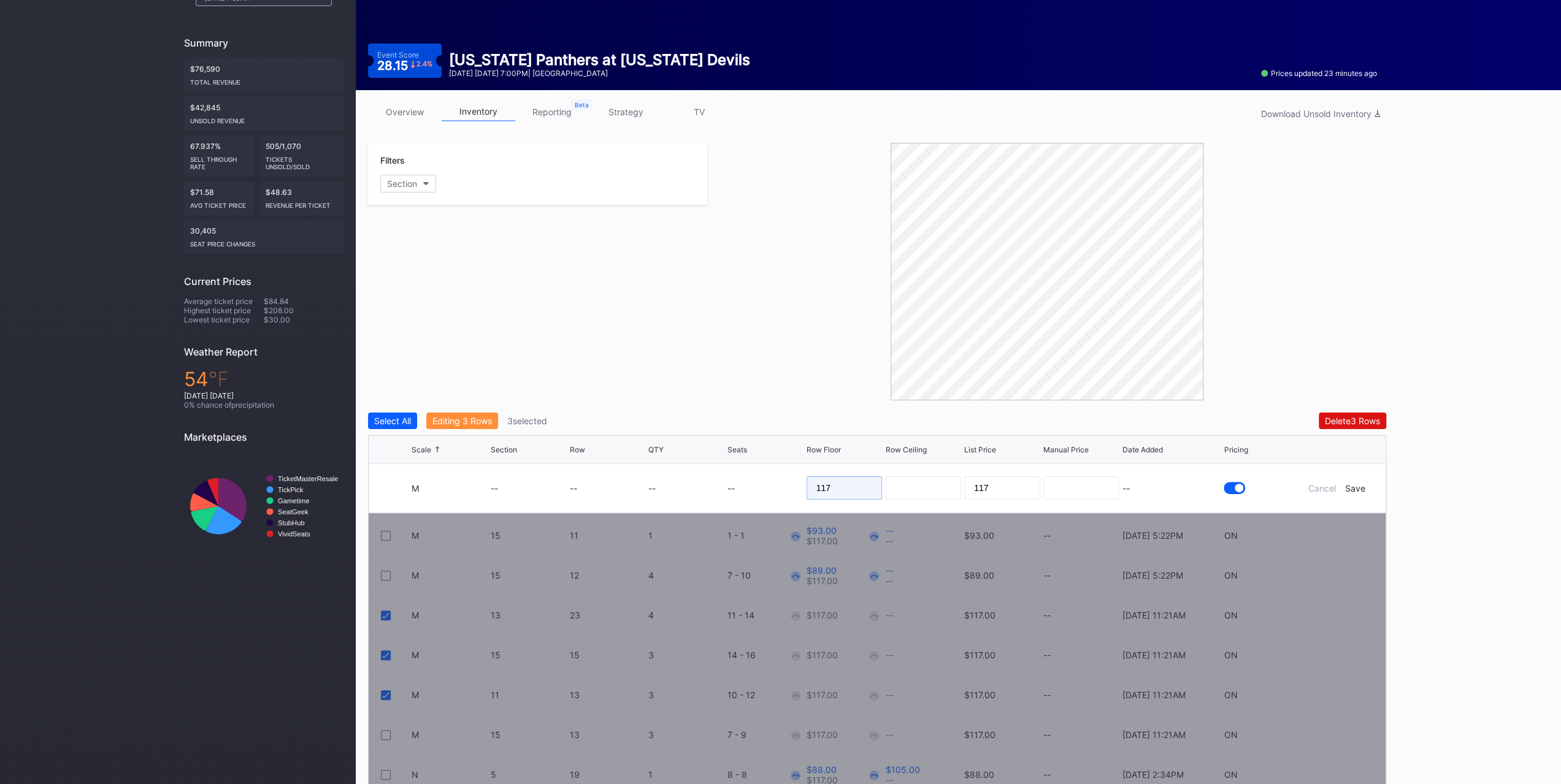
click at [838, 485] on input "117" at bounding box center [844, 488] width 76 height 23
type input "95"
click at [1350, 490] on div "Save" at bounding box center [1355, 488] width 20 height 10
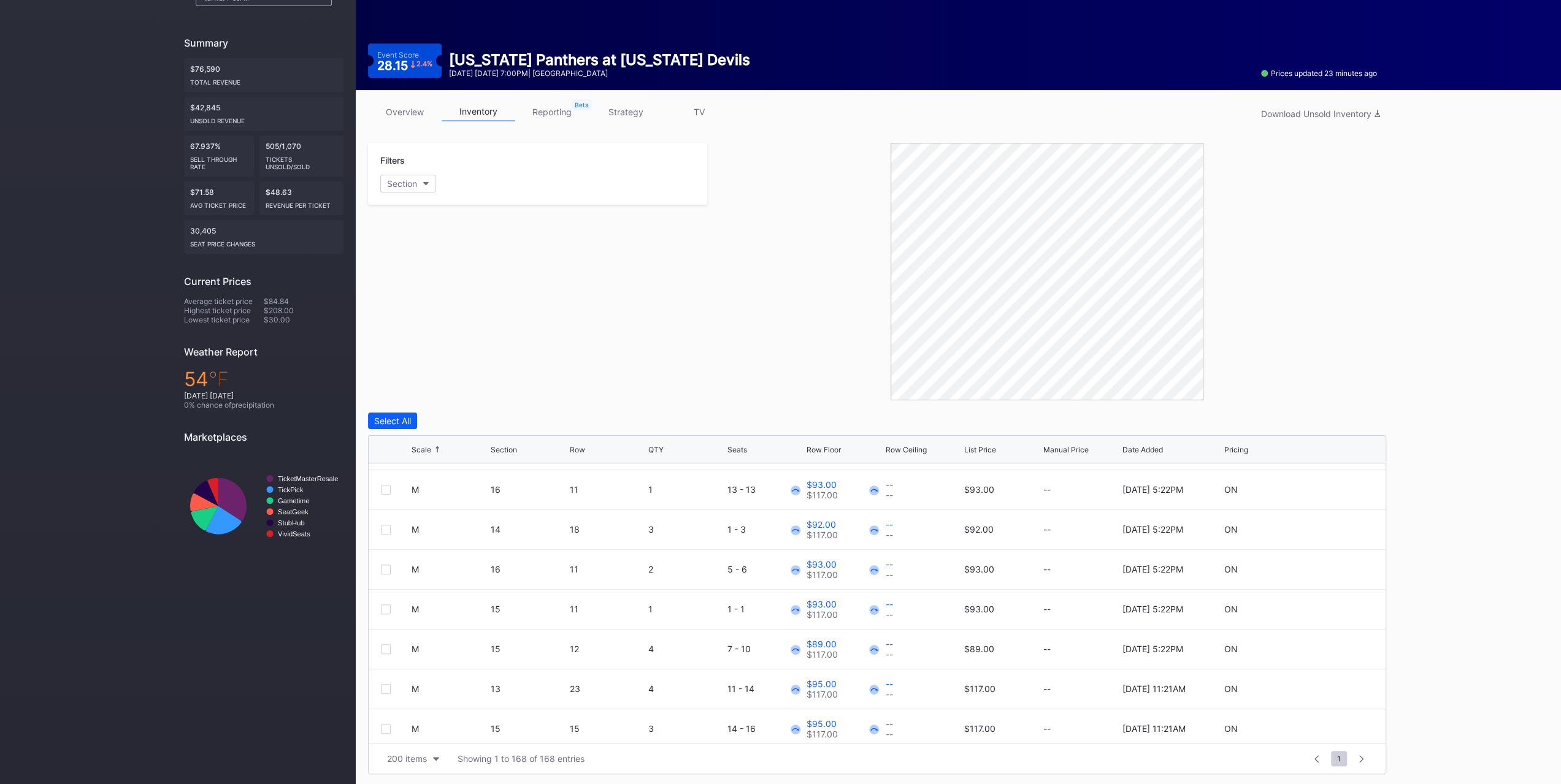
scroll to position [3188, 0]
click at [1332, 559] on icon at bounding box center [1337, 563] width 9 height 9
click at [848, 564] on input "117" at bounding box center [844, 568] width 76 height 23
type input "96"
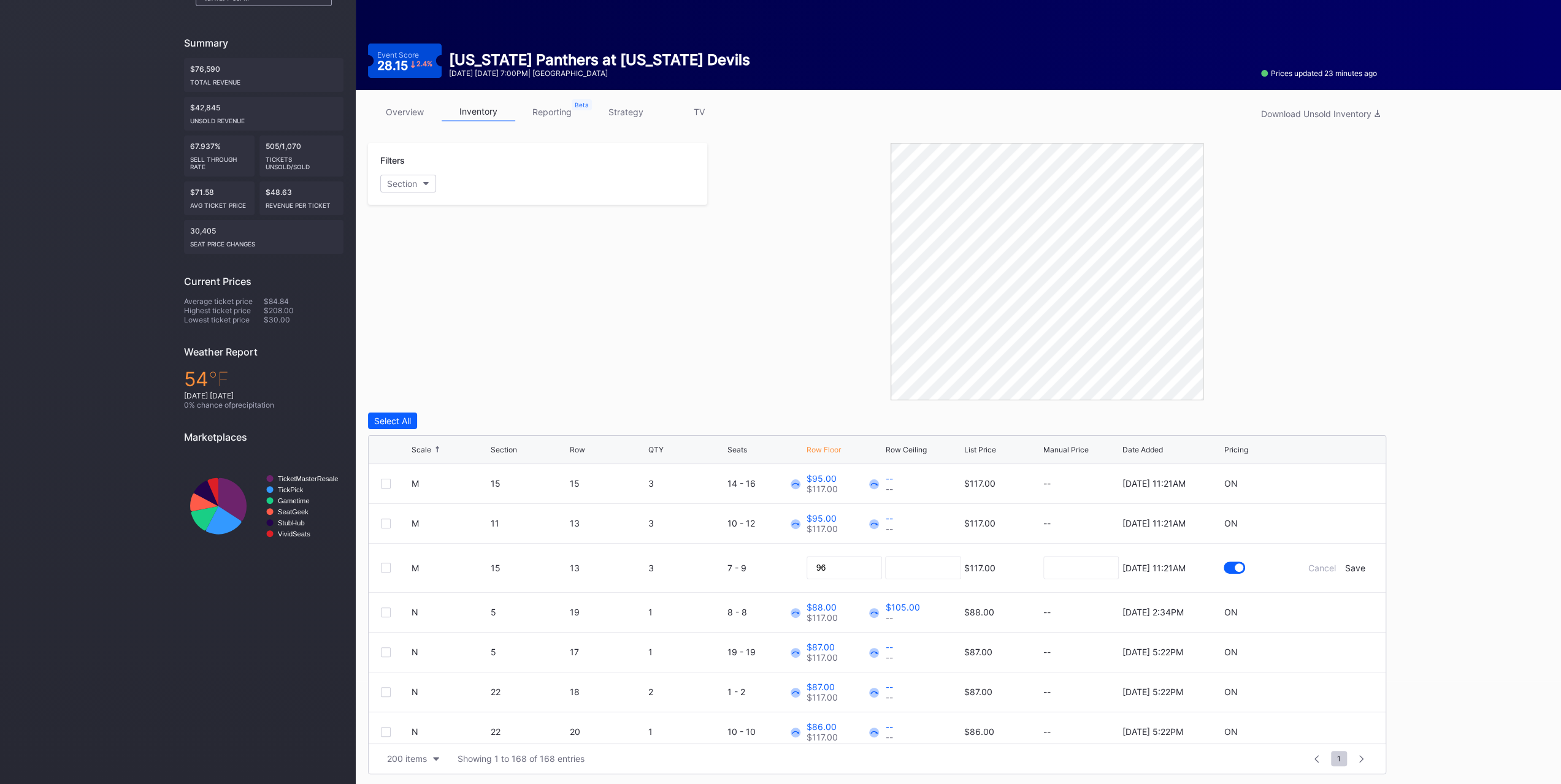
click at [1345, 563] on div "Save" at bounding box center [1355, 568] width 20 height 10
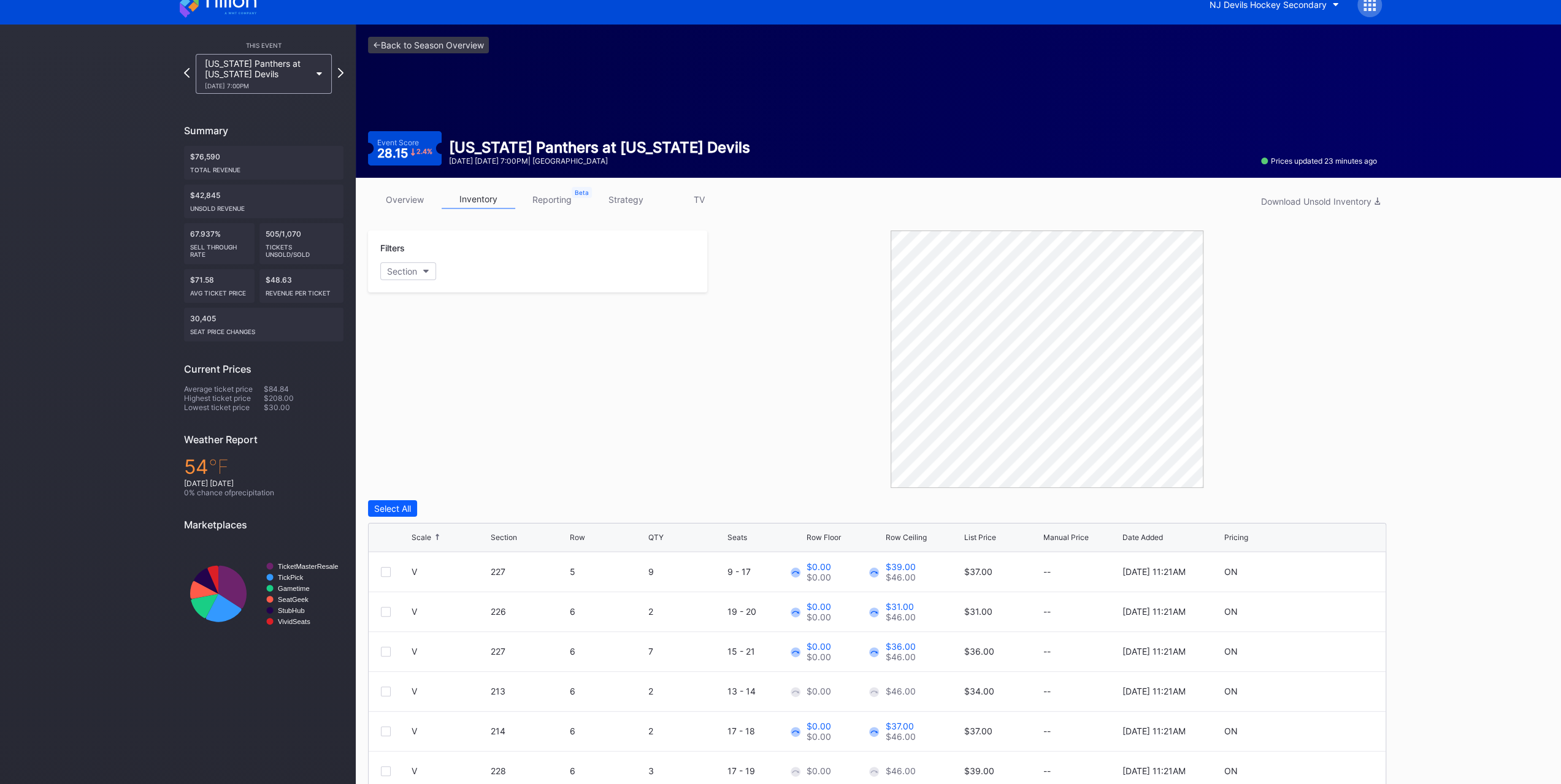
scroll to position [0, 0]
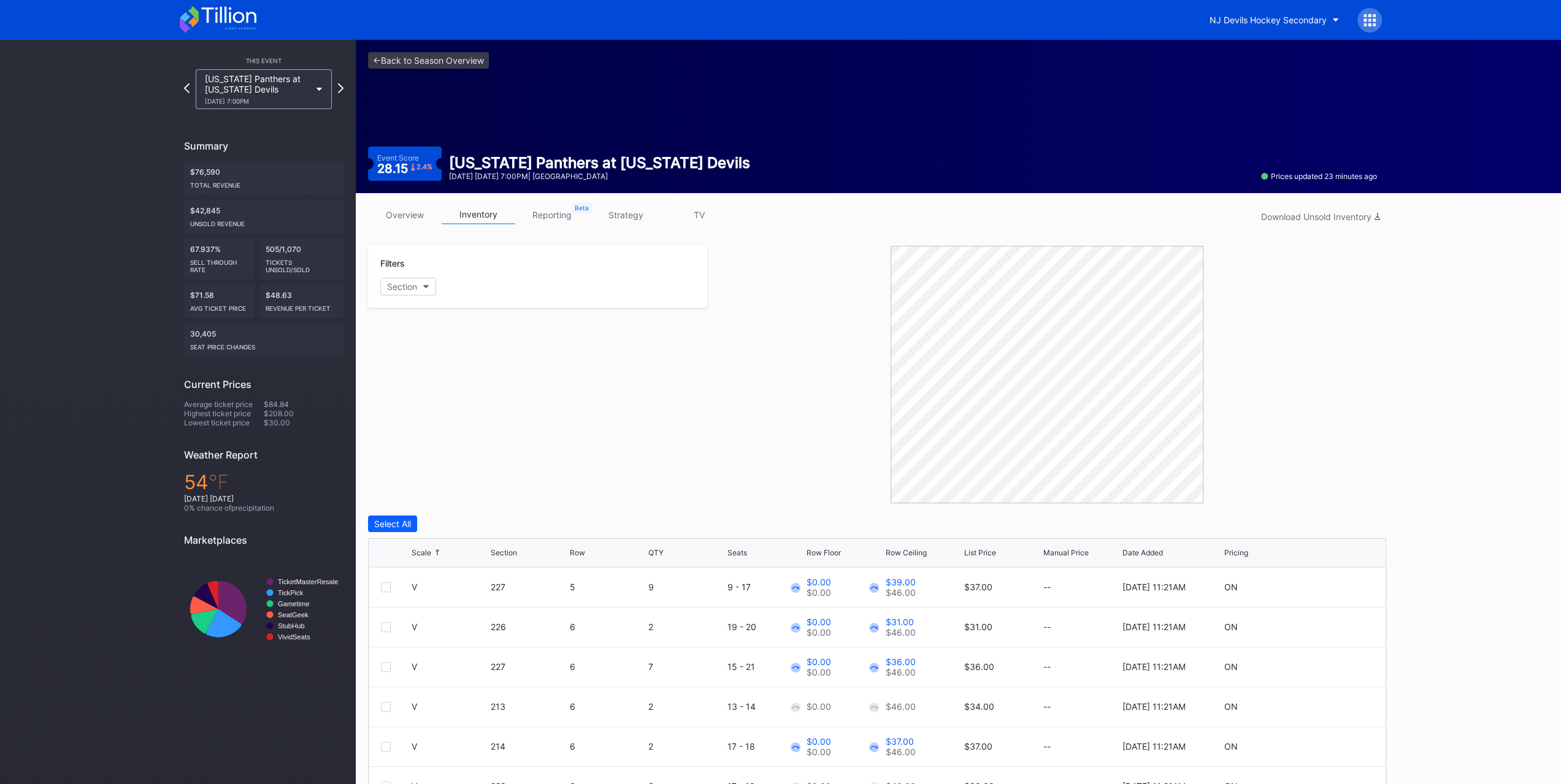
click at [419, 211] on link "overview" at bounding box center [405, 214] width 74 height 19
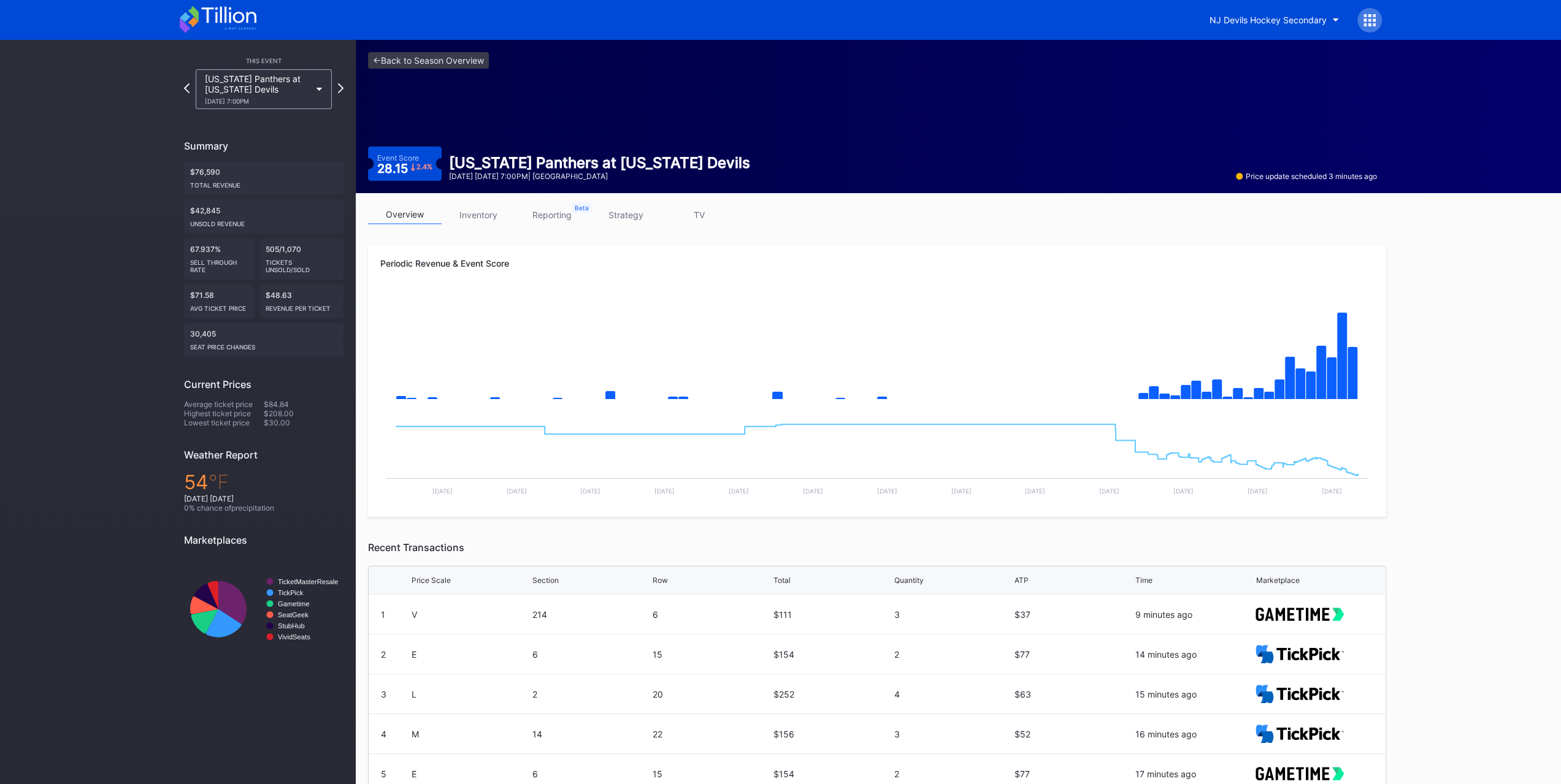
click at [207, 26] on icon at bounding box center [218, 19] width 77 height 27
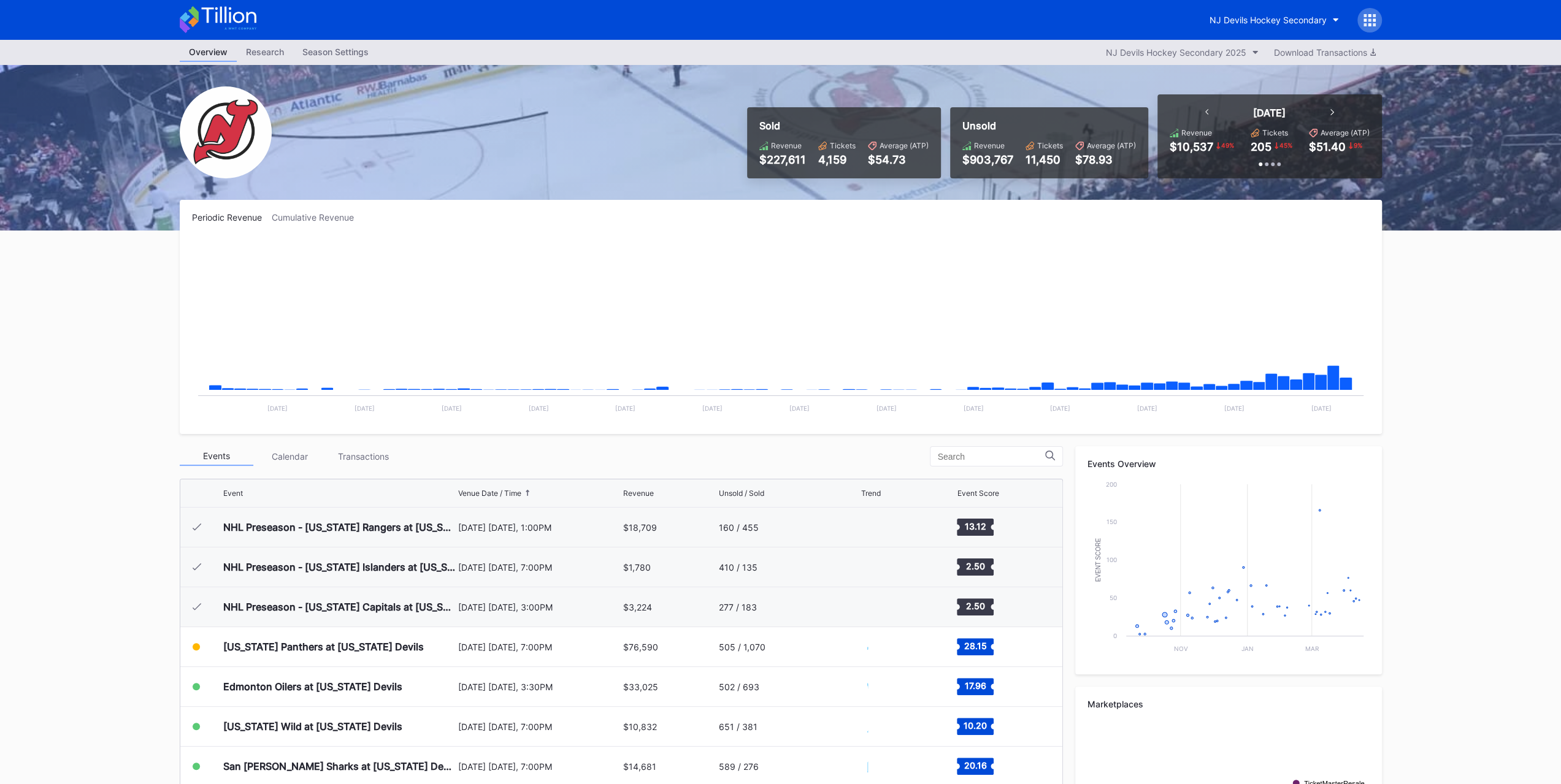
scroll to position [119, 0]
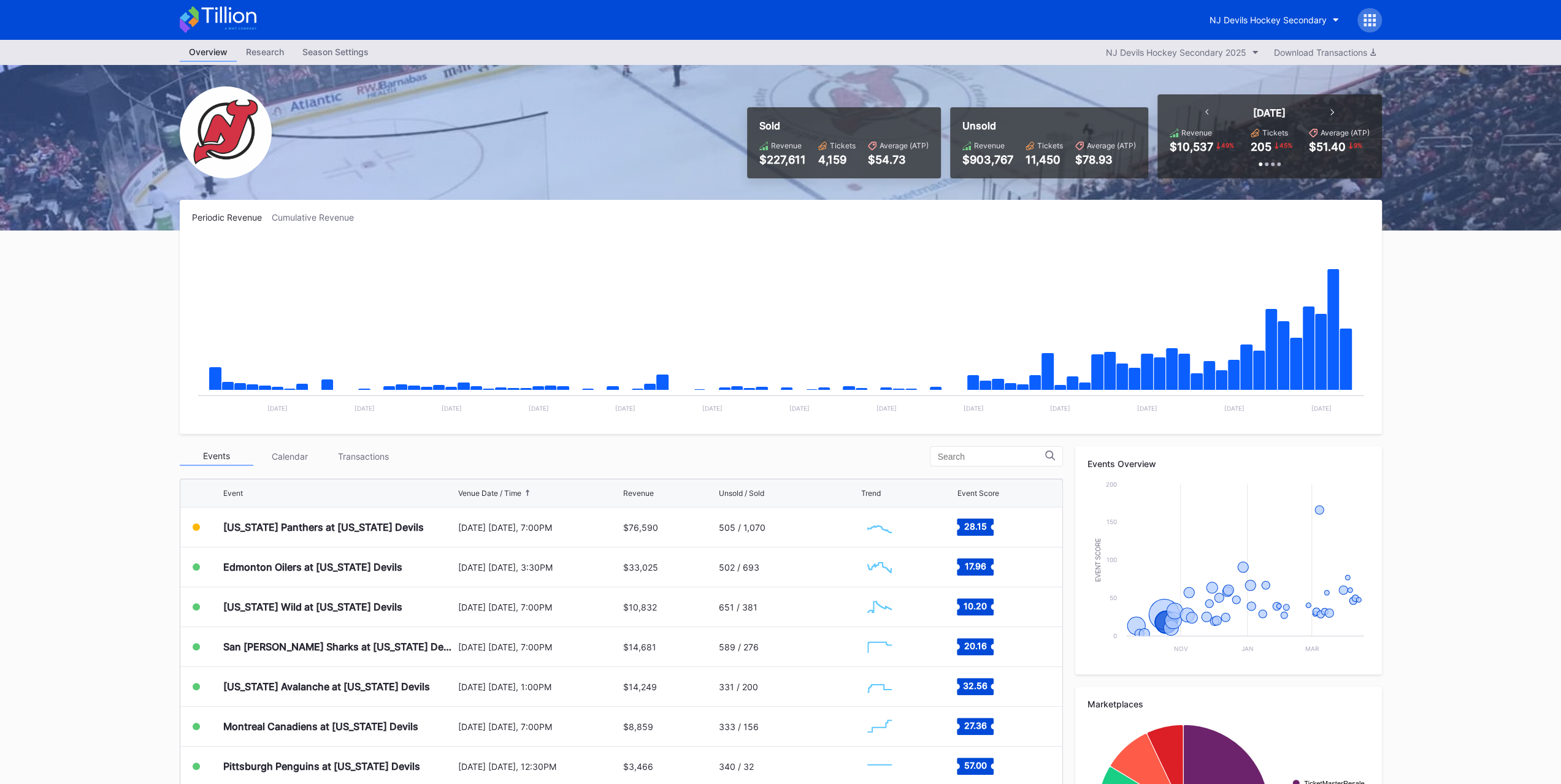
click at [378, 550] on div "Edmonton Oilers at [US_STATE] Devils" at bounding box center [339, 567] width 232 height 39
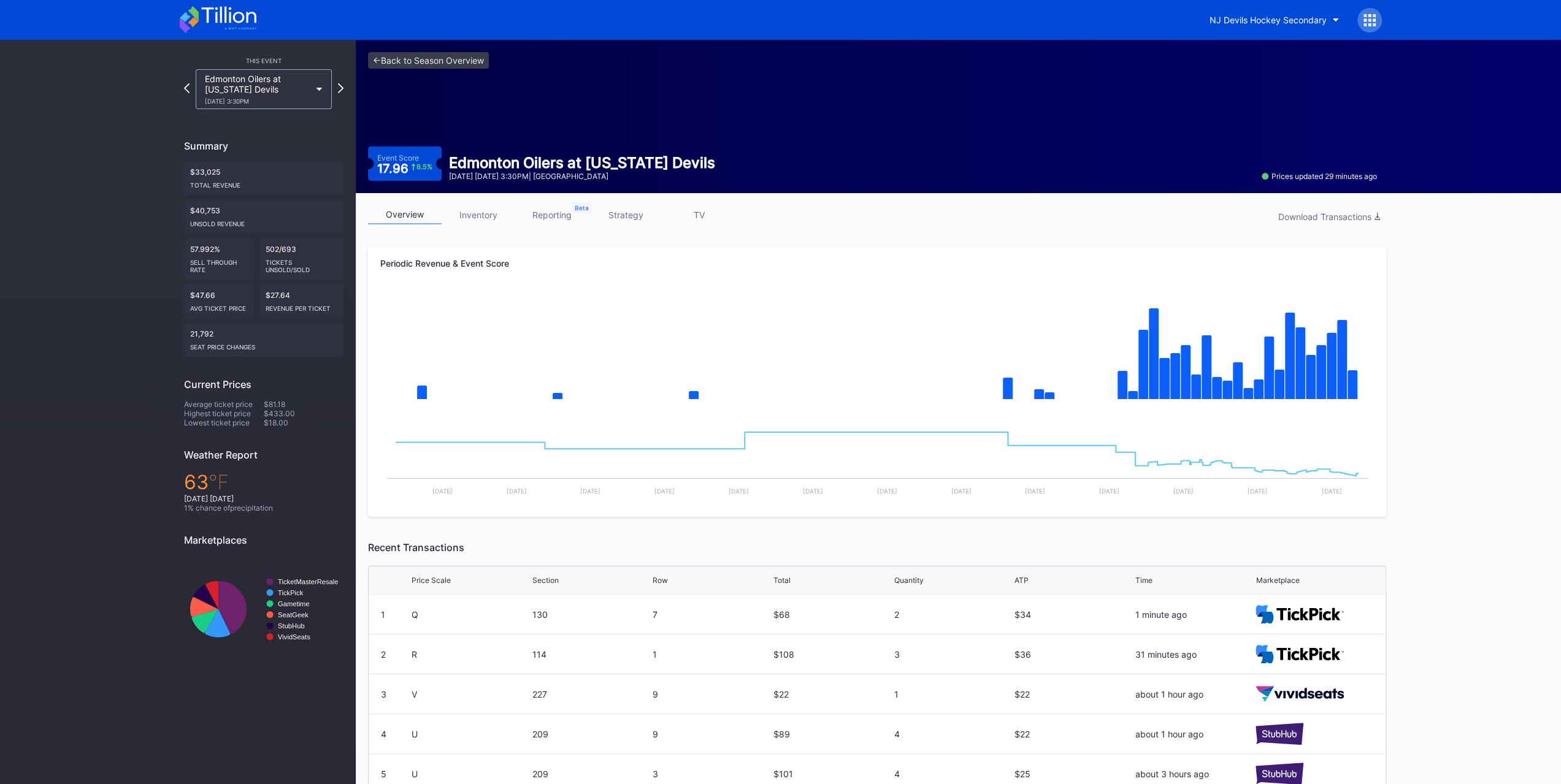
click at [290, 105] on div "[DATE] 3:30PM" at bounding box center [257, 101] width 105 height 7
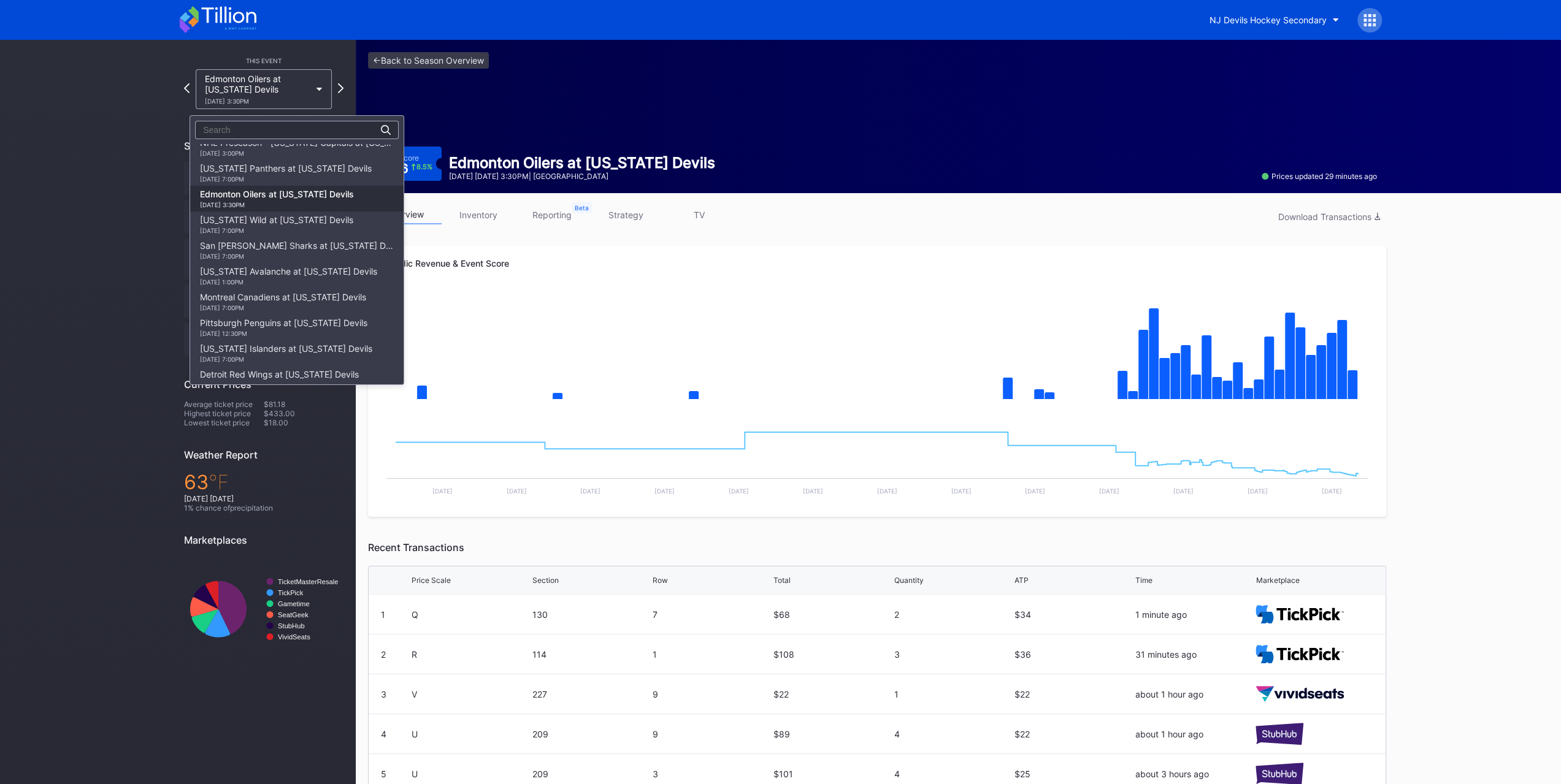
scroll to position [43, 0]
drag, startPoint x: 299, startPoint y: 186, endPoint x: 281, endPoint y: 241, distance: 57.9
click at [281, 241] on div "NHL Preseason - [US_STATE] Rangers at [US_STATE] Devils [DATE] 1:00PM NHL Prese…" at bounding box center [297, 262] width 213 height 236
click at [281, 241] on div "[US_STATE] Wild at [US_STATE] Devils [DATE] 7:00PM" at bounding box center [276, 243] width 153 height 19
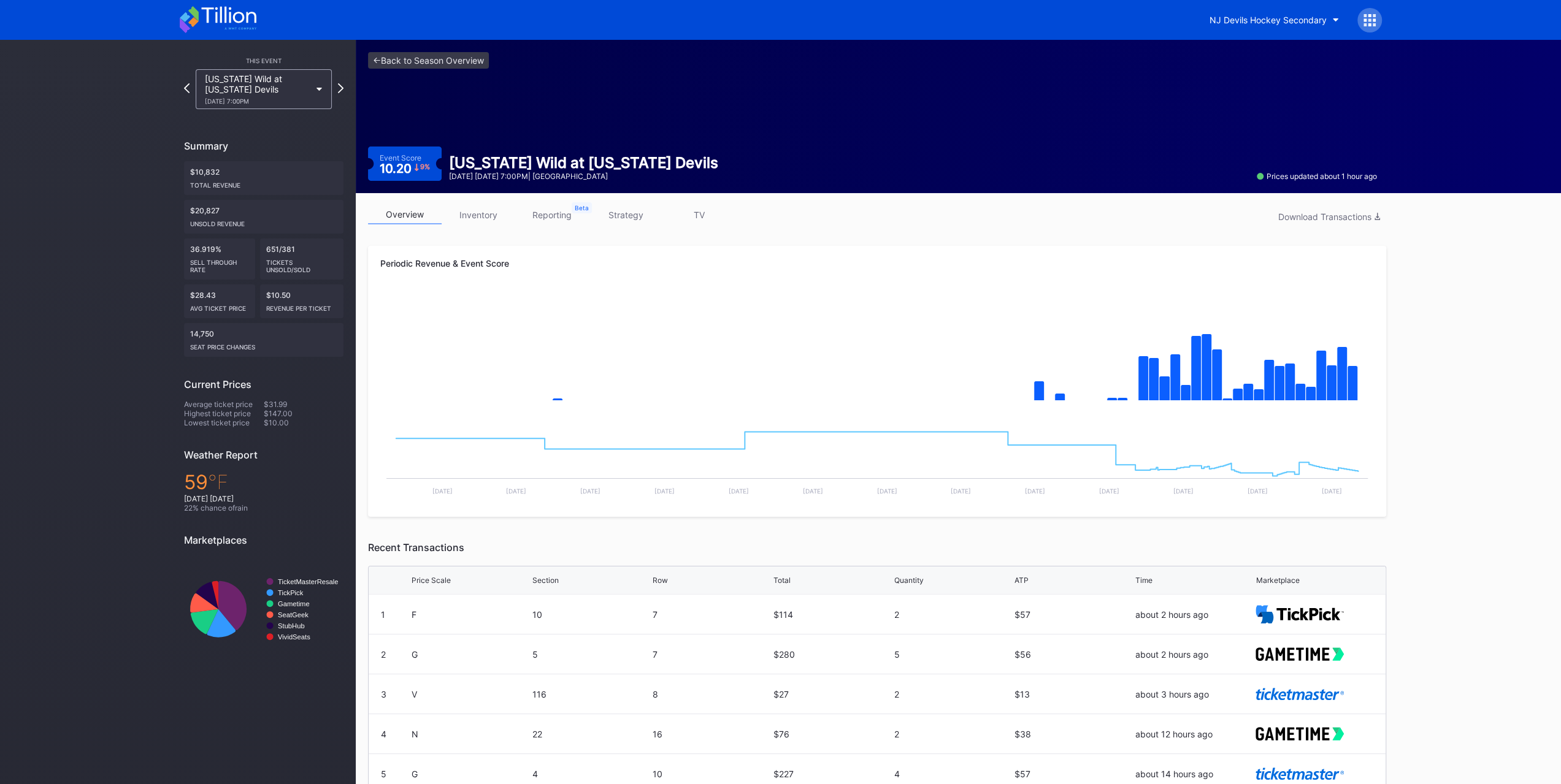
drag, startPoint x: 273, startPoint y: 96, endPoint x: 282, endPoint y: 136, distance: 41.0
click at [279, 134] on div "This Event [US_STATE] Wild at [US_STATE] Devils [DATE] 7:00PM Summary $10,832 T…" at bounding box center [264, 358] width 184 height 635
click at [285, 88] on div "[US_STATE] Wild at [US_STATE] Devils [DATE] 7:00PM" at bounding box center [257, 89] width 105 height 31
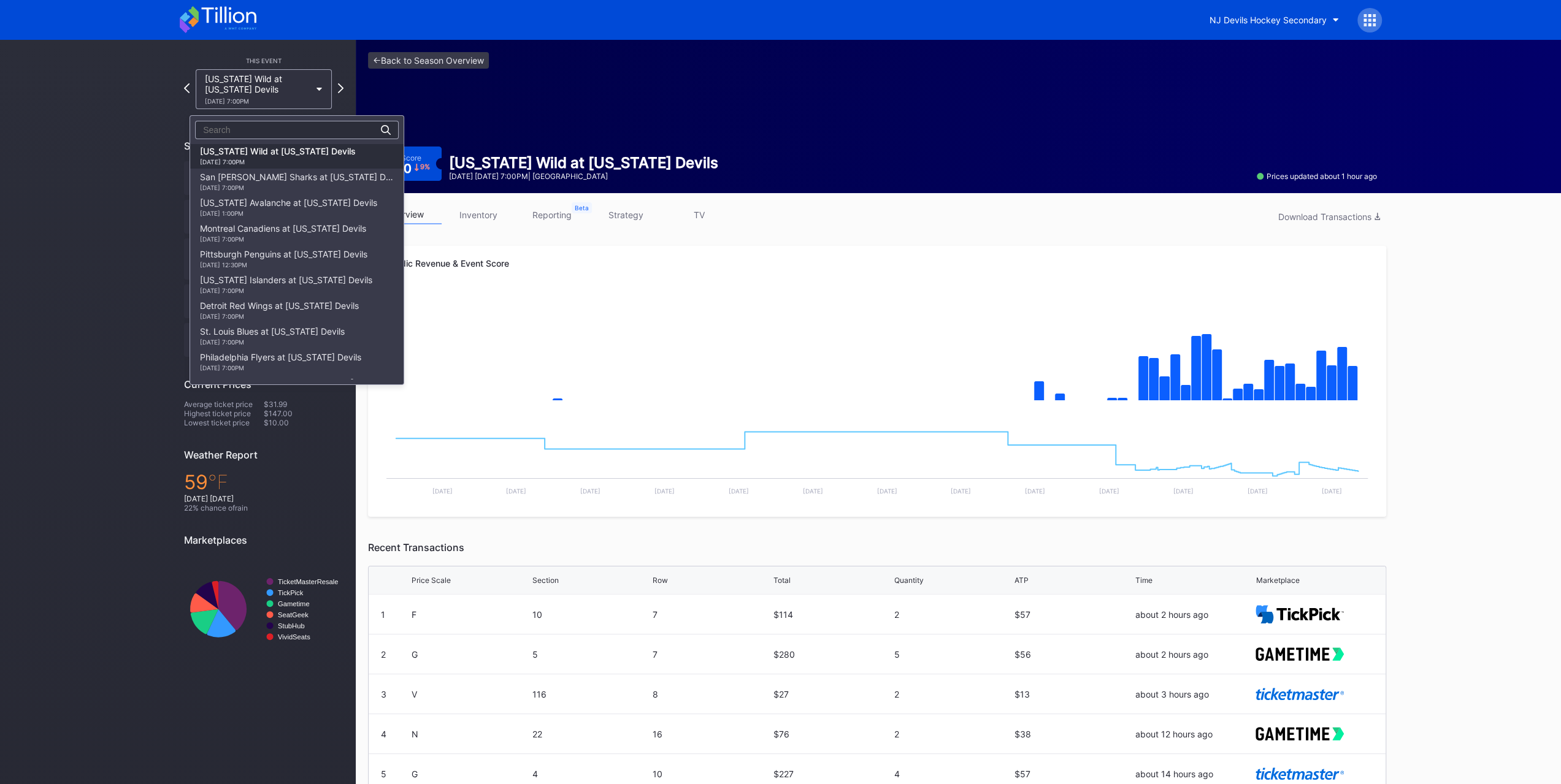
scroll to position [68, 0]
drag, startPoint x: 304, startPoint y: 178, endPoint x: 304, endPoint y: 170, distance: 8.0
click at [304, 170] on div "NHL Preseason - [US_STATE] Rangers at [US_STATE] Devils [DATE] 1:00PM NHL Prese…" at bounding box center [297, 262] width 213 height 236
click at [304, 170] on div "[DATE] 7:00PM" at bounding box center [286, 171] width 172 height 7
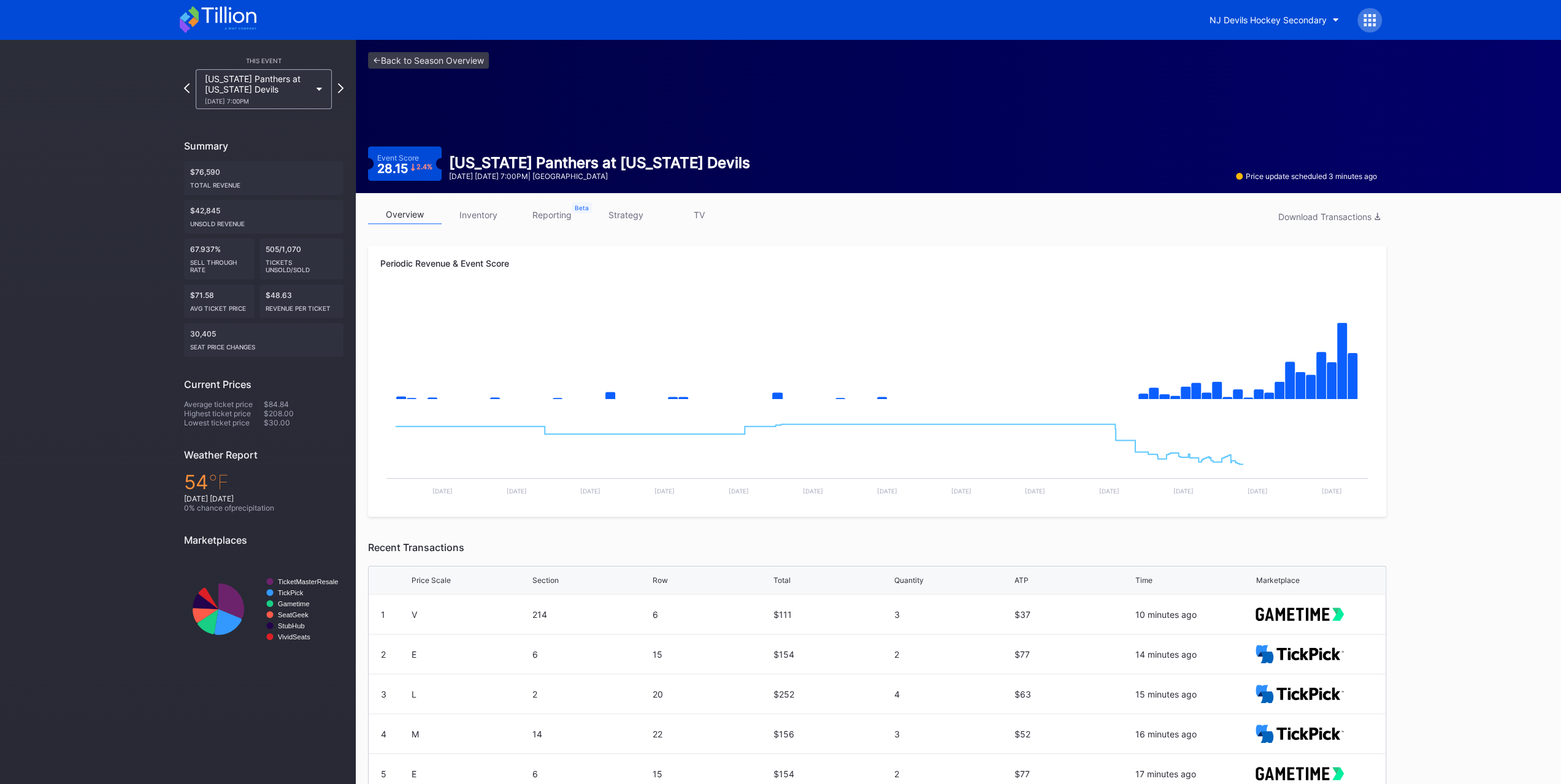
click at [165, 208] on div "This Event [US_STATE] Panthers at [US_STATE] Devils [DATE] 7:00PM Summary $76,5…" at bounding box center [178, 479] width 356 height 878
click at [234, 3] on div "NJ Devils Hockey Secondary" at bounding box center [780, 20] width 1227 height 40
click at [235, 10] on icon at bounding box center [218, 19] width 77 height 27
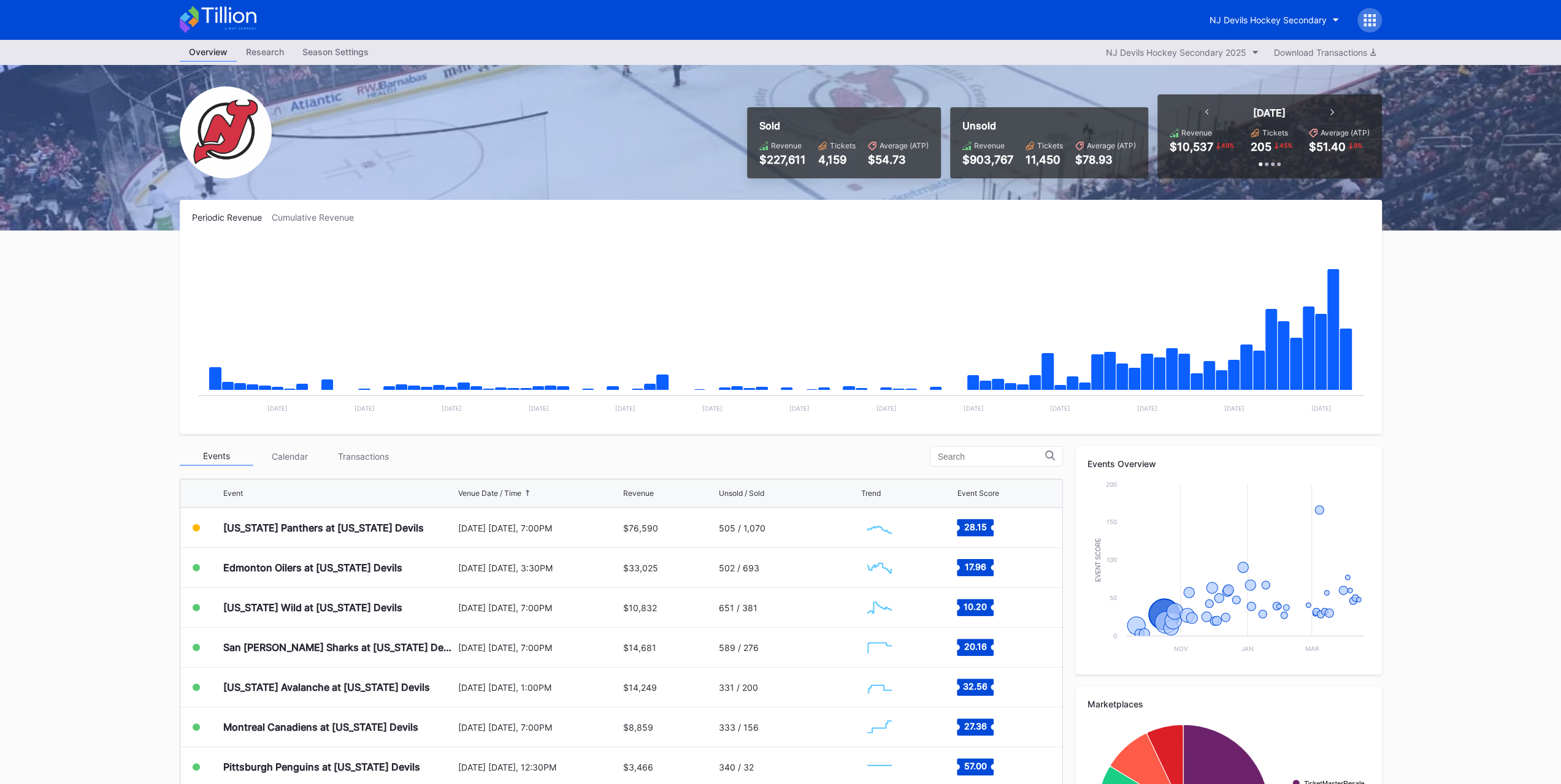
scroll to position [119, 0]
click at [359, 468] on div "Events Calendar Transactions Event Venue Date / Time Revenue Unsold / Sold Tren…" at bounding box center [621, 678] width 883 height 464
click at [382, 455] on div "Transactions" at bounding box center [364, 456] width 74 height 19
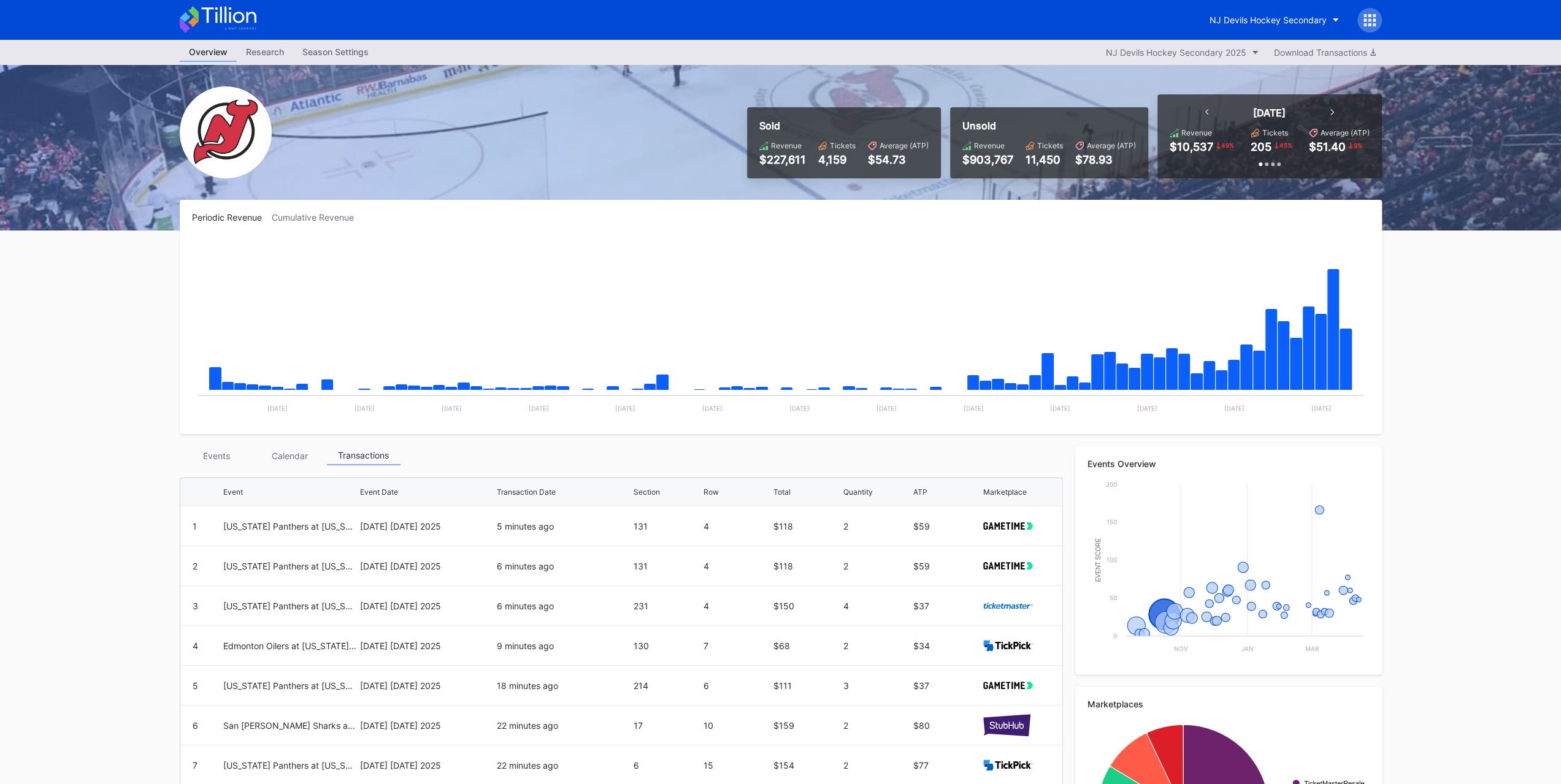
click at [341, 533] on div "[US_STATE] Panthers at [US_STATE] Devils" at bounding box center [290, 526] width 134 height 39
